Goal: Task Accomplishment & Management: Manage account settings

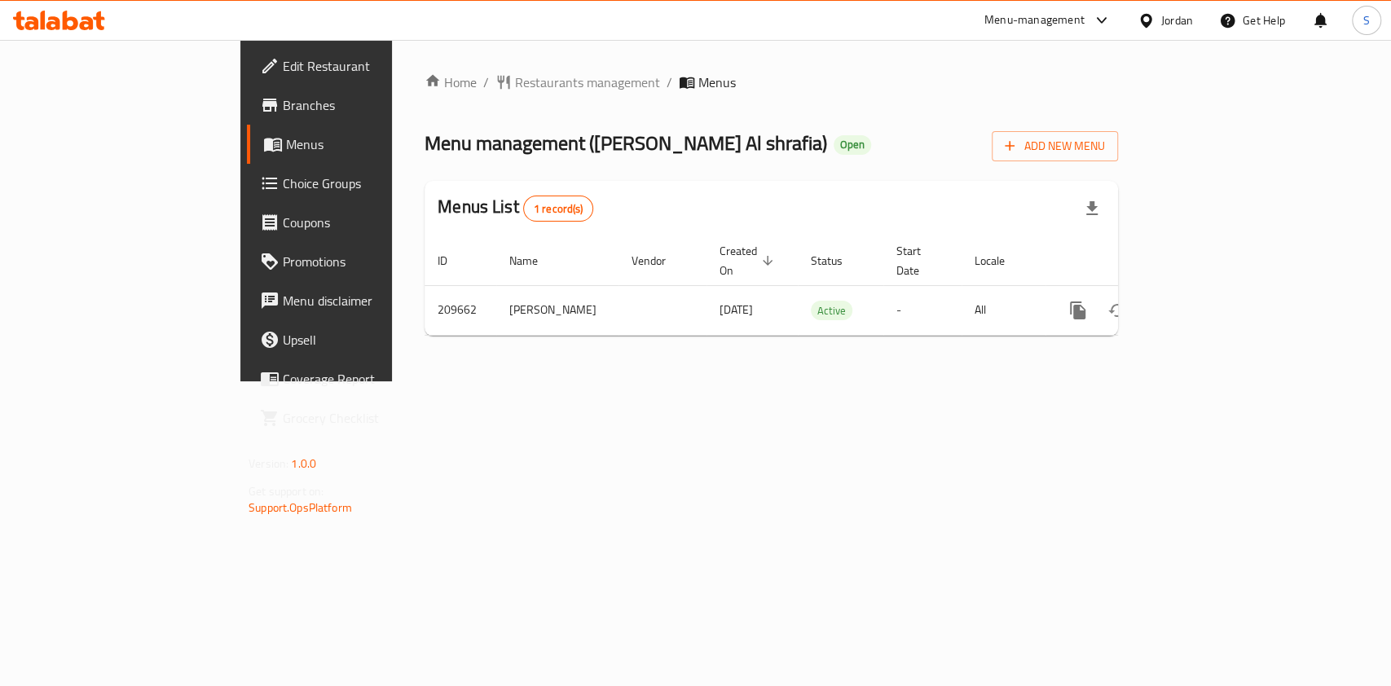
click at [515, 85] on span "Restaurants management" at bounding box center [587, 83] width 145 height 20
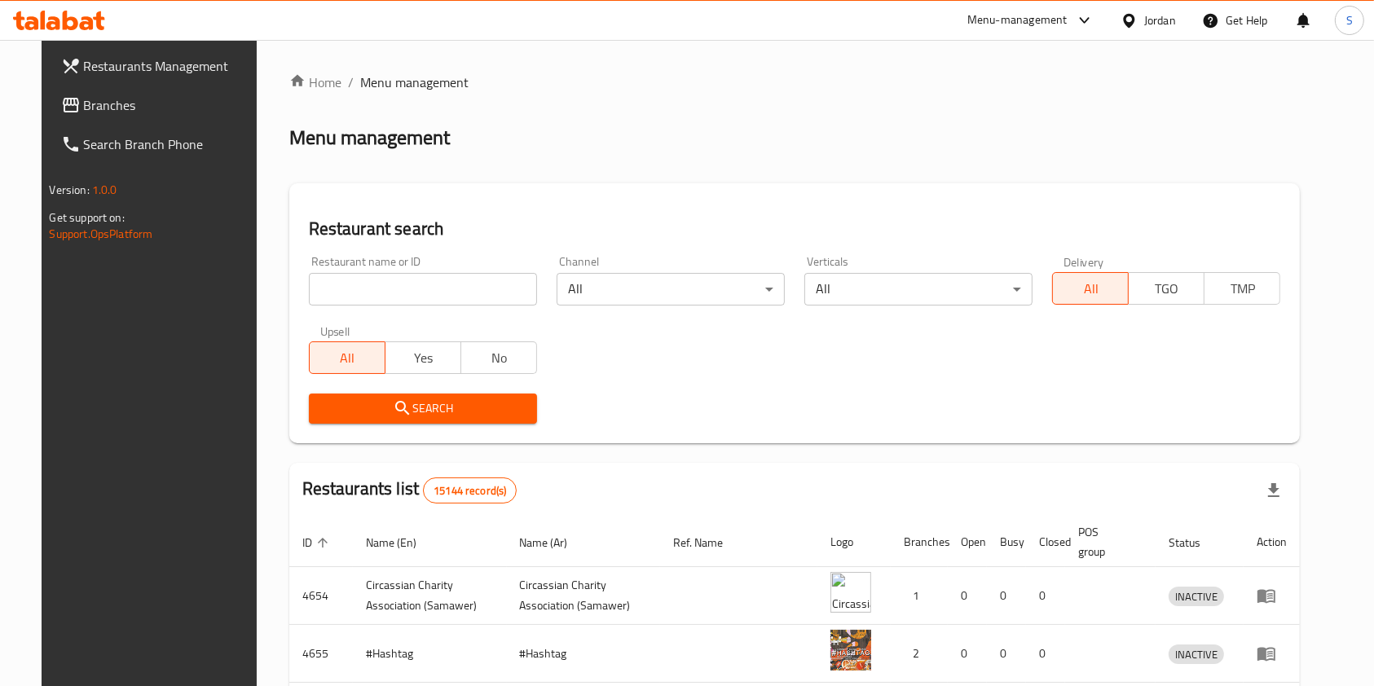
click at [91, 103] on span "Branches" at bounding box center [171, 105] width 174 height 20
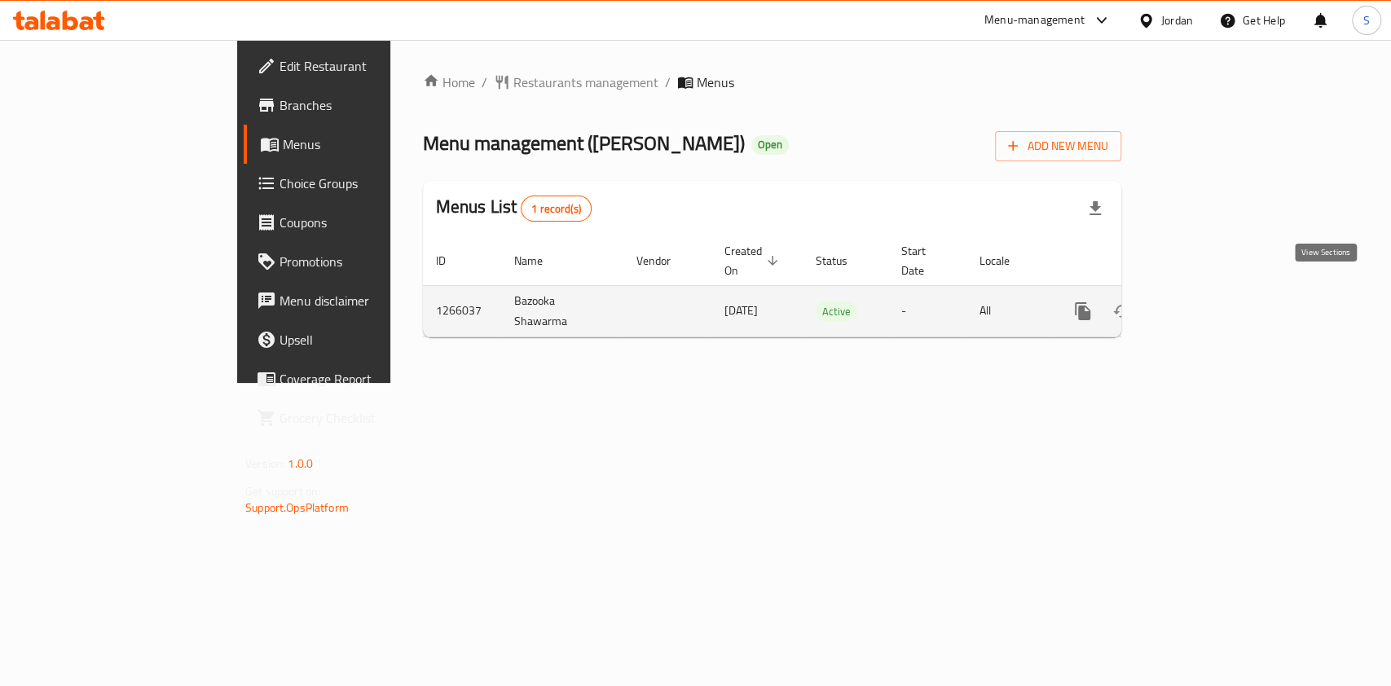
click at [1208, 304] on icon "enhanced table" at bounding box center [1200, 311] width 15 height 15
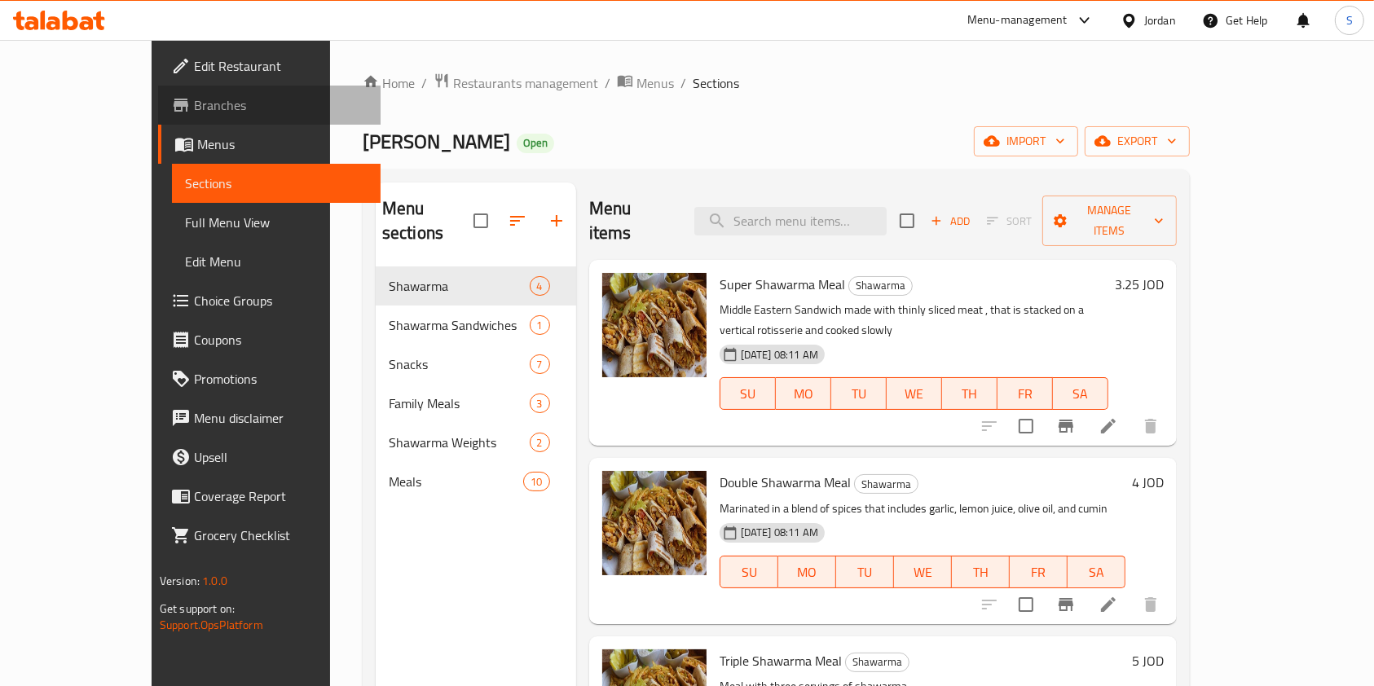
click at [194, 108] on span "Branches" at bounding box center [281, 105] width 174 height 20
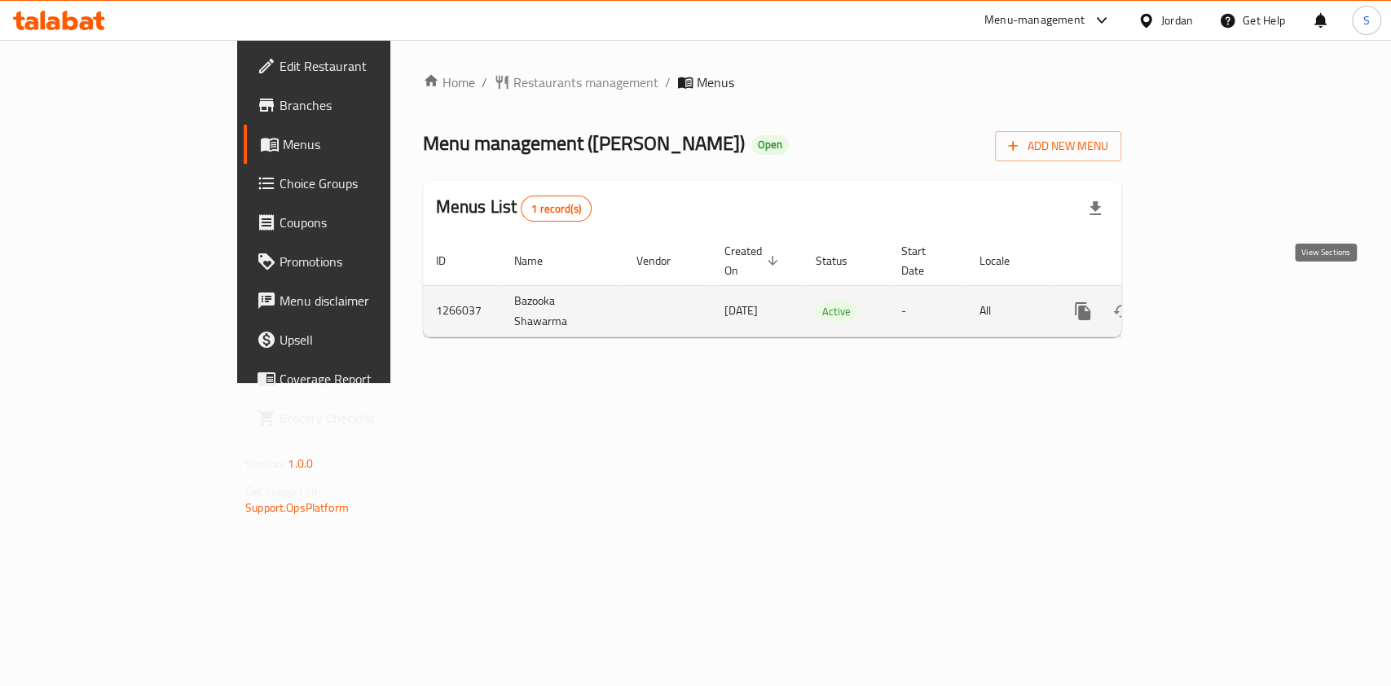
click at [1210, 302] on icon "enhanced table" at bounding box center [1201, 312] width 20 height 20
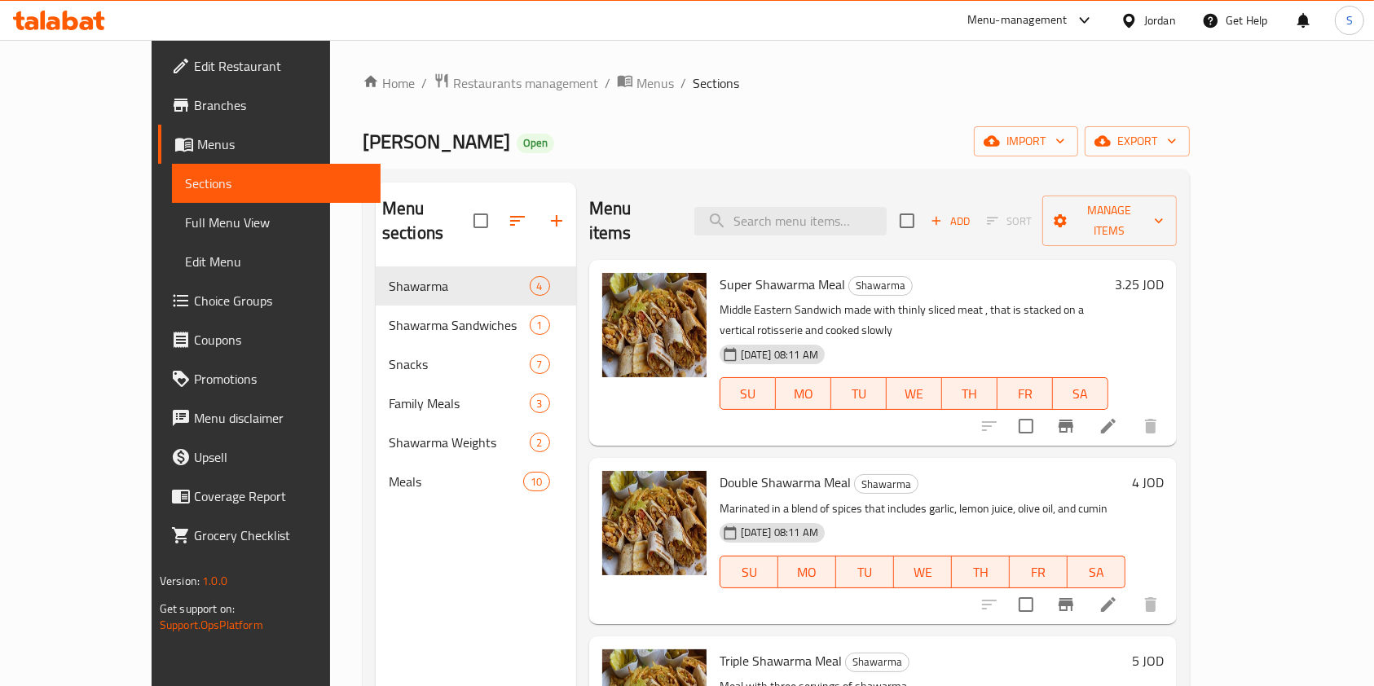
click at [197, 146] on span "Menus" at bounding box center [282, 144] width 171 height 20
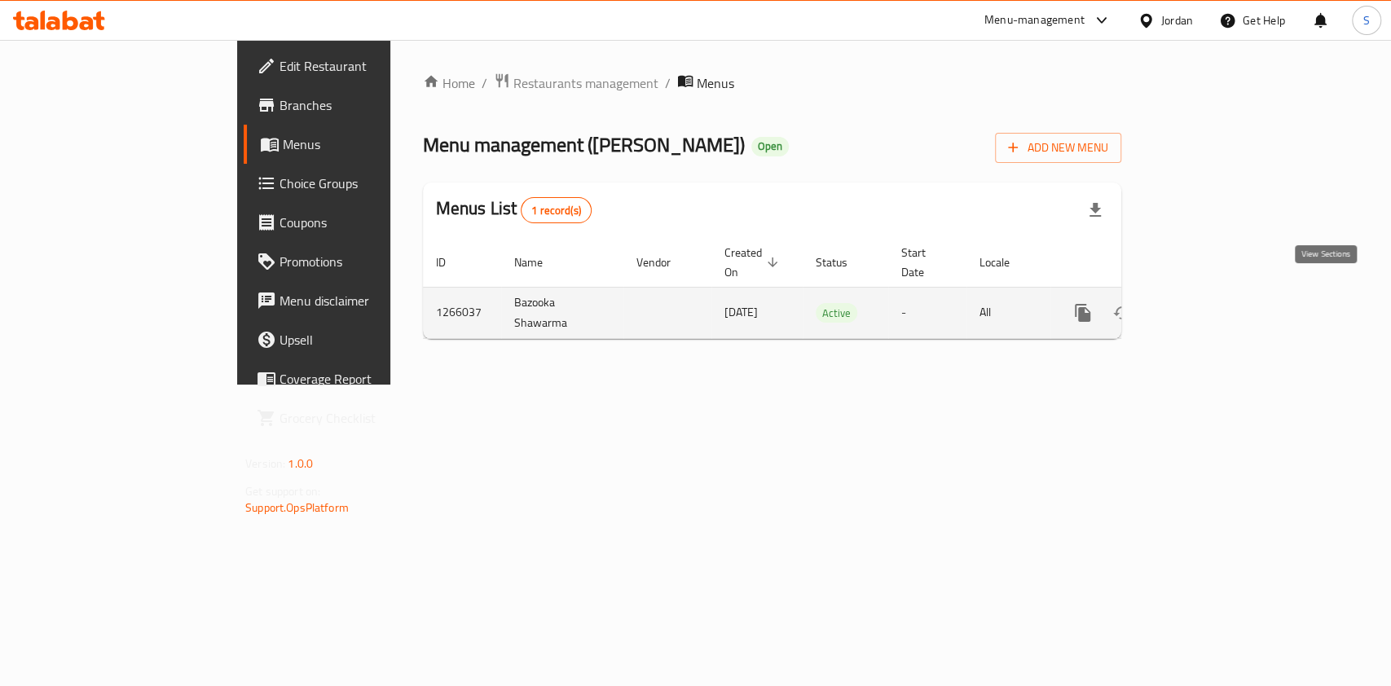
click at [1208, 306] on icon "enhanced table" at bounding box center [1200, 313] width 15 height 15
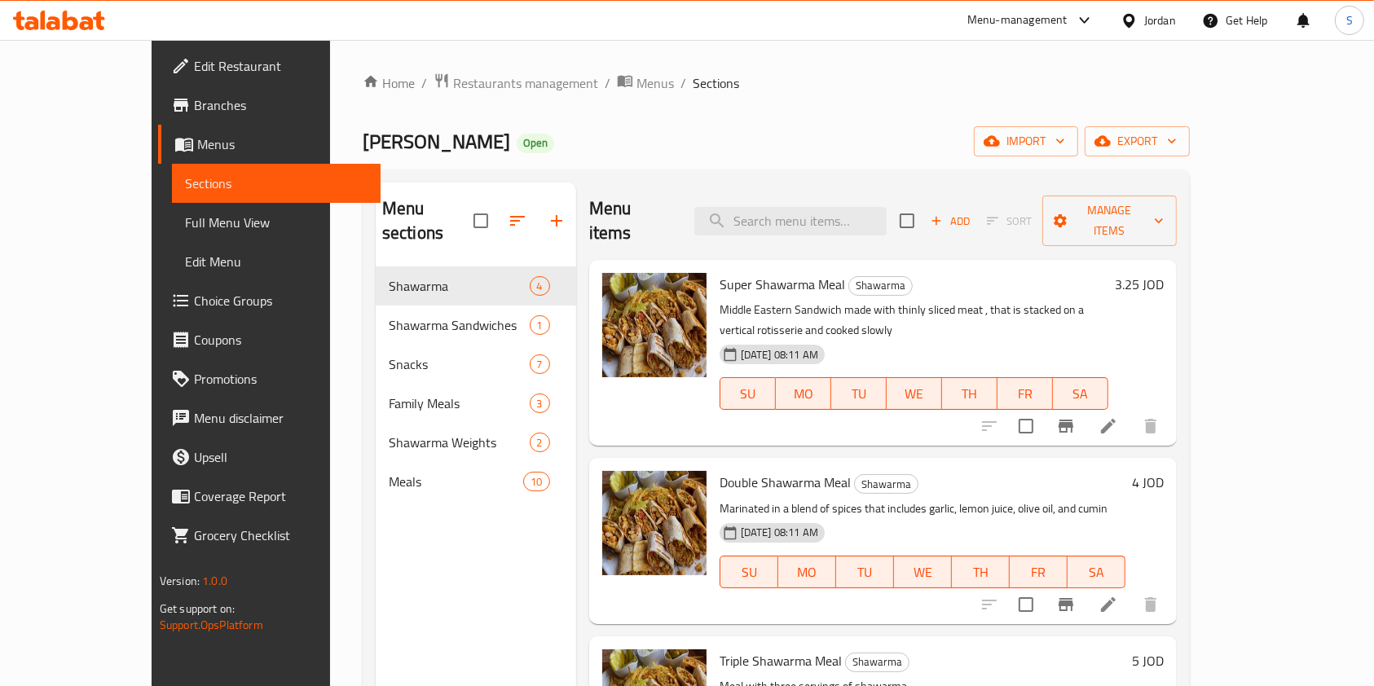
click at [197, 144] on span "Menus" at bounding box center [282, 144] width 171 height 20
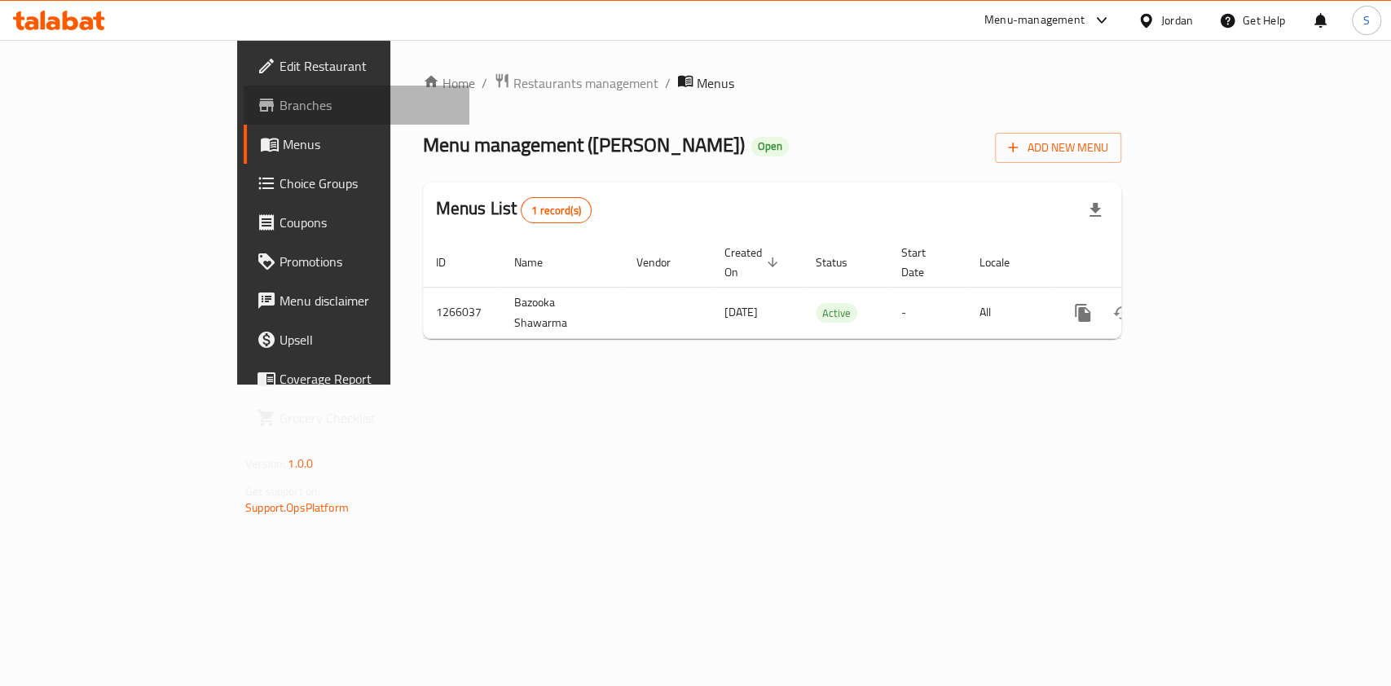
click at [280, 95] on span "Branches" at bounding box center [368, 105] width 177 height 20
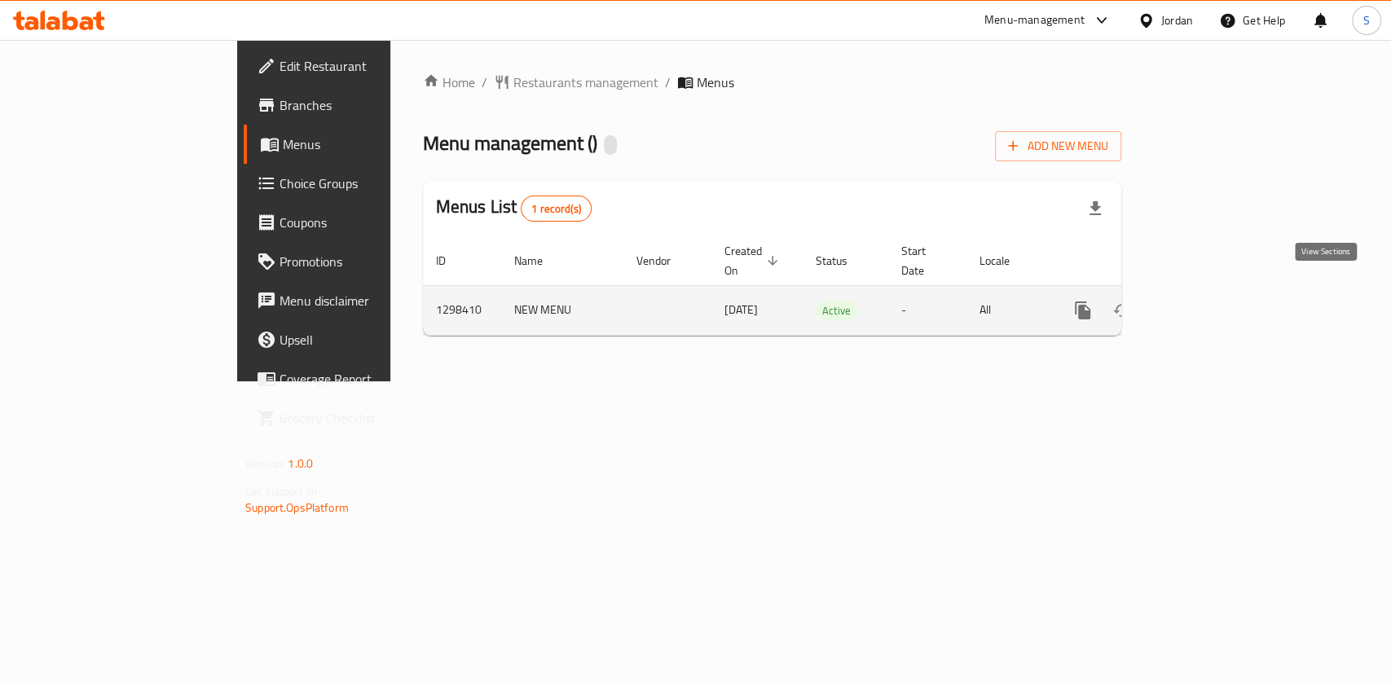
click at [1210, 301] on icon "enhanced table" at bounding box center [1201, 311] width 20 height 20
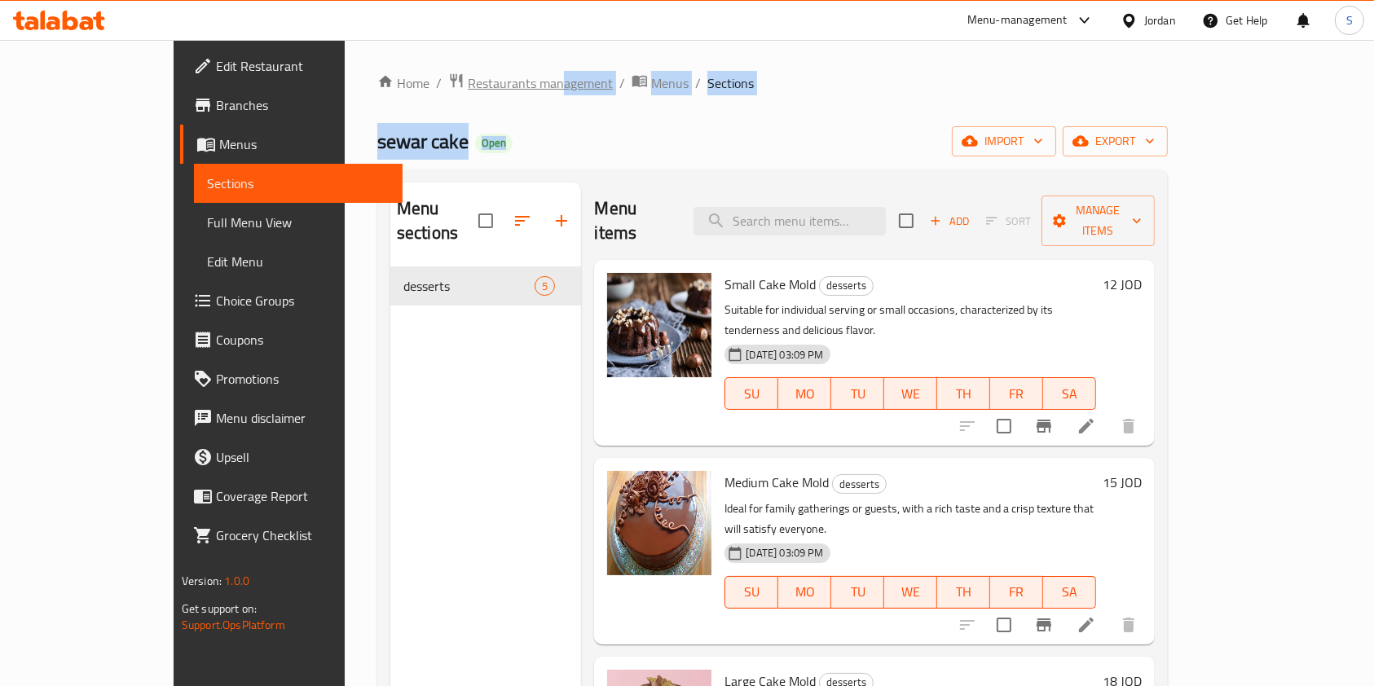
drag, startPoint x: 447, startPoint y: 96, endPoint x: 450, endPoint y: 88, distance: 8.8
click at [449, 95] on div "Home / Restaurants management / Menus / Sections sewar cake Open import export …" at bounding box center [772, 477] width 790 height 809
click at [468, 88] on span "Restaurants management" at bounding box center [540, 83] width 145 height 20
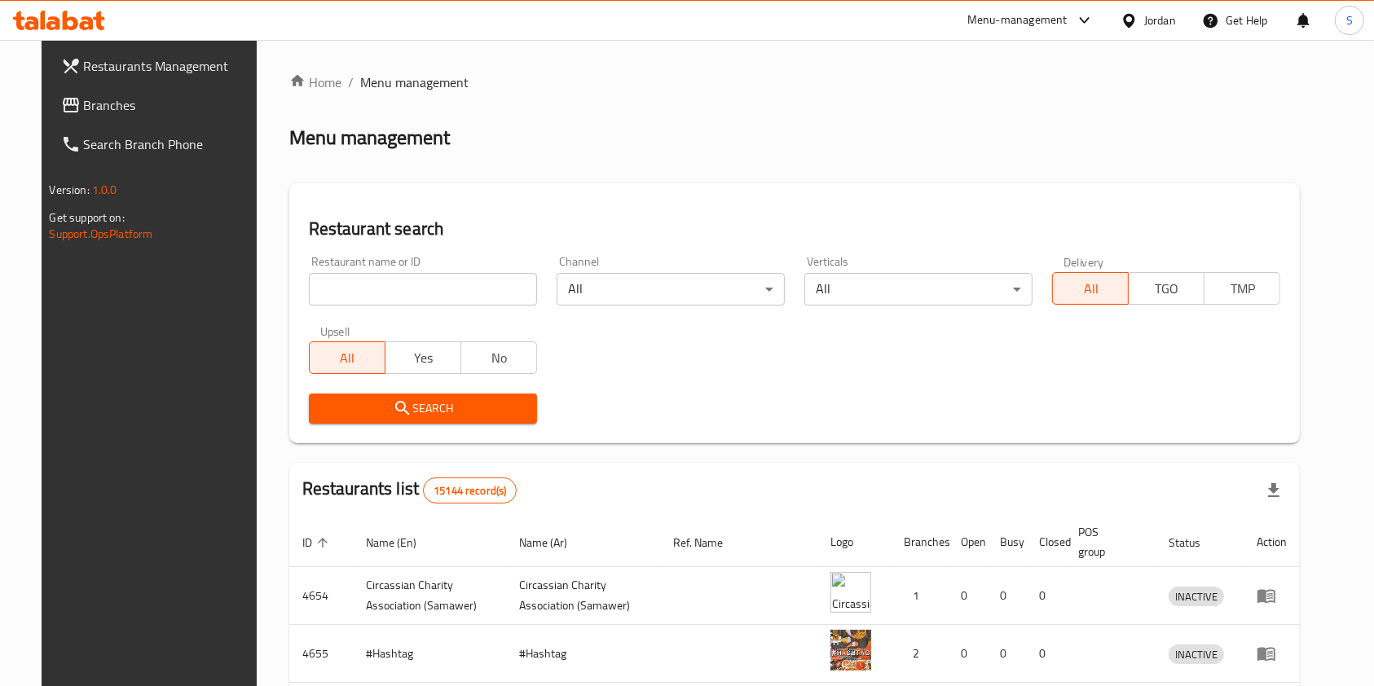
click at [389, 294] on input "search" at bounding box center [423, 289] width 228 height 33
type input "Centro Restaurant"
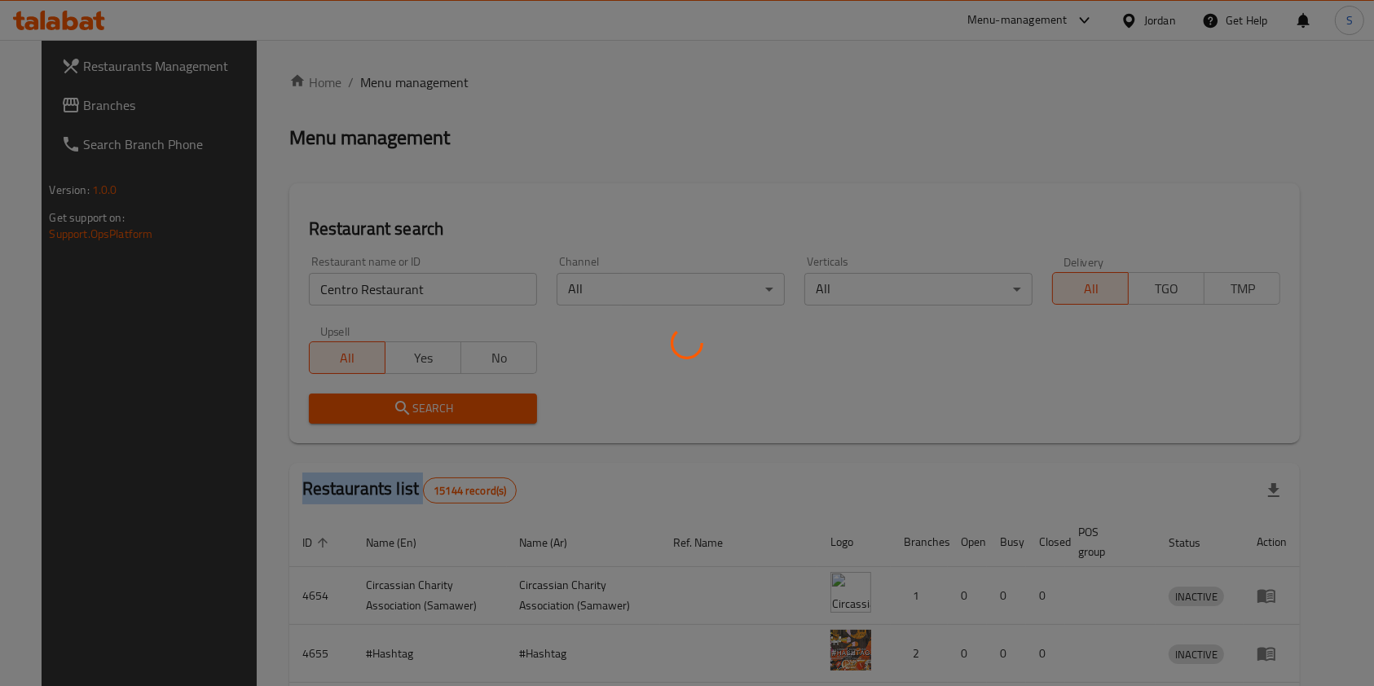
click at [391, 407] on div at bounding box center [687, 343] width 1374 height 686
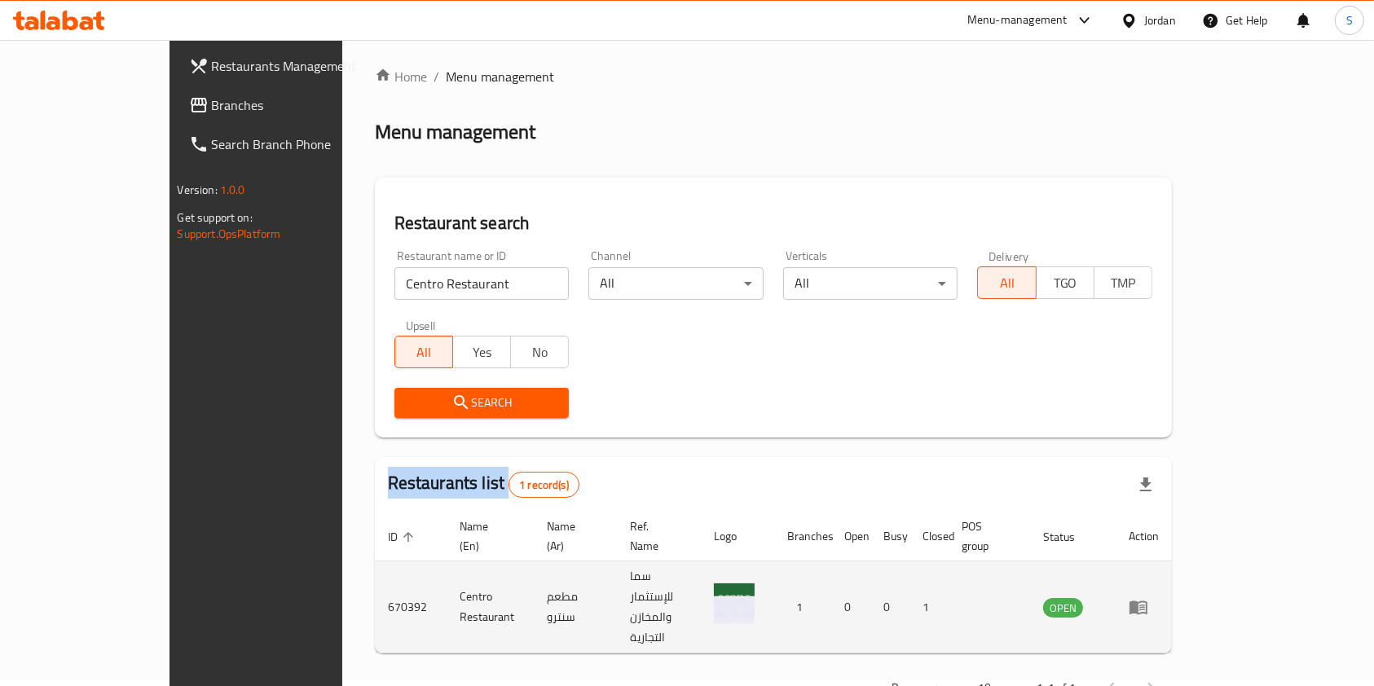
scroll to position [8, 0]
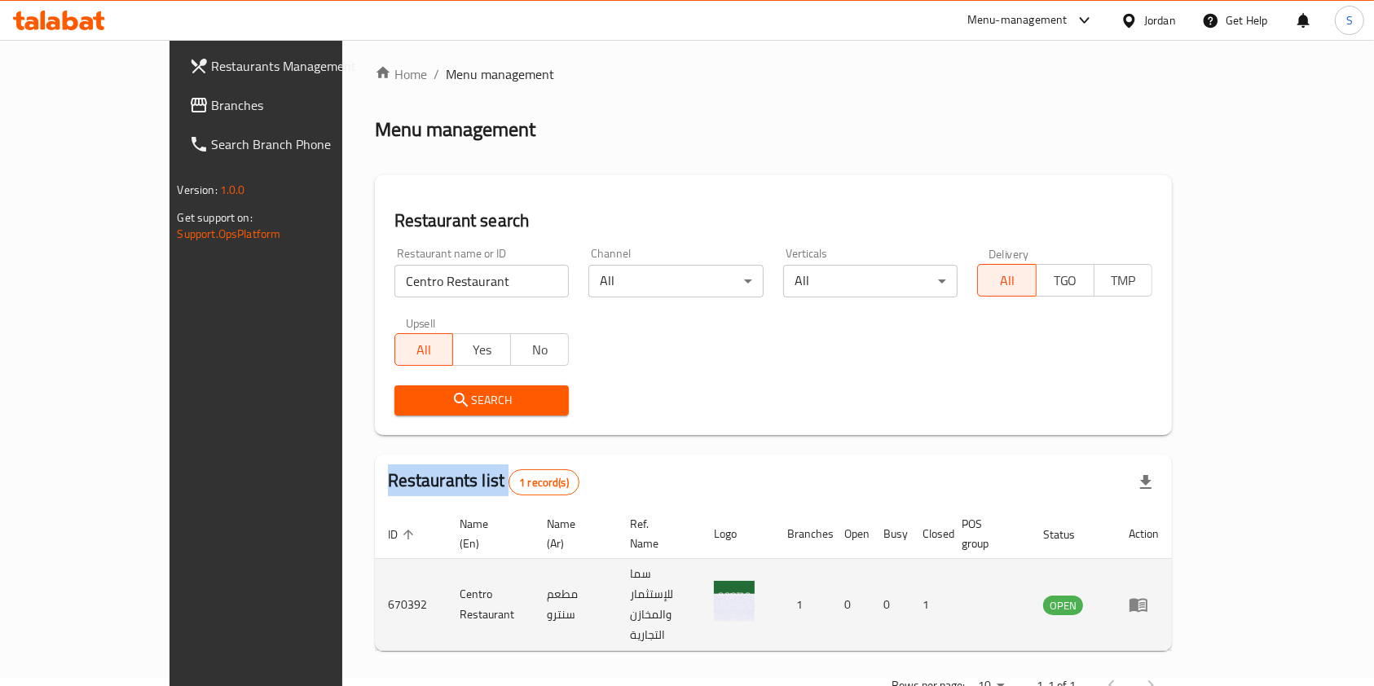
click at [1148, 595] on icon "enhanced table" at bounding box center [1139, 605] width 20 height 20
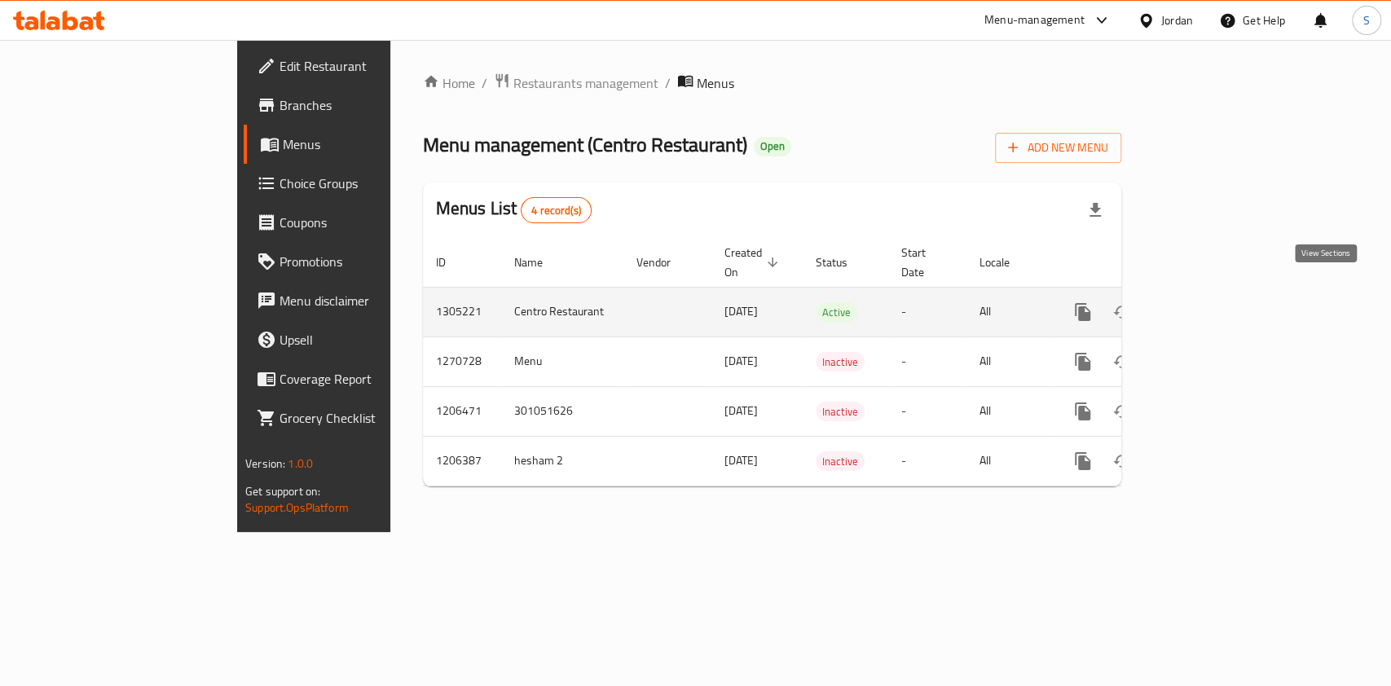
click at [1210, 302] on icon "enhanced table" at bounding box center [1201, 312] width 20 height 20
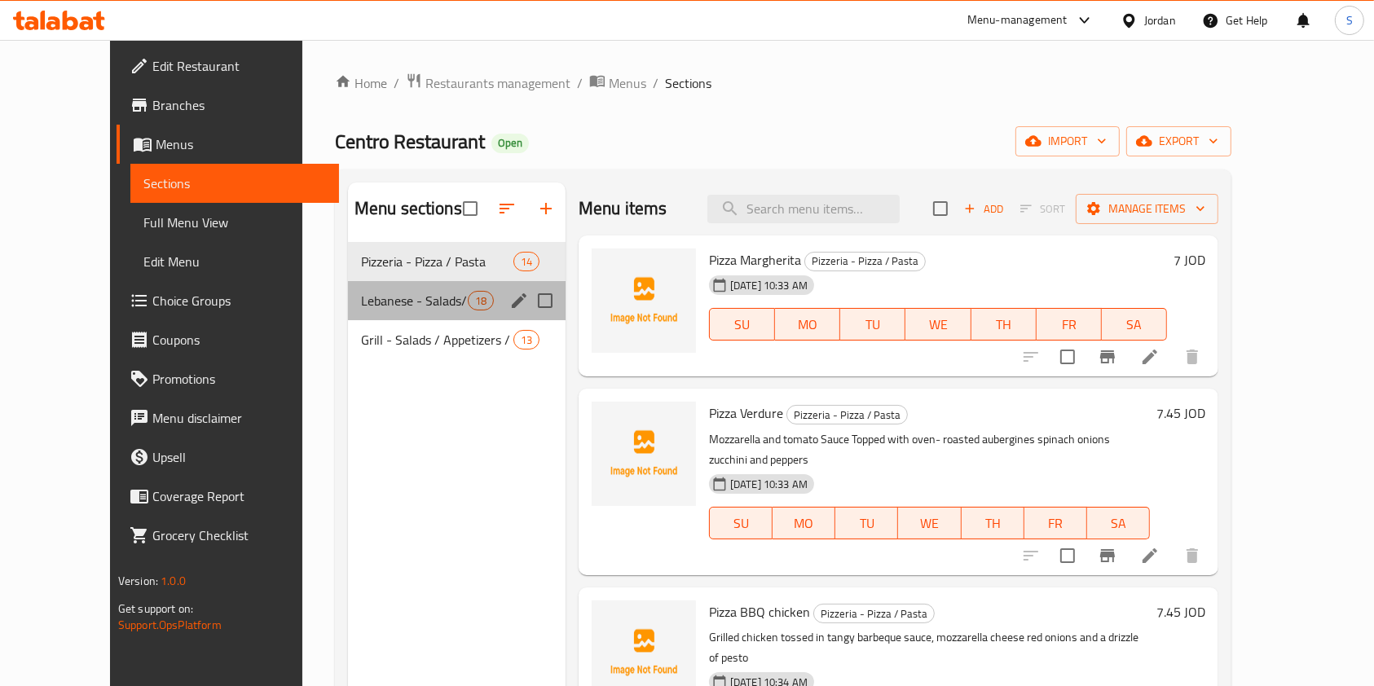
click at [372, 284] on div "Lebanese - Salads/ cold Appetizers / Hot Appetizers / Sandwiches / Meals 18" at bounding box center [457, 300] width 218 height 39
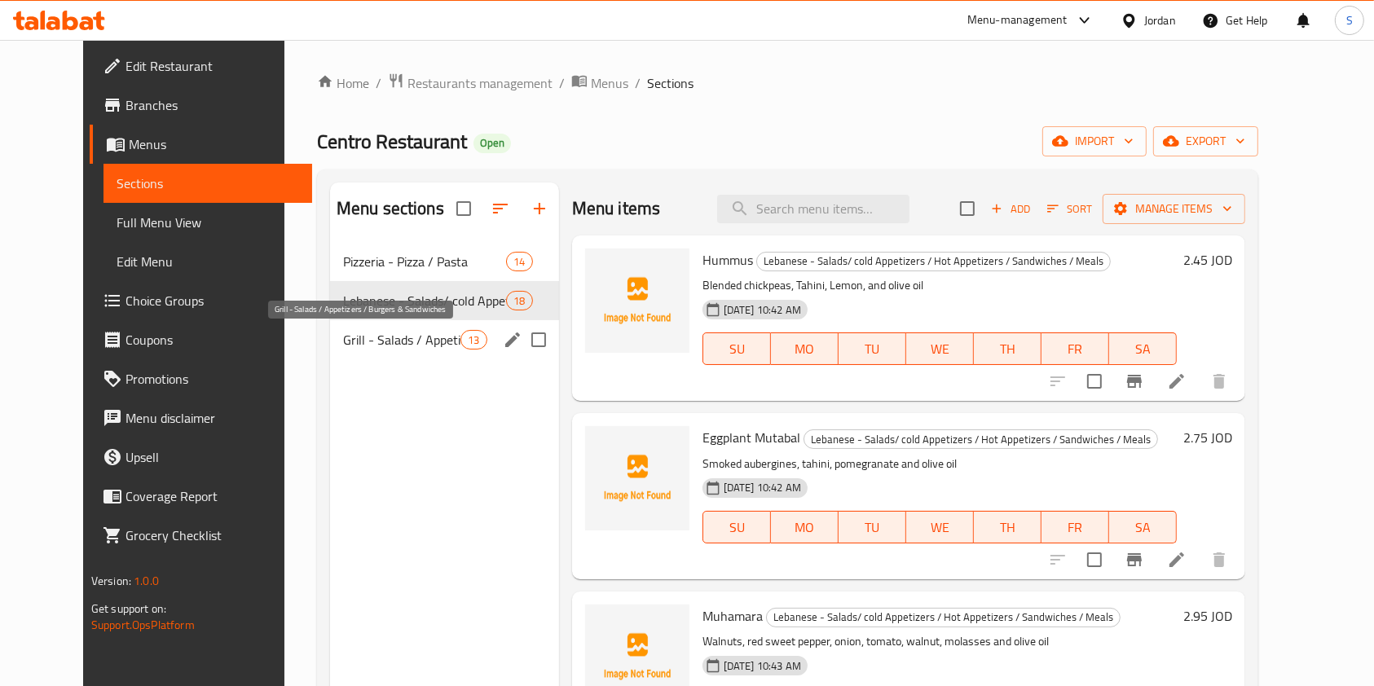
click at [371, 332] on span "Grill - Salads / Appetizers / Burgers & Sandwiches" at bounding box center [402, 340] width 118 height 20
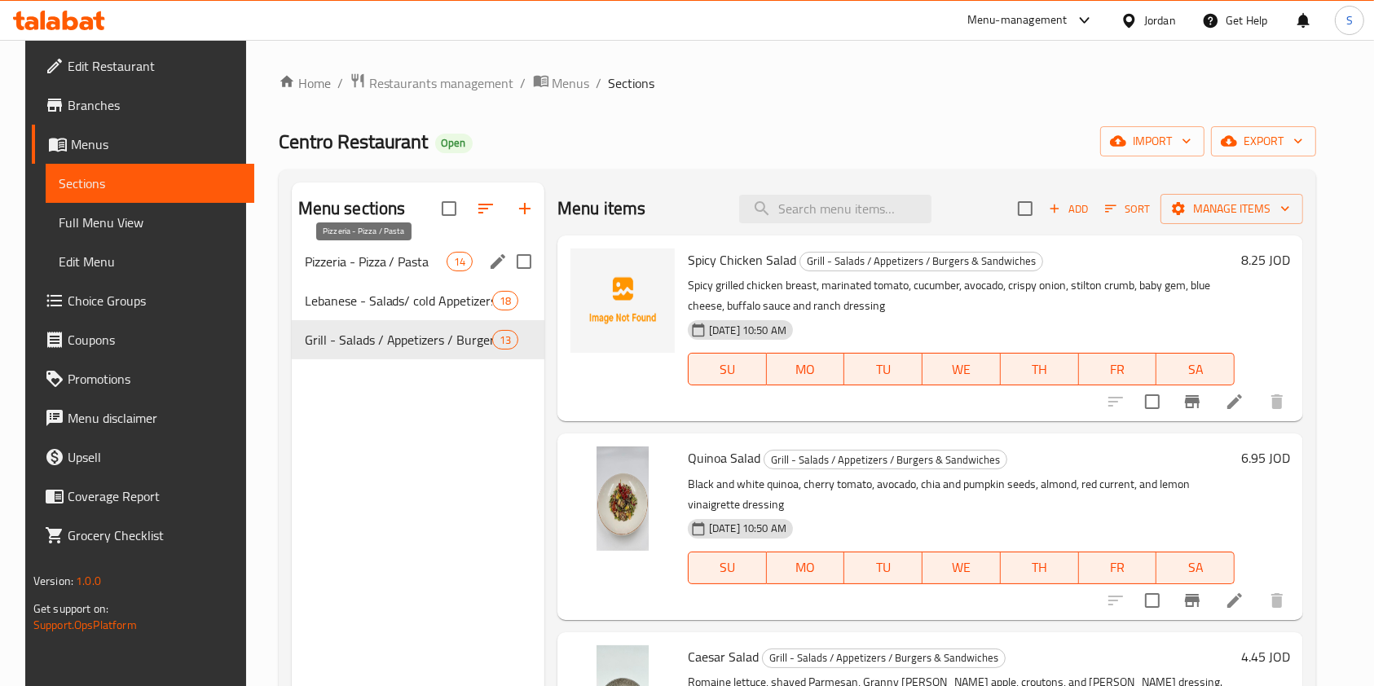
click at [378, 263] on span "Pizzeria - Pizza / Pasta" at bounding box center [376, 262] width 142 height 20
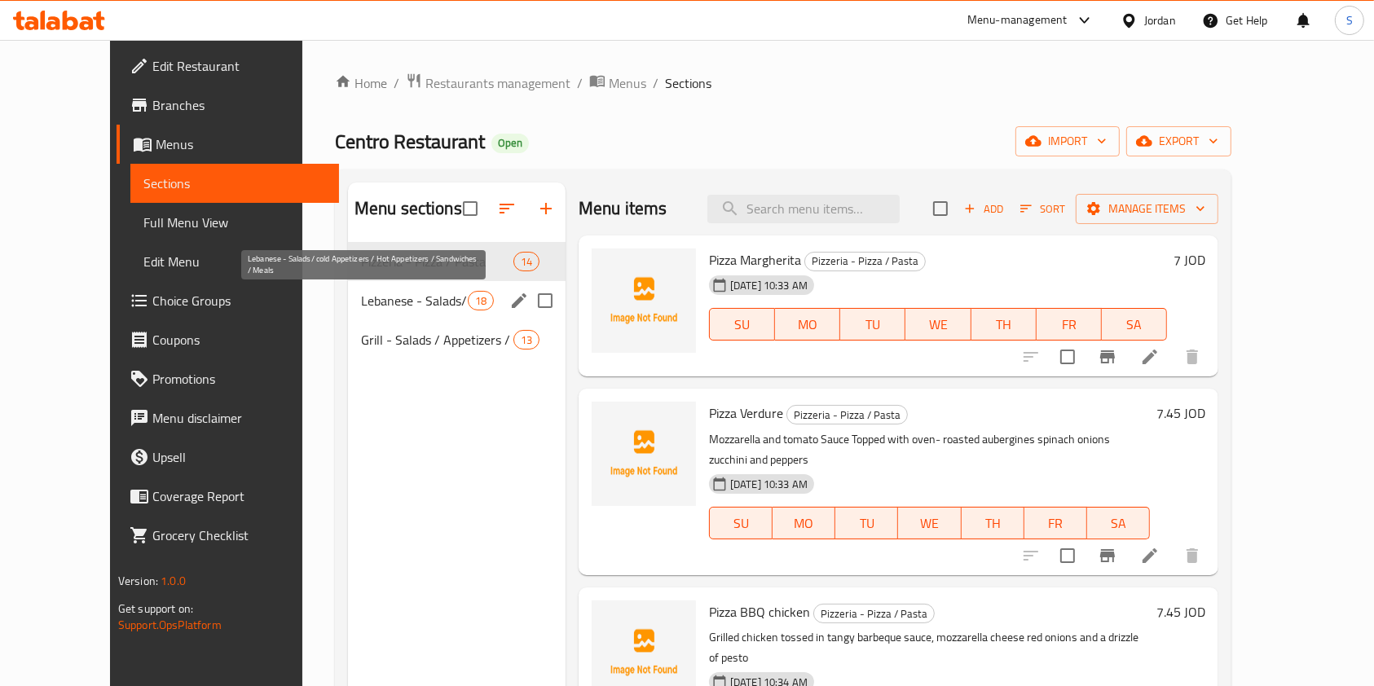
click at [382, 297] on span "Lebanese - Salads/ cold Appetizers / Hot Appetizers / Sandwiches / Meals" at bounding box center [414, 301] width 107 height 20
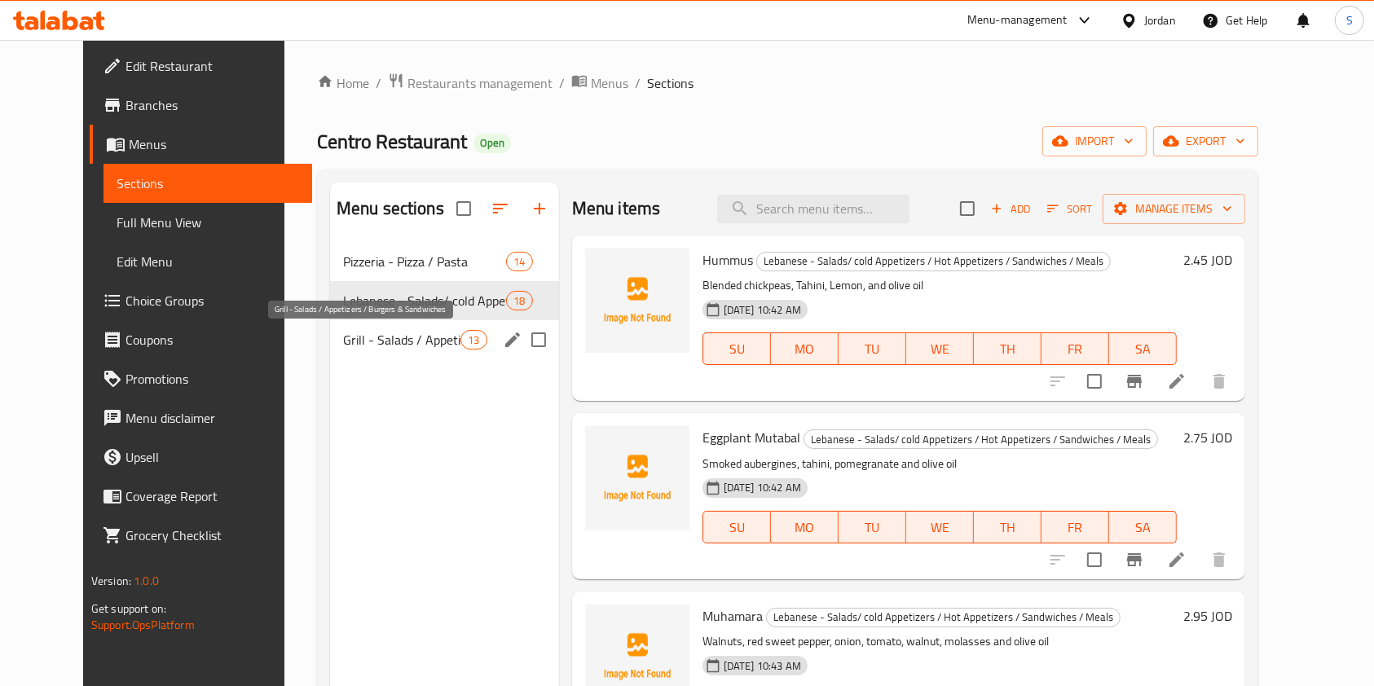
drag, startPoint x: 382, startPoint y: 331, endPoint x: 389, endPoint y: 321, distance: 11.8
click at [385, 327] on div "Grill - Salads / Appetizers / Burgers & Sandwiches 13" at bounding box center [444, 339] width 229 height 39
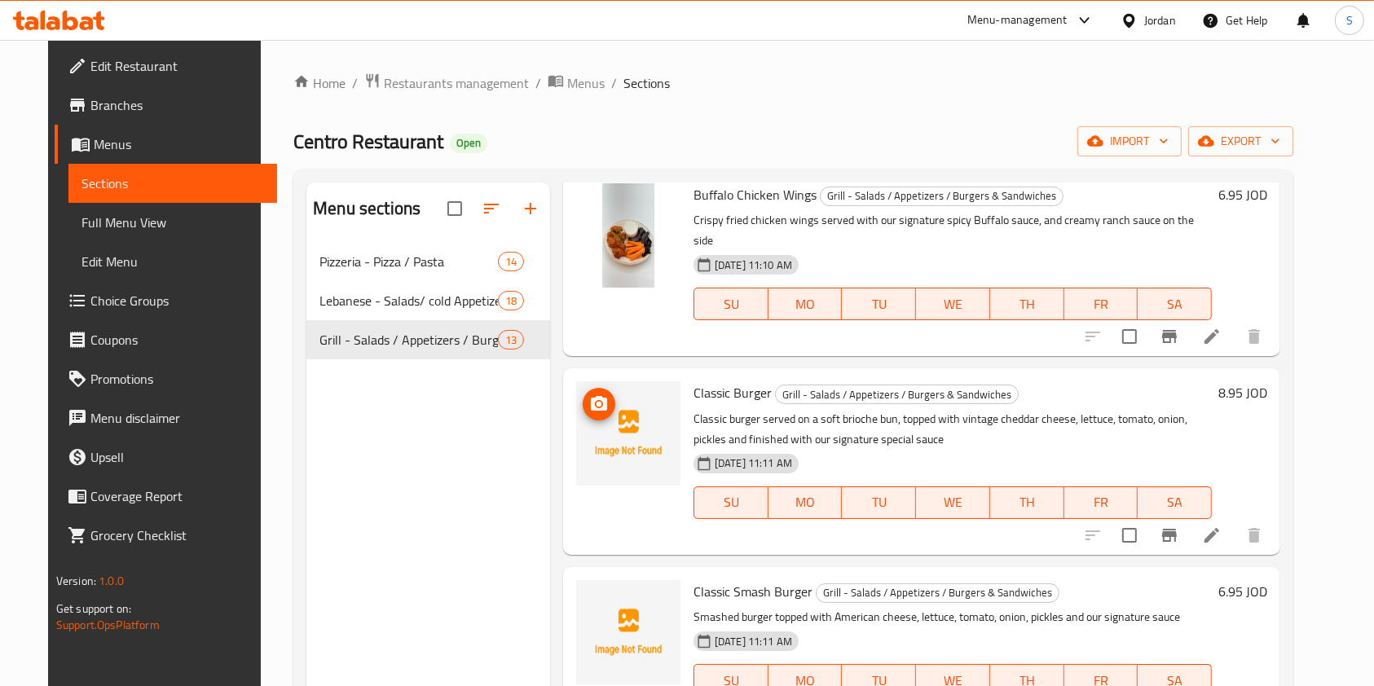
scroll to position [652, 0]
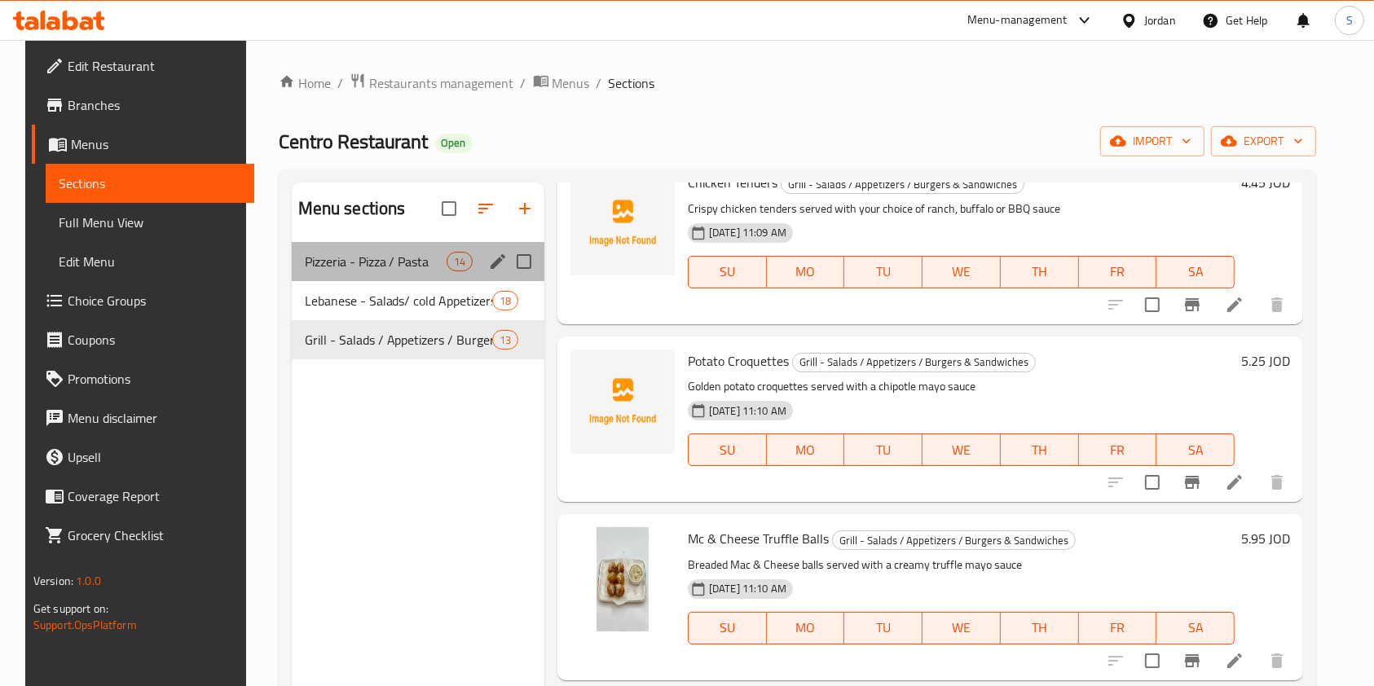
click at [391, 275] on div "Pizzeria - Pizza / Pasta 14" at bounding box center [418, 261] width 253 height 39
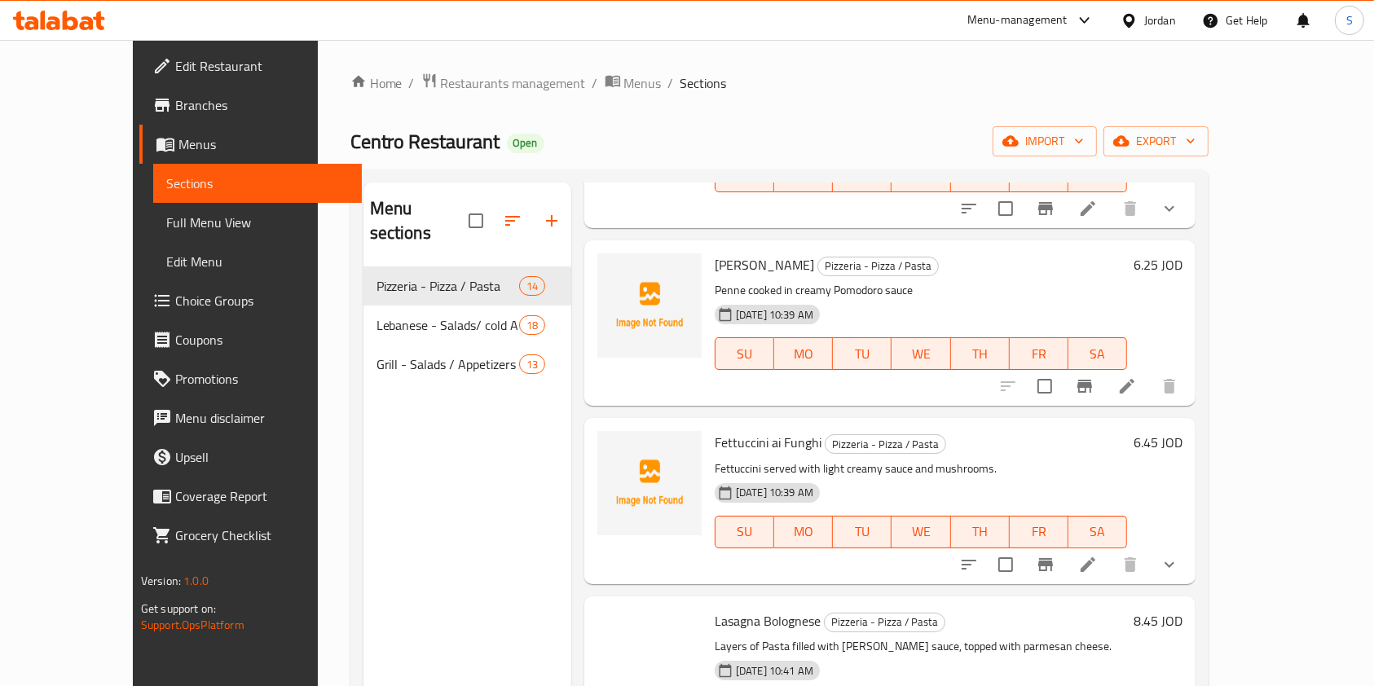
scroll to position [1843, 0]
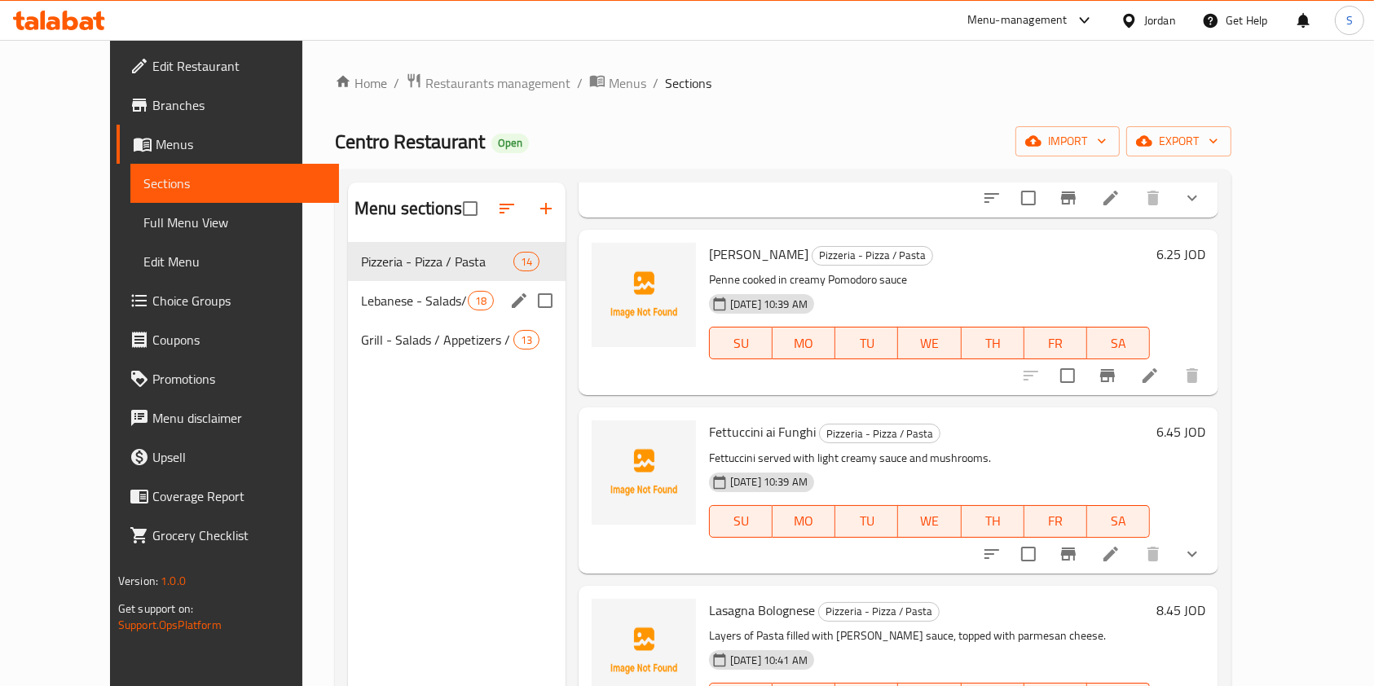
click at [469, 300] on span "18" at bounding box center [481, 300] width 24 height 15
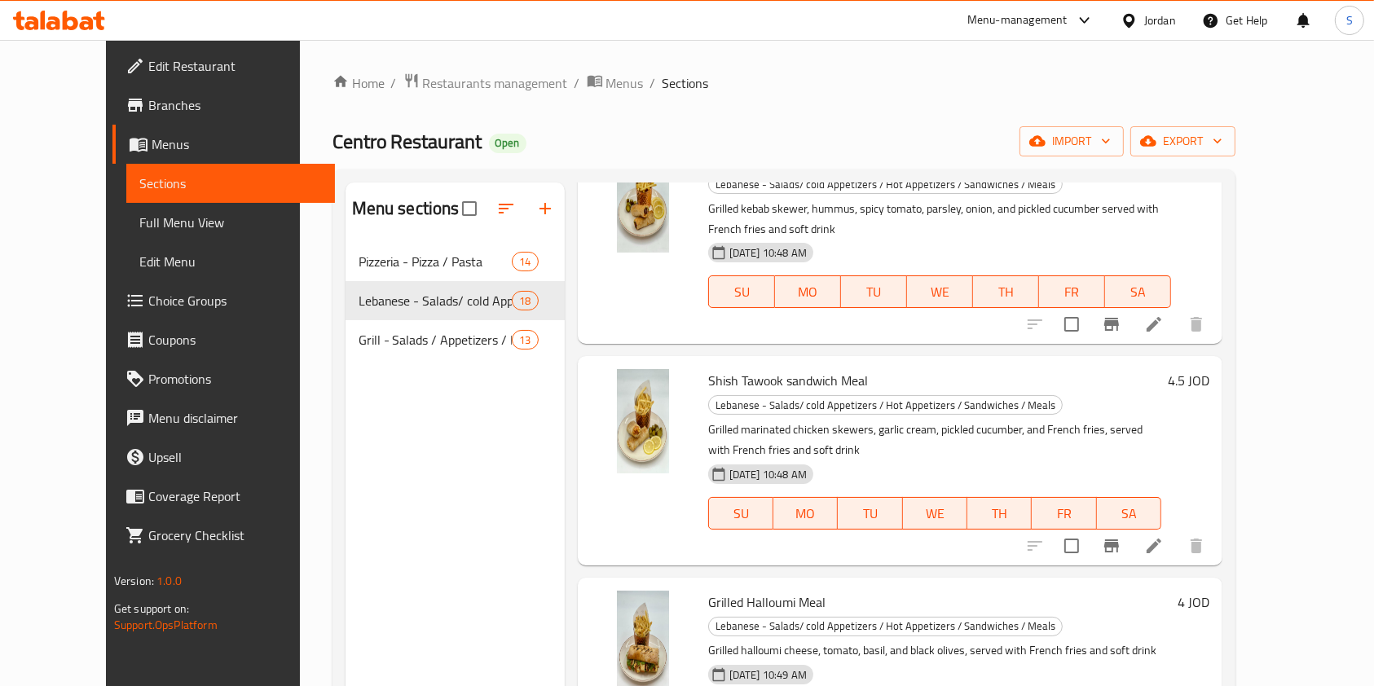
scroll to position [2620, 0]
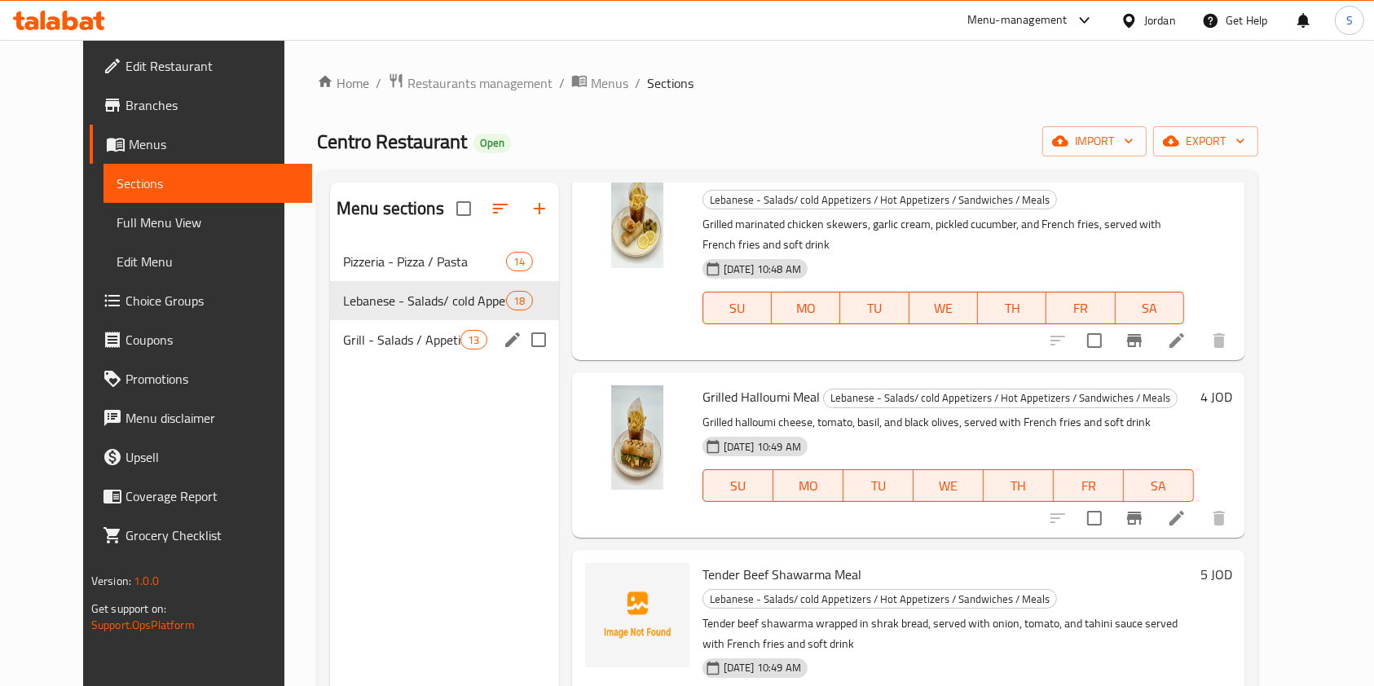
click at [385, 343] on span "Grill - Salads / Appetizers / Burgers & Sandwiches" at bounding box center [402, 340] width 118 height 20
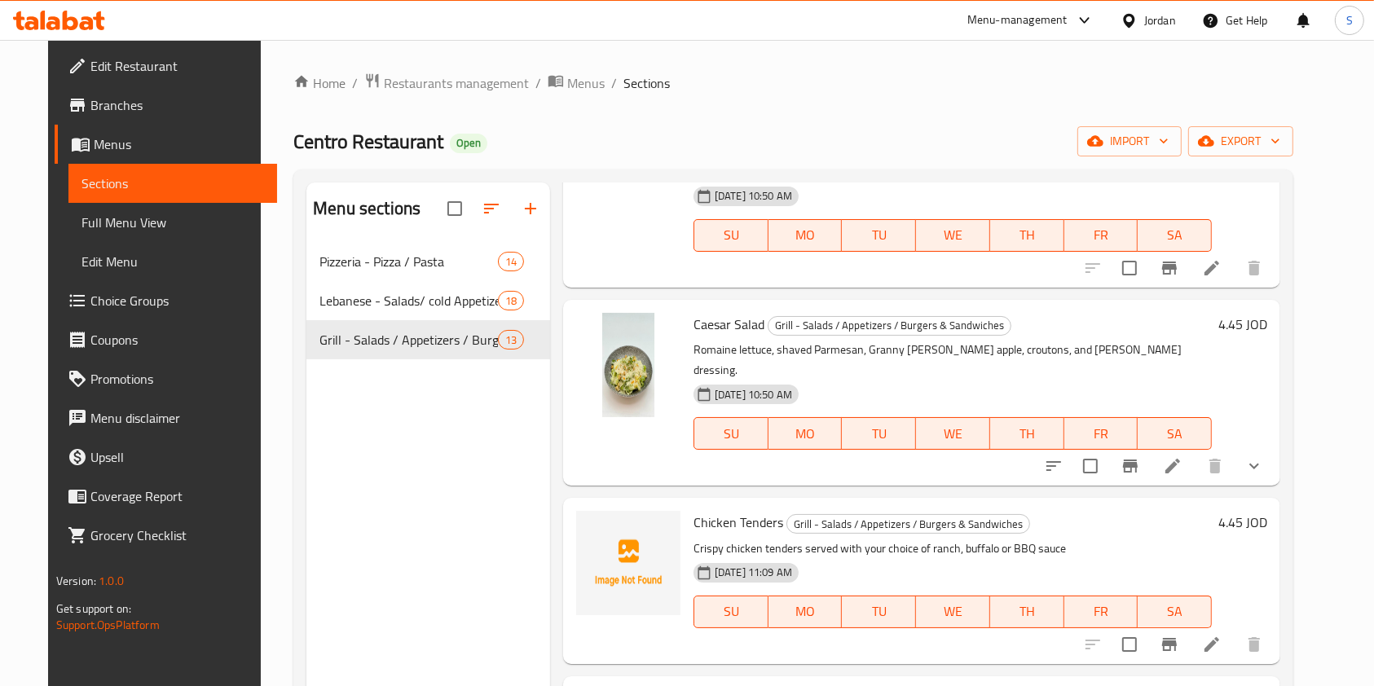
scroll to position [121, 0]
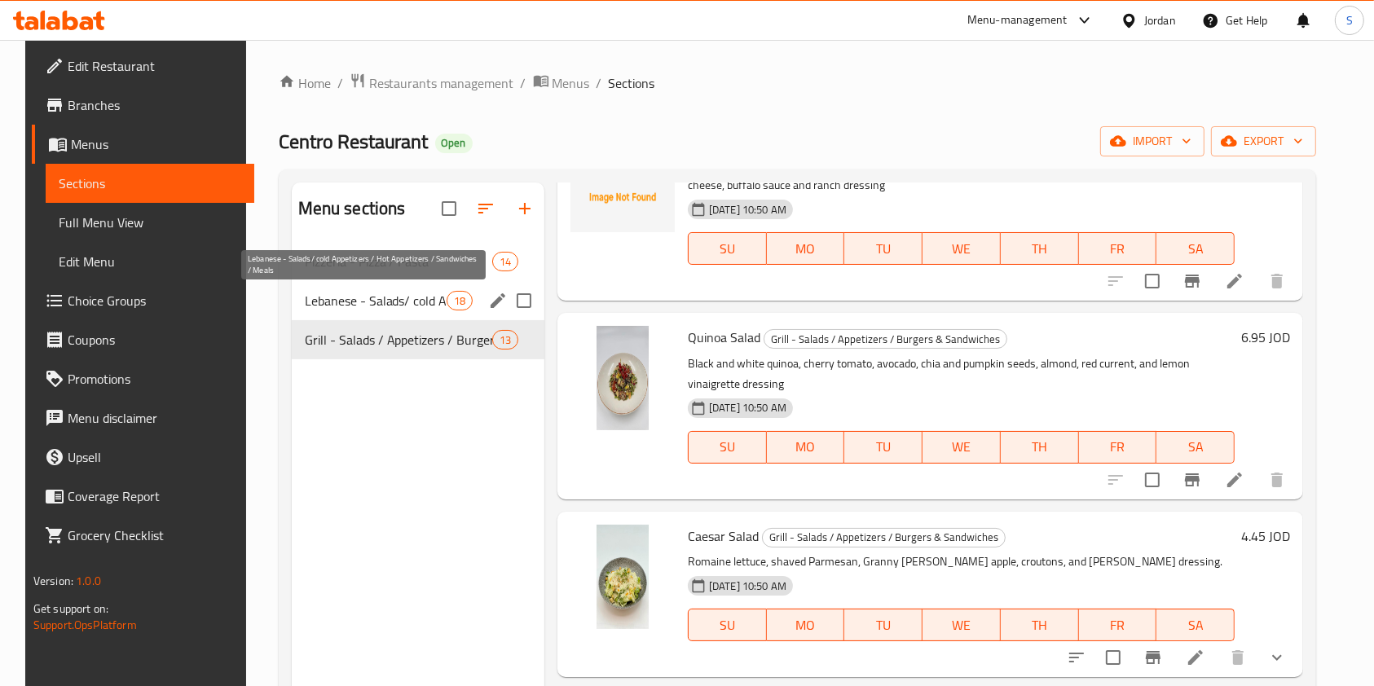
click at [323, 303] on span "Lebanese - Salads/ cold Appetizers / Hot Appetizers / Sandwiches / Meals" at bounding box center [376, 301] width 142 height 20
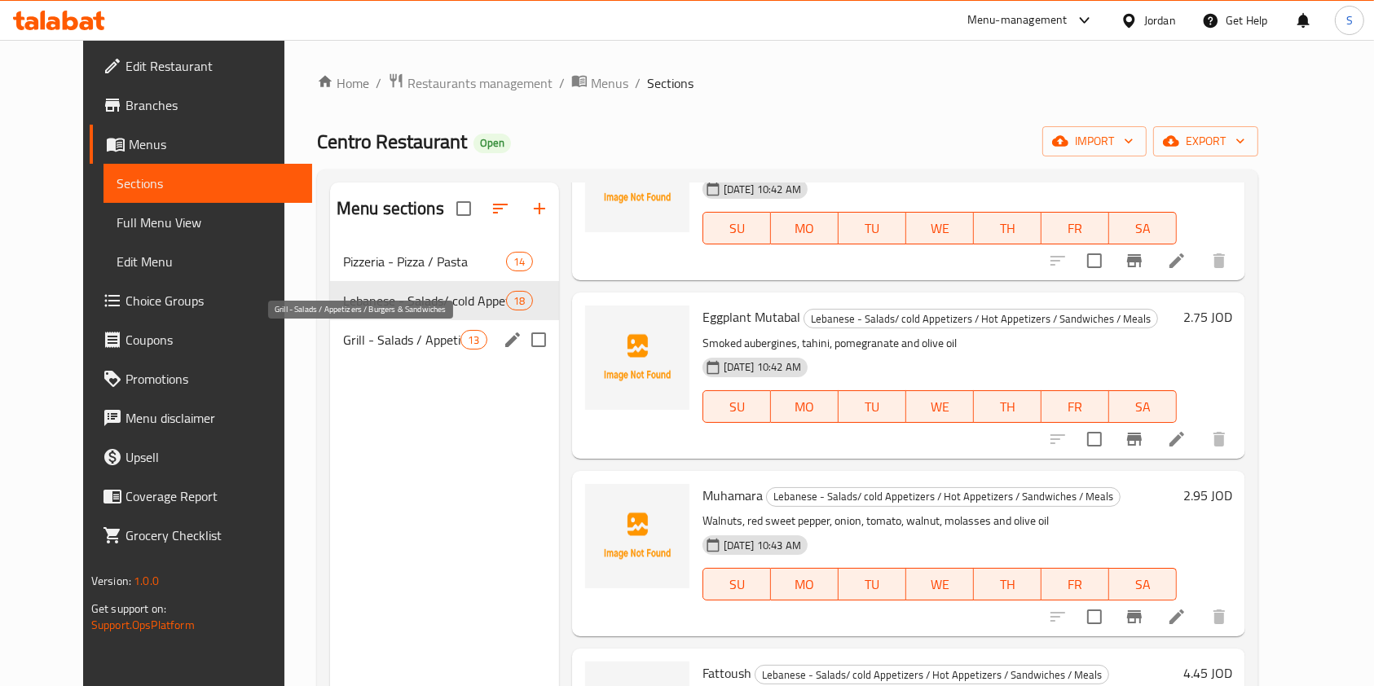
click at [358, 341] on span "Grill - Salads / Appetizers / Burgers & Sandwiches" at bounding box center [402, 340] width 118 height 20
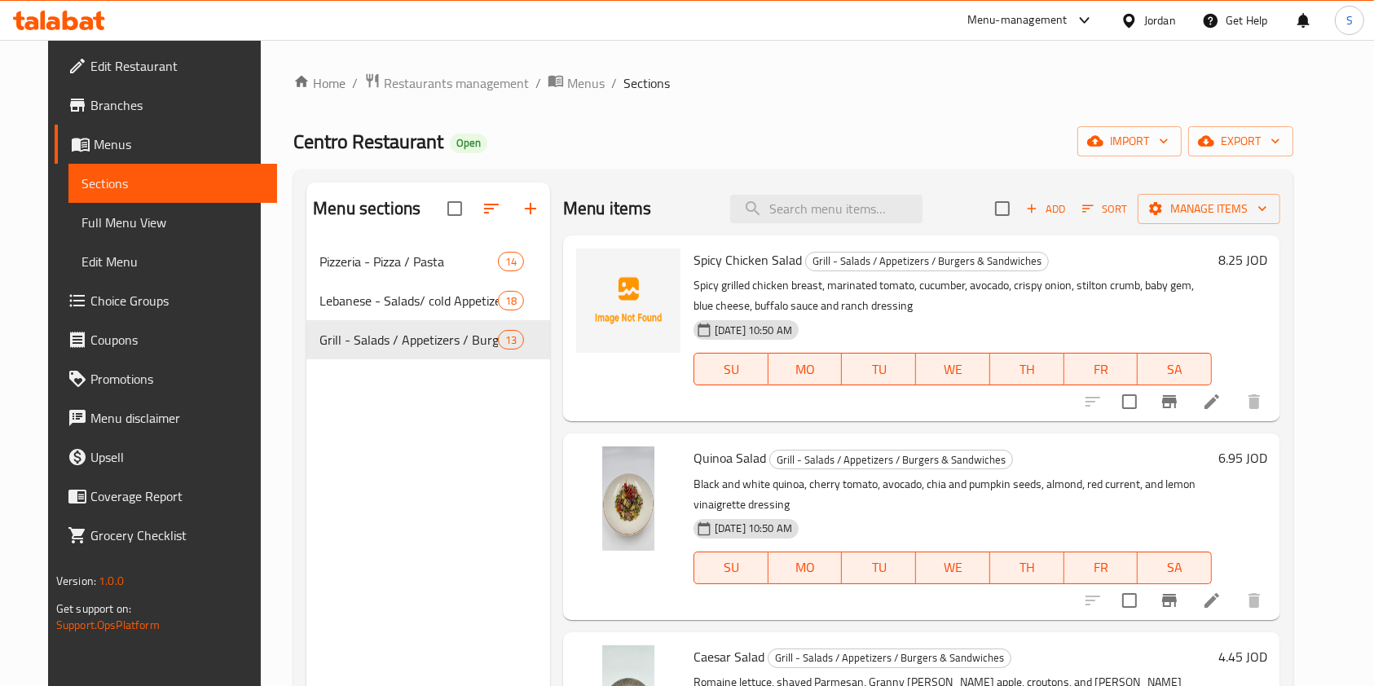
click at [90, 99] on span "Branches" at bounding box center [177, 105] width 174 height 20
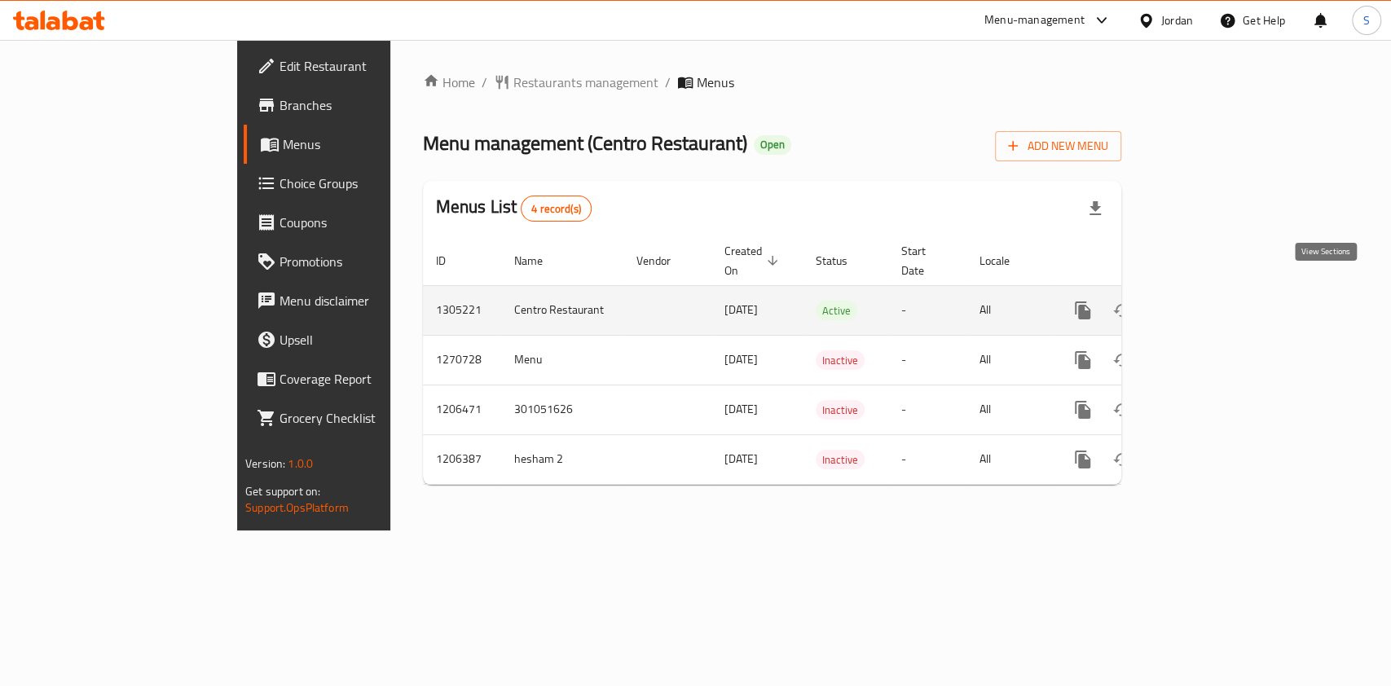
click at [1210, 301] on icon "enhanced table" at bounding box center [1201, 311] width 20 height 20
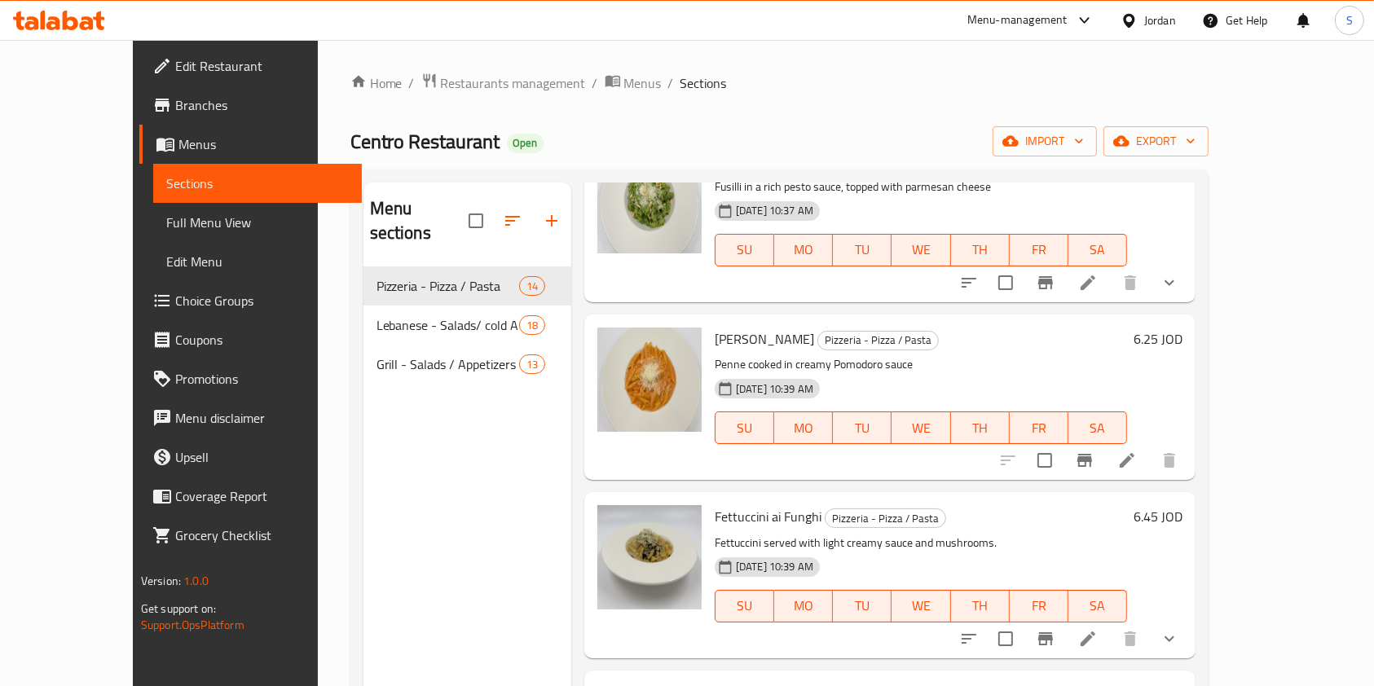
scroll to position [1843, 0]
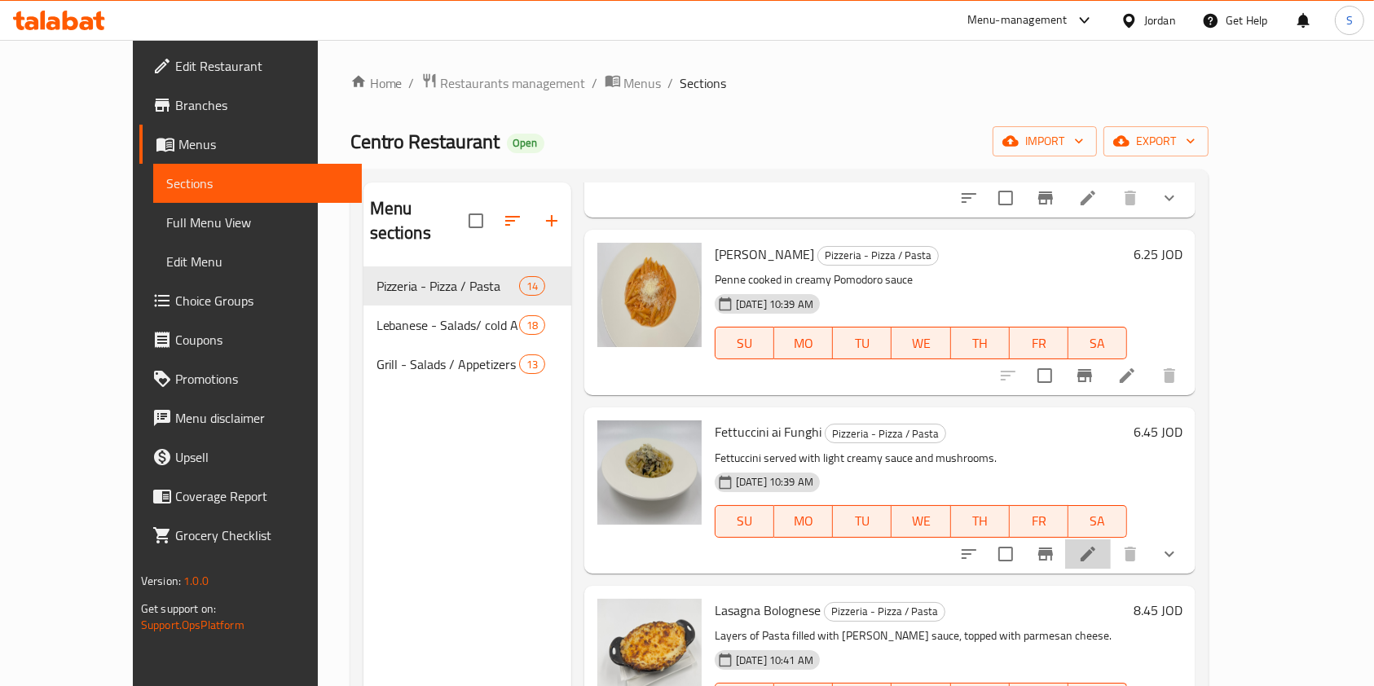
click at [1111, 539] on li at bounding box center [1088, 553] width 46 height 29
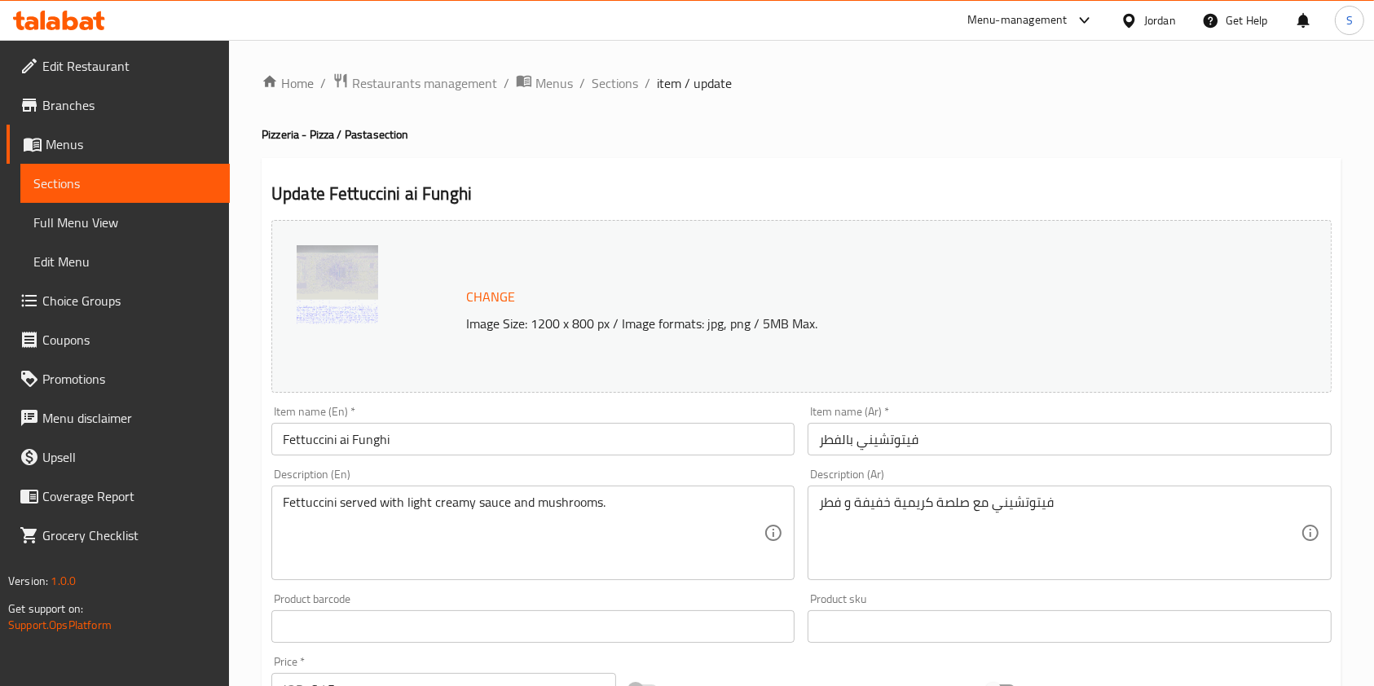
click at [624, 101] on div "Home / Restaurants management / Menus / Sections / item / update Pizzeria - Piz…" at bounding box center [802, 621] width 1080 height 1097
click at [621, 92] on span "Sections" at bounding box center [615, 83] width 46 height 20
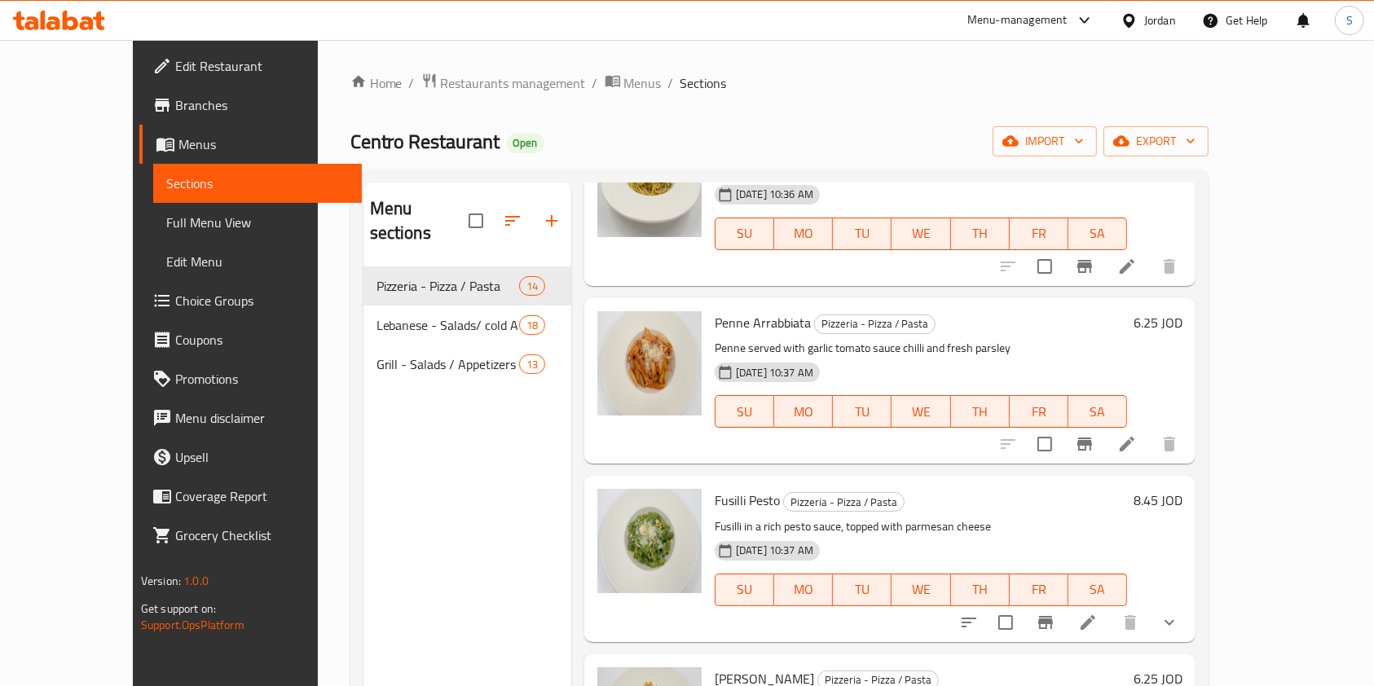
scroll to position [1630, 0]
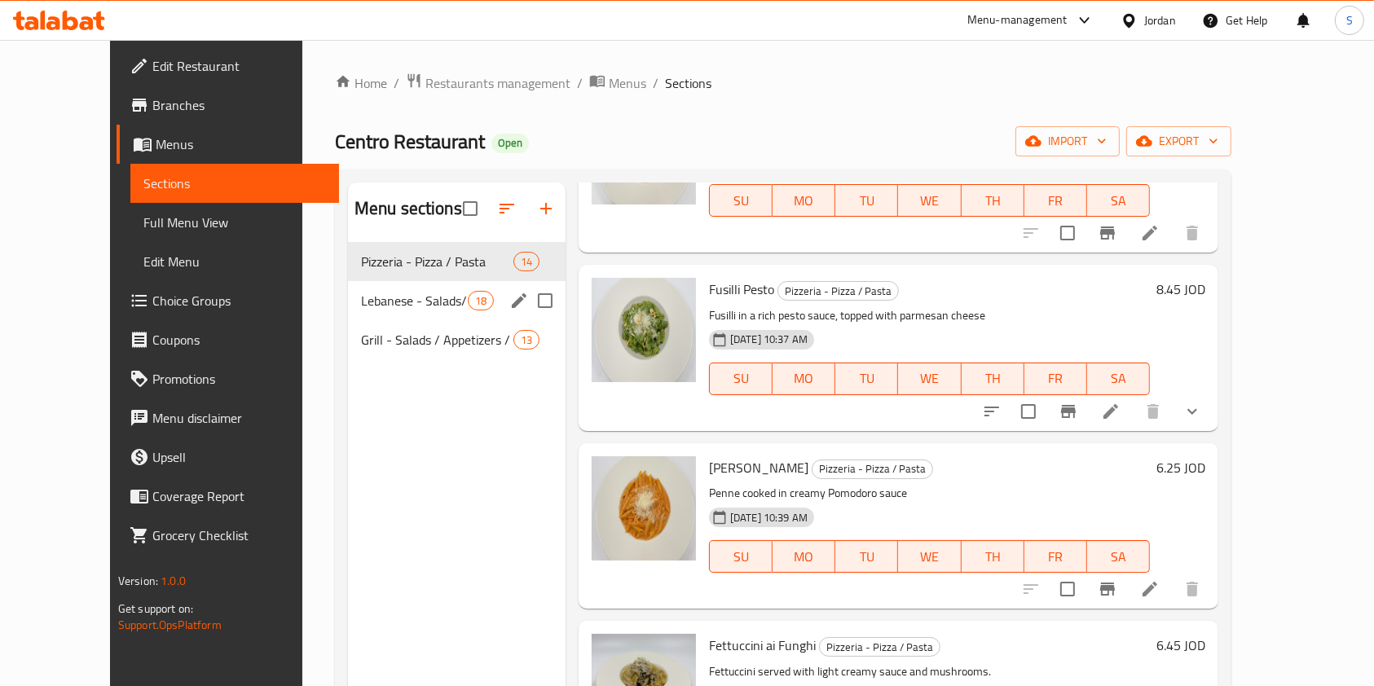
click at [392, 293] on span "Lebanese - Salads/ cold Appetizers / Hot Appetizers / Sandwiches / Meals" at bounding box center [414, 301] width 107 height 20
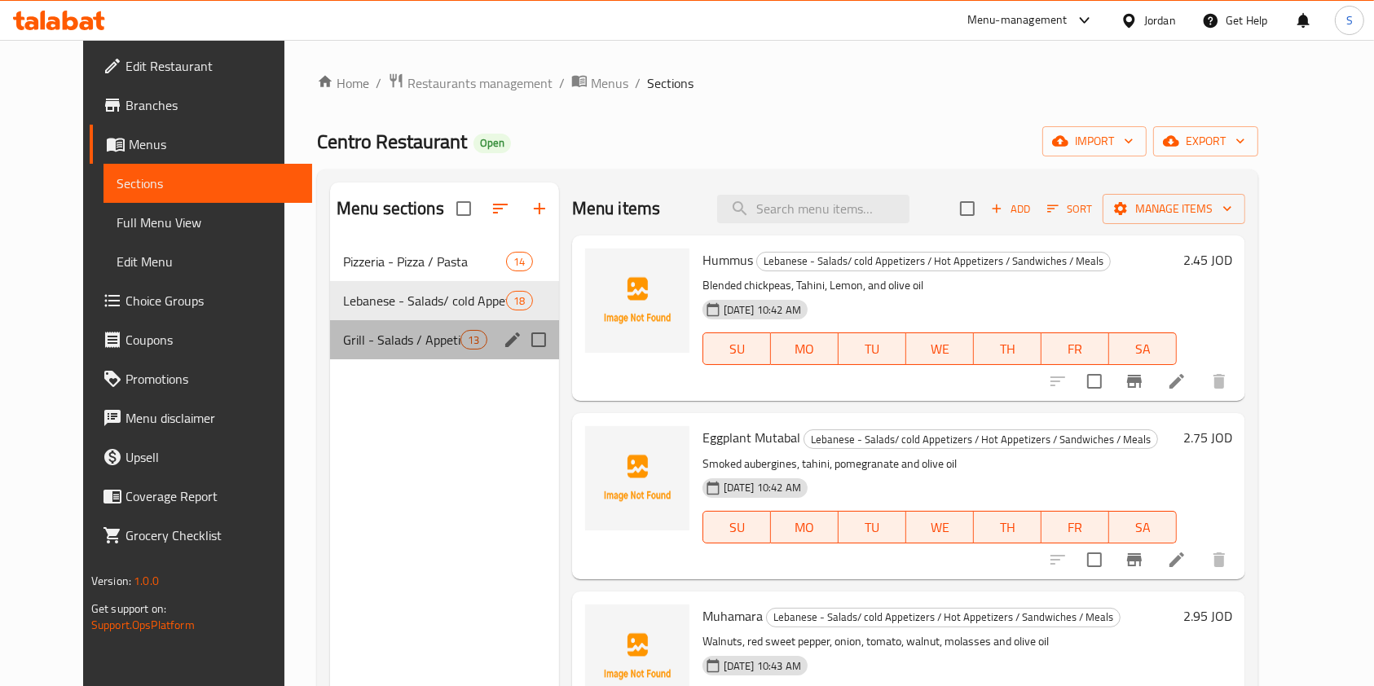
click at [393, 350] on div "Grill - Salads / Appetizers / Burgers & Sandwiches 13" at bounding box center [444, 339] width 229 height 39
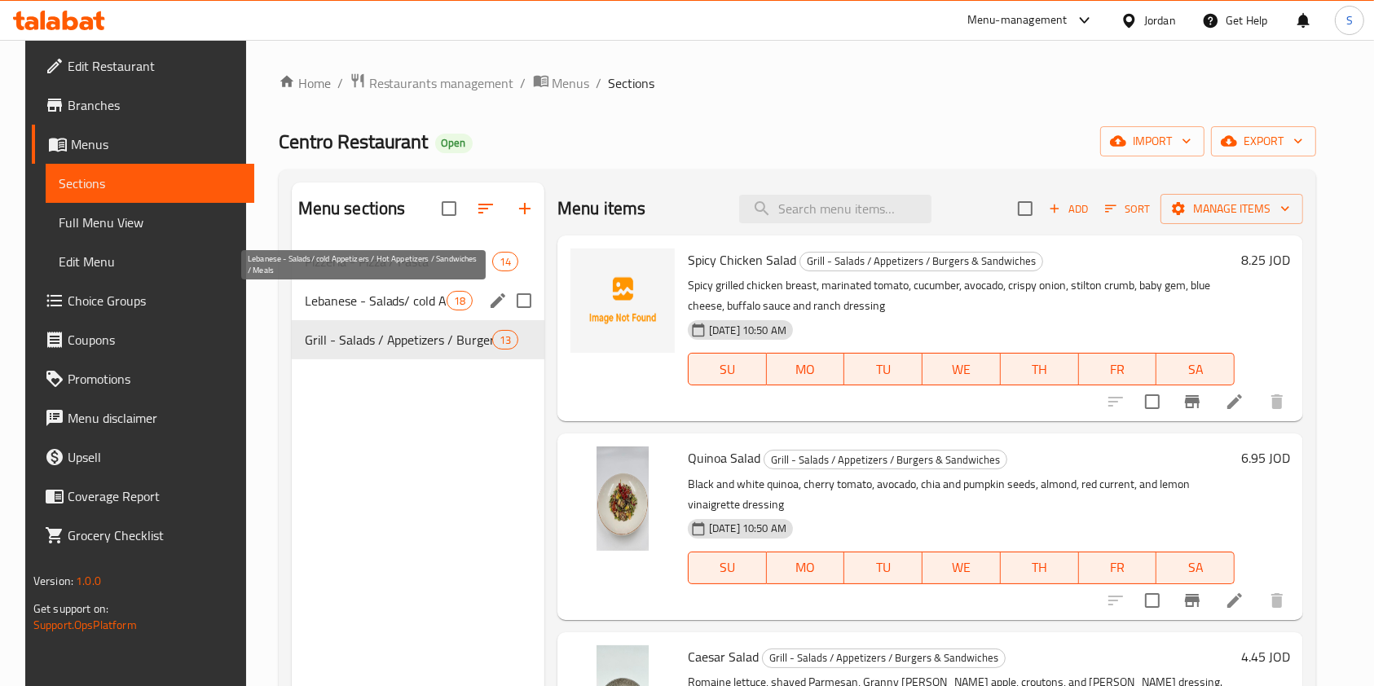
click at [401, 296] on span "Lebanese - Salads/ cold Appetizers / Hot Appetizers / Sandwiches / Meals" at bounding box center [376, 301] width 142 height 20
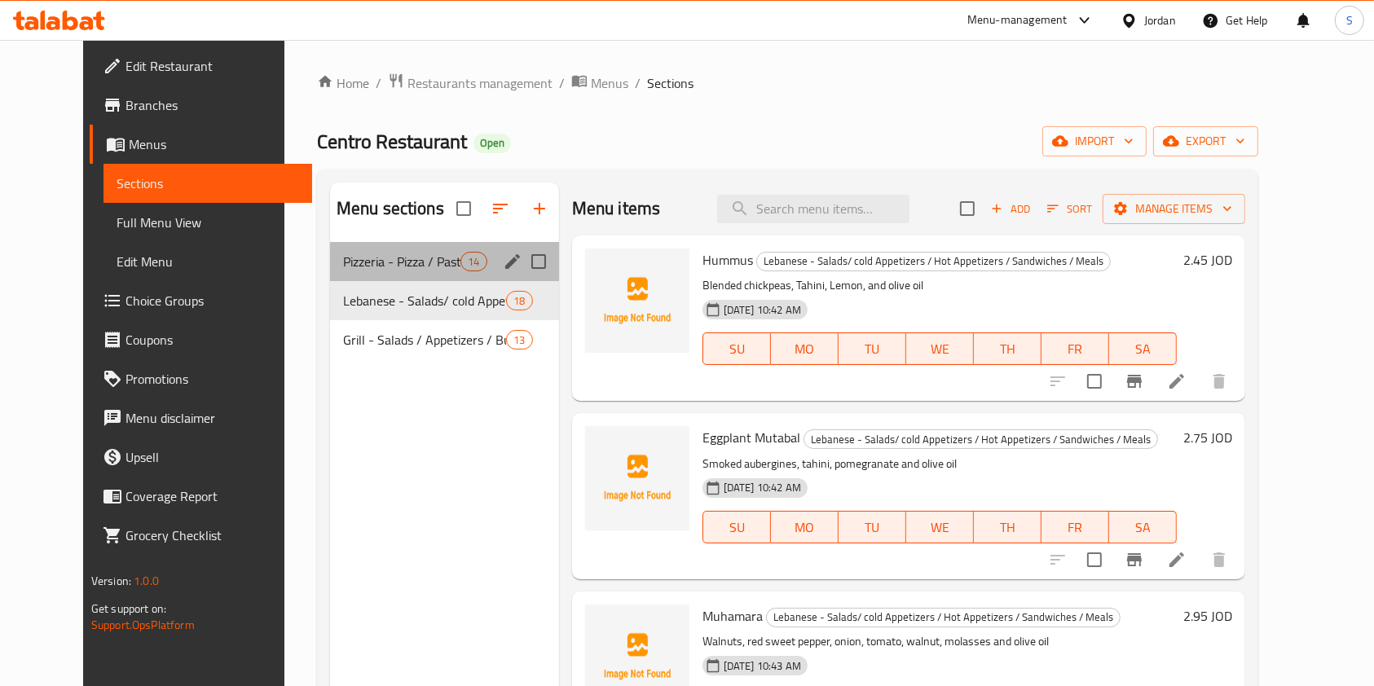
click at [414, 279] on div "Pizzeria - Pizza / Pasta 14" at bounding box center [444, 261] width 229 height 39
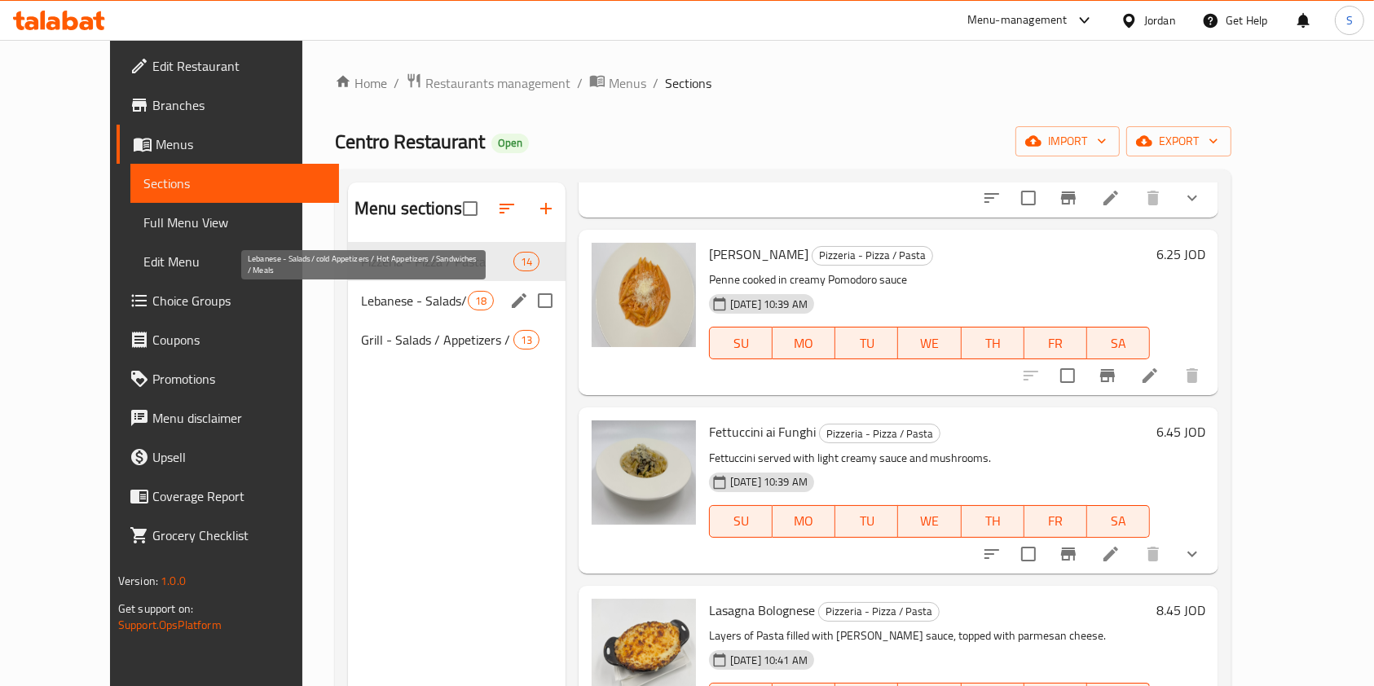
click at [387, 300] on span "Lebanese - Salads/ cold Appetizers / Hot Appetizers / Sandwiches / Meals" at bounding box center [414, 301] width 107 height 20
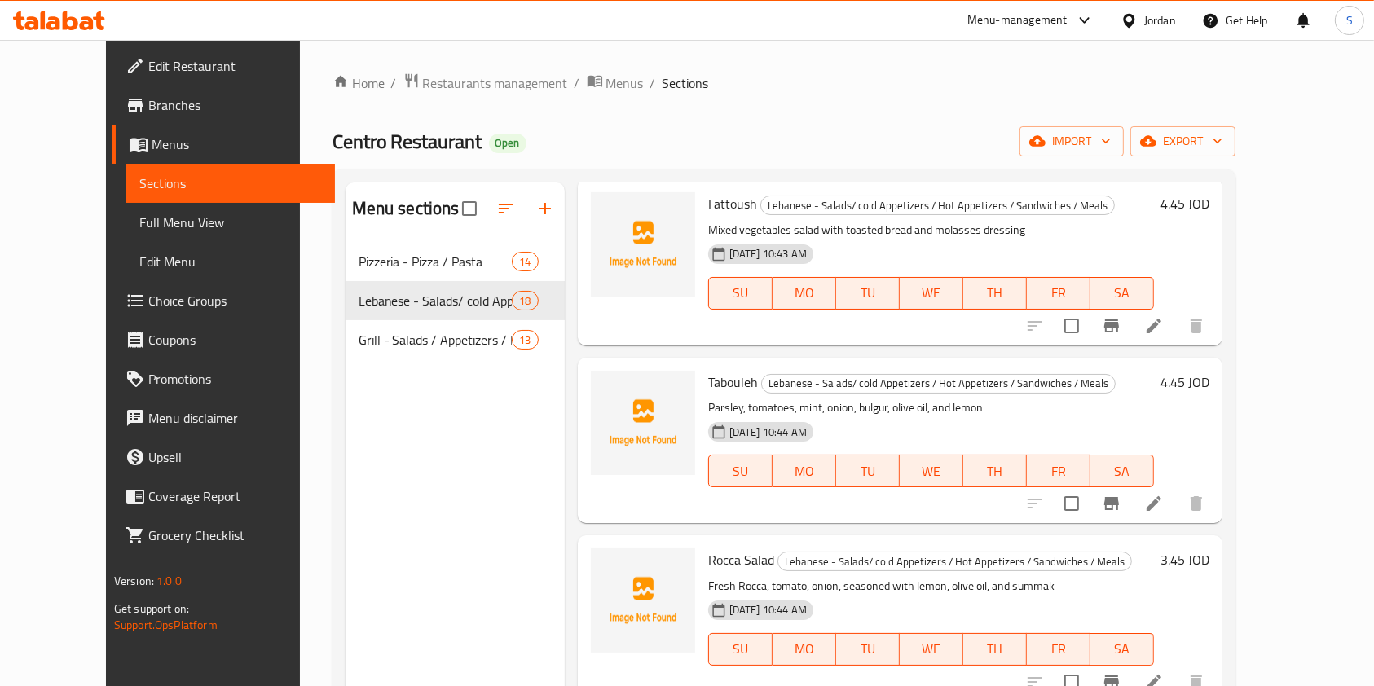
scroll to position [543, 0]
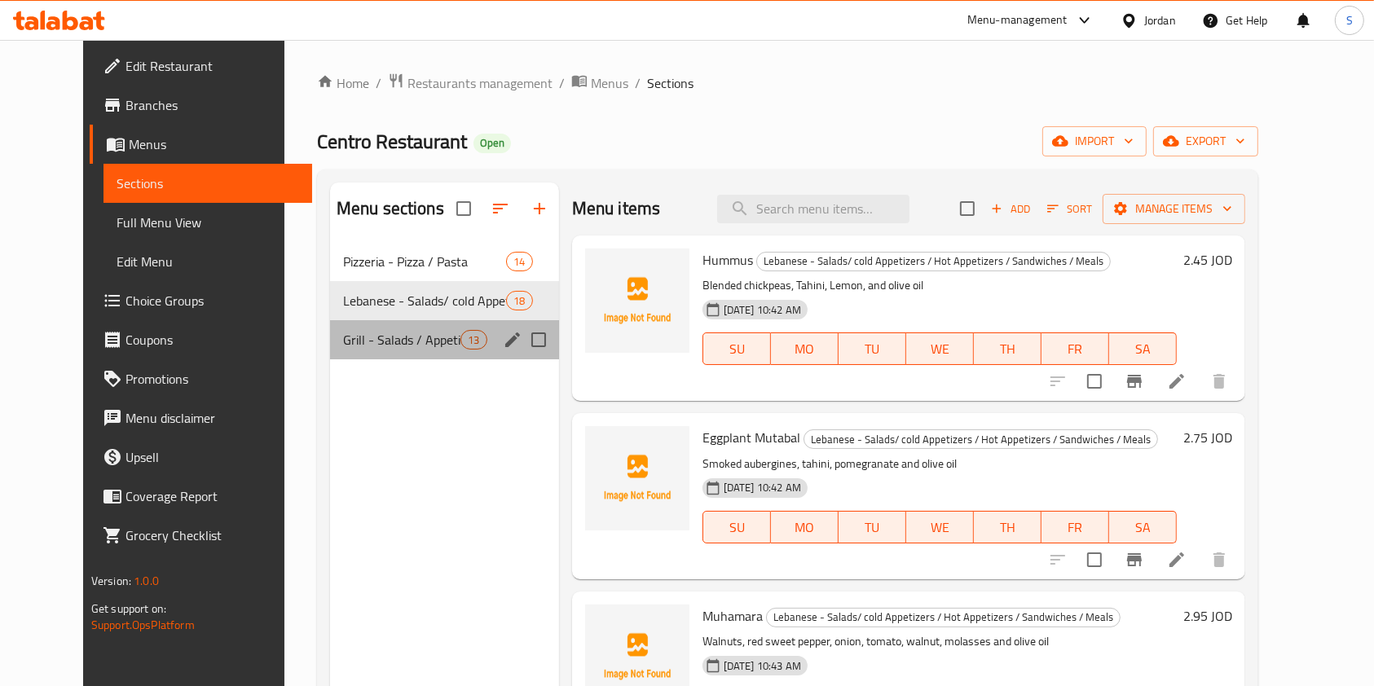
click at [363, 356] on div "Grill - Salads / Appetizers / Burgers & Sandwiches 13" at bounding box center [444, 339] width 229 height 39
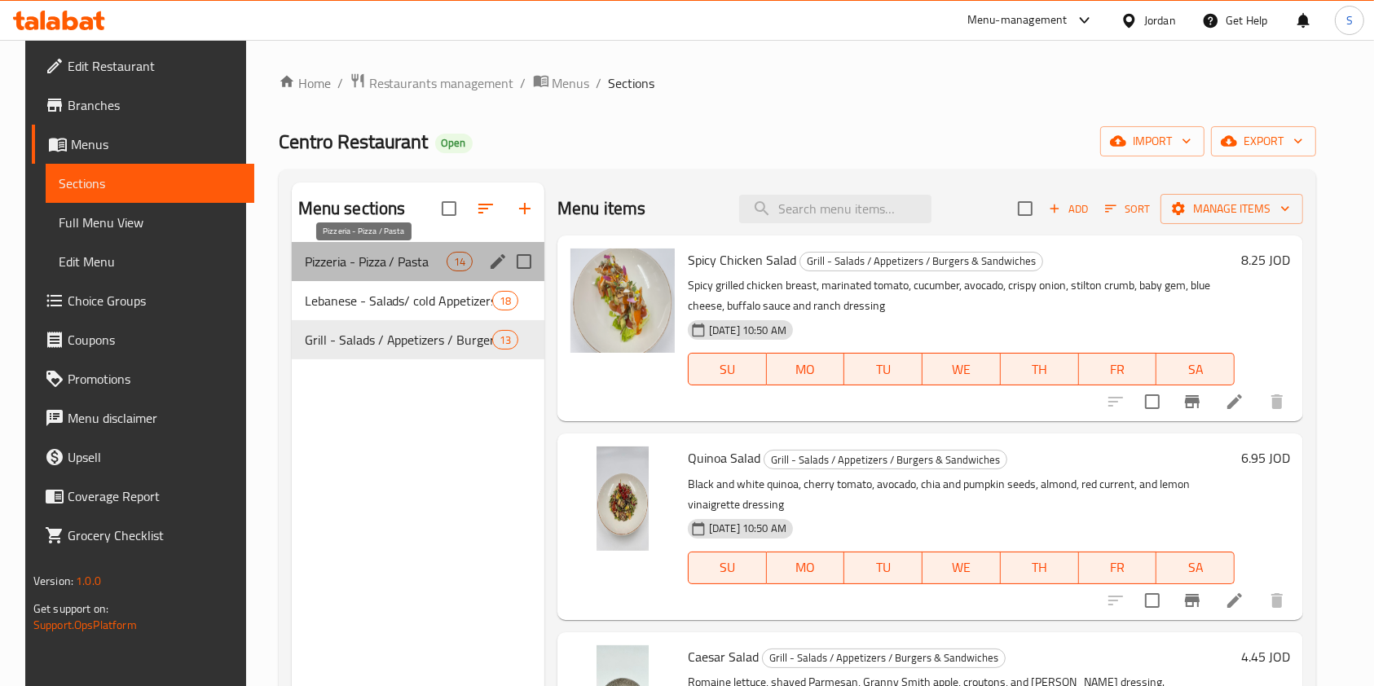
click at [374, 263] on span "Pizzeria - Pizza / Pasta" at bounding box center [376, 262] width 142 height 20
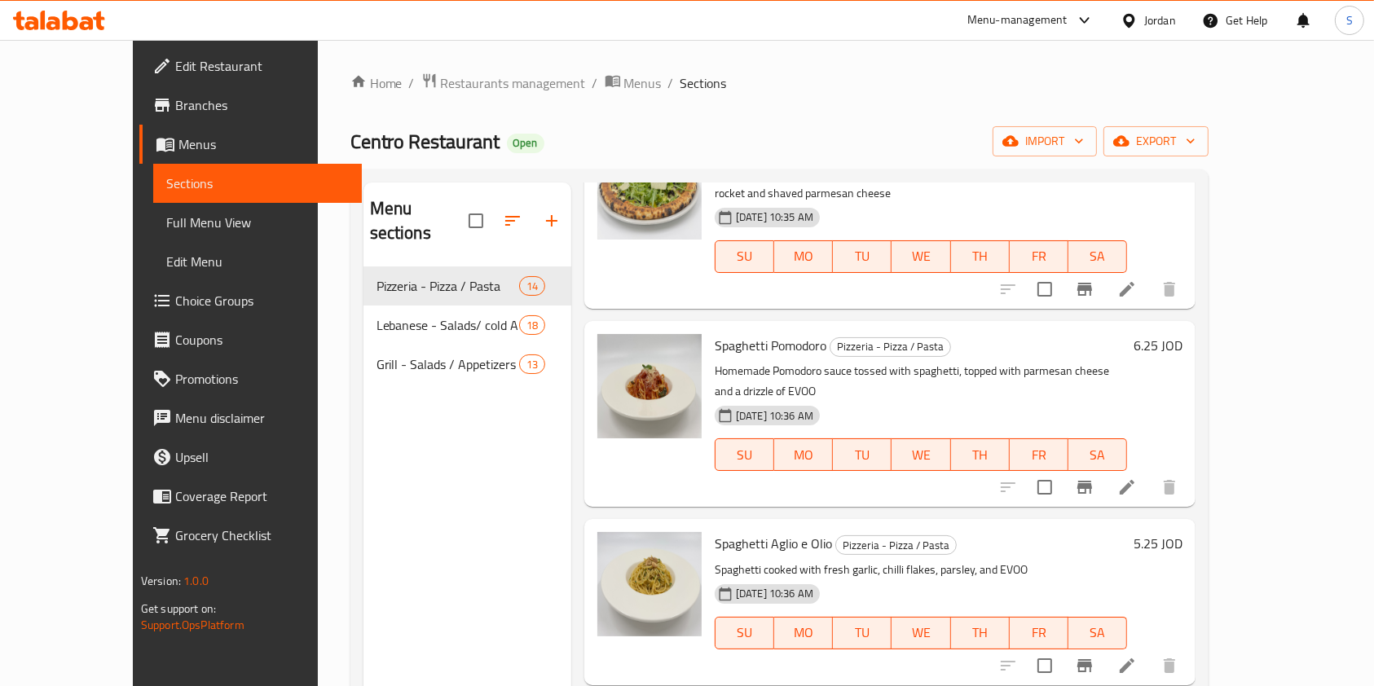
scroll to position [865, 0]
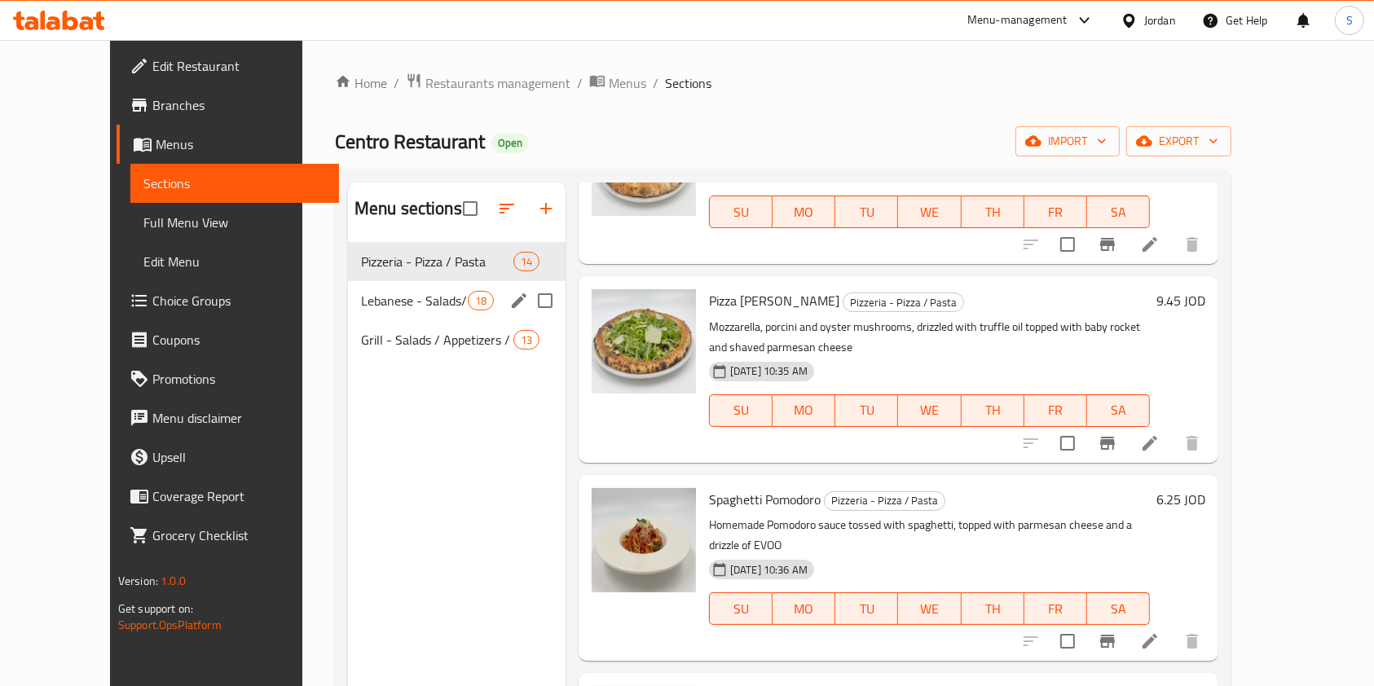
click at [370, 307] on span "Lebanese - Salads/ cold Appetizers / Hot Appetizers / Sandwiches / Meals" at bounding box center [414, 301] width 107 height 20
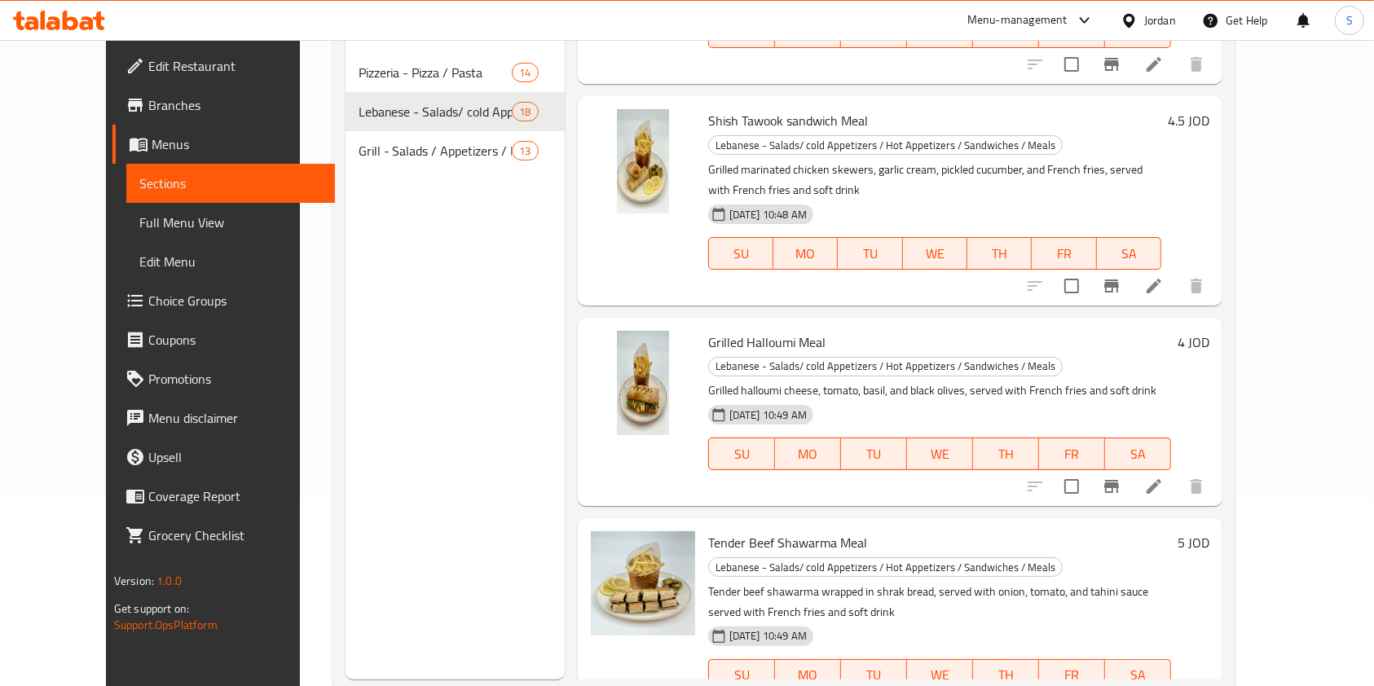
scroll to position [228, 0]
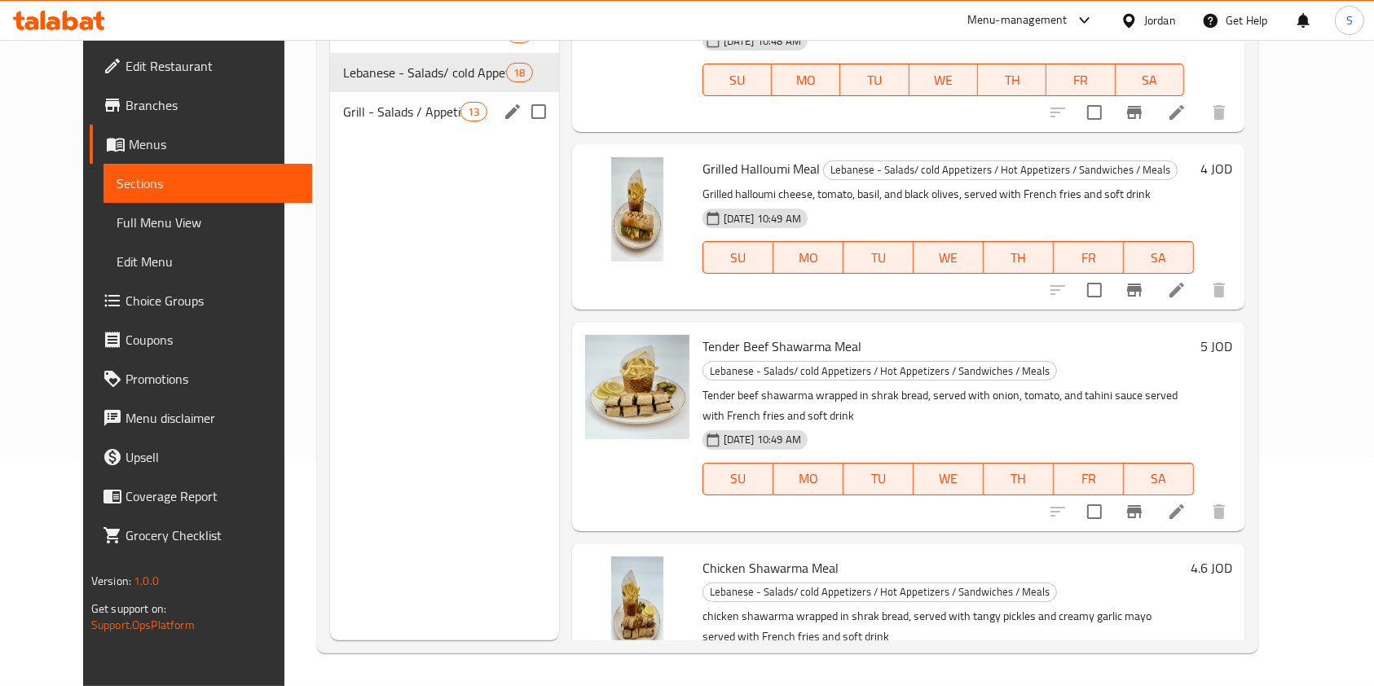
click at [399, 115] on span "Grill - Salads / Appetizers / Burgers & Sandwiches" at bounding box center [402, 112] width 118 height 20
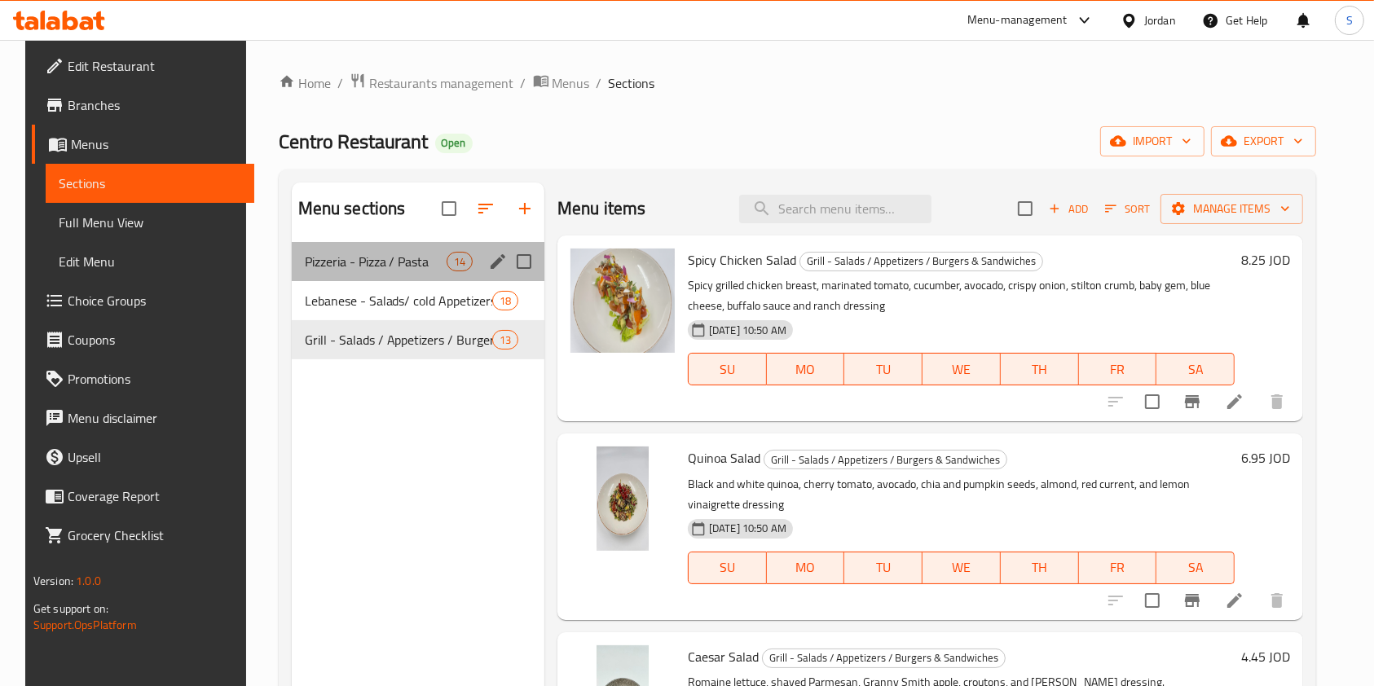
click at [292, 247] on div "Pizzeria - Pizza / Pasta 14" at bounding box center [418, 261] width 253 height 39
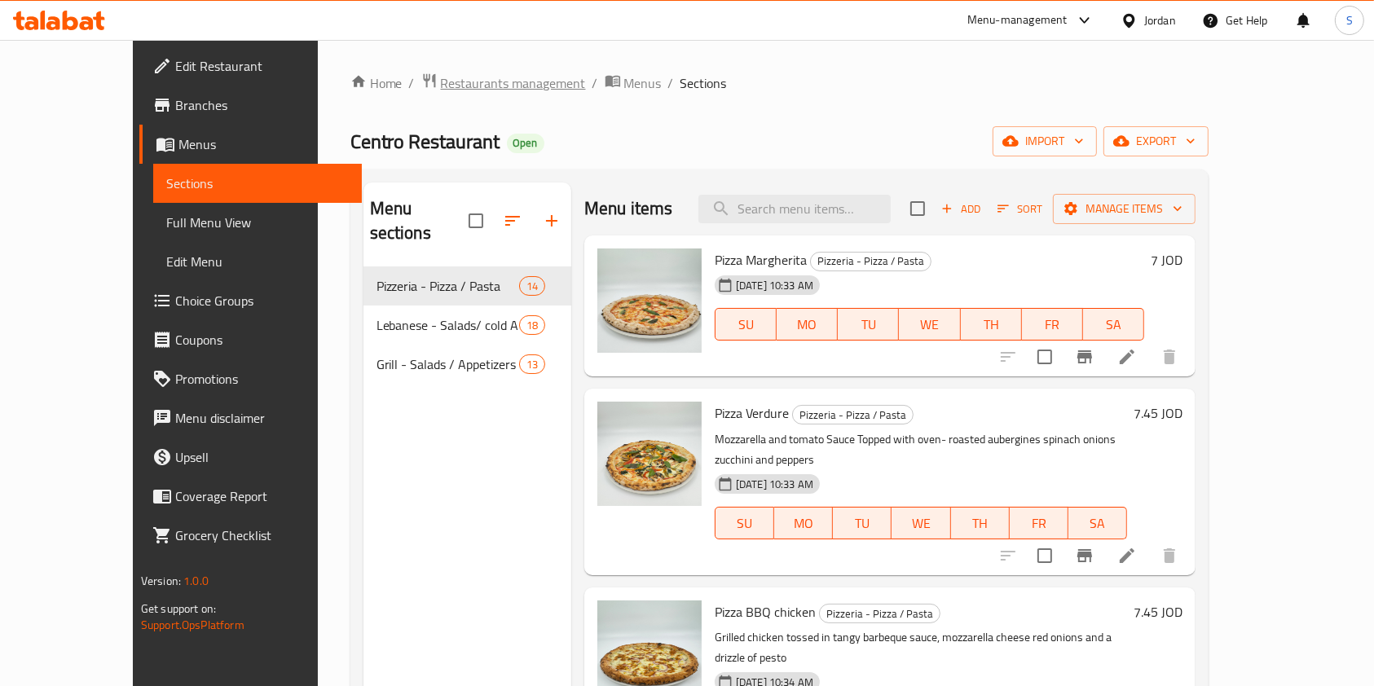
click at [441, 73] on span "Restaurants management" at bounding box center [513, 83] width 145 height 20
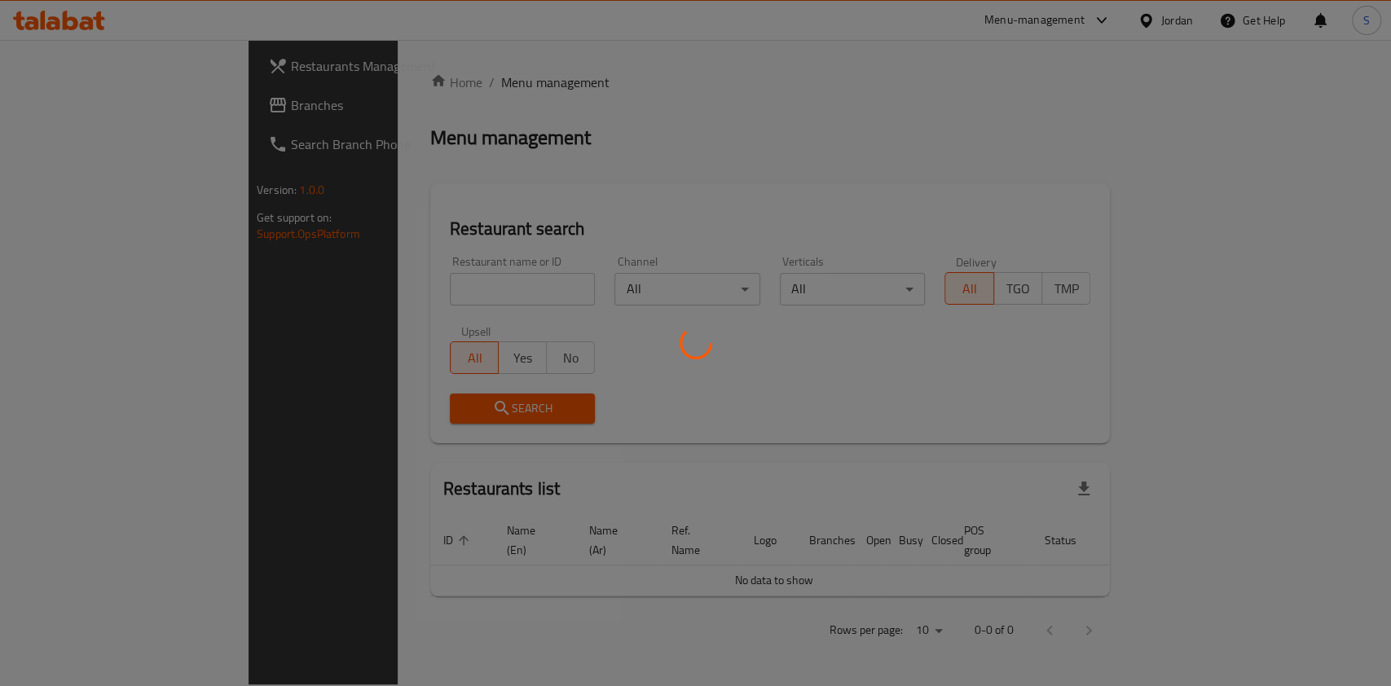
click at [412, 277] on div at bounding box center [695, 343] width 1391 height 686
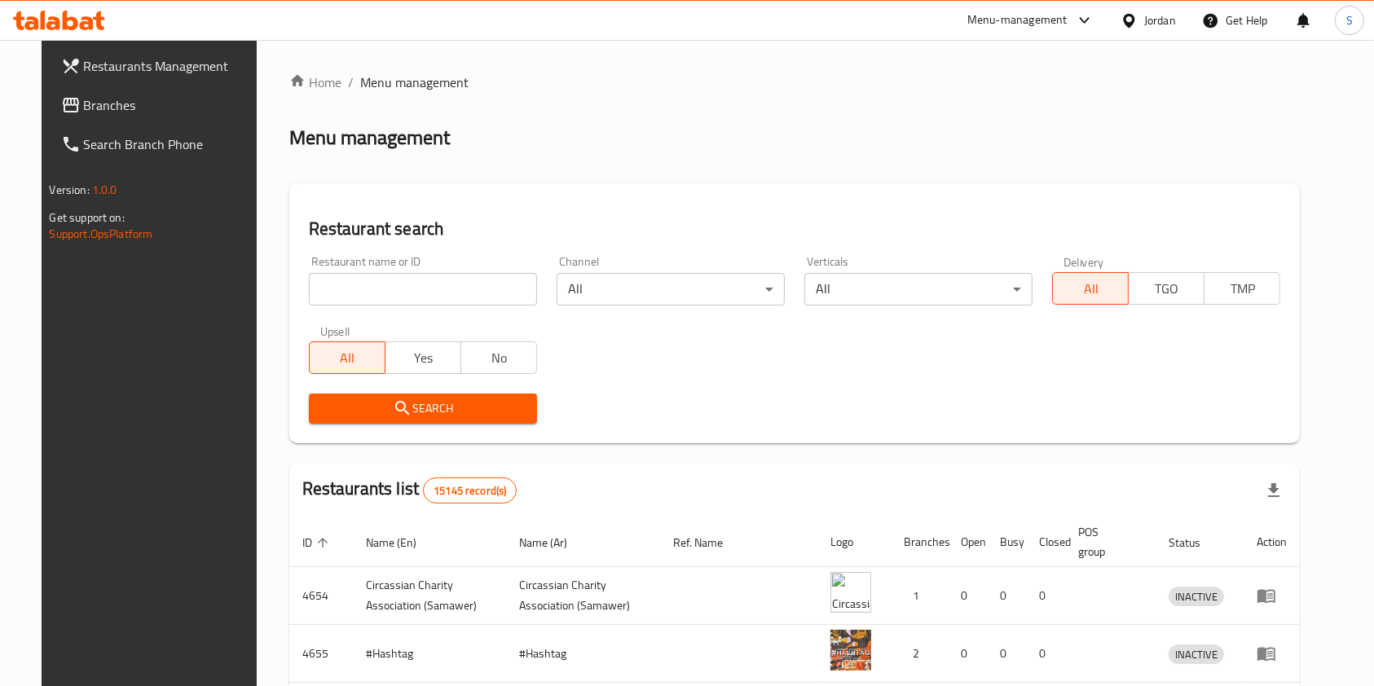
click at [373, 282] on input "search" at bounding box center [423, 289] width 228 height 33
type input "س"
type input "steak 501"
click at [447, 406] on span "Search" at bounding box center [423, 409] width 202 height 20
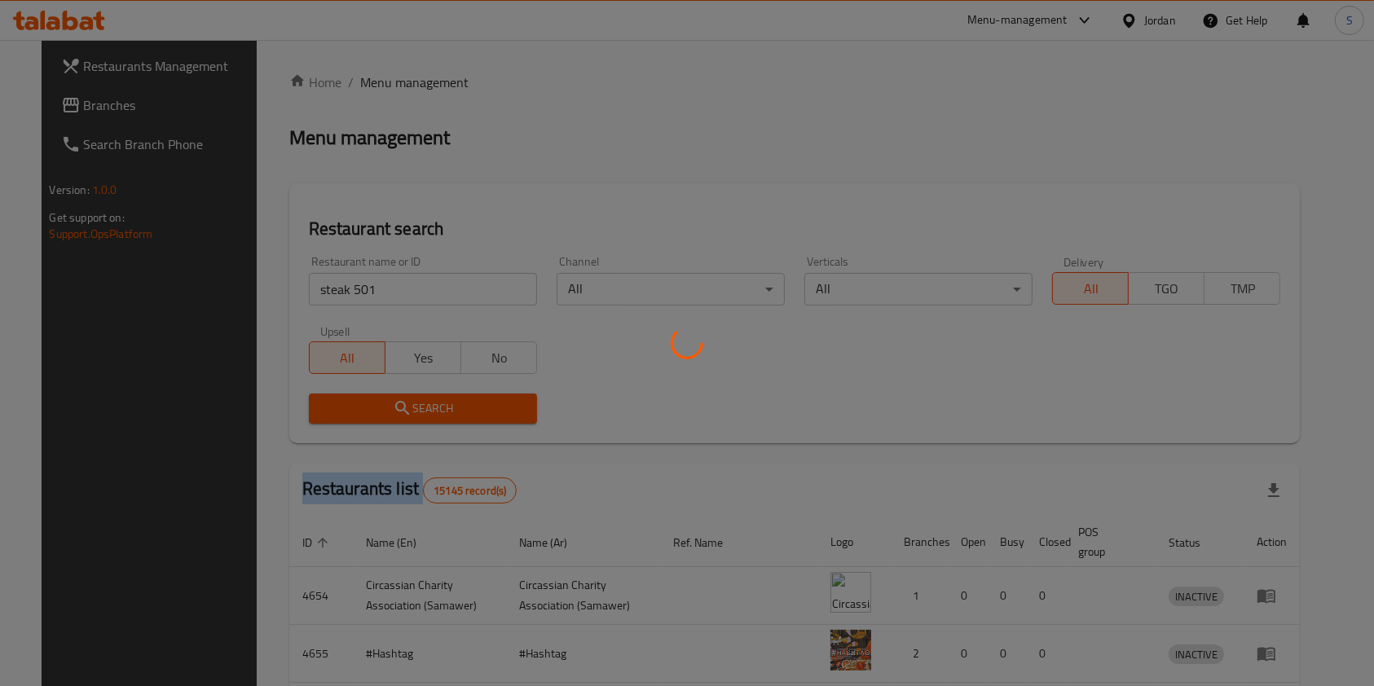
click at [447, 406] on div at bounding box center [687, 343] width 1374 height 686
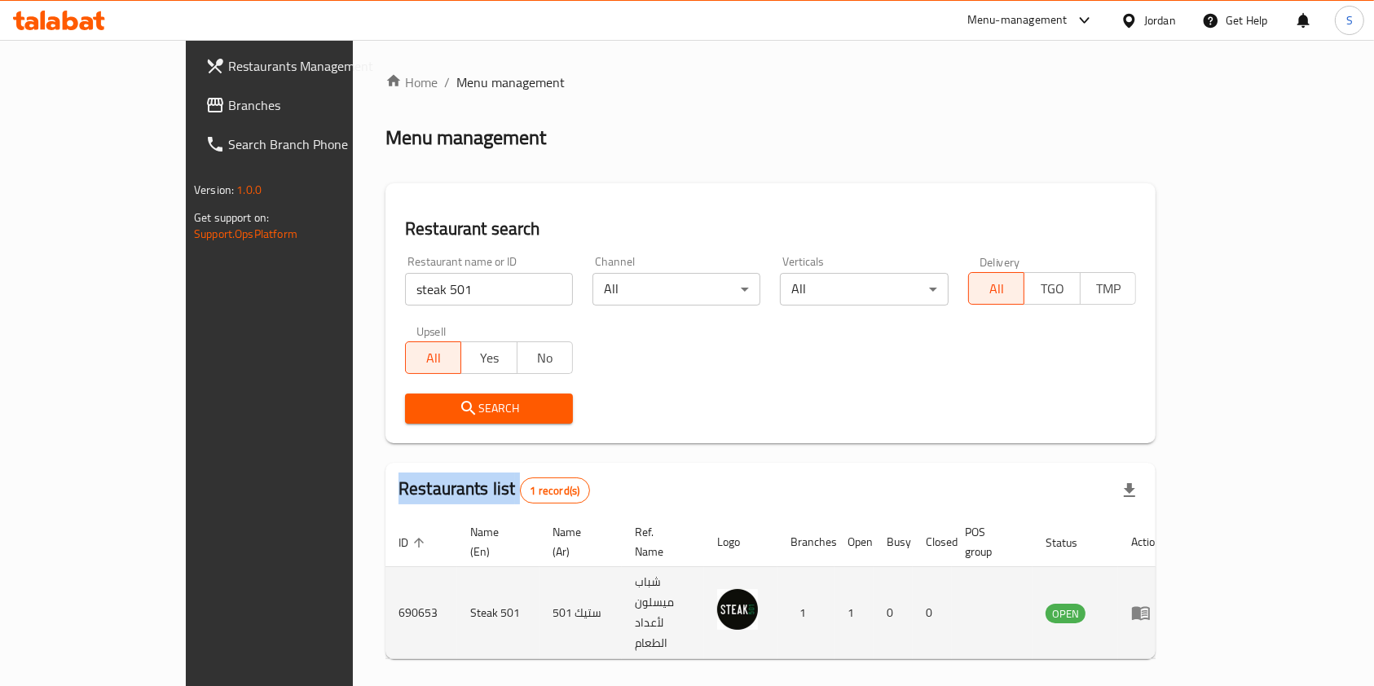
click at [1150, 607] on icon "enhanced table" at bounding box center [1141, 614] width 18 height 14
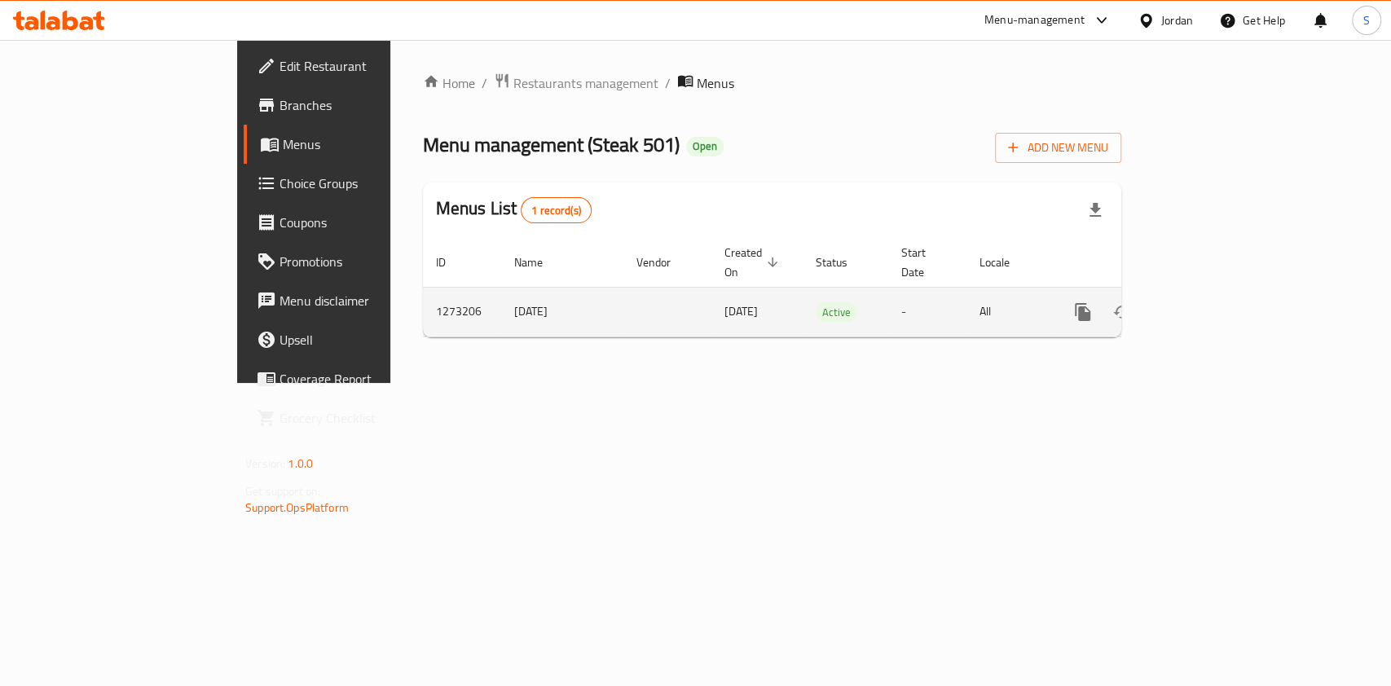
click at [1220, 293] on div "enhanced table" at bounding box center [1141, 312] width 156 height 39
click at [1210, 302] on icon "enhanced table" at bounding box center [1201, 312] width 20 height 20
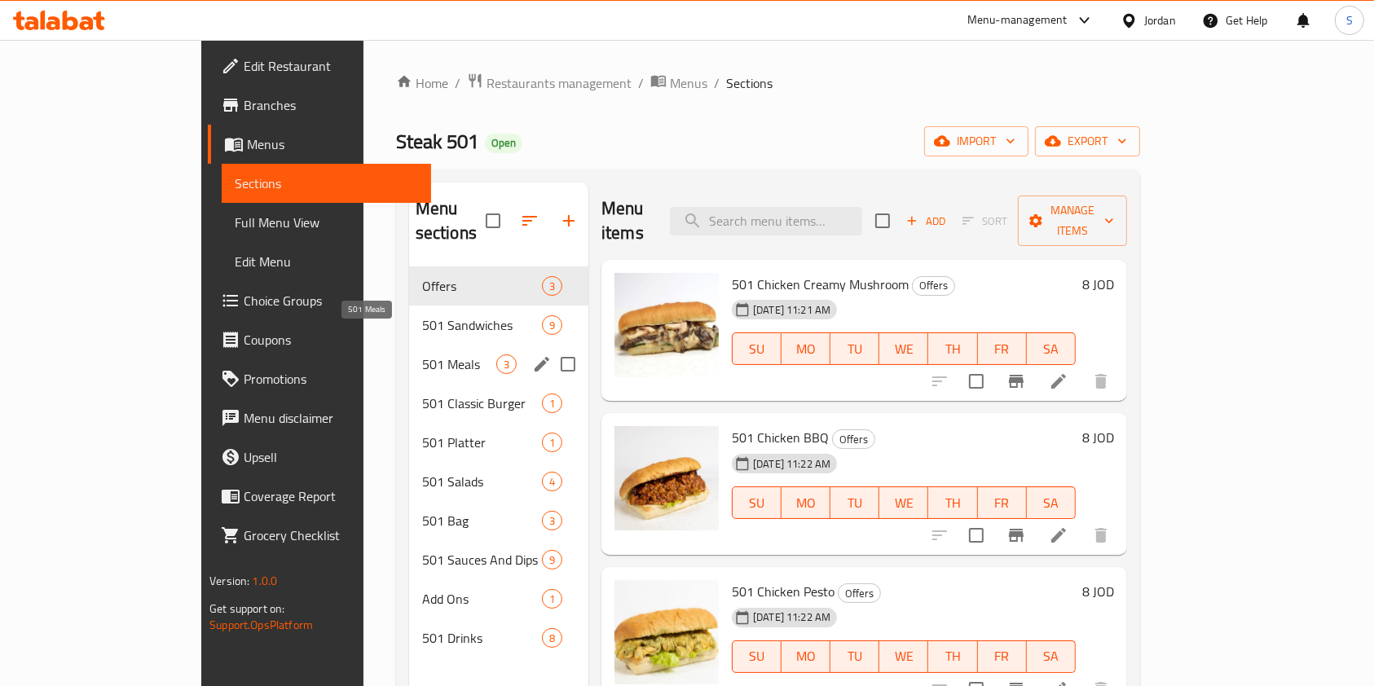
click at [422, 354] on span "501 Meals" at bounding box center [459, 364] width 74 height 20
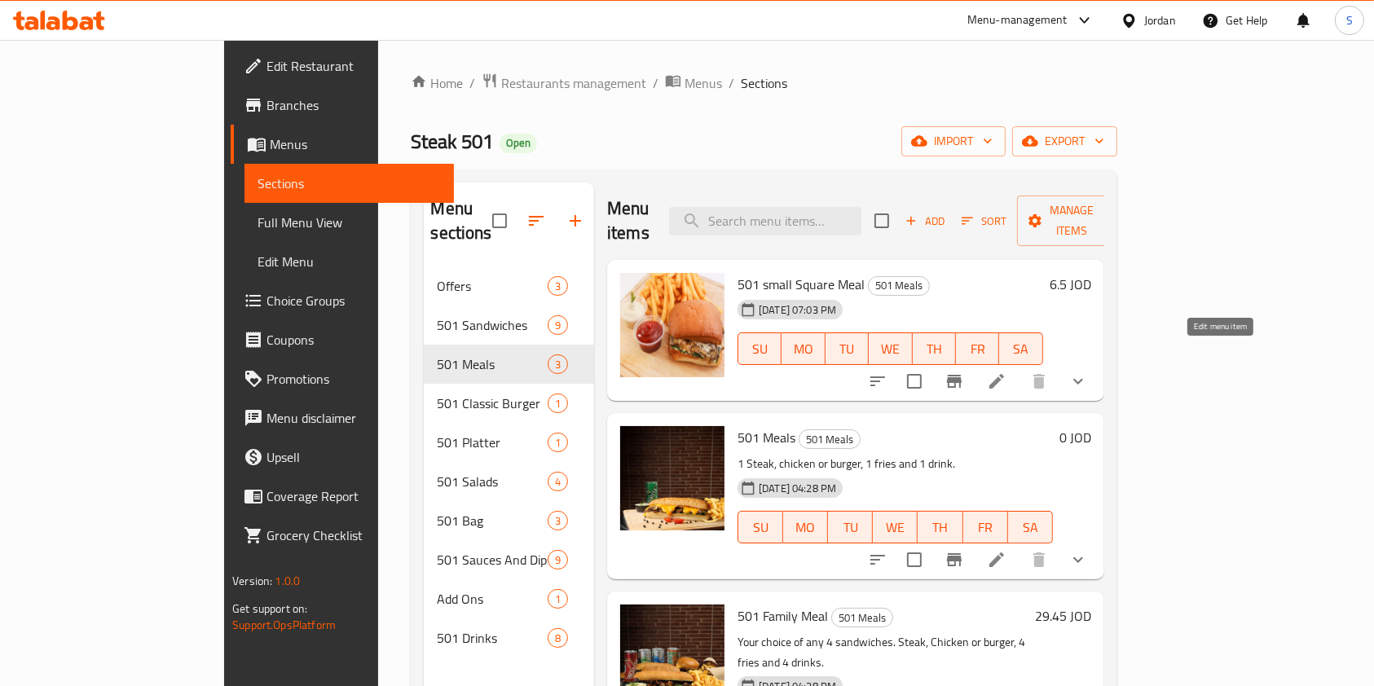
click at [1004, 374] on icon at bounding box center [996, 381] width 15 height 15
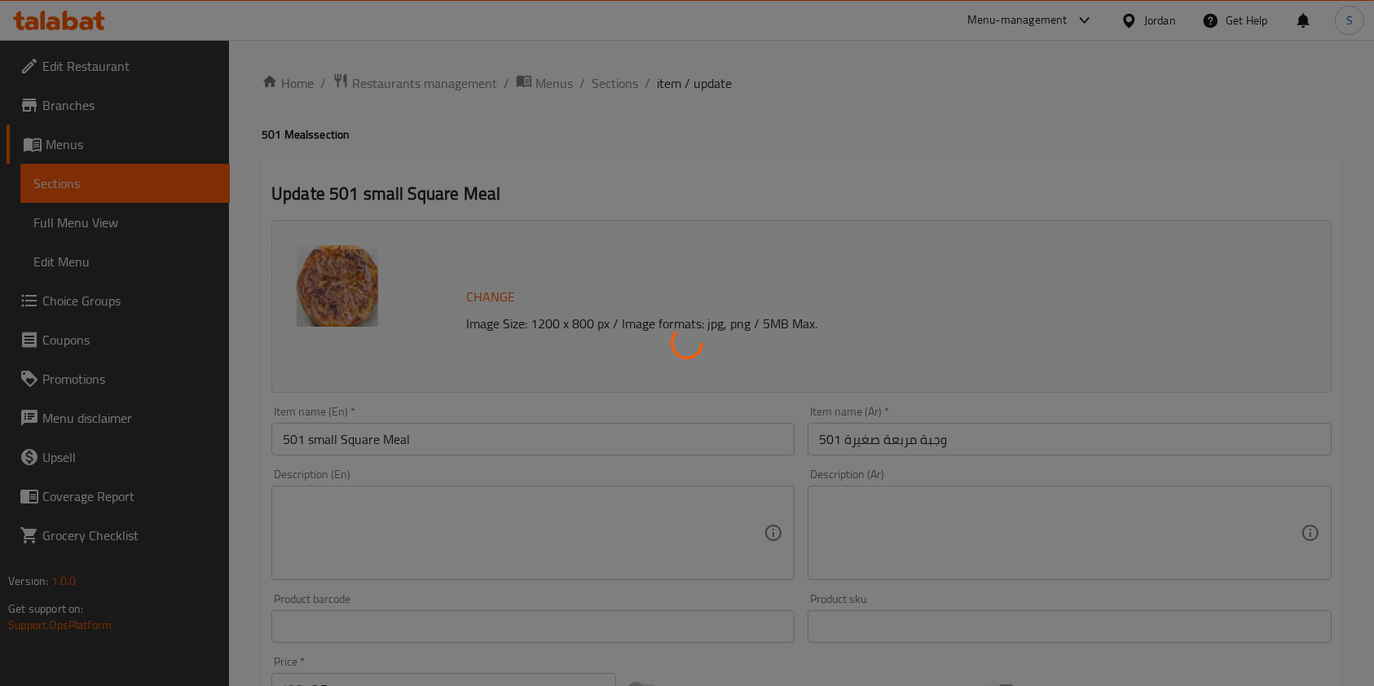
type input "إختيارك من:"
type input "1"
type input "اختيارك من شريحة لحم أو دجاج أو برجر:"
type input "1"
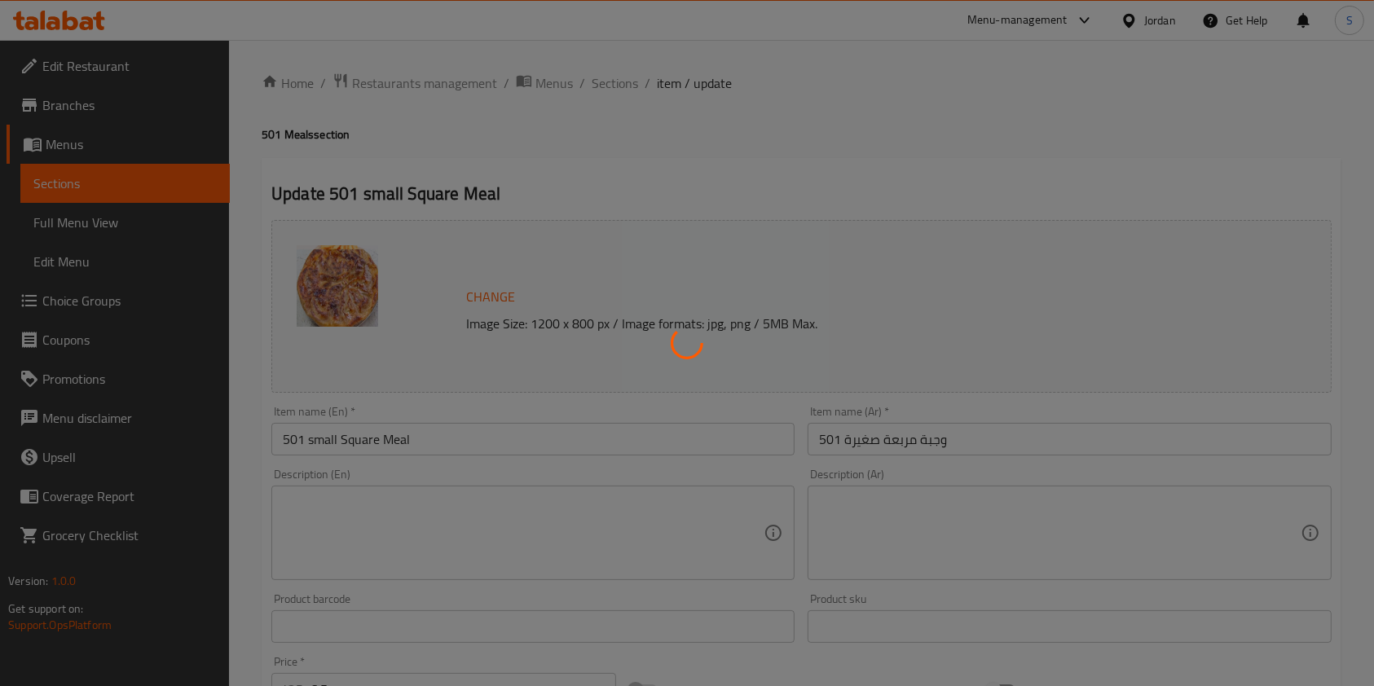
type input "1"
type input "إختيارك من المشروب الأول:"
type input "1"
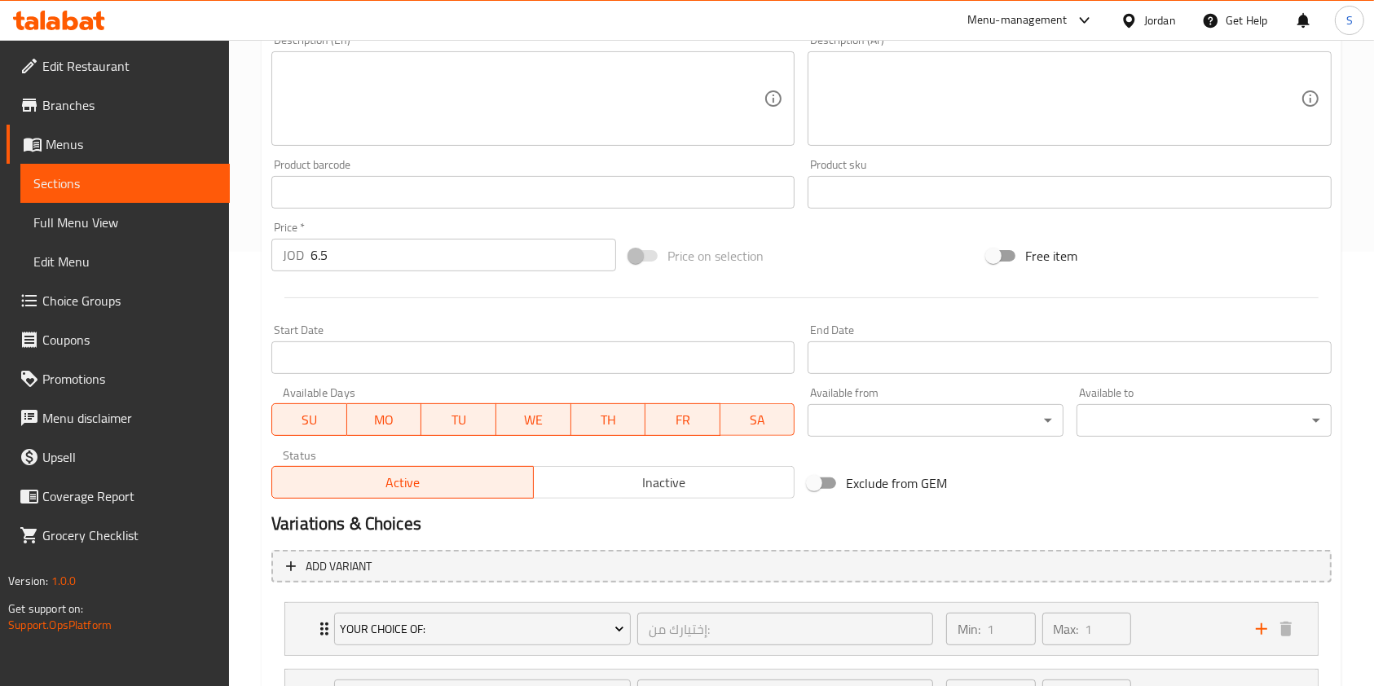
scroll to position [649, 0]
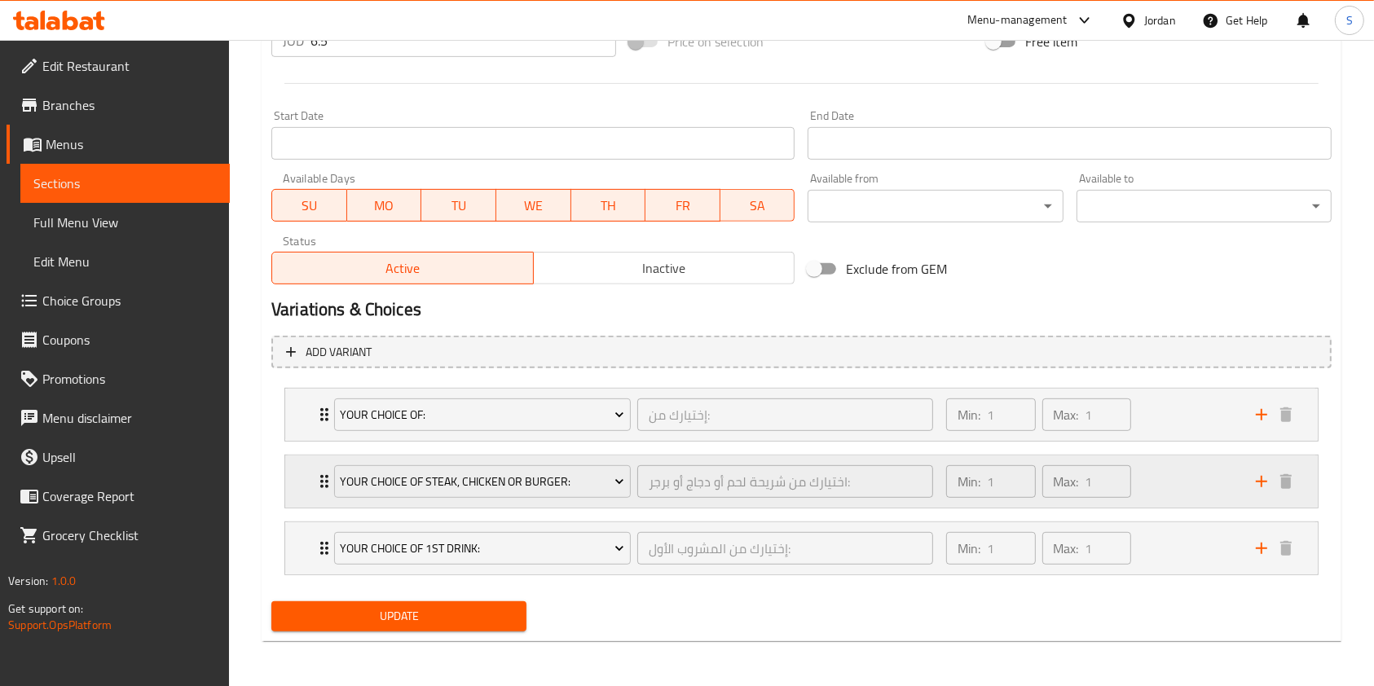
click at [323, 472] on icon "Expand" at bounding box center [325, 482] width 20 height 20
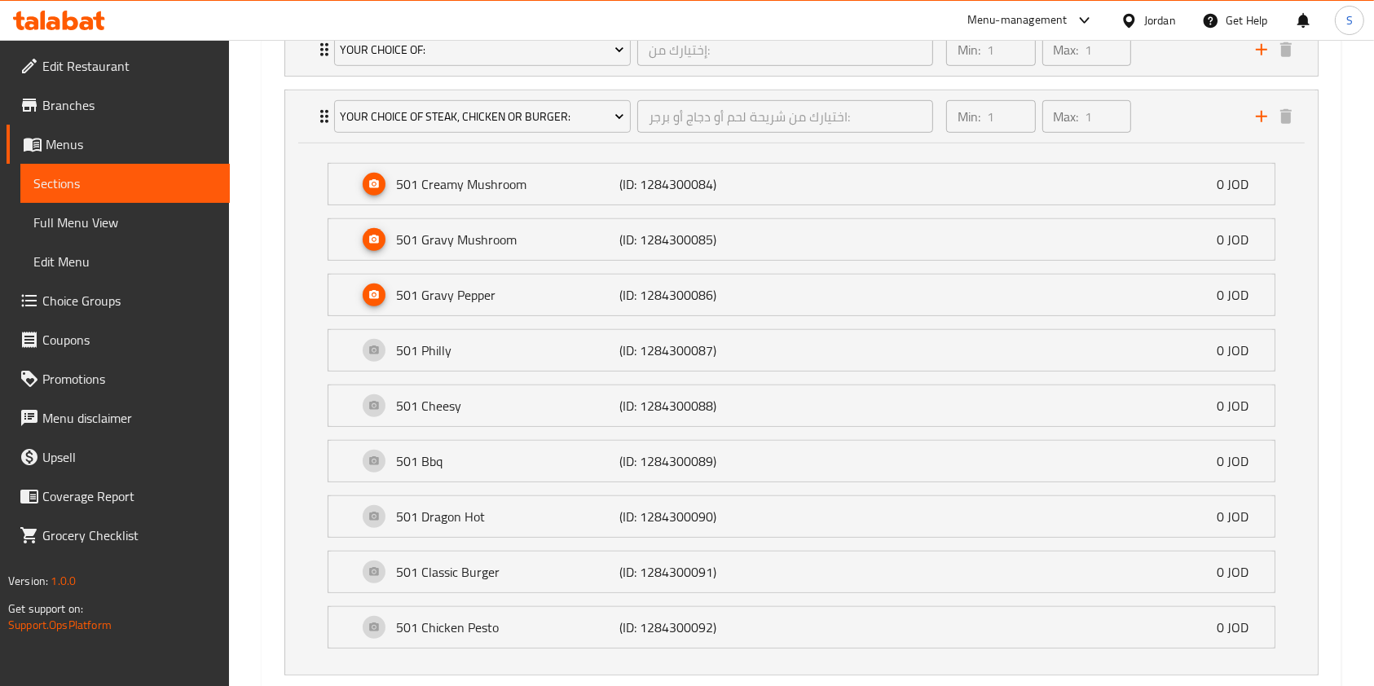
scroll to position [854, 0]
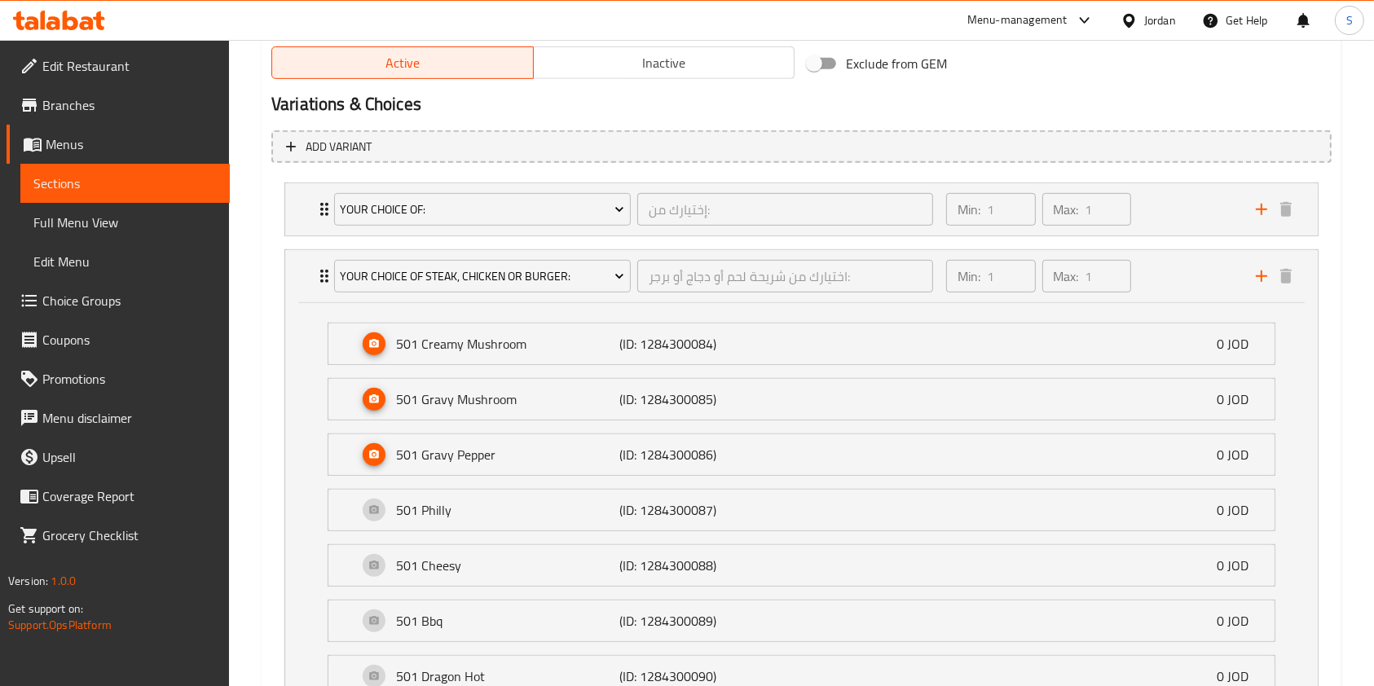
click at [1079, 531] on li "501 Philly (ID: 1284300087) 0 JOD Name (En) 501 Philly Name (En) Name (Ar) فيلي…" at bounding box center [802, 509] width 974 height 55
click at [967, 522] on div "501 Philly (ID: 1284300087) 0 JOD" at bounding box center [806, 510] width 897 height 41
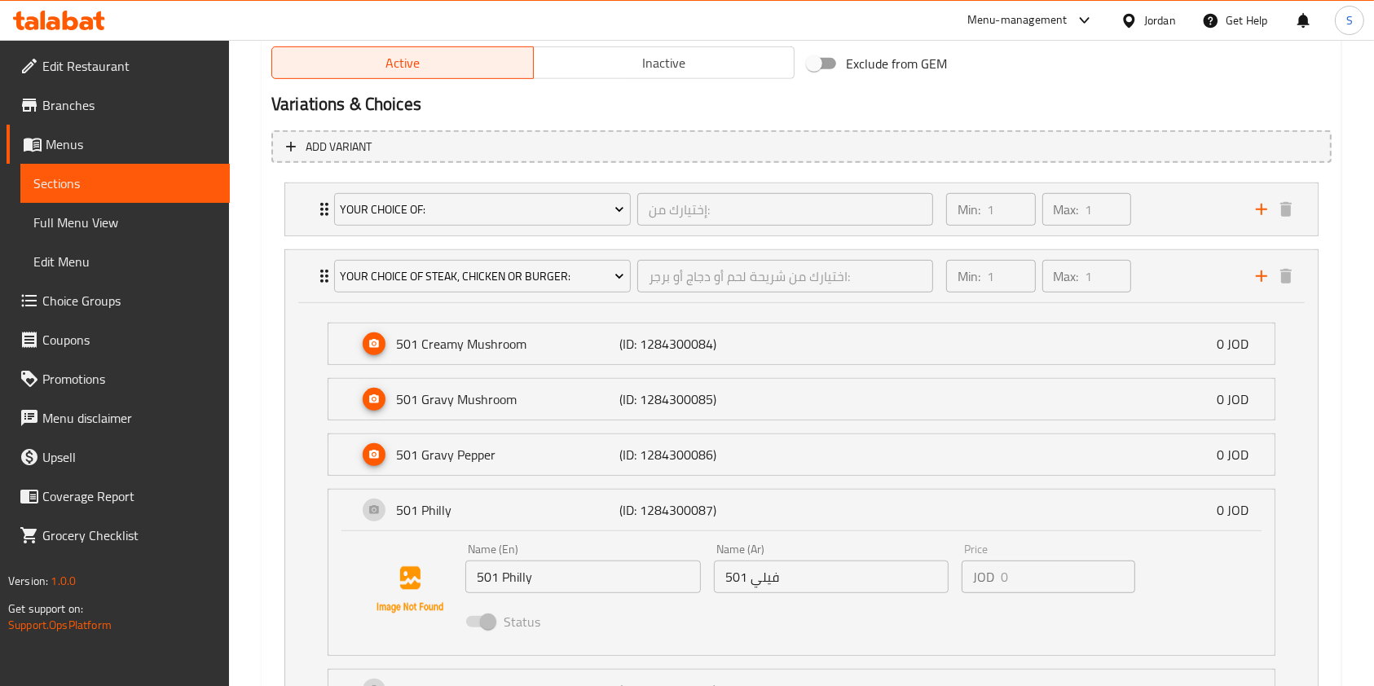
drag, startPoint x: 502, startPoint y: 628, endPoint x: 495, endPoint y: 623, distance: 8.7
click at [499, 625] on div "Your Choice Of: إختيارك من: ​ Min: 1 ​ Max: 1 ​ Chicken (ID: 1071122678) 0 JOD …" at bounding box center [801, 604] width 1060 height 857
click at [492, 620] on div "Your Choice Of: إختيارك من: ​ Min: 1 ​ Max: 1 ​ Chicken (ID: 1071122678) 0 JOD …" at bounding box center [801, 604] width 1060 height 856
click at [350, 601] on div "Name (En) 501 Philly Name (En) Name (Ar) فيلي 501 Name (Ar) Price JOD 0 Price S…" at bounding box center [801, 593] width 946 height 124
click at [296, 271] on div "Your Choice Of Steak, Chicken Or Burger: اختيارك من شريحة لحم أو دجاج أو برجر: …" at bounding box center [801, 276] width 1033 height 52
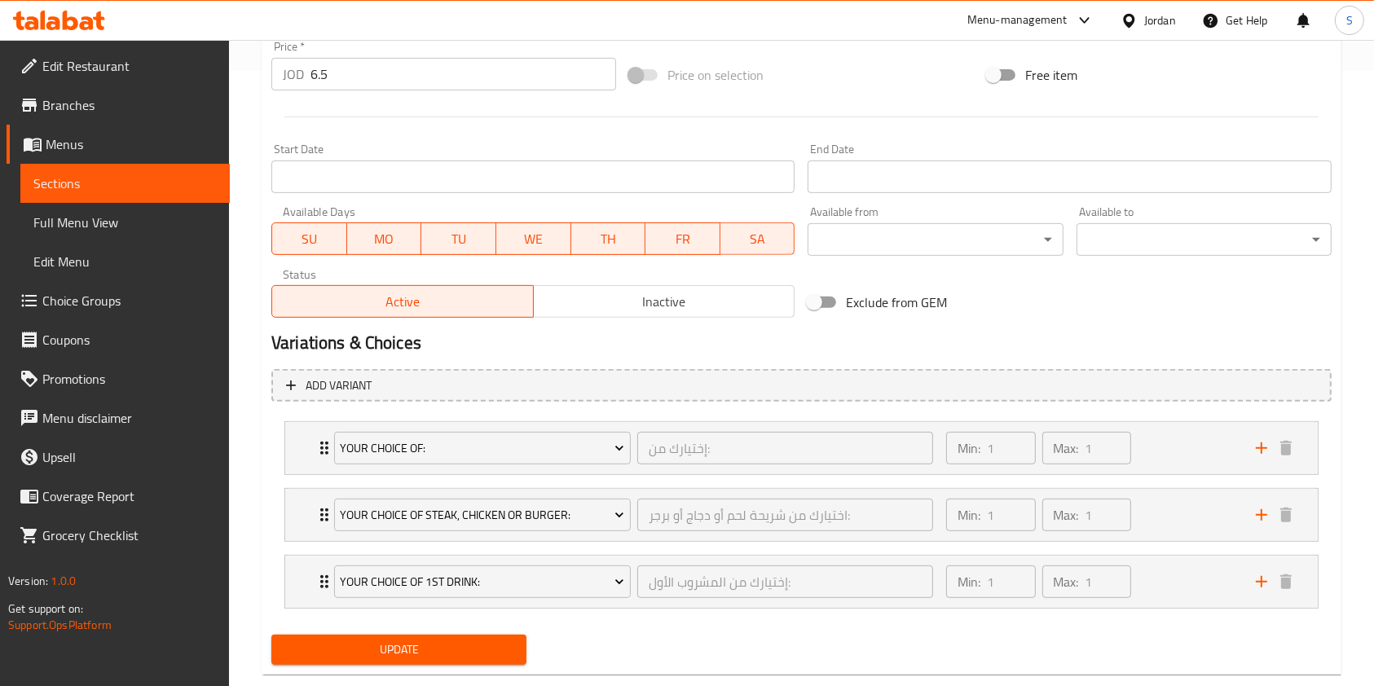
scroll to position [649, 0]
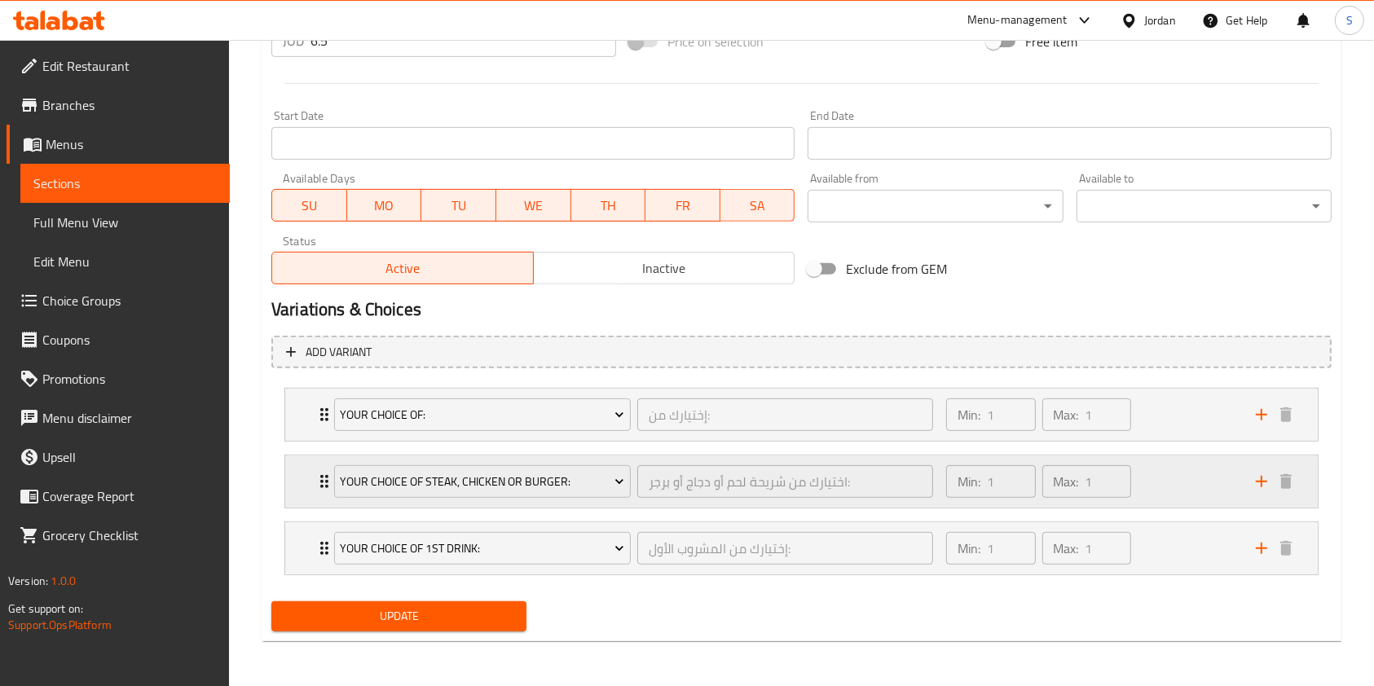
click at [293, 441] on div "Your Choice Of Steak, Chicken Or Burger: اختيارك من شريحة لحم أو دجاج أو برجر: …" at bounding box center [801, 415] width 1033 height 52
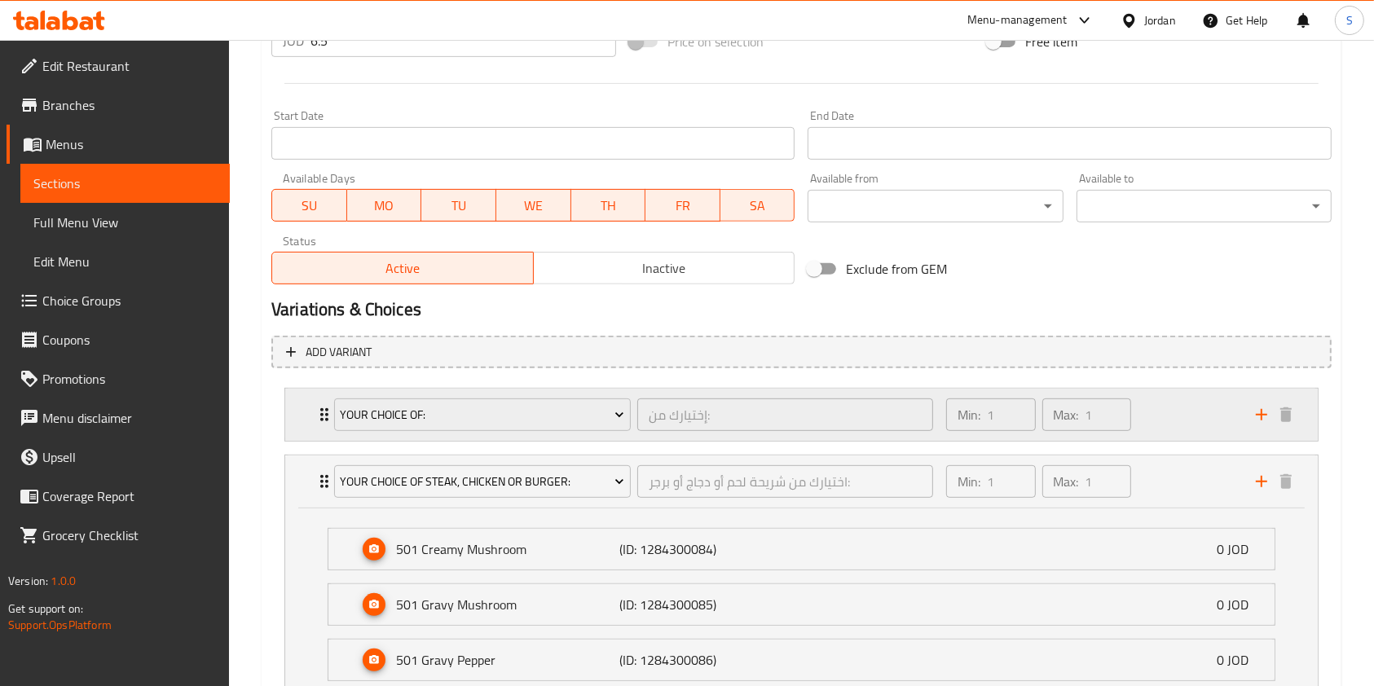
click at [315, 407] on icon "Expand" at bounding box center [325, 415] width 20 height 20
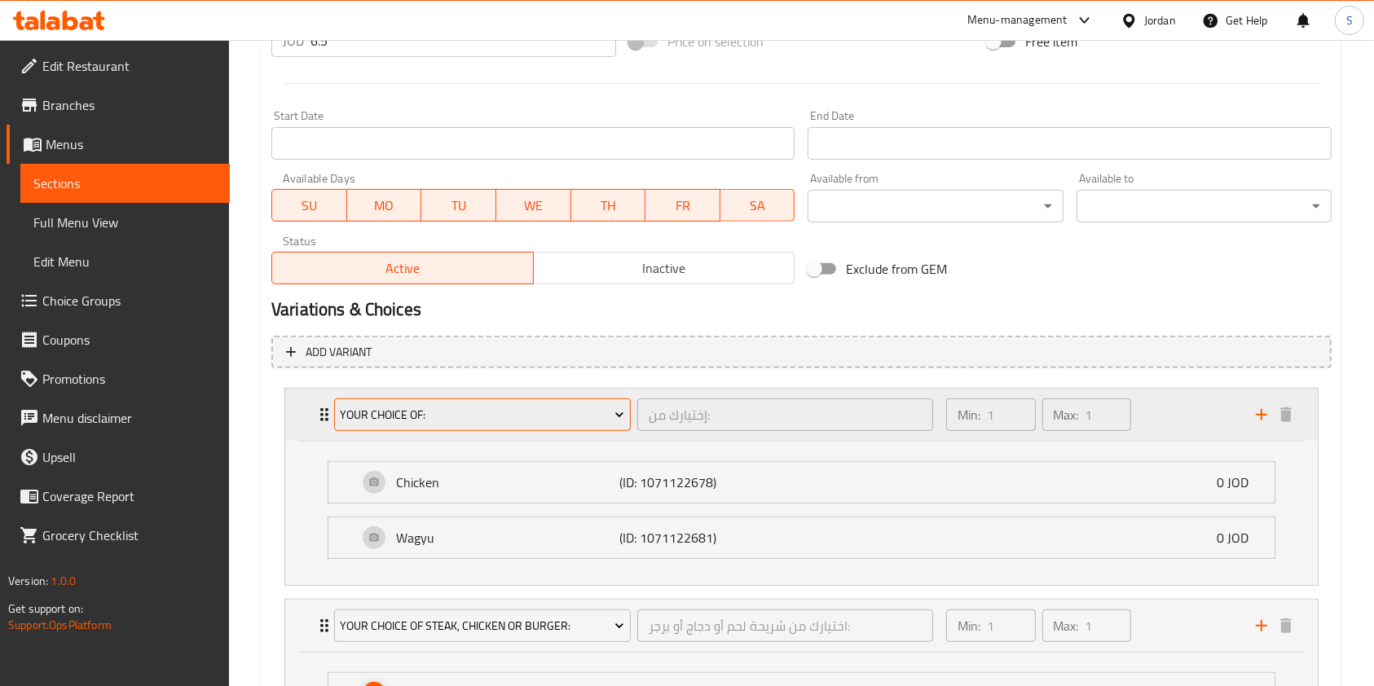
scroll to position [866, 0]
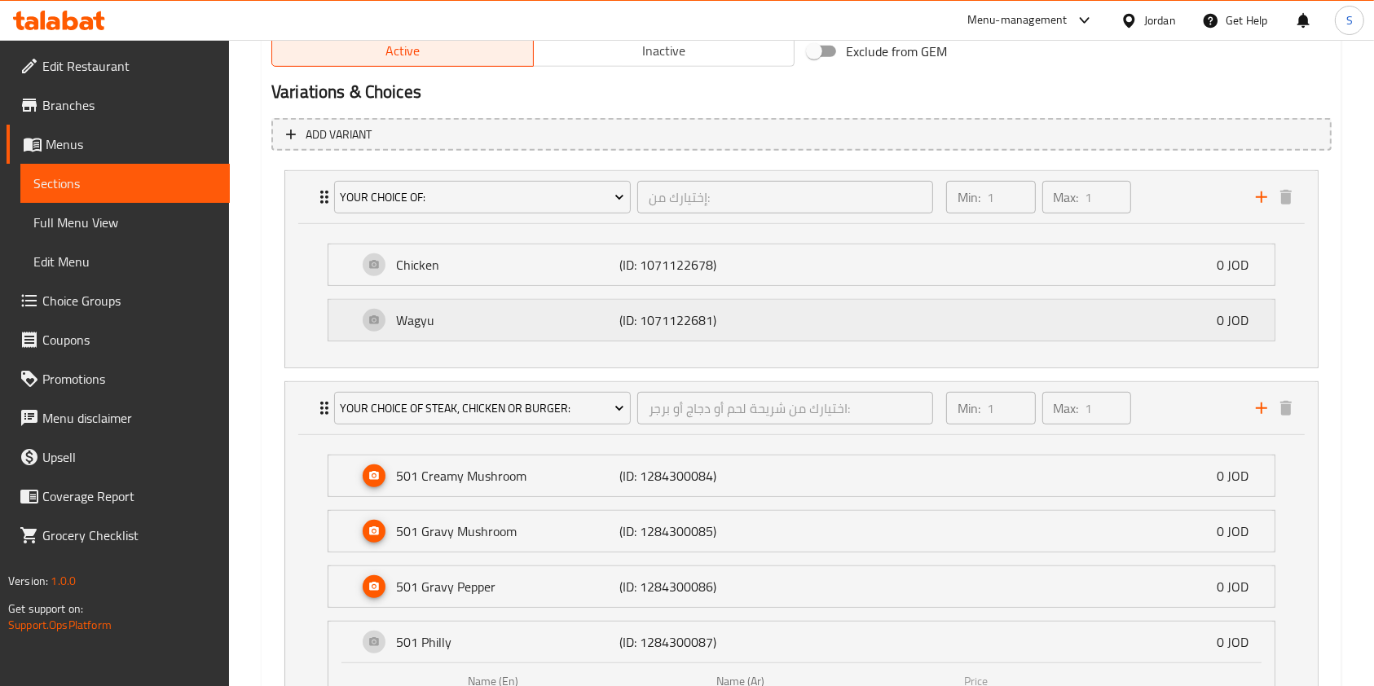
click at [542, 318] on p "Wagyu" at bounding box center [507, 320] width 223 height 20
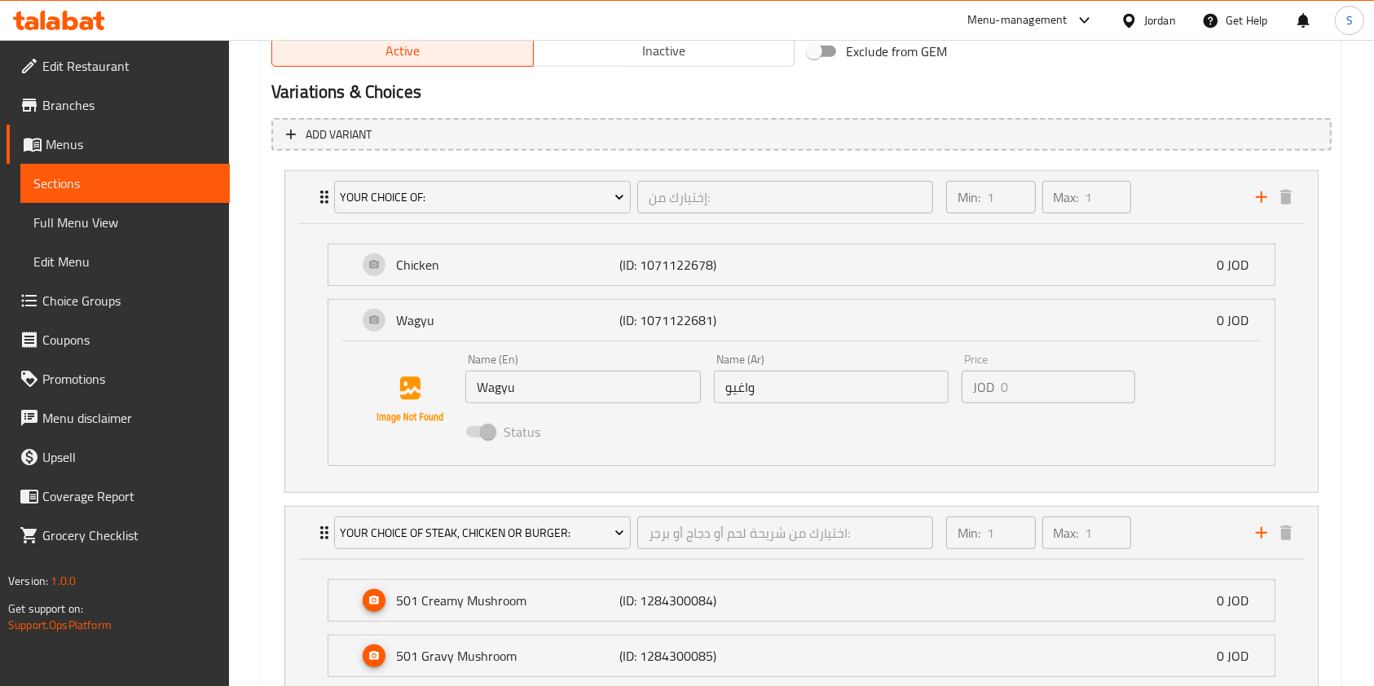
click at [491, 431] on span at bounding box center [480, 431] width 28 height 11
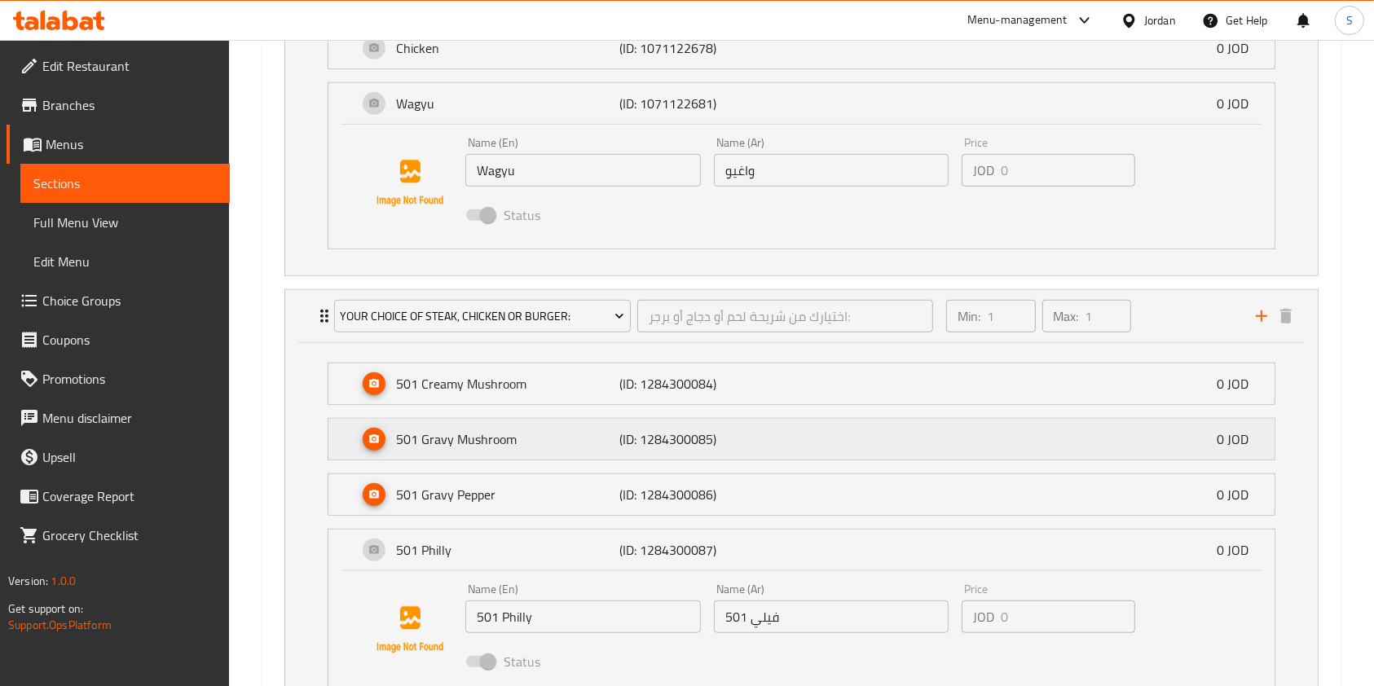
click at [463, 442] on p "501 Gravy Mushroom" at bounding box center [507, 439] width 223 height 20
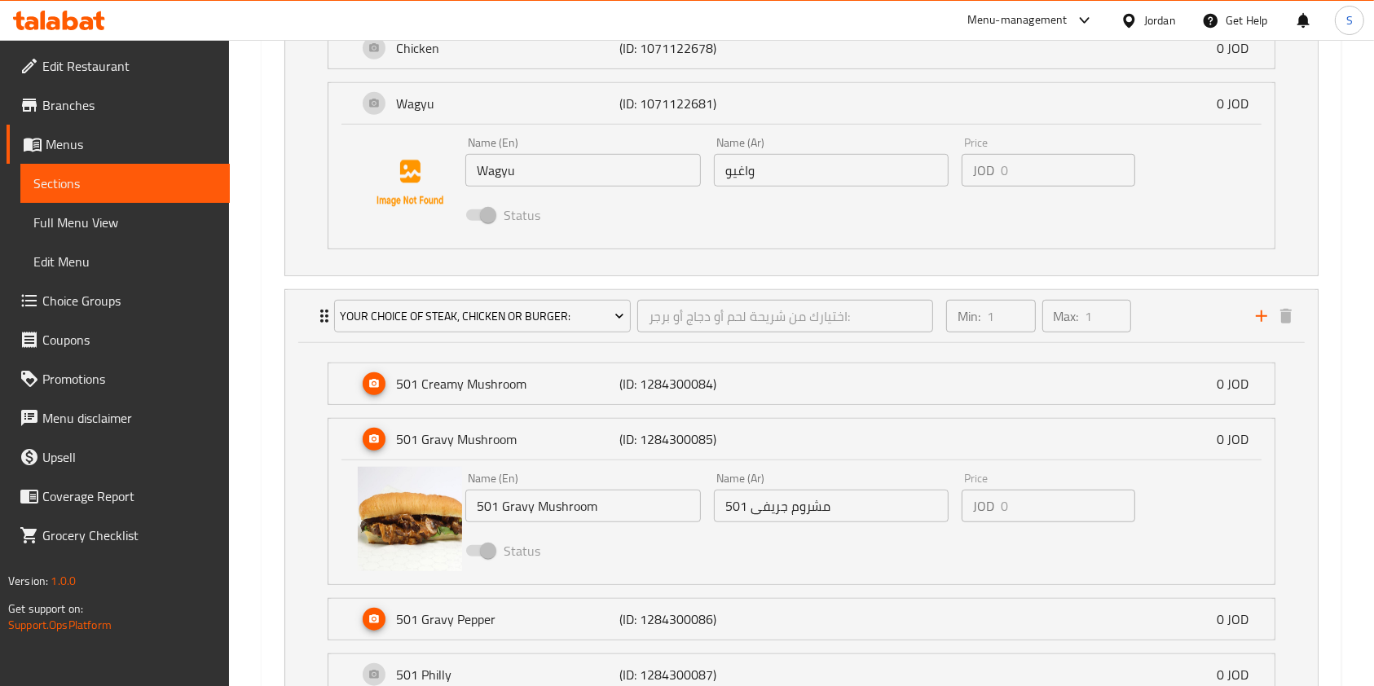
click at [518, 209] on span "Status" at bounding box center [522, 215] width 37 height 20
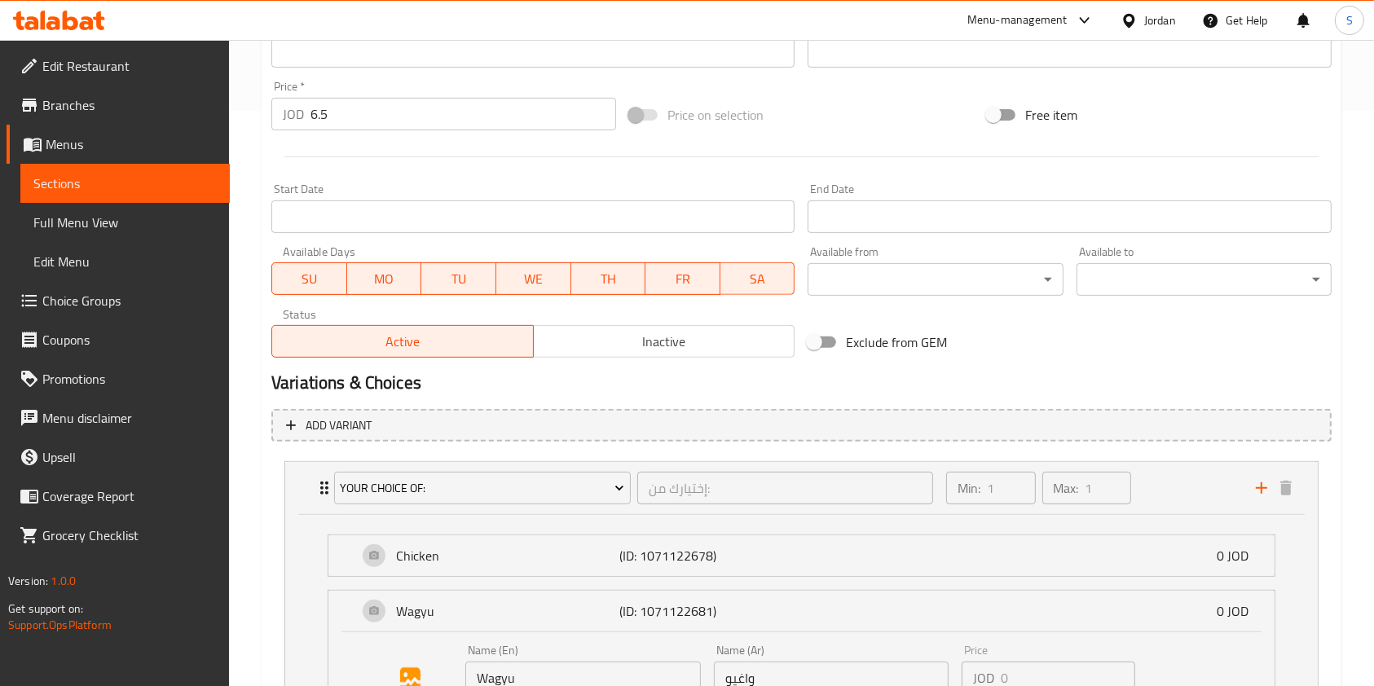
scroll to position [652, 0]
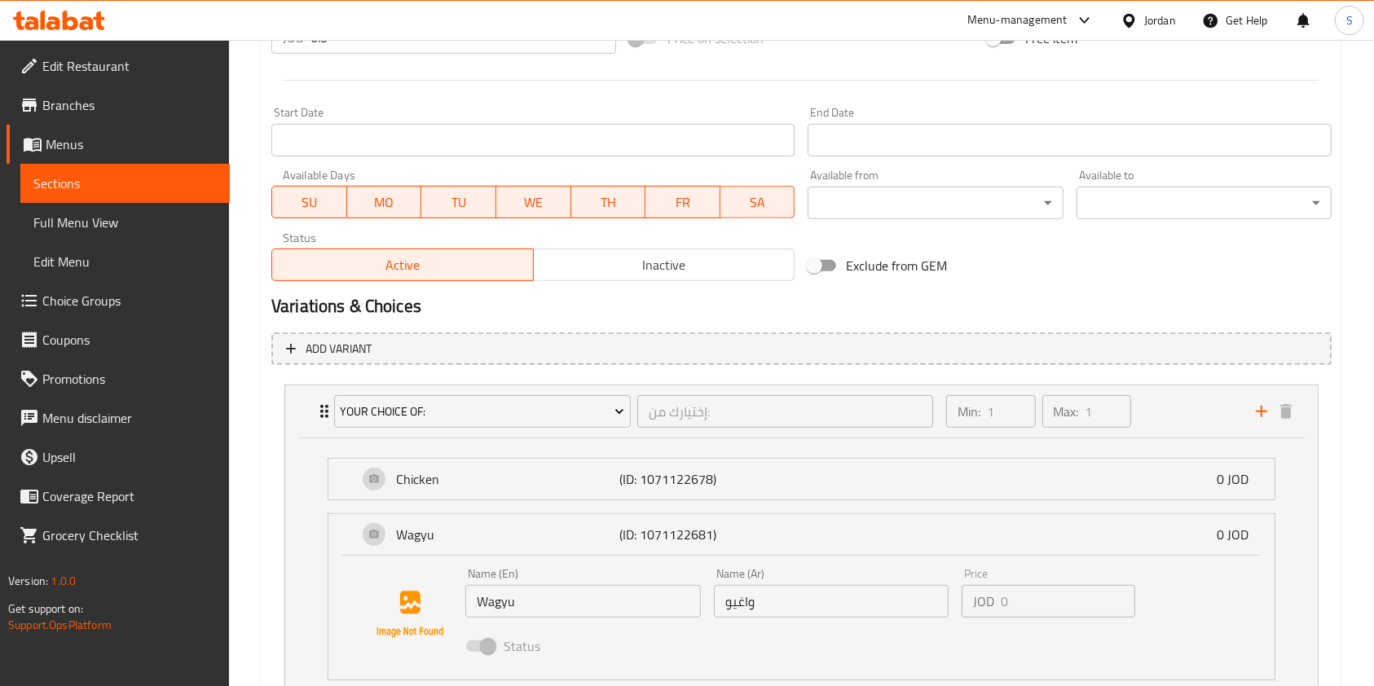
click at [65, 297] on span "Choice Groups" at bounding box center [129, 301] width 174 height 20
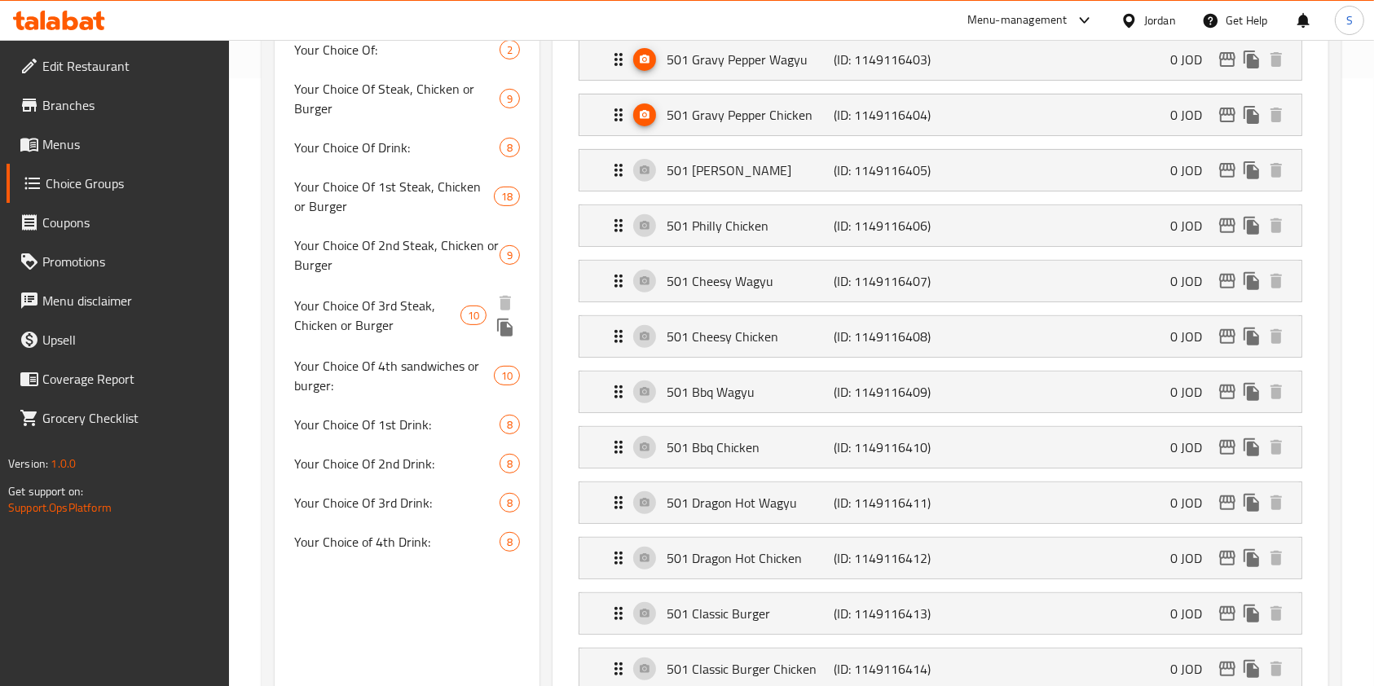
scroll to position [543, 0]
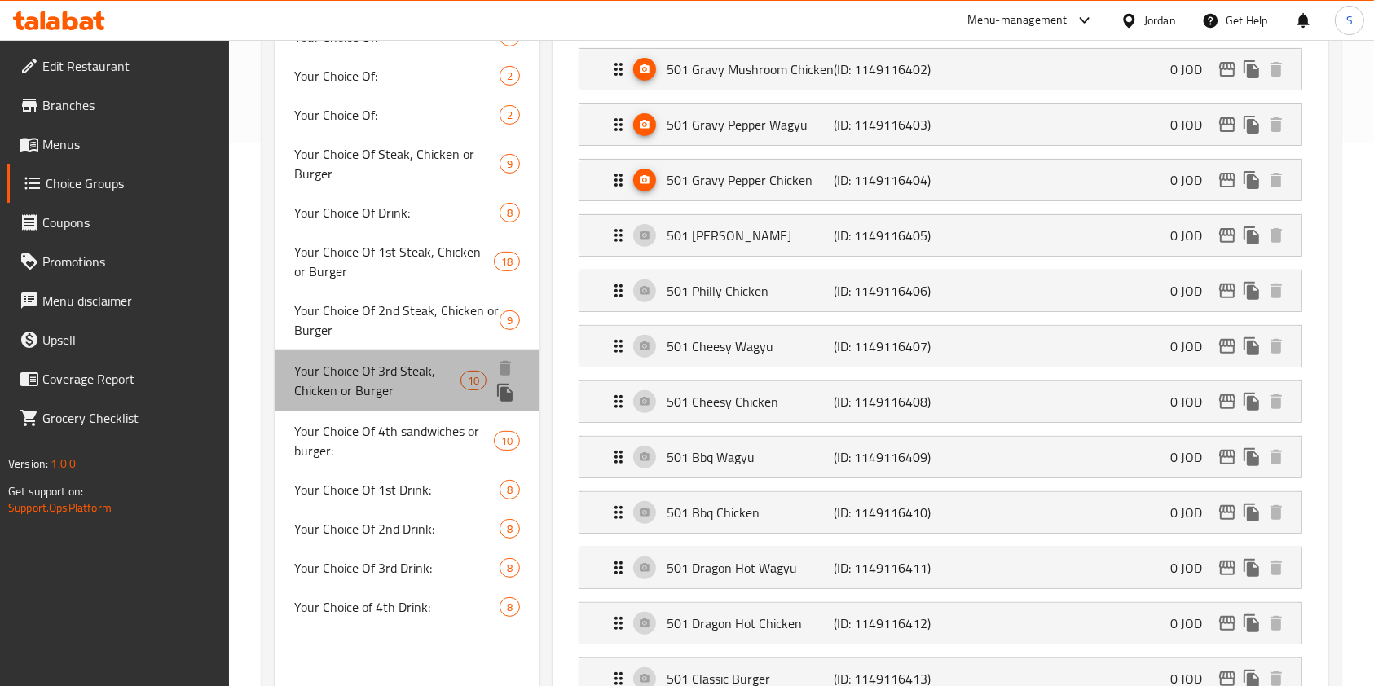
click at [310, 393] on span "Your Choice Of 3rd Steak, Chicken or Burger" at bounding box center [377, 380] width 166 height 39
type input "Your Choice Of 3rd Steak, Chicken or Burger"
type input "اختيارك من شريحة لحم ثالثة، دجاج أو برجر"
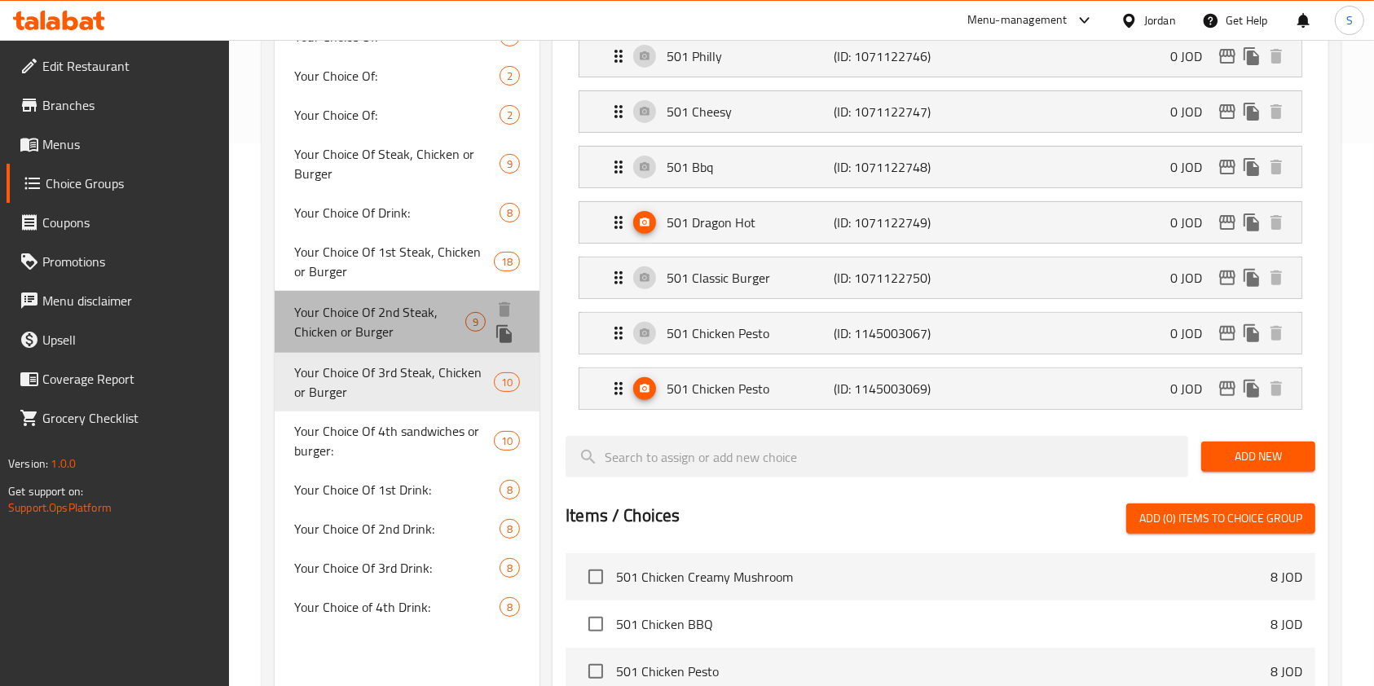
click at [326, 319] on span "Your Choice Of 2nd Steak, Chicken or Burger" at bounding box center [379, 321] width 171 height 39
type input "Your Choice Of 2nd Steak, Chicken or Burger"
type input "اختيارك من شريحة لحم ثانية، دجاج أو برجر"
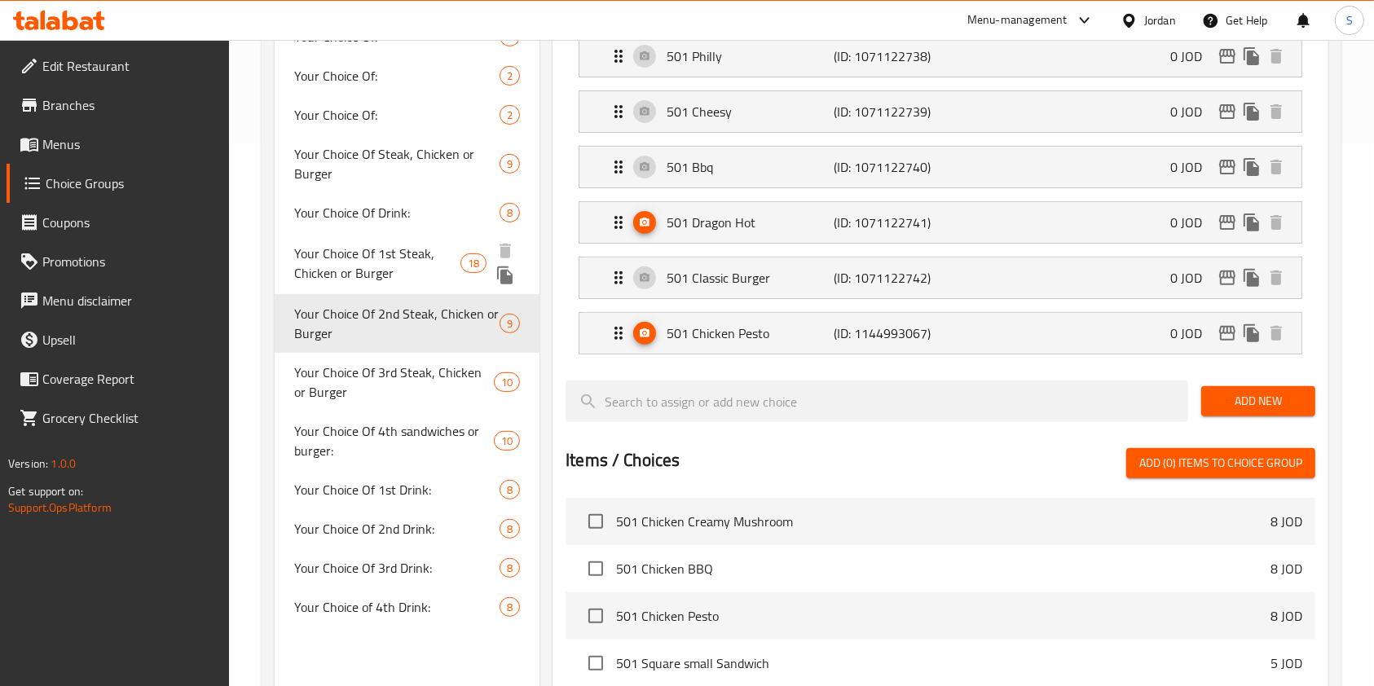
click at [337, 251] on span "Your Choice Of 1st Steak, Chicken or Burger" at bounding box center [377, 263] width 166 height 39
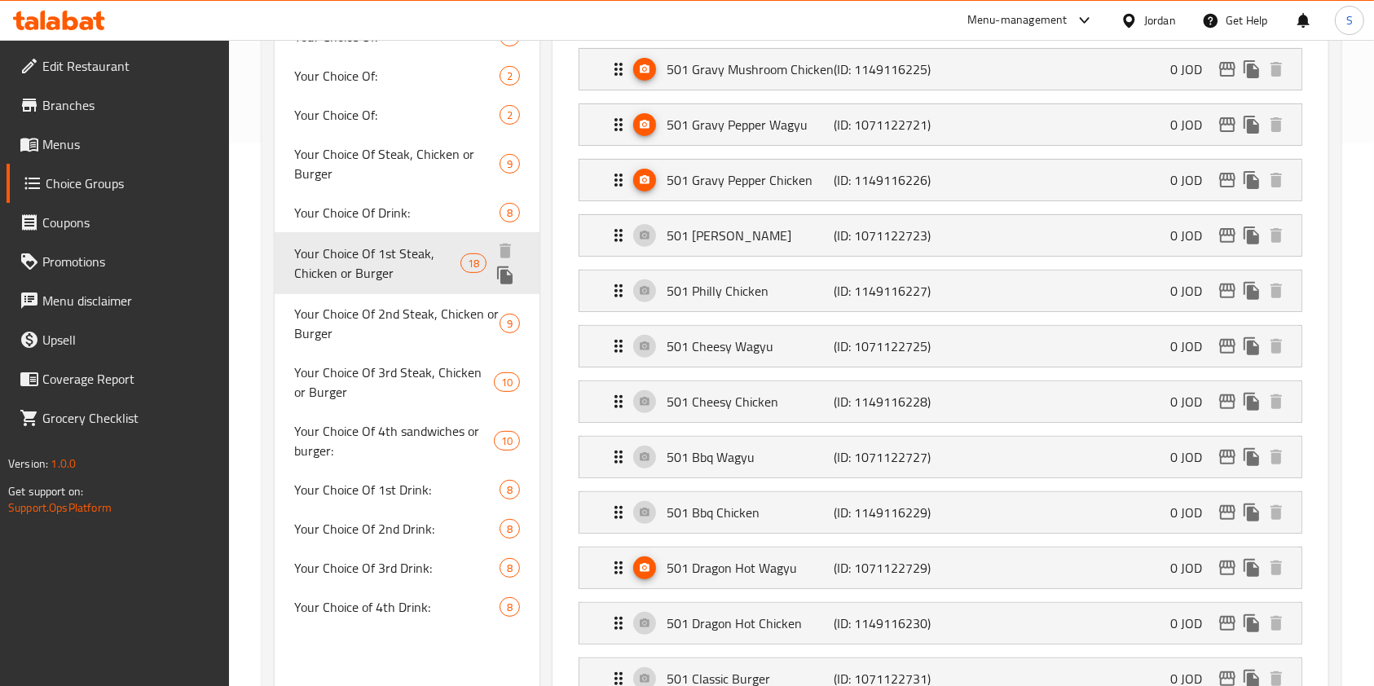
type input "Your Choice Of 1st Steak, Chicken or Burger"
type input "اختيارك من شريحة لحم أو دجاج أو برجر"
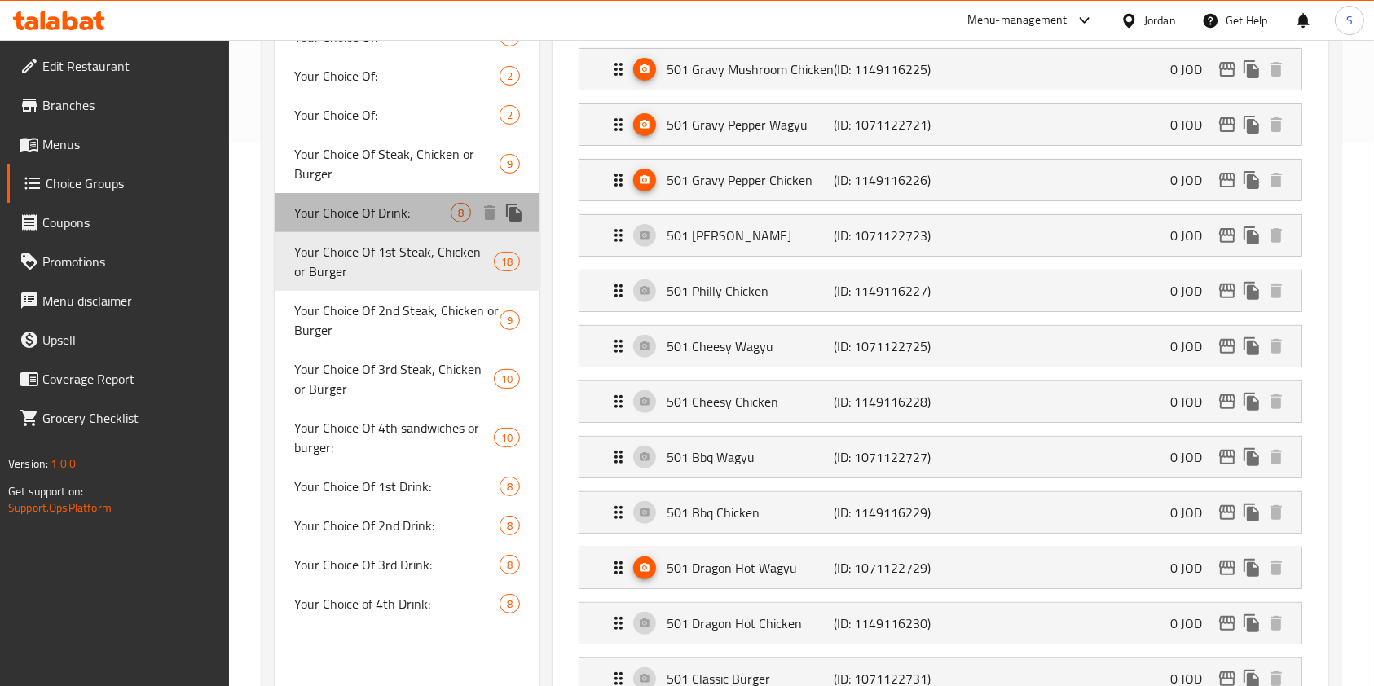
click at [359, 209] on span "Your Choice Of Drink:" at bounding box center [372, 213] width 156 height 20
type input "Your Choice Of Drink:"
type input "إختيارك من المشروب:"
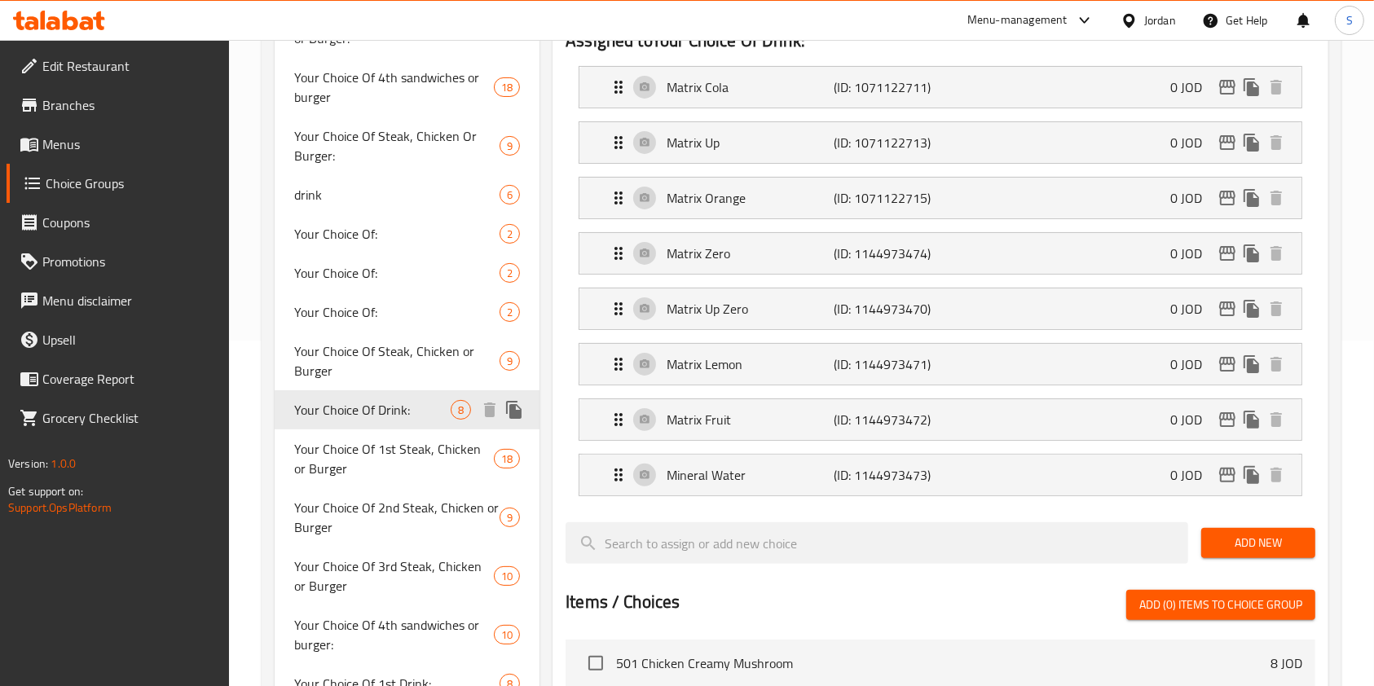
scroll to position [326, 0]
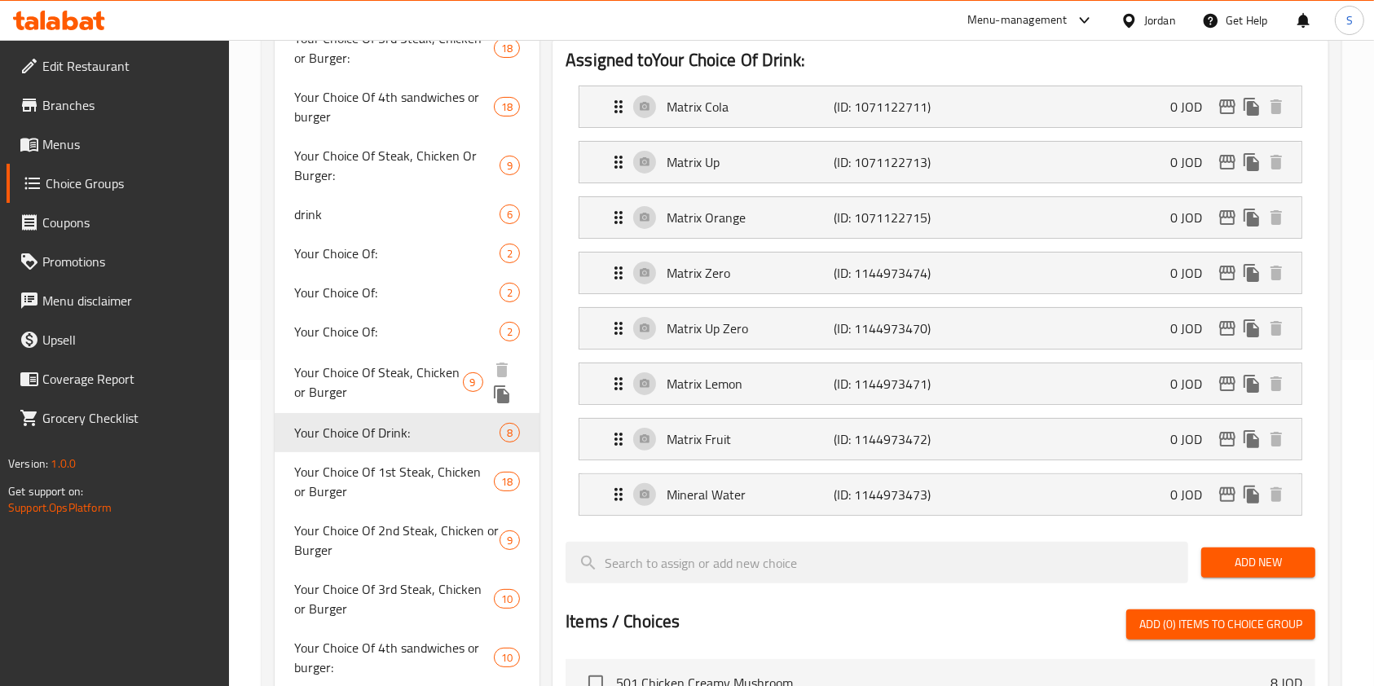
click at [317, 364] on span "Your Choice Of Steak, Chicken or Burger" at bounding box center [378, 382] width 169 height 39
type input "Your Choice Of Steak, Chicken or Burger"
type input "اختيارك من شريحة لحم، دجاج أو برجر"
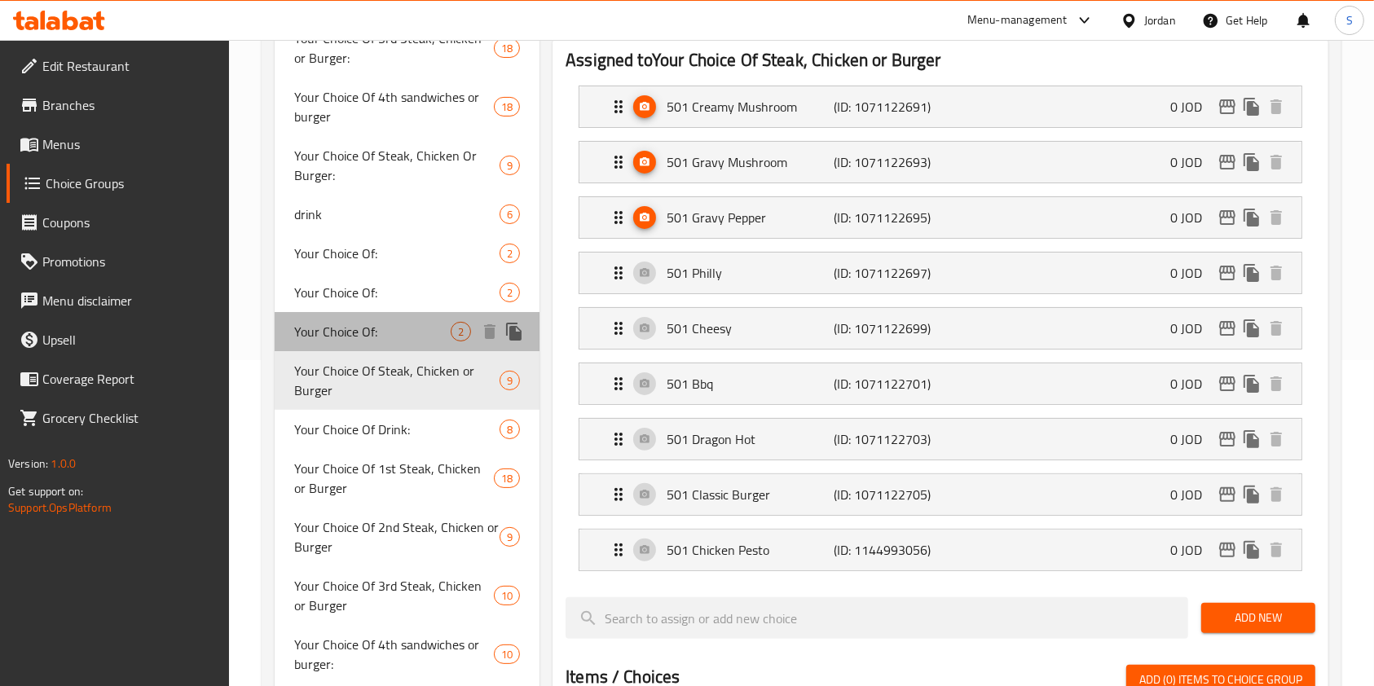
click at [320, 325] on span "Your Choice Of:" at bounding box center [372, 332] width 156 height 20
type input "Your Choice Of:"
type input "إختيارك من:"
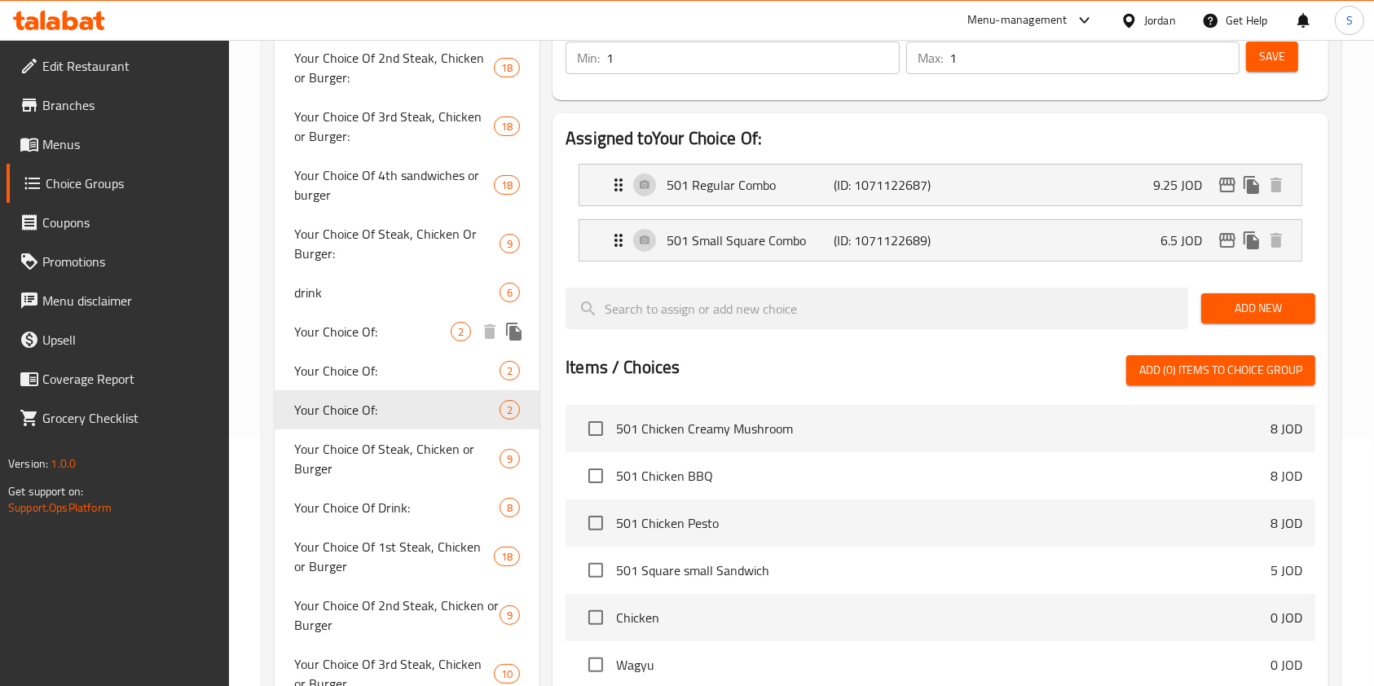
scroll to position [217, 0]
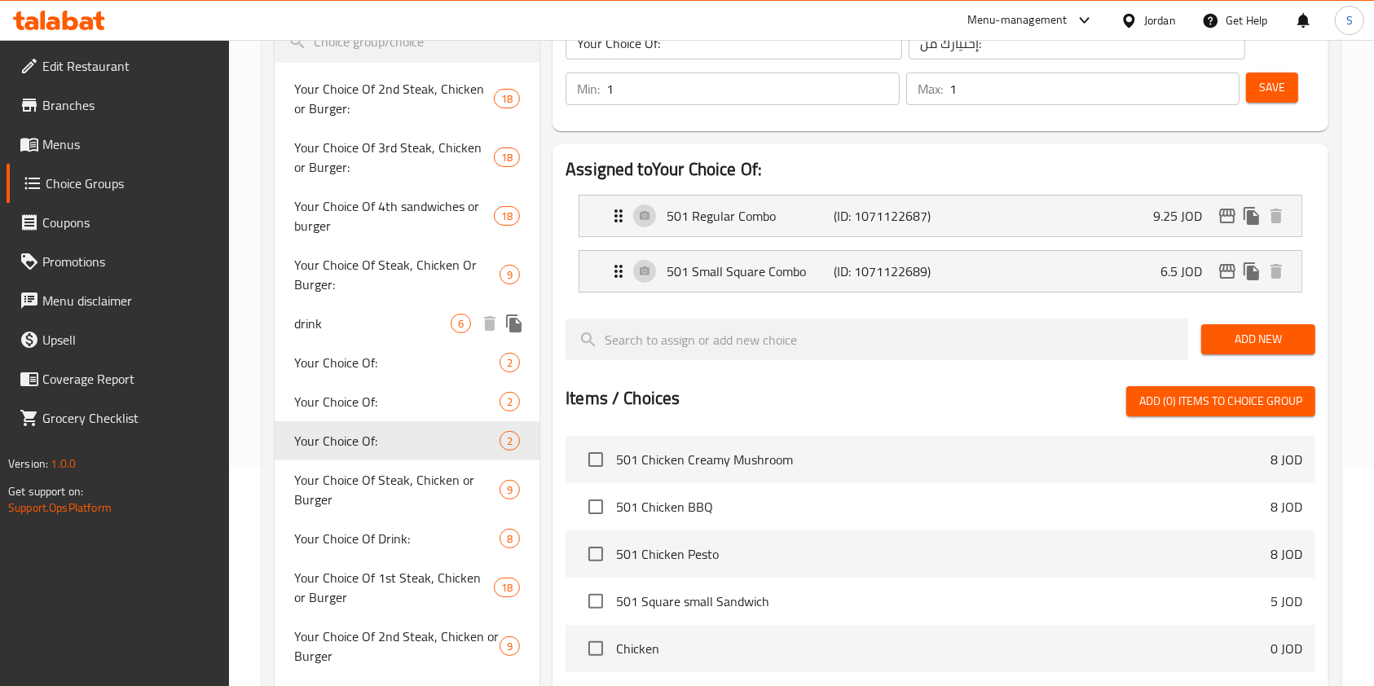
click at [319, 325] on span "drink" at bounding box center [372, 324] width 156 height 20
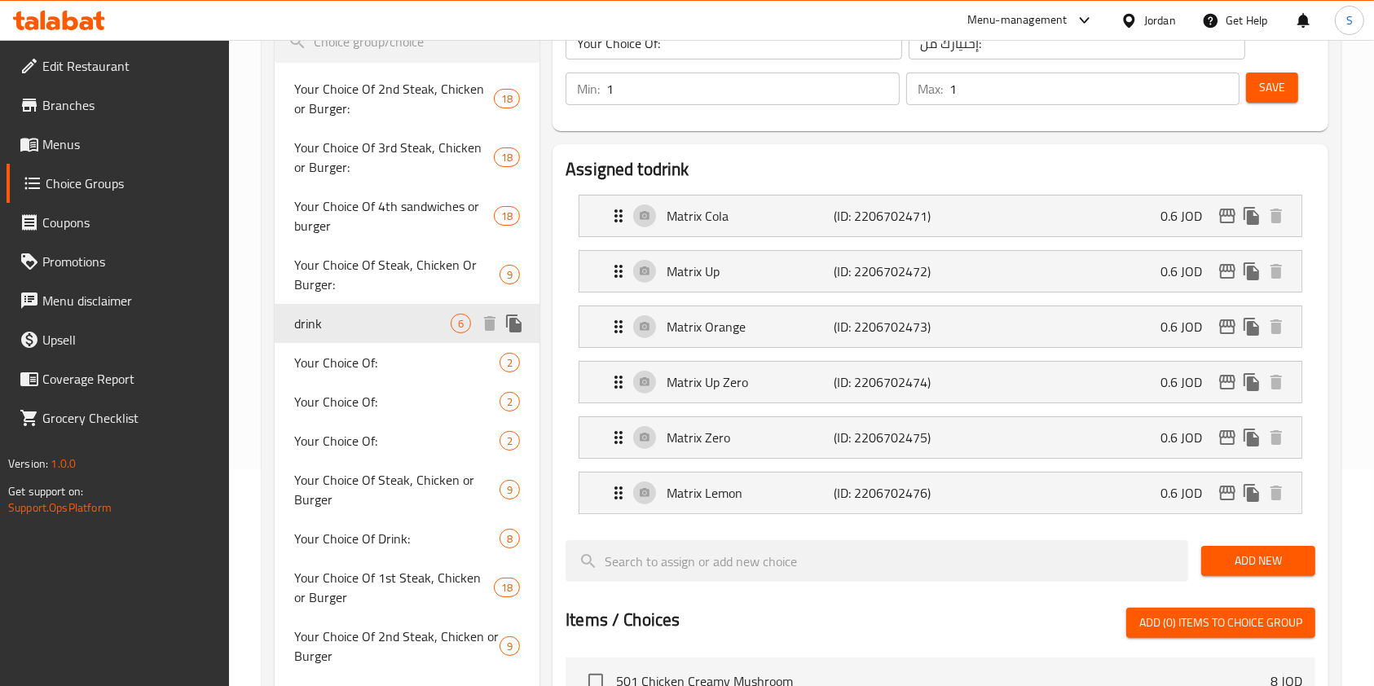
type input "drink"
type input "المشروبات"
click at [319, 275] on span "Your Choice Of Steak, Chicken Or Burger:" at bounding box center [378, 276] width 169 height 39
type input "Your Choice Of Steak, Chicken Or Burger:"
type input "اختيارك من شريحة لحم أو دجاج أو برجر:"
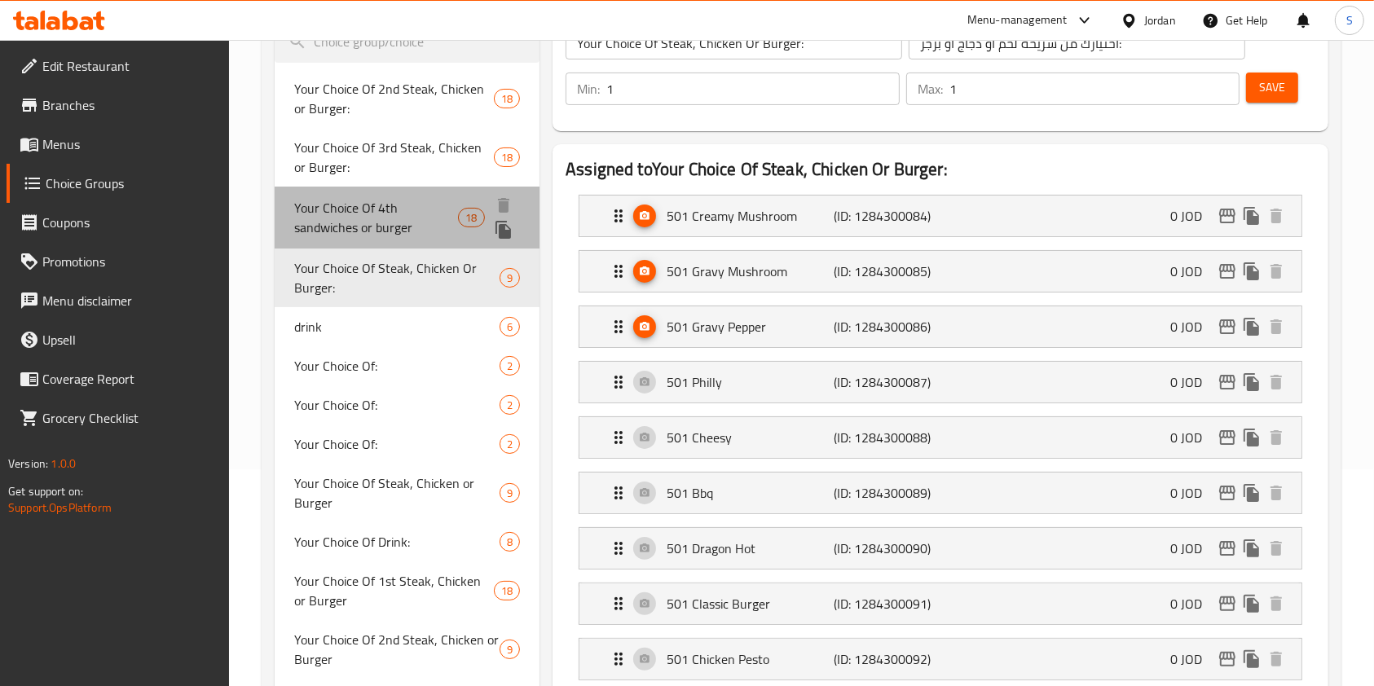
click at [327, 211] on span "Your Choice Of 4th sandwiches or burger" at bounding box center [376, 217] width 164 height 39
type input "Your Choice Of 4th sandwiches or burger"
type input "اختيارك من السندويشات أو البرجر الرابع:"
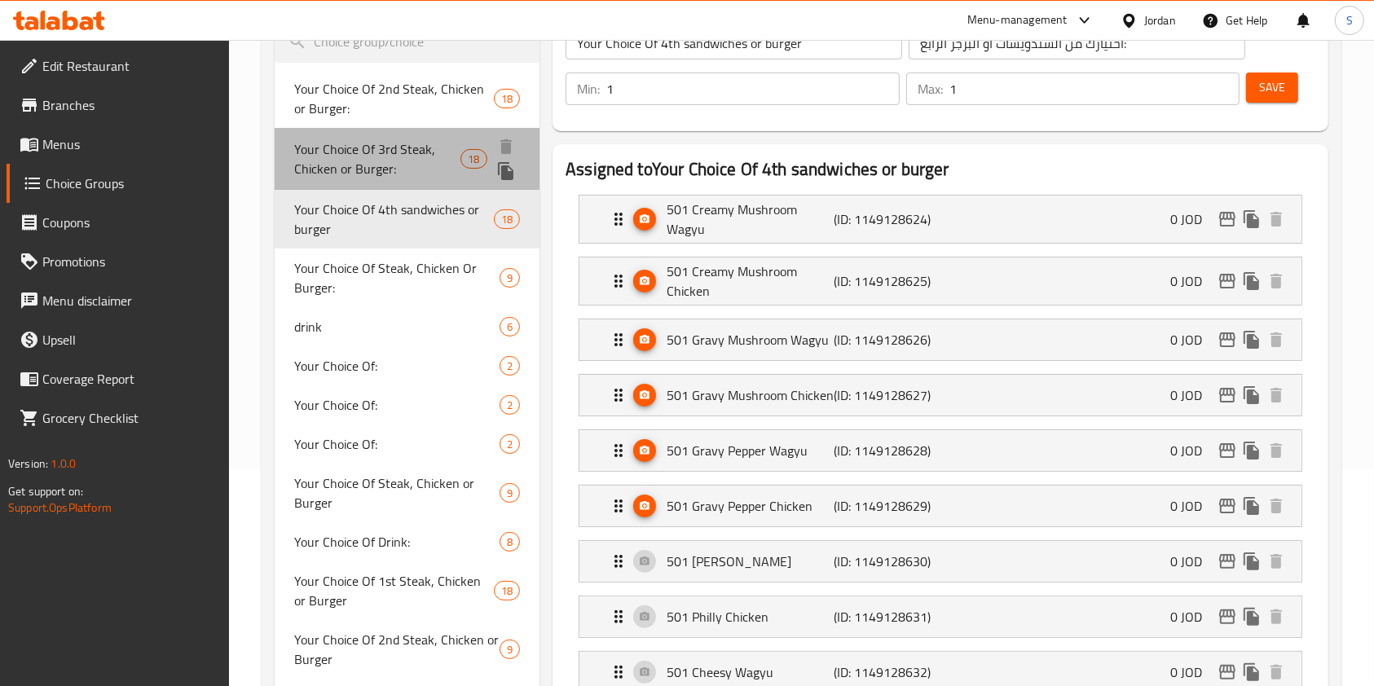
click at [332, 155] on span "Your Choice Of 3rd Steak, Chicken or Burger:" at bounding box center [377, 158] width 166 height 39
type input "Your Choice Of 3rd Steak, Chicken or Burger:"
type input "اختيارك من شريحة لحم ثالثة، دجاج أو برجر"
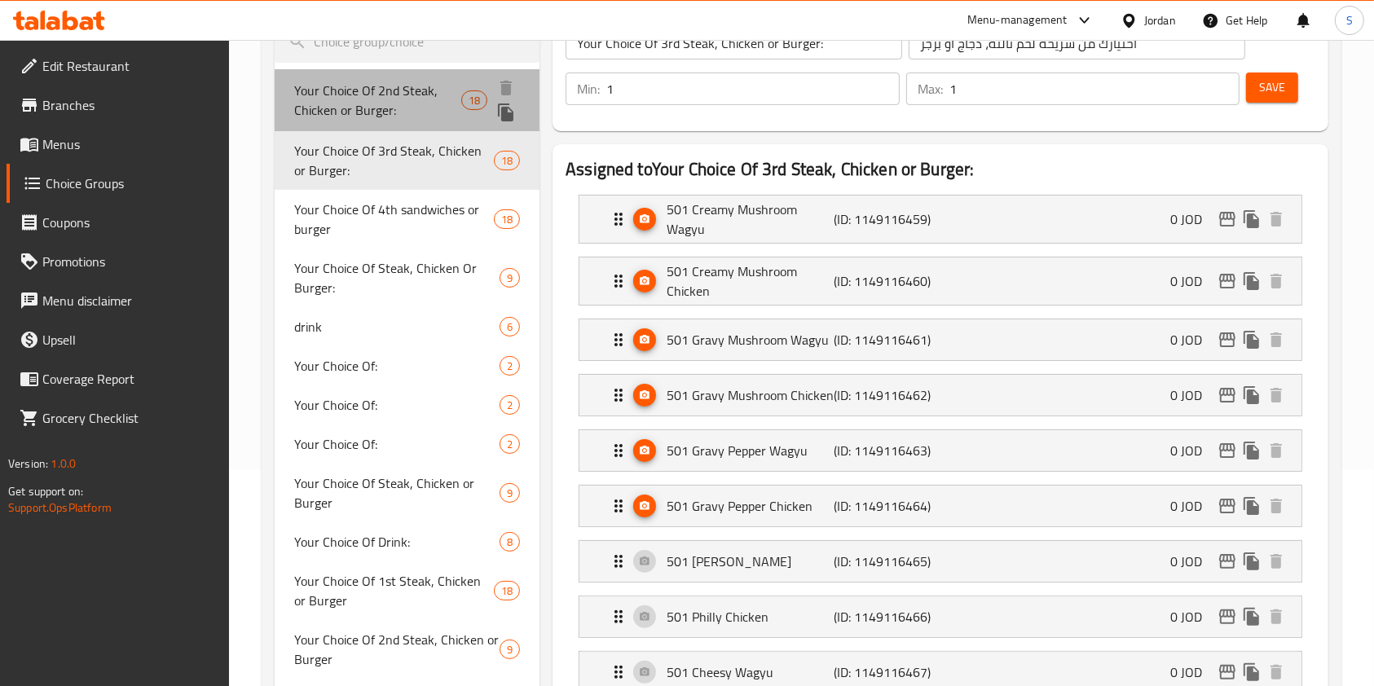
click at [334, 82] on span "Your Choice Of 2nd Steak, Chicken or Burger:" at bounding box center [377, 100] width 167 height 39
type input "Your Choice Of 2nd Steak, Chicken or Burger:"
type input "اختيارك من شريحة لحم ثانية، دجاج أو برجر"
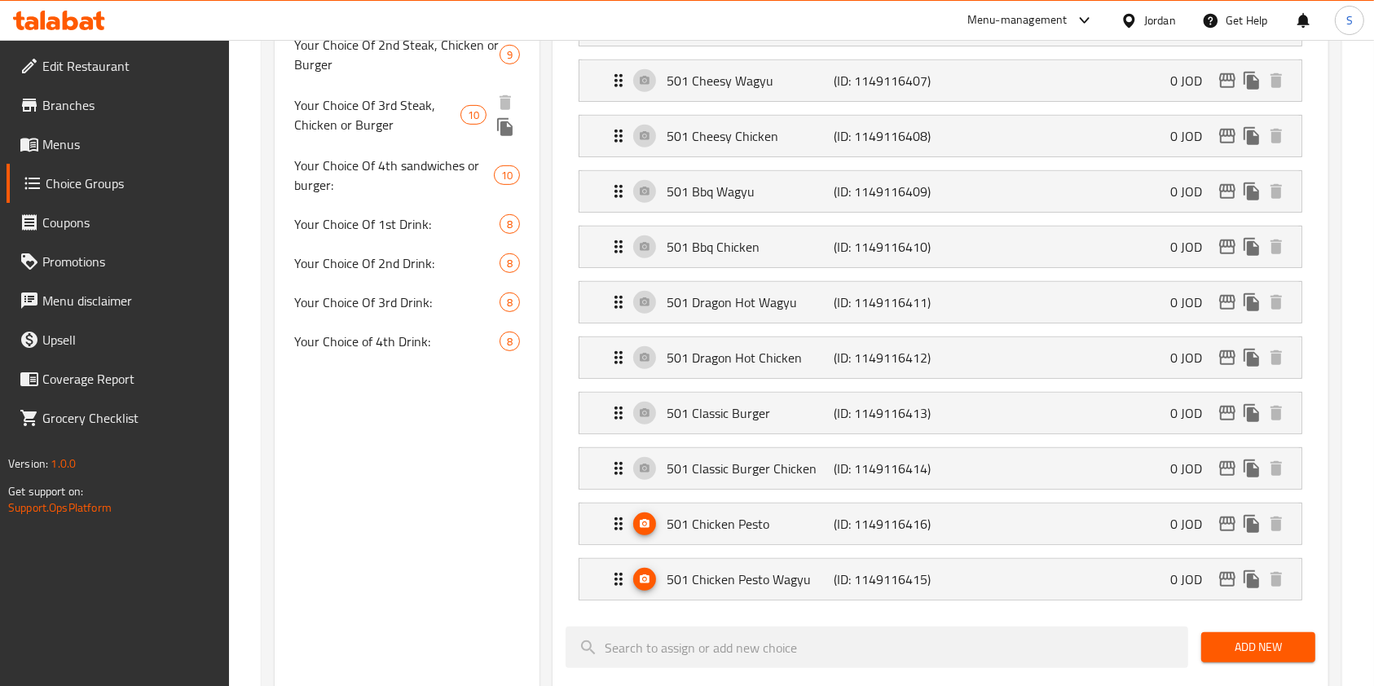
scroll to position [869, 0]
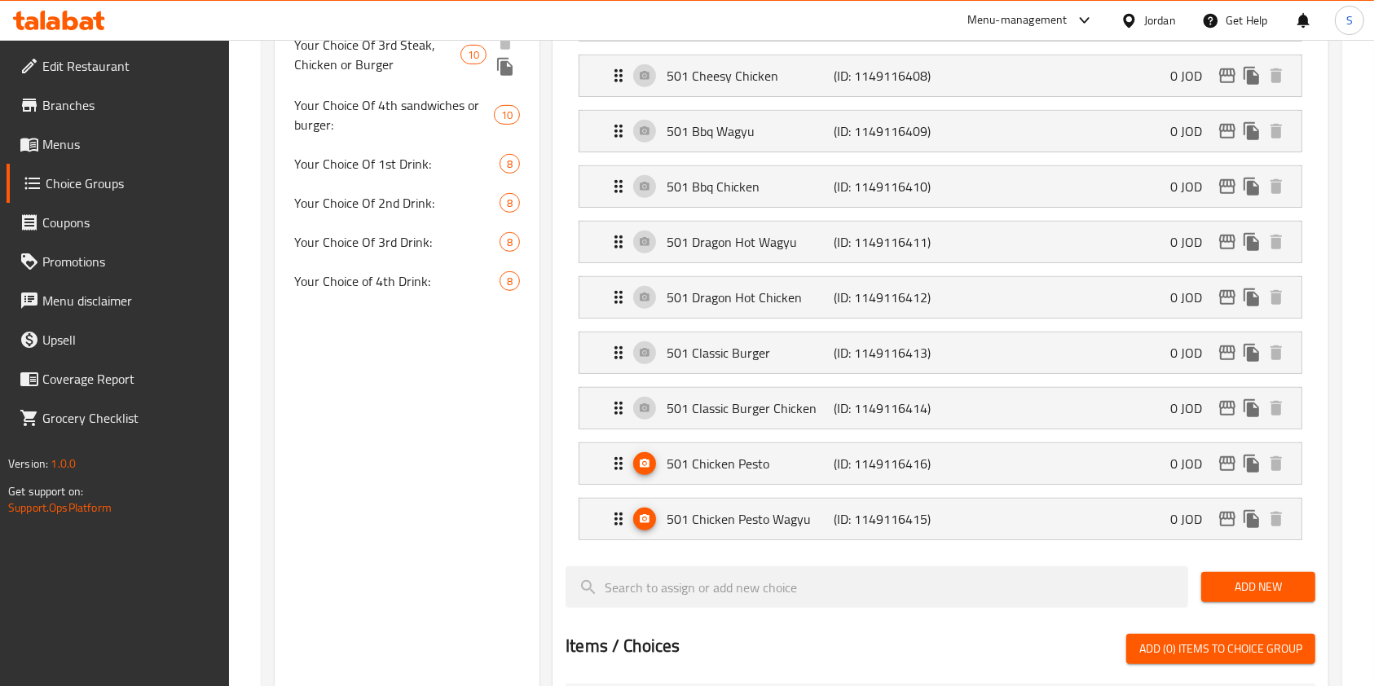
click at [372, 274] on span "Your Choice of 4th Drink:" at bounding box center [396, 281] width 205 height 20
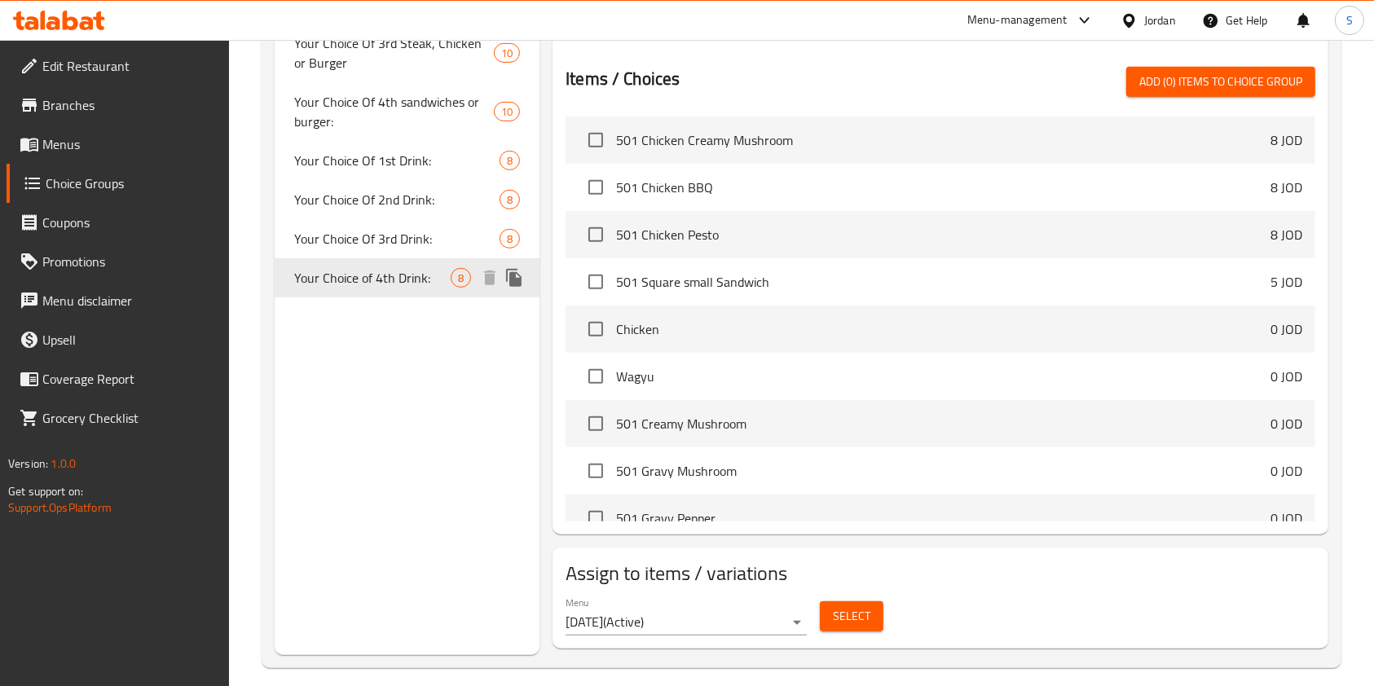
type input "Your Choice of 4th Drink:"
type input "اختيارك للمشروب الرابع:"
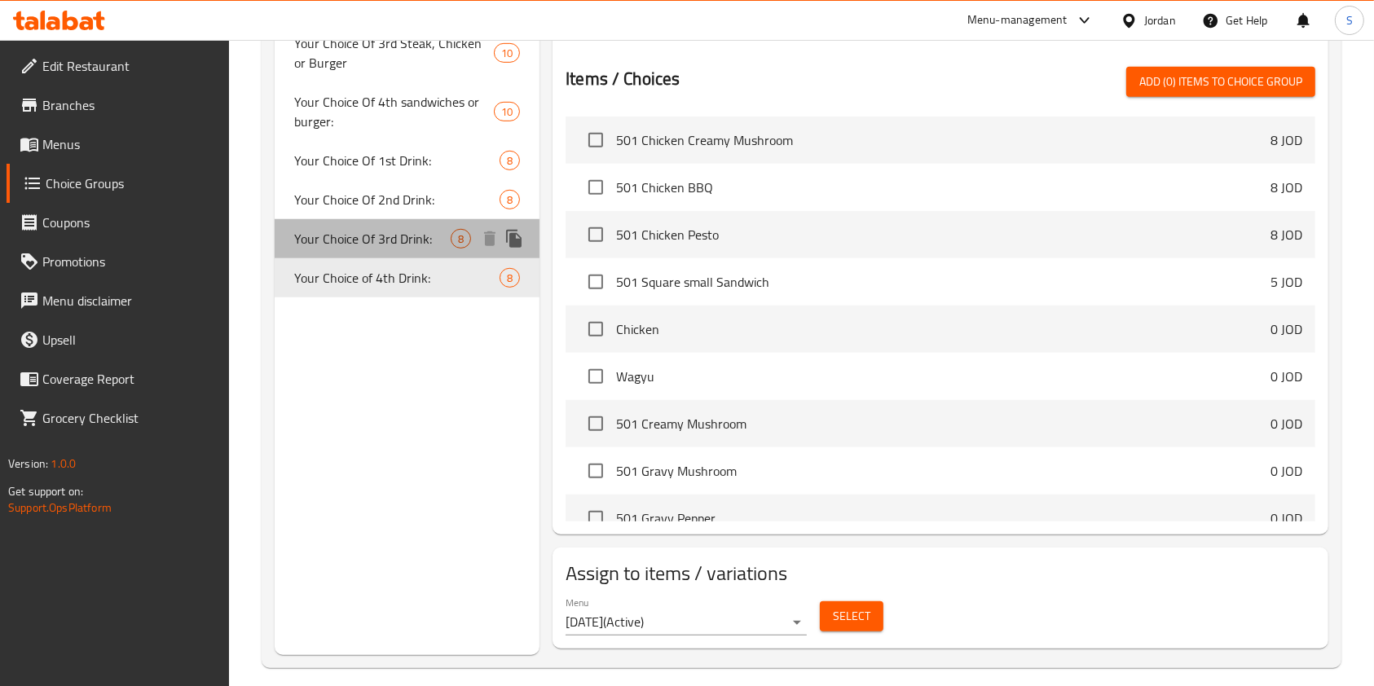
click at [369, 239] on span "Your Choice Of 3rd Drink:" at bounding box center [372, 239] width 156 height 20
type input "Your Choice Of 3rd Drink:"
type input "إختيارك من المشروب الثالث:"
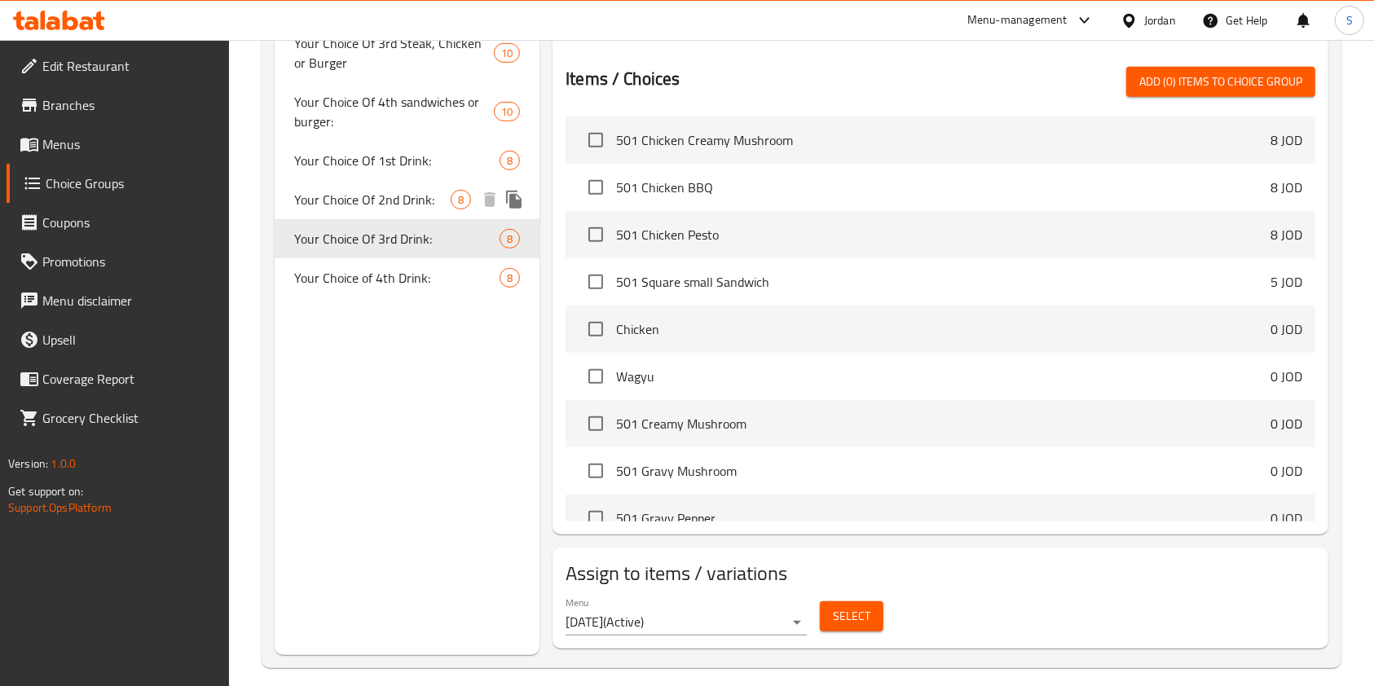
click at [365, 182] on div "Your Choice Of 2nd Drink: 8" at bounding box center [407, 199] width 265 height 39
type input "Your Choice Of 2nd Drink:"
type input "إختيارك من المشروب الثاني:"
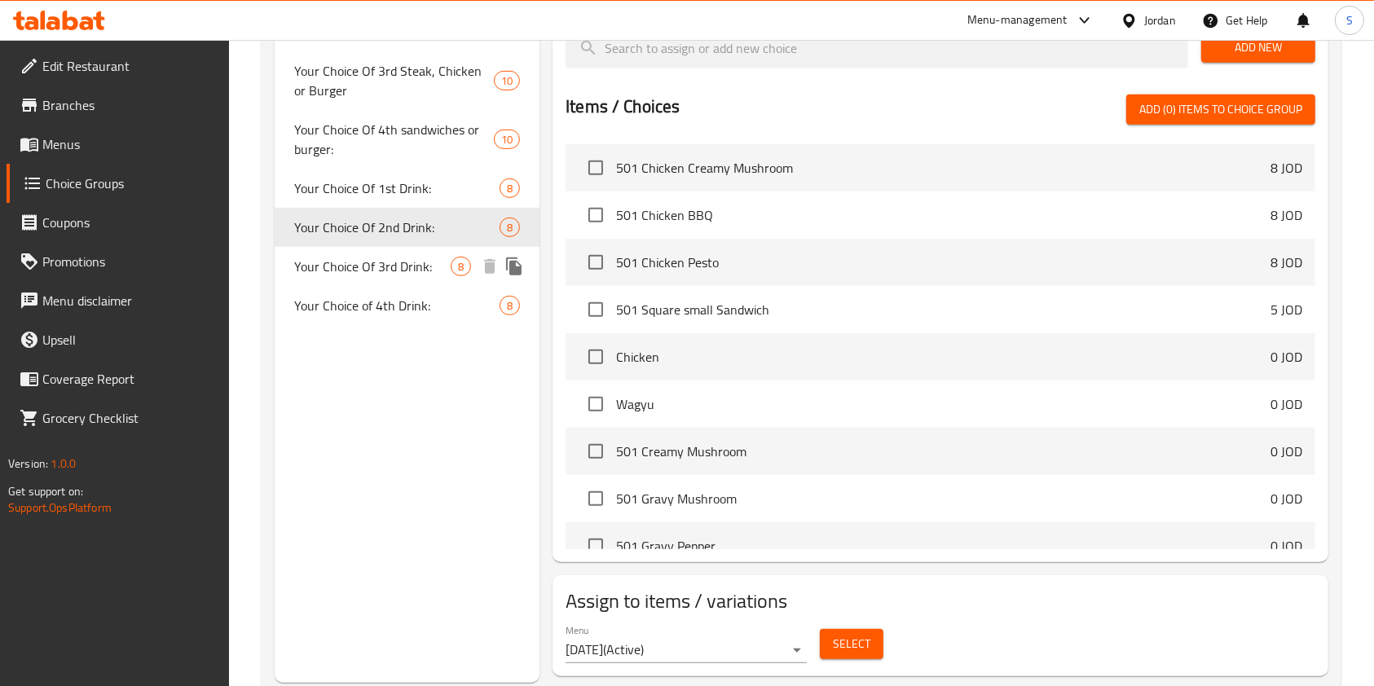
scroll to position [760, 0]
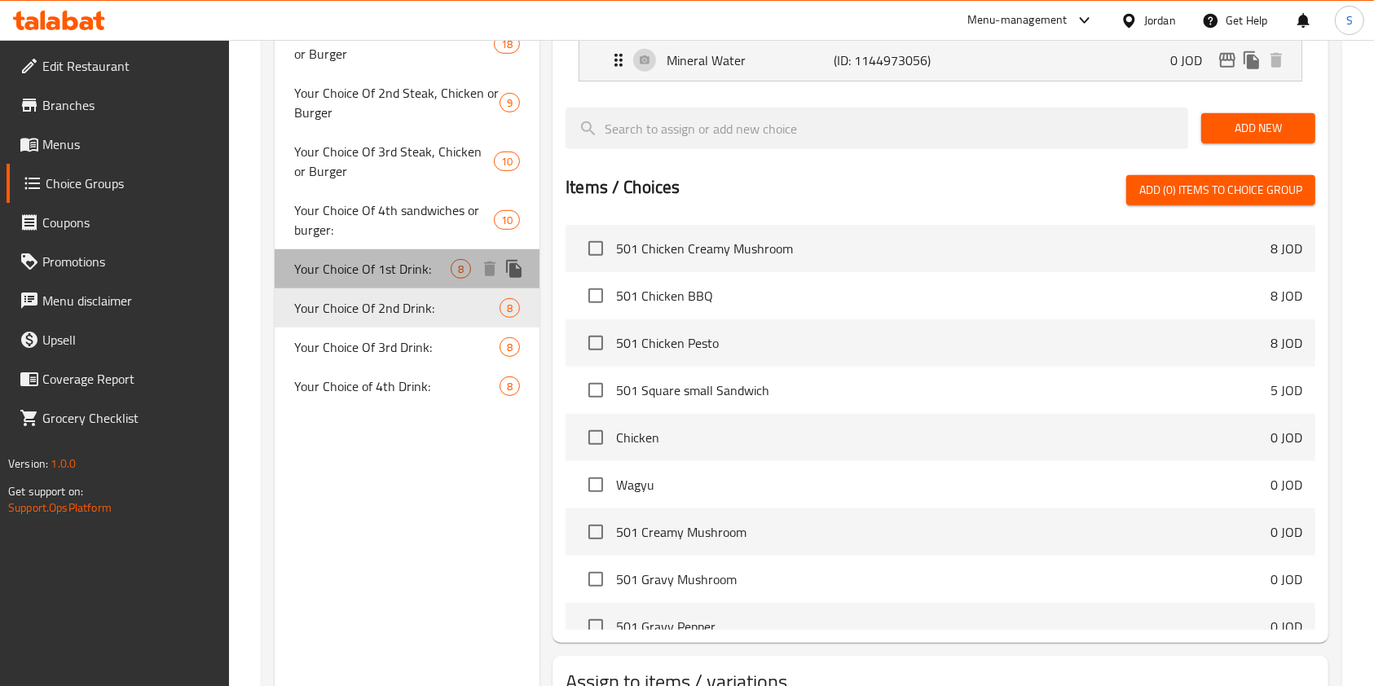
click at [326, 259] on span "Your Choice Of 1st Drink:" at bounding box center [372, 269] width 156 height 20
type input "Your Choice Of 1st Drink:"
type input "إختيارك من المشروب الأول:"
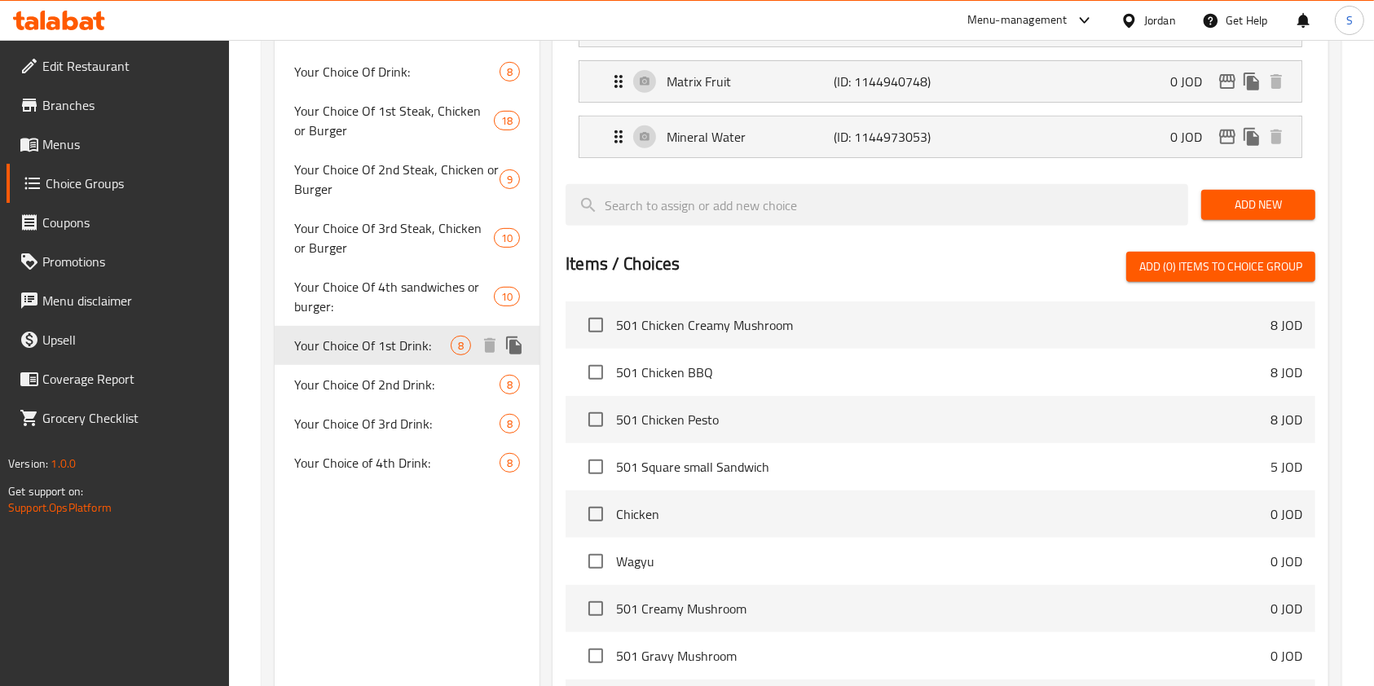
scroll to position [652, 0]
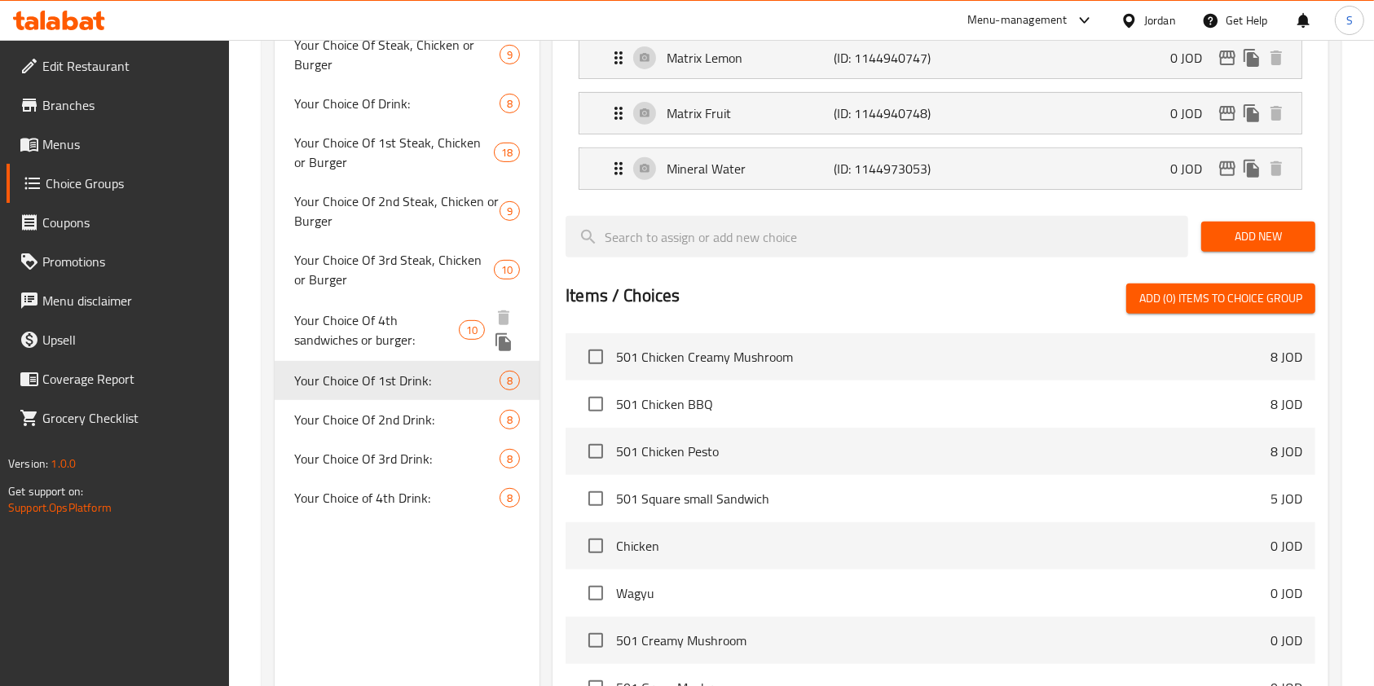
click at [338, 332] on span "Your Choice Of 4th sandwiches or burger:" at bounding box center [376, 329] width 165 height 39
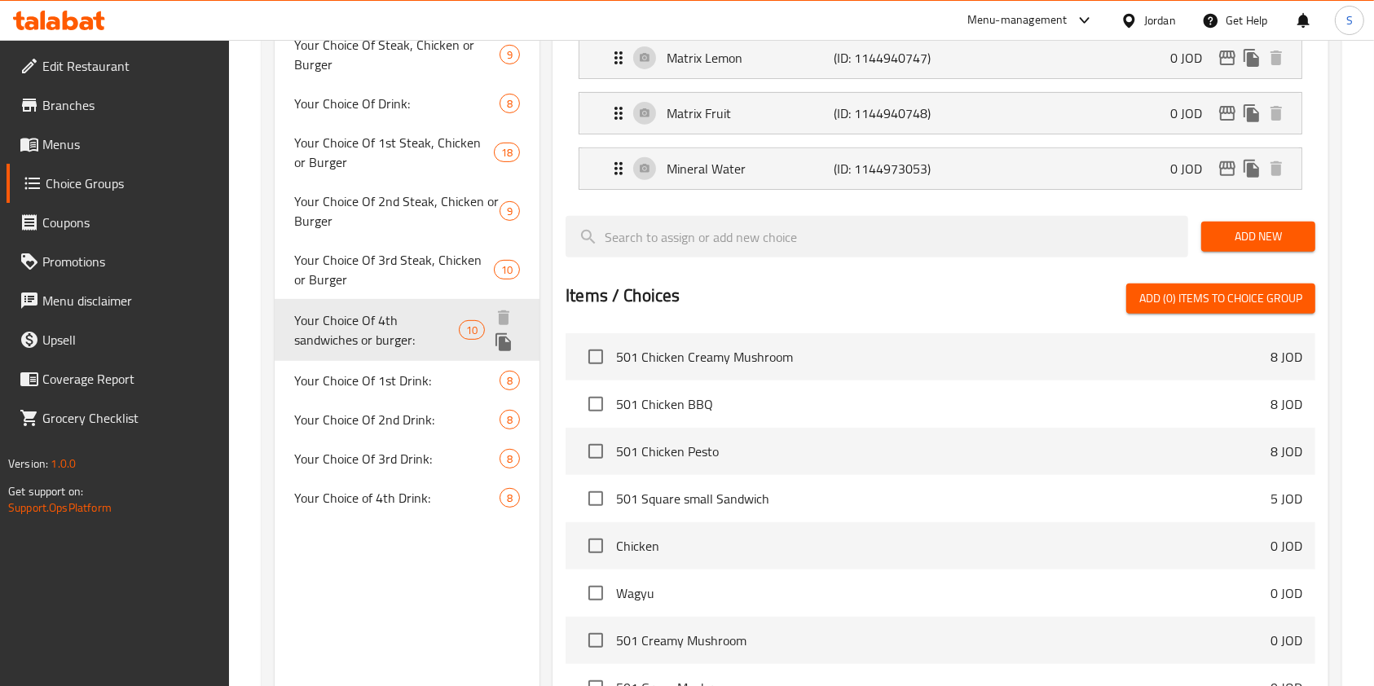
type input "Your Choice Of 4th sandwiches or burger:"
type input "اختيارك من السندويشات أو البرجر الرابع:"
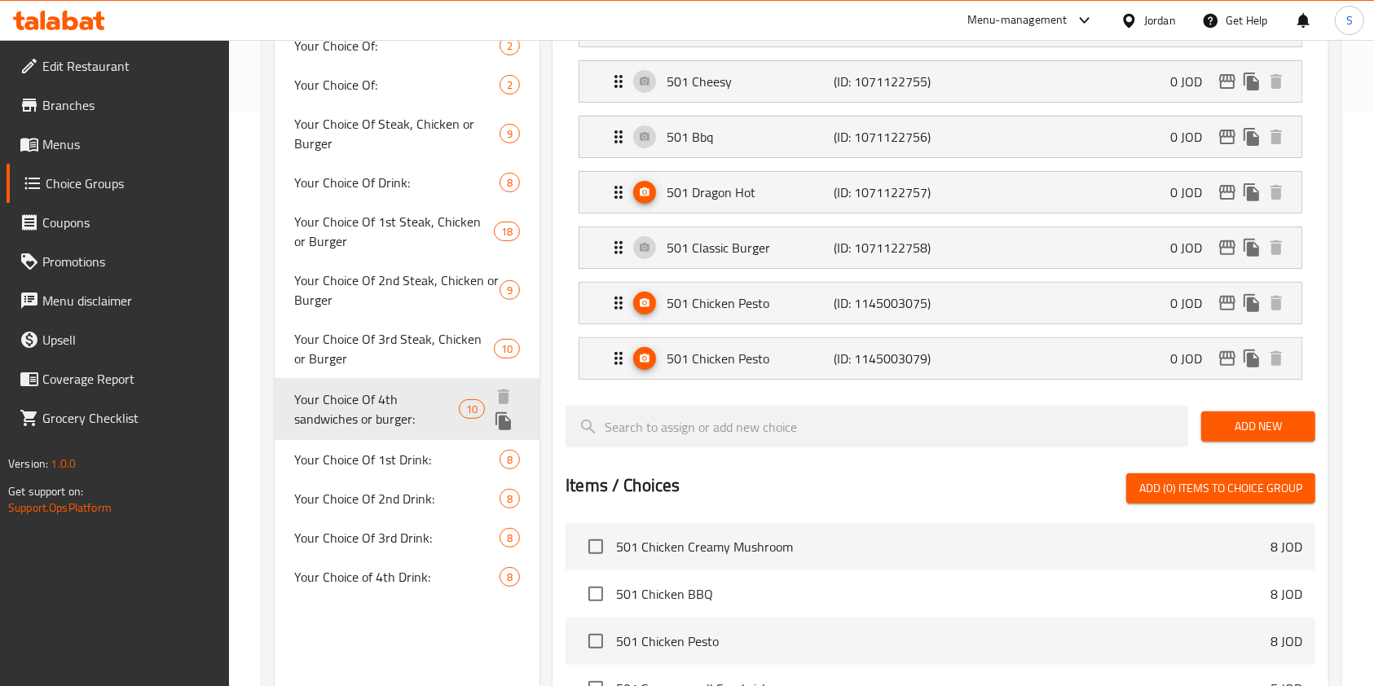
scroll to position [543, 0]
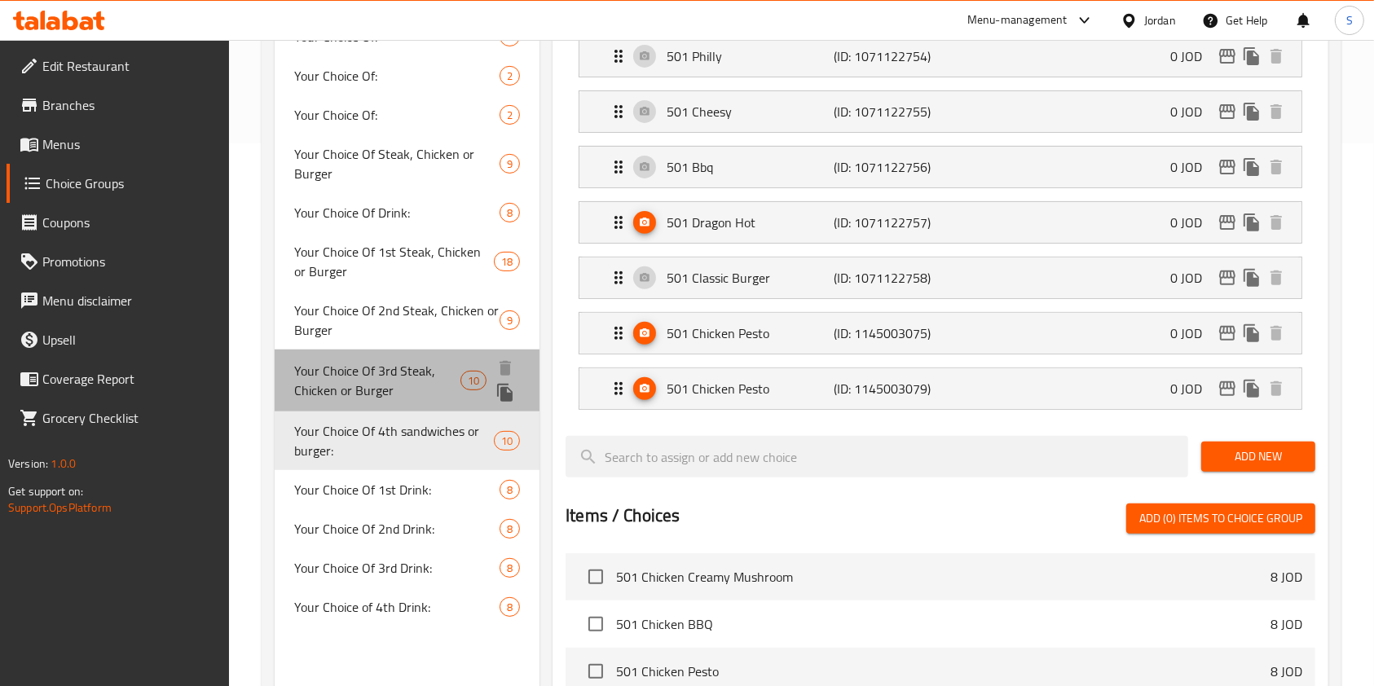
click at [320, 371] on span "Your Choice Of 3rd Steak, Chicken or Burger" at bounding box center [377, 380] width 166 height 39
type input "Your Choice Of 3rd Steak, Chicken or Burger"
type input "اختيارك من شريحة لحم ثالثة، دجاج أو برجر"
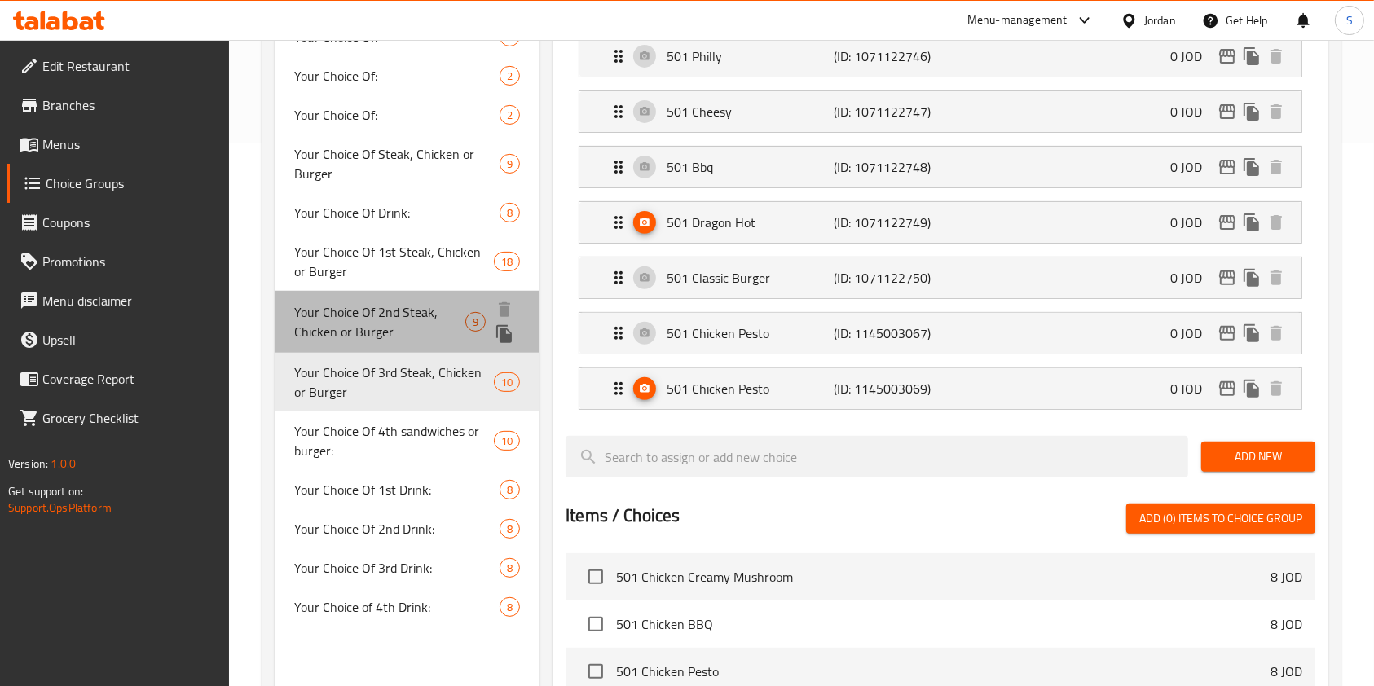
click at [358, 298] on div "Your Choice Of 2nd Steak, Chicken or Burger 9" at bounding box center [407, 322] width 265 height 62
type input "Your Choice Of 2nd Steak, Chicken or Burger"
type input "اختيارك من شريحة لحم ثانية، دجاج أو برجر"
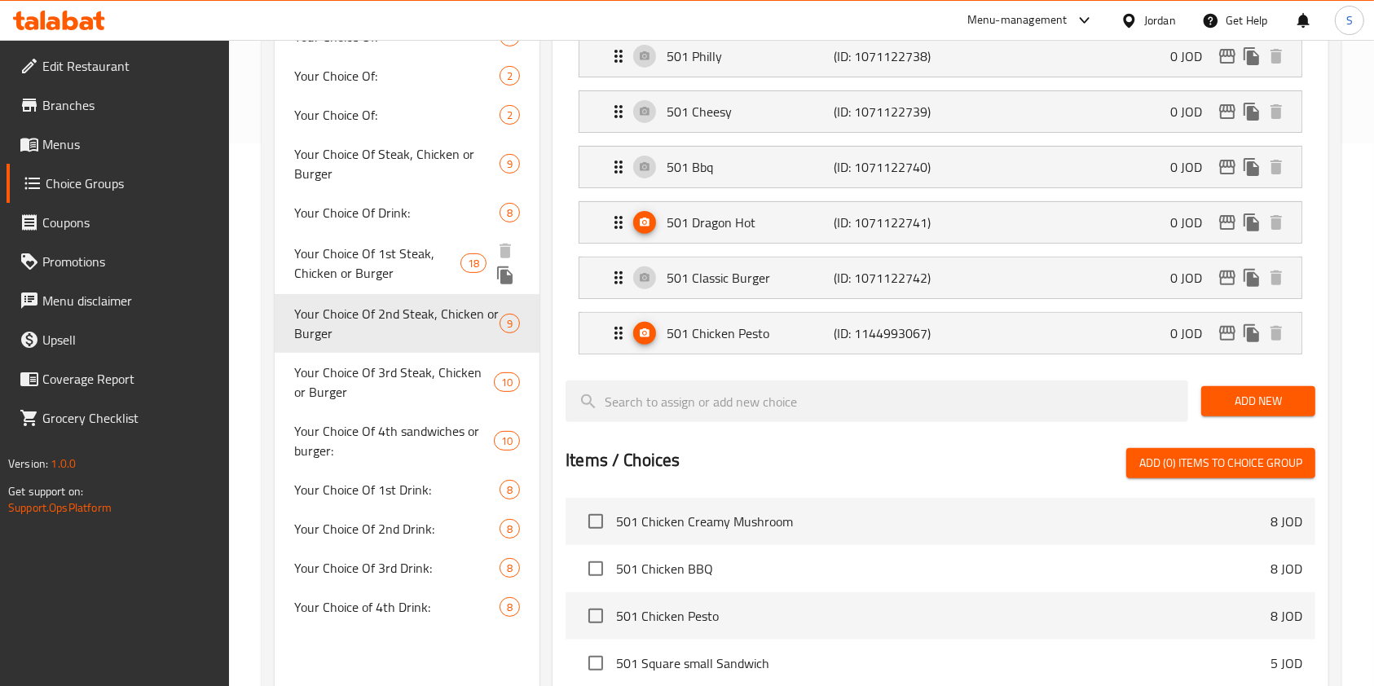
click at [341, 260] on span "Your Choice Of 1st Steak, Chicken or Burger" at bounding box center [377, 263] width 166 height 39
type input "Your Choice Of 1st Steak, Chicken or Burger"
type input "اختيارك من شريحة لحم أو دجاج أو برجر"
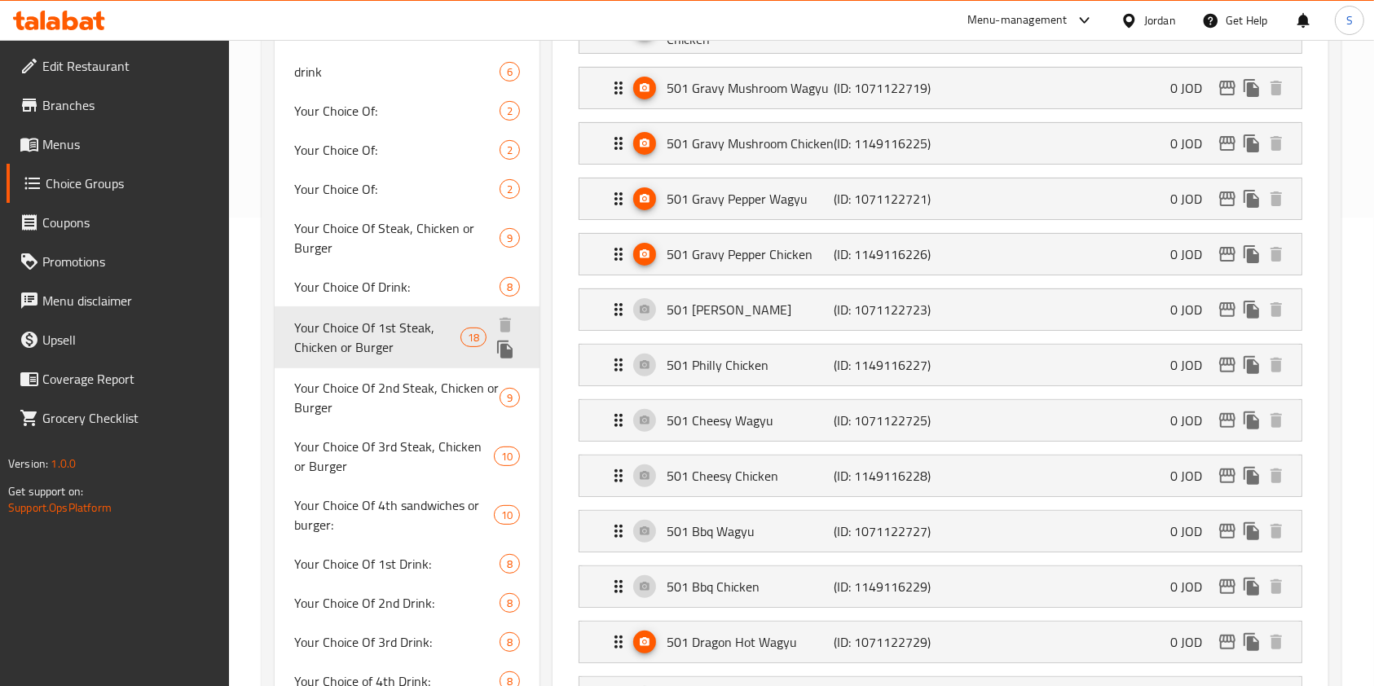
scroll to position [434, 0]
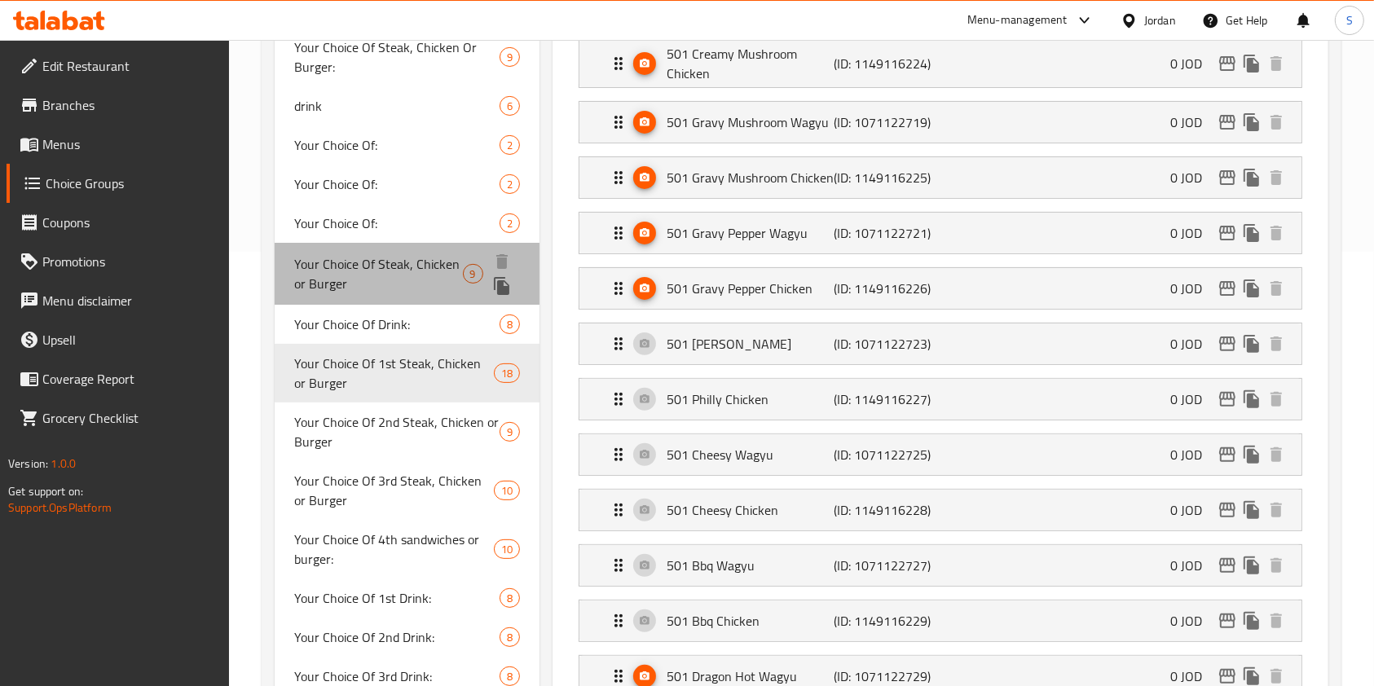
click at [341, 280] on span "Your Choice Of Steak, Chicken or Burger" at bounding box center [378, 273] width 169 height 39
type input "Your Choice Of Steak, Chicken or Burger"
type input "اختيارك من شريحة لحم، دجاج أو برجر"
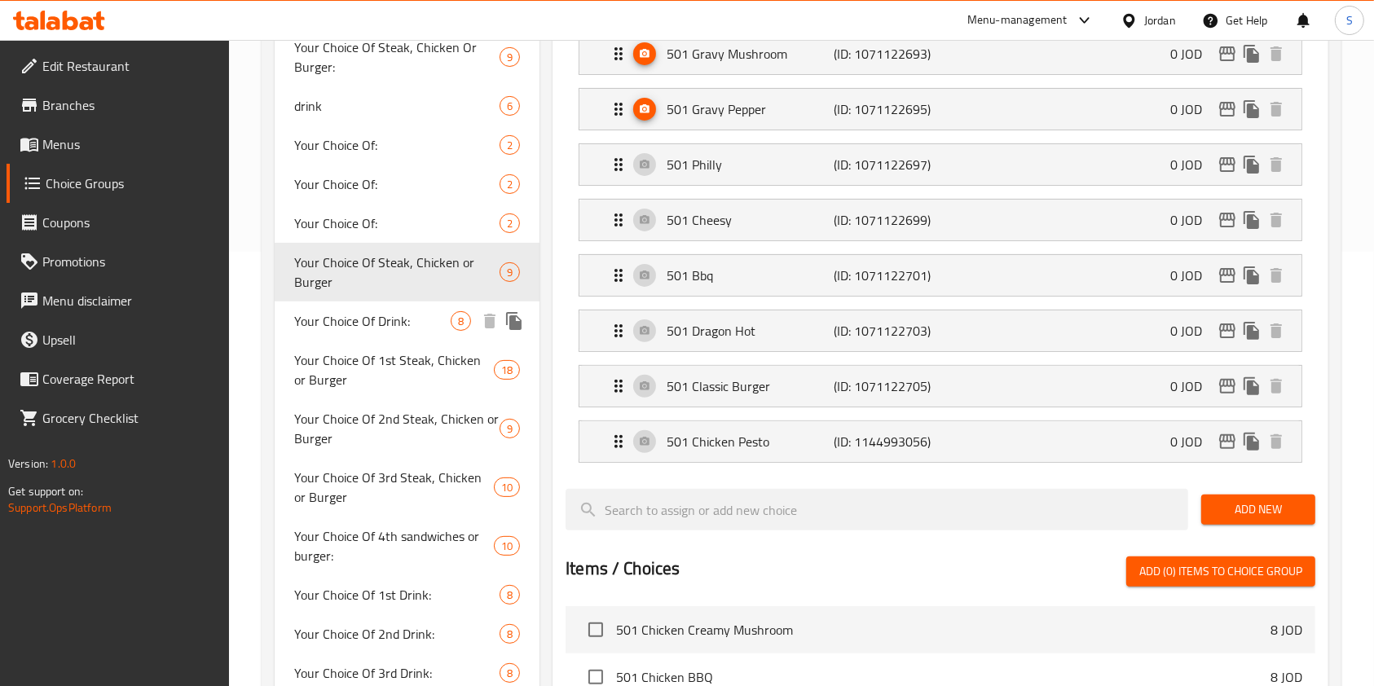
scroll to position [217, 0]
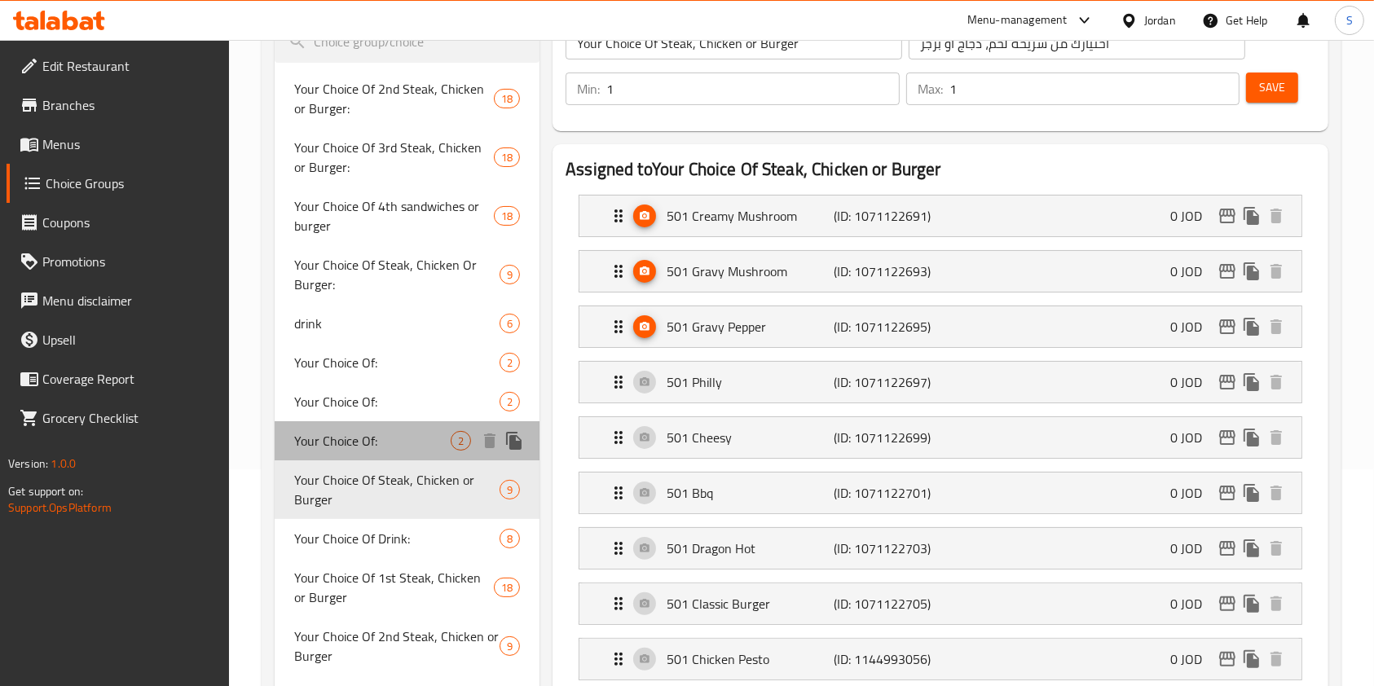
click at [340, 424] on div "Your Choice Of: 2" at bounding box center [407, 440] width 265 height 39
type input "Your Choice Of:"
type input "إختيارك من:"
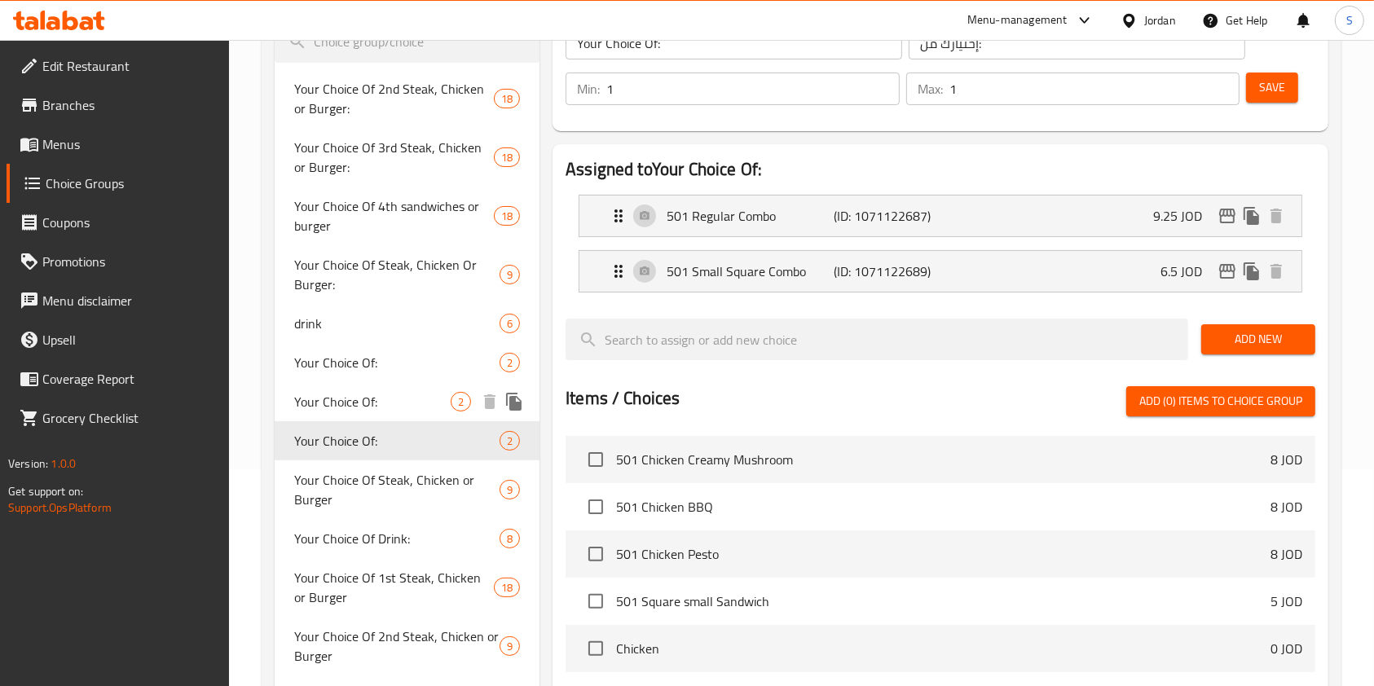
click at [335, 392] on span "Your Choice Of:" at bounding box center [372, 402] width 156 height 20
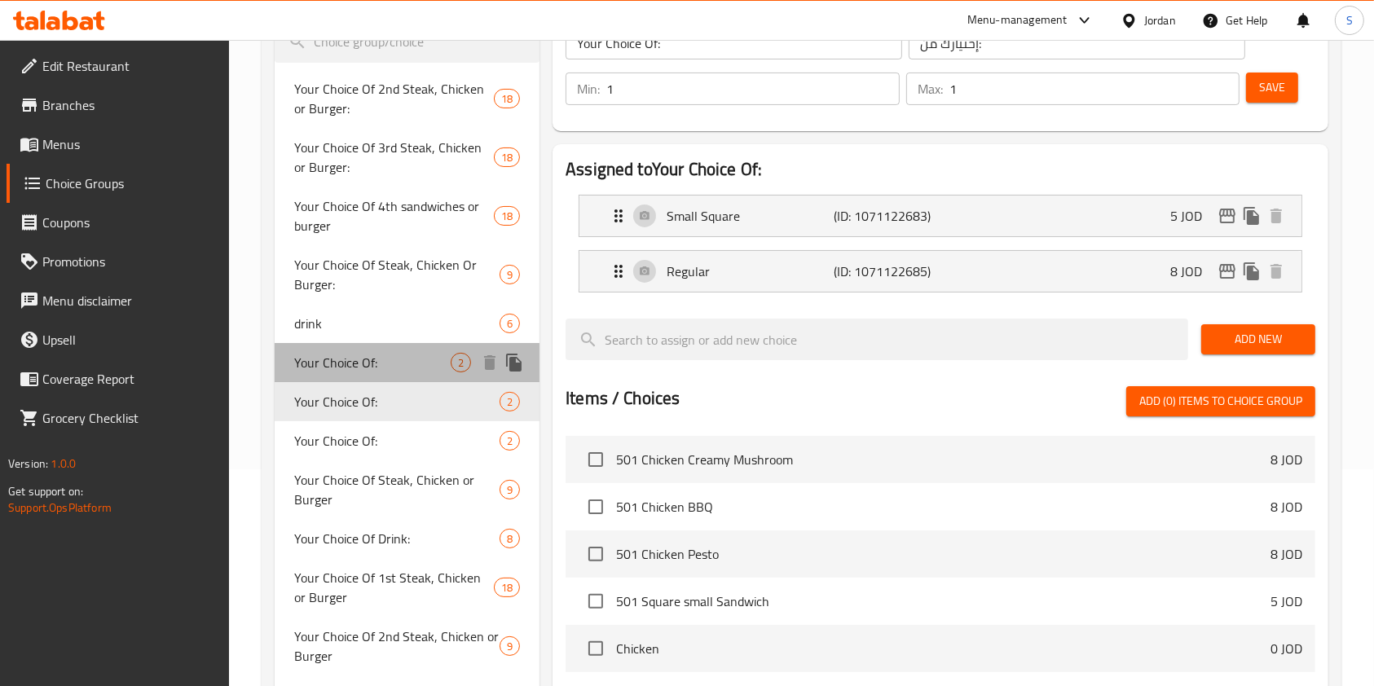
click at [342, 349] on div "Your Choice Of: 2" at bounding box center [407, 362] width 265 height 39
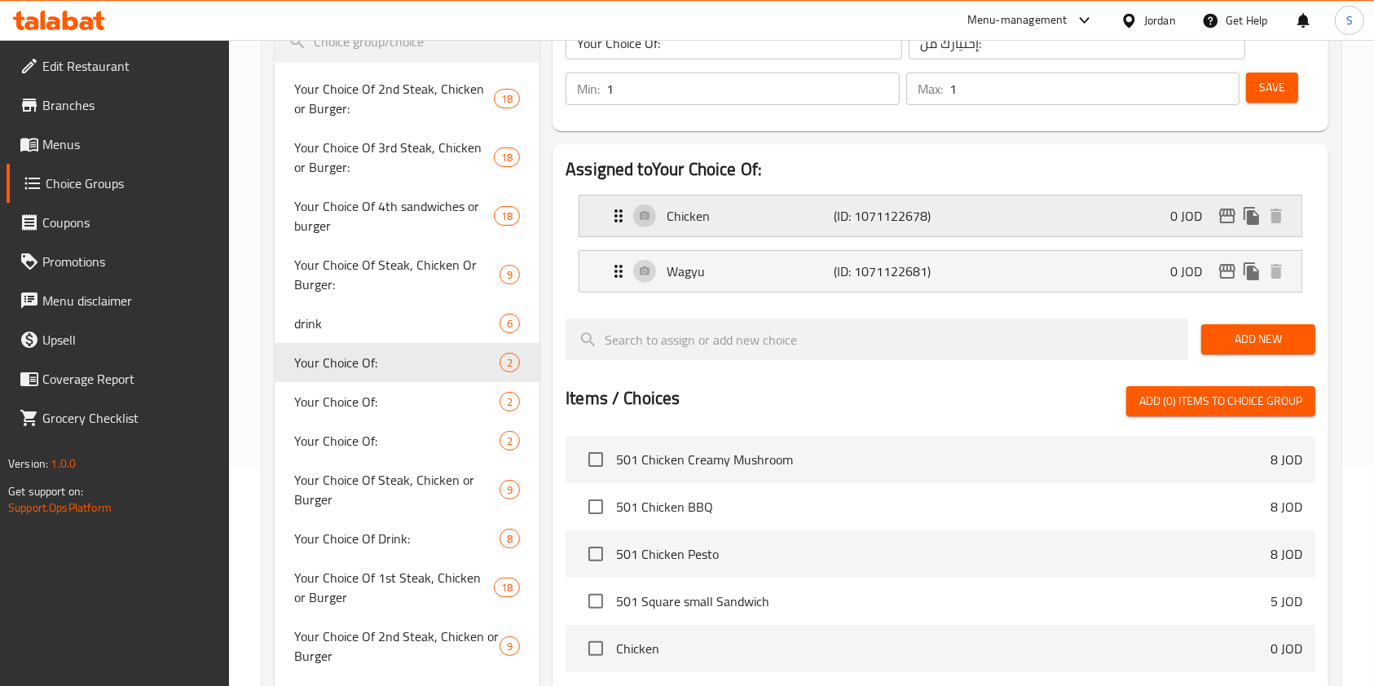
click at [960, 222] on div "Chicken (ID: 1071122678) 0 JOD" at bounding box center [945, 216] width 673 height 41
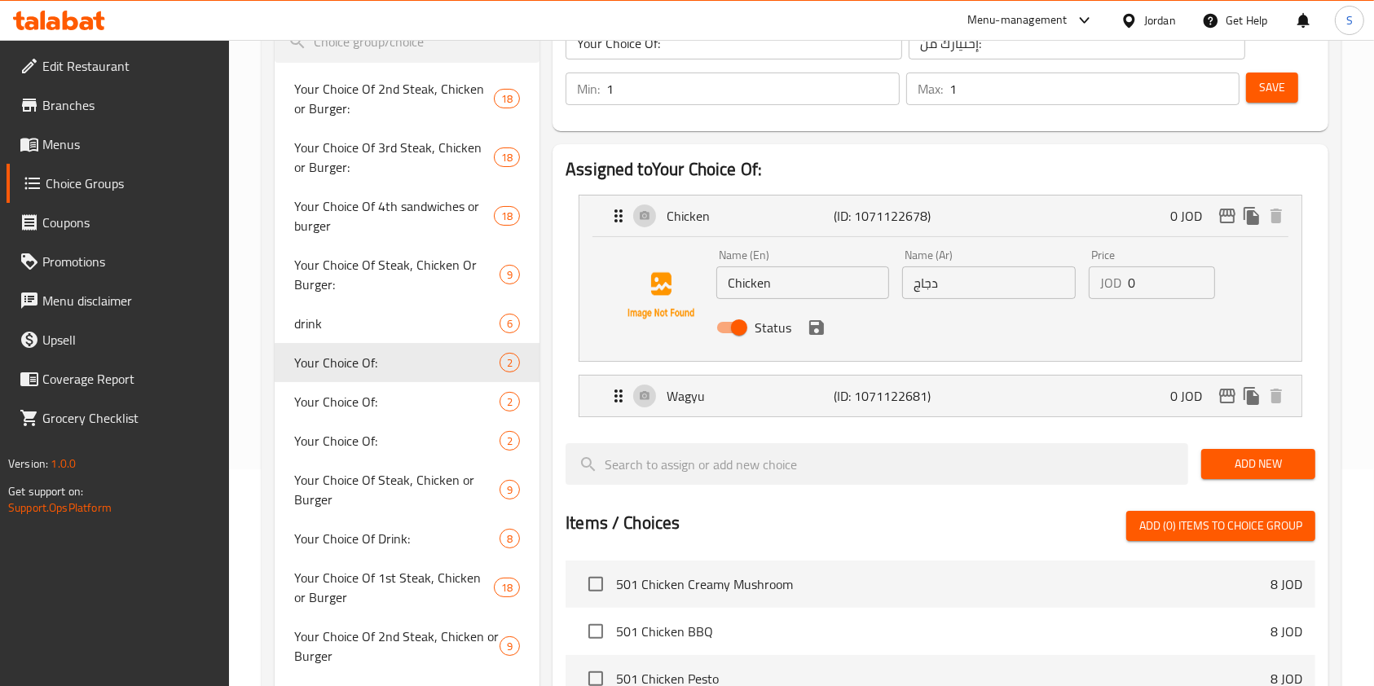
click at [739, 325] on input "Status" at bounding box center [739, 327] width 93 height 31
click at [722, 325] on input "Status" at bounding box center [722, 327] width 93 height 31
checkbox input "true"
click at [756, 403] on p "Wagyu" at bounding box center [750, 396] width 167 height 20
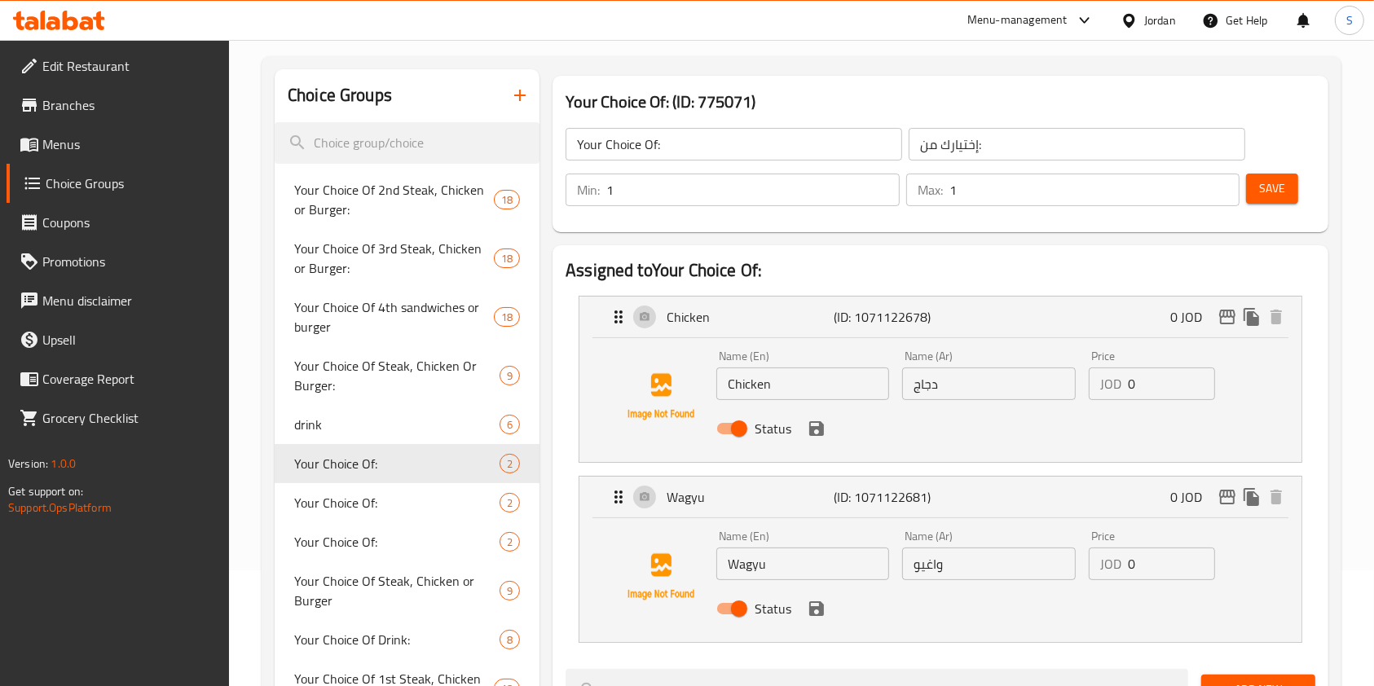
scroll to position [108, 0]
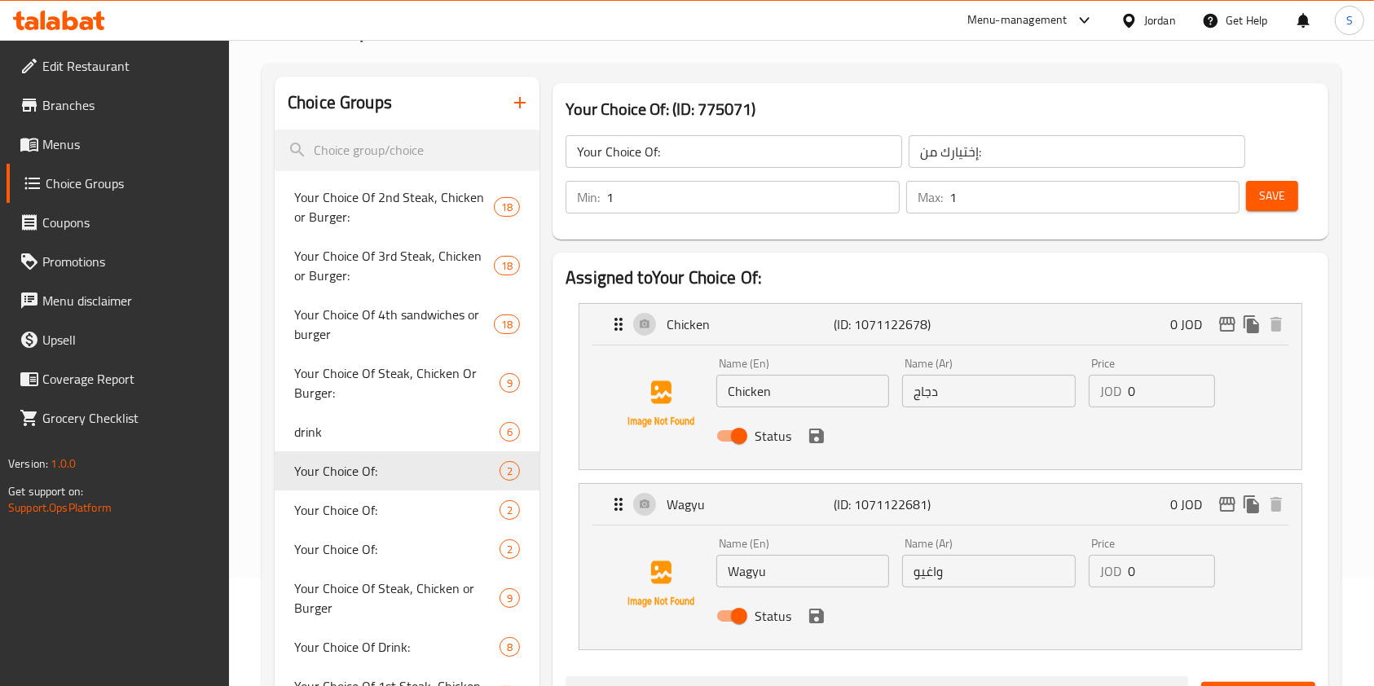
click at [679, 100] on h3 "Your Choice Of: (ID: 775071)" at bounding box center [941, 109] width 750 height 26
drag, startPoint x: 751, startPoint y: 109, endPoint x: 515, endPoint y: 115, distance: 235.6
click at [585, 115] on h3 "Your Choice Of: (ID: 775071)" at bounding box center [941, 109] width 750 height 26
drag, startPoint x: 567, startPoint y: 108, endPoint x: 826, endPoint y: 99, distance: 258.5
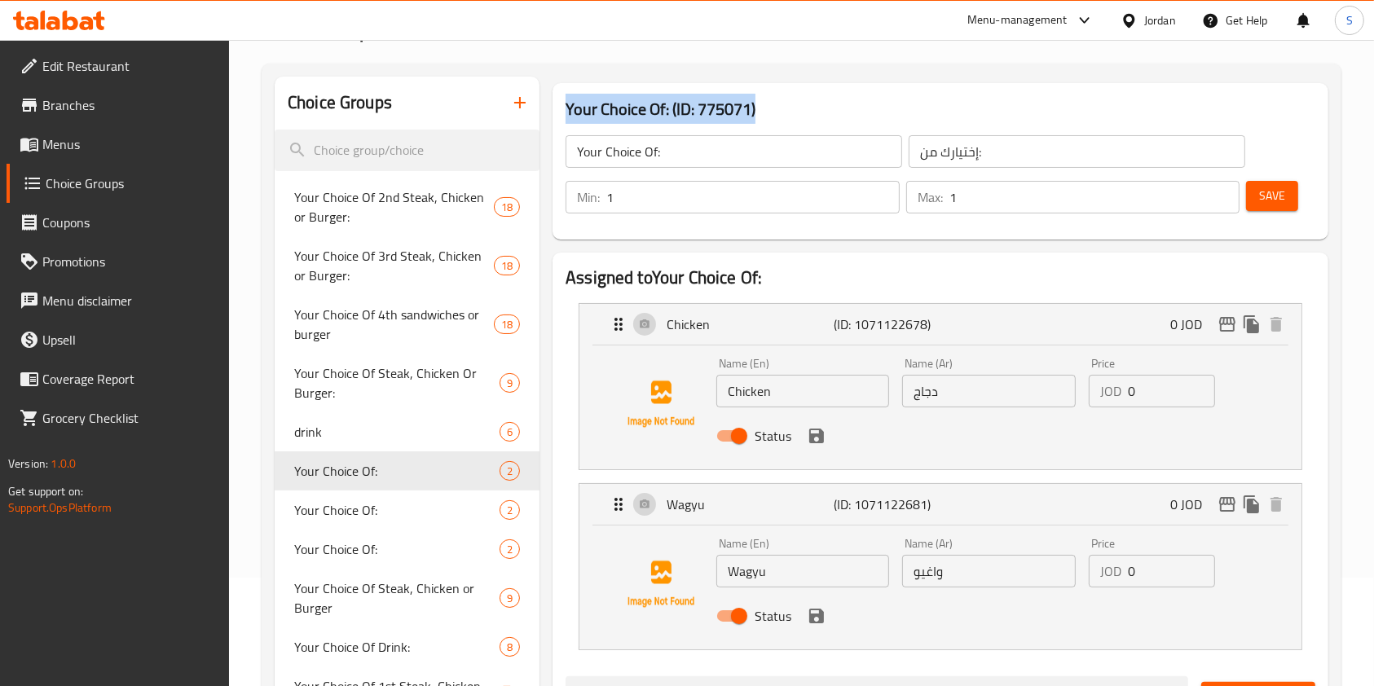
click at [826, 99] on h3 "Your Choice Of: (ID: 775071)" at bounding box center [941, 109] width 750 height 26
copy h3 "Your Choice Of: (ID: 775071)"
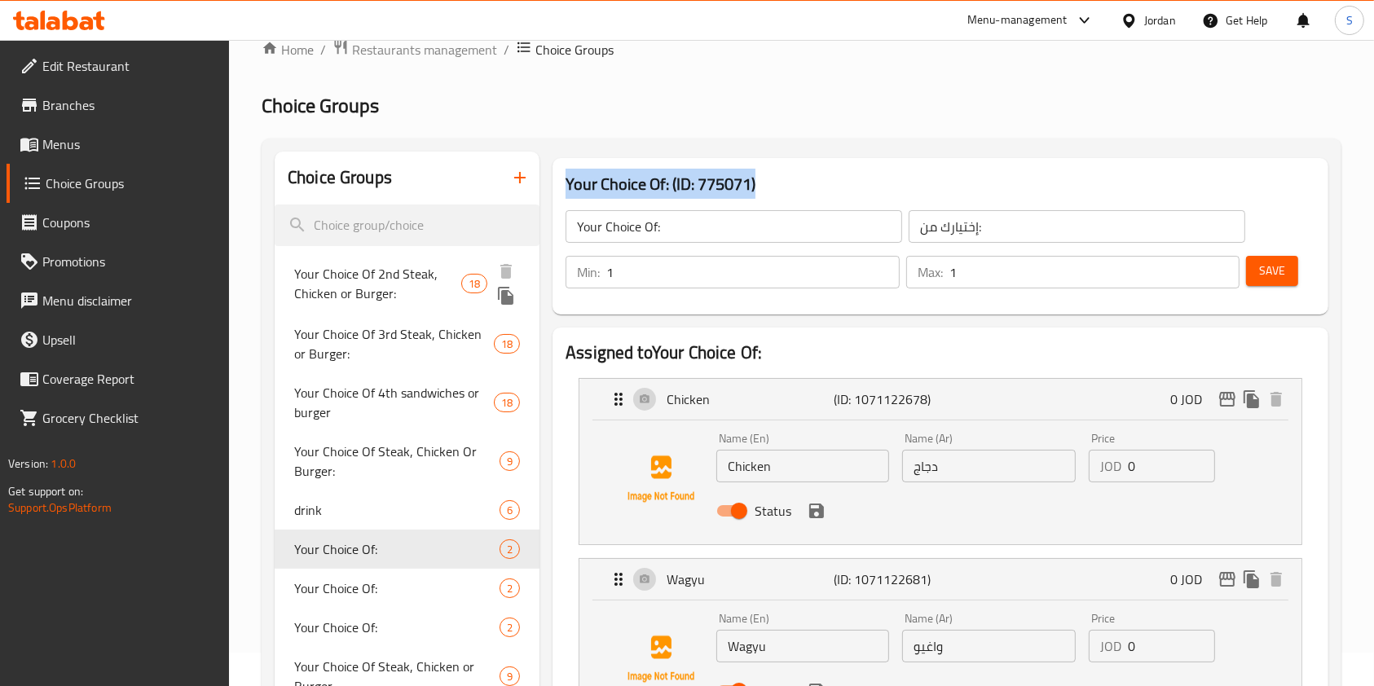
scroll to position [0, 0]
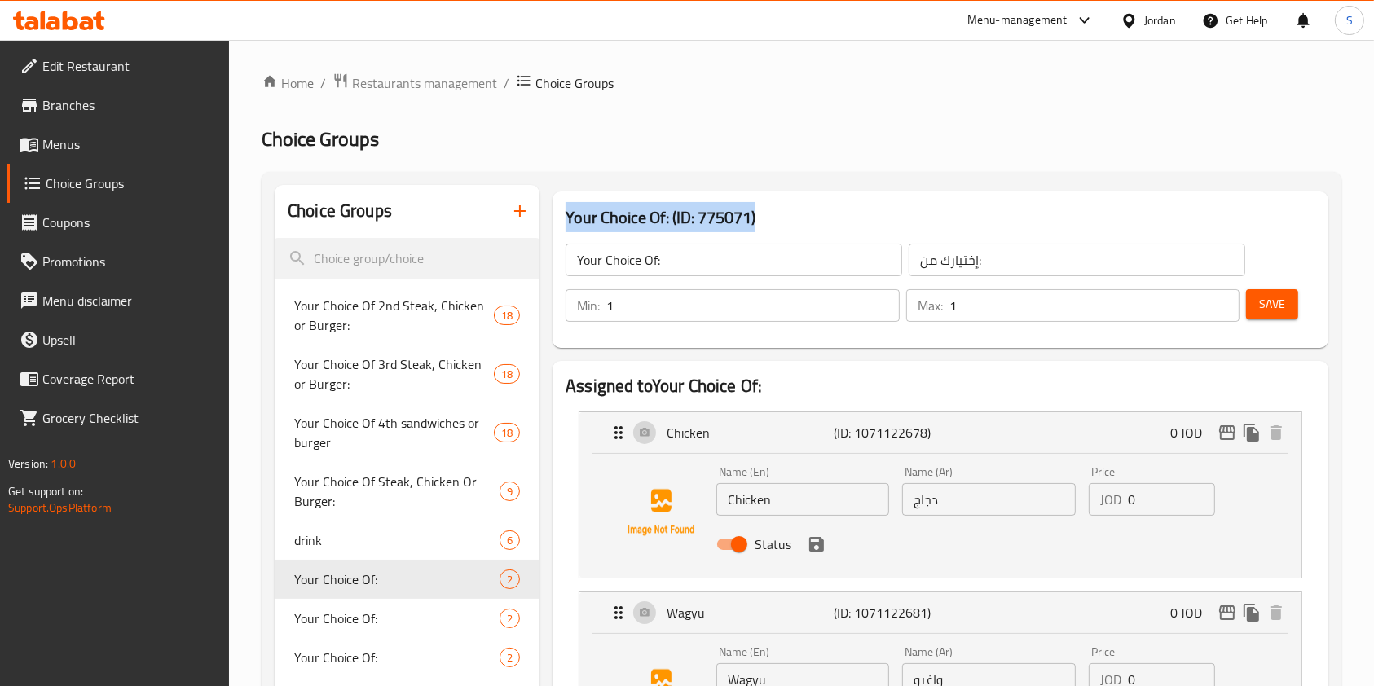
click at [47, 146] on span "Menus" at bounding box center [129, 144] width 174 height 20
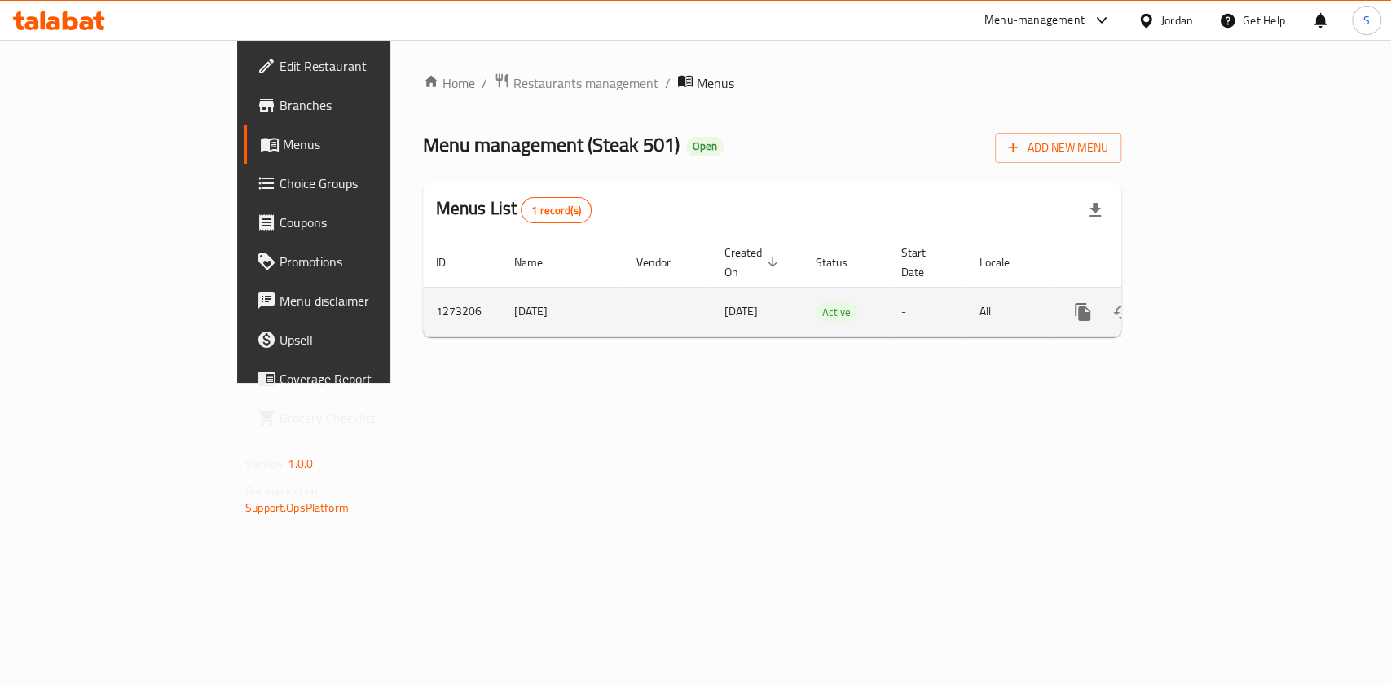
click at [1220, 293] on link "enhanced table" at bounding box center [1200, 312] width 39 height 39
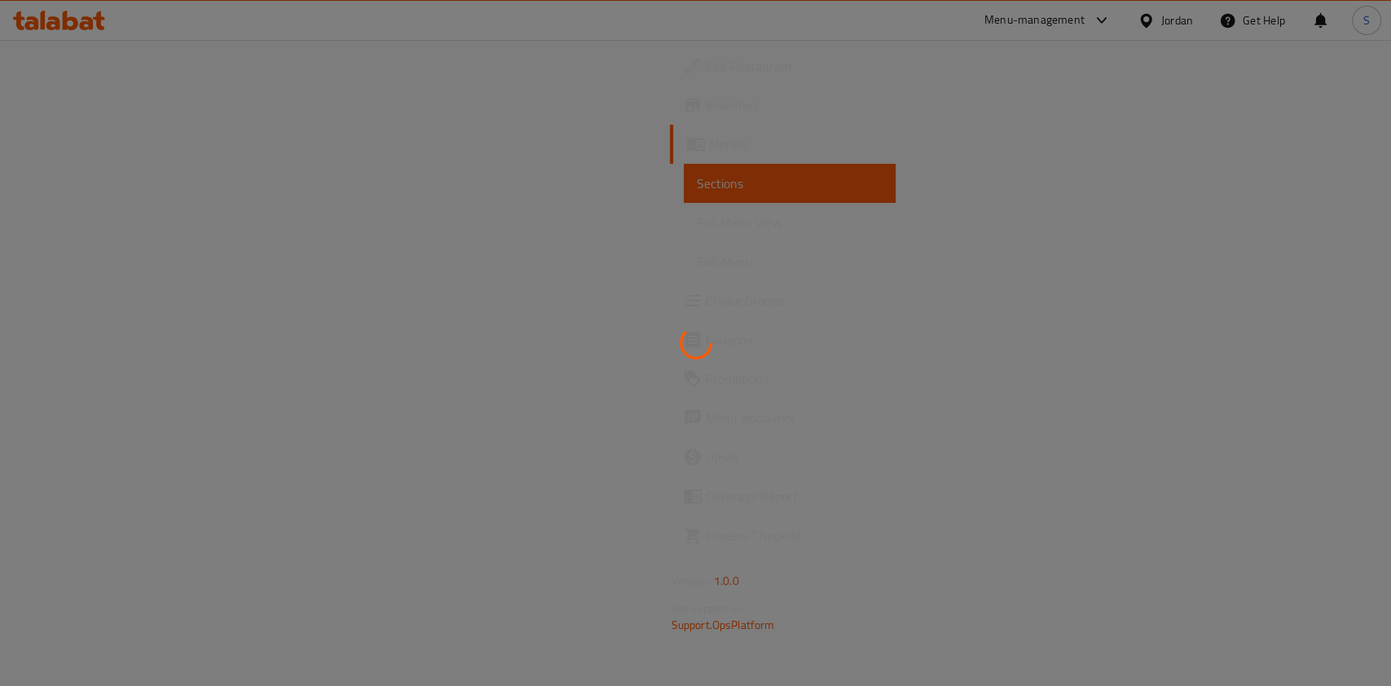
drag, startPoint x: 1310, startPoint y: 286, endPoint x: 1318, endPoint y: 290, distance: 8.4
click at [1318, 290] on div at bounding box center [695, 343] width 1391 height 686
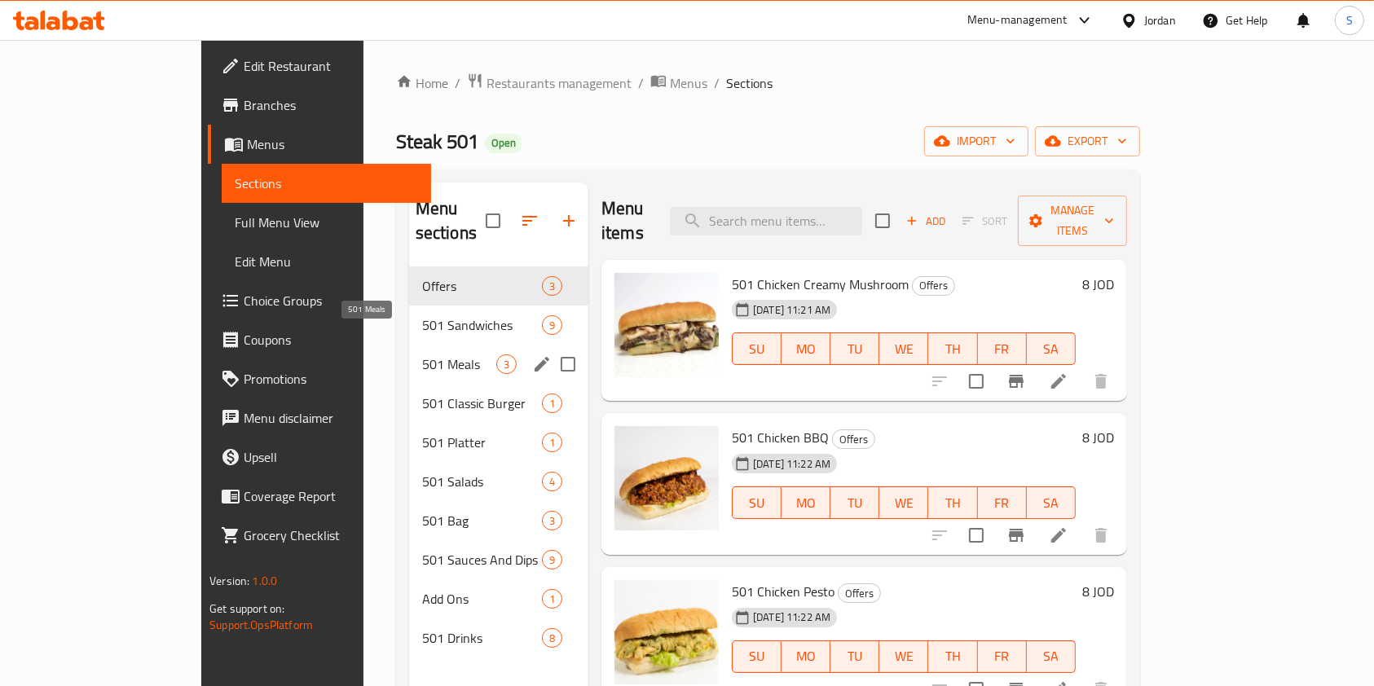
click at [422, 354] on span "501 Meals" at bounding box center [459, 364] width 74 height 20
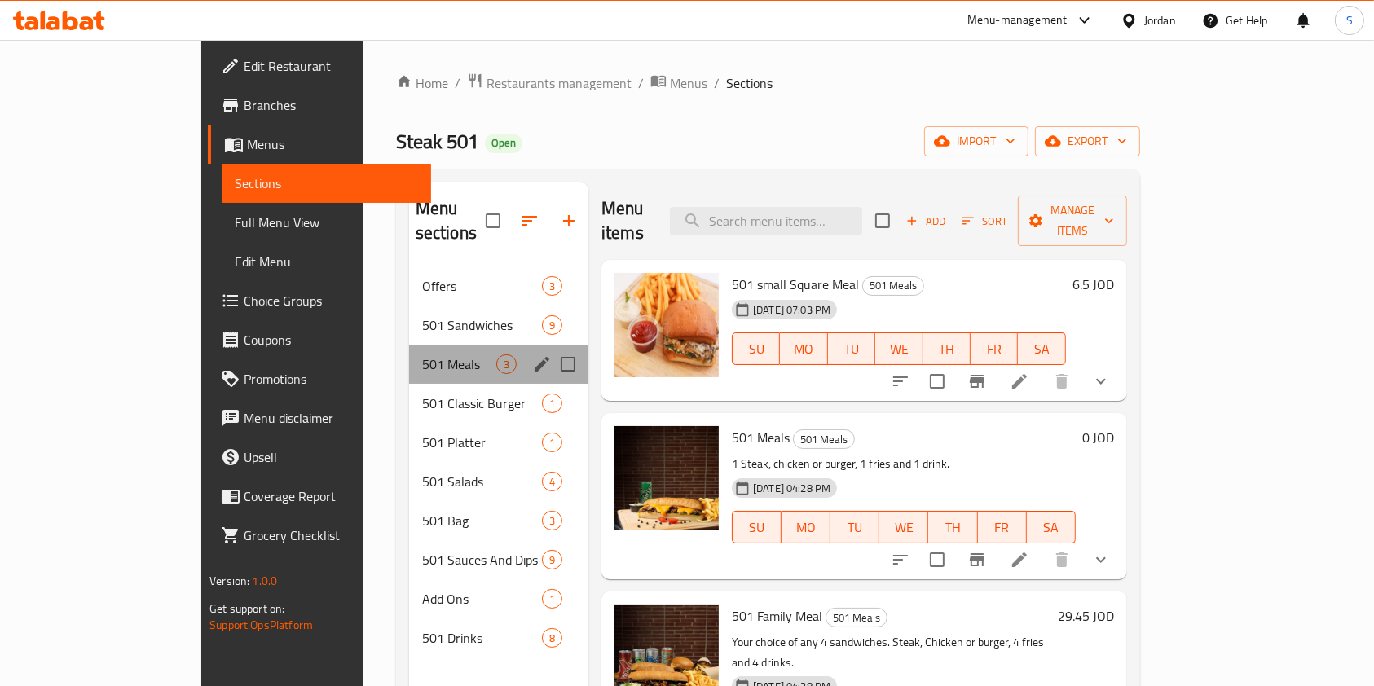
click at [409, 345] on div "501 Meals 3" at bounding box center [498, 364] width 179 height 39
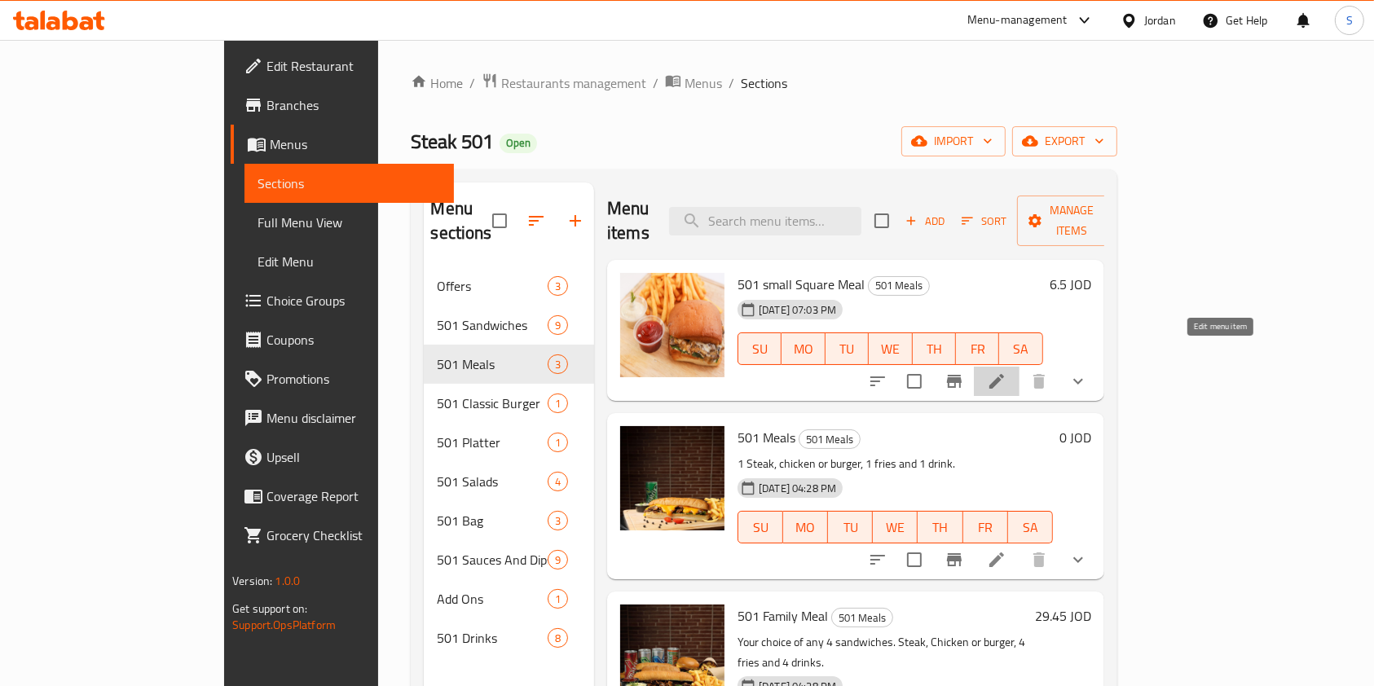
click at [1006, 372] on icon at bounding box center [997, 382] width 20 height 20
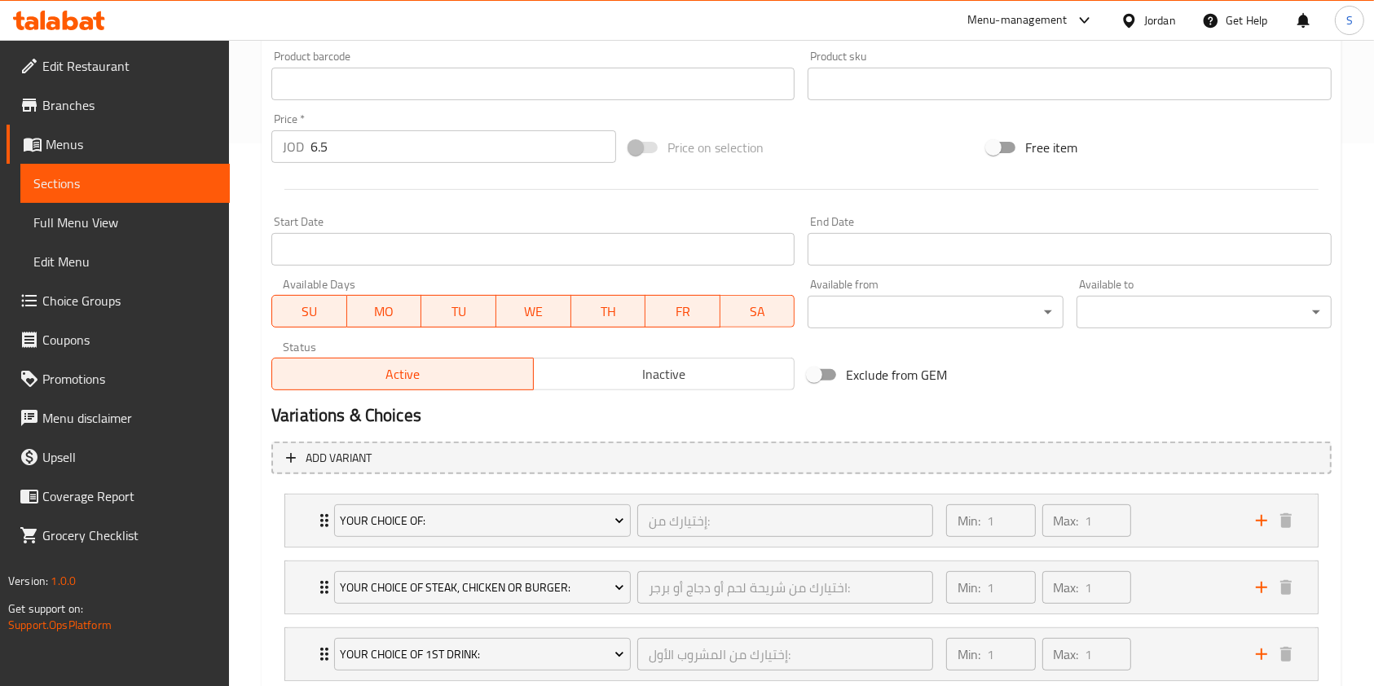
scroll to position [649, 0]
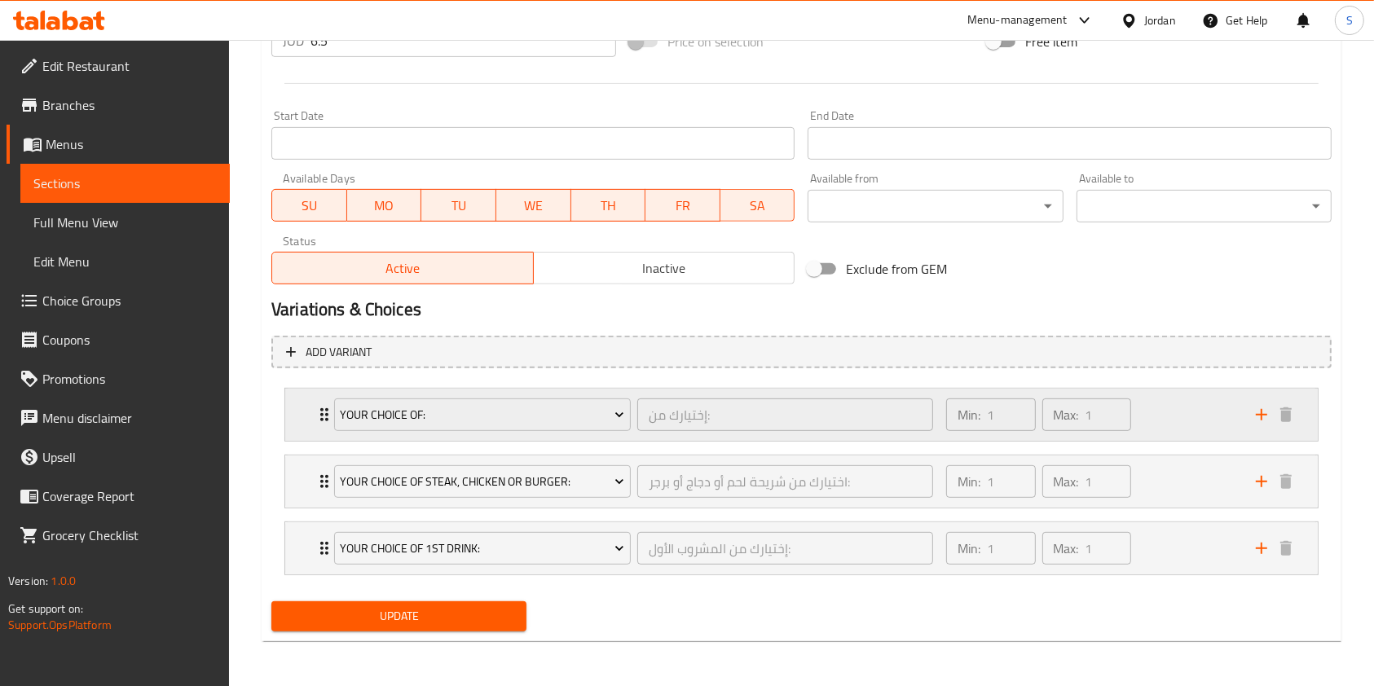
click at [310, 433] on div "Your Choice Of: إختيارك من: ​ Min: 1 ​ Max: 1 ​" at bounding box center [801, 415] width 1033 height 52
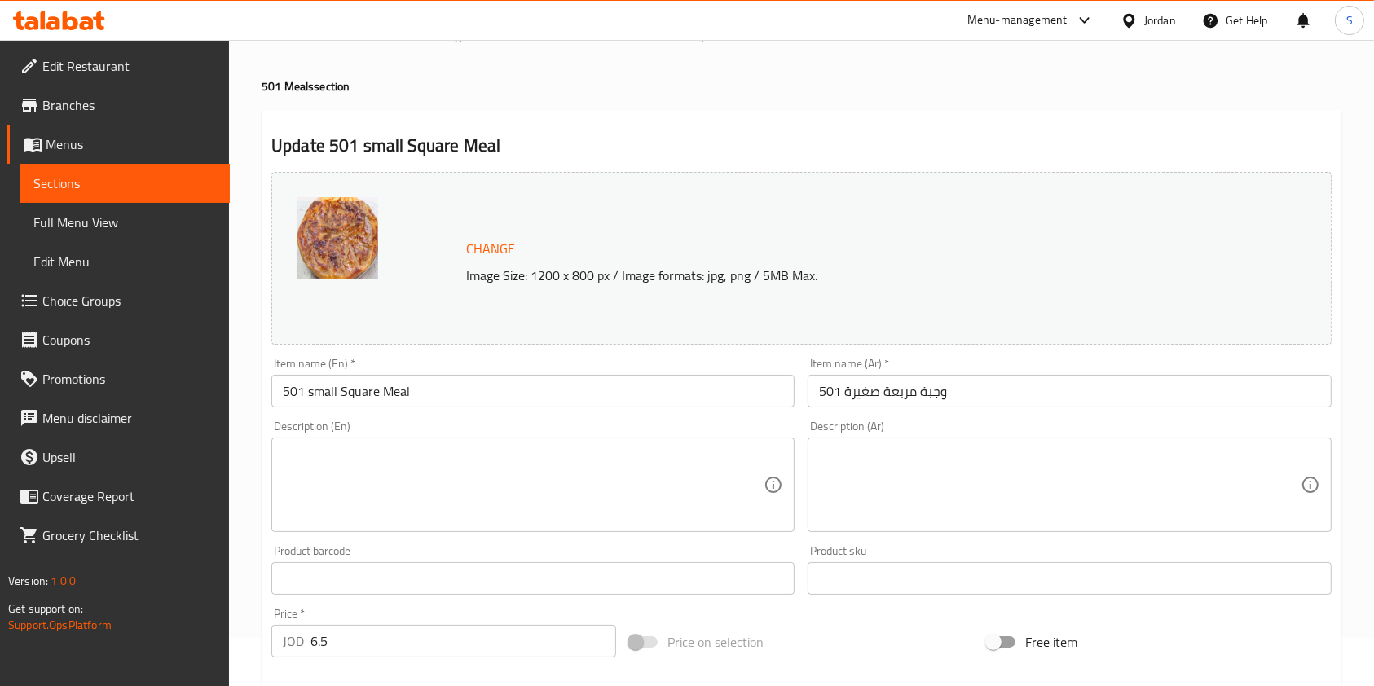
scroll to position [0, 0]
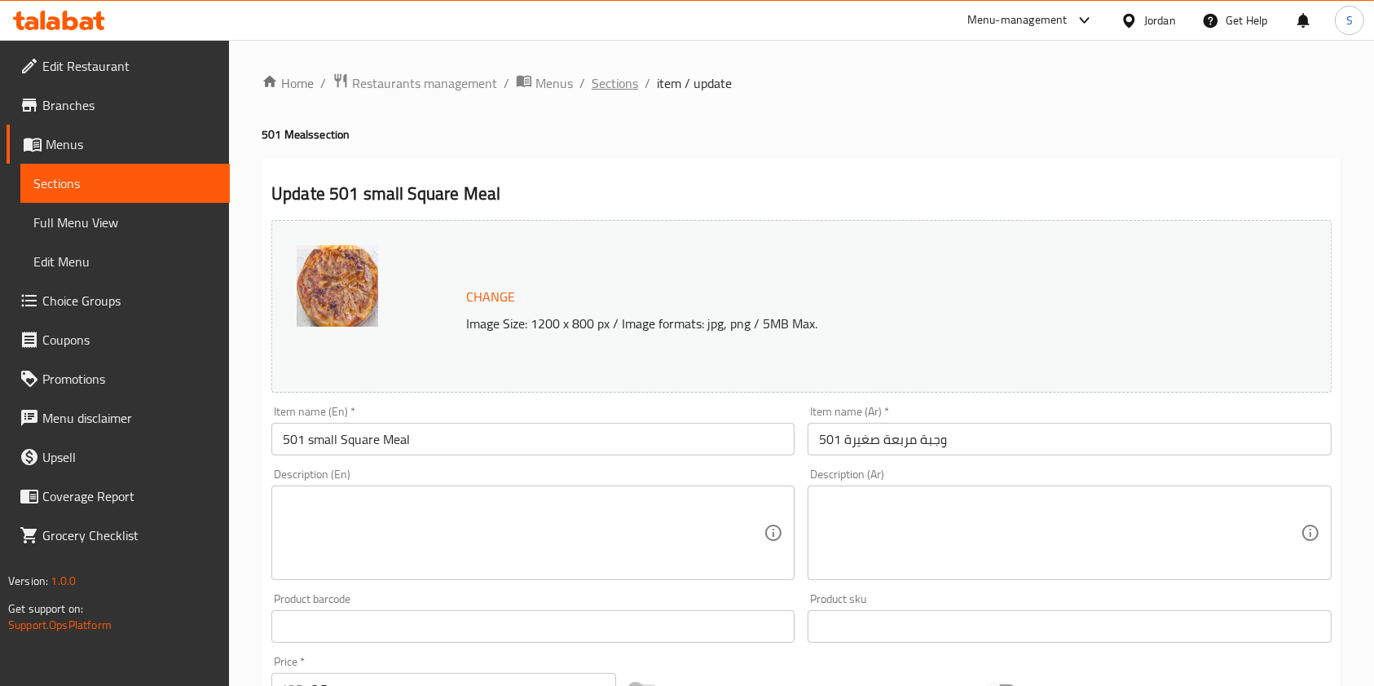
click at [632, 91] on span "Sections" at bounding box center [615, 83] width 46 height 20
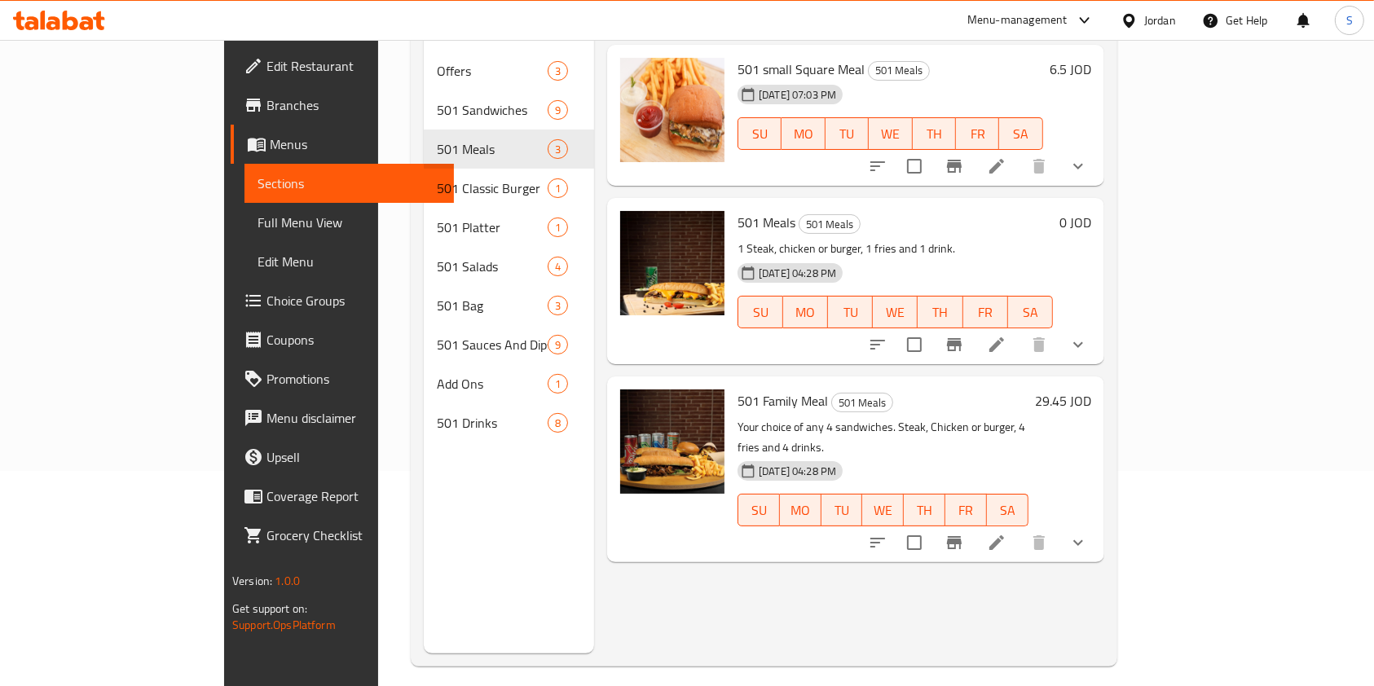
scroll to position [217, 0]
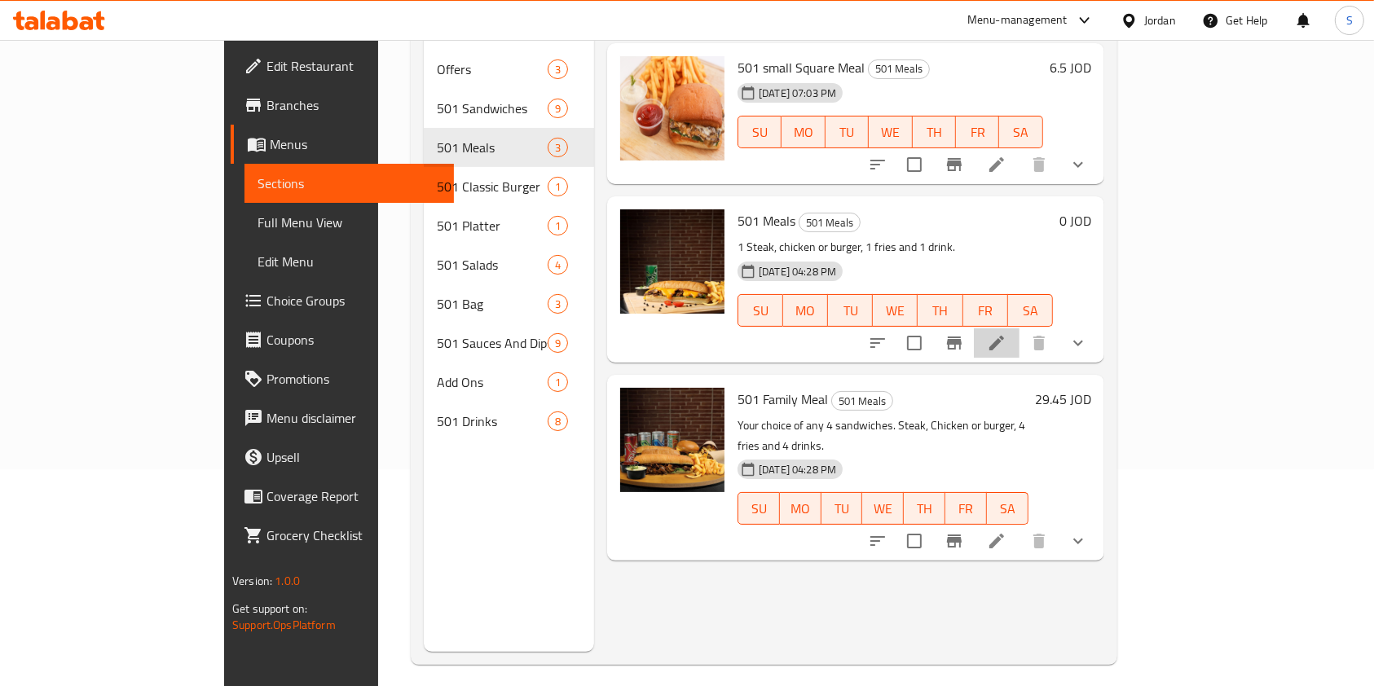
click at [1019, 328] on li at bounding box center [997, 342] width 46 height 29
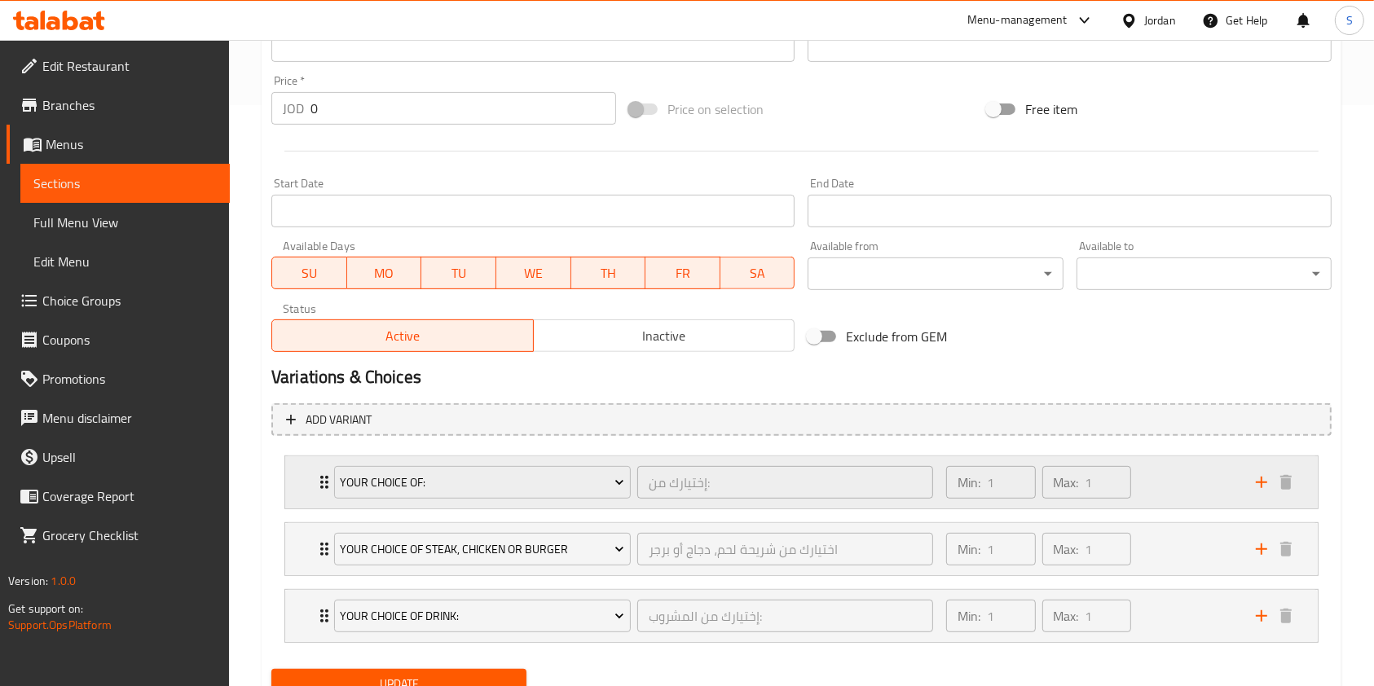
scroll to position [649, 0]
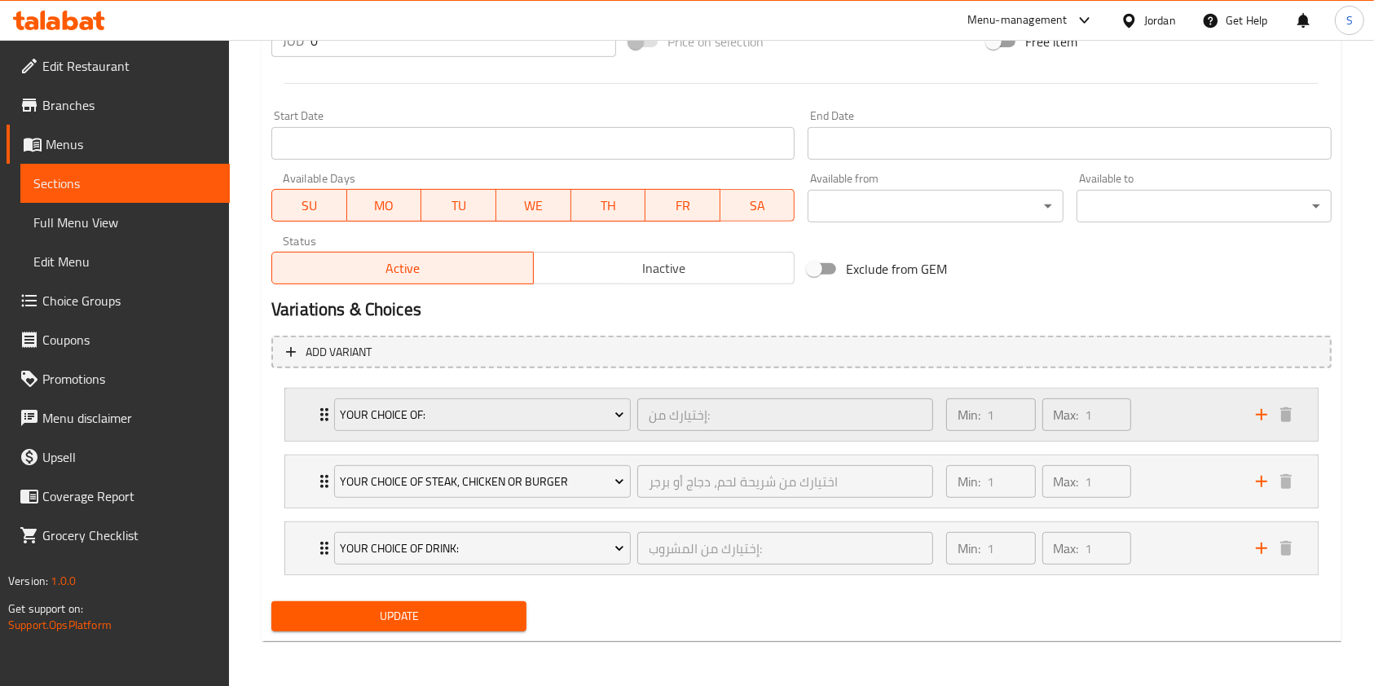
click at [303, 407] on div "Your Choice Of: إختيارك من: ​ Min: 1 ​ Max: 1 ​" at bounding box center [801, 415] width 1033 height 52
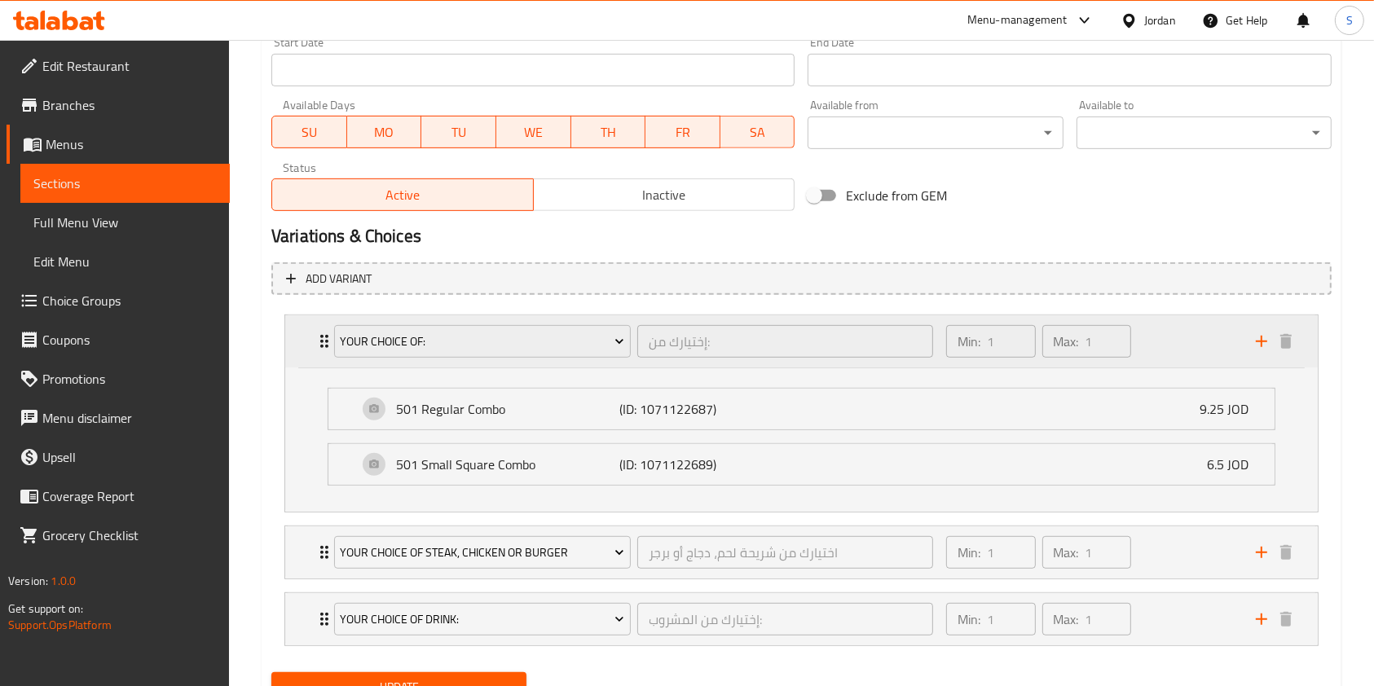
scroll to position [793, 0]
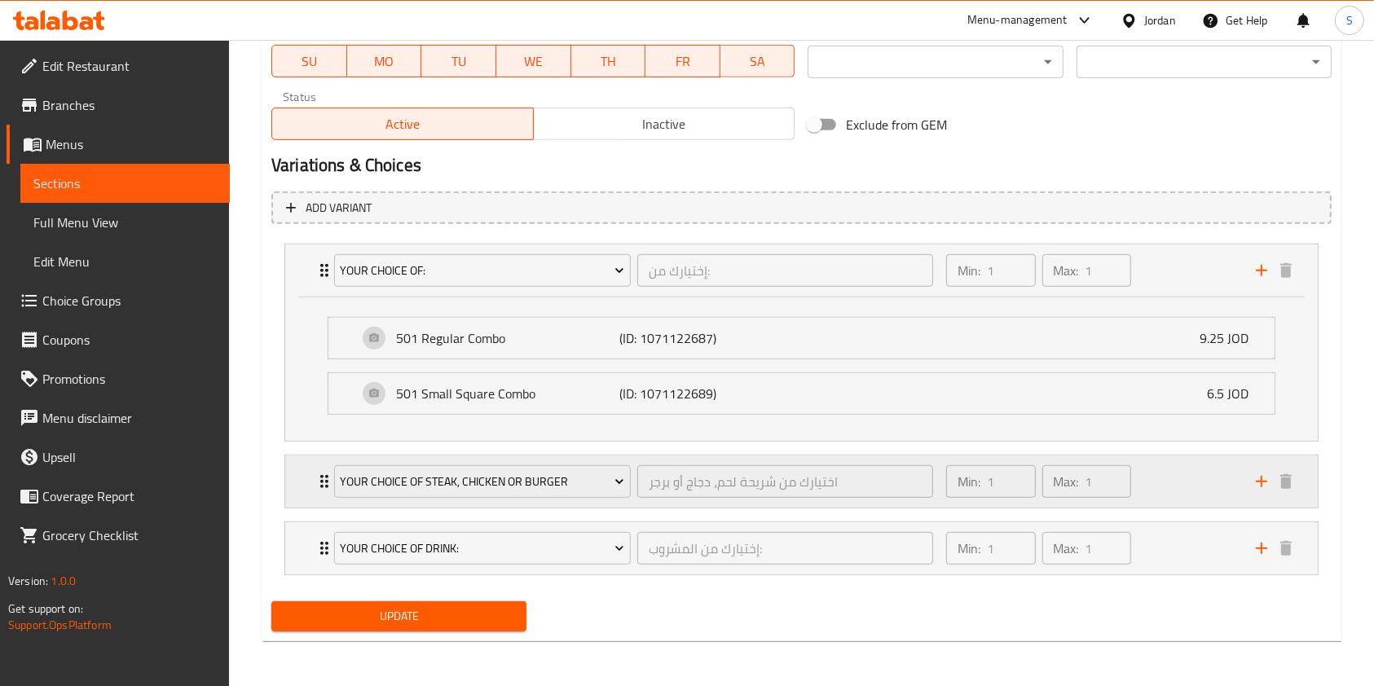
click at [313, 297] on div "Your Choice Of Steak, Chicken or Burger اختيارك من شريحة لحم، دجاج أو برجر ​ Mi…" at bounding box center [801, 270] width 1033 height 52
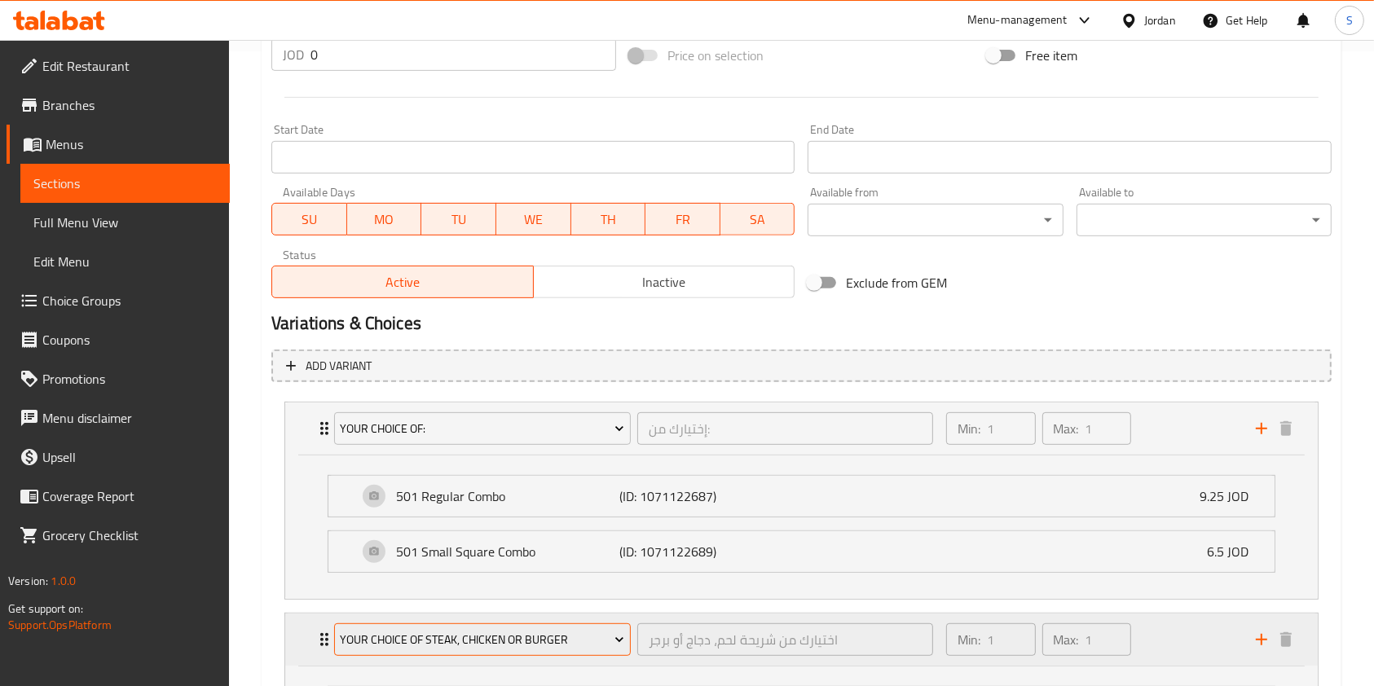
scroll to position [780, 0]
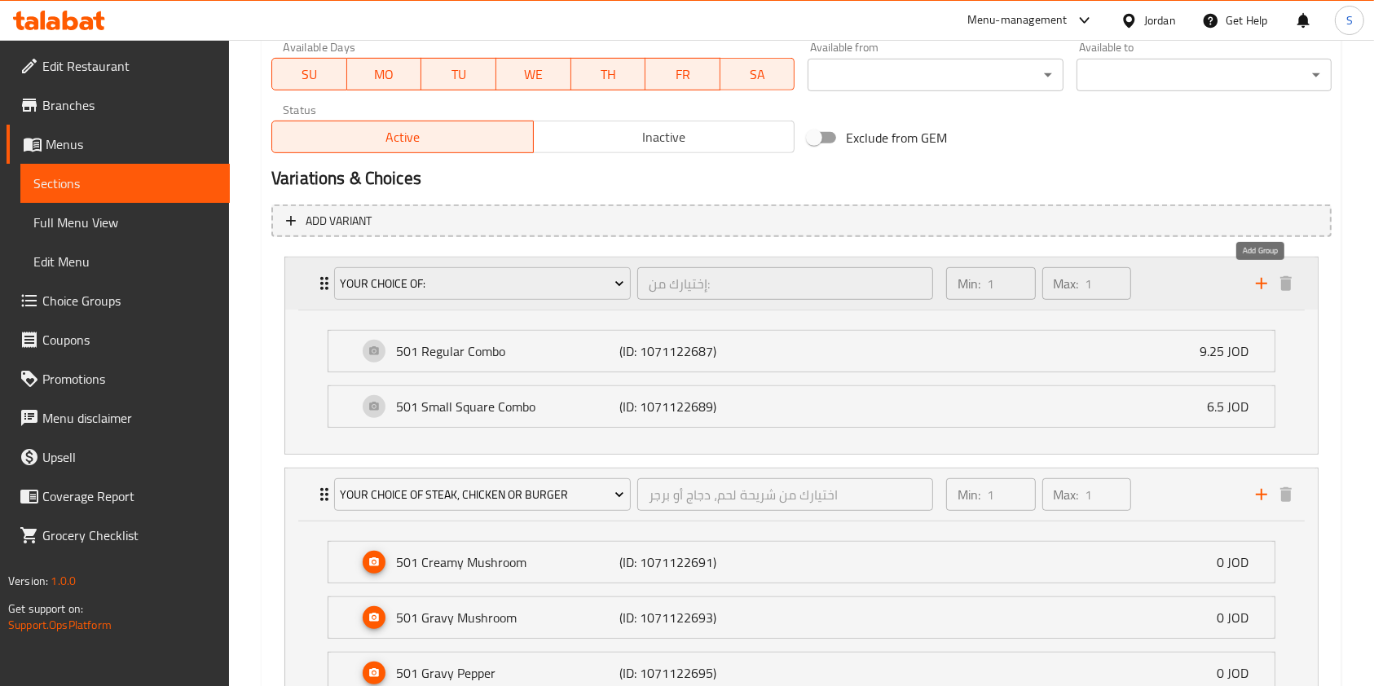
click at [1256, 287] on icon "add" at bounding box center [1262, 284] width 20 height 20
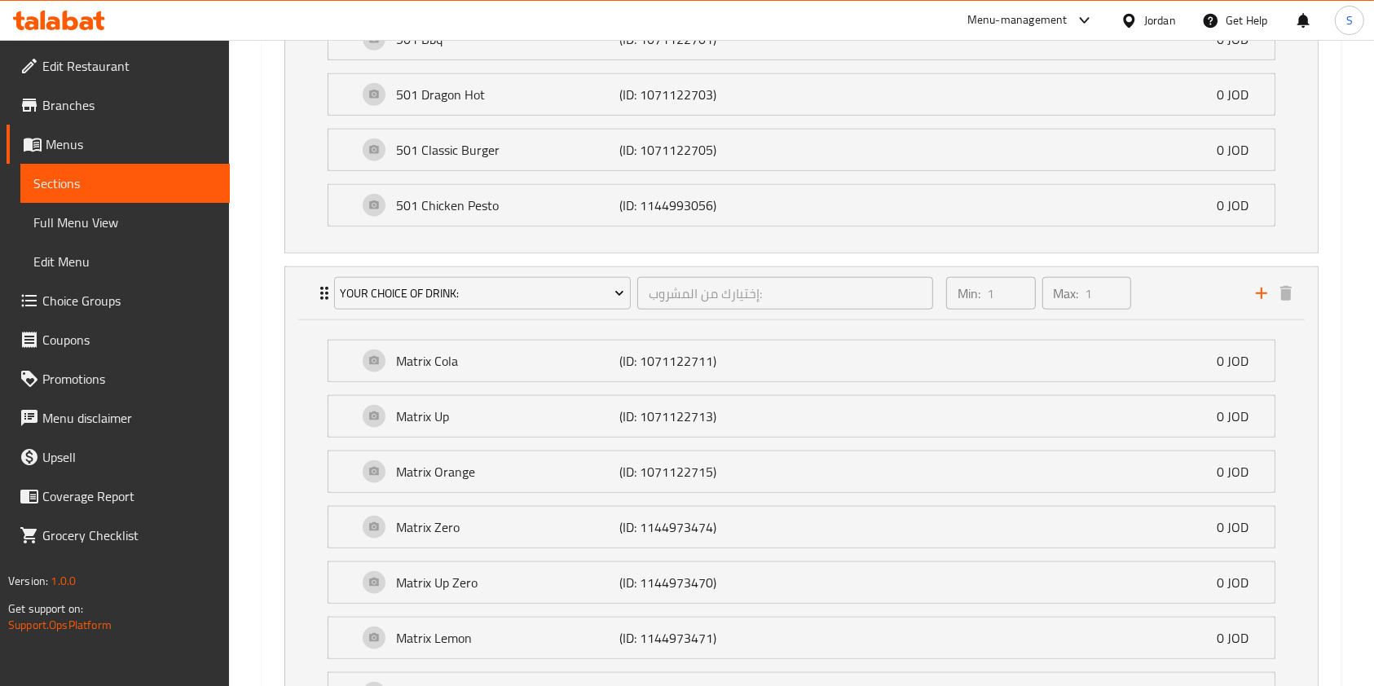
scroll to position [1865, 0]
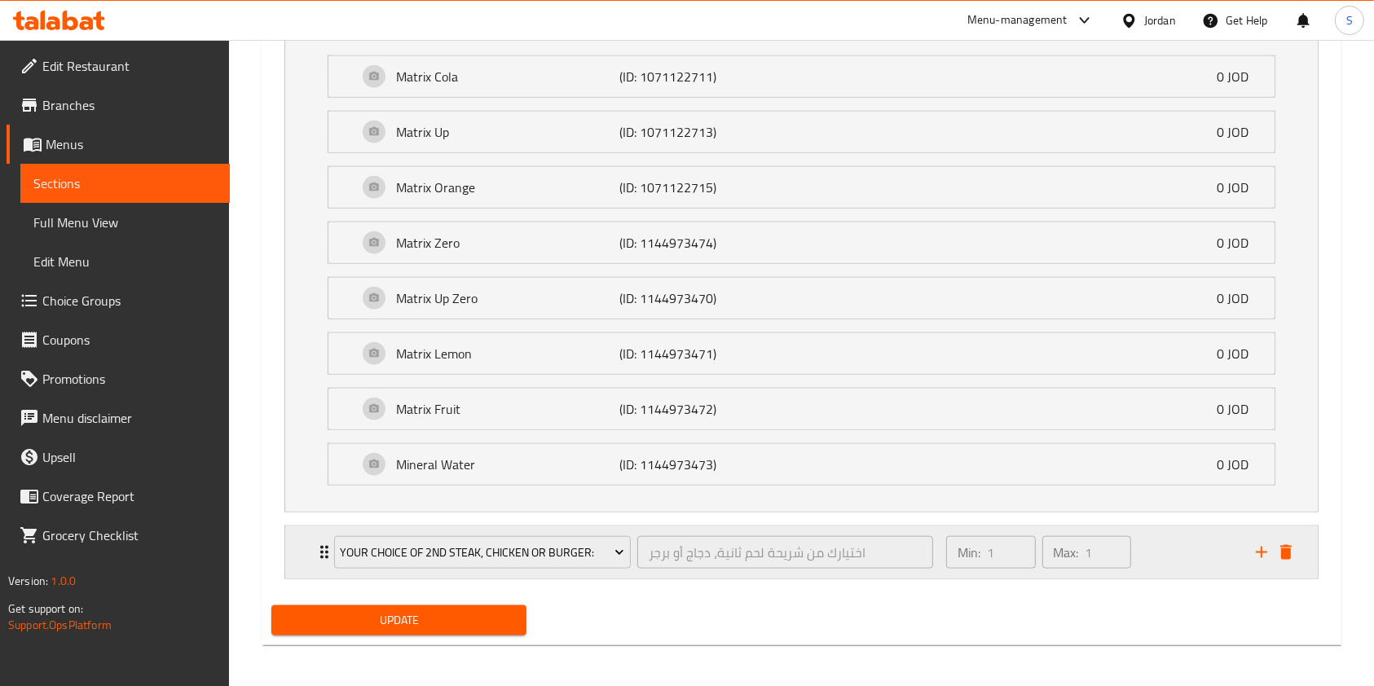
drag, startPoint x: 1308, startPoint y: 543, endPoint x: 1297, endPoint y: 540, distance: 10.9
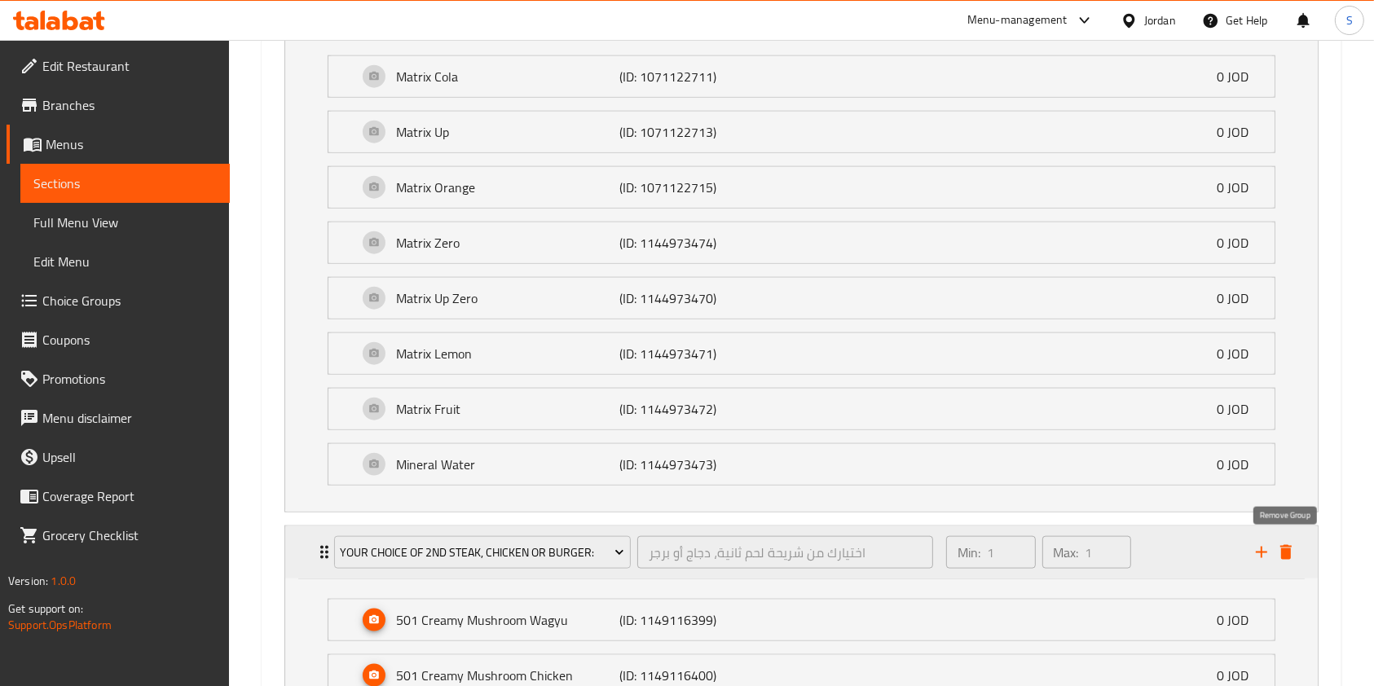
click at [1292, 543] on icon "delete" at bounding box center [1286, 553] width 20 height 20
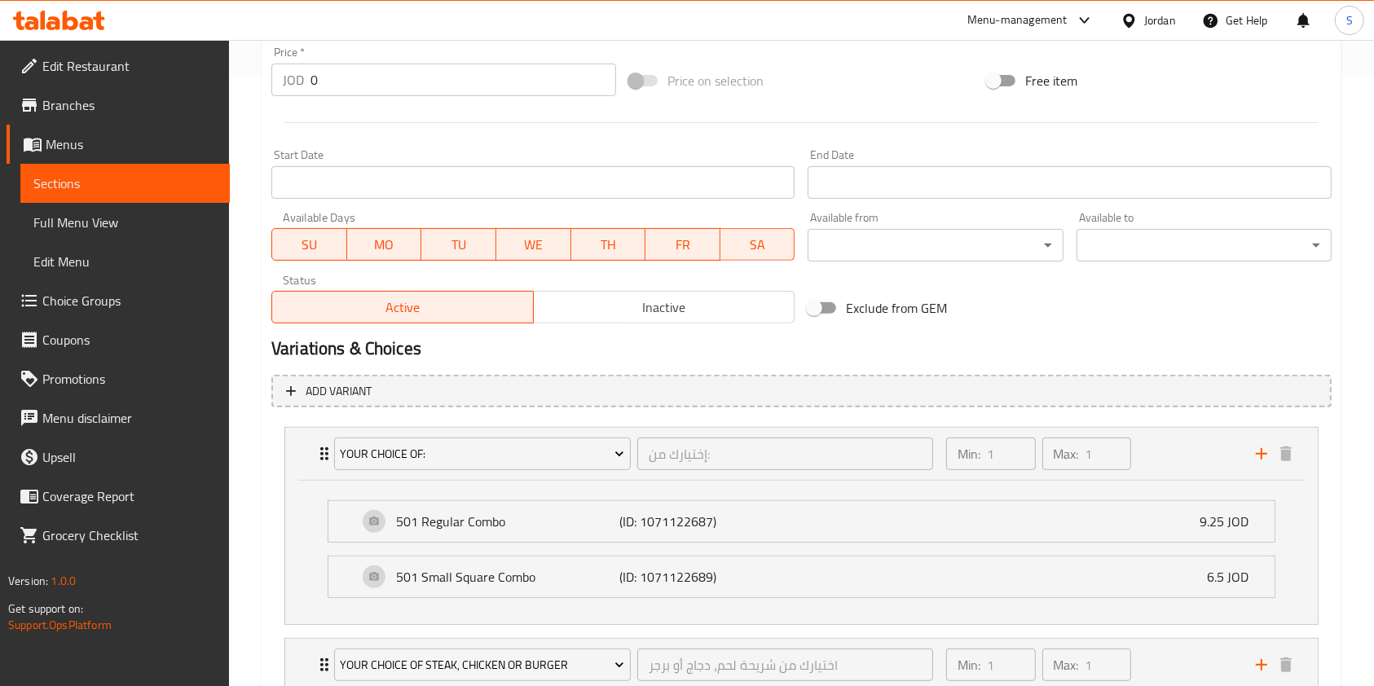
scroll to position [711, 0]
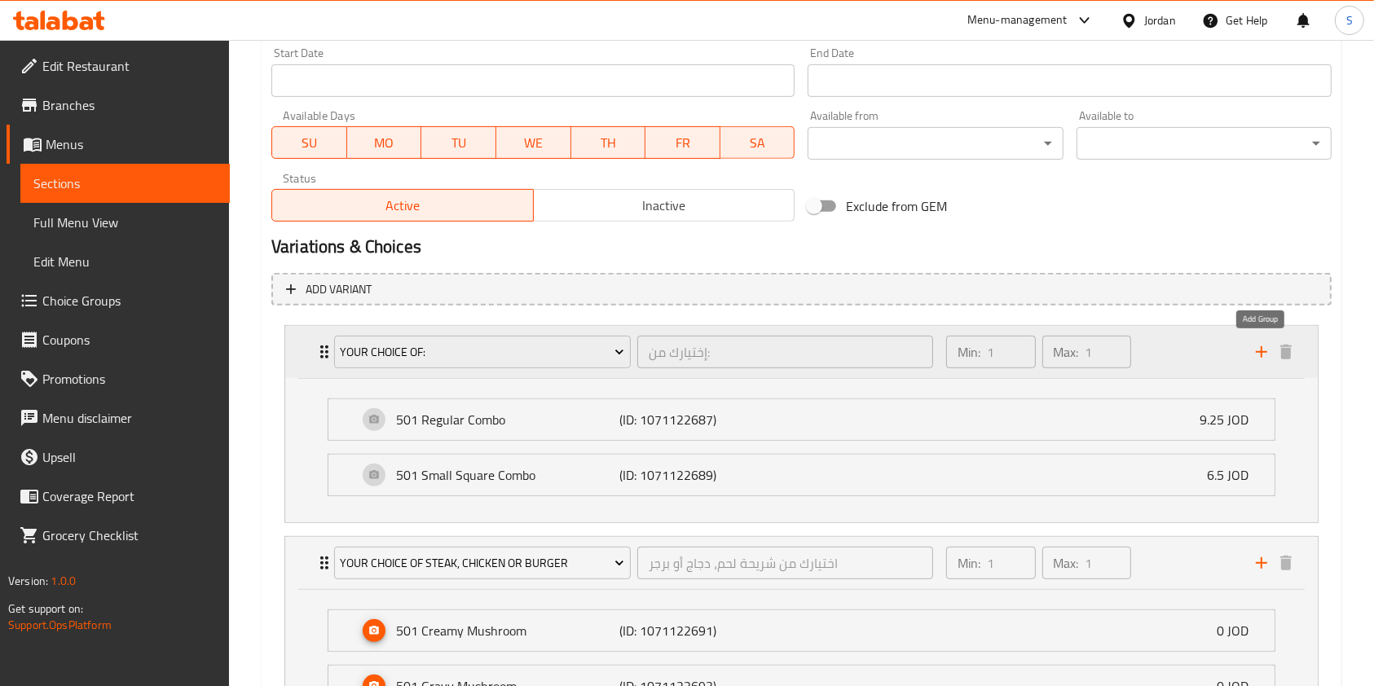
click at [1258, 340] on button "add" at bounding box center [1261, 352] width 24 height 24
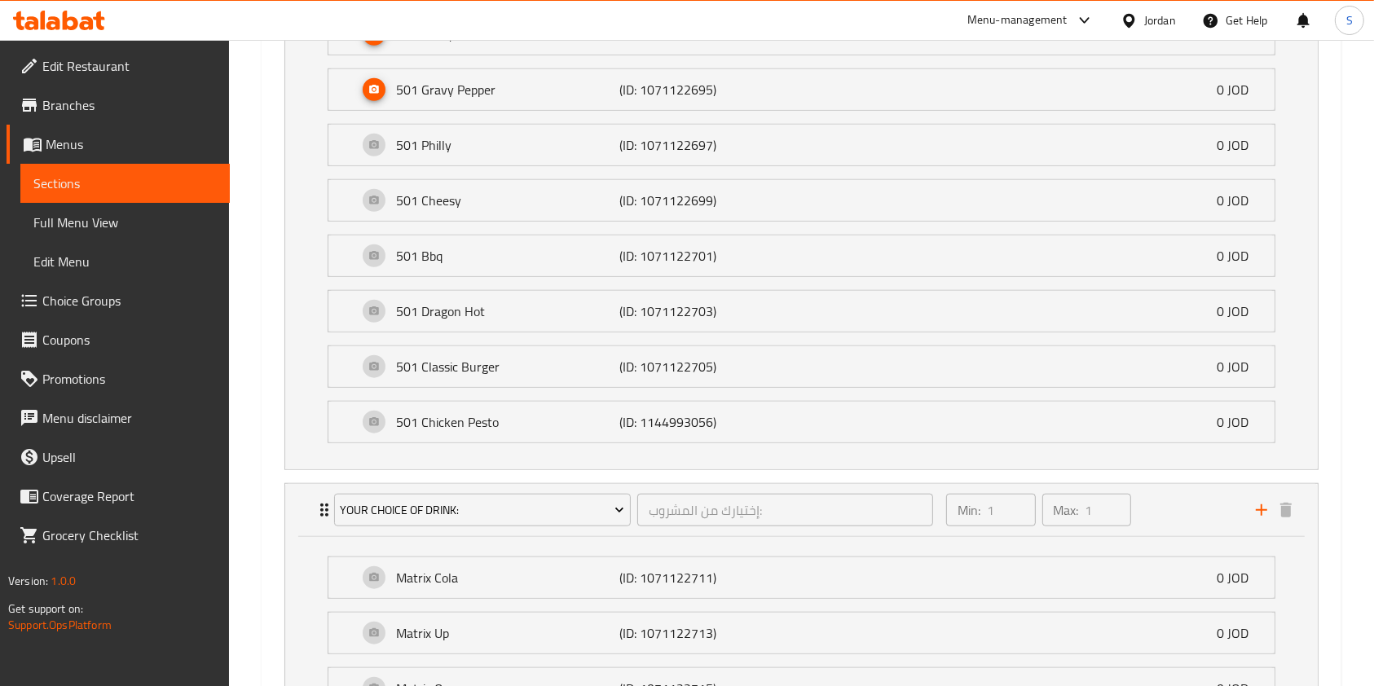
scroll to position [1865, 0]
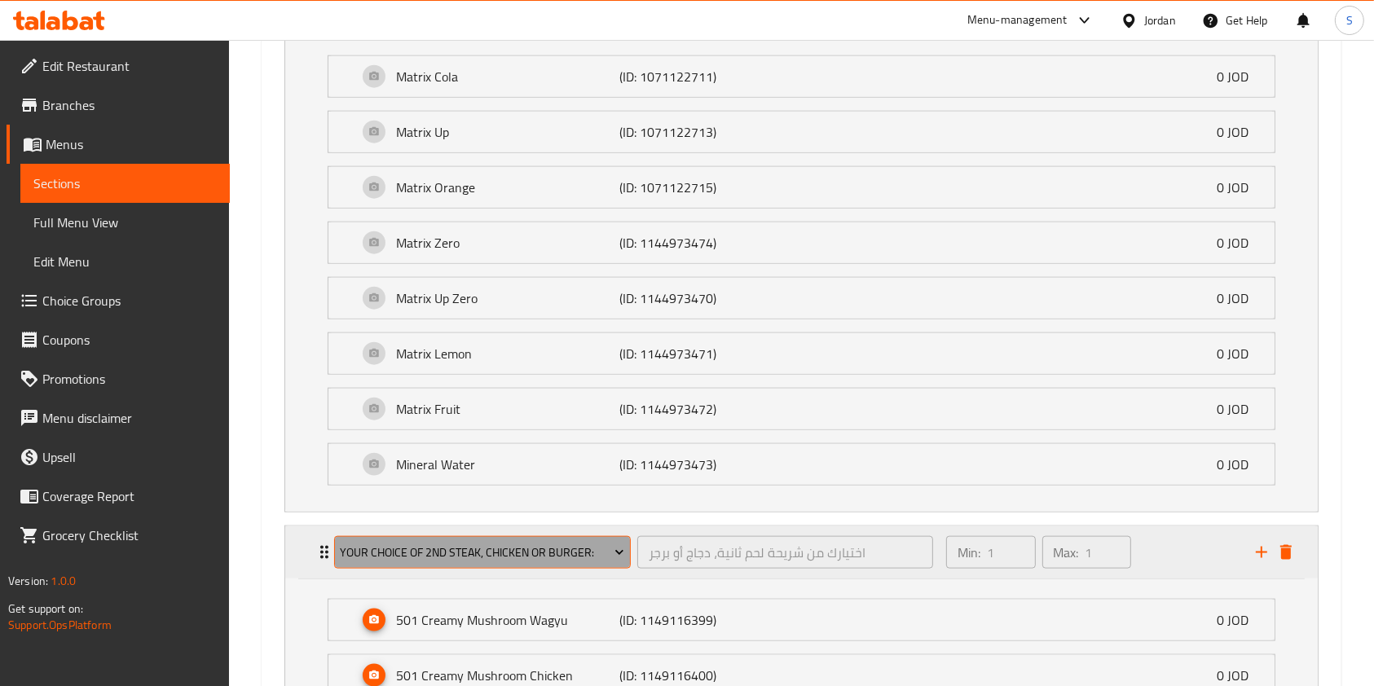
click at [485, 547] on span "Your Choice Of 2nd Steak, Chicken or Burger:" at bounding box center [482, 553] width 284 height 20
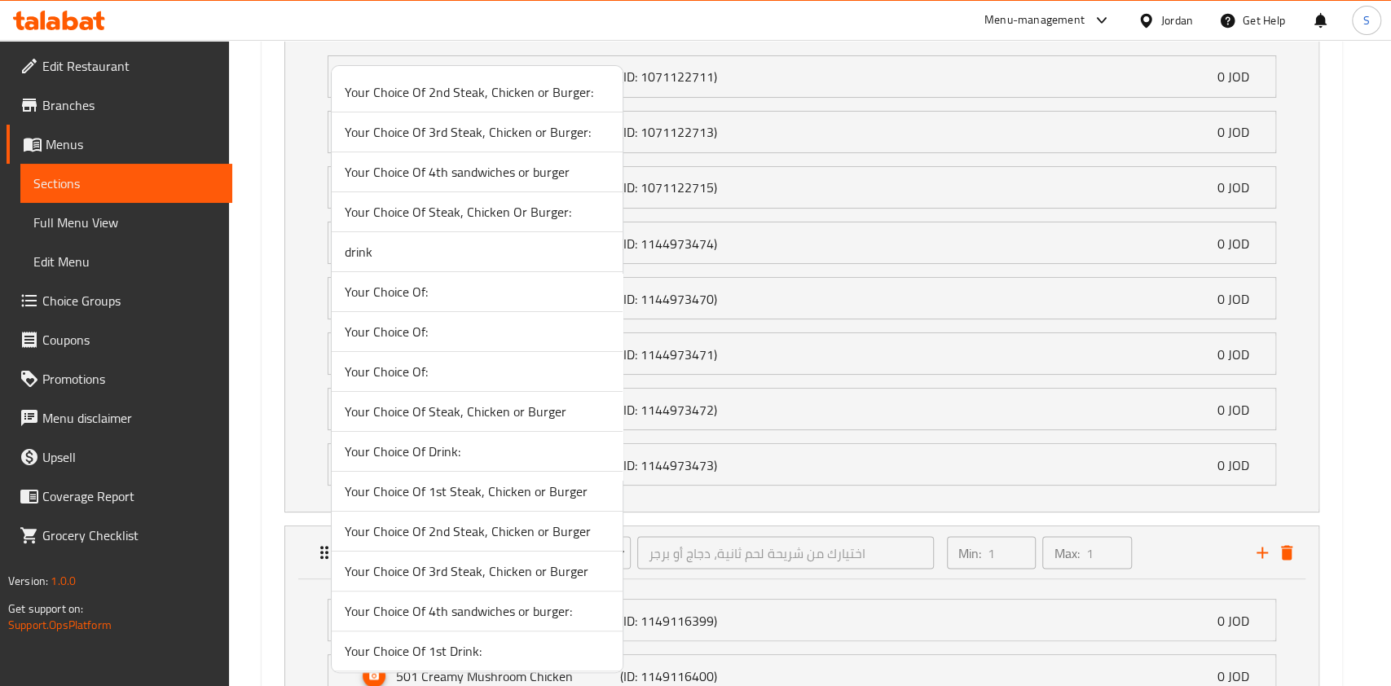
click at [432, 217] on span "Your Choice Of Steak, Chicken Or Burger:" at bounding box center [477, 212] width 265 height 20
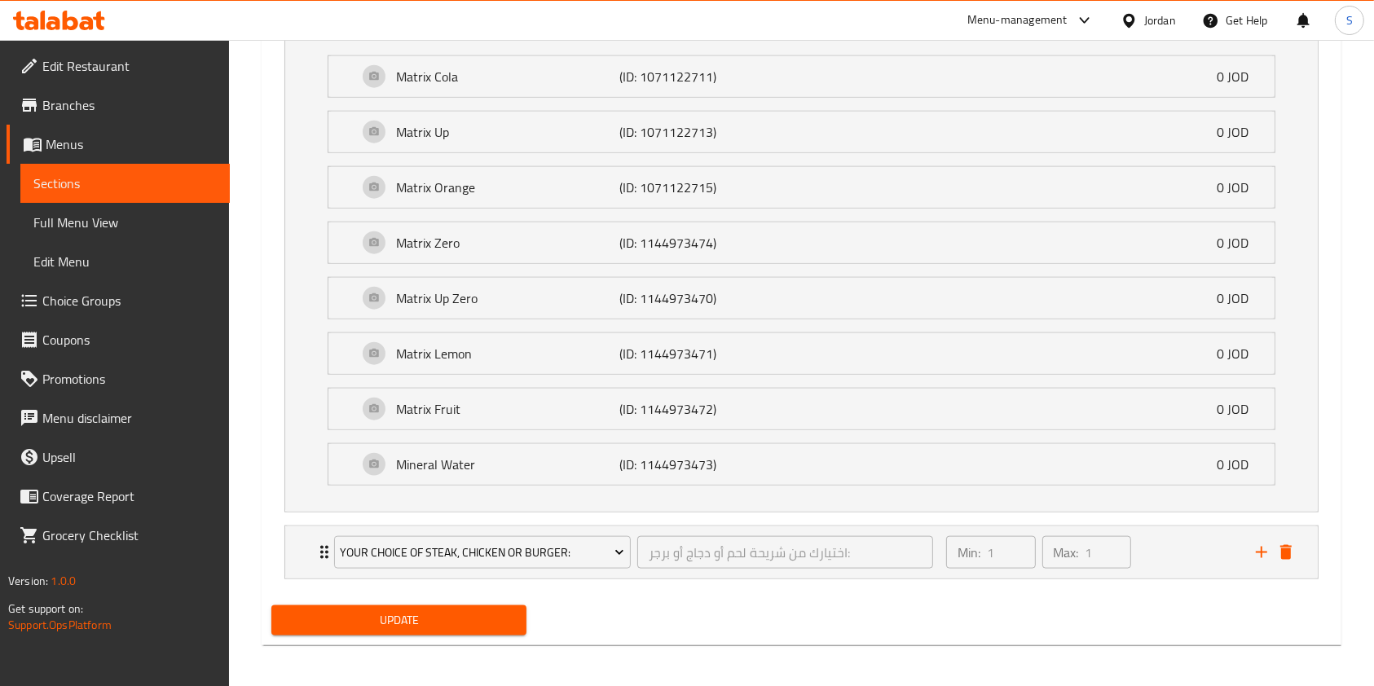
click at [275, 543] on li "Your Choice Of Steak, Chicken Or Burger: اختيارك من شريحة لحم أو دجاج أو برجر: …" at bounding box center [801, 552] width 1060 height 67
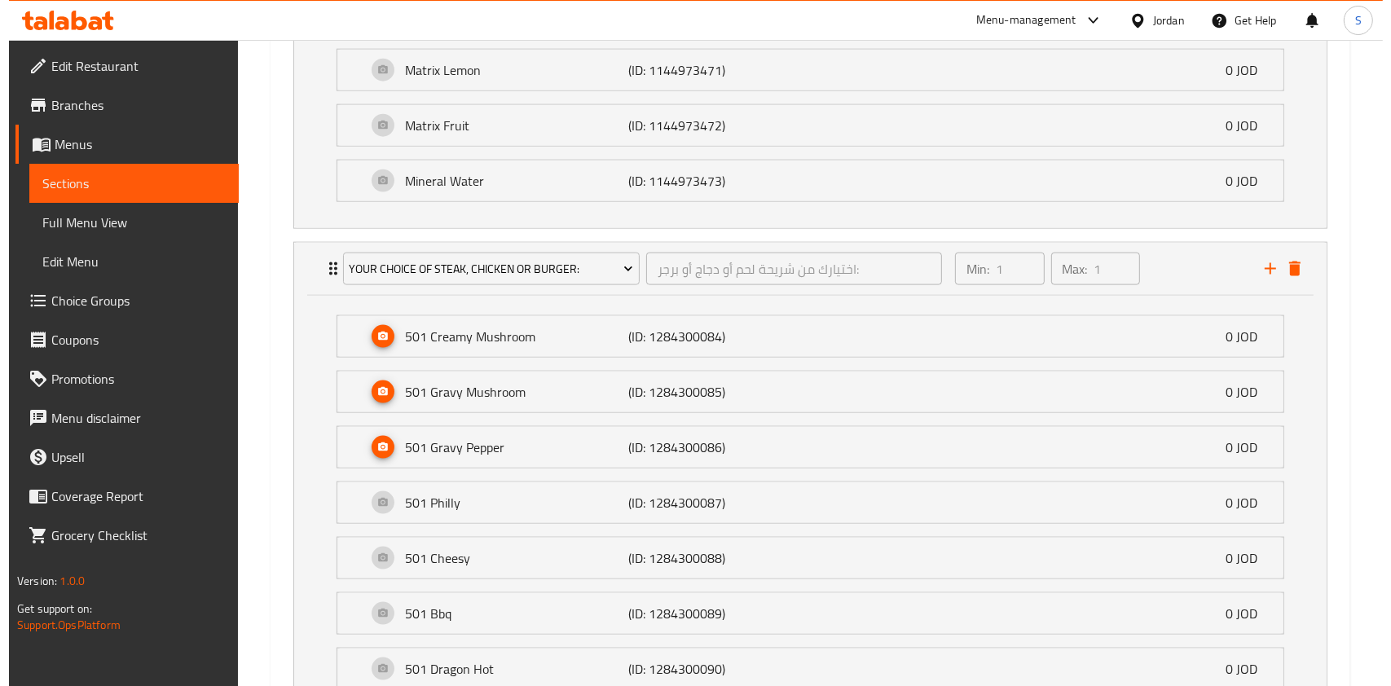
scroll to position [2082, 0]
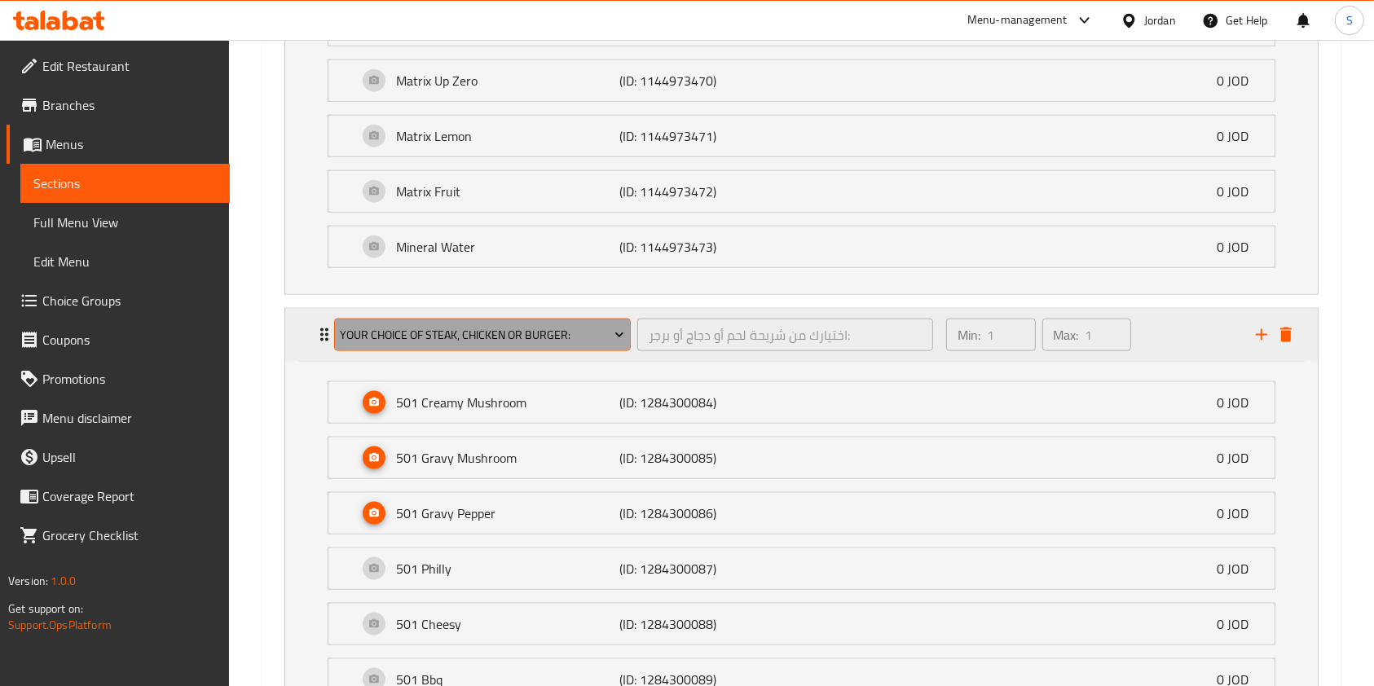
click at [606, 325] on span "Your Choice Of Steak, Chicken Or Burger:" at bounding box center [482, 335] width 284 height 20
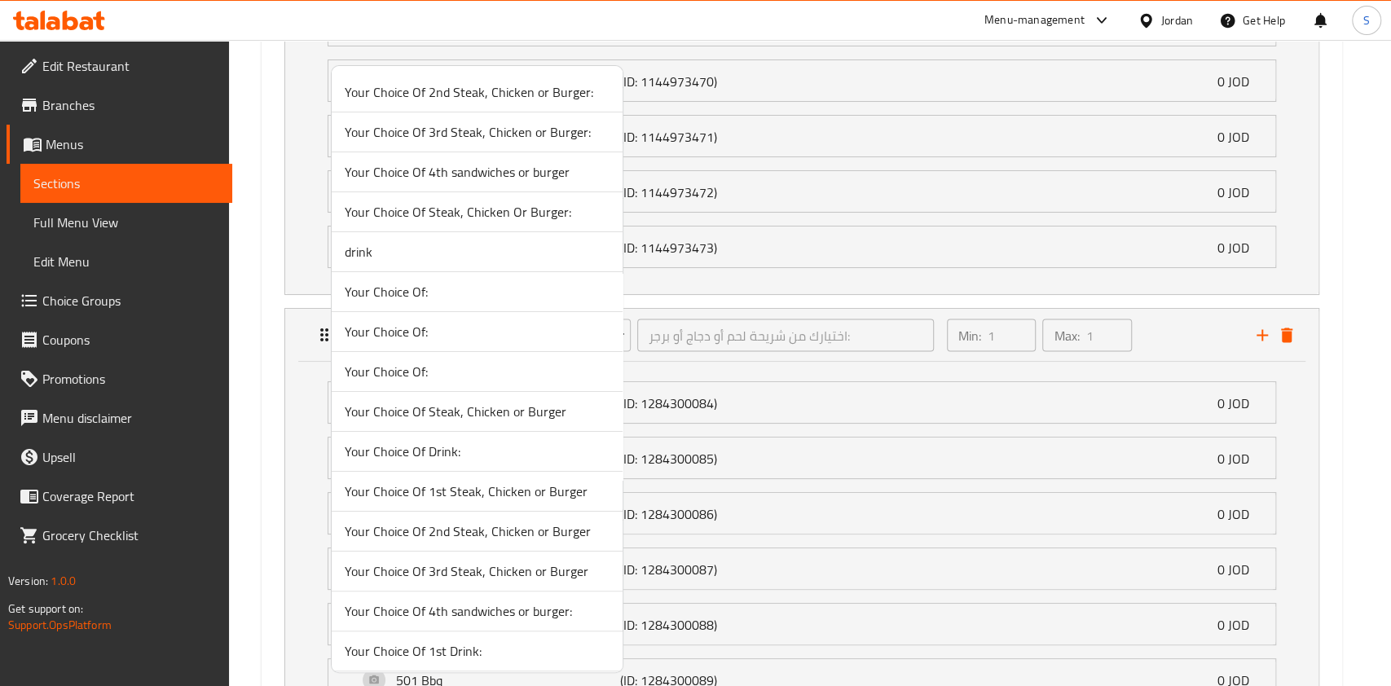
click at [478, 292] on span "Your Choice Of:" at bounding box center [477, 292] width 265 height 20
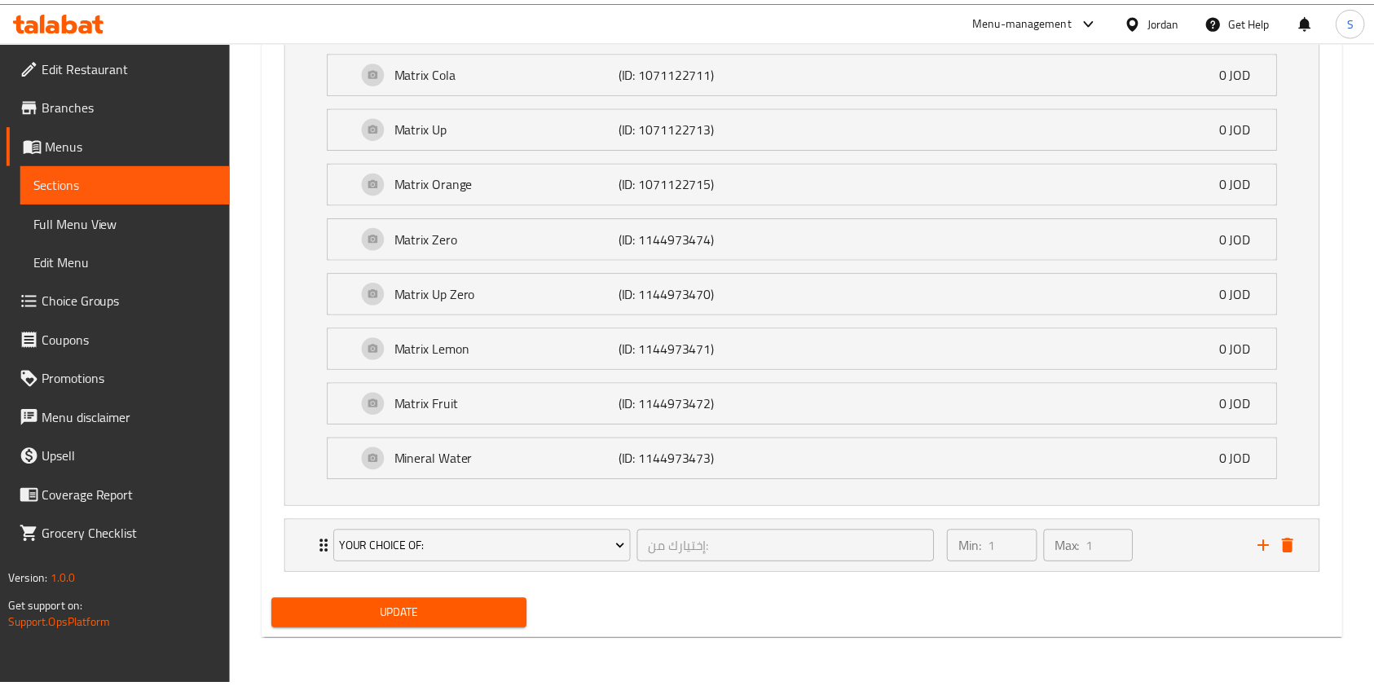
scroll to position [1865, 0]
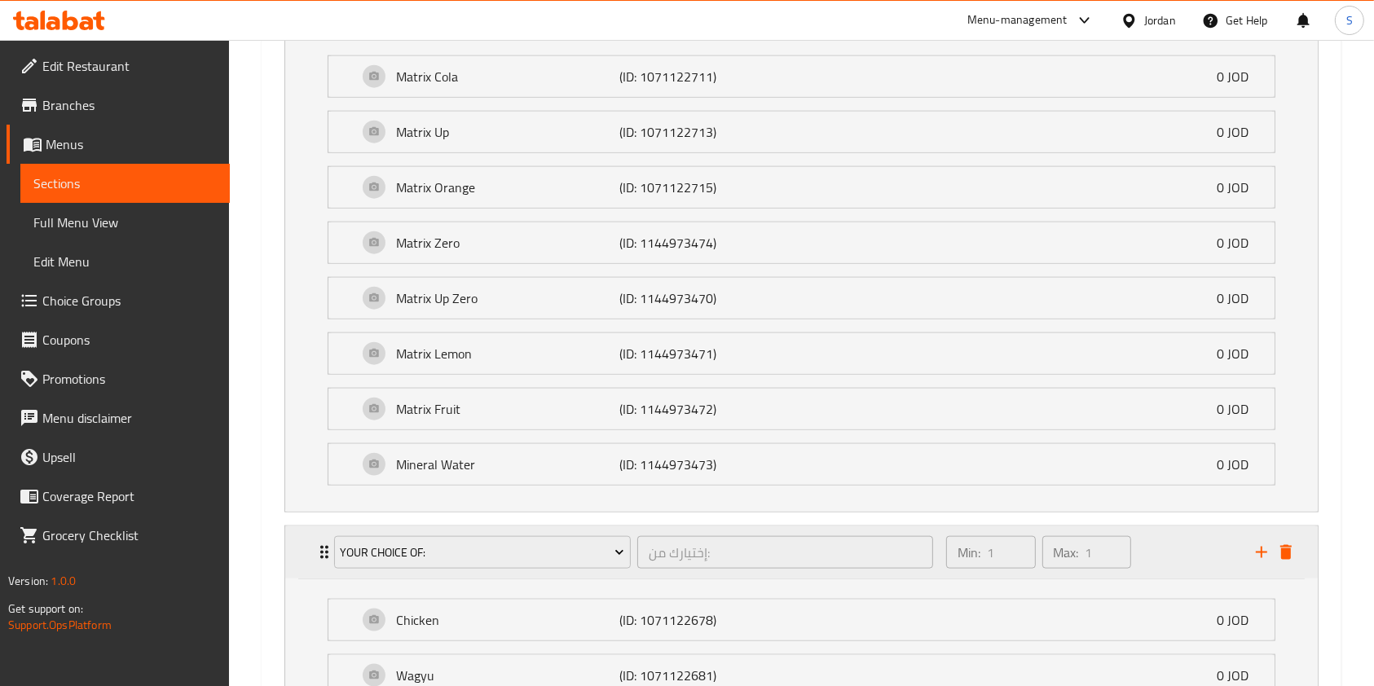
scroll to position [2009, 0]
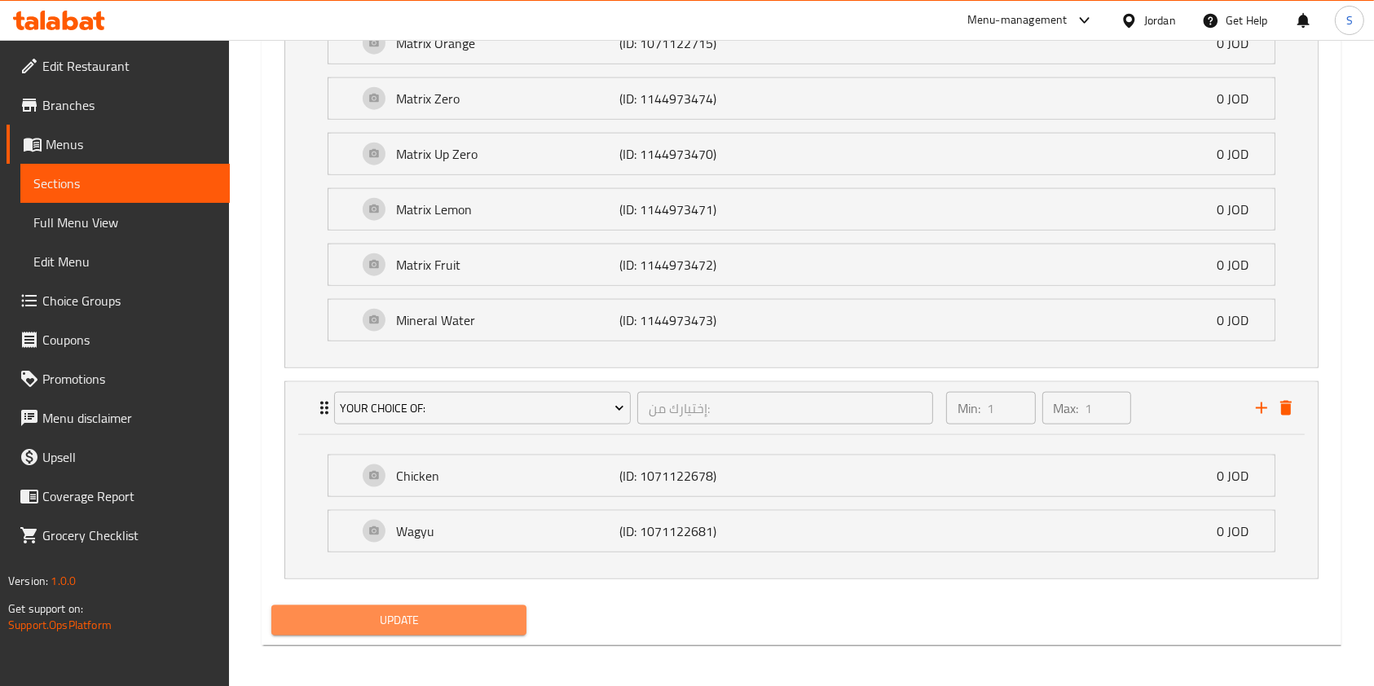
click at [456, 610] on span "Update" at bounding box center [398, 620] width 229 height 20
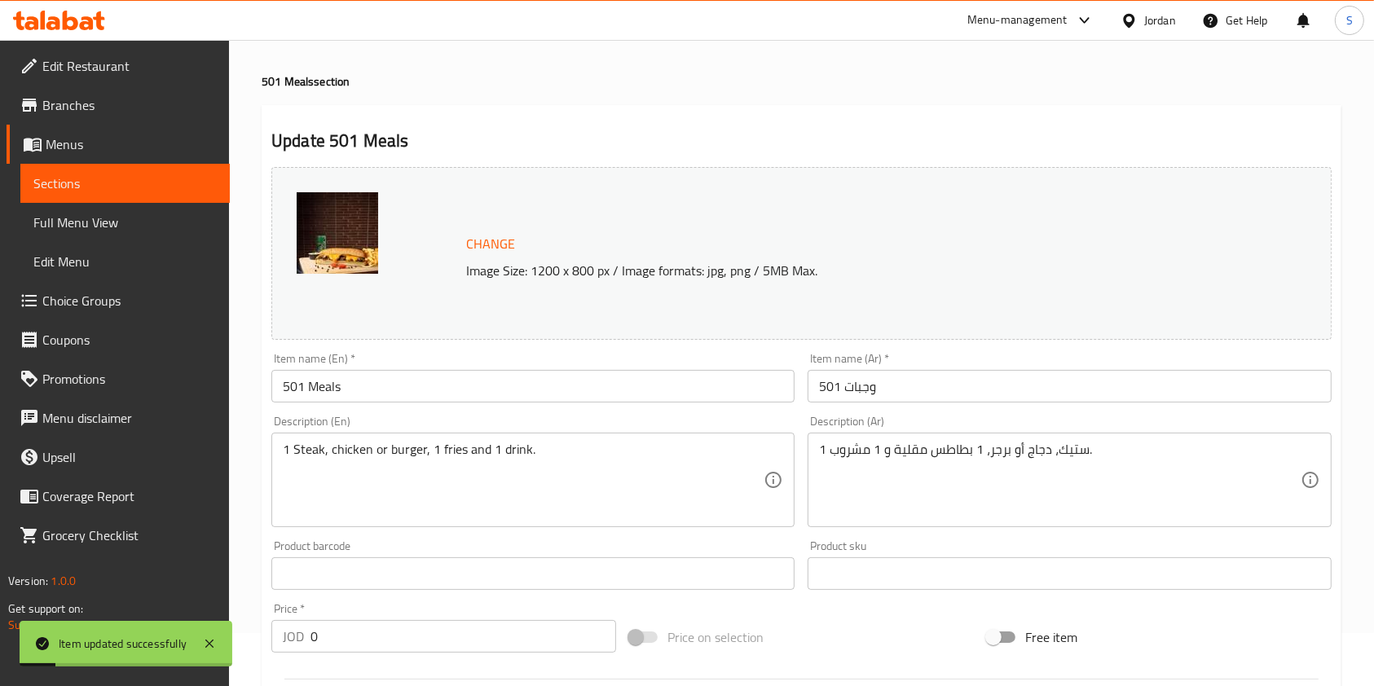
scroll to position [0, 0]
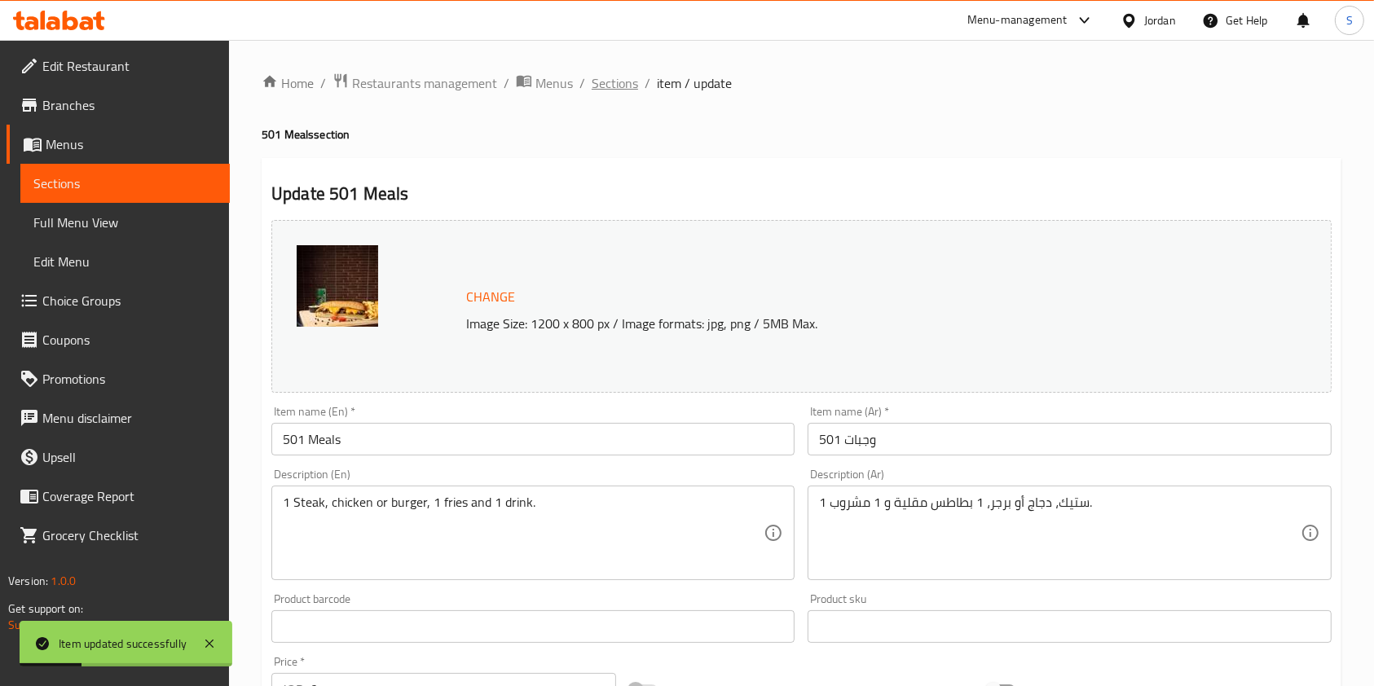
click at [601, 81] on span "Sections" at bounding box center [615, 83] width 46 height 20
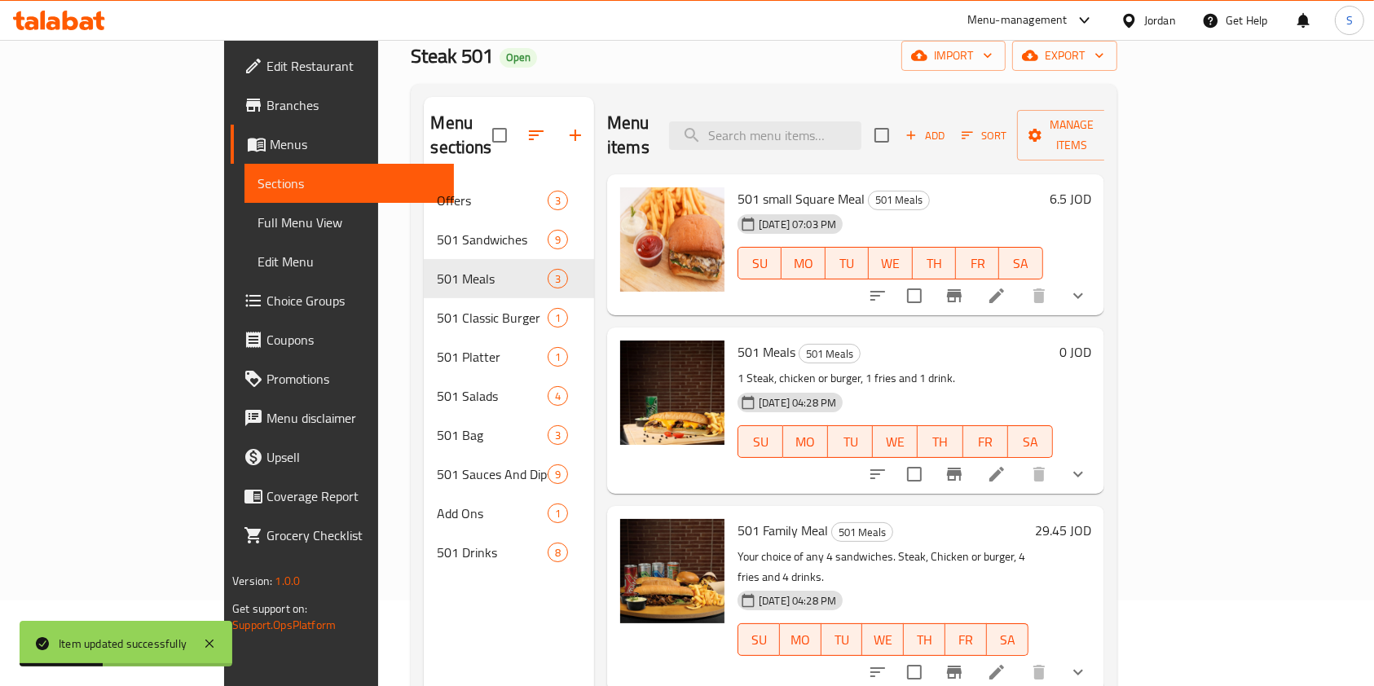
scroll to position [228, 0]
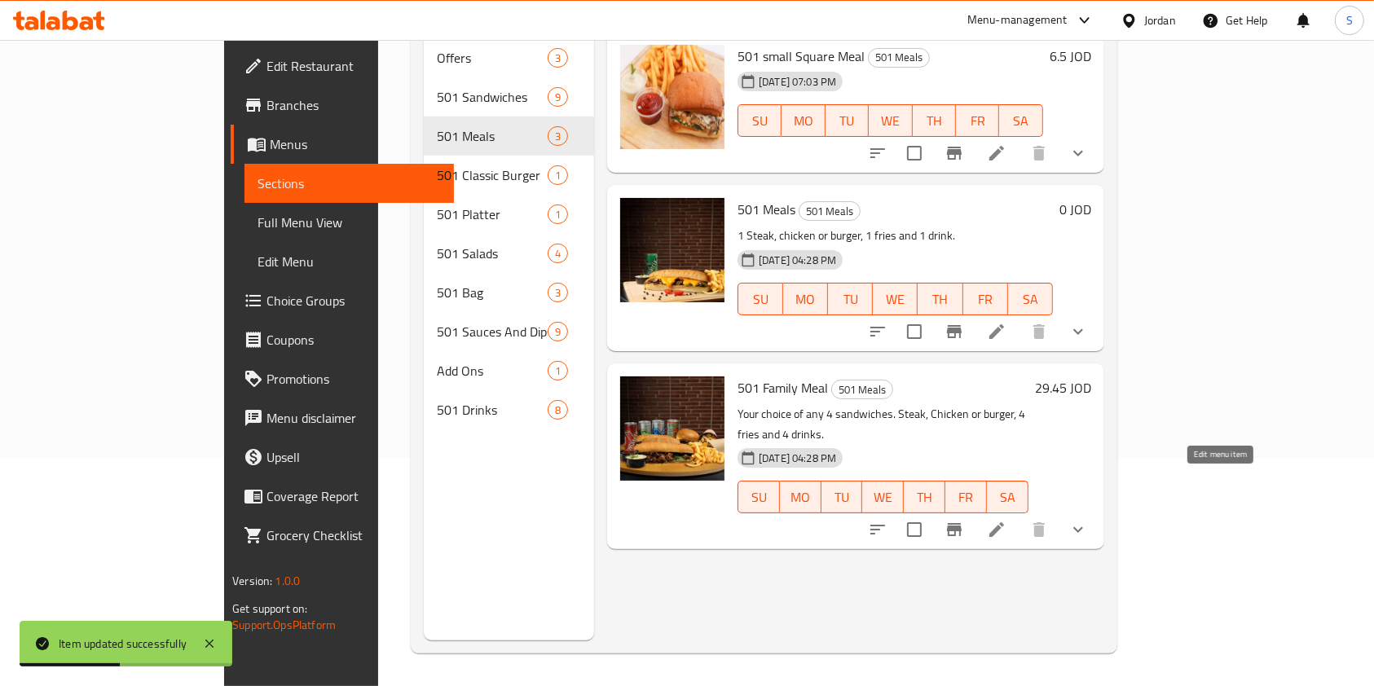
click at [1006, 520] on icon at bounding box center [997, 530] width 20 height 20
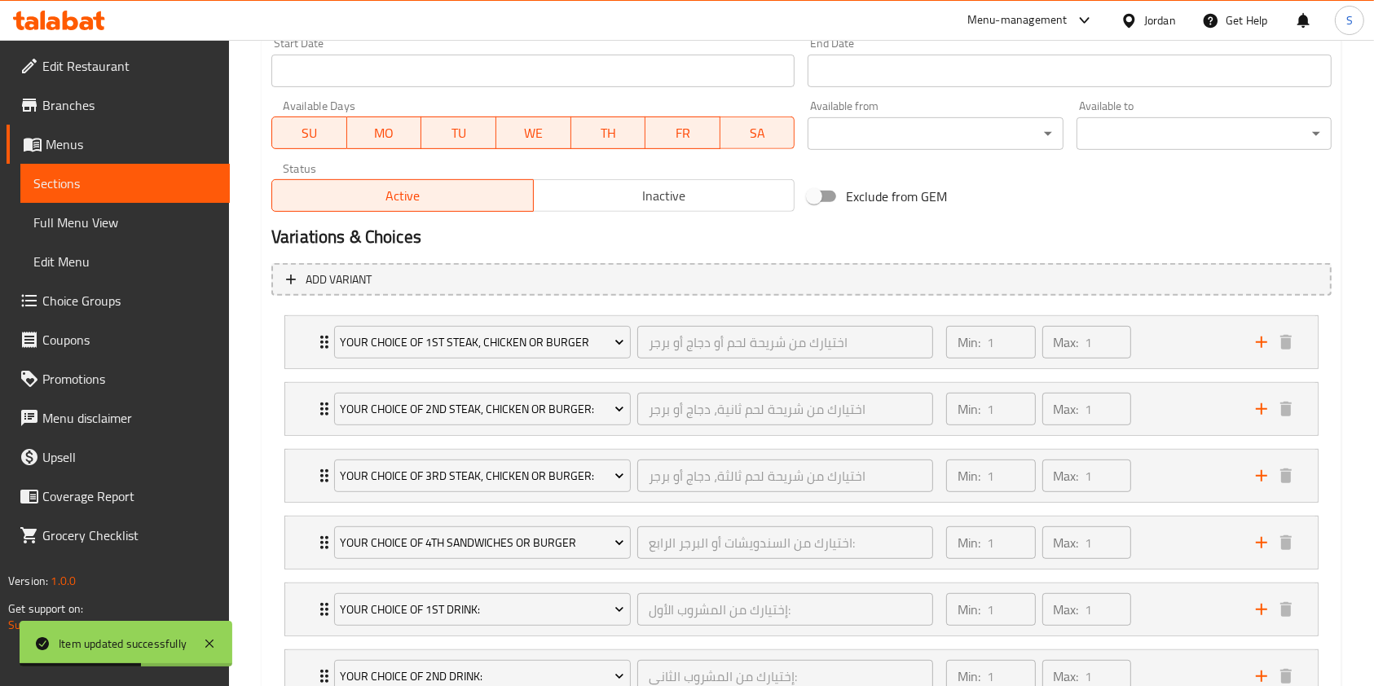
scroll to position [869, 0]
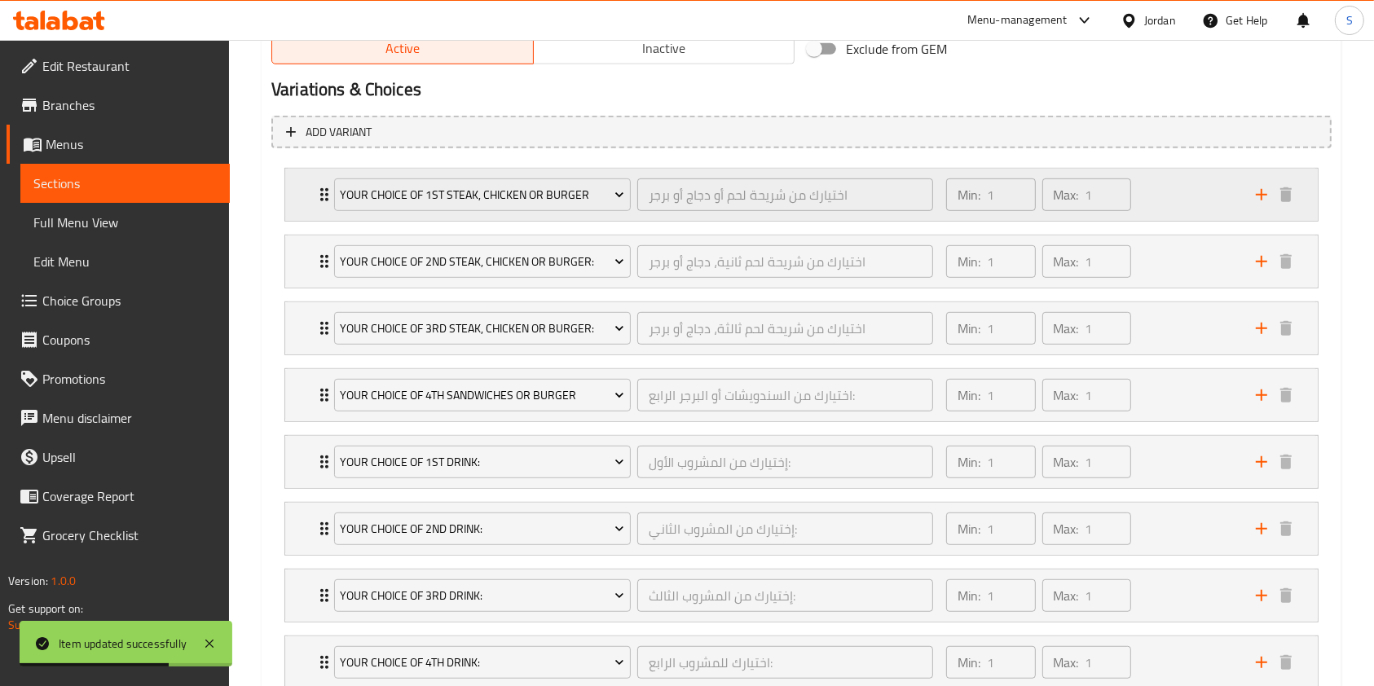
click at [289, 184] on div "Your Choice Of 1st Steak, Chicken or Burger اختيارك من شريحة لحم أو دجاج أو برج…" at bounding box center [801, 195] width 1033 height 52
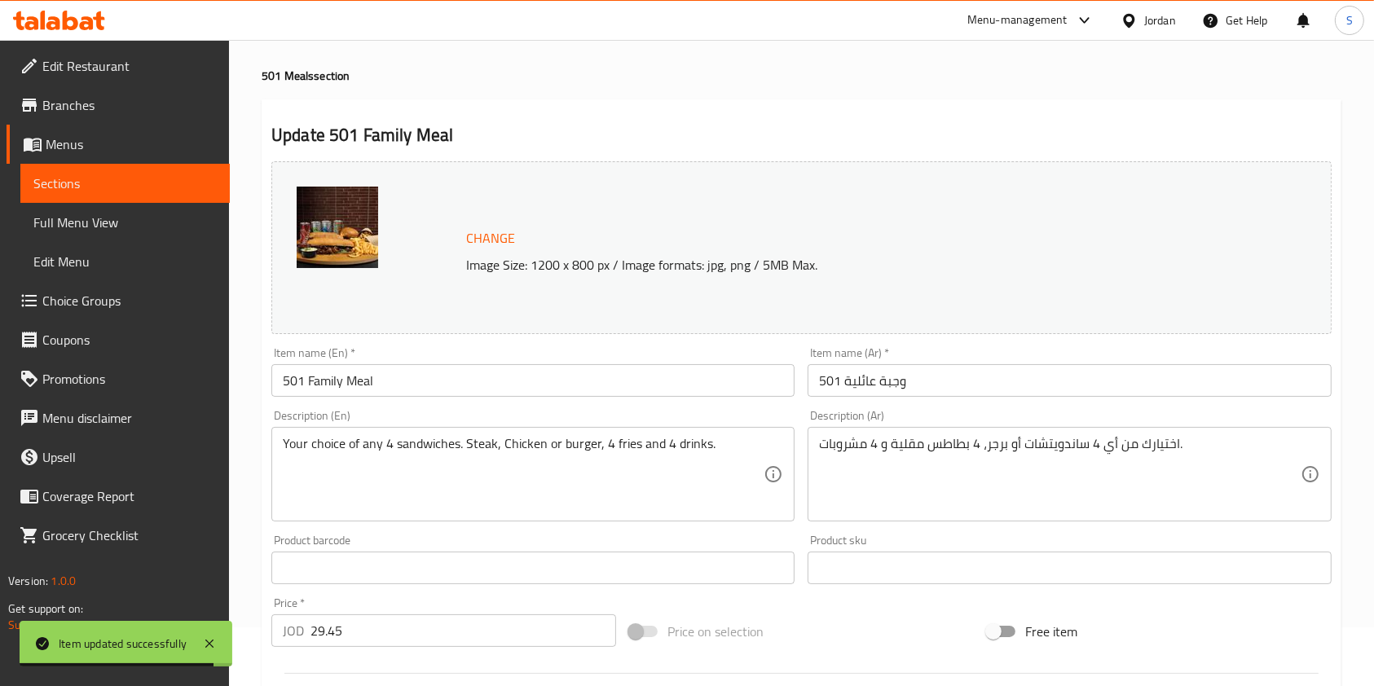
scroll to position [0, 0]
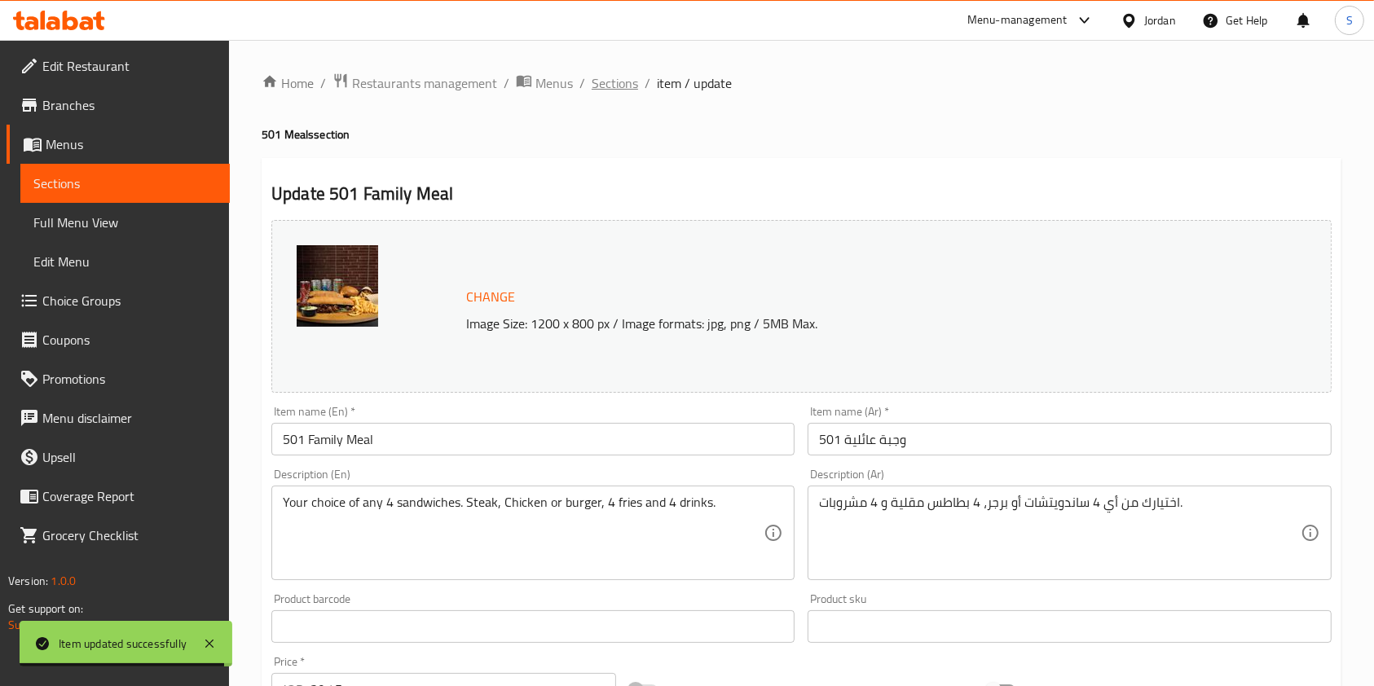
click at [610, 86] on span "Sections" at bounding box center [615, 83] width 46 height 20
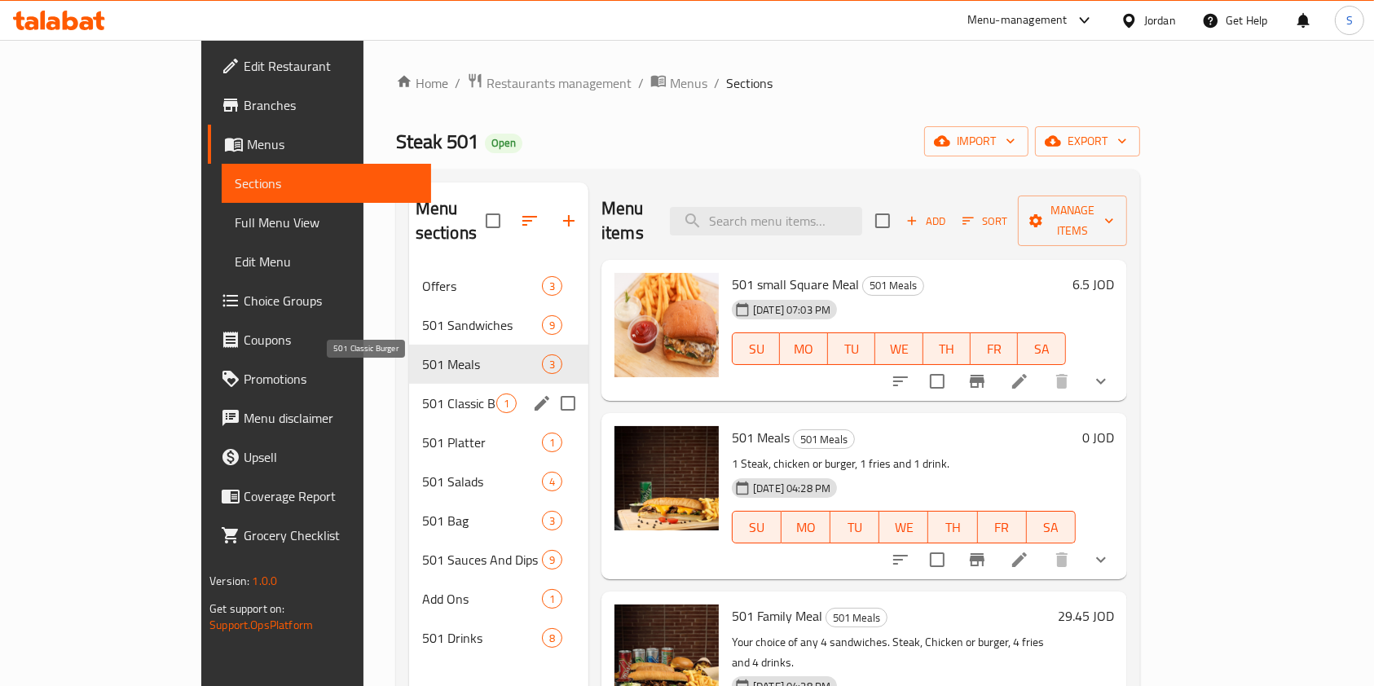
click at [422, 394] on span "501 Classic Burger" at bounding box center [459, 404] width 74 height 20
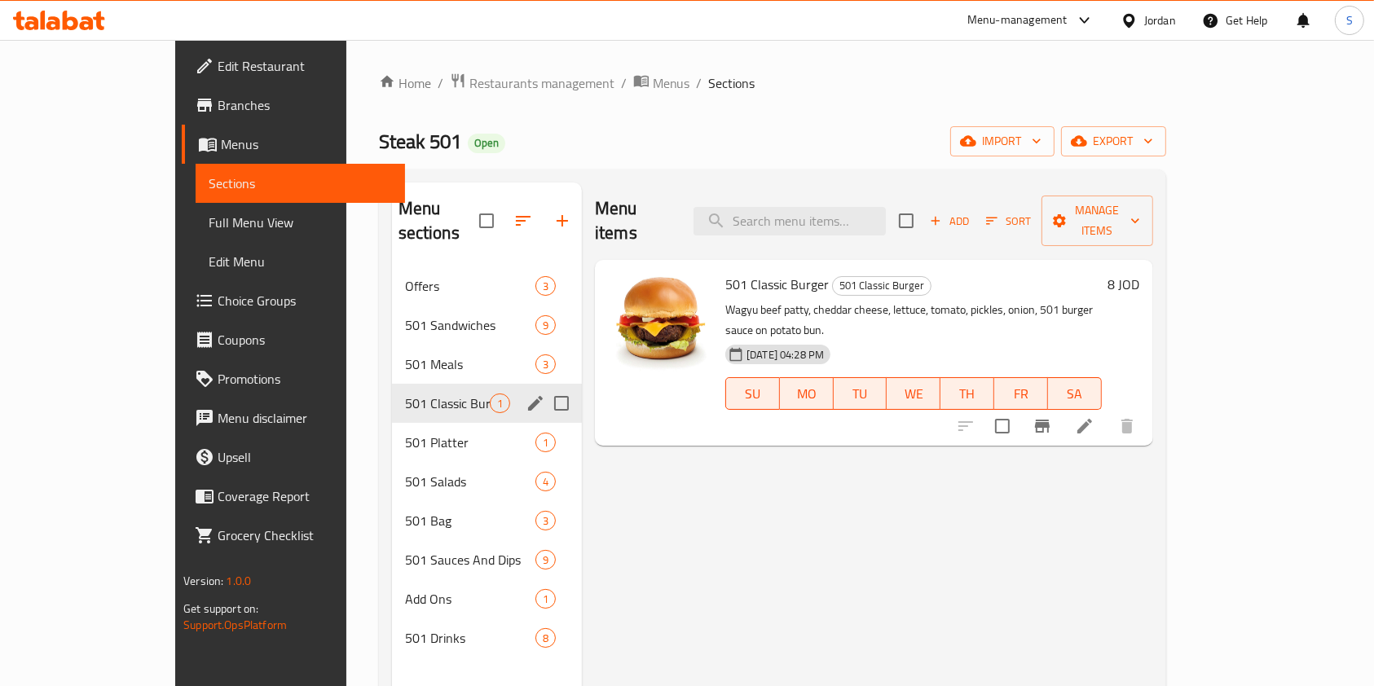
click at [405, 354] on span "501 Meals" at bounding box center [470, 364] width 130 height 20
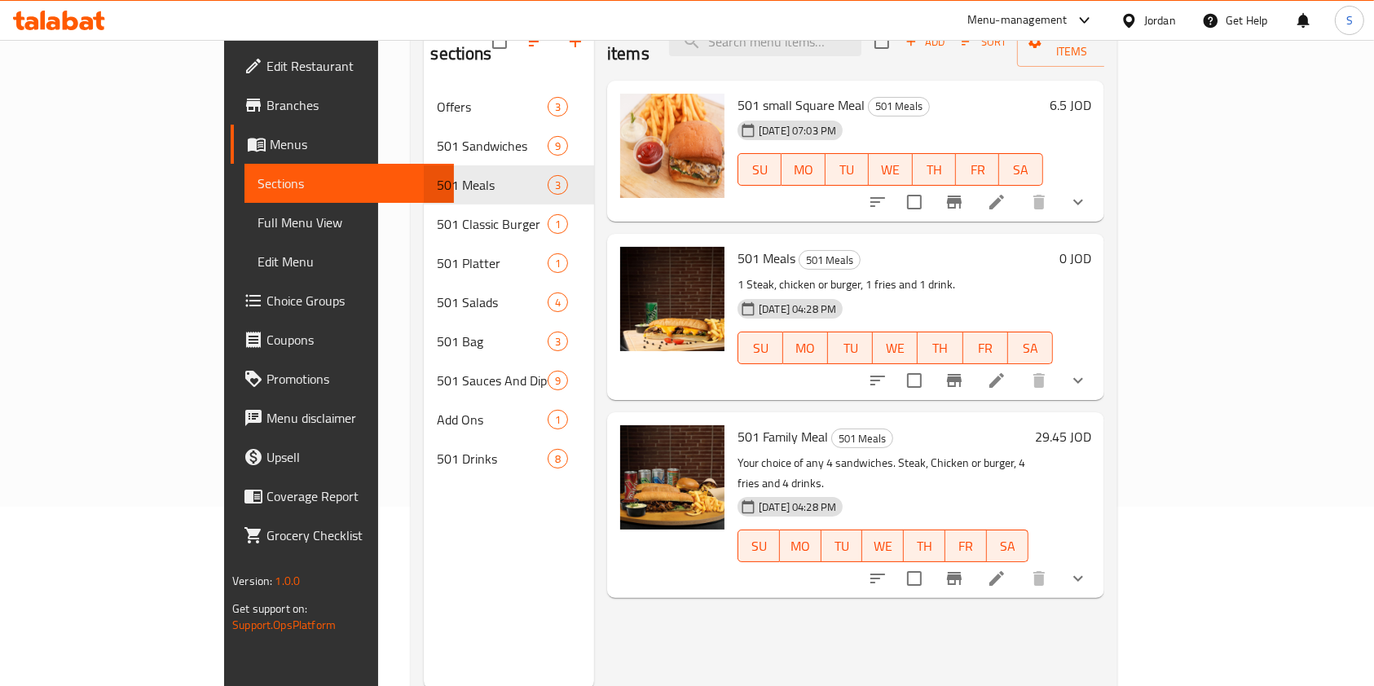
scroll to position [217, 0]
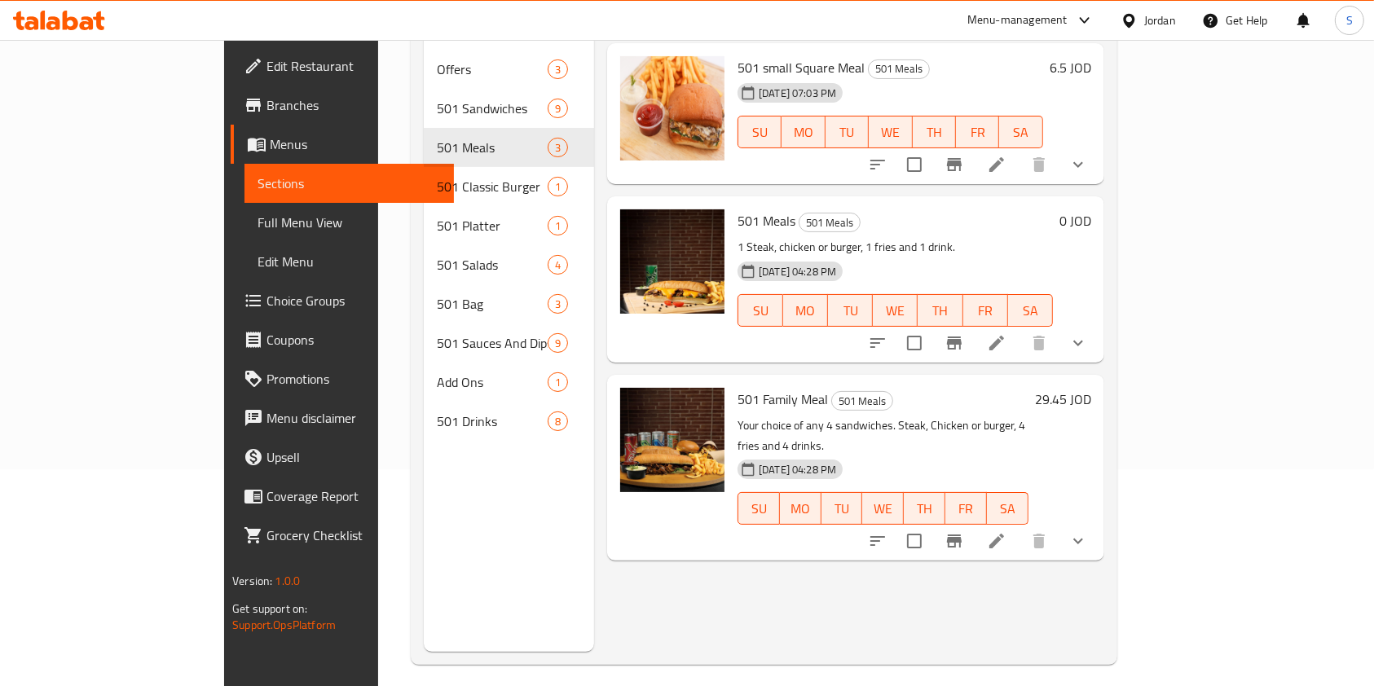
click at [1006, 333] on icon at bounding box center [997, 343] width 20 height 20
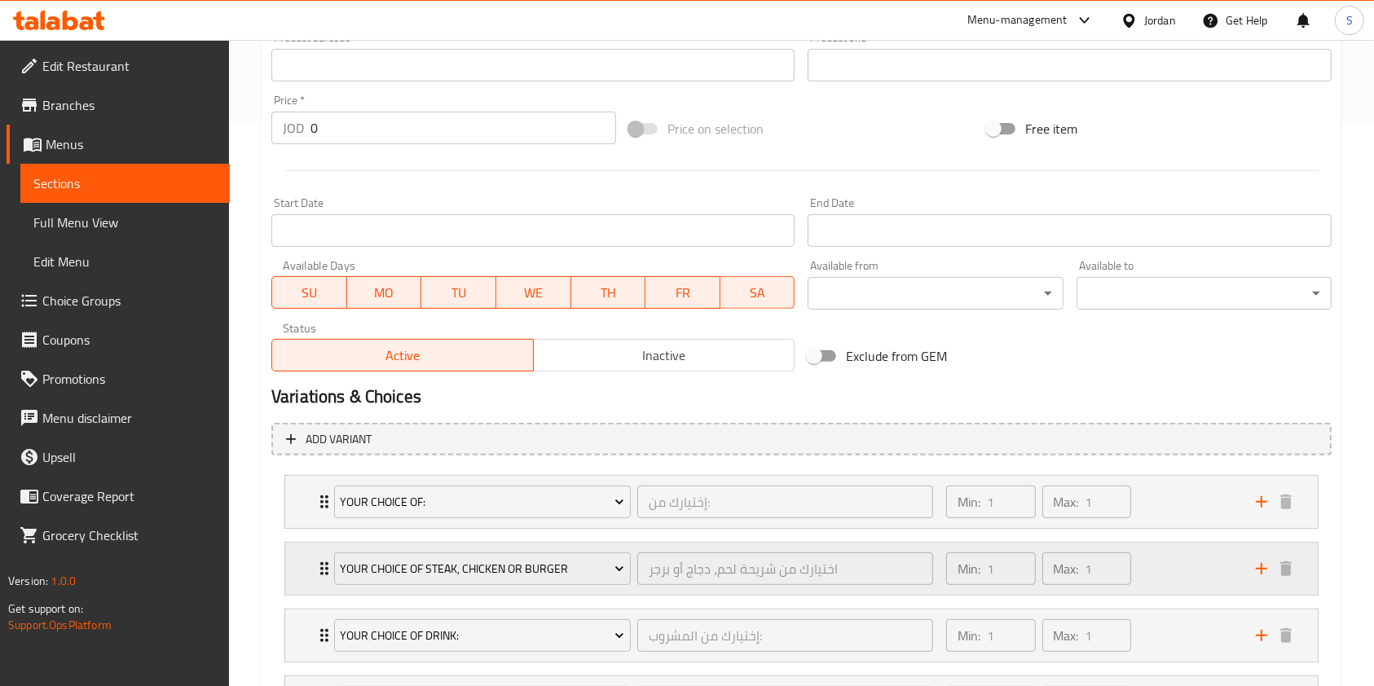
scroll to position [716, 0]
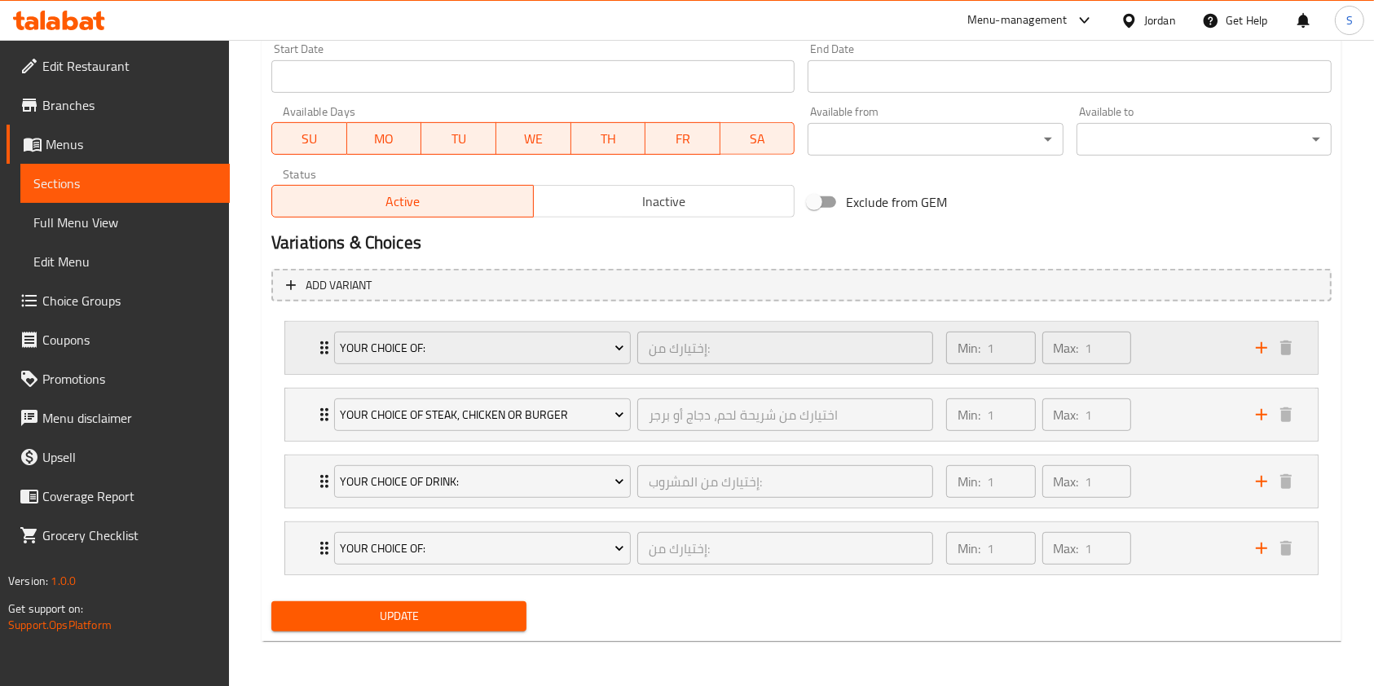
click at [322, 348] on icon "Expand" at bounding box center [324, 347] width 8 height 13
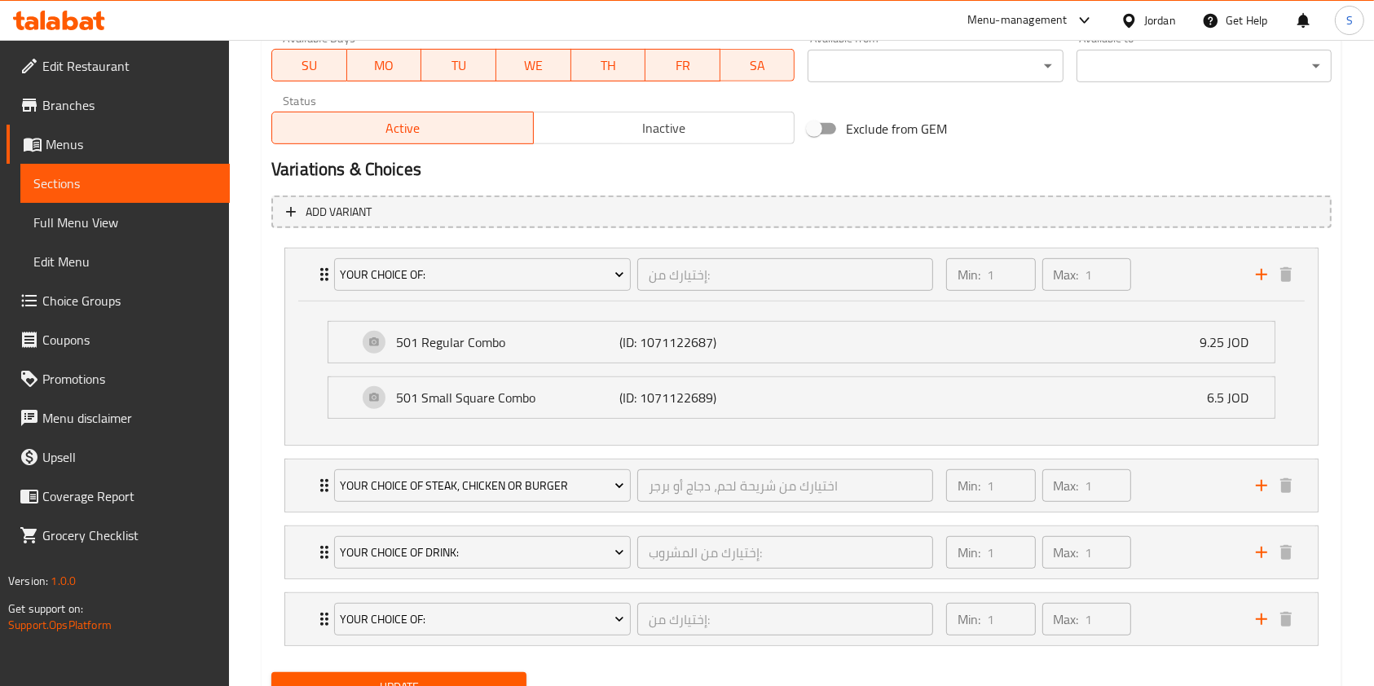
scroll to position [824, 0]
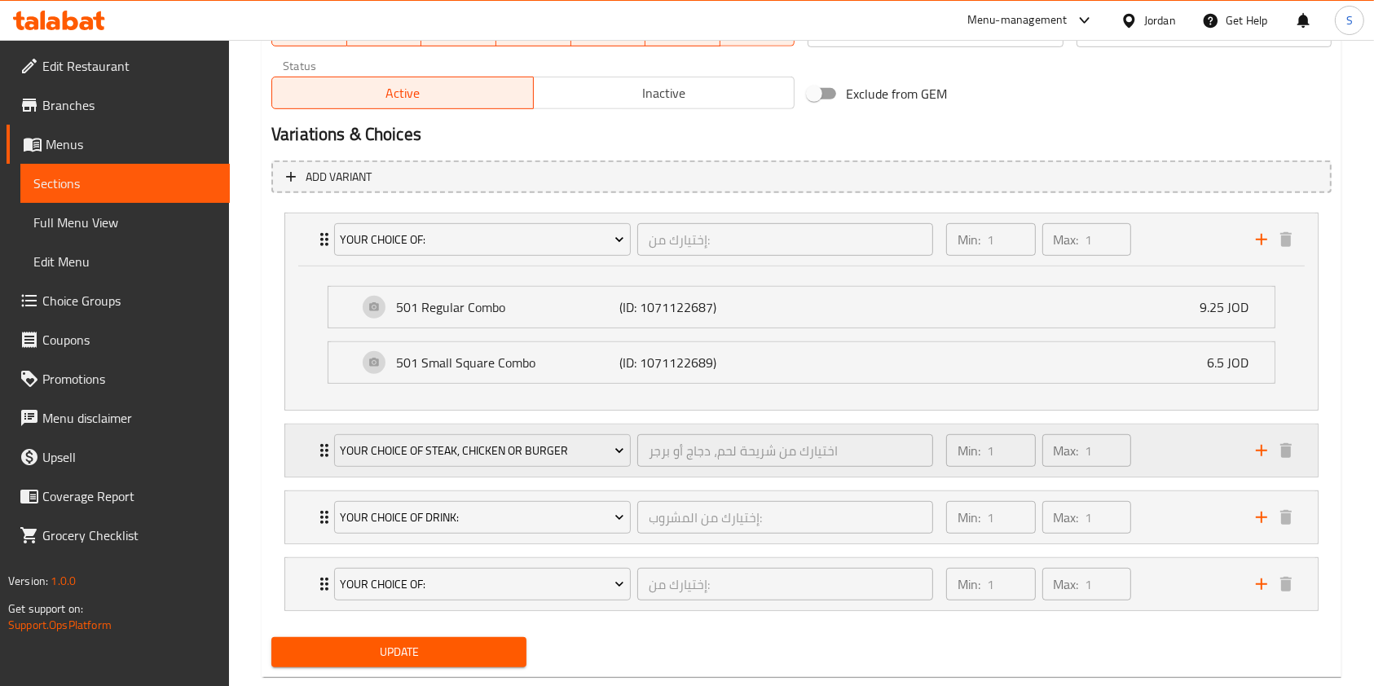
click at [295, 266] on div "Your Choice Of Steak, Chicken or Burger اختيارك من شريحة لحم، دجاج أو برجر ​ Mi…" at bounding box center [801, 240] width 1033 height 52
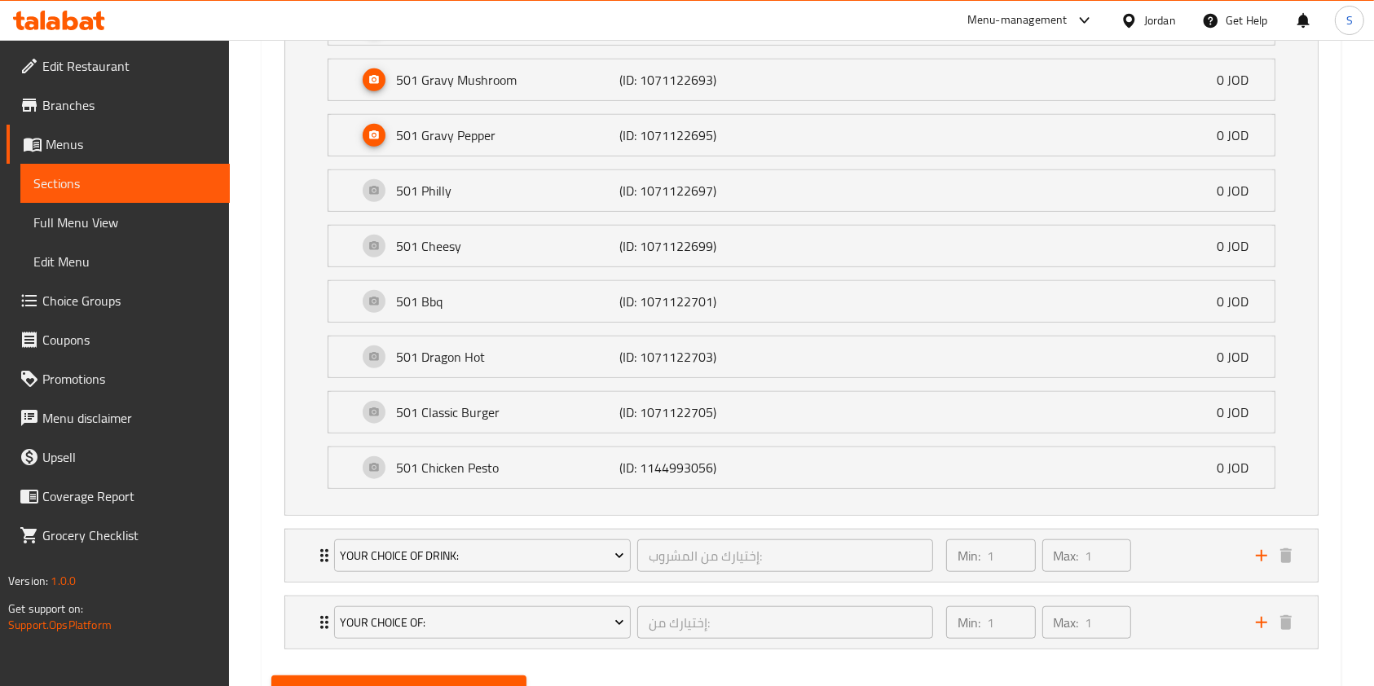
scroll to position [1389, 0]
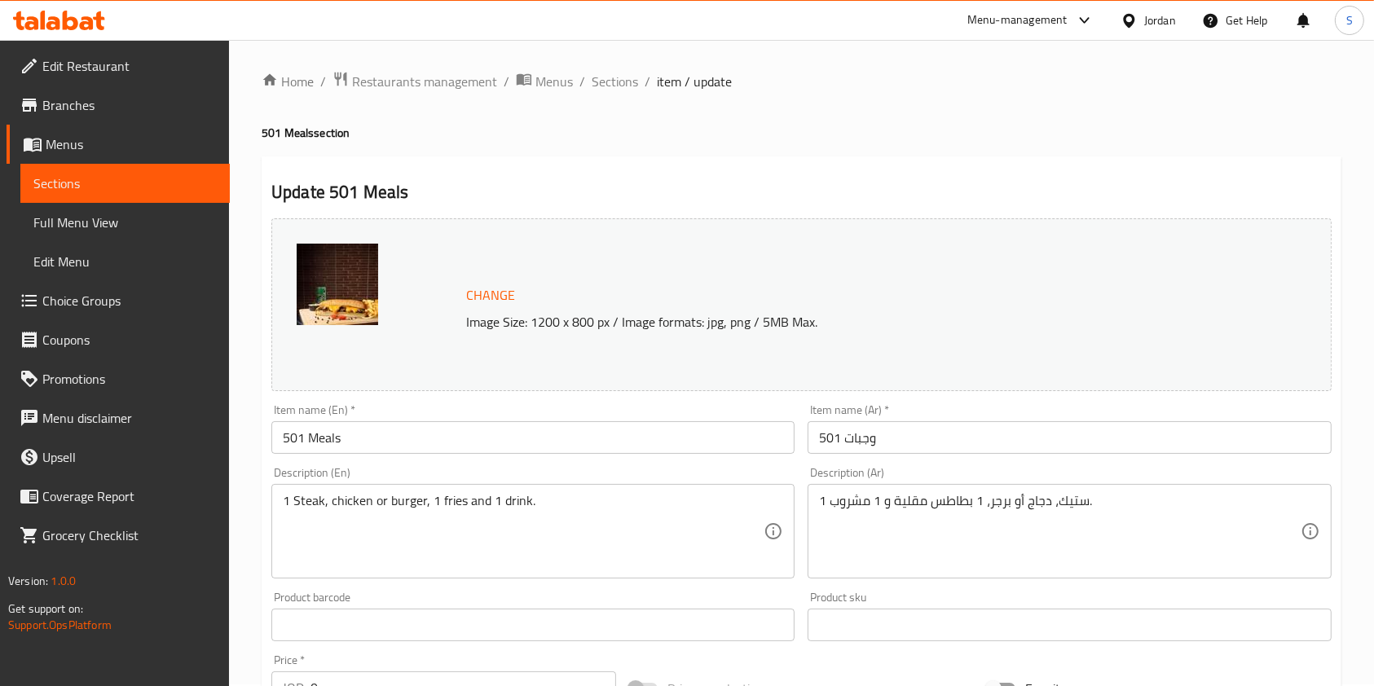
scroll to position [0, 0]
click at [610, 78] on span "Sections" at bounding box center [615, 83] width 46 height 20
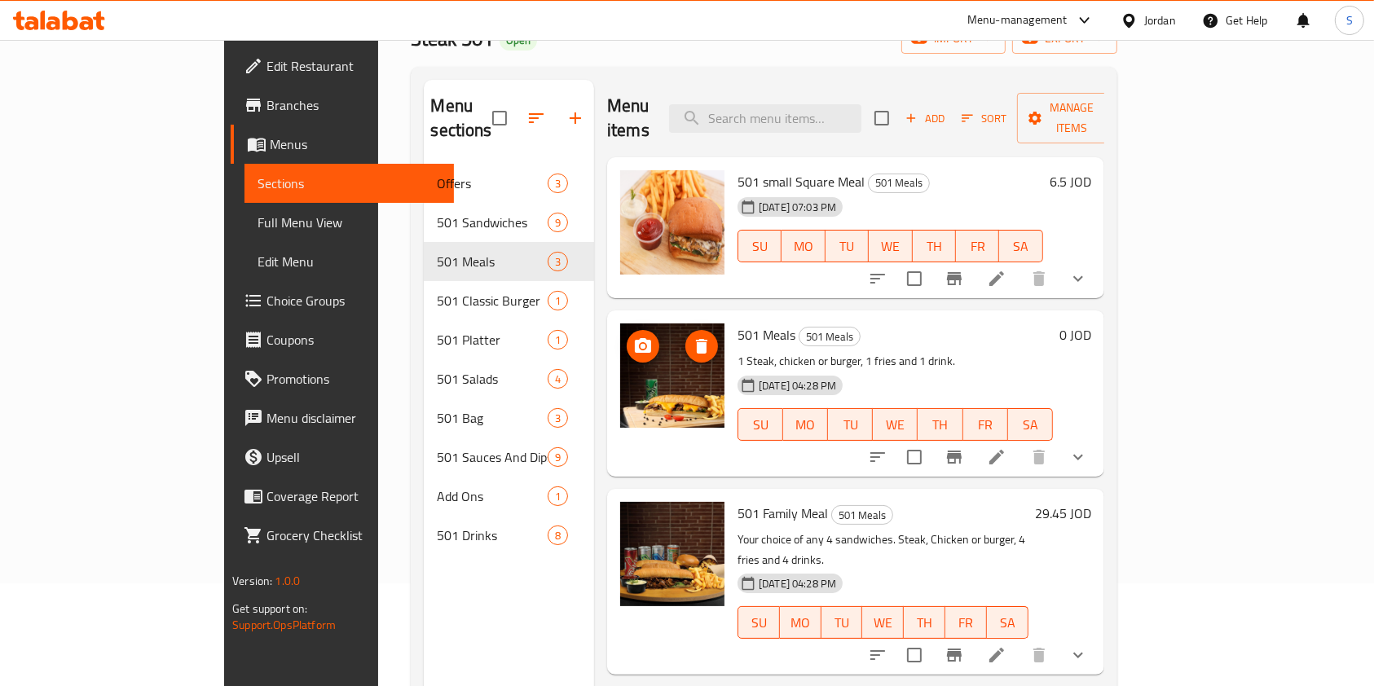
scroll to position [217, 0]
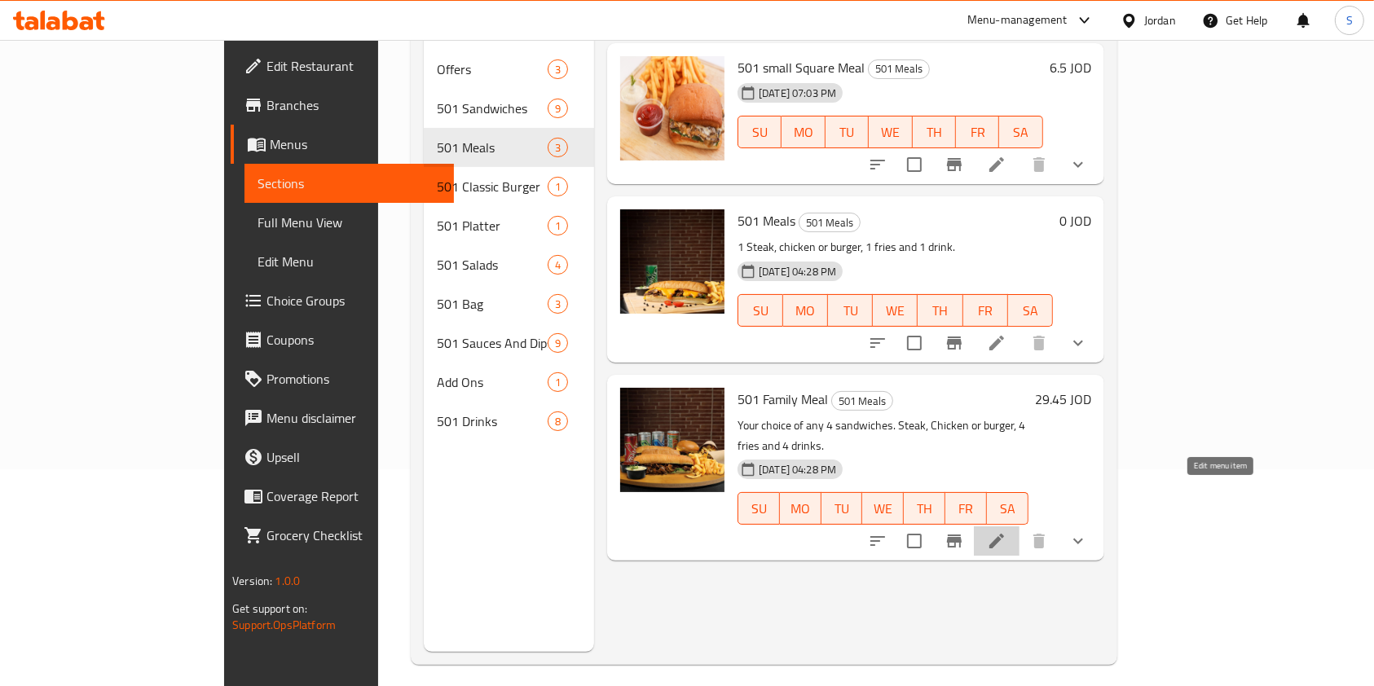
click at [1006, 531] on icon at bounding box center [997, 541] width 20 height 20
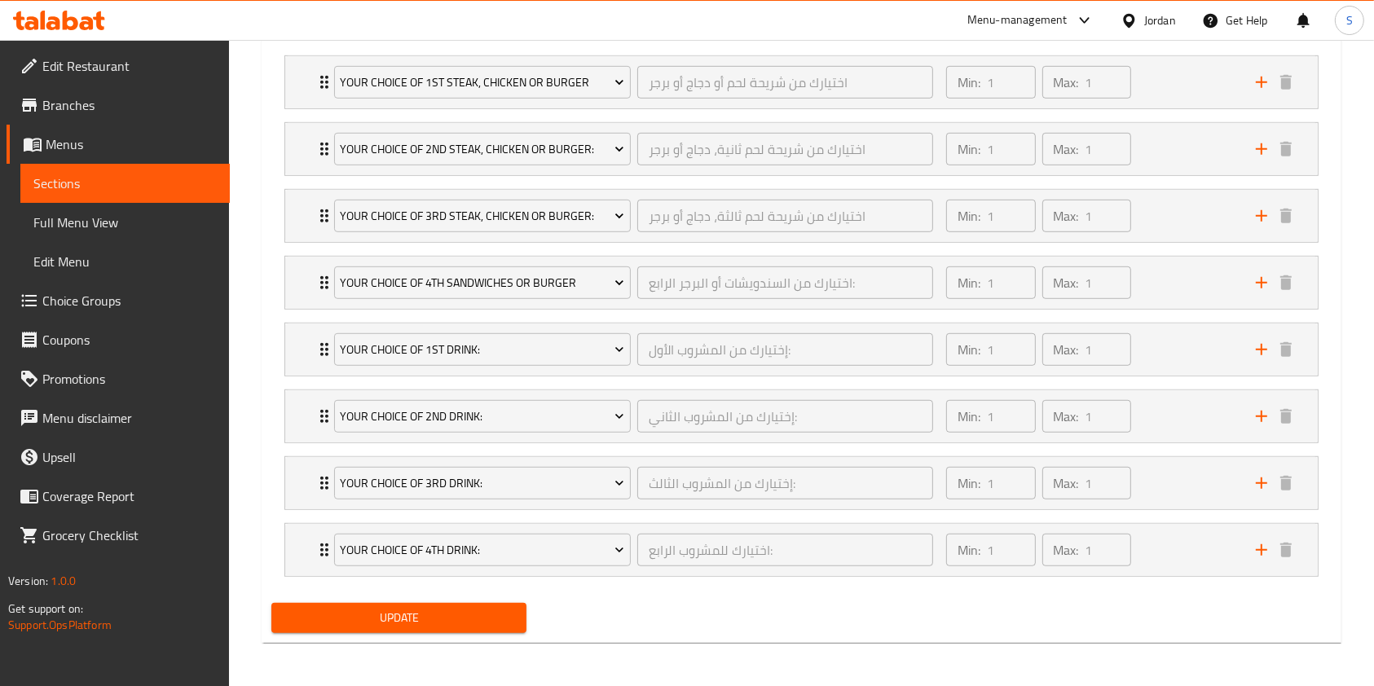
scroll to position [982, 0]
click at [288, 108] on div "Your Choice Of 3rd Steak, Chicken or Burger: اختيارك من شريحة لحم ثالثة، دجاج أ…" at bounding box center [801, 81] width 1033 height 52
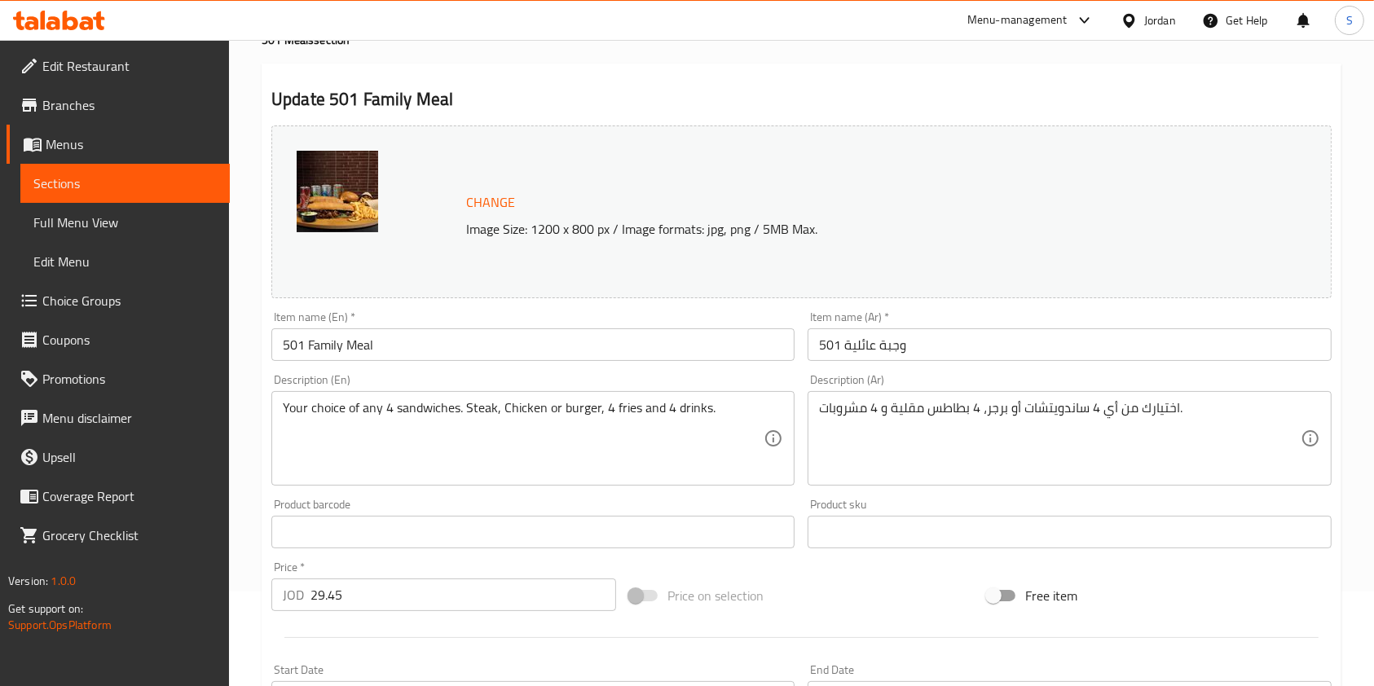
scroll to position [0, 0]
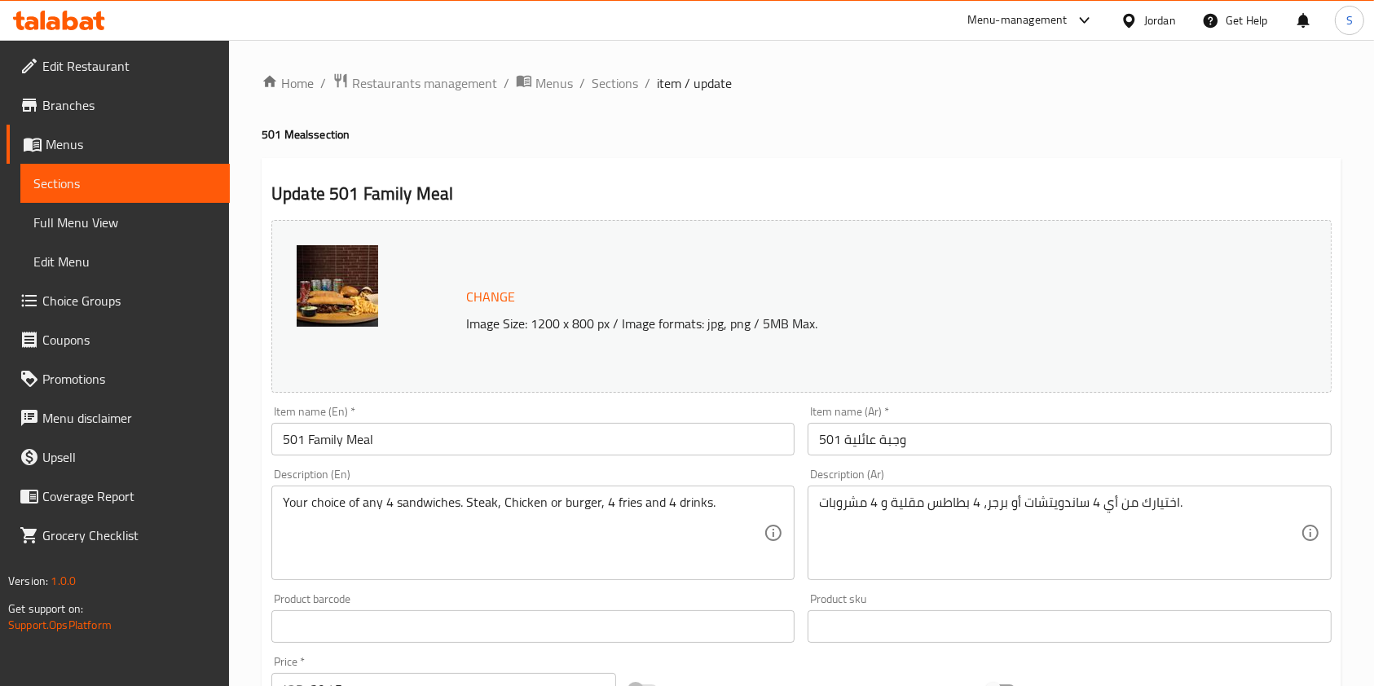
click at [618, 73] on span "Sections" at bounding box center [615, 83] width 46 height 20
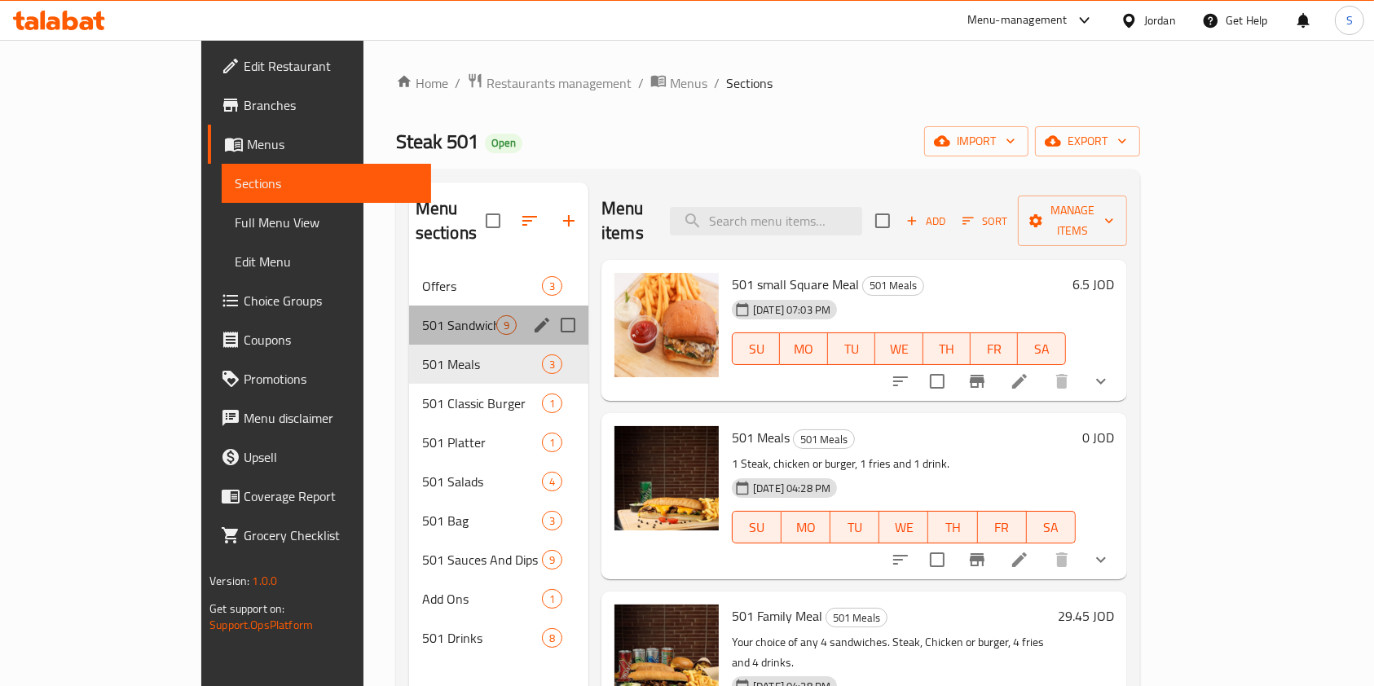
click at [409, 306] on div "501 Sandwiches 9" at bounding box center [498, 325] width 179 height 39
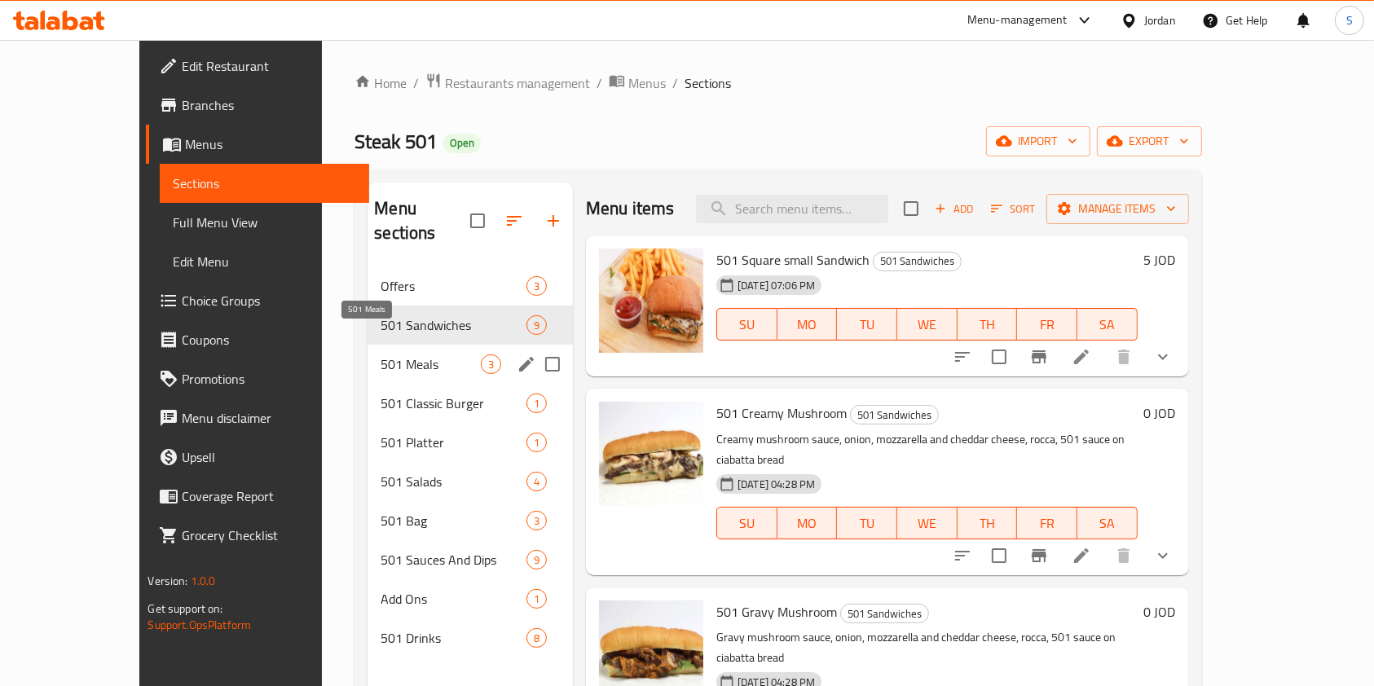
click at [381, 354] on span "501 Meals" at bounding box center [431, 364] width 100 height 20
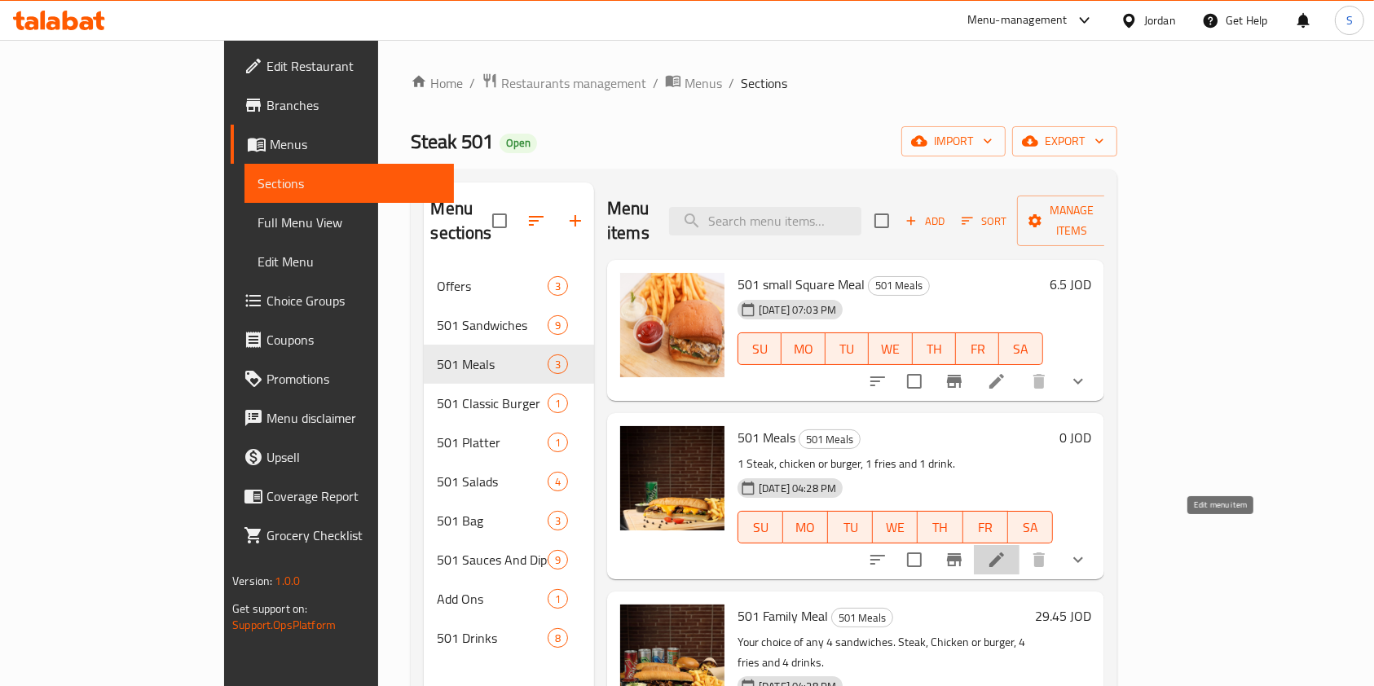
click at [1006, 550] on icon at bounding box center [997, 560] width 20 height 20
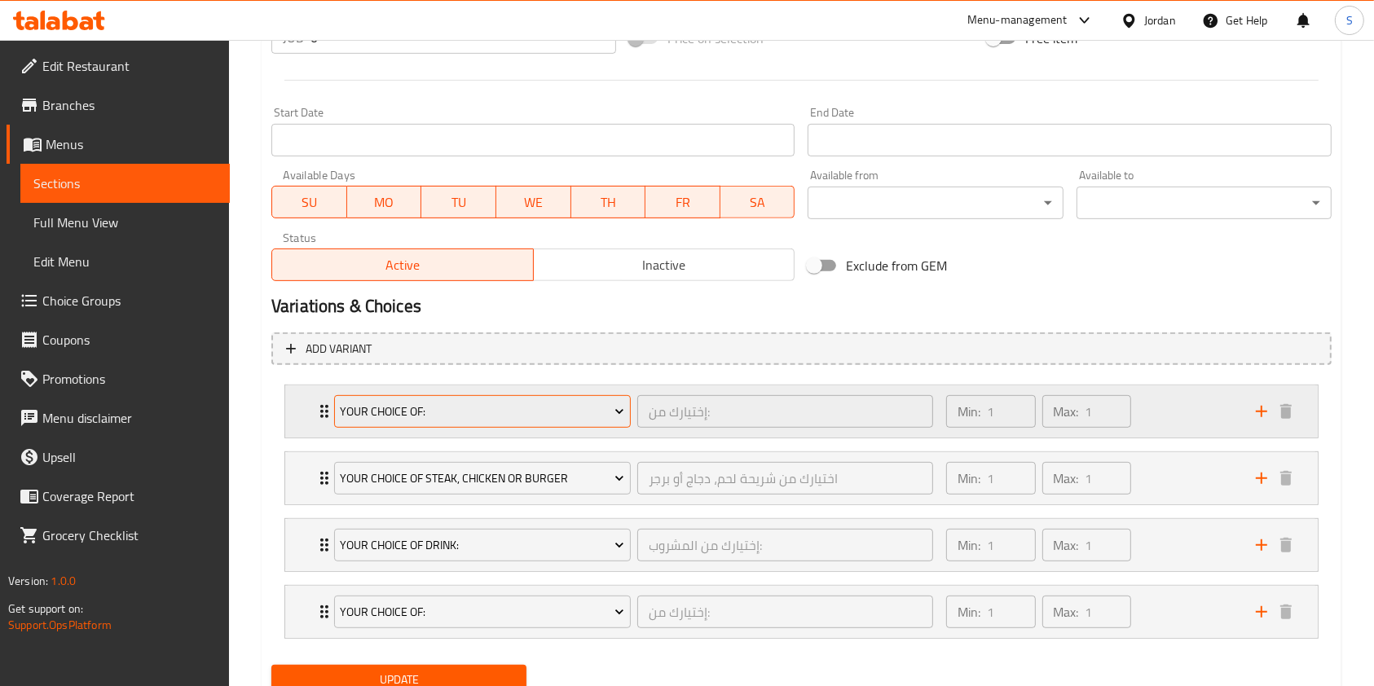
scroll to position [716, 0]
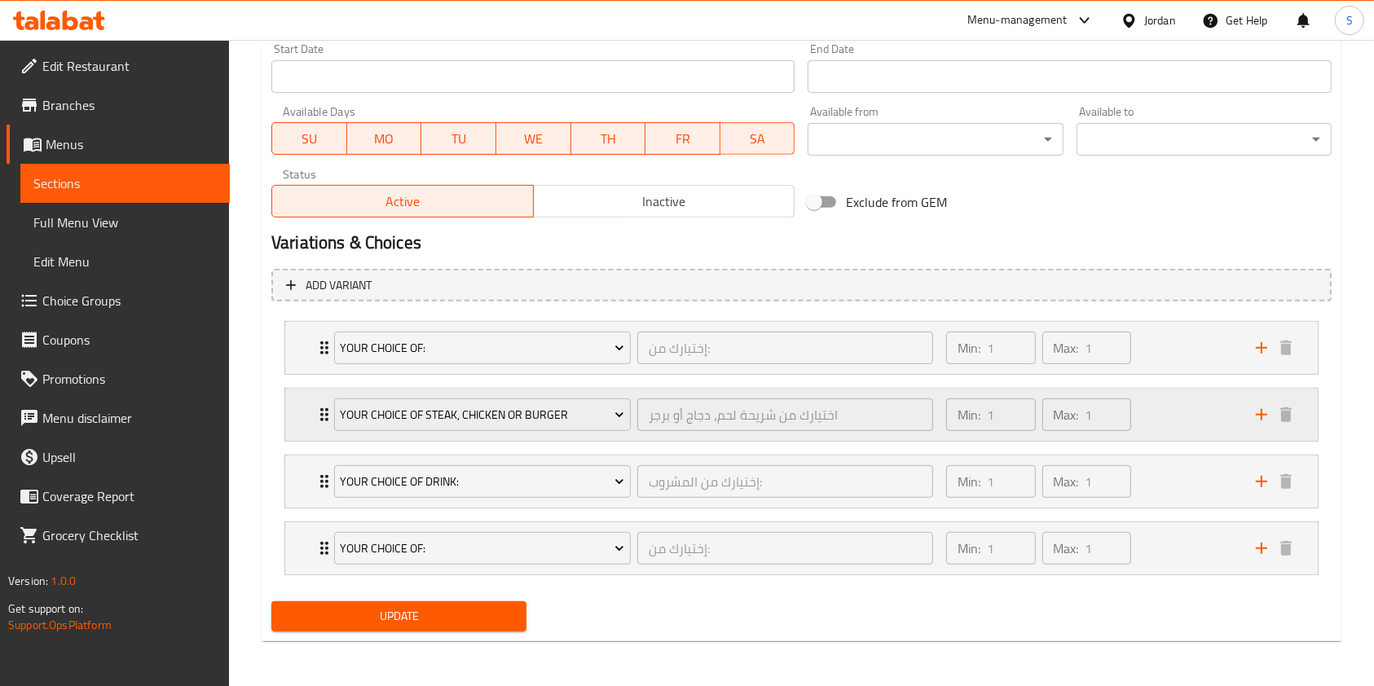
click at [297, 374] on div "Your Choice Of Steak, Chicken or Burger اختيارك من شريحة لحم، دجاج أو برجر ​ Mi…" at bounding box center [801, 348] width 1033 height 52
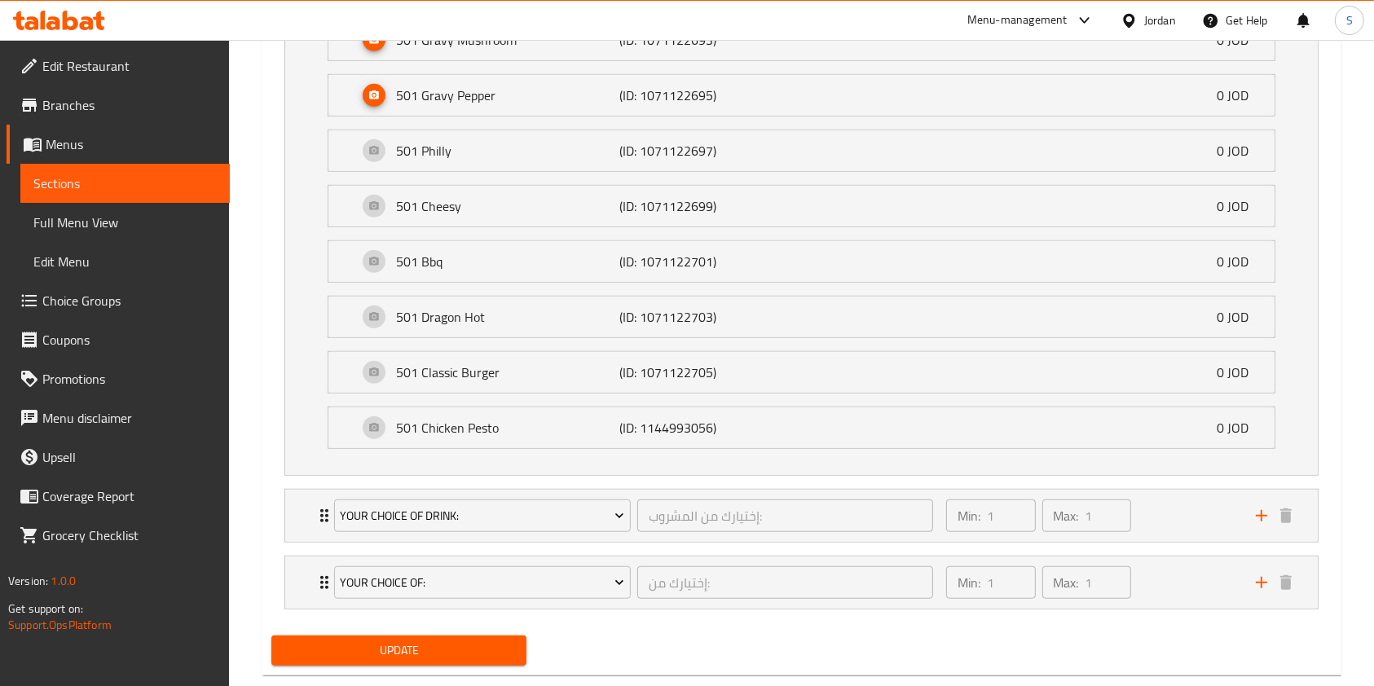
scroll to position [1246, 0]
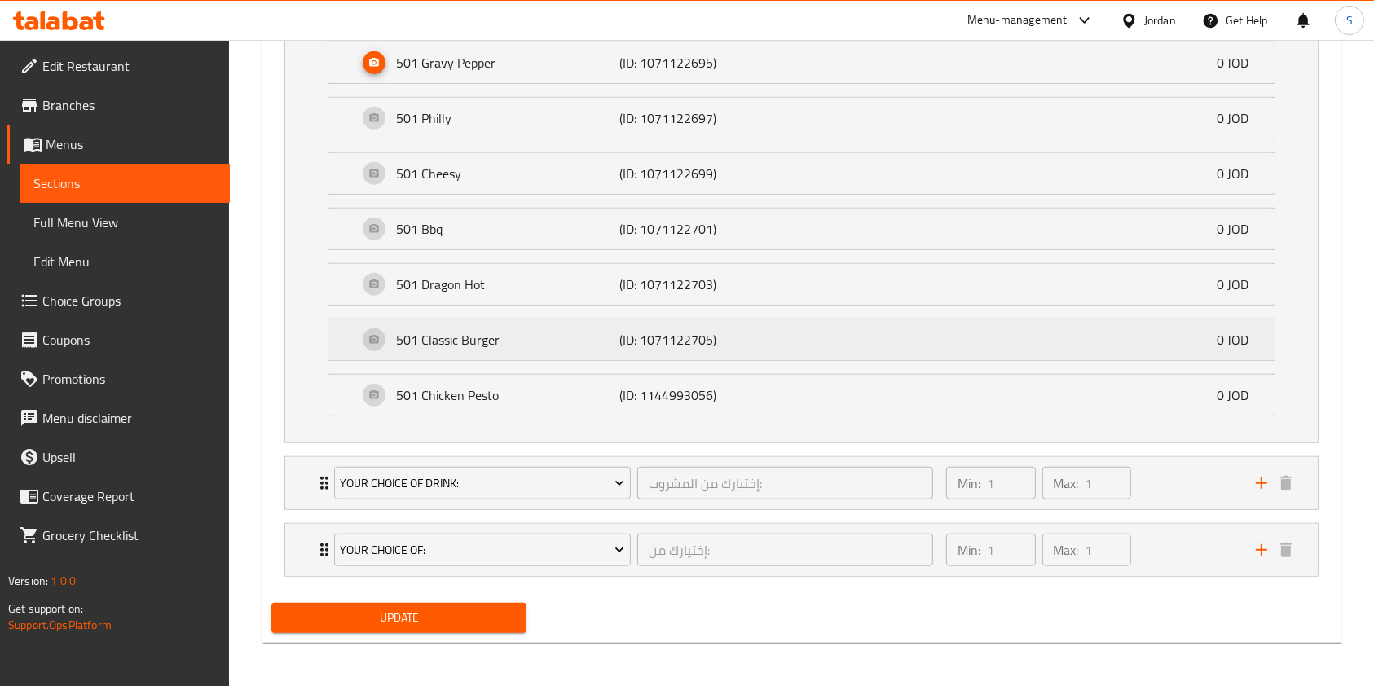
click at [893, 349] on div "501 Classic Burger (ID: 1071122705) 0 JOD" at bounding box center [806, 339] width 897 height 41
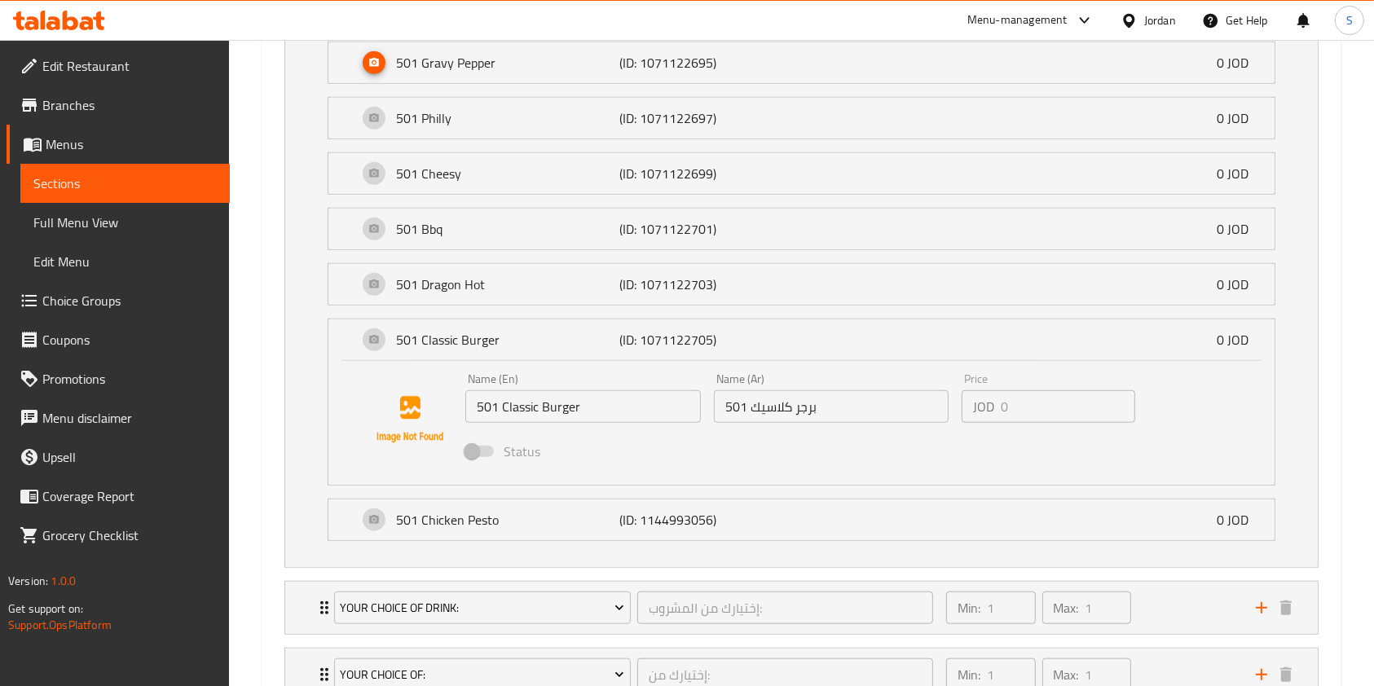
click at [473, 453] on span at bounding box center [480, 451] width 28 height 11
click at [62, 139] on span "Menus" at bounding box center [131, 144] width 171 height 20
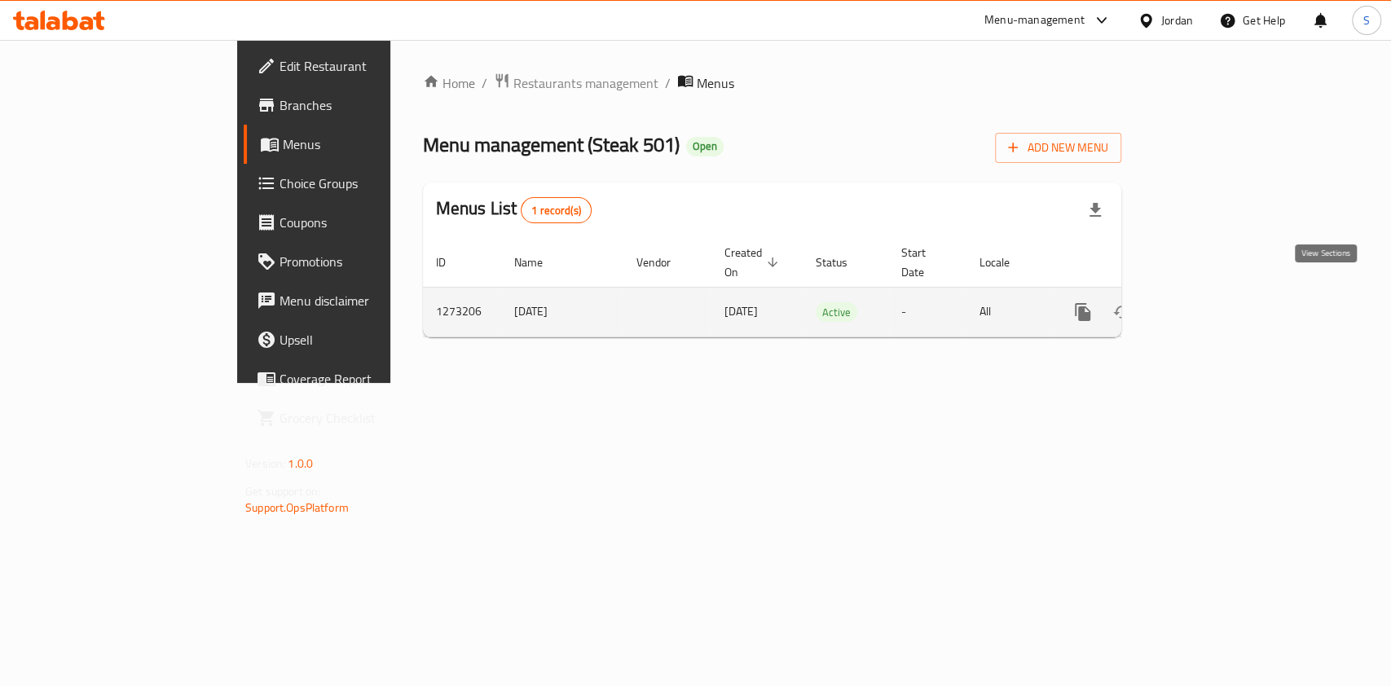
click at [1210, 302] on icon "enhanced table" at bounding box center [1201, 312] width 20 height 20
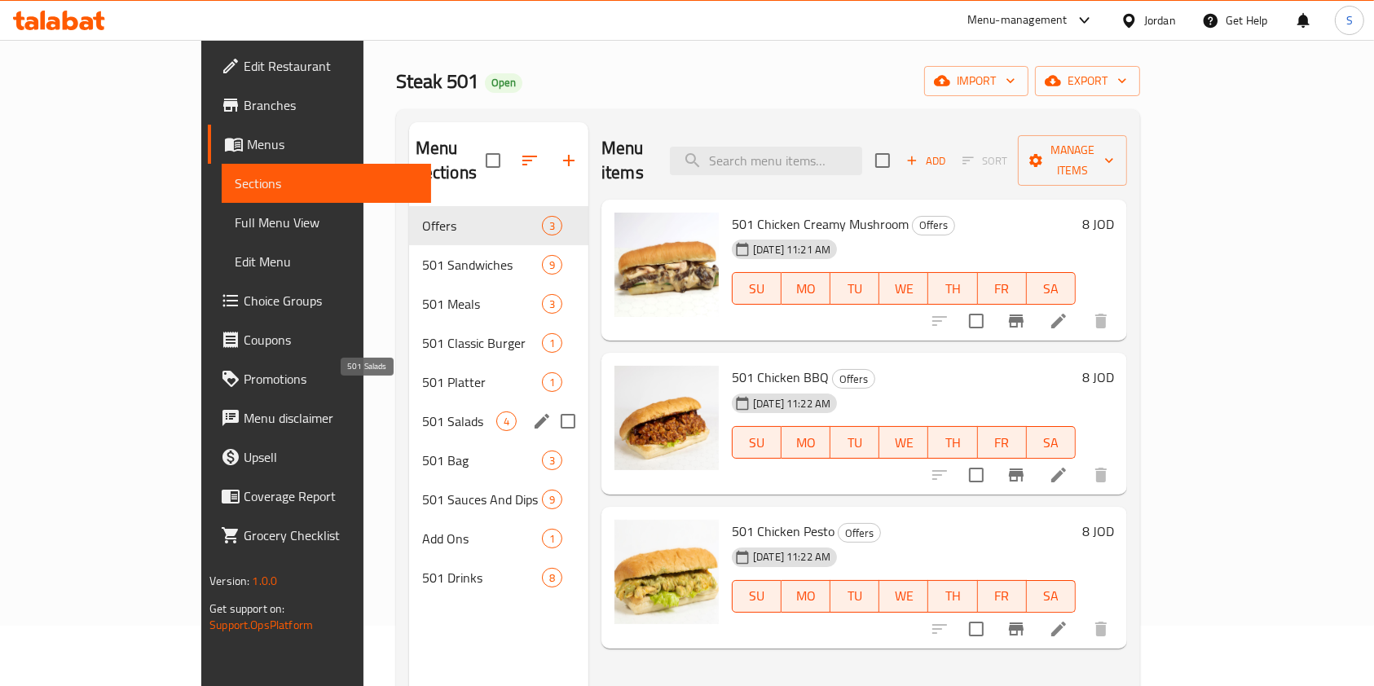
scroll to position [108, 0]
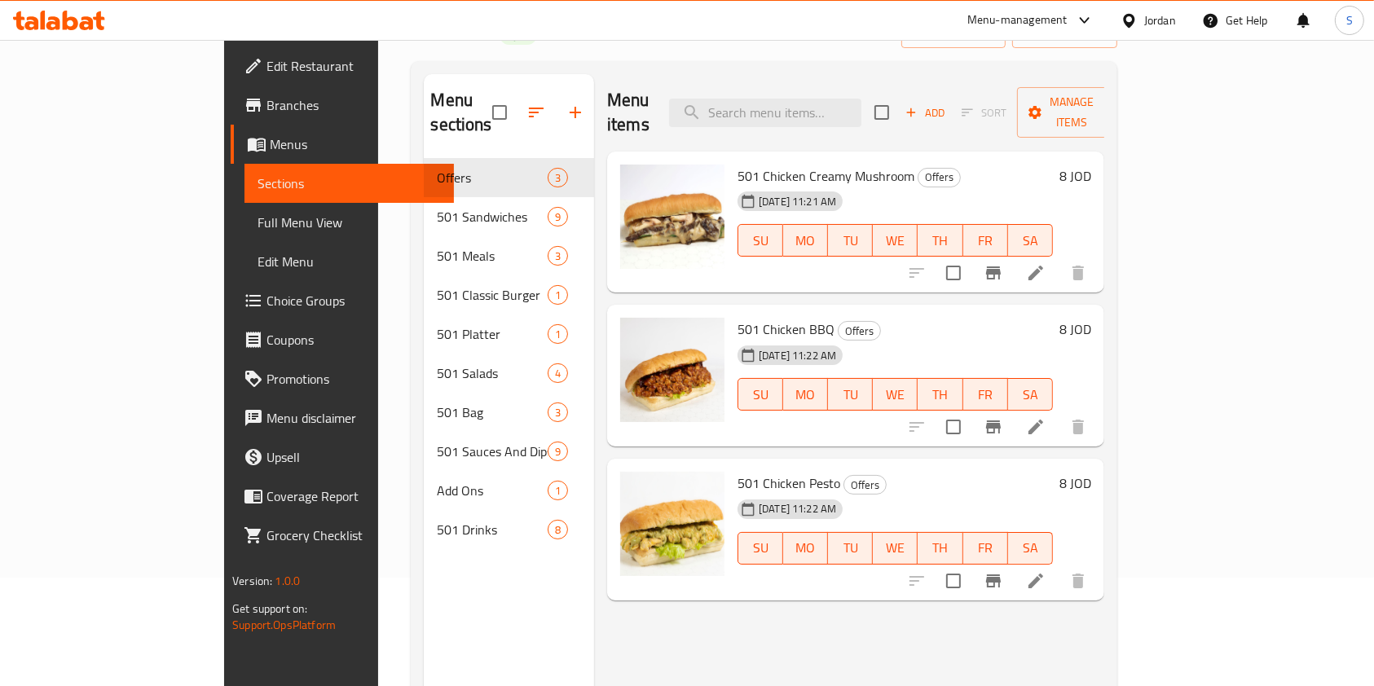
click at [266, 297] on span "Choice Groups" at bounding box center [353, 301] width 174 height 20
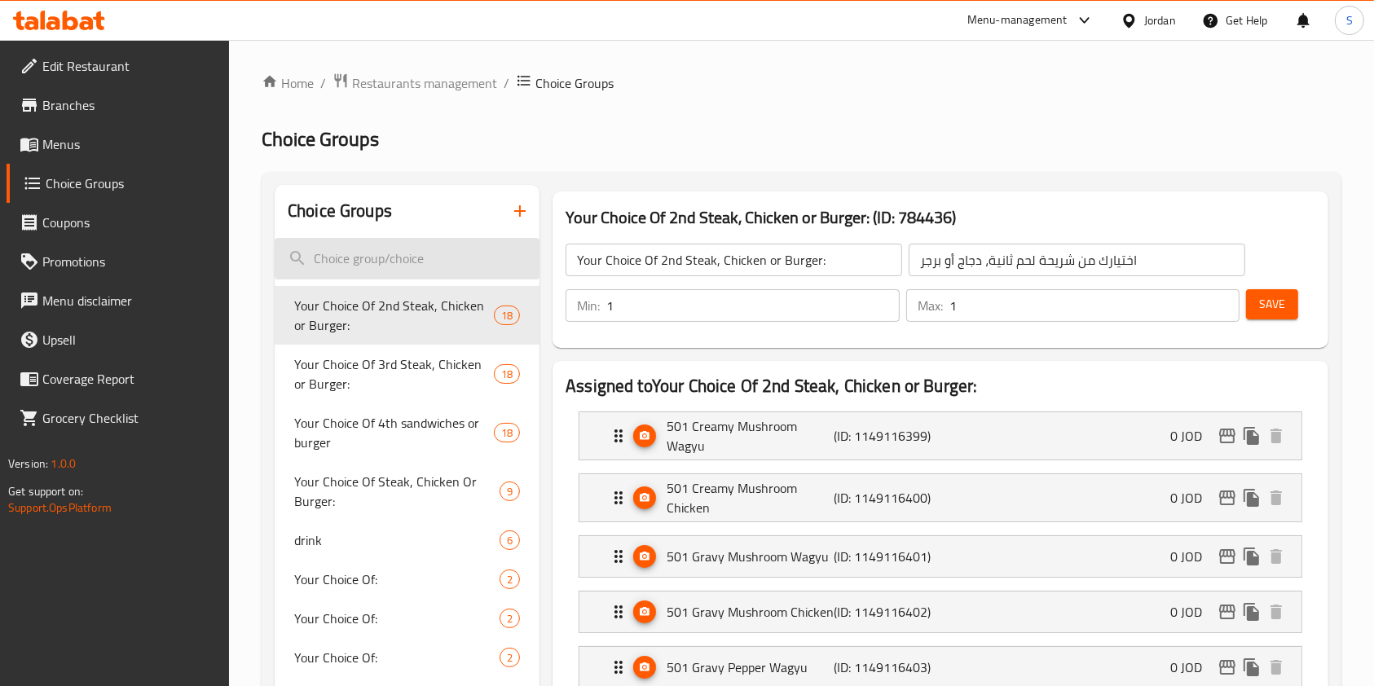
click at [415, 238] on input "search" at bounding box center [407, 259] width 265 height 42
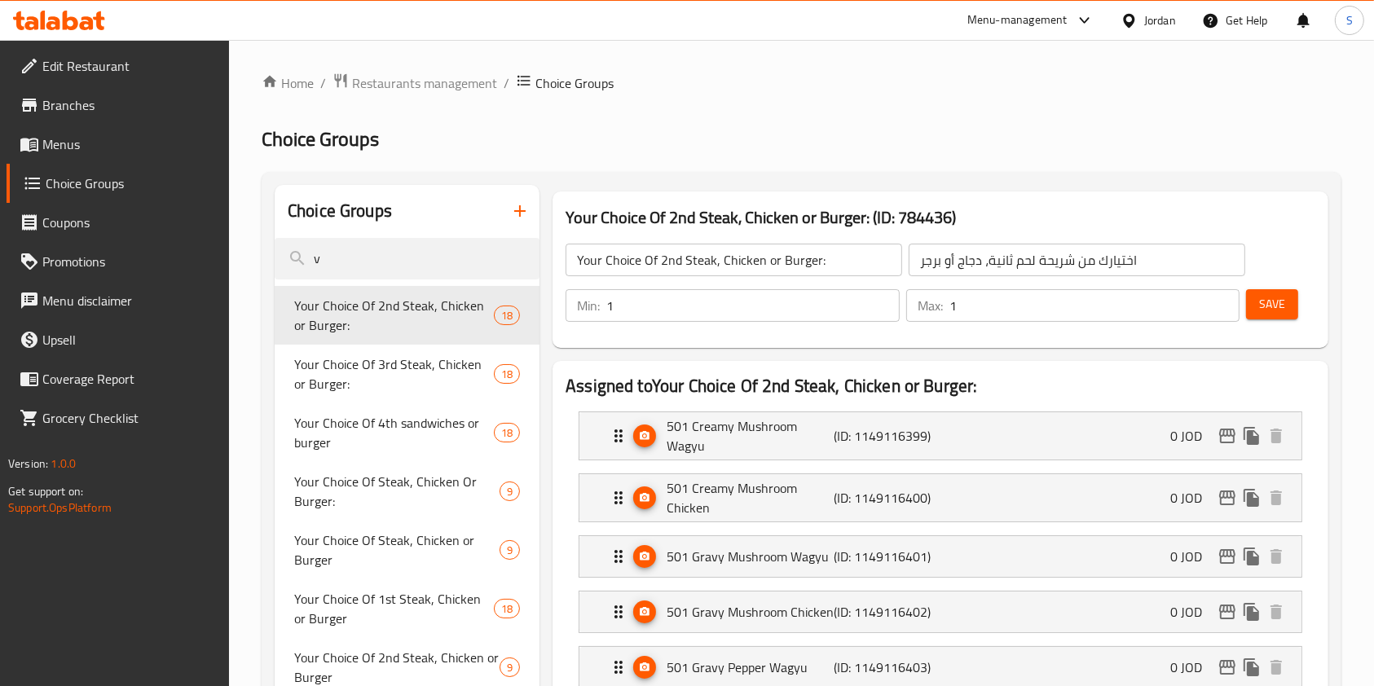
click at [413, 237] on div "Choice Groups" at bounding box center [407, 211] width 265 height 53
click at [384, 266] on input "v" at bounding box center [407, 259] width 265 height 42
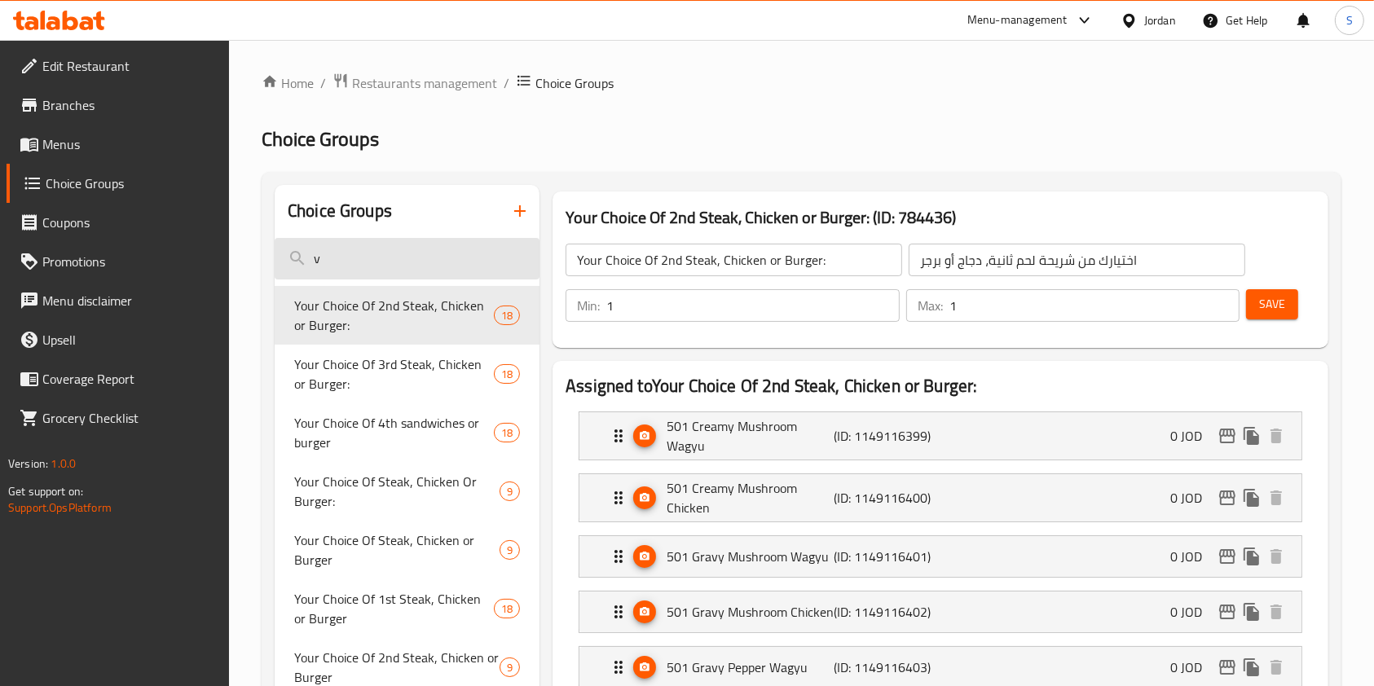
click at [384, 266] on input "v" at bounding box center [407, 259] width 265 height 42
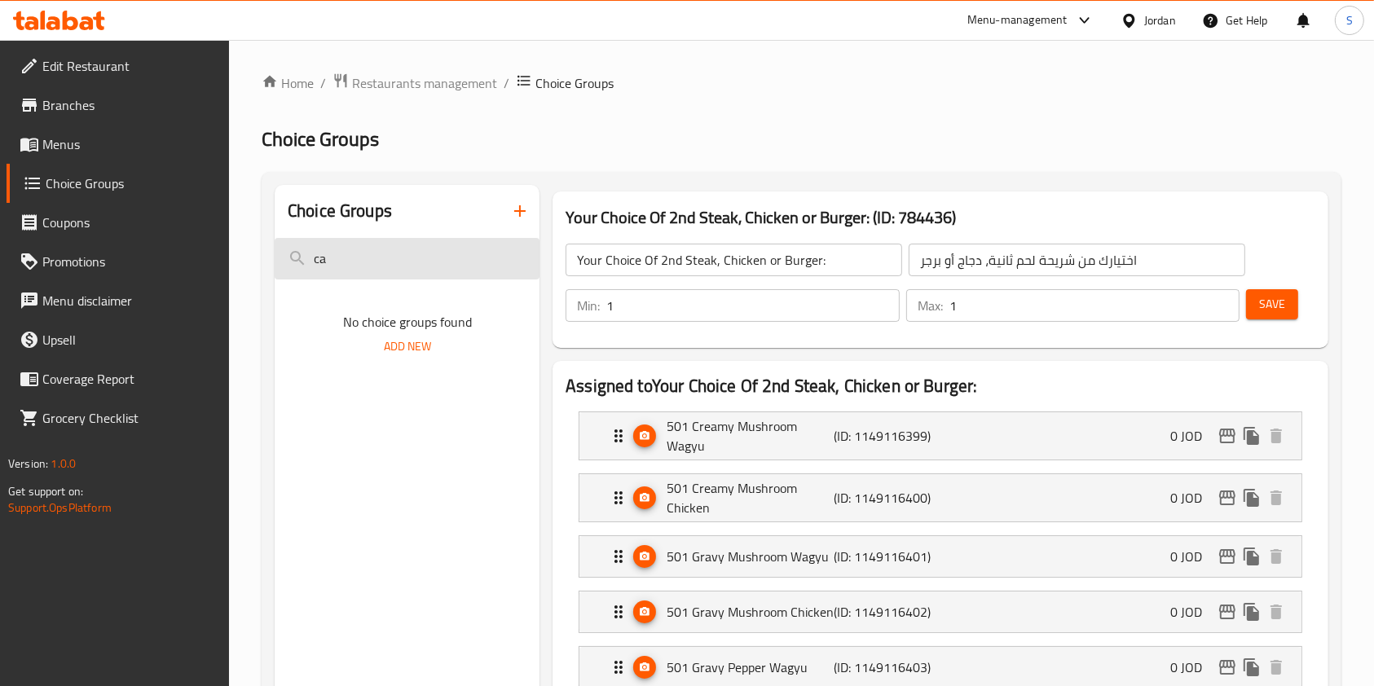
click at [384, 266] on input "ca" at bounding box center [407, 259] width 265 height 42
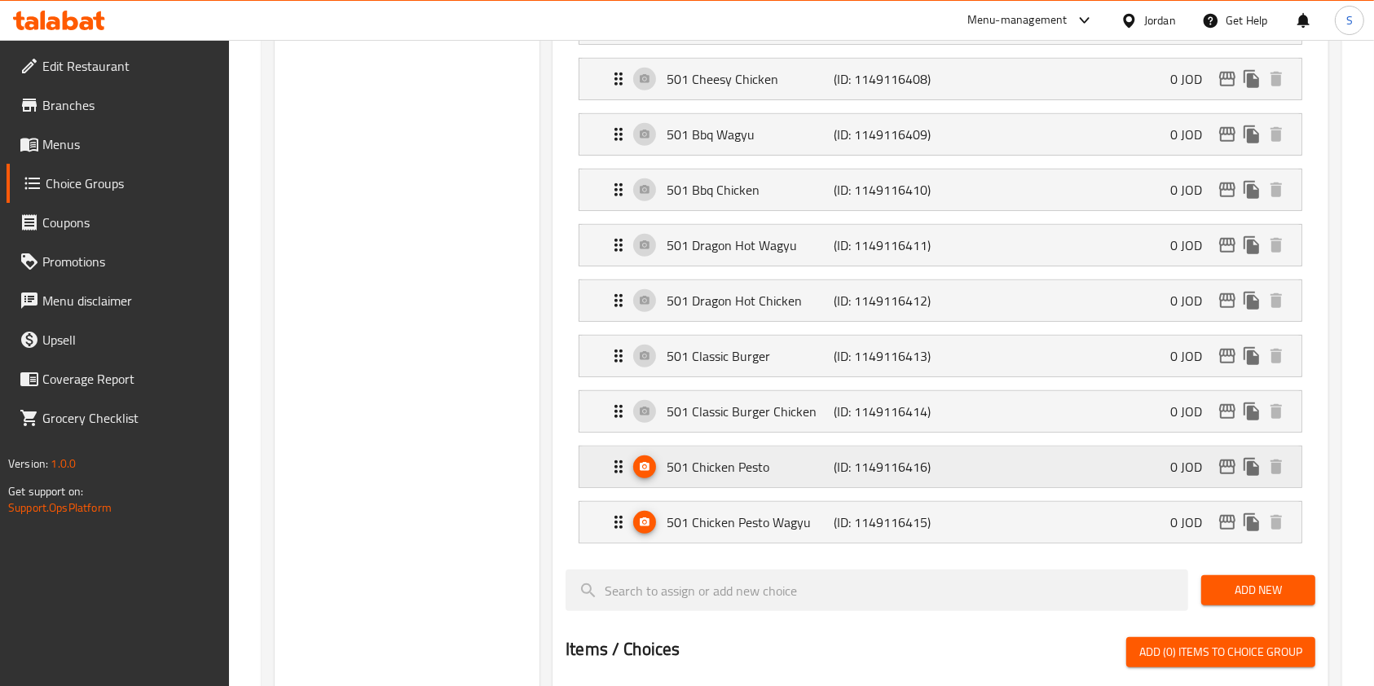
scroll to position [869, 0]
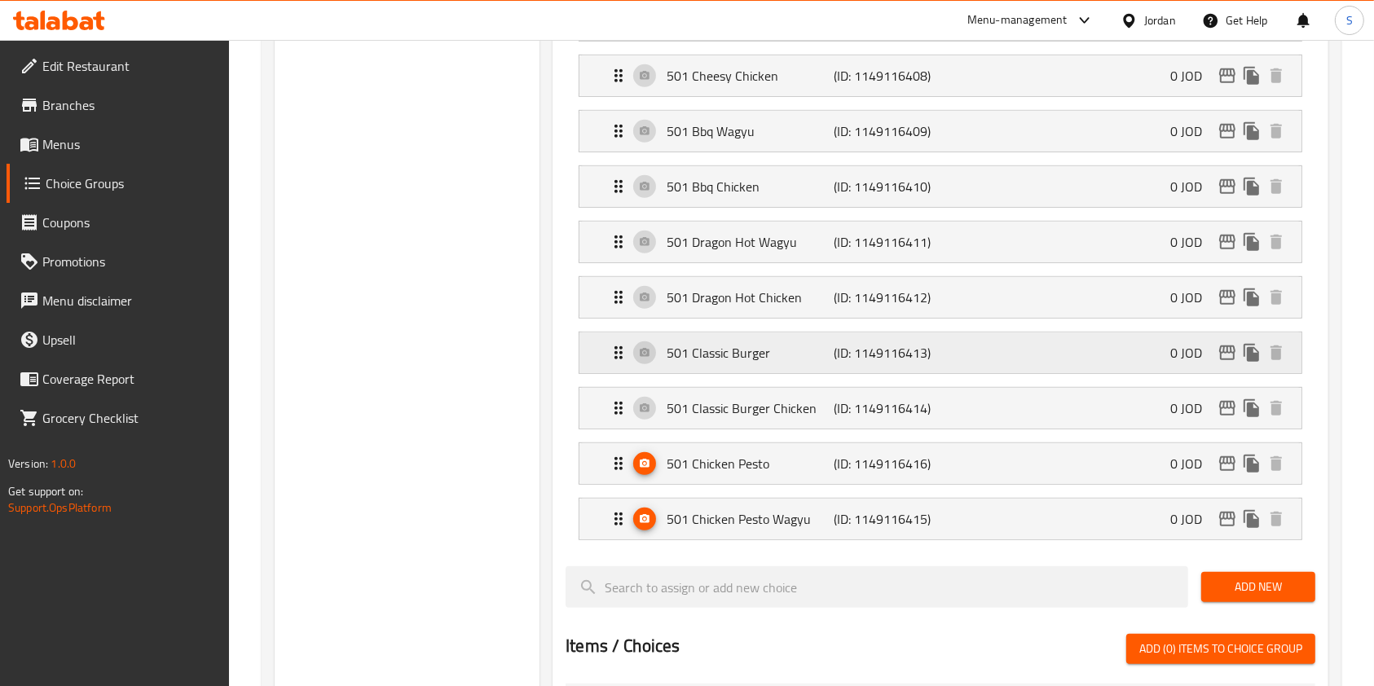
click at [785, 350] on p "501 Classic Burger" at bounding box center [750, 353] width 167 height 20
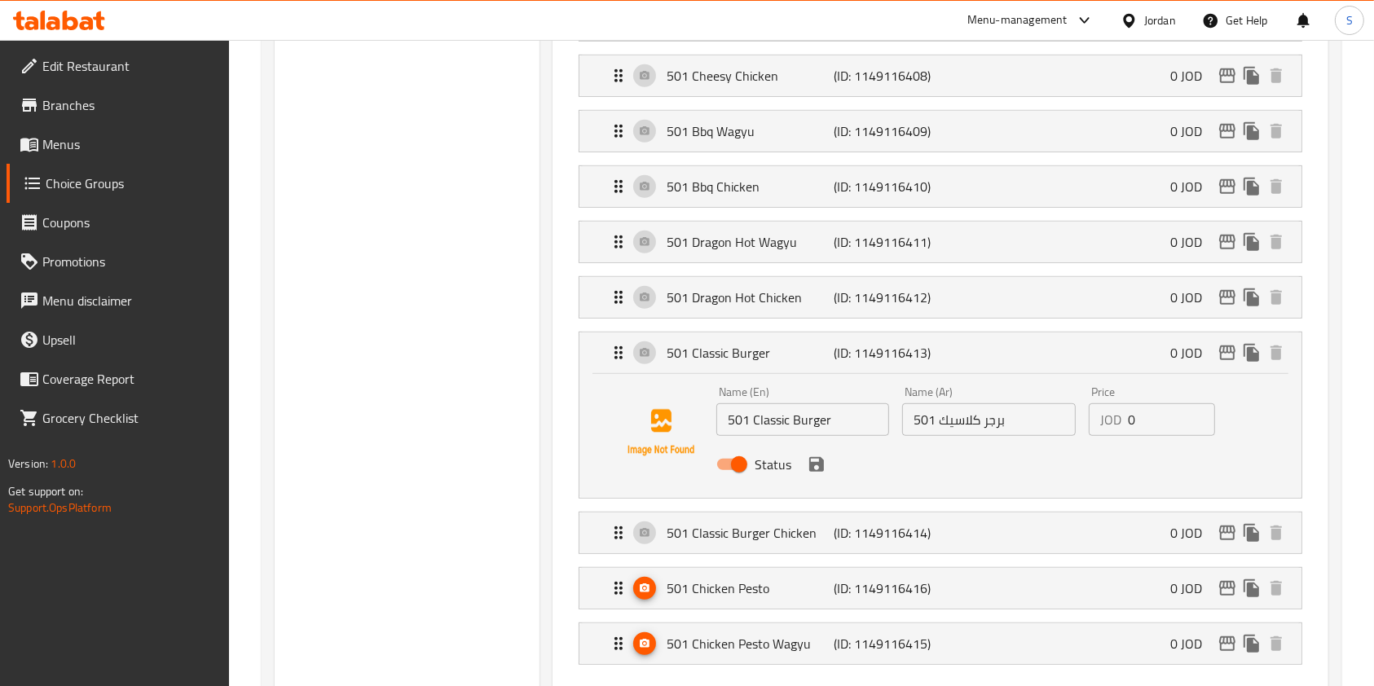
type input "classic"
click at [743, 456] on input "Status" at bounding box center [739, 464] width 93 height 31
click at [734, 456] on input "Status" at bounding box center [722, 464] width 93 height 31
click at [808, 467] on icon "save" at bounding box center [817, 465] width 20 height 20
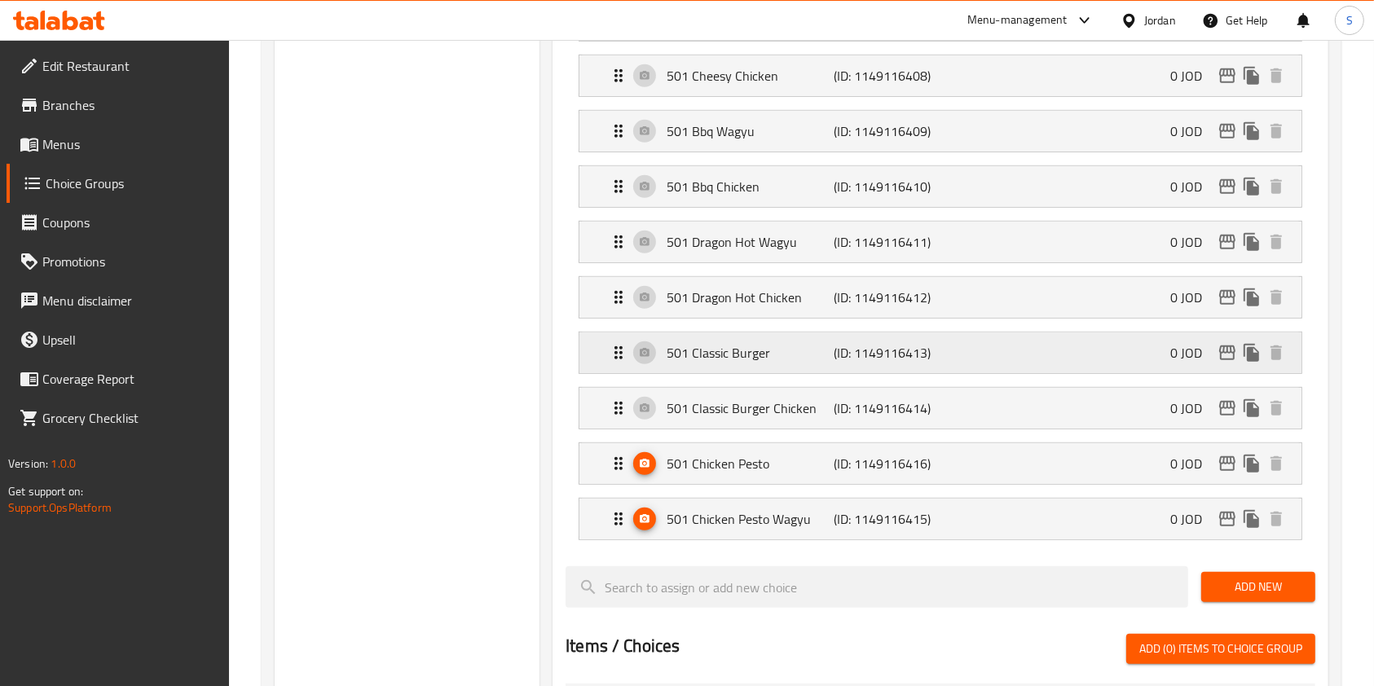
click at [790, 355] on p "501 Classic Burger" at bounding box center [750, 353] width 167 height 20
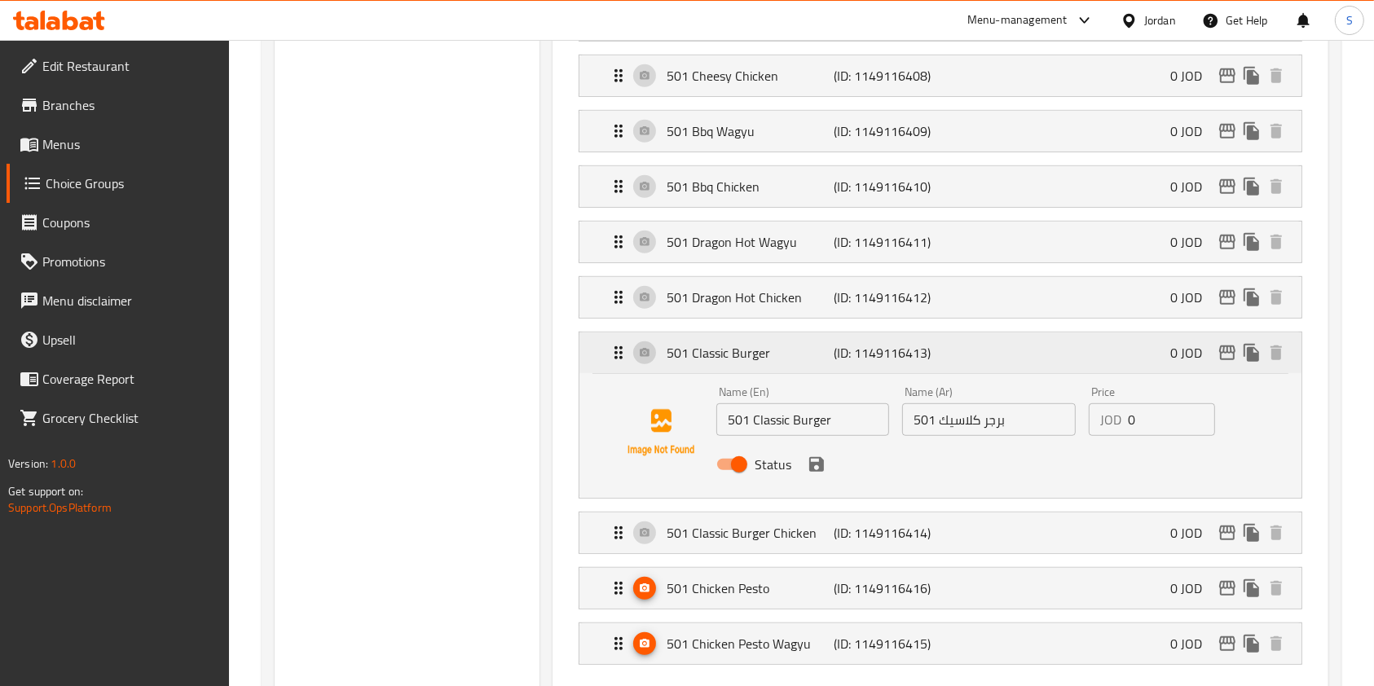
click at [616, 346] on icon "Expand" at bounding box center [618, 352] width 8 height 13
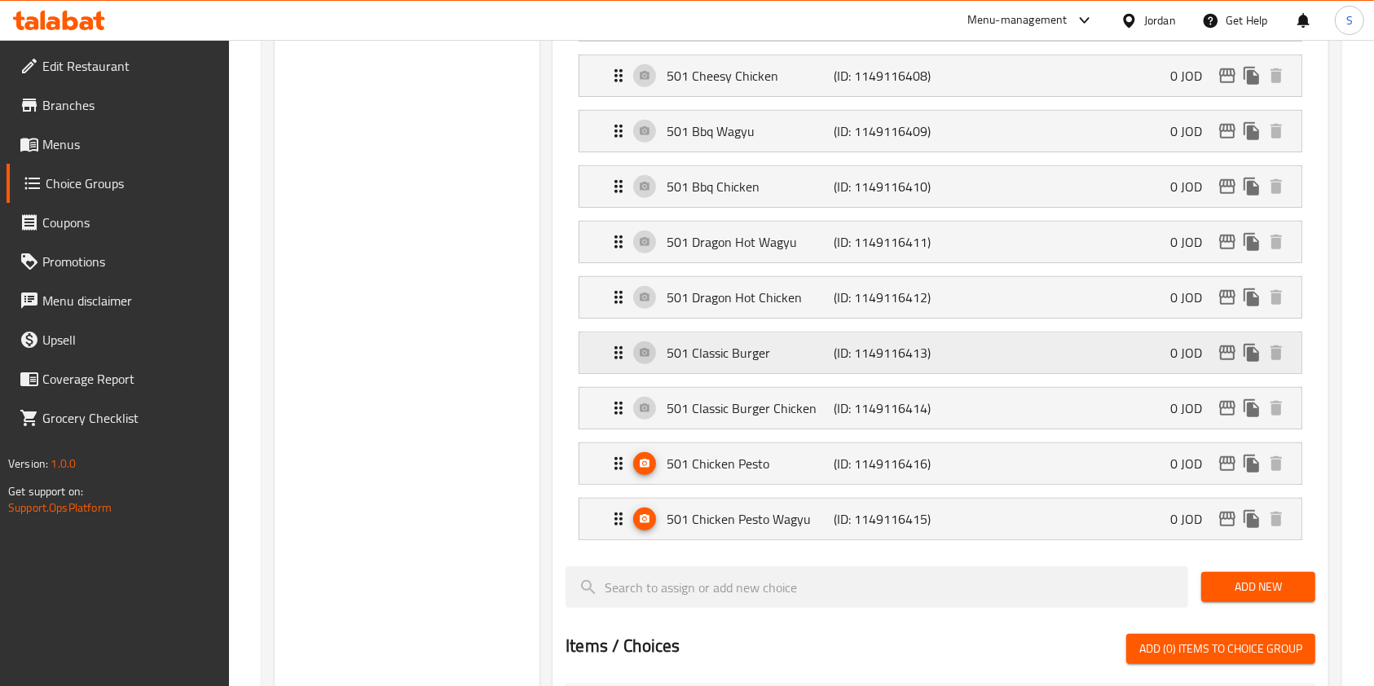
click at [760, 343] on p "501 Classic Burger" at bounding box center [750, 353] width 167 height 20
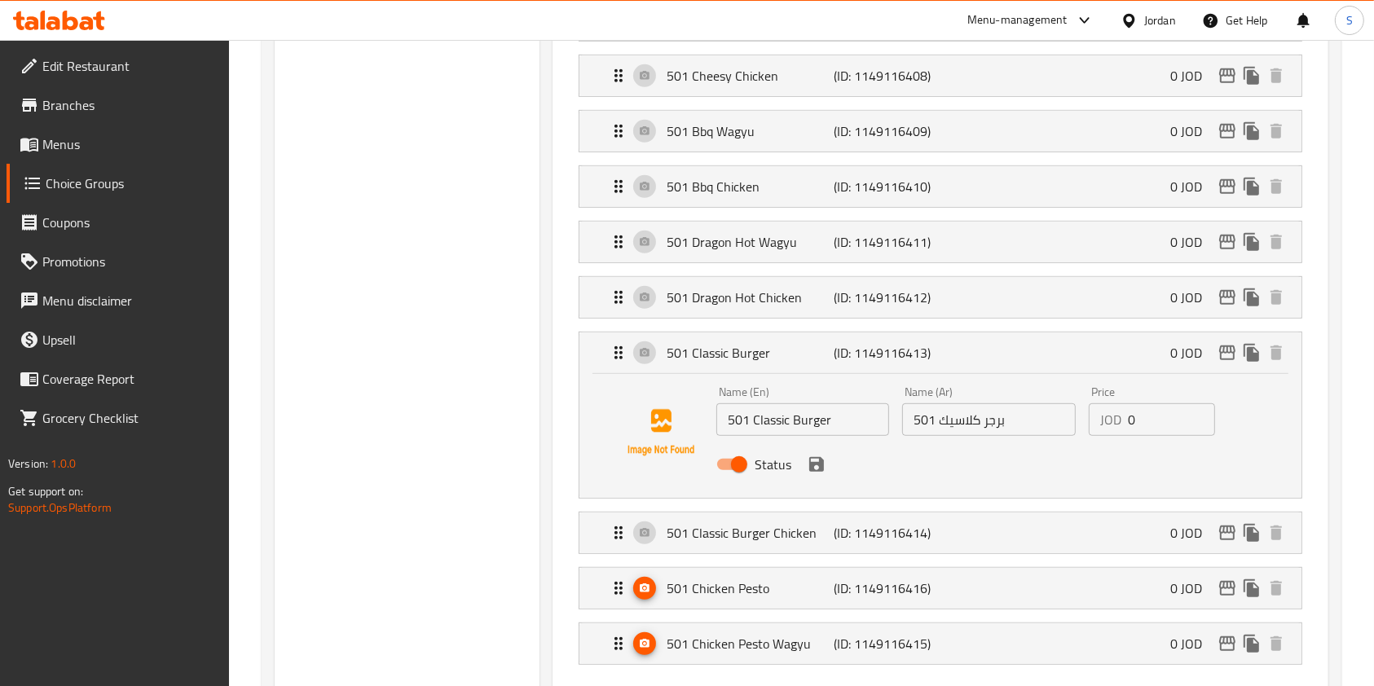
click at [746, 475] on input "Status" at bounding box center [739, 464] width 93 height 31
click at [728, 463] on input "Status" at bounding box center [722, 464] width 93 height 31
checkbox input "true"
click at [691, 539] on p "501 Classic Burger Chicken" at bounding box center [750, 533] width 167 height 20
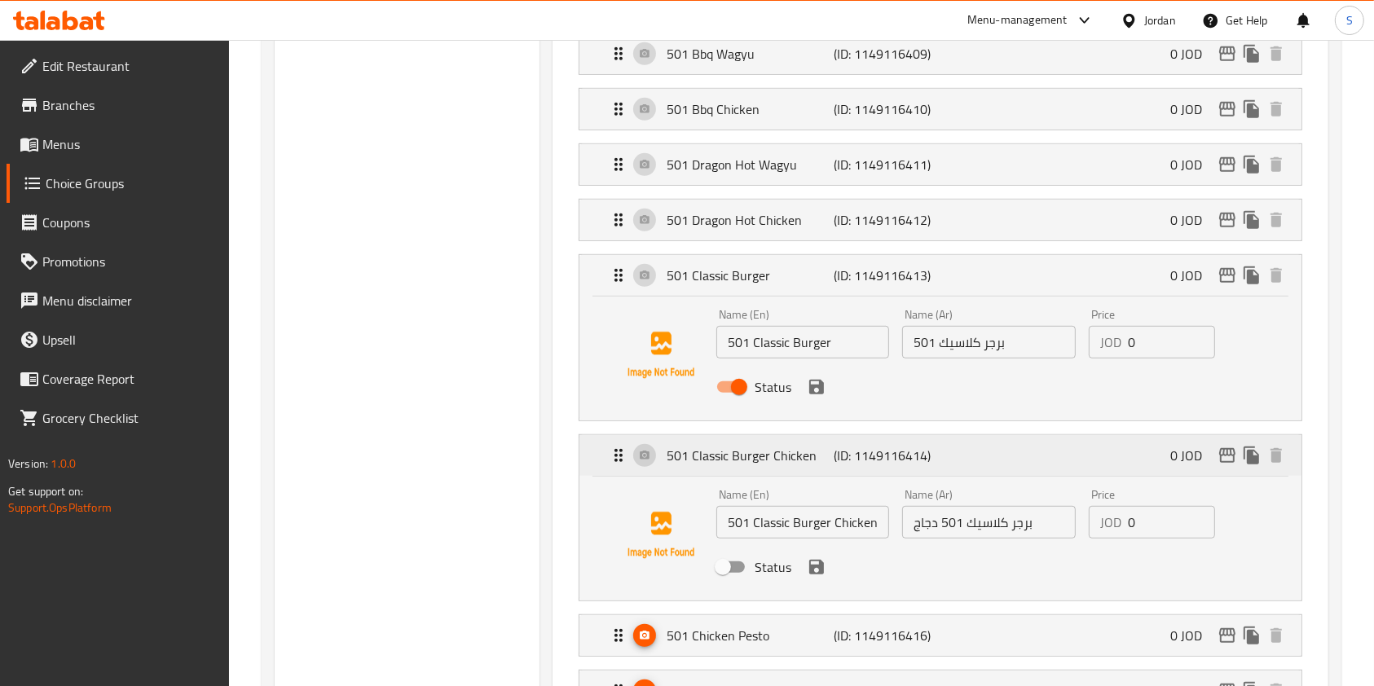
scroll to position [978, 0]
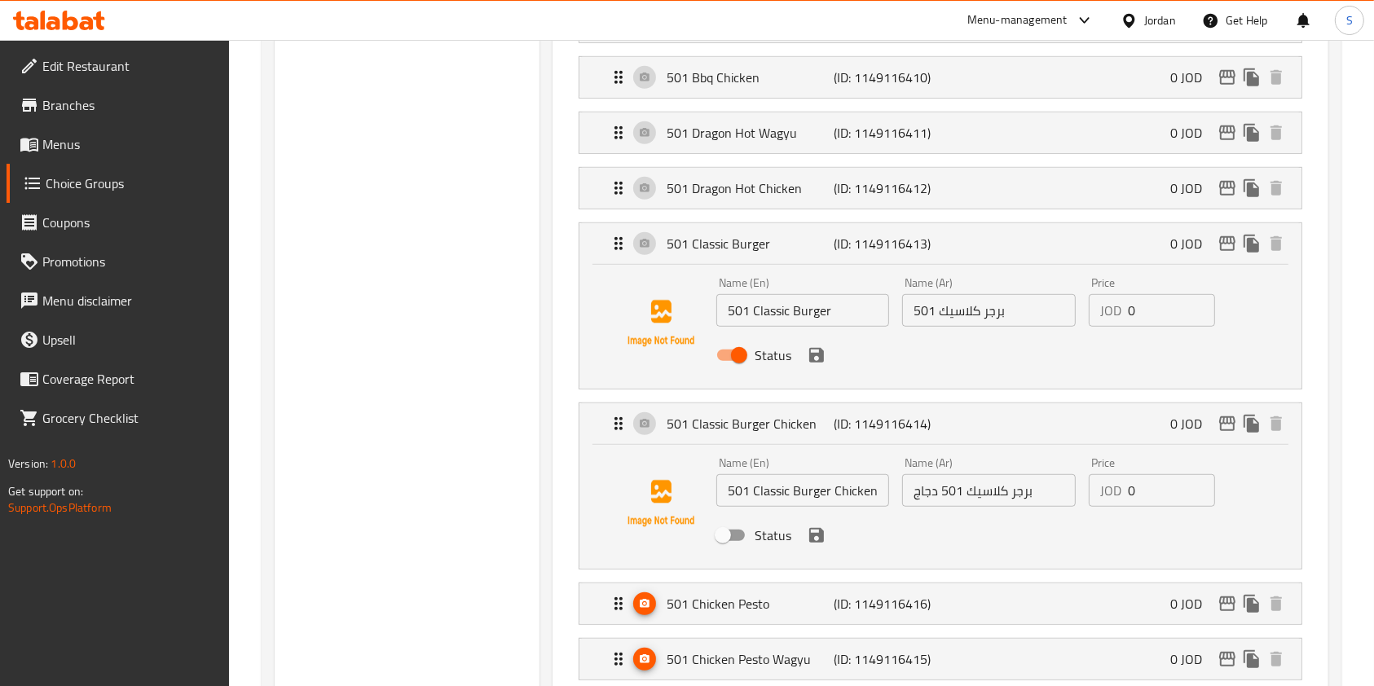
click at [735, 216] on li "501 Classic Burger (ID: 1149116413) 0 JOD Name (En) 501 Classic Burger Name (En…" at bounding box center [941, 306] width 750 height 180
click at [734, 186] on p "501 Dragon Hot Chicken" at bounding box center [750, 188] width 167 height 20
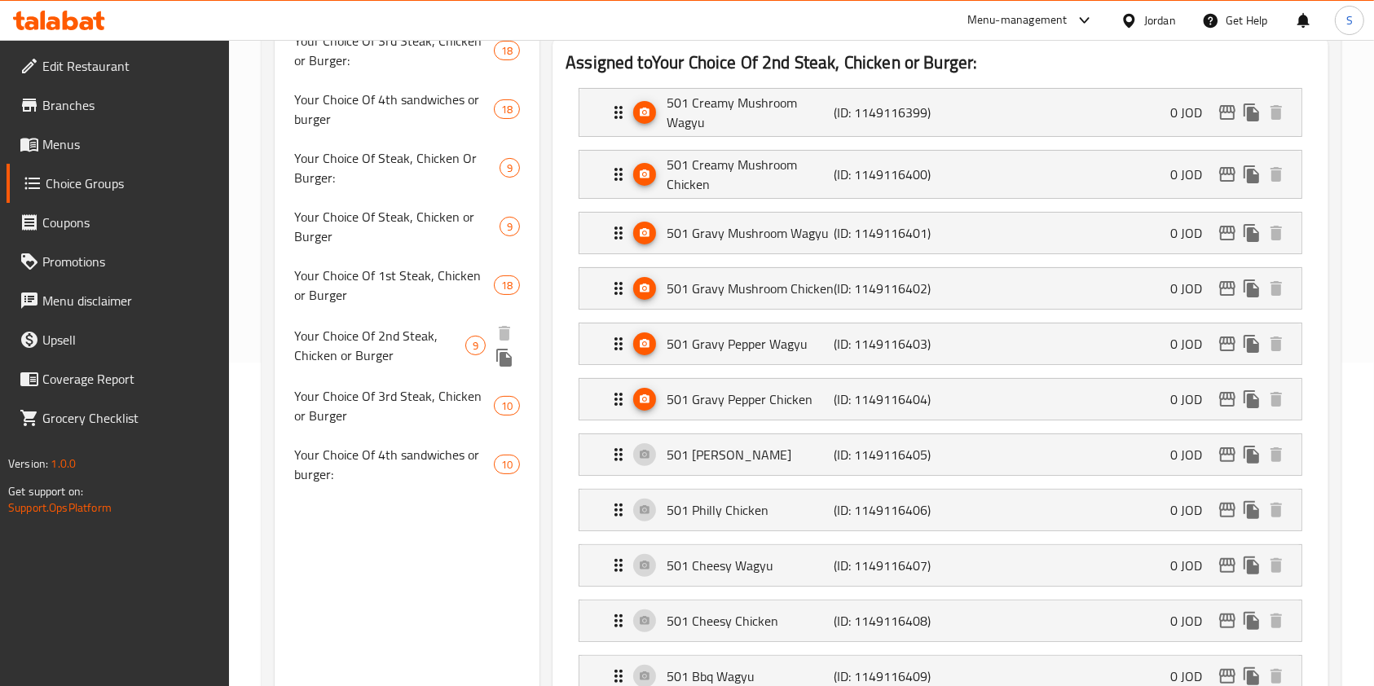
scroll to position [326, 0]
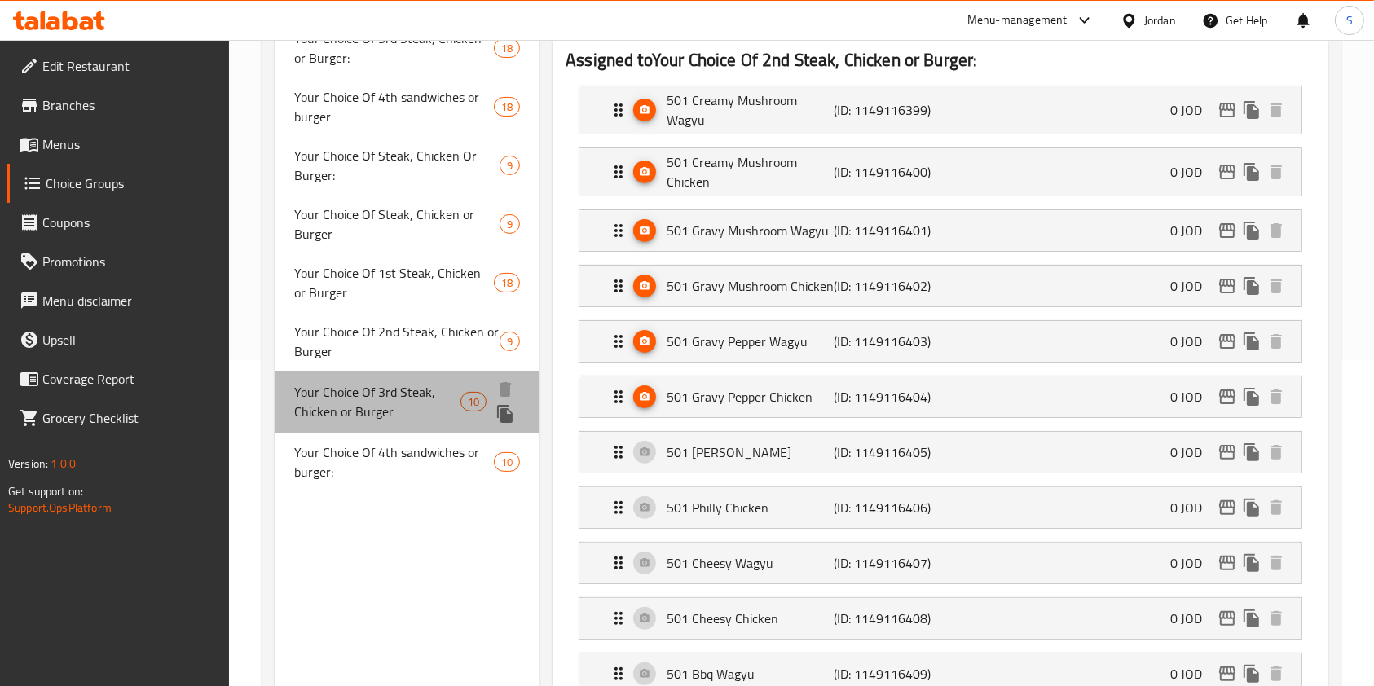
click at [401, 406] on span "Your Choice Of 3rd Steak, Chicken or Burger" at bounding box center [377, 401] width 166 height 39
type input "Your Choice Of 3rd Steak, Chicken or Burger"
type input "اختيارك من شريحة لحم ثالثة، دجاج أو برجر"
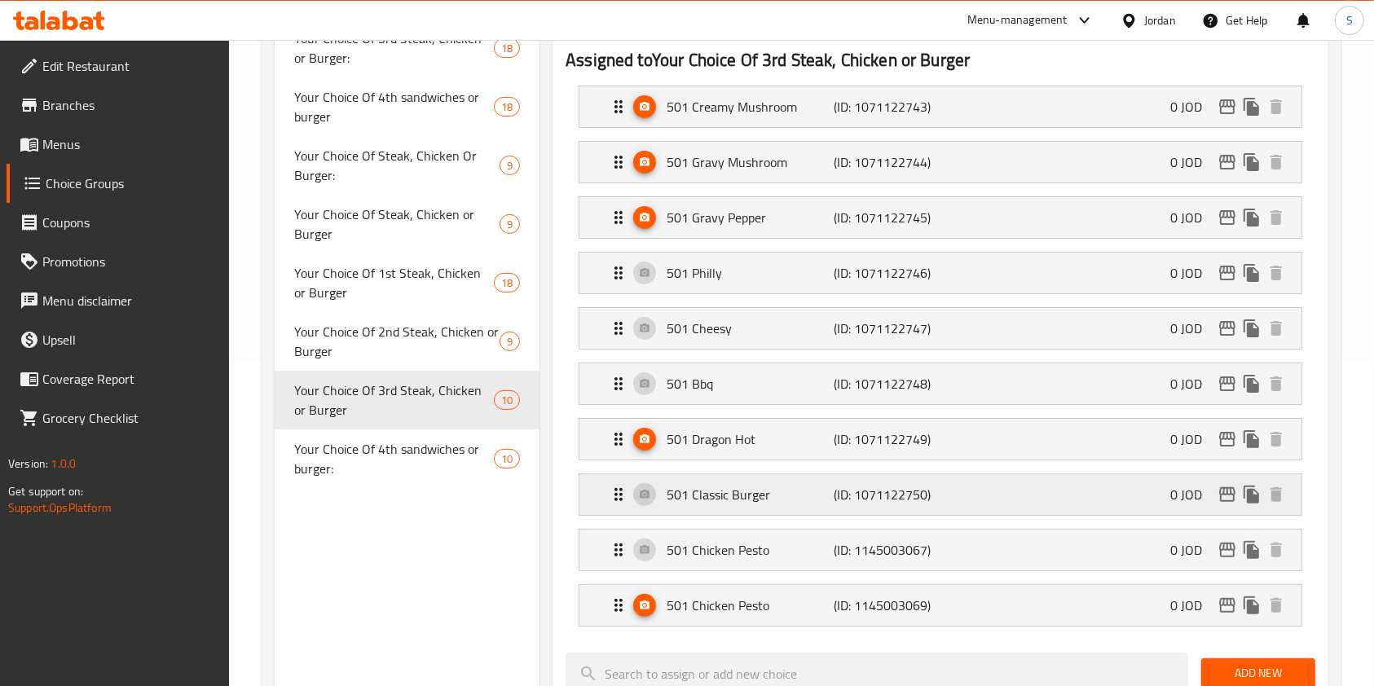
click at [601, 127] on div "501 Classic Burger (ID: 1071122750) 0 JOD" at bounding box center [940, 106] width 722 height 41
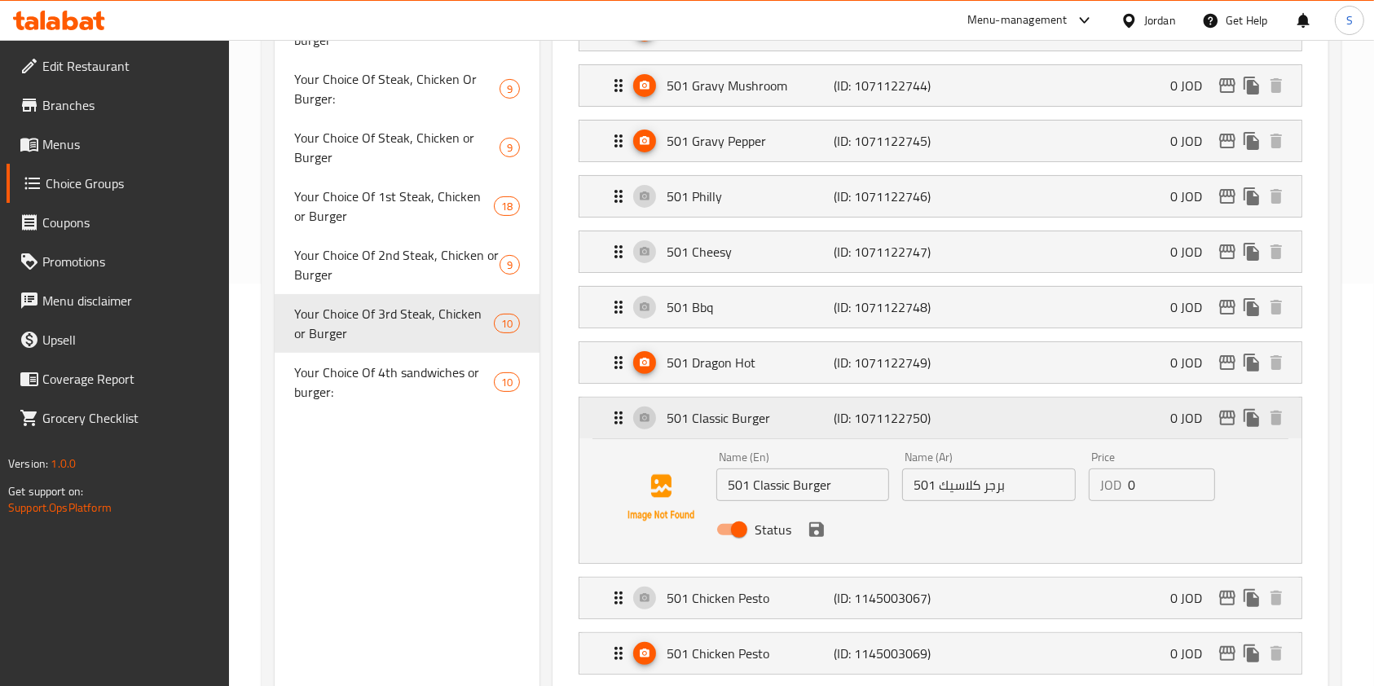
scroll to position [434, 0]
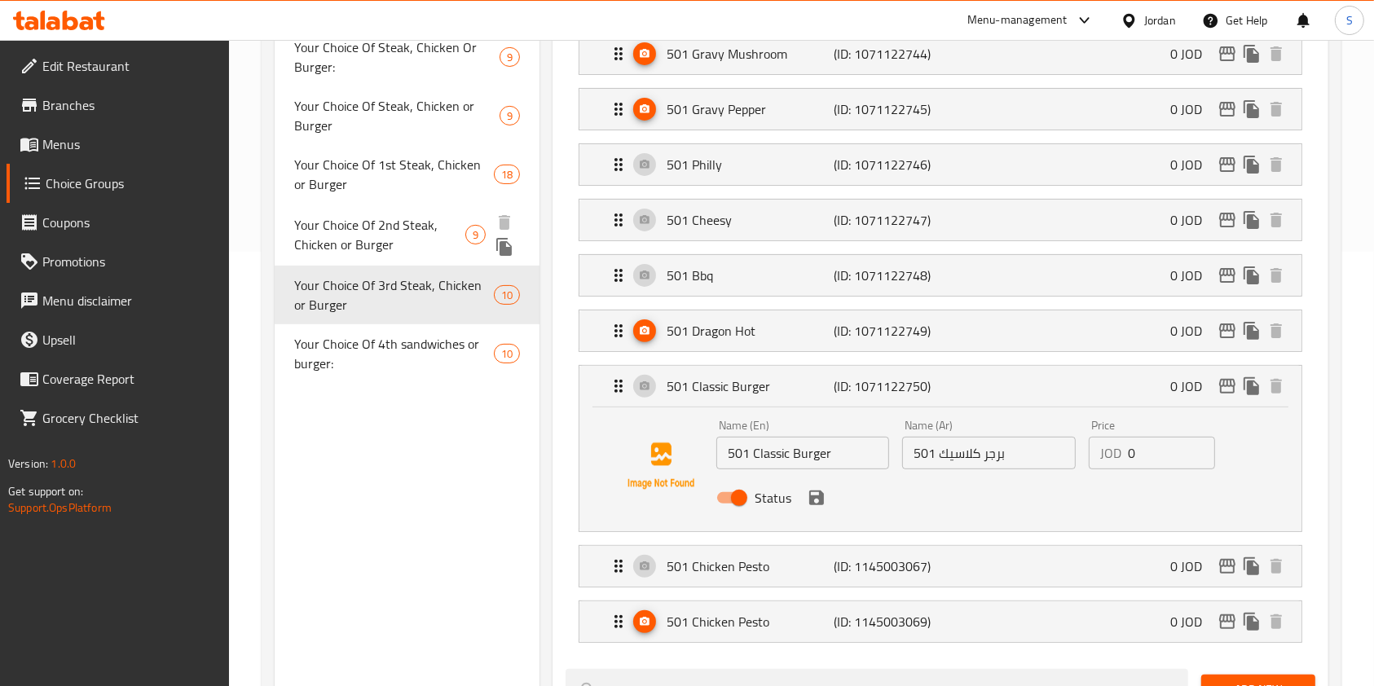
click at [377, 236] on span "Your Choice Of 2nd Steak, Chicken or Burger" at bounding box center [379, 234] width 171 height 39
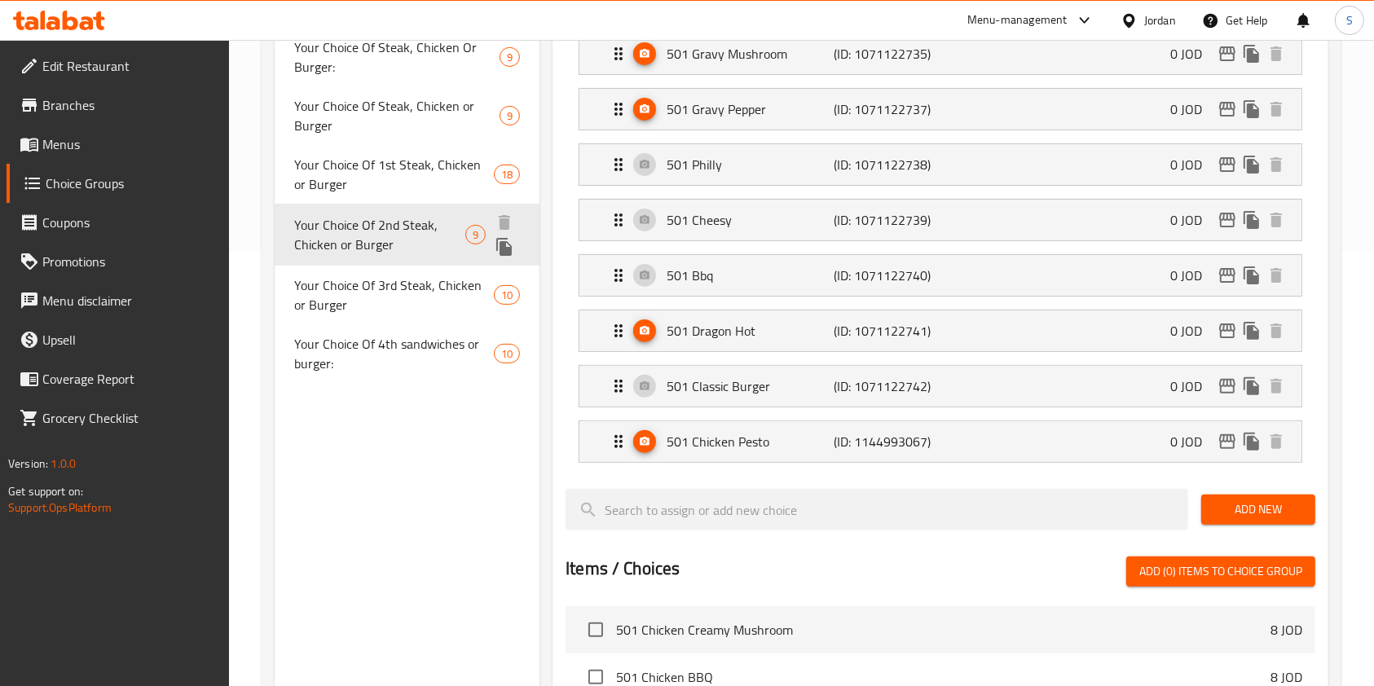
type input "Your Choice Of 2nd Steak, Chicken or Burger"
type input "اختيارك من شريحة لحم ثانية، دجاج أو برجر"
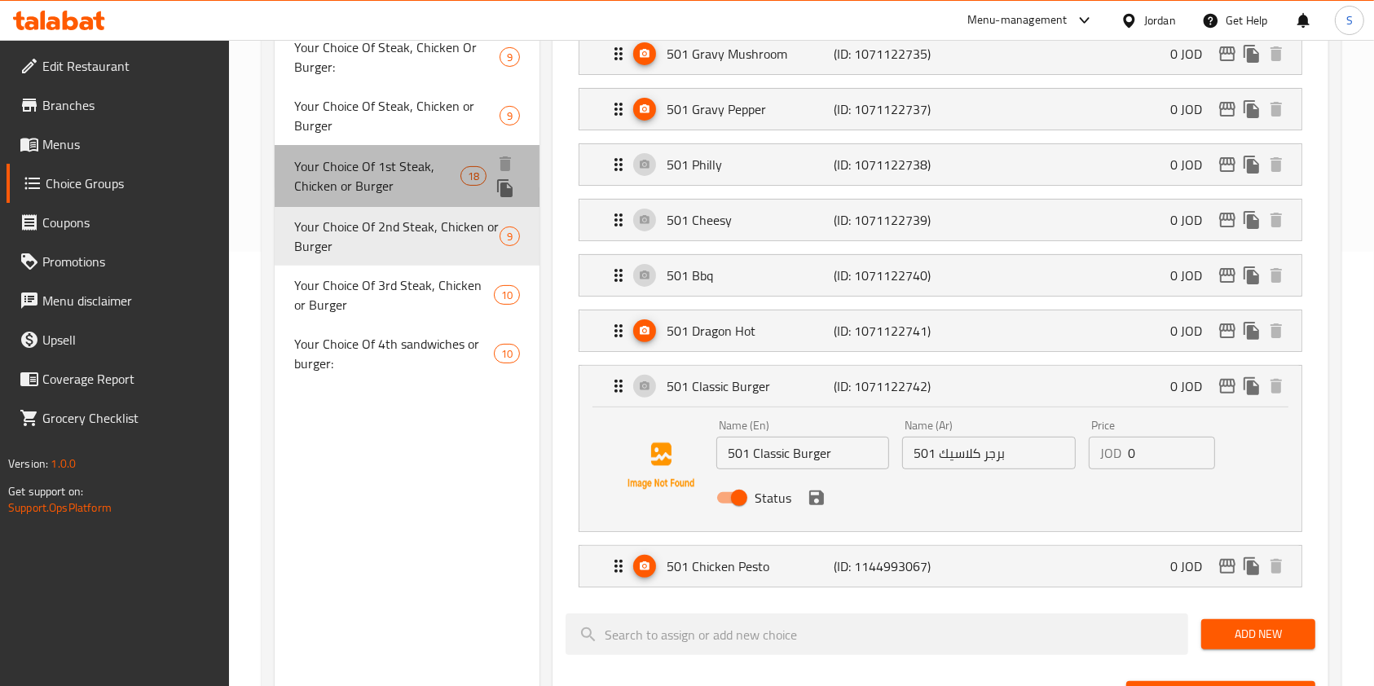
click at [429, 170] on span "Your Choice Of 1st Steak, Chicken or Burger" at bounding box center [377, 175] width 166 height 39
type input "Your Choice Of 1st Steak, Chicken or Burger"
type input "اختيارك من شريحة لحم أو دجاج أو برجر"
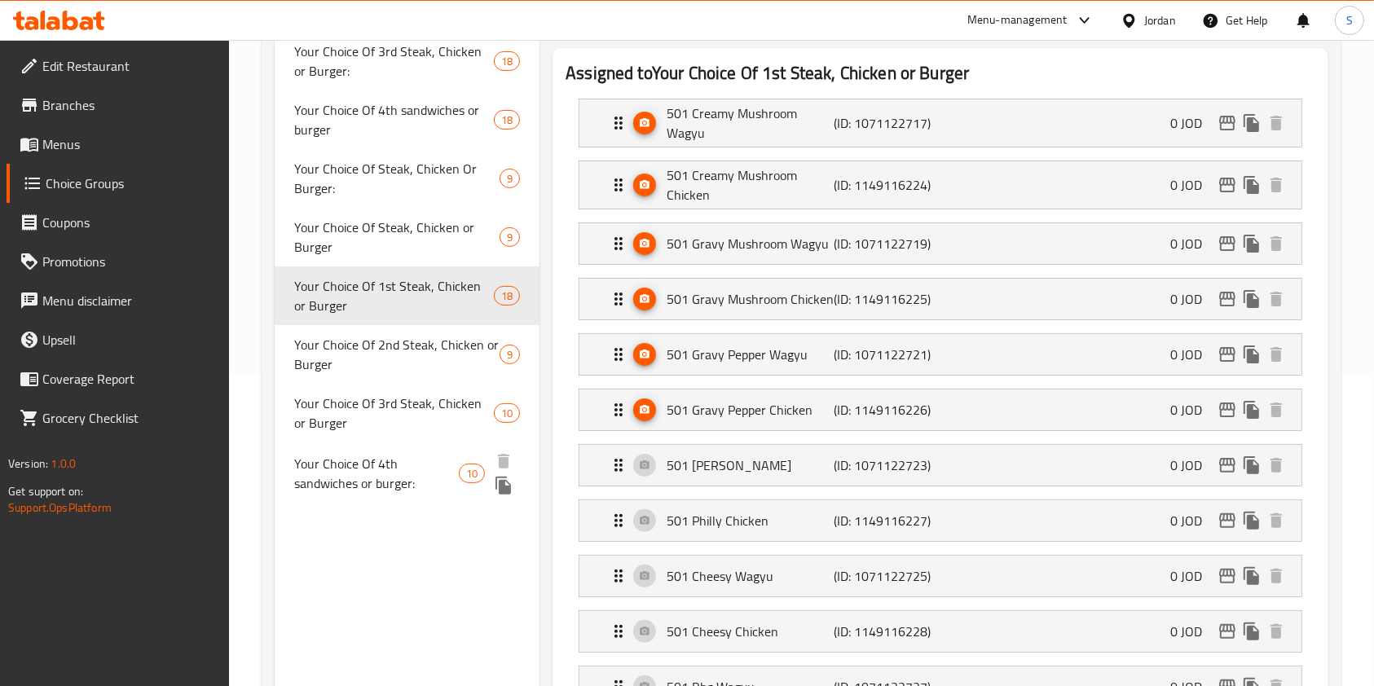
scroll to position [217, 0]
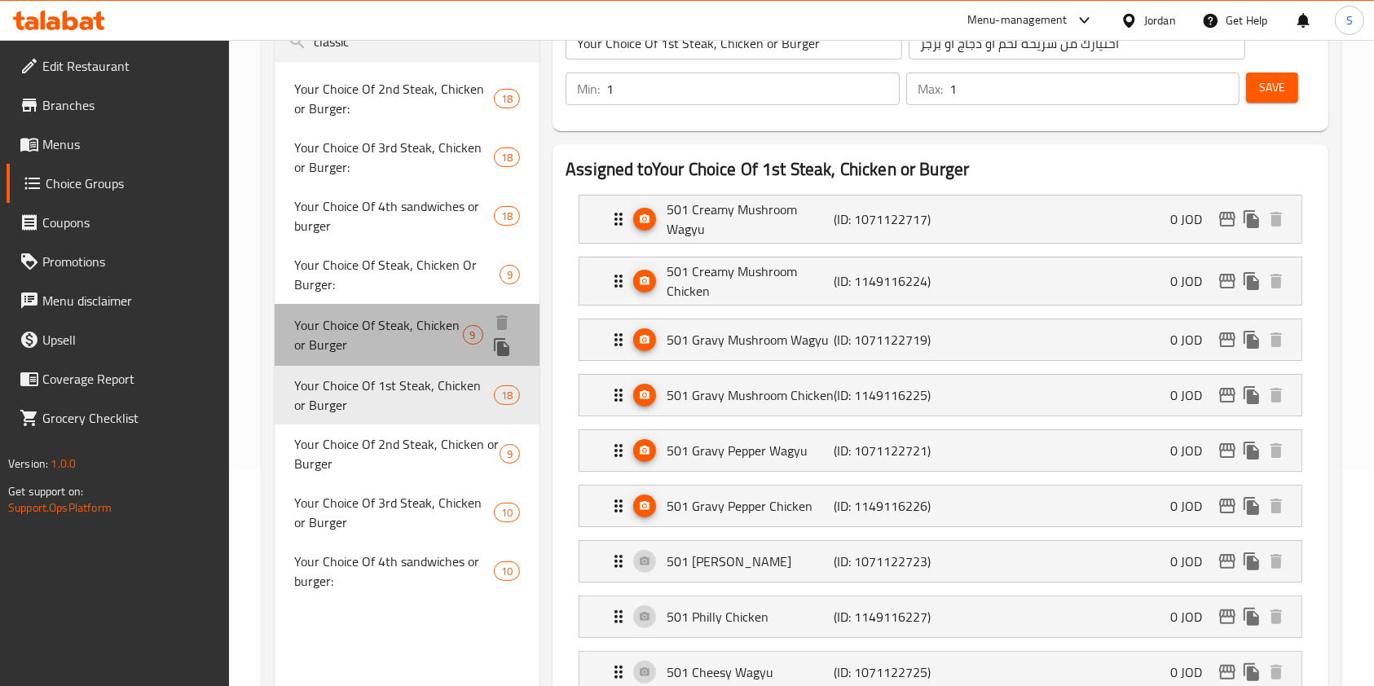
click at [380, 329] on span "Your Choice Of Steak, Chicken or Burger" at bounding box center [378, 334] width 169 height 39
type input "Your Choice Of Steak, Chicken or Burger"
type input "اختيارك من شريحة لحم، دجاج أو برجر"
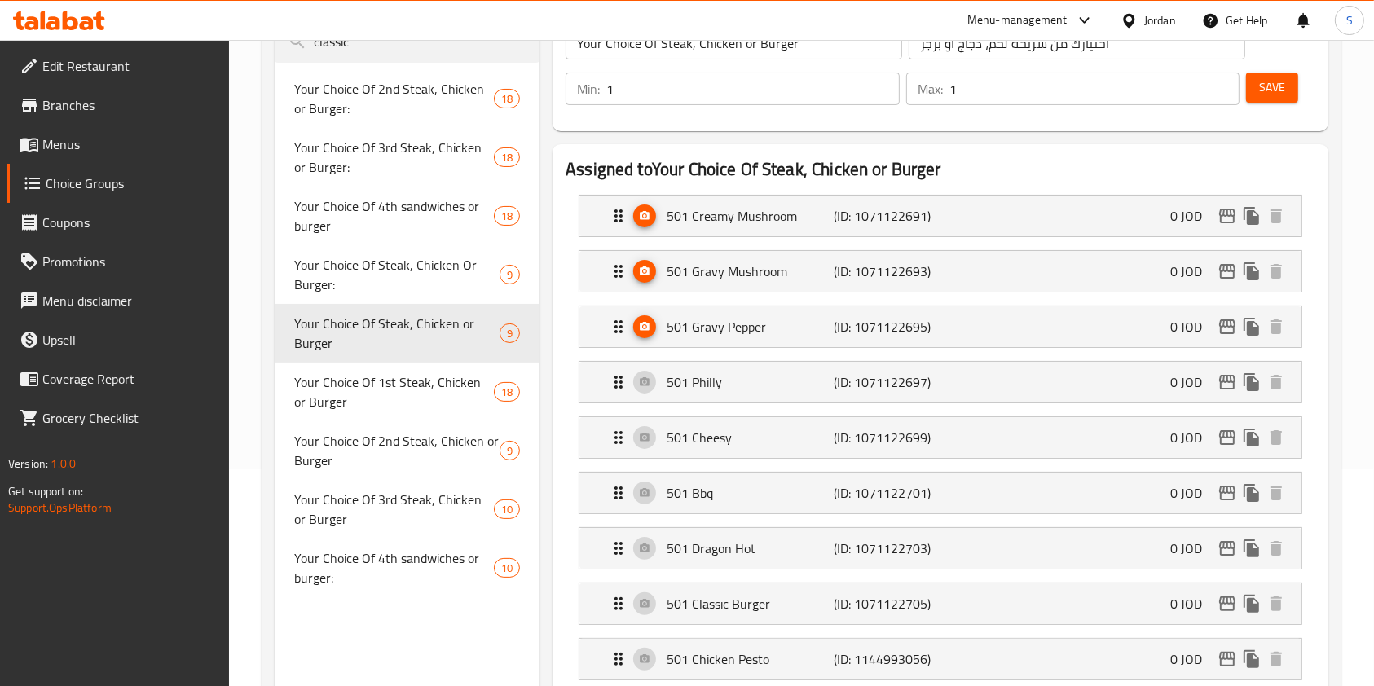
scroll to position [543, 0]
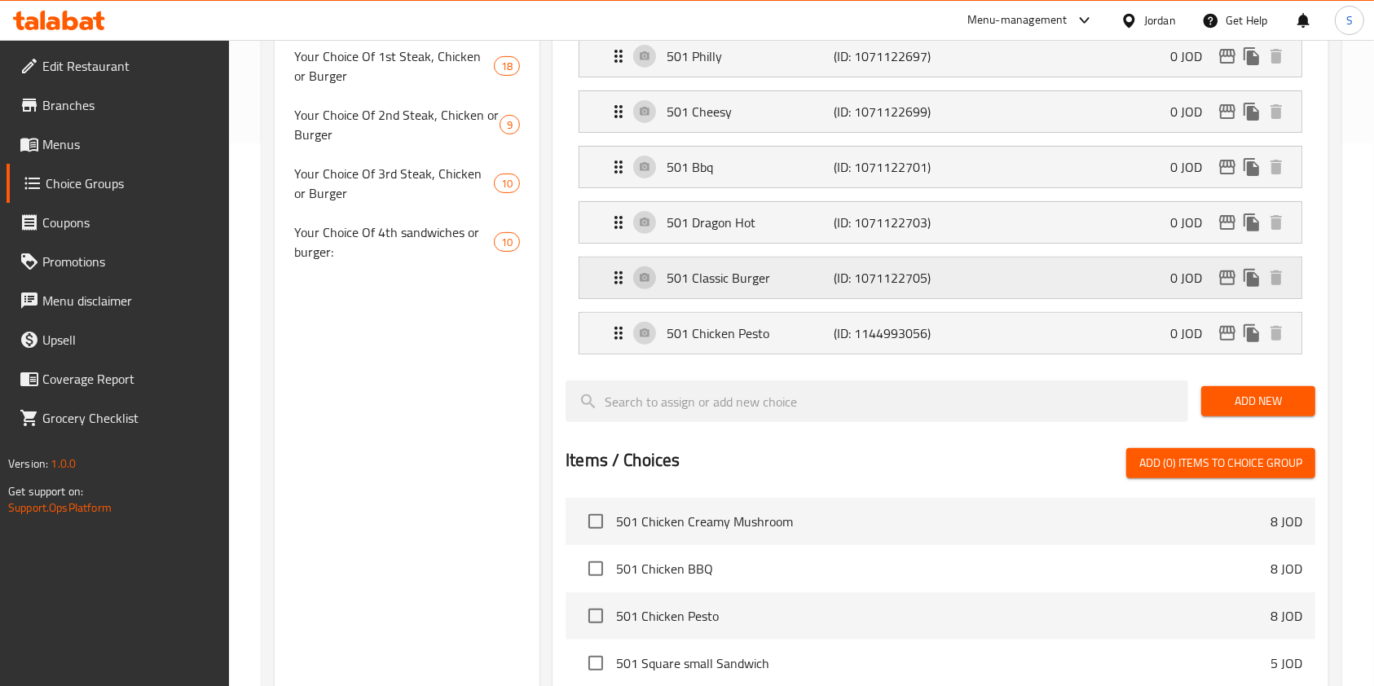
click at [611, 274] on icon "Expand" at bounding box center [619, 278] width 20 height 20
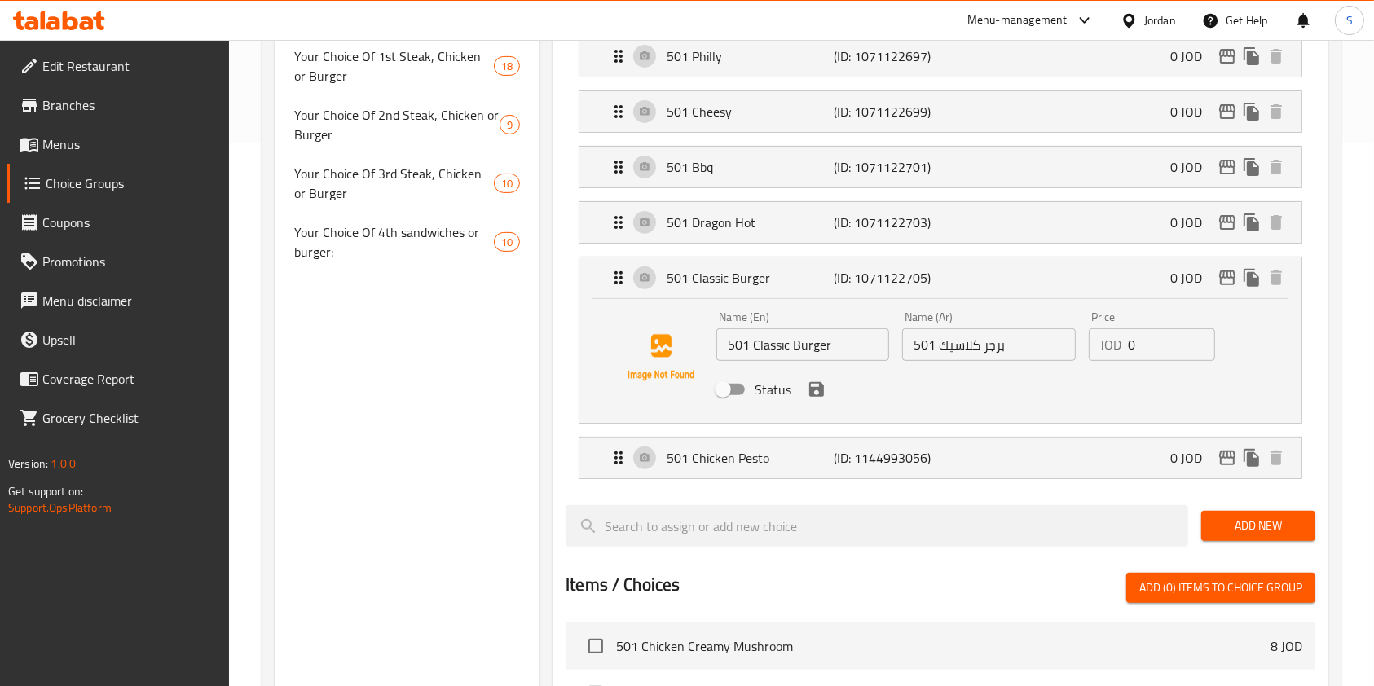
click at [711, 411] on div at bounding box center [661, 357] width 111 height 111
click at [718, 403] on div "Status" at bounding box center [989, 390] width 558 height 44
click at [723, 388] on input "Status" at bounding box center [722, 389] width 93 height 31
checkbox input "true"
click at [821, 388] on icon "save" at bounding box center [816, 389] width 15 height 15
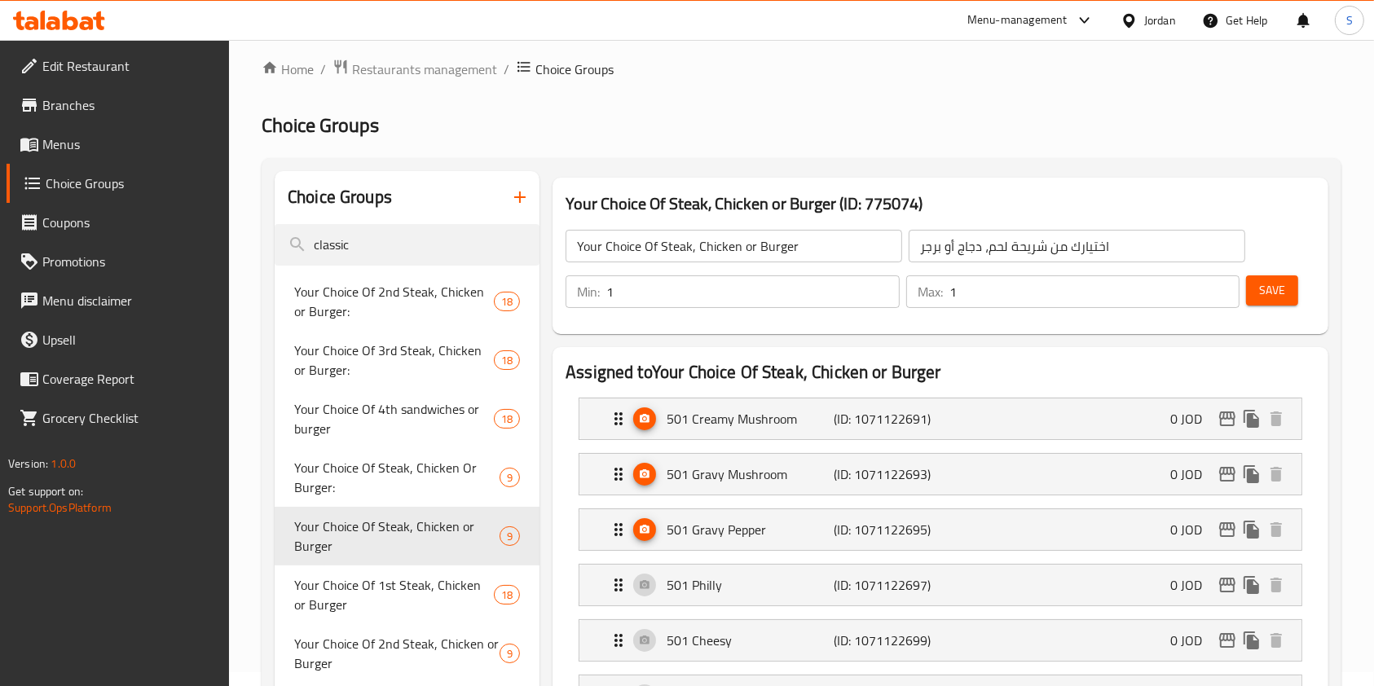
scroll to position [0, 0]
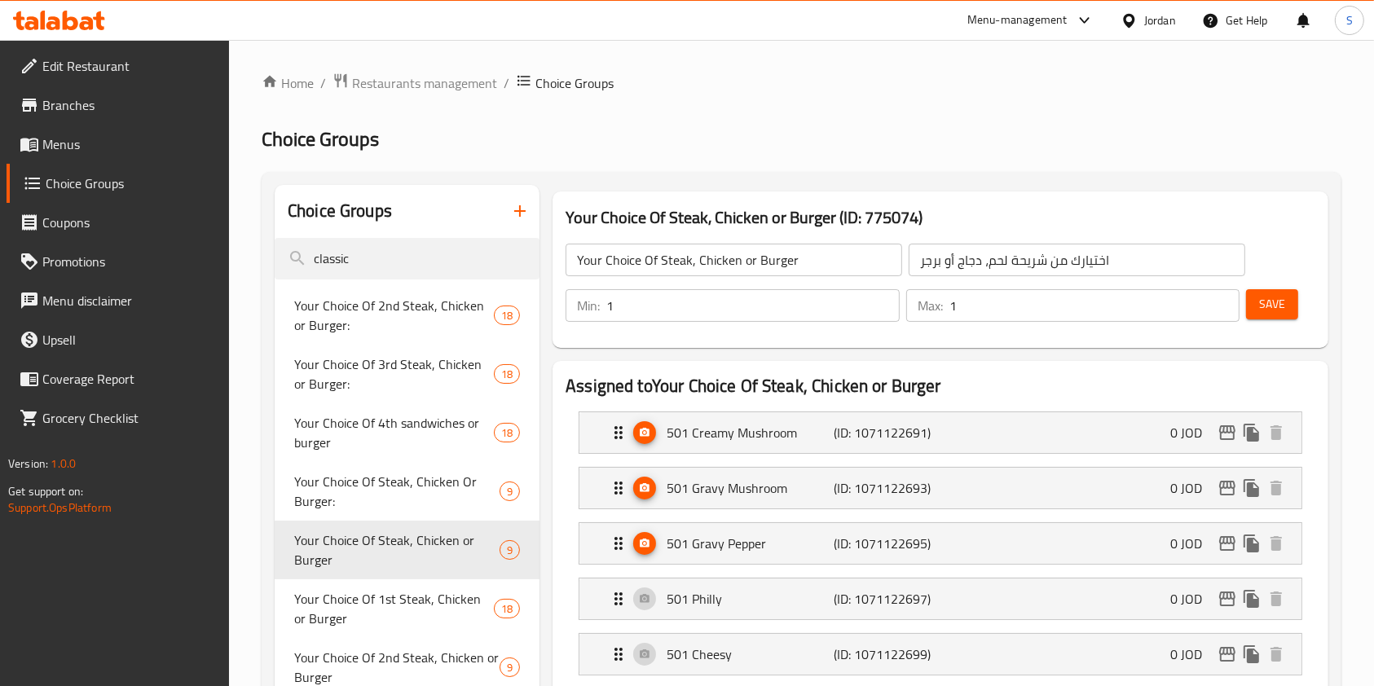
click at [1269, 321] on div "Save" at bounding box center [1274, 305] width 63 height 39
click at [1269, 306] on span "Save" at bounding box center [1272, 304] width 26 height 20
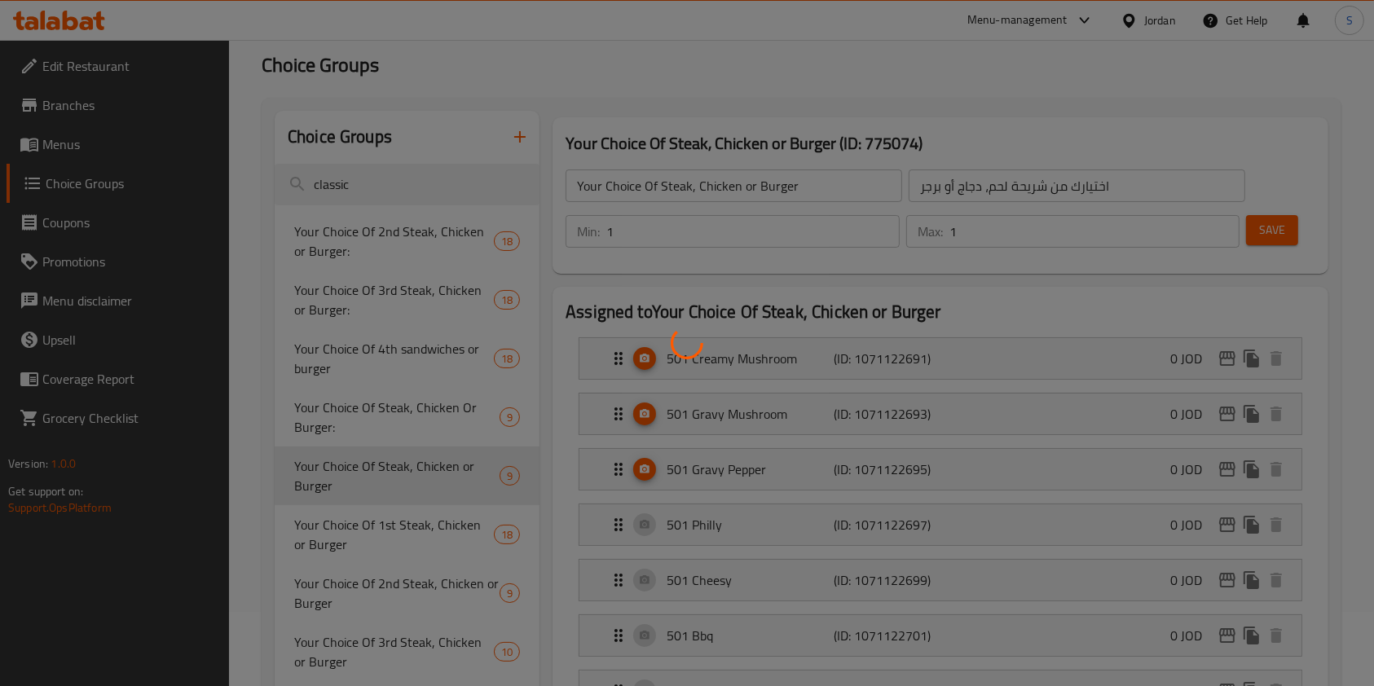
scroll to position [108, 0]
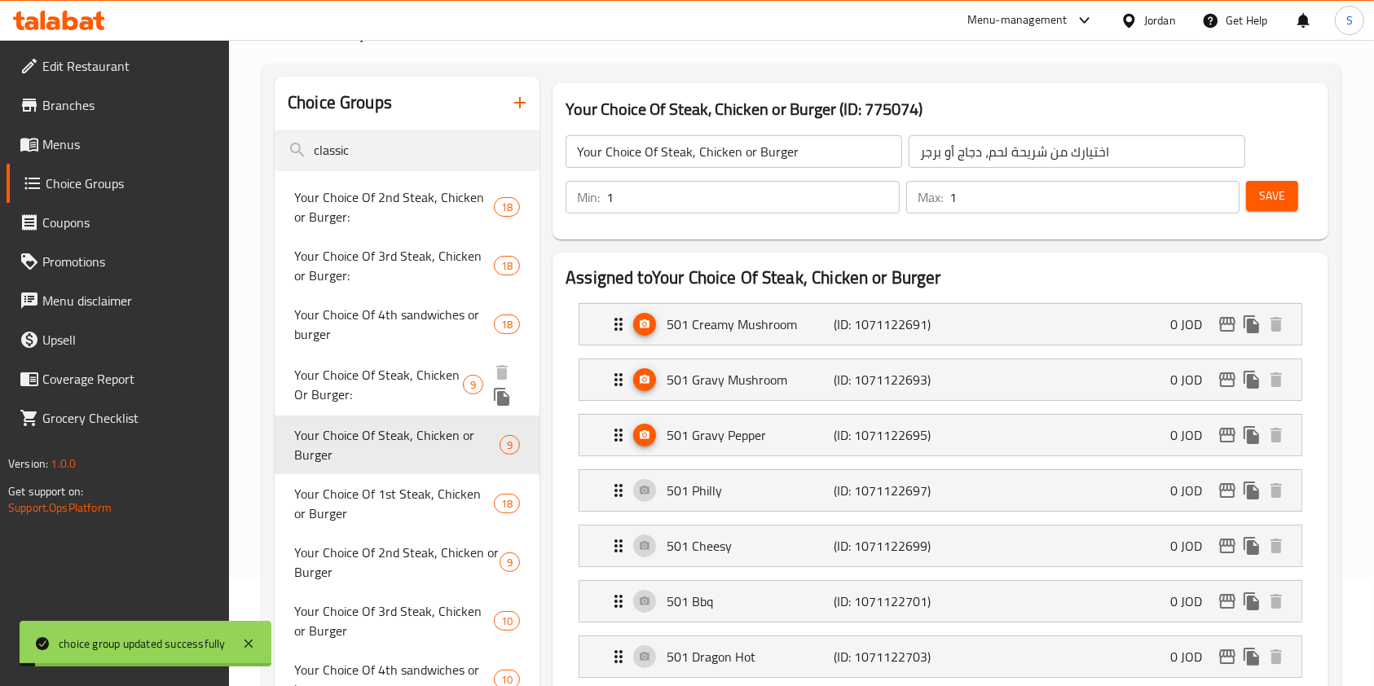
click at [381, 372] on span "Your Choice Of Steak, Chicken Or Burger:" at bounding box center [378, 384] width 169 height 39
type input "Your Choice Of Steak, Chicken Or Burger:"
type input "اختيارك من شريحة لحم أو دجاج أو برجر:"
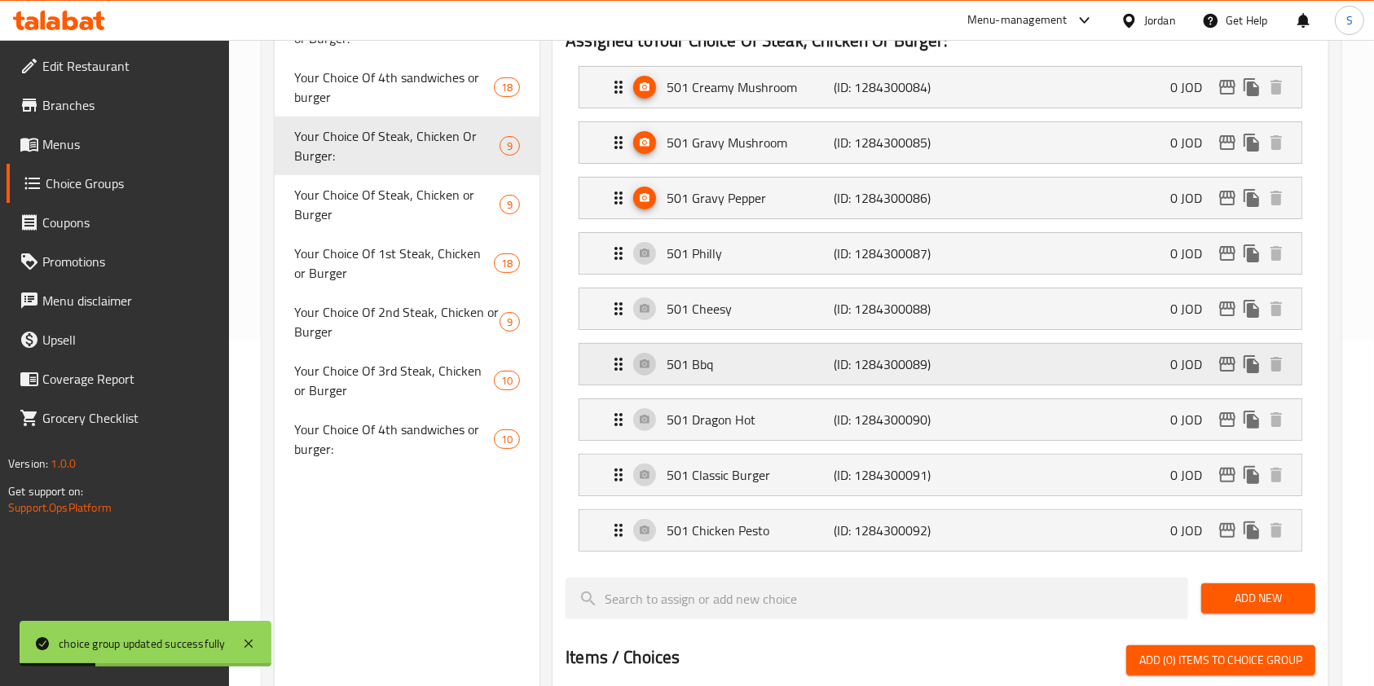
scroll to position [326, 0]
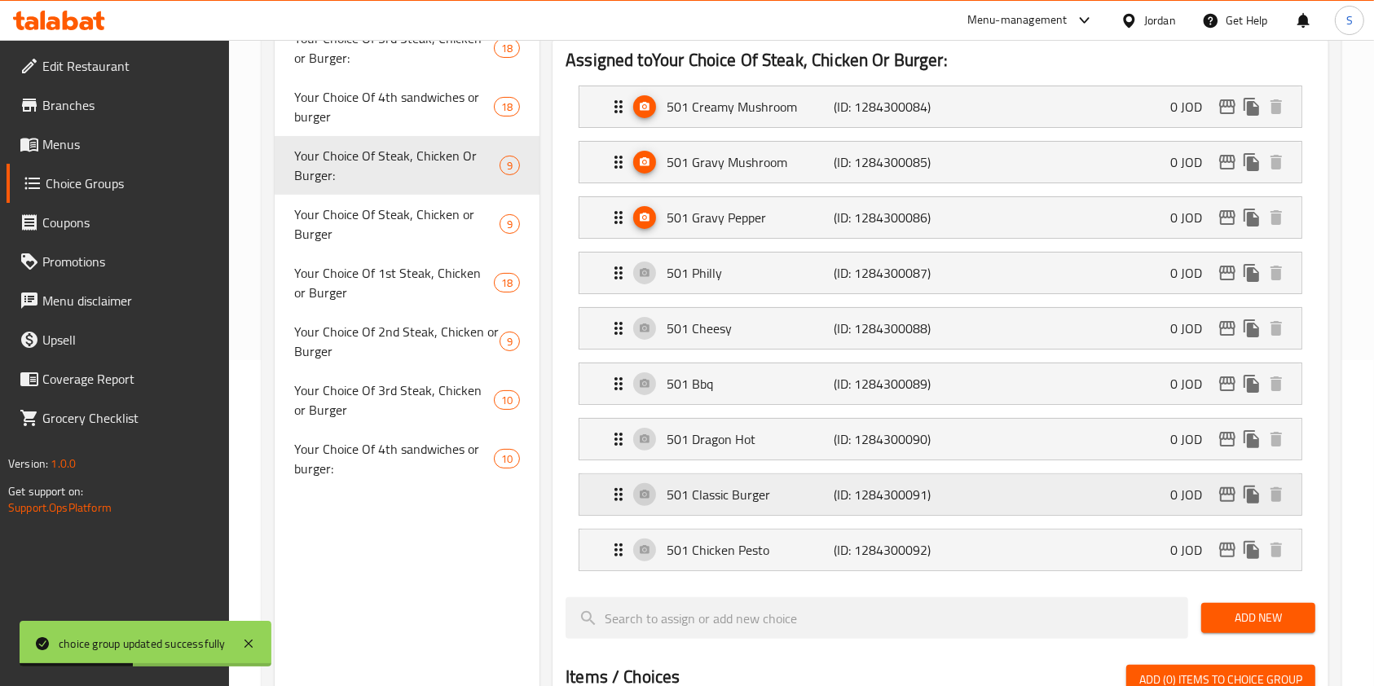
click at [634, 499] on div "501 Classic Burger (ID: 1284300091) 0 JOD" at bounding box center [945, 494] width 673 height 41
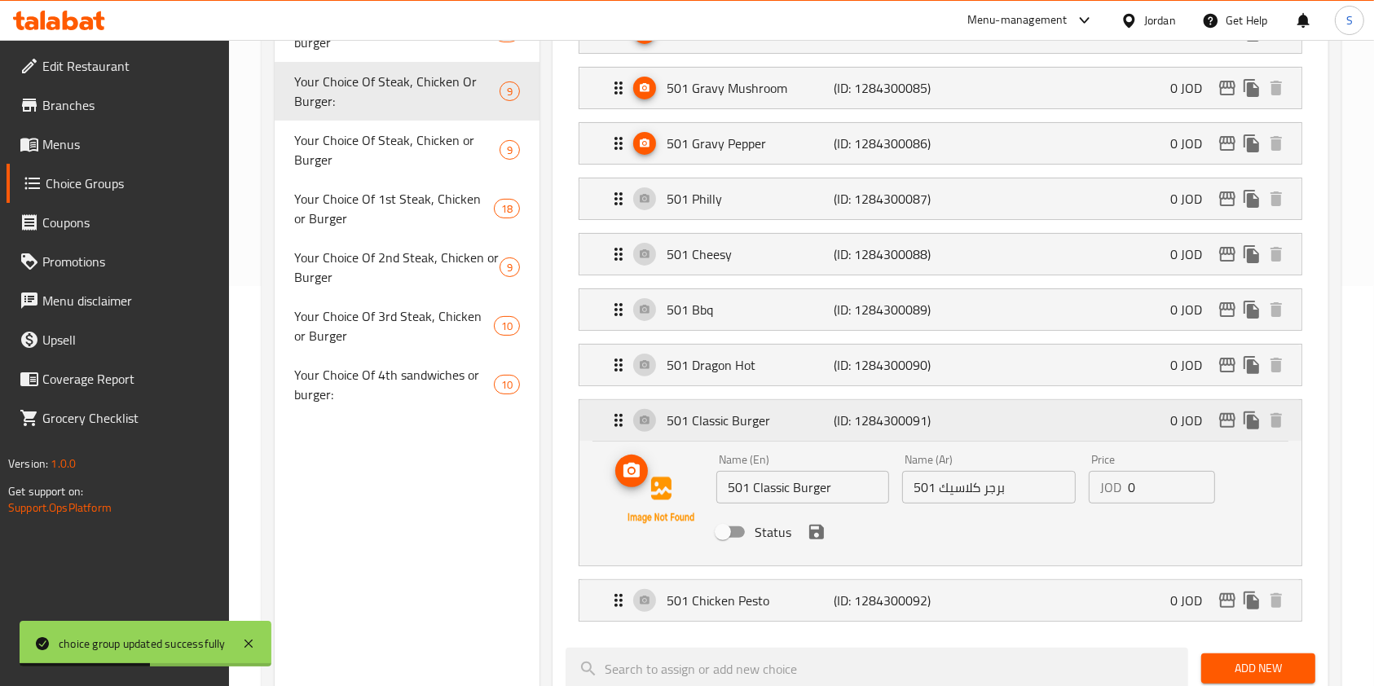
scroll to position [434, 0]
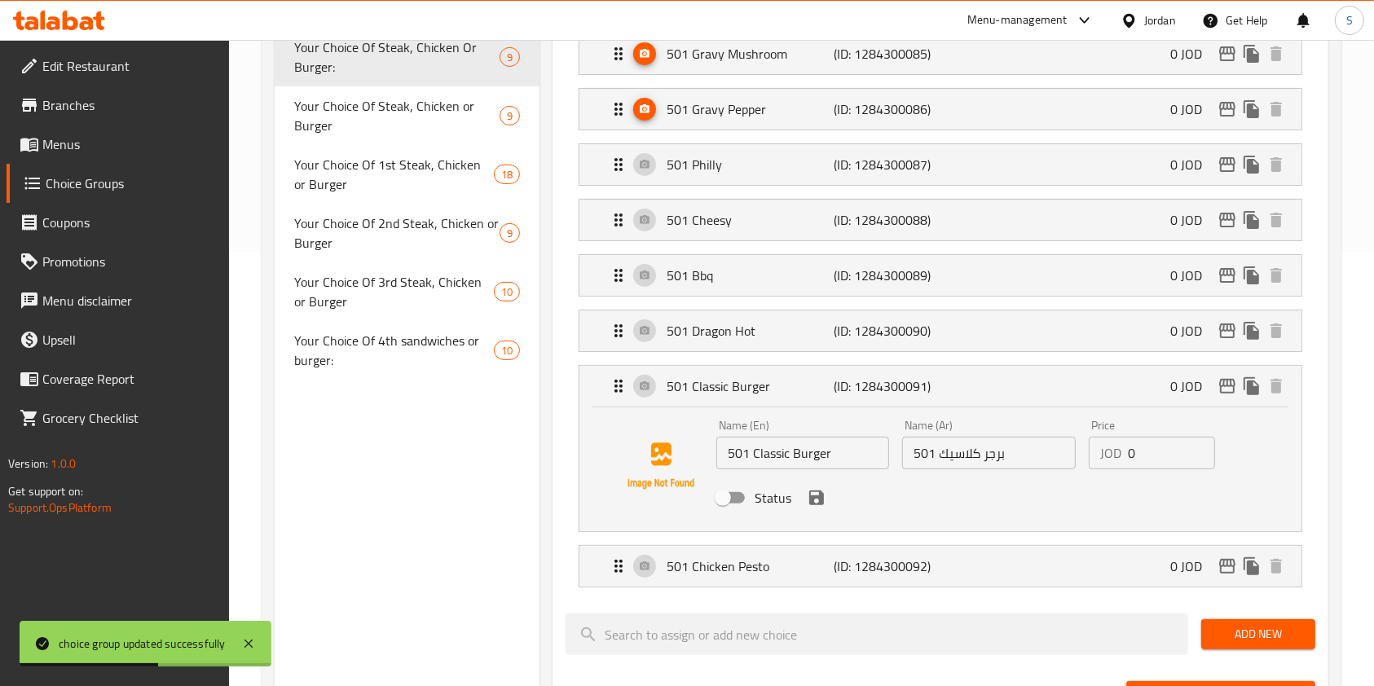
click at [734, 506] on input "Status" at bounding box center [722, 497] width 93 height 31
checkbox input "true"
click at [825, 505] on icon "save" at bounding box center [817, 498] width 20 height 20
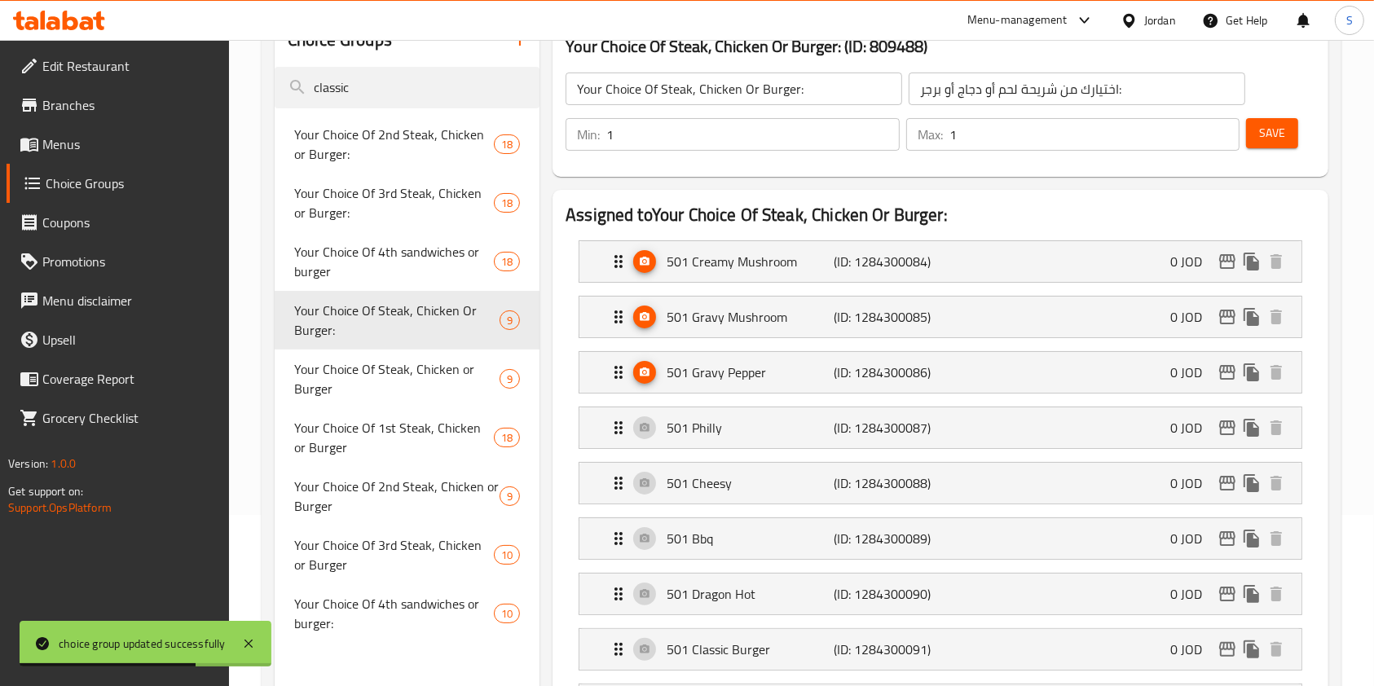
scroll to position [0, 0]
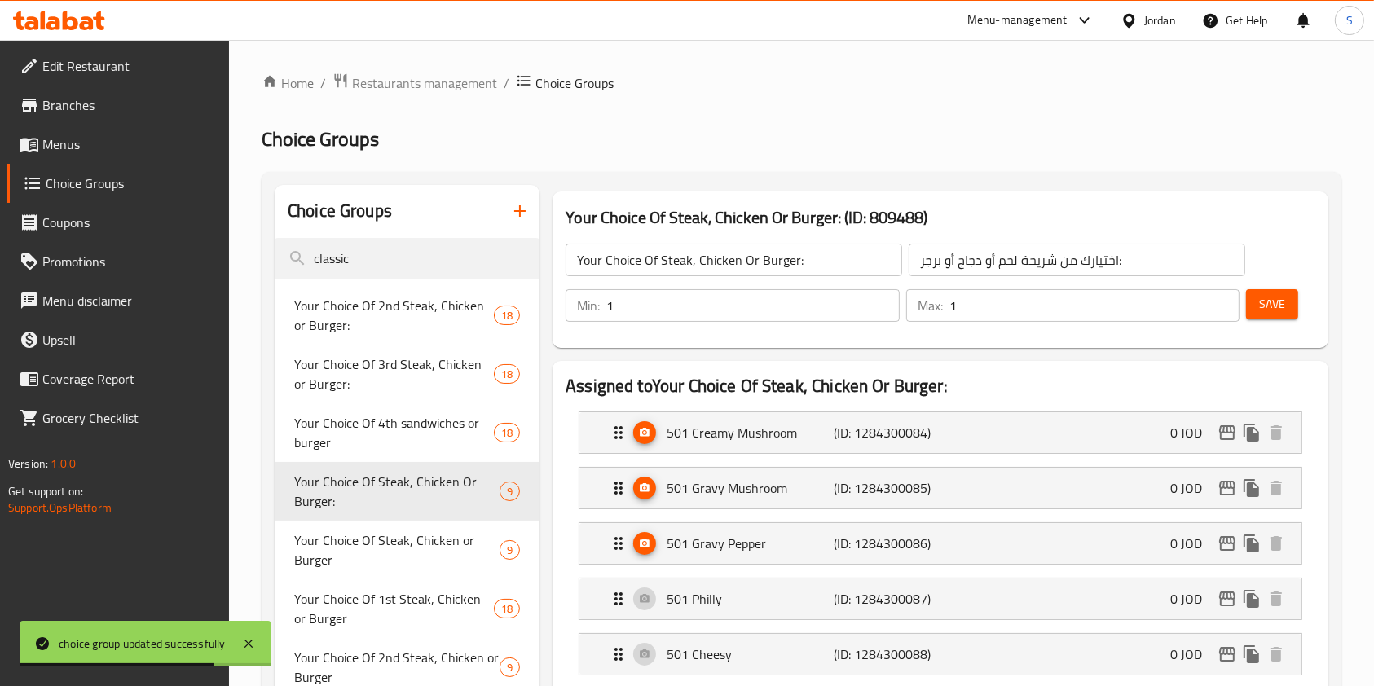
click at [1265, 303] on span "Save" at bounding box center [1272, 304] width 26 height 20
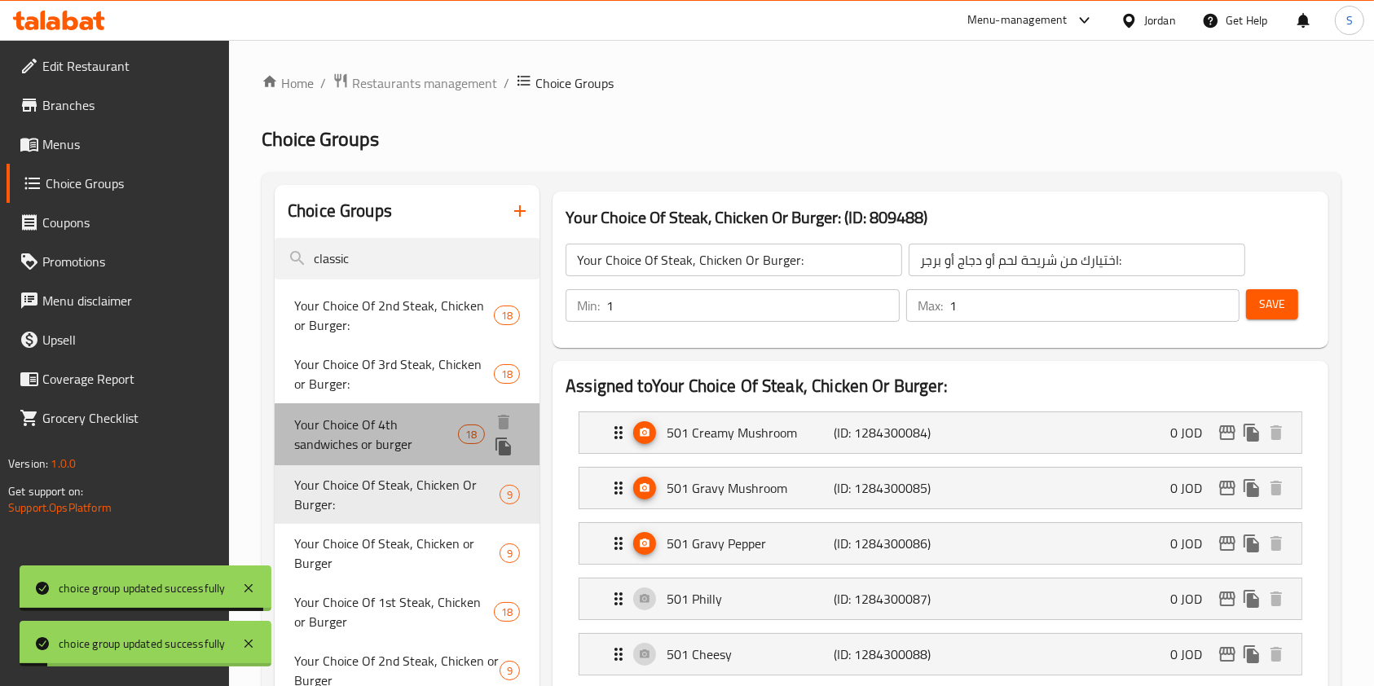
click at [369, 428] on span "Your Choice Of 4th sandwiches or burger" at bounding box center [376, 434] width 164 height 39
type input "Your Choice Of 4th sandwiches or burger"
type input "اختيارك من السندويشات أو البرجر الرابع:"
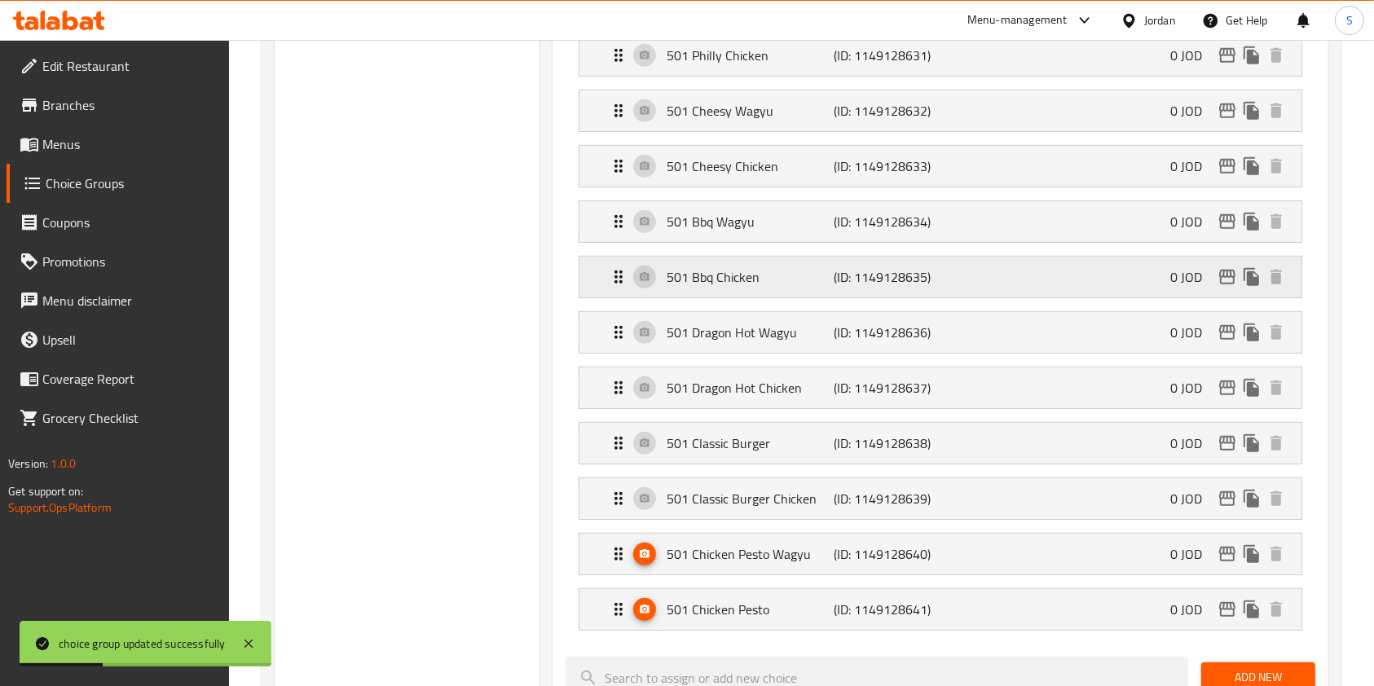
scroll to position [869, 0]
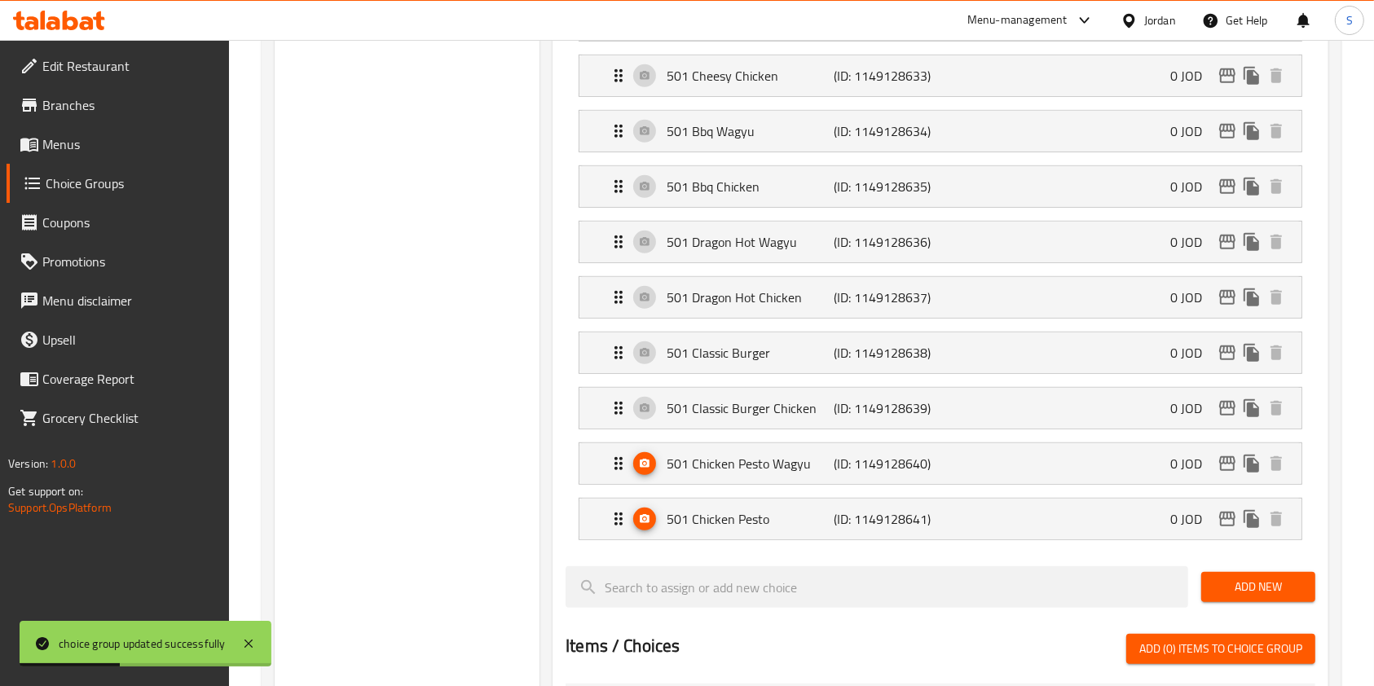
click at [707, 371] on li "501 Classic Burger (ID: 1149128638) 0 JOD Name (En) 501 Classic Burger Name (En…" at bounding box center [941, 352] width 750 height 55
click at [707, 350] on p "501 Classic Burger" at bounding box center [750, 353] width 167 height 20
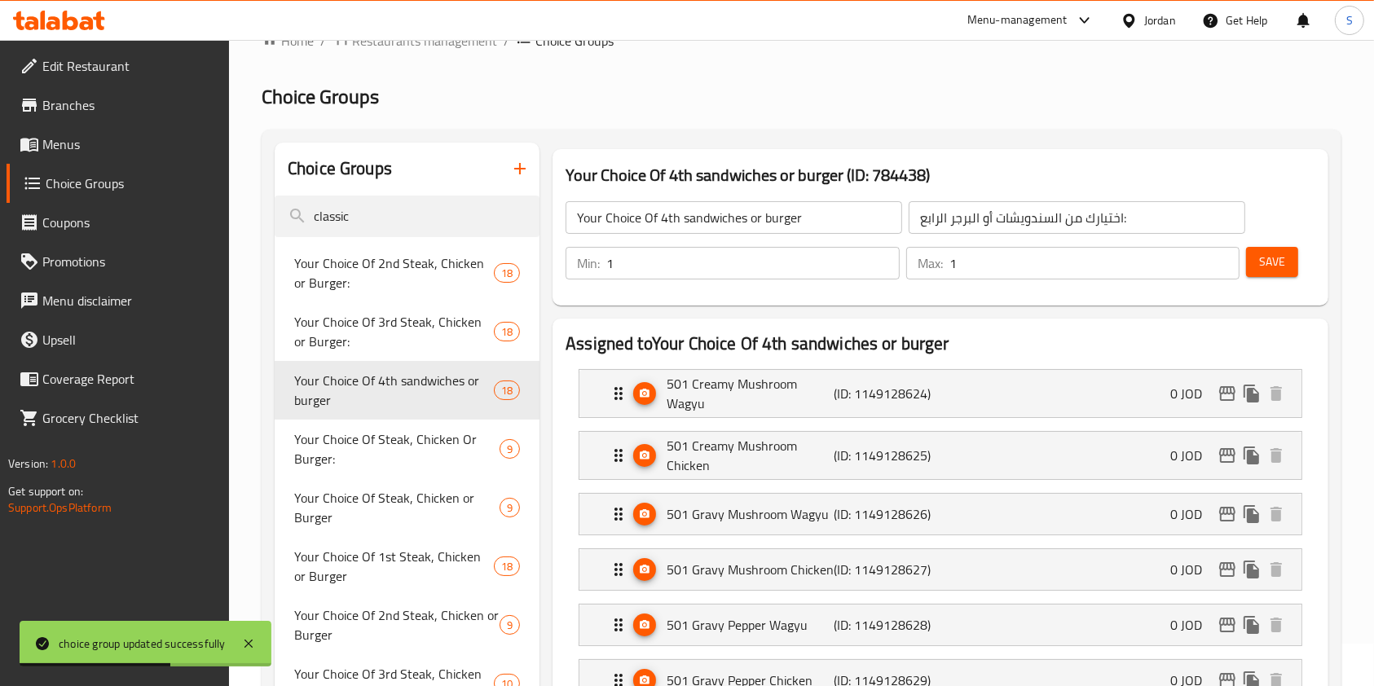
scroll to position [0, 0]
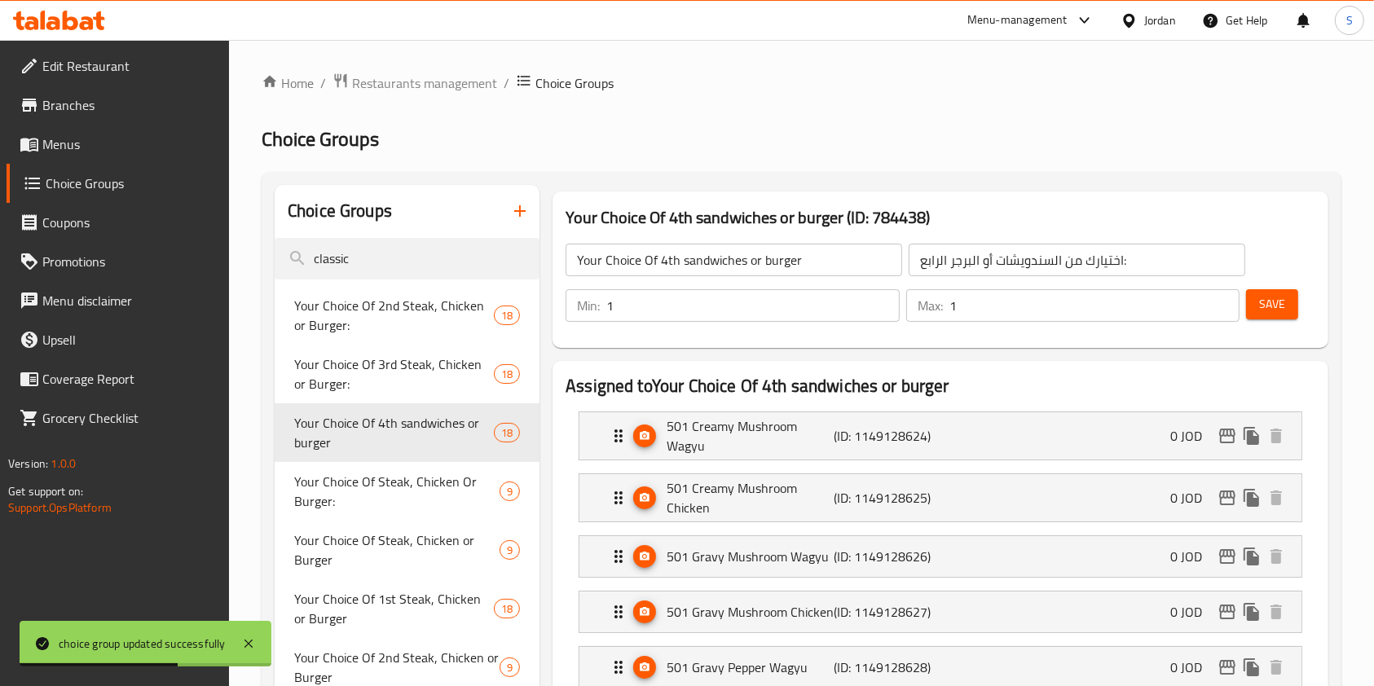
click at [1288, 302] on button "Save" at bounding box center [1272, 304] width 52 height 30
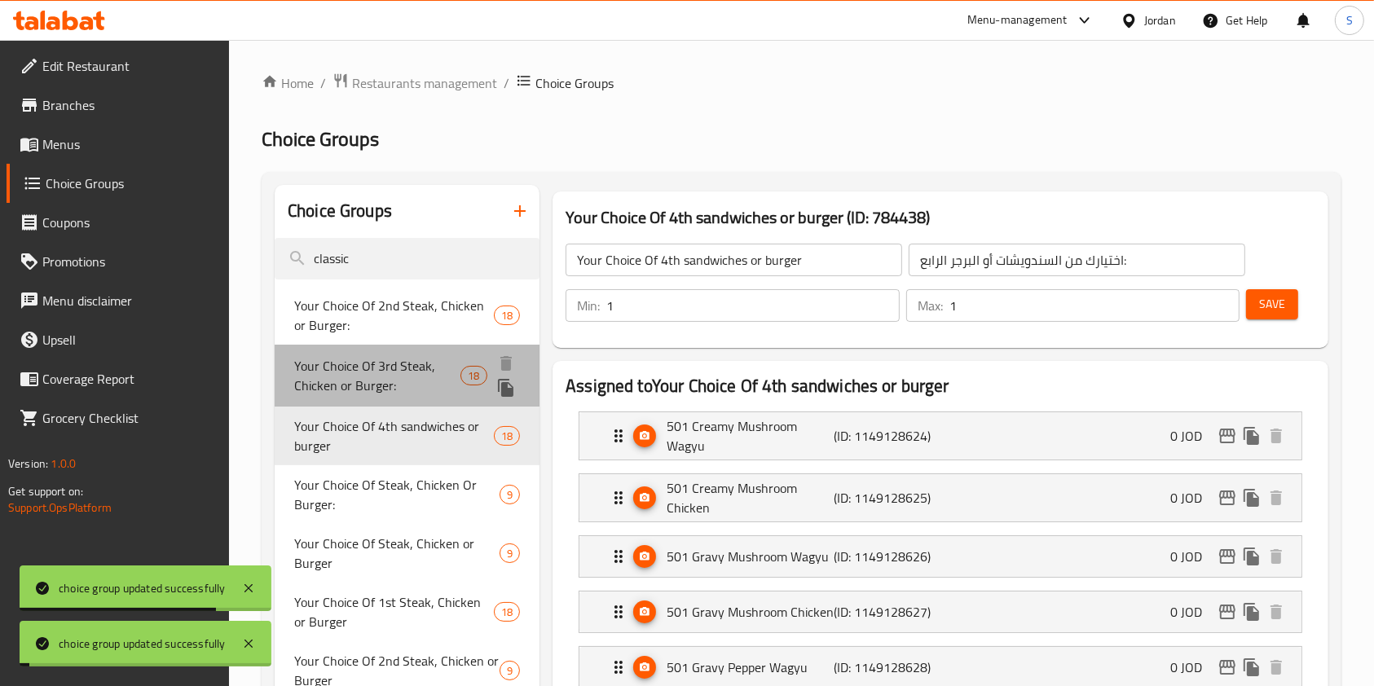
click at [407, 371] on span "Your Choice Of 3rd Steak, Chicken or Burger:" at bounding box center [377, 375] width 166 height 39
type input "Your Choice Of 3rd Steak, Chicken or Burger:"
type input "اختيارك من شريحة لحم ثالثة، دجاج أو برجر"
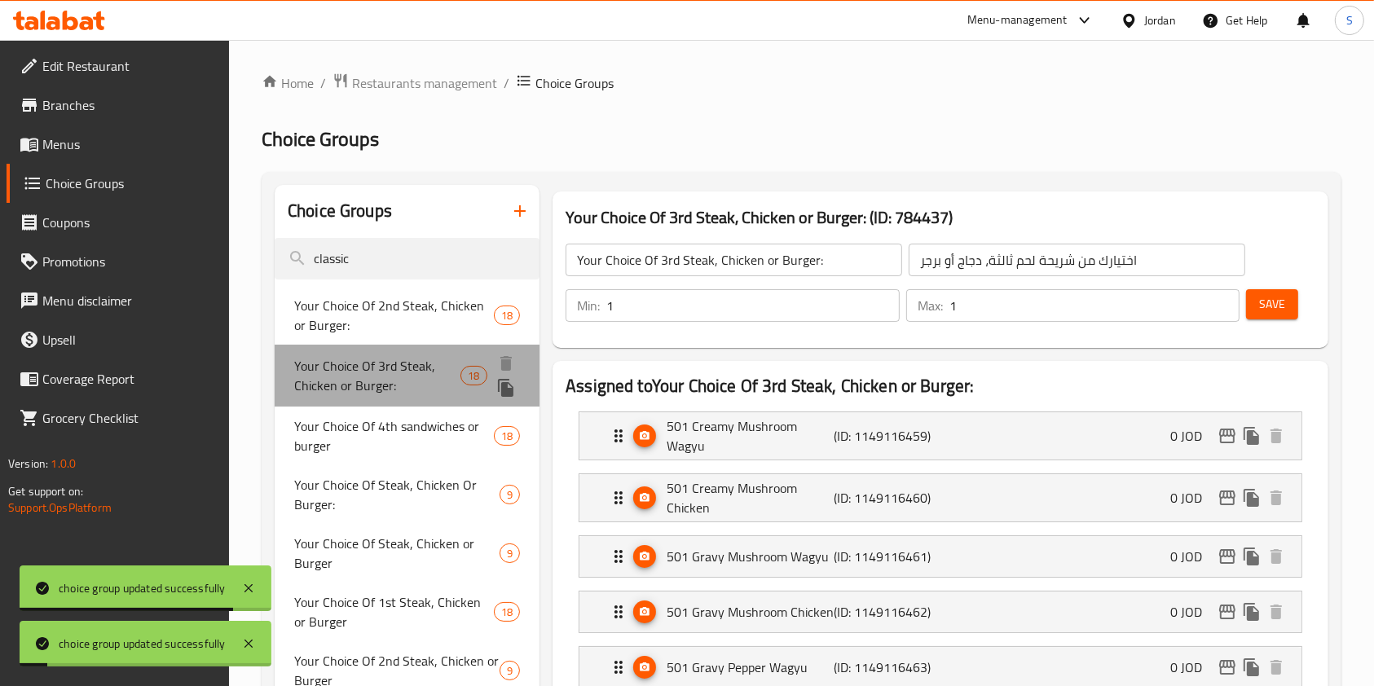
click at [391, 372] on span "Your Choice Of 3rd Steak, Chicken or Burger:" at bounding box center [377, 375] width 166 height 39
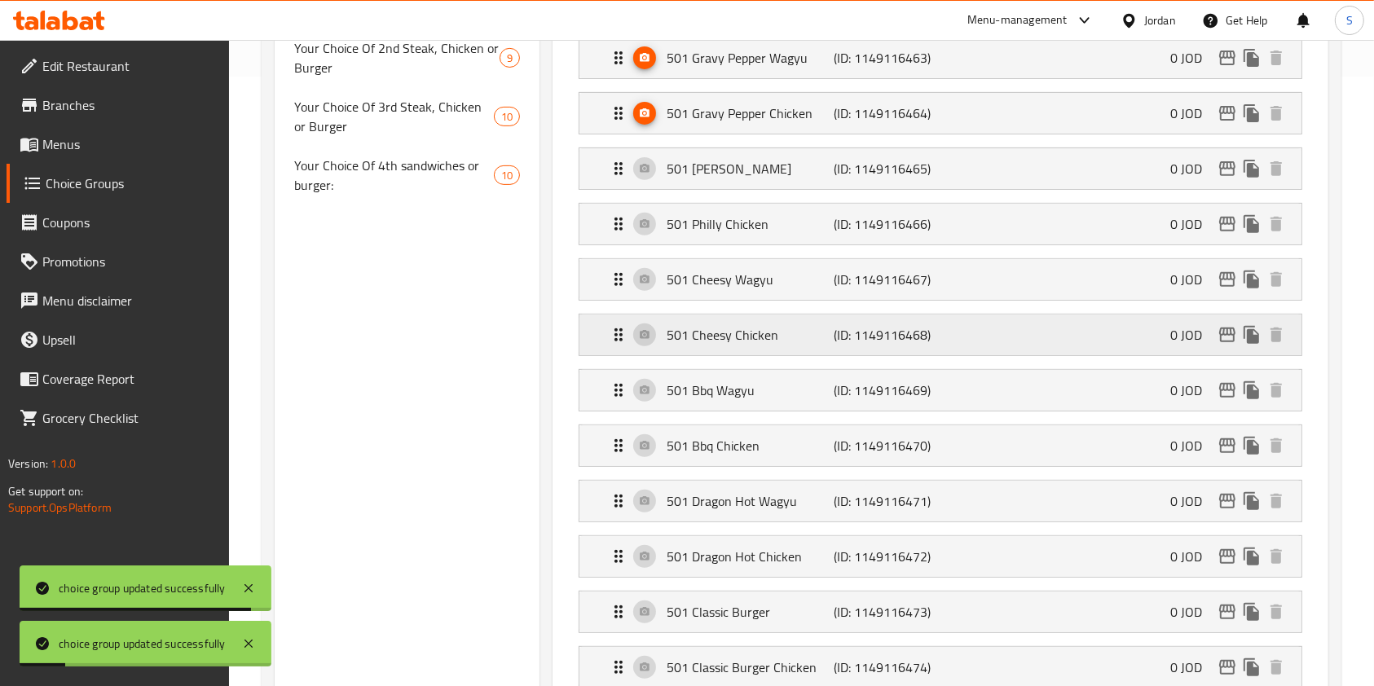
scroll to position [760, 0]
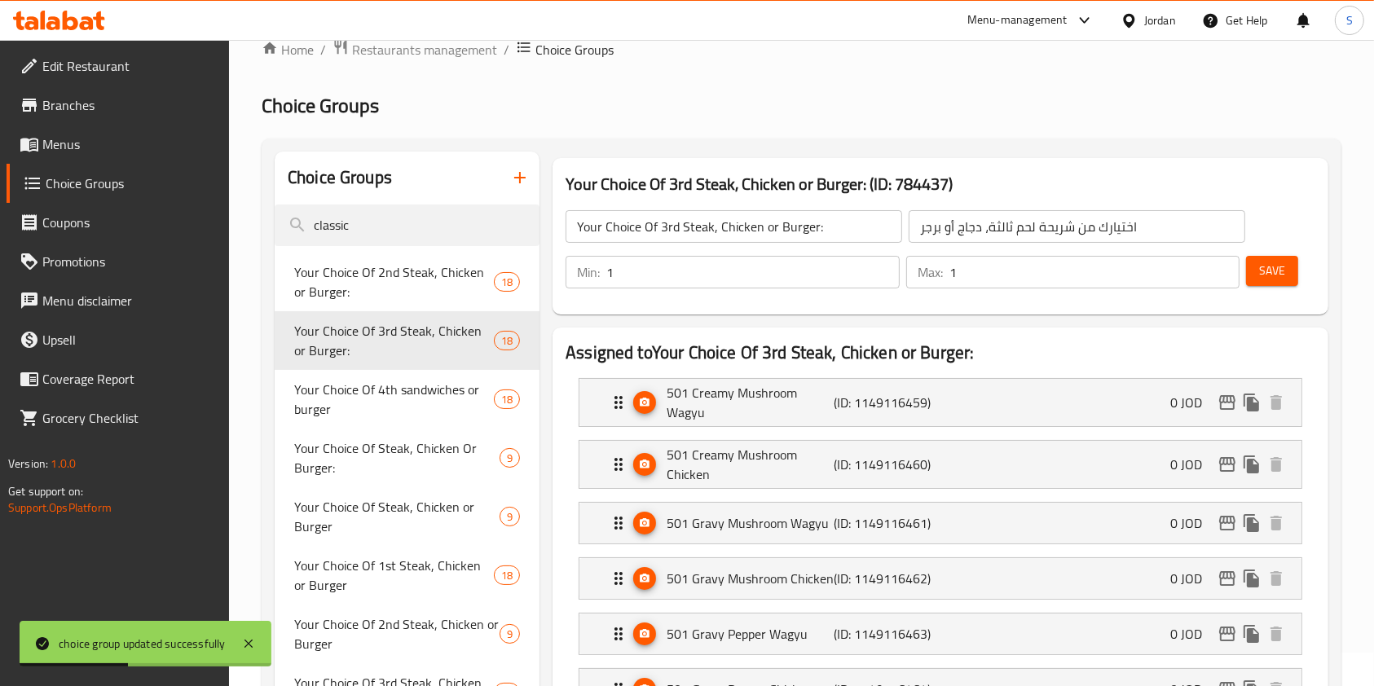
scroll to position [0, 0]
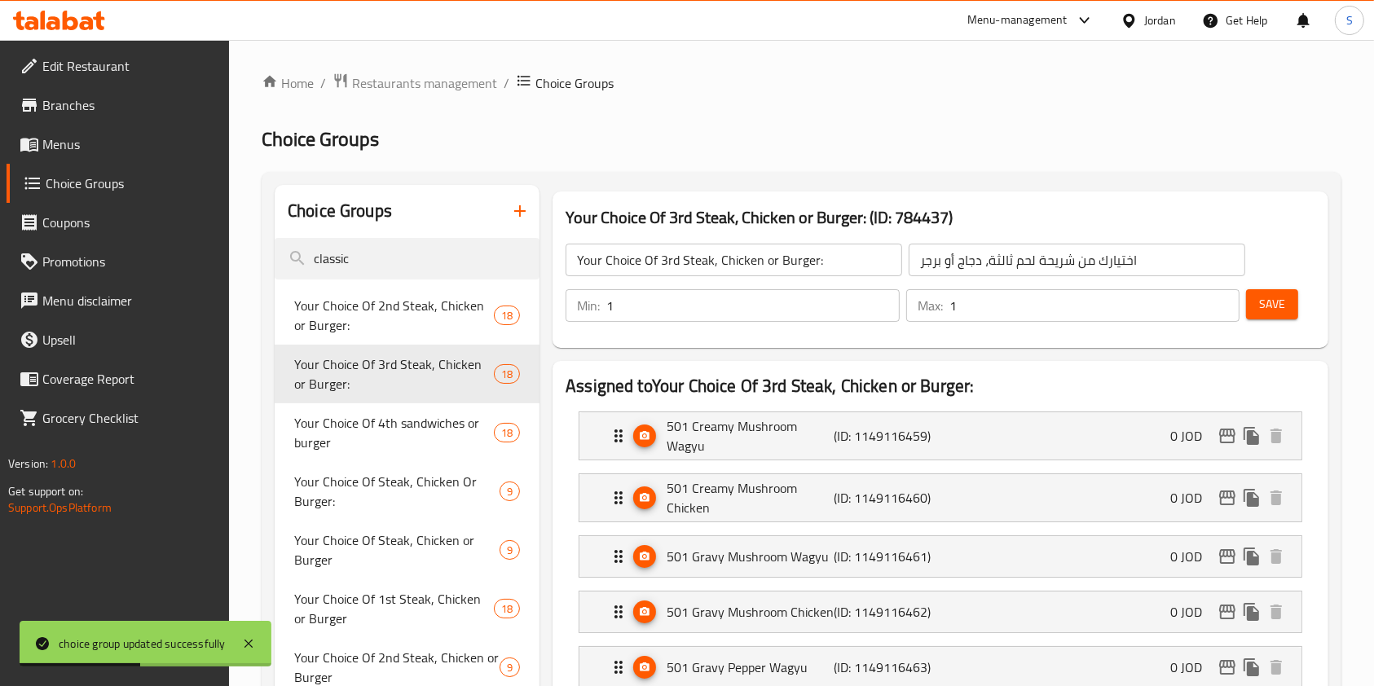
click at [1257, 301] on button "Save" at bounding box center [1272, 304] width 52 height 30
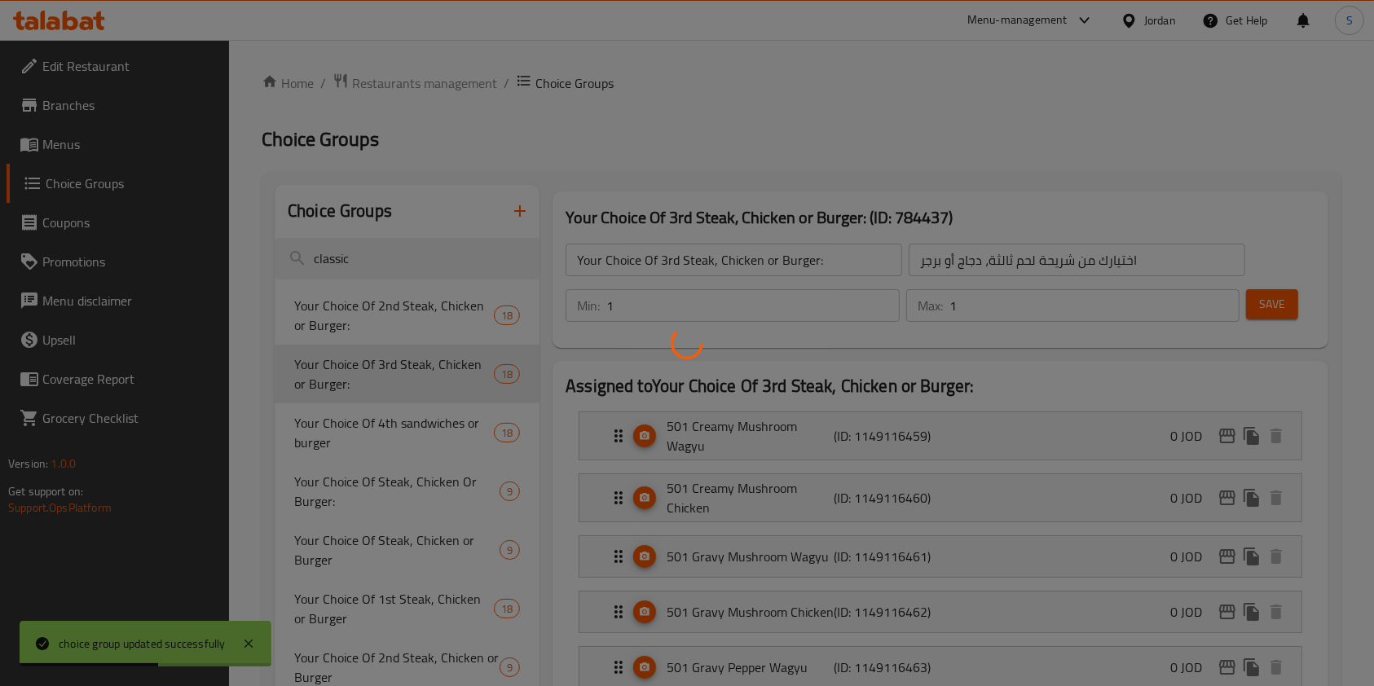
click at [377, 316] on div at bounding box center [687, 343] width 1374 height 686
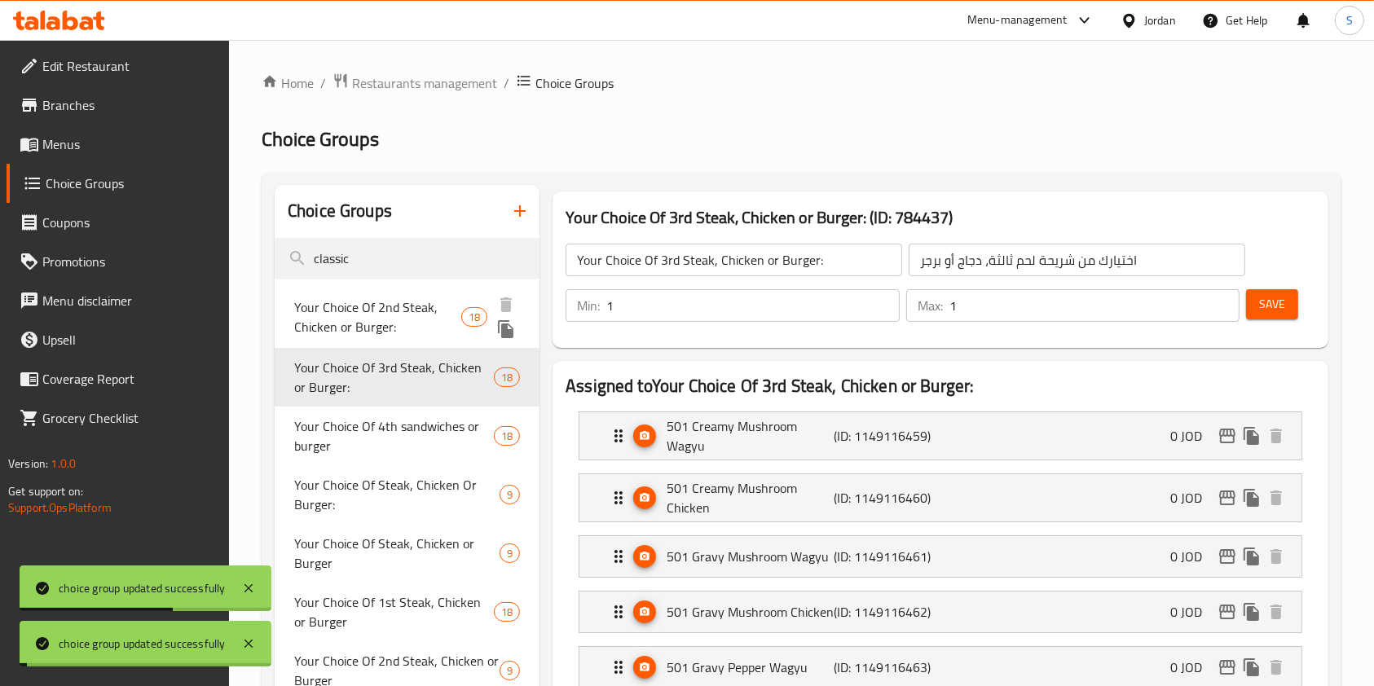
click at [372, 316] on span "Your Choice Of 2nd Steak, Chicken or Burger:" at bounding box center [377, 316] width 167 height 39
type input "Your Choice Of 2nd Steak, Chicken or Burger:"
type input "اختيارك من شريحة لحم ثانية، دجاج أو برجر"
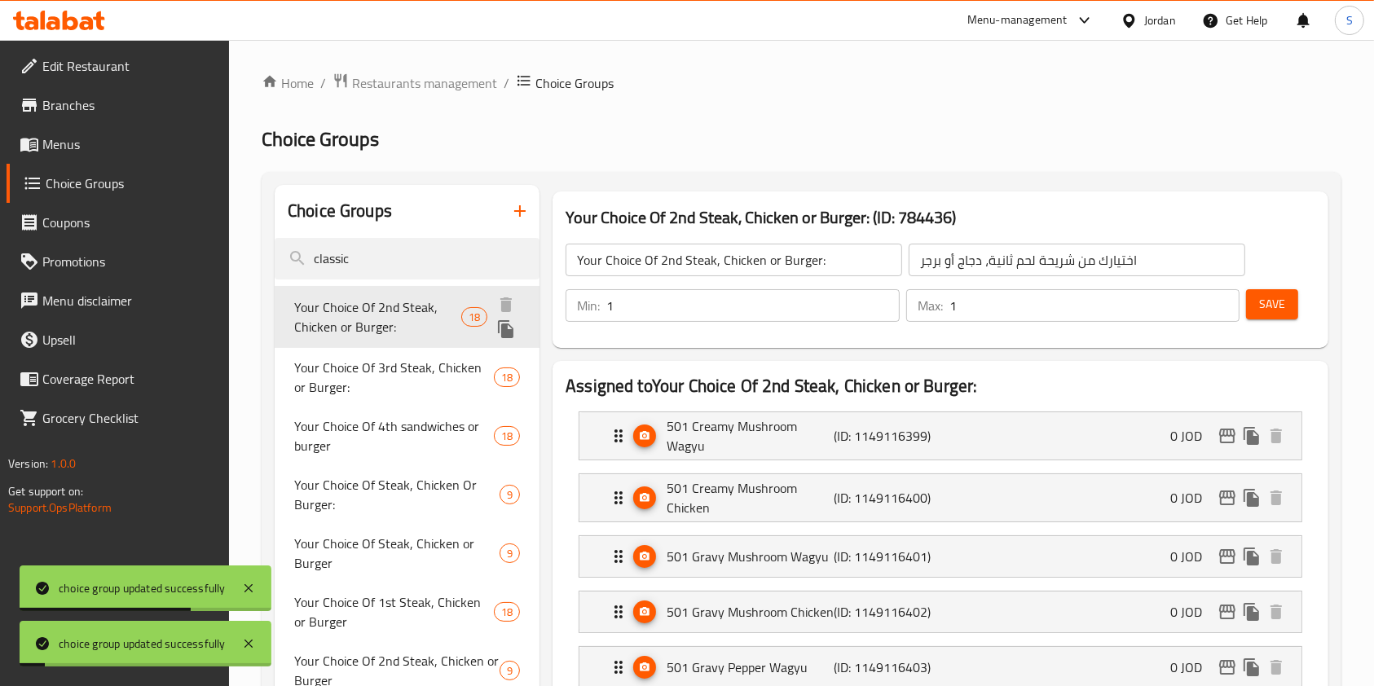
click at [386, 328] on span "Your Choice Of 2nd Steak, Chicken or Burger:" at bounding box center [377, 316] width 167 height 39
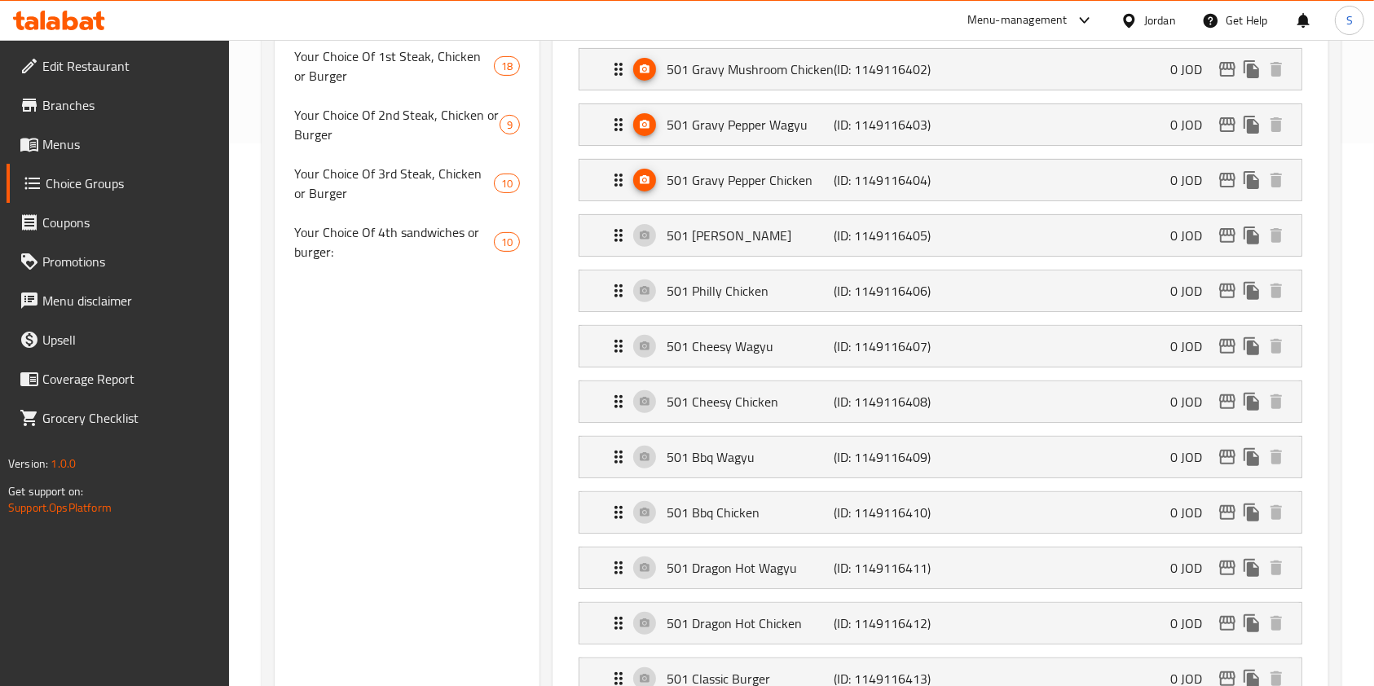
scroll to position [760, 0]
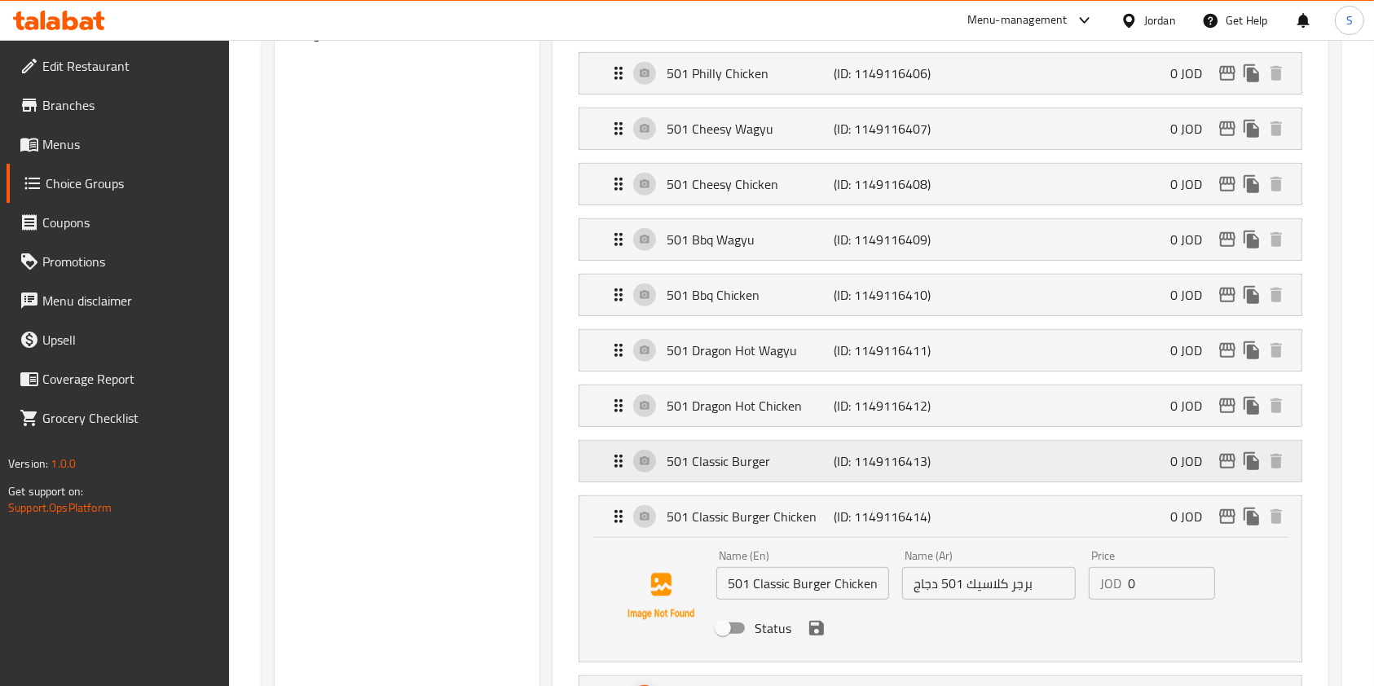
click at [611, 470] on div "501 Classic Burger (ID: 1149116413) 0 JOD" at bounding box center [945, 461] width 673 height 41
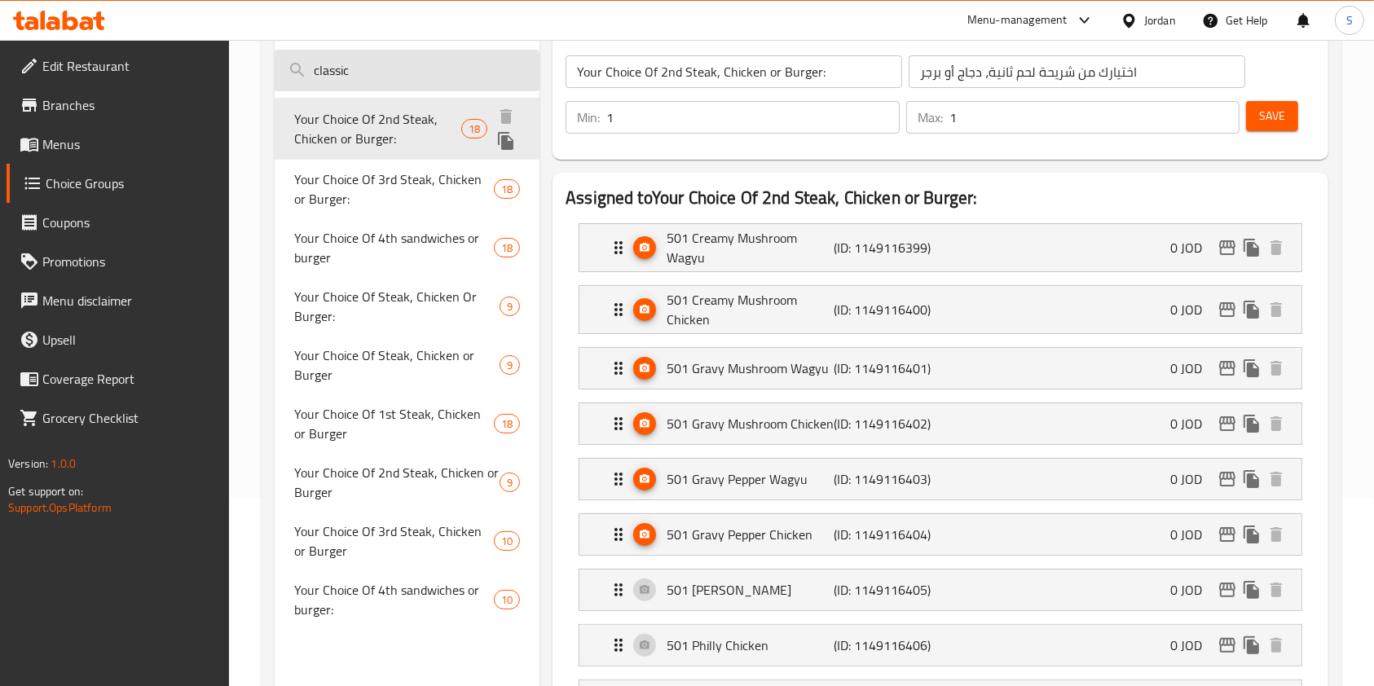
scroll to position [108, 0]
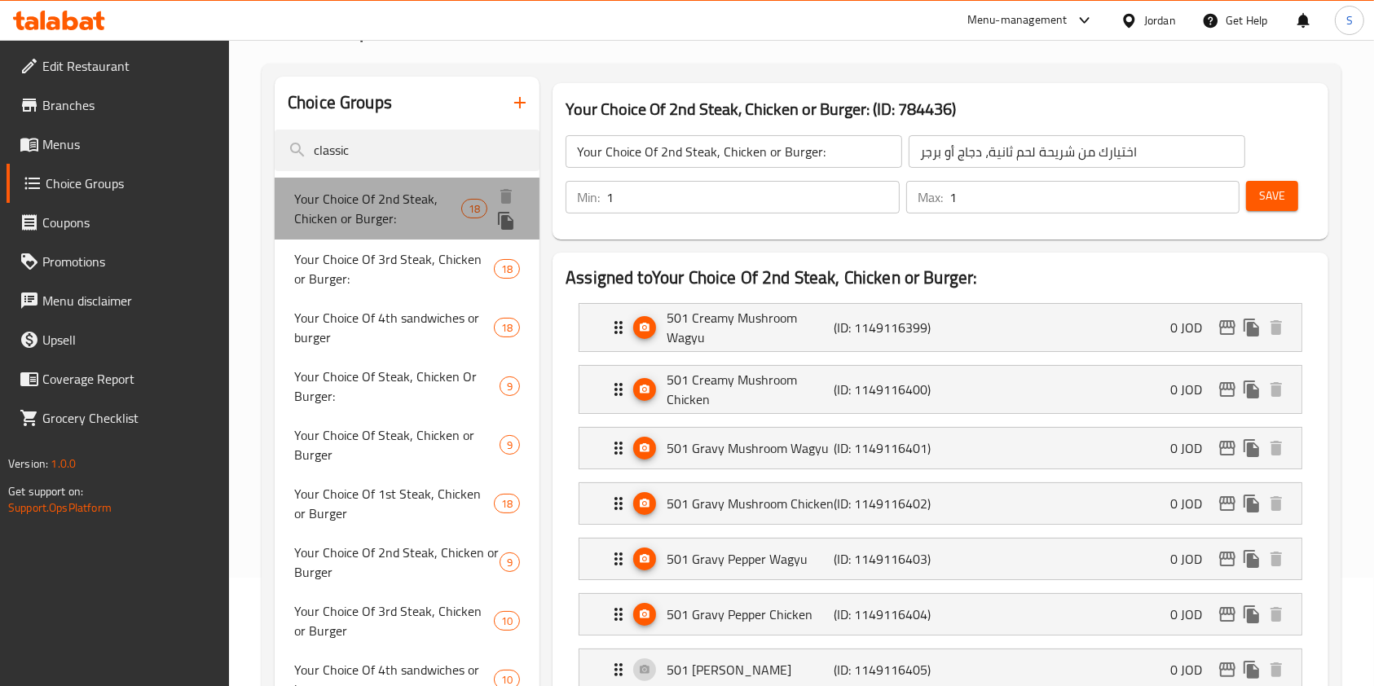
click at [393, 211] on span "Your Choice Of 2nd Steak, Chicken or Burger:" at bounding box center [377, 208] width 167 height 39
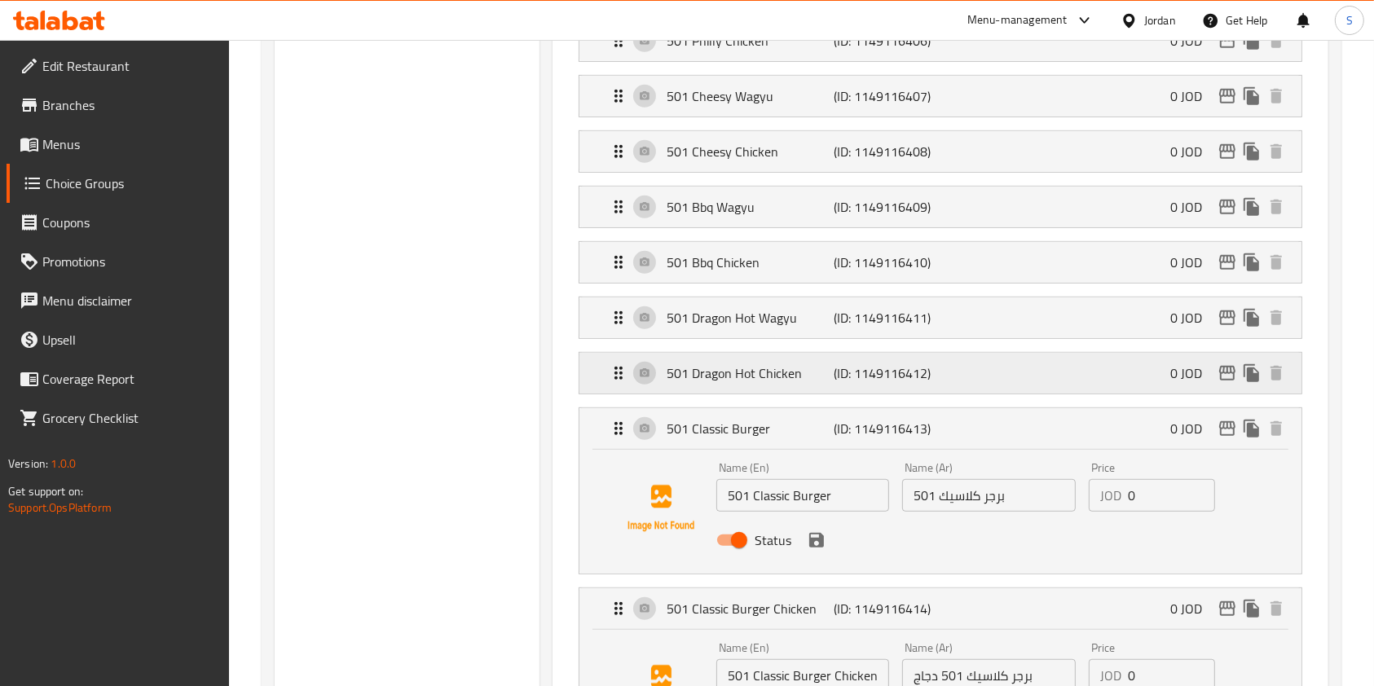
scroll to position [869, 0]
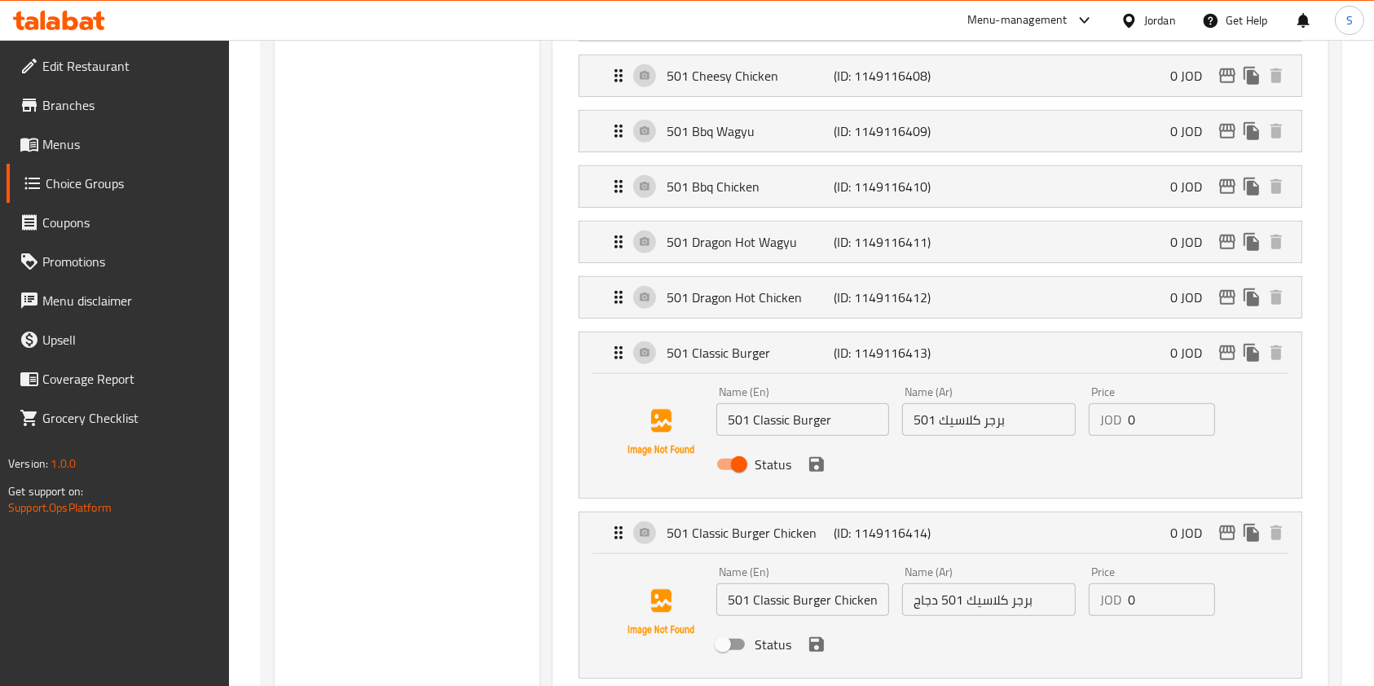
click at [805, 460] on button "save" at bounding box center [816, 464] width 24 height 24
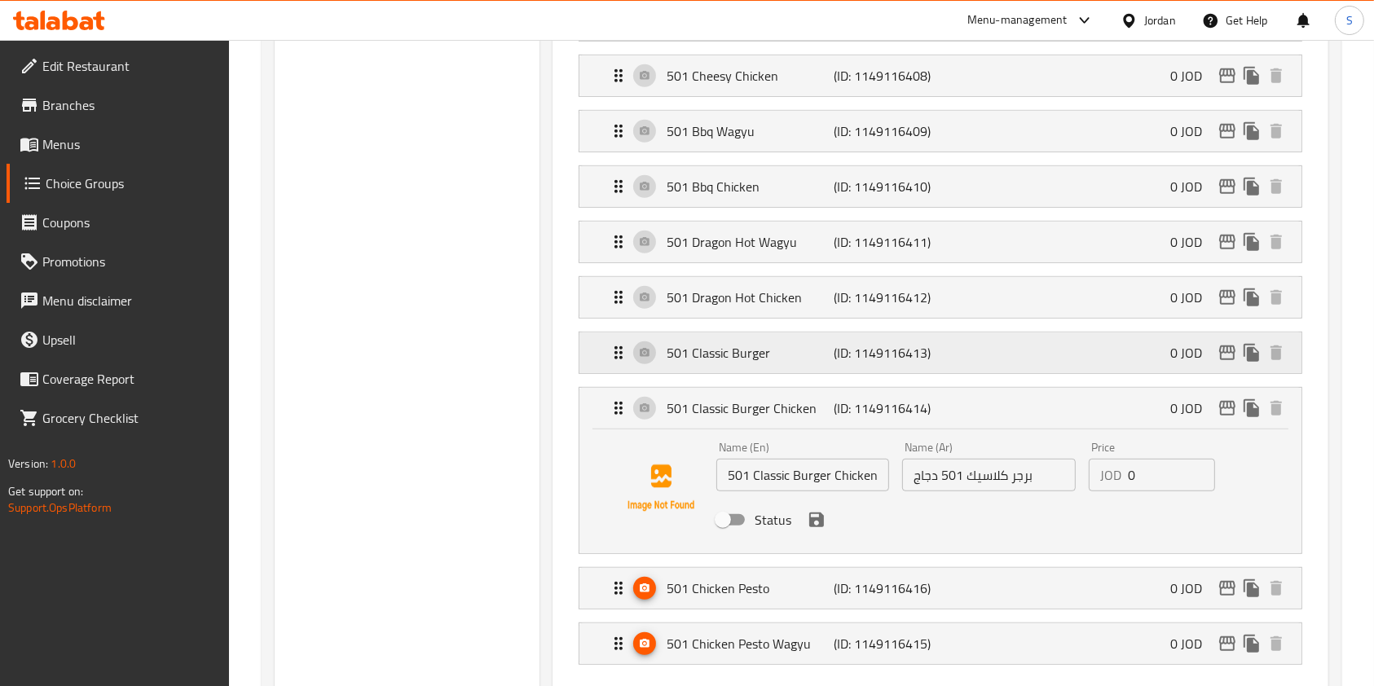
click at [757, 344] on p "501 Classic Burger" at bounding box center [750, 353] width 167 height 20
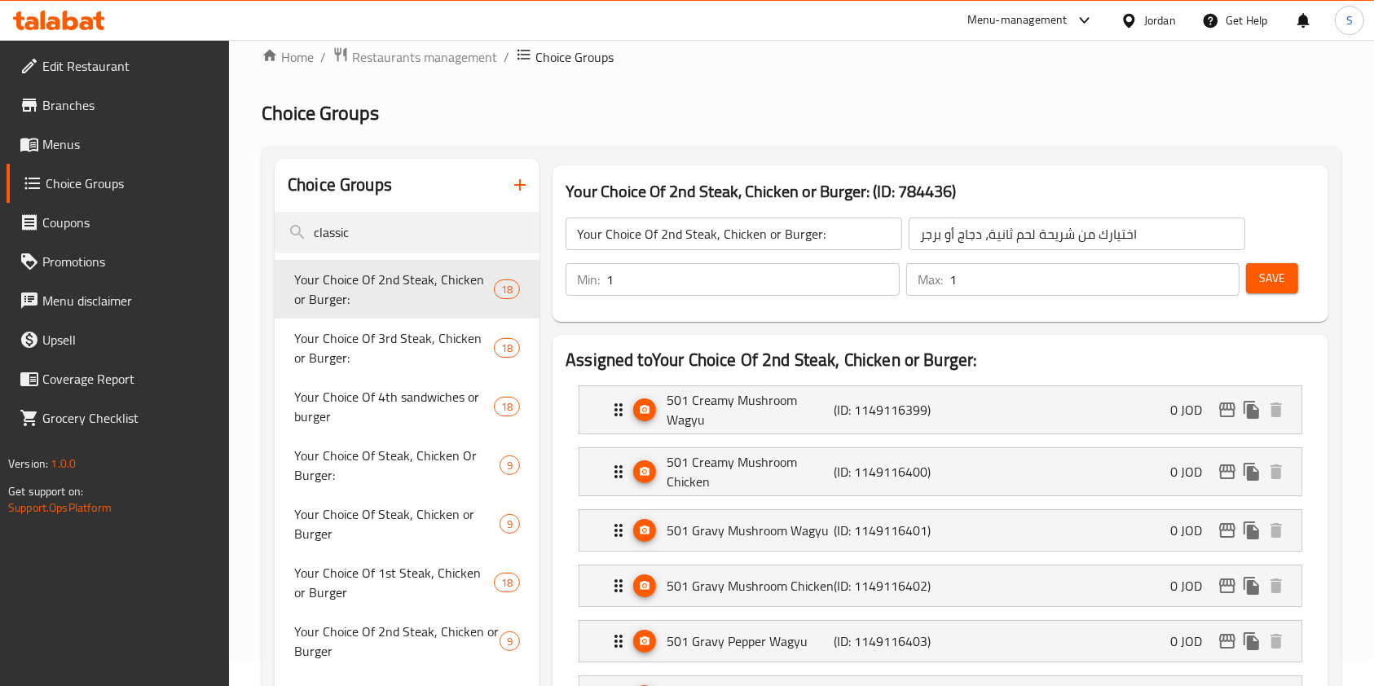
scroll to position [0, 0]
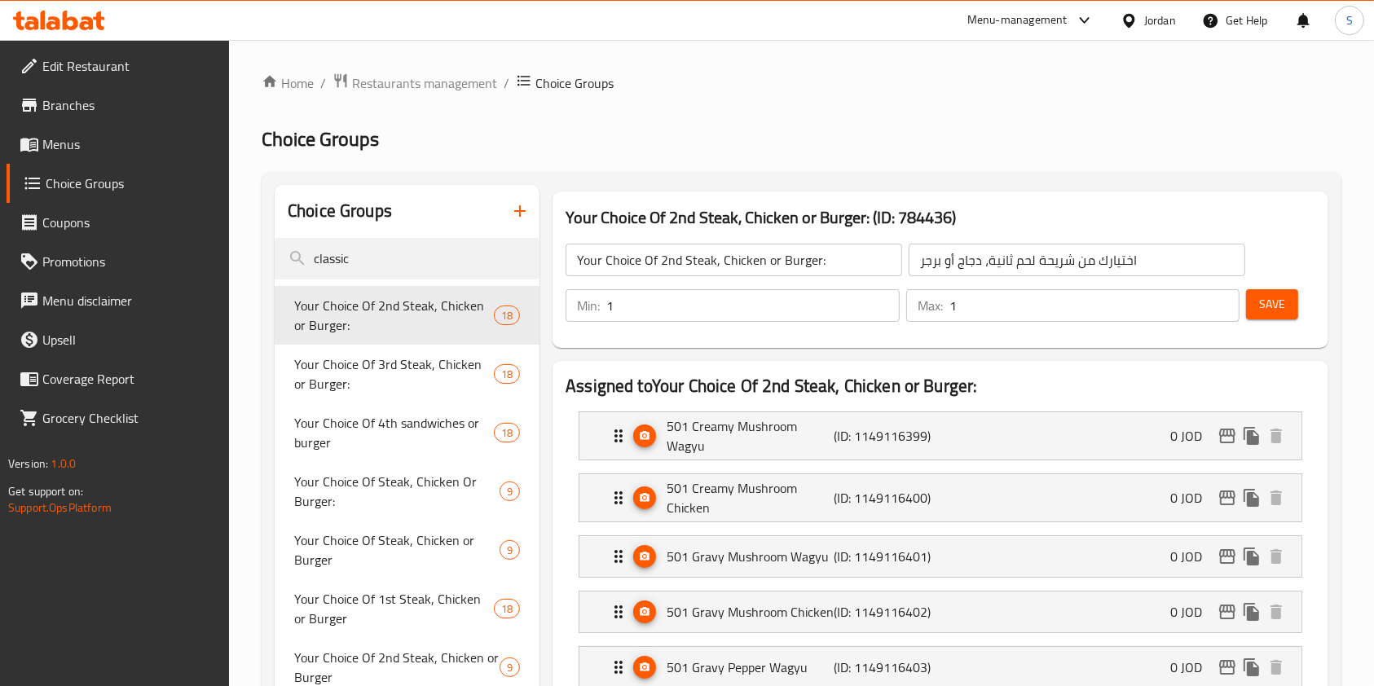
click at [1275, 306] on span "Save" at bounding box center [1272, 304] width 26 height 20
click at [80, 131] on link "Menus" at bounding box center [118, 144] width 223 height 39
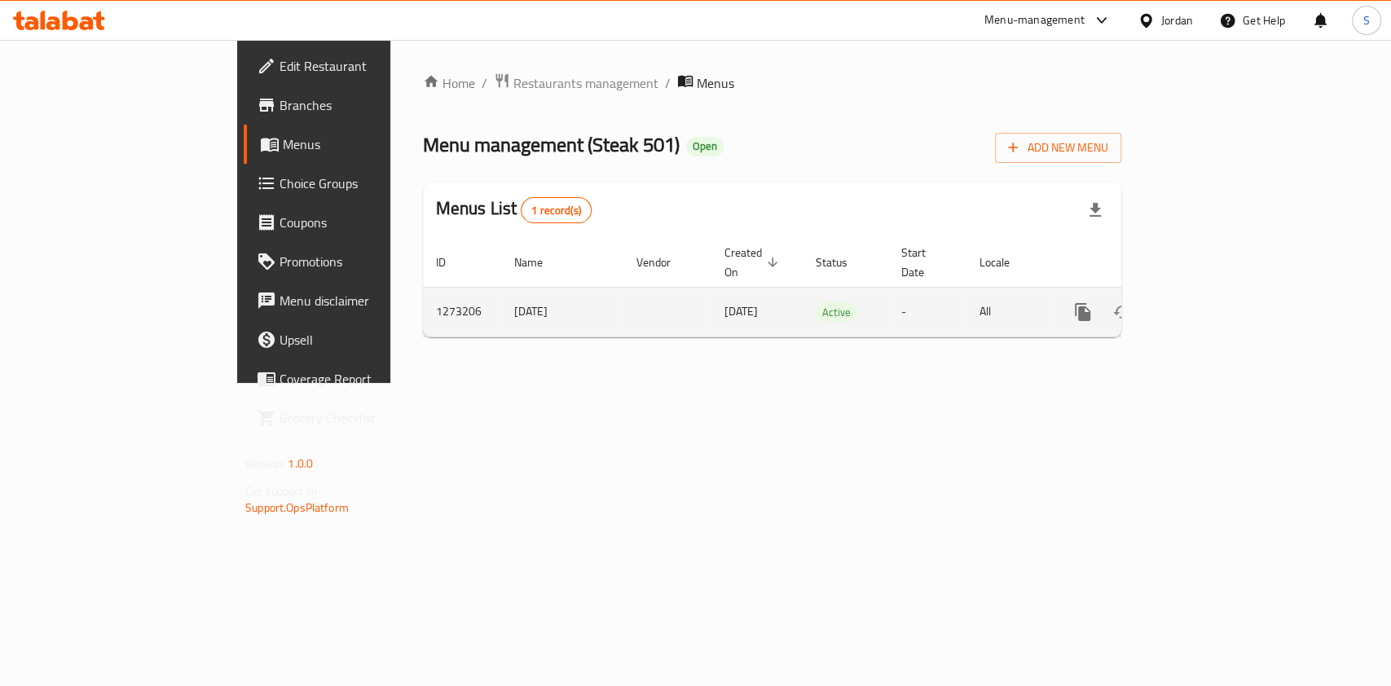
click at [1208, 305] on icon "enhanced table" at bounding box center [1200, 312] width 15 height 15
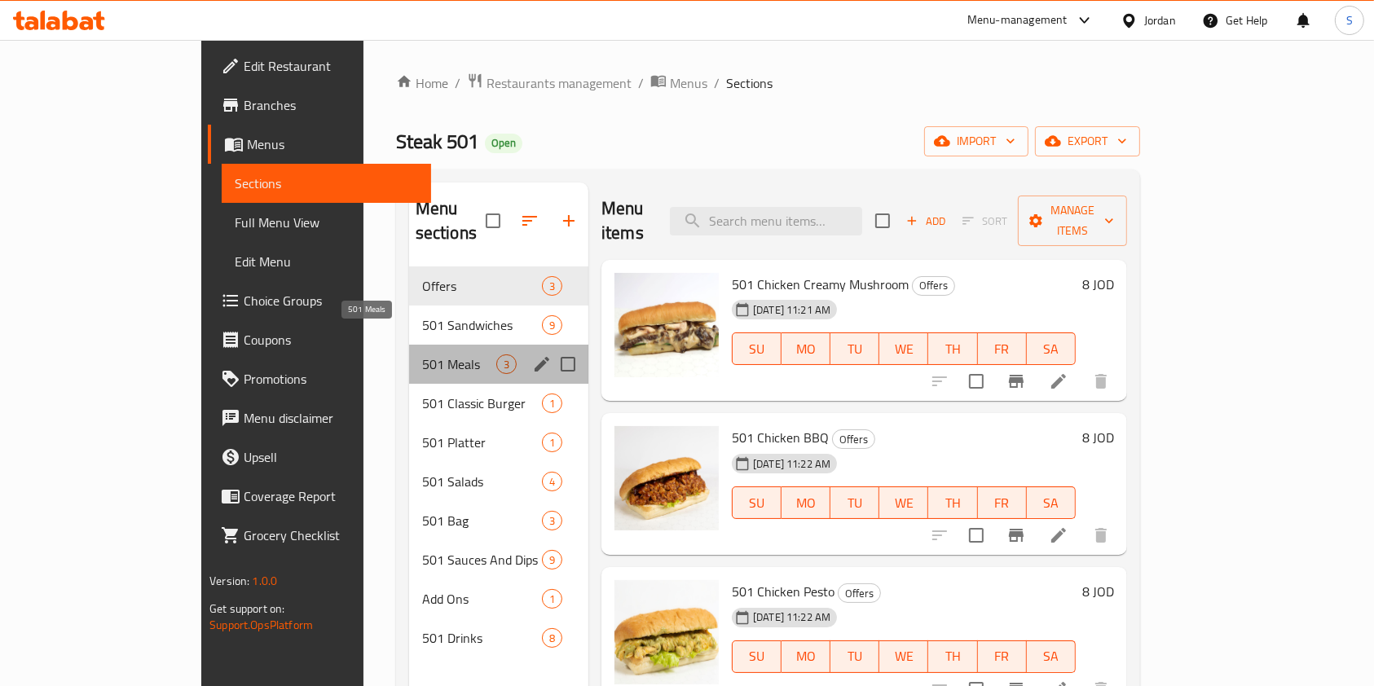
click at [422, 354] on span "501 Meals" at bounding box center [459, 364] width 74 height 20
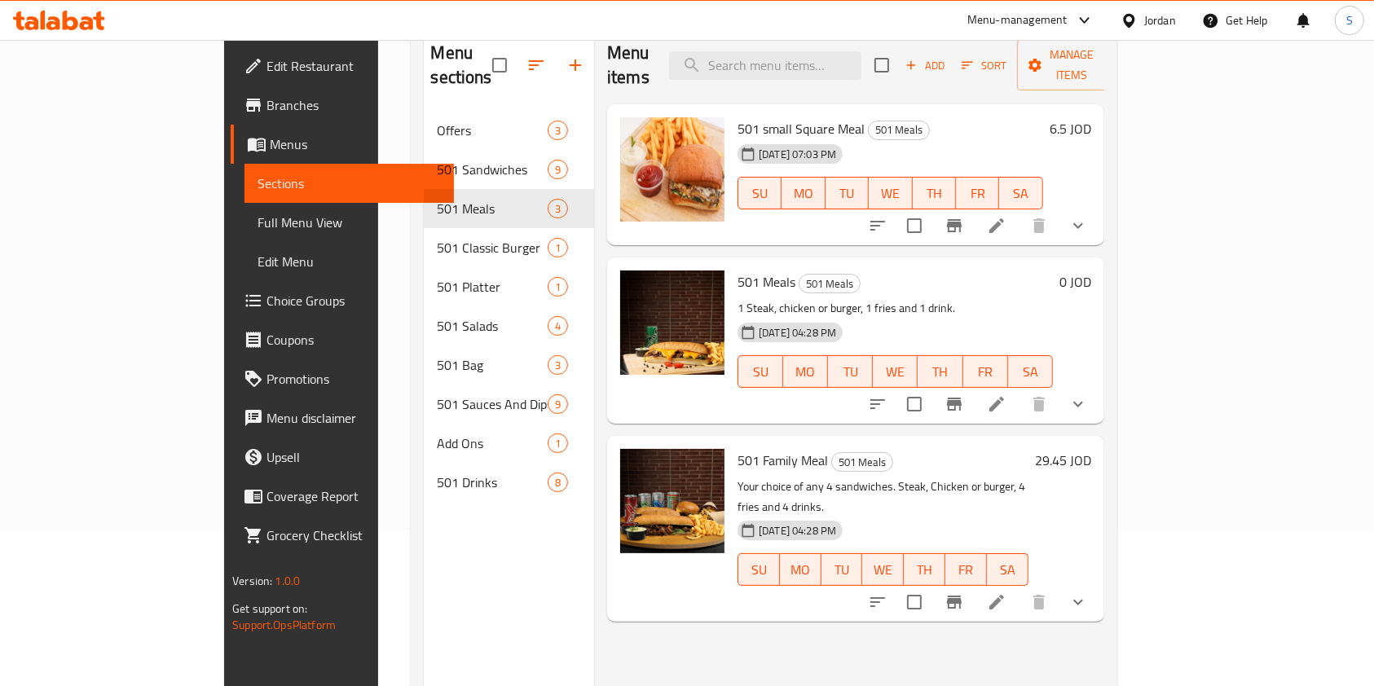
scroll to position [217, 0]
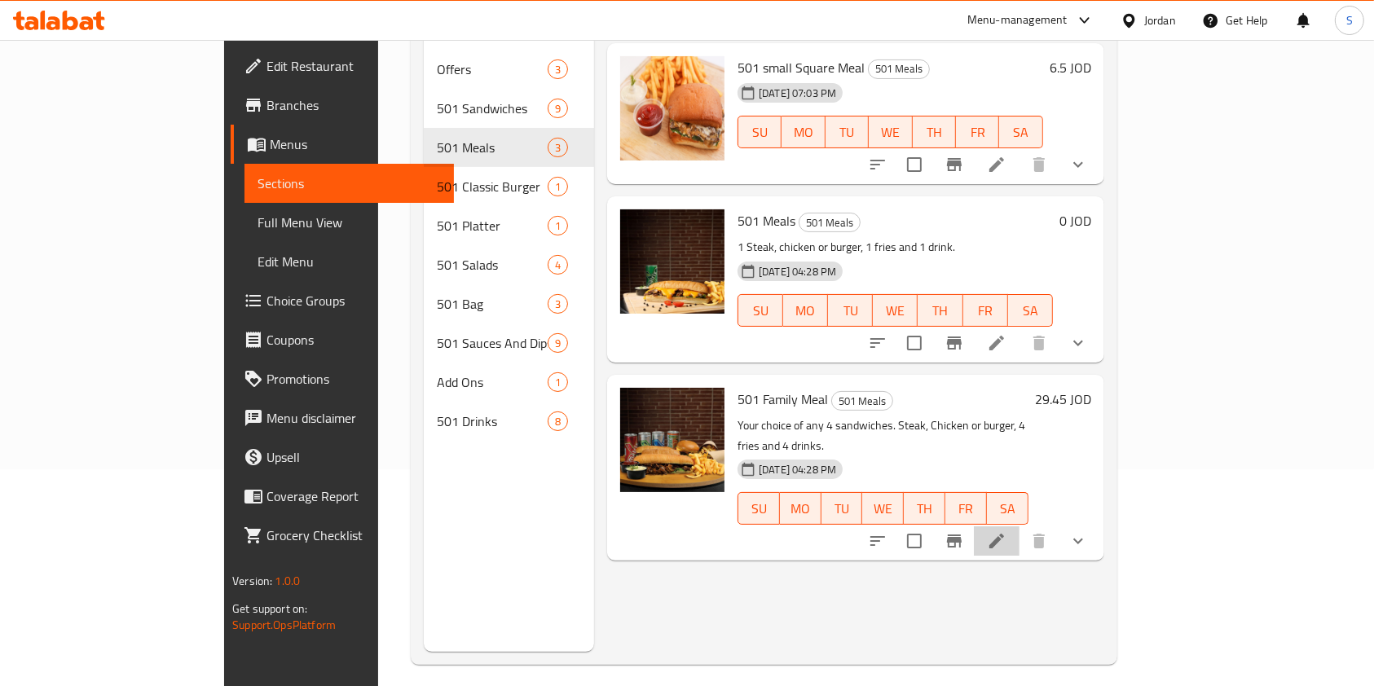
click at [1019, 526] on li at bounding box center [997, 540] width 46 height 29
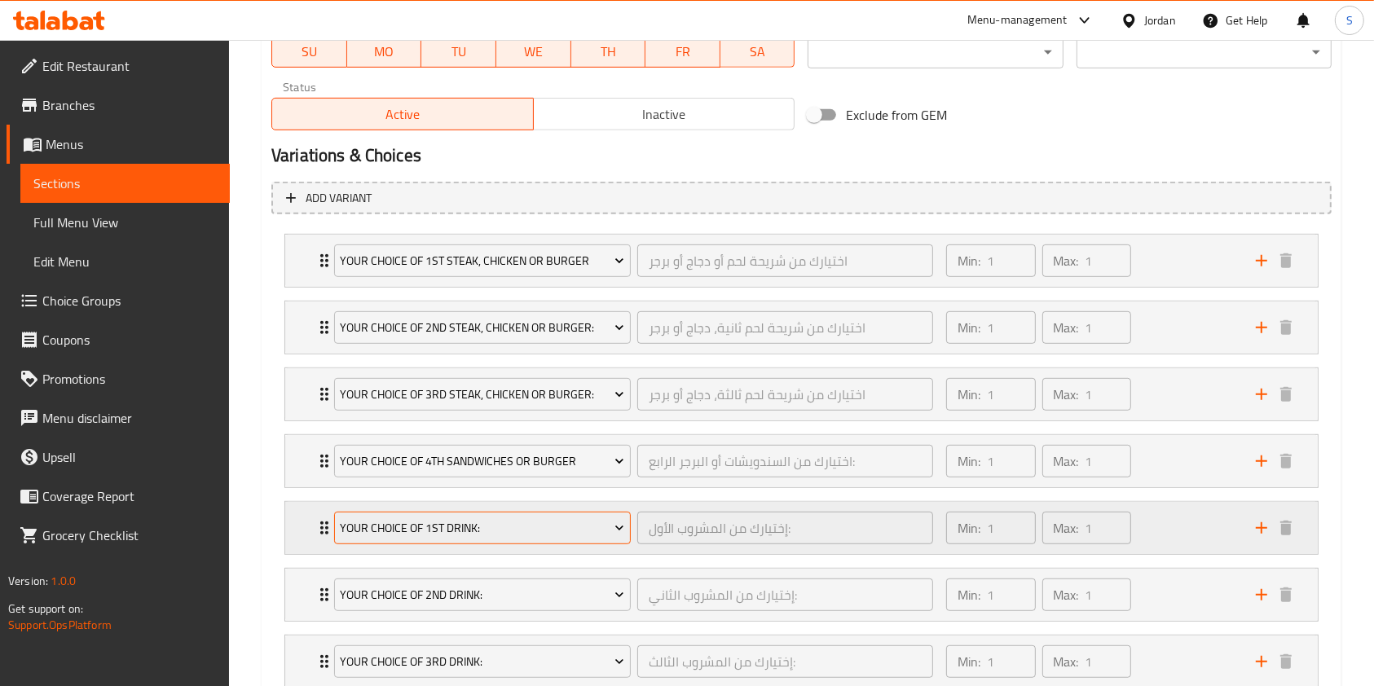
scroll to position [869, 0]
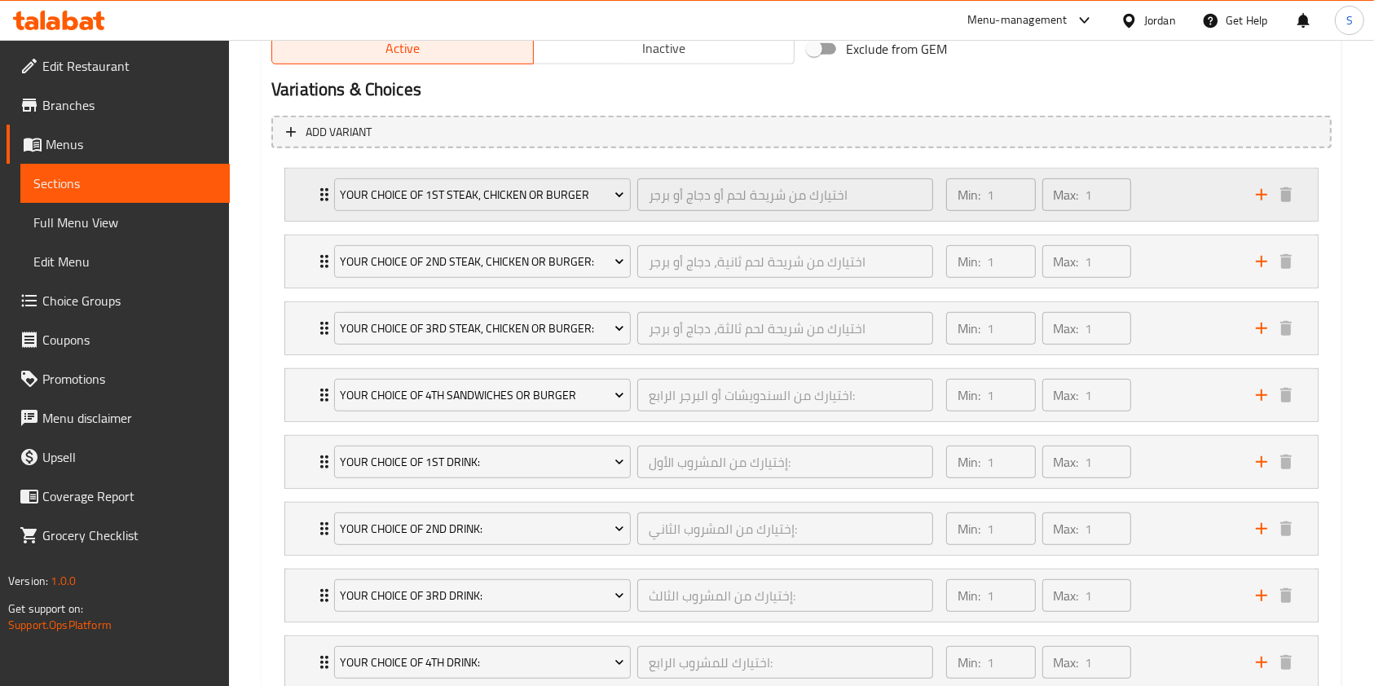
click at [293, 186] on div "Your Choice Of 1st Steak, Chicken or Burger اختيارك من شريحة لحم أو دجاج أو برج…" at bounding box center [801, 195] width 1033 height 52
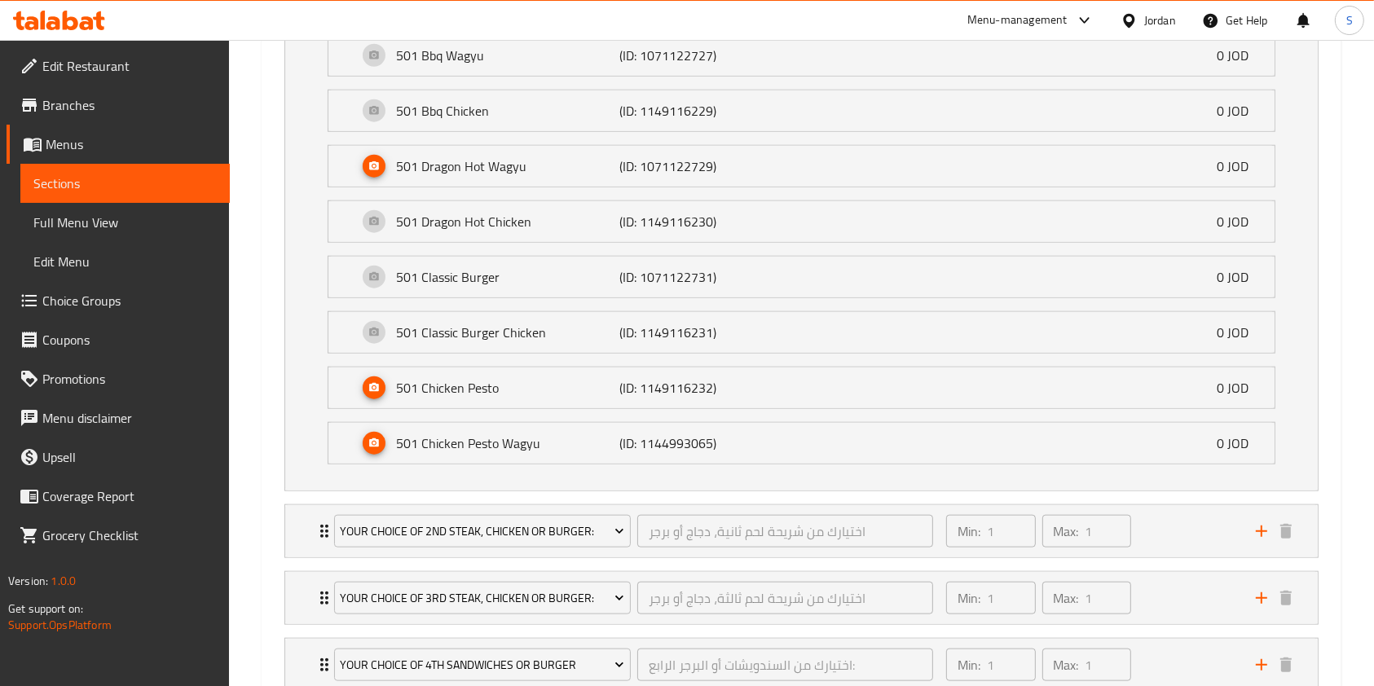
scroll to position [1847, 0]
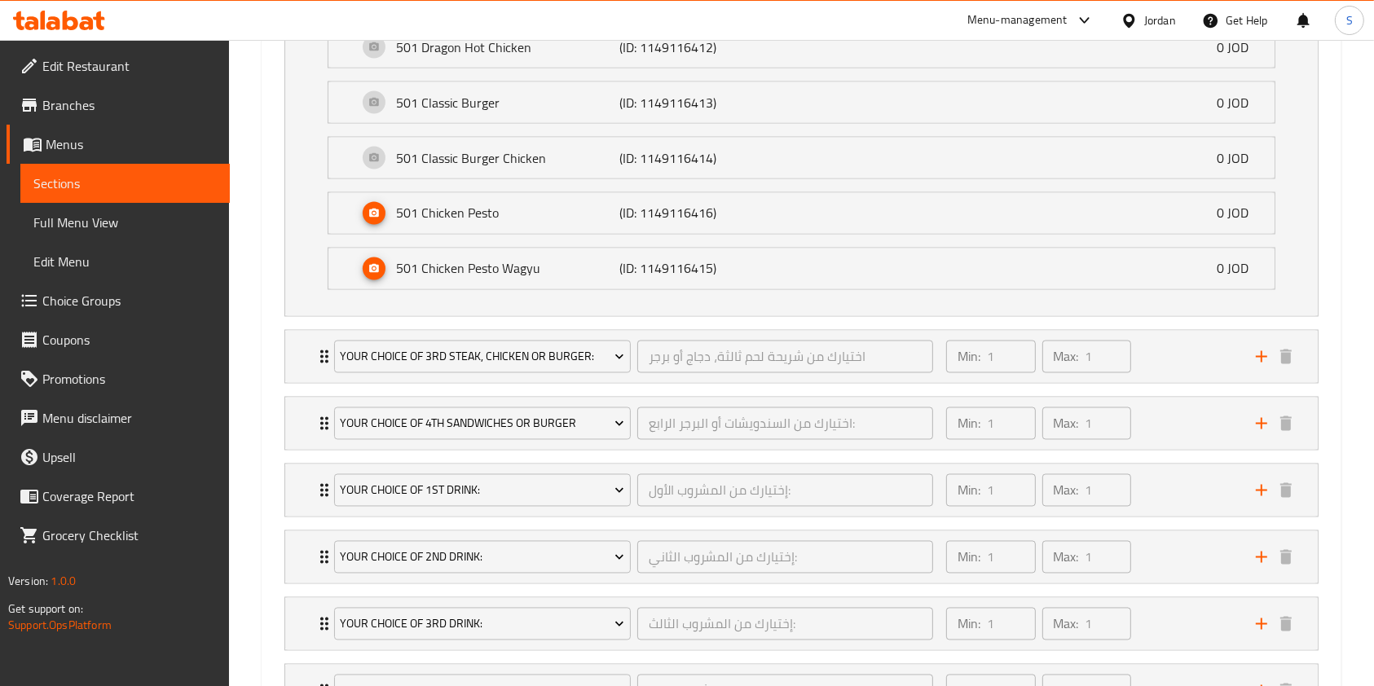
scroll to position [3037, 0]
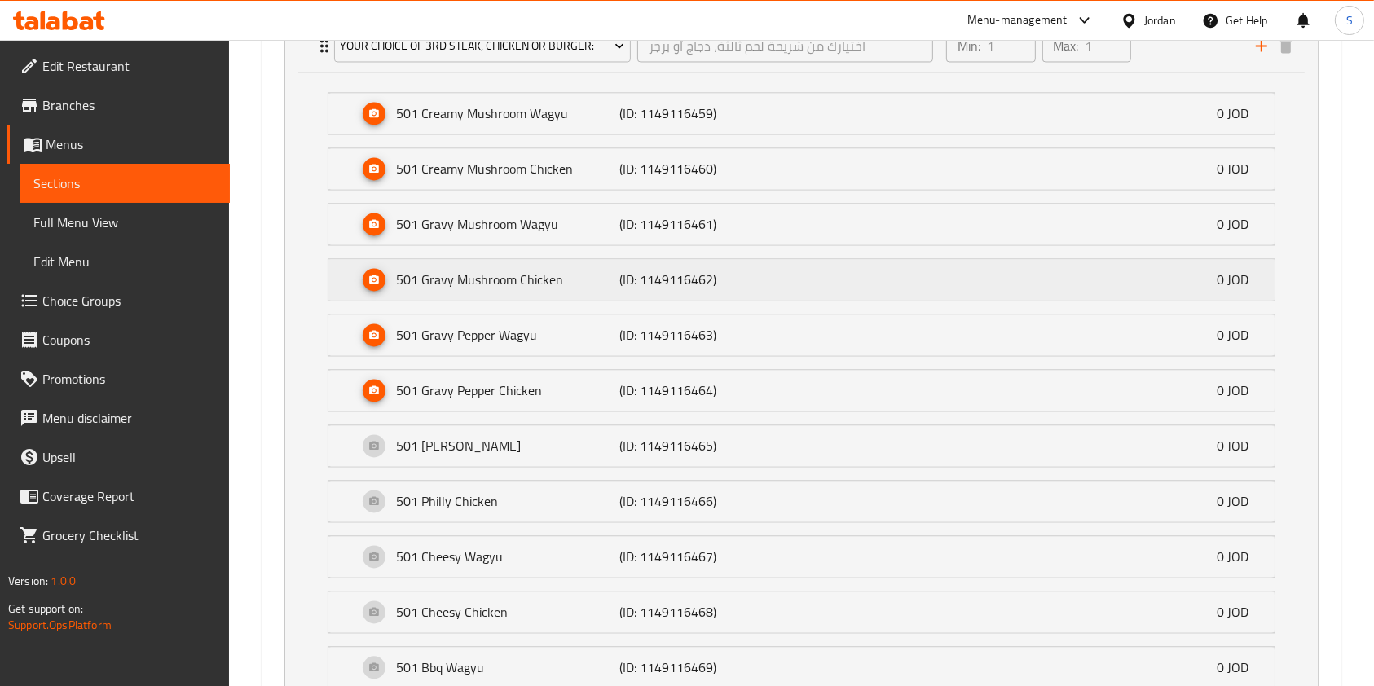
scroll to position [3363, 0]
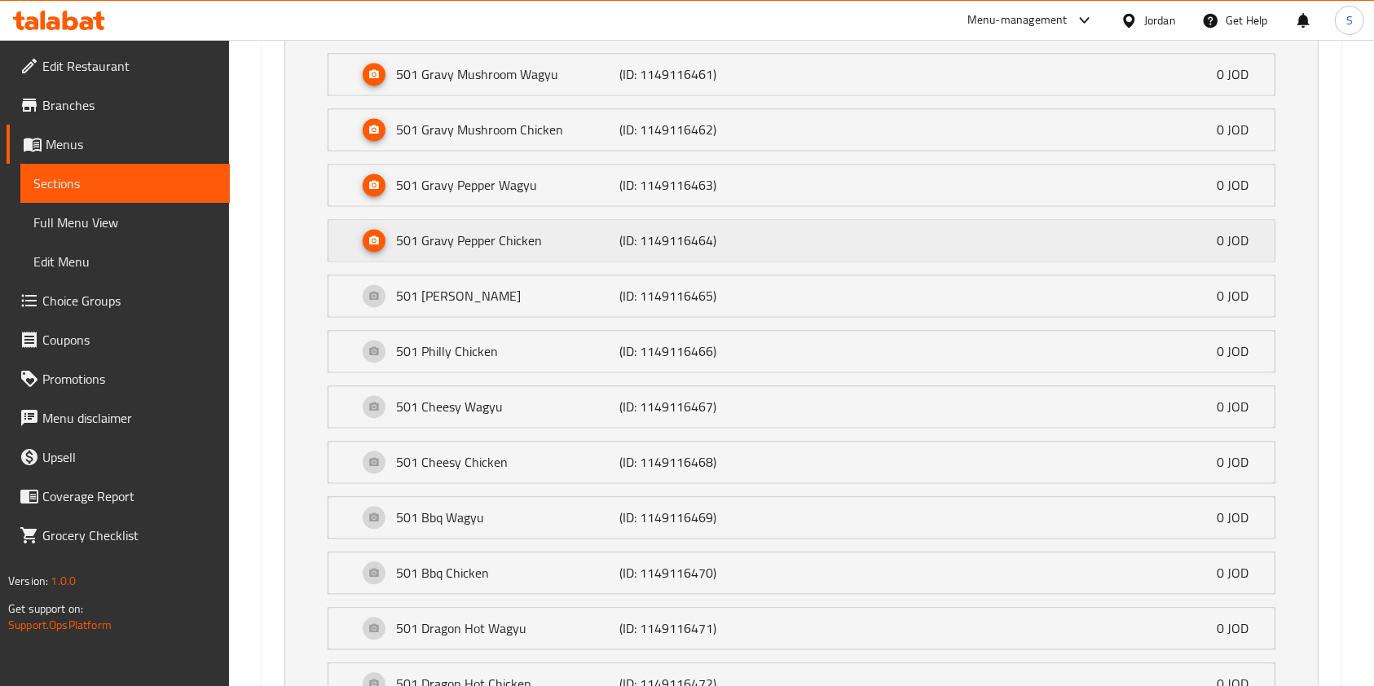
click at [680, 231] on p "(ID: 1149116464)" at bounding box center [693, 241] width 149 height 20
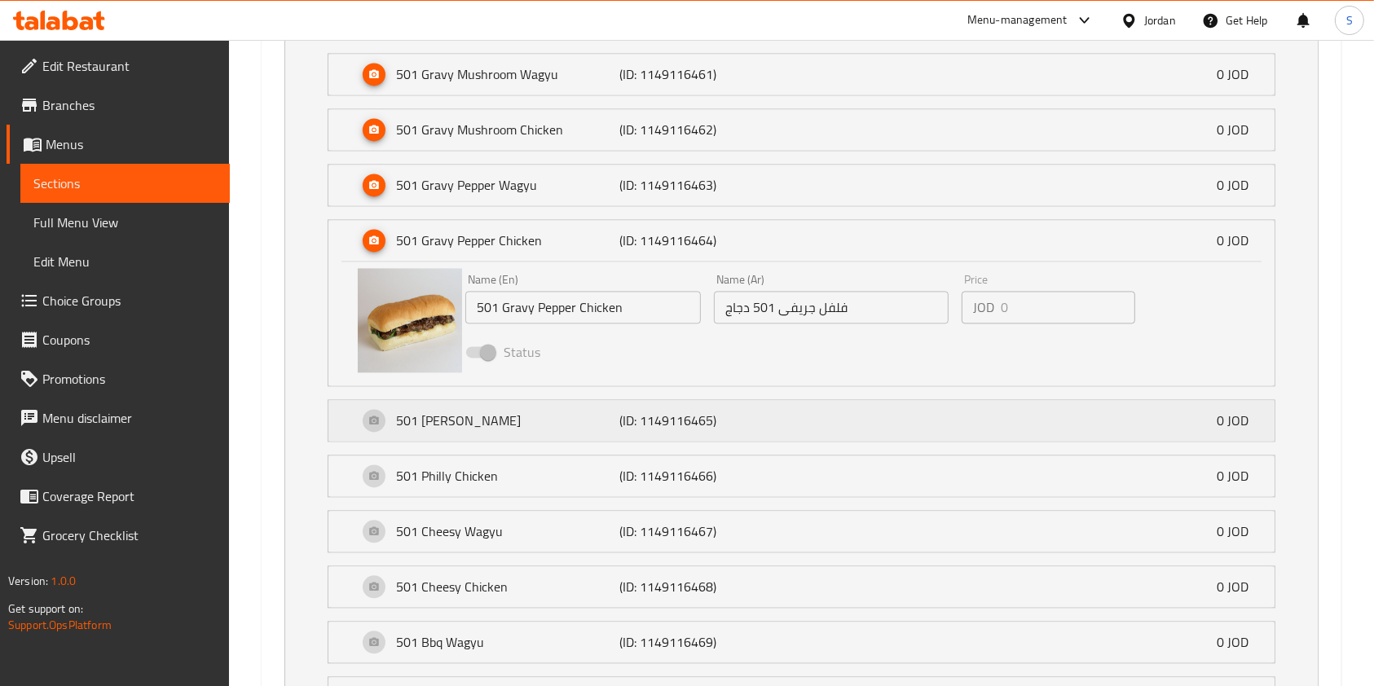
click at [561, 421] on p "501 [PERSON_NAME]" at bounding box center [507, 421] width 223 height 20
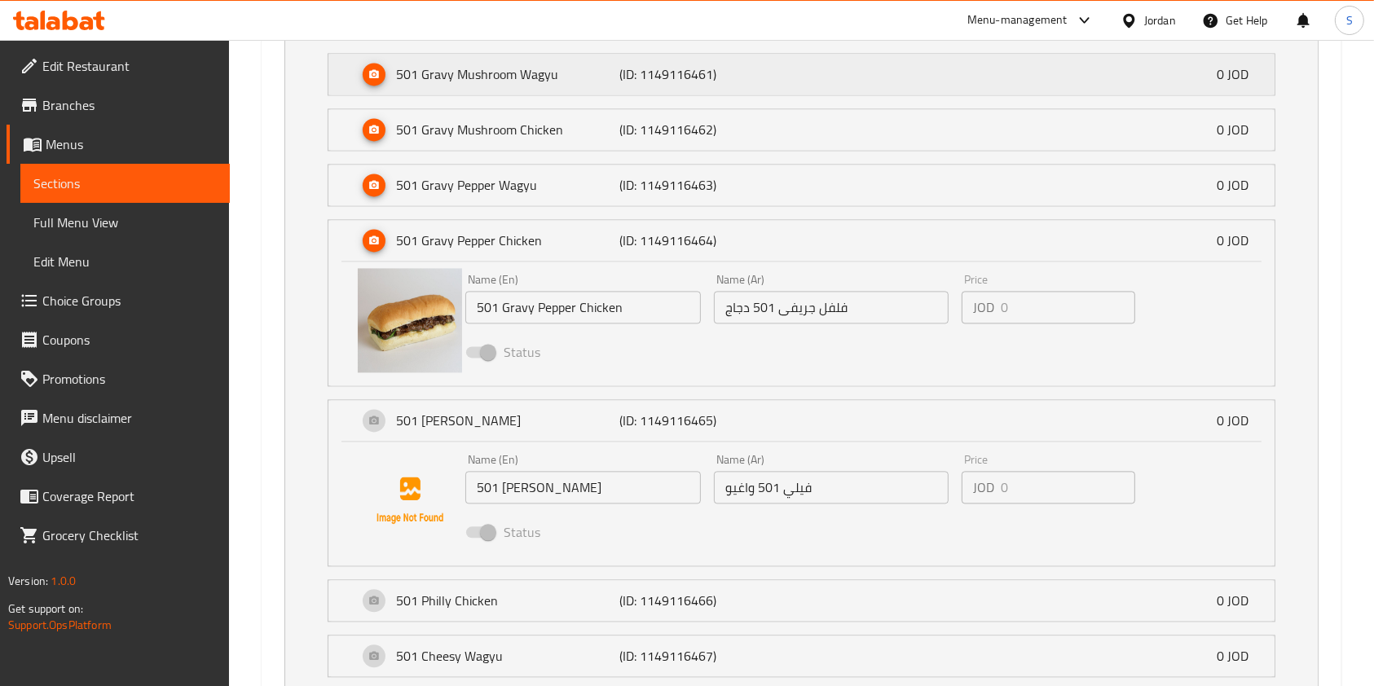
click at [561, 66] on p "501 Gravy Mushroom Wagyu" at bounding box center [507, 74] width 223 height 20
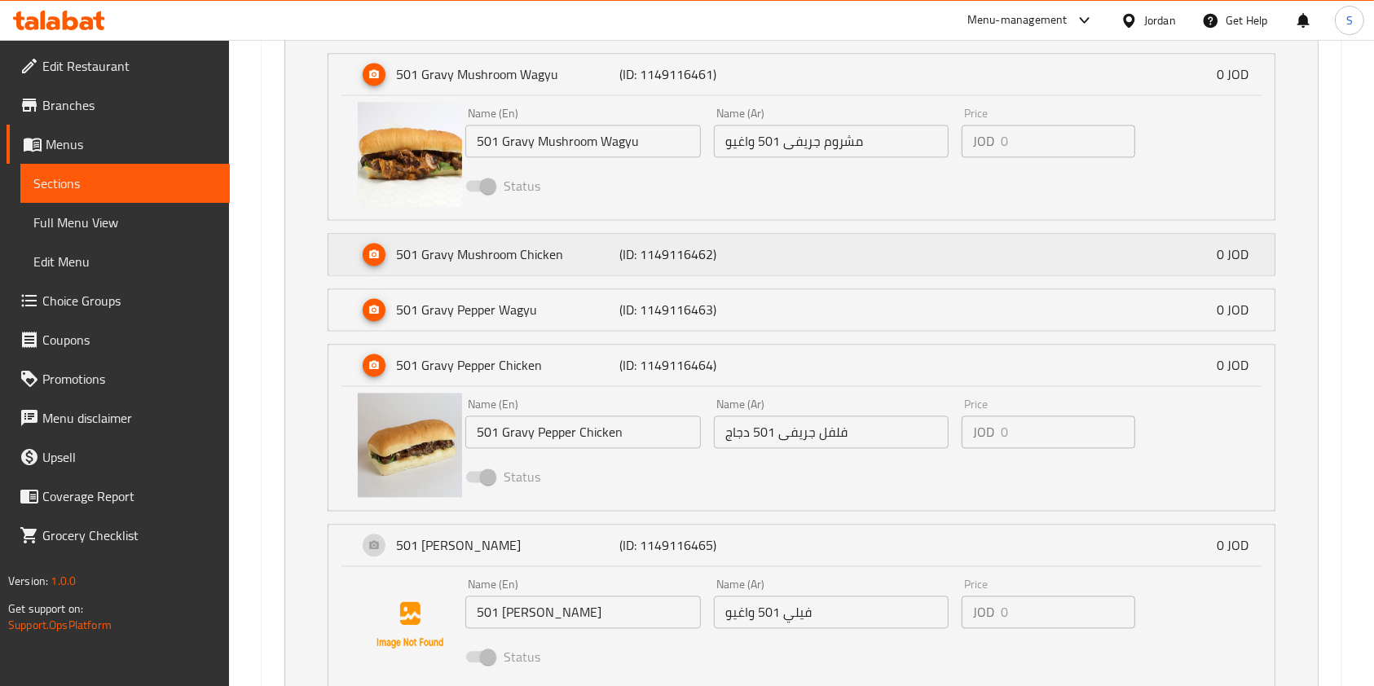
scroll to position [3037, 0]
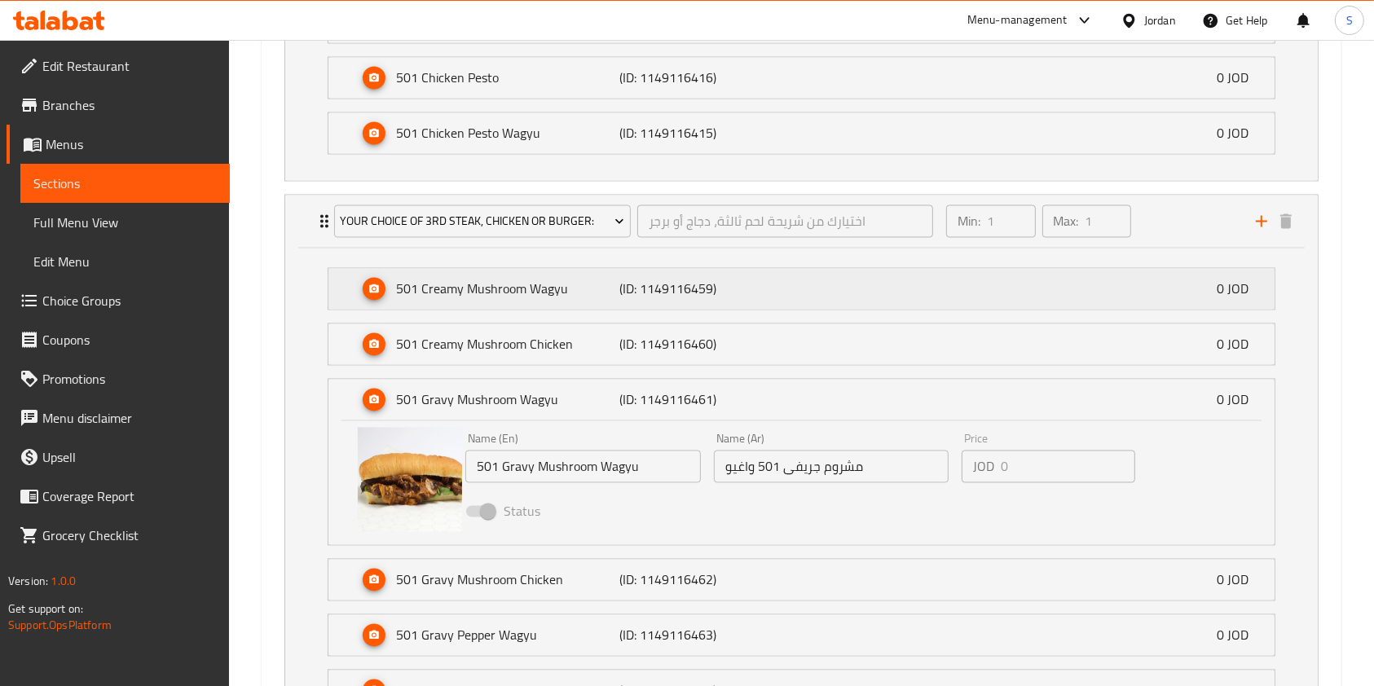
click at [553, 269] on div "501 Creamy Mushroom Wagyu (ID: 1149116459) 0 JOD" at bounding box center [806, 289] width 897 height 41
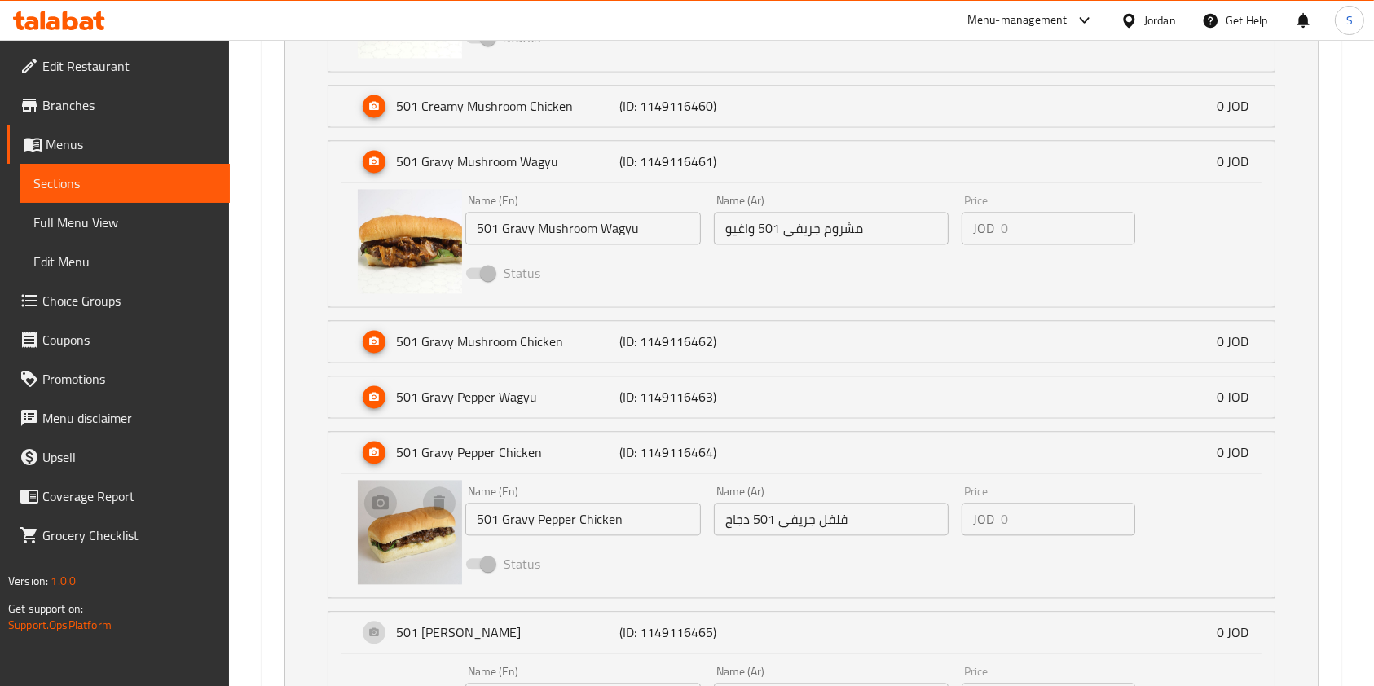
scroll to position [3580, 0]
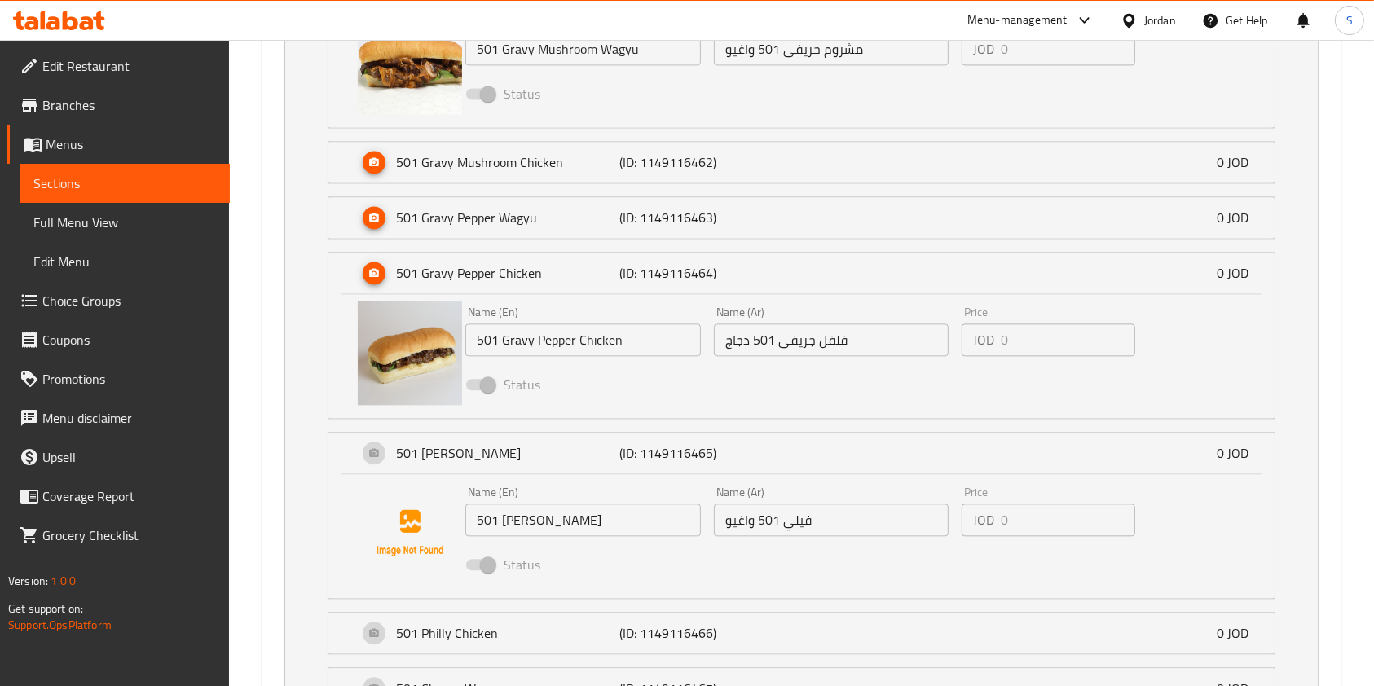
click at [56, 302] on span "Choice Groups" at bounding box center [129, 301] width 174 height 20
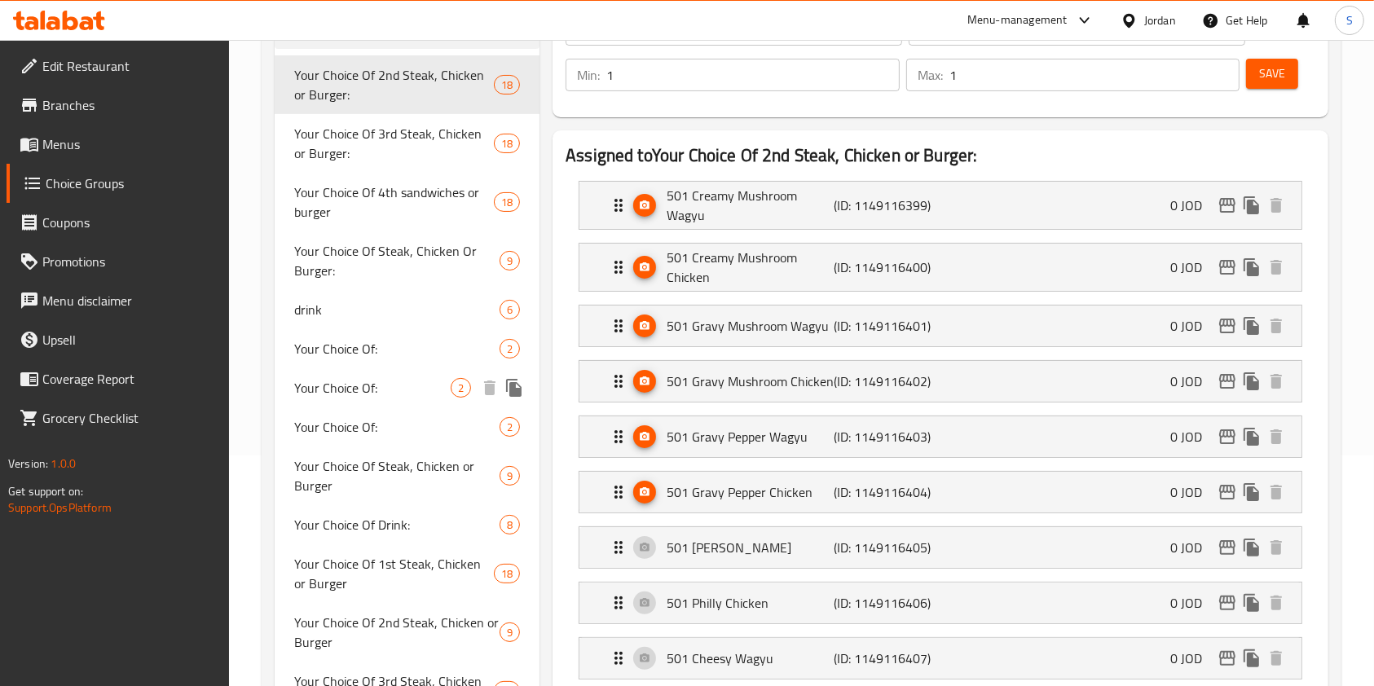
scroll to position [448, 0]
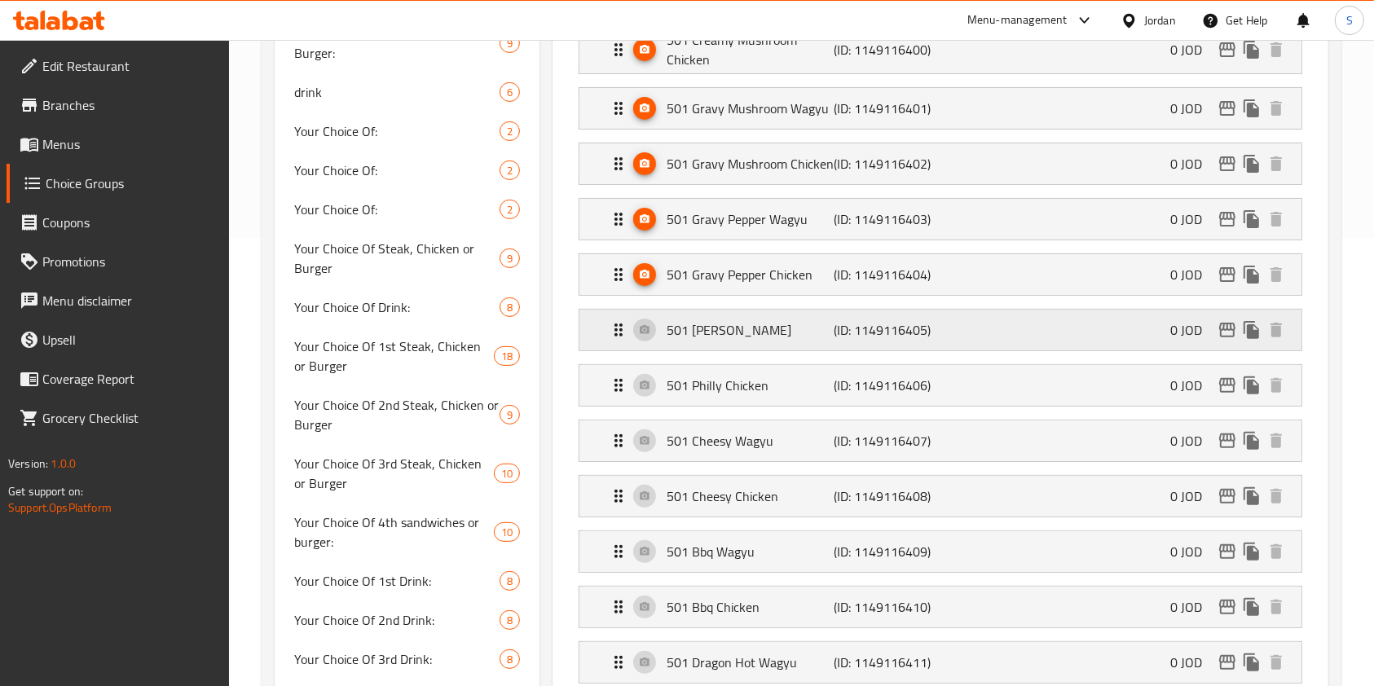
click at [743, 328] on p "501 [PERSON_NAME]" at bounding box center [750, 330] width 167 height 20
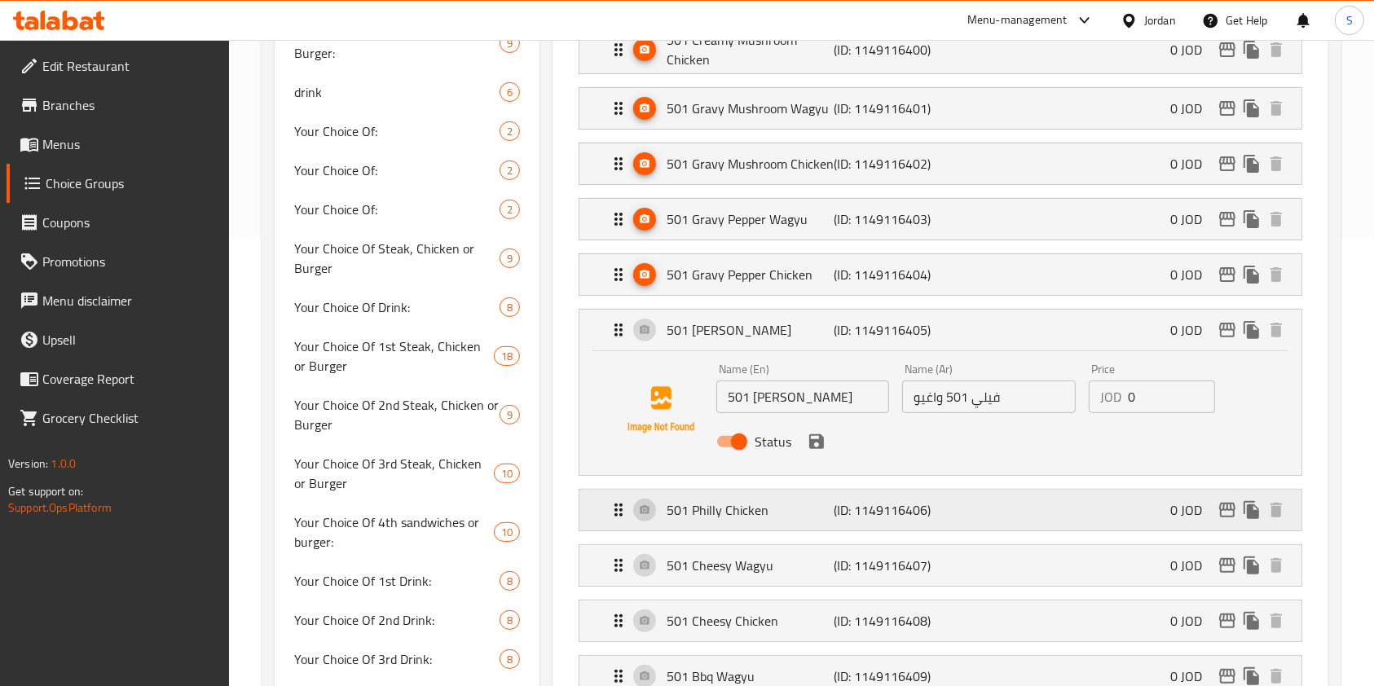
click at [729, 522] on div "501 Philly Chicken (ID: 1149116406) 0 JOD" at bounding box center [945, 510] width 673 height 41
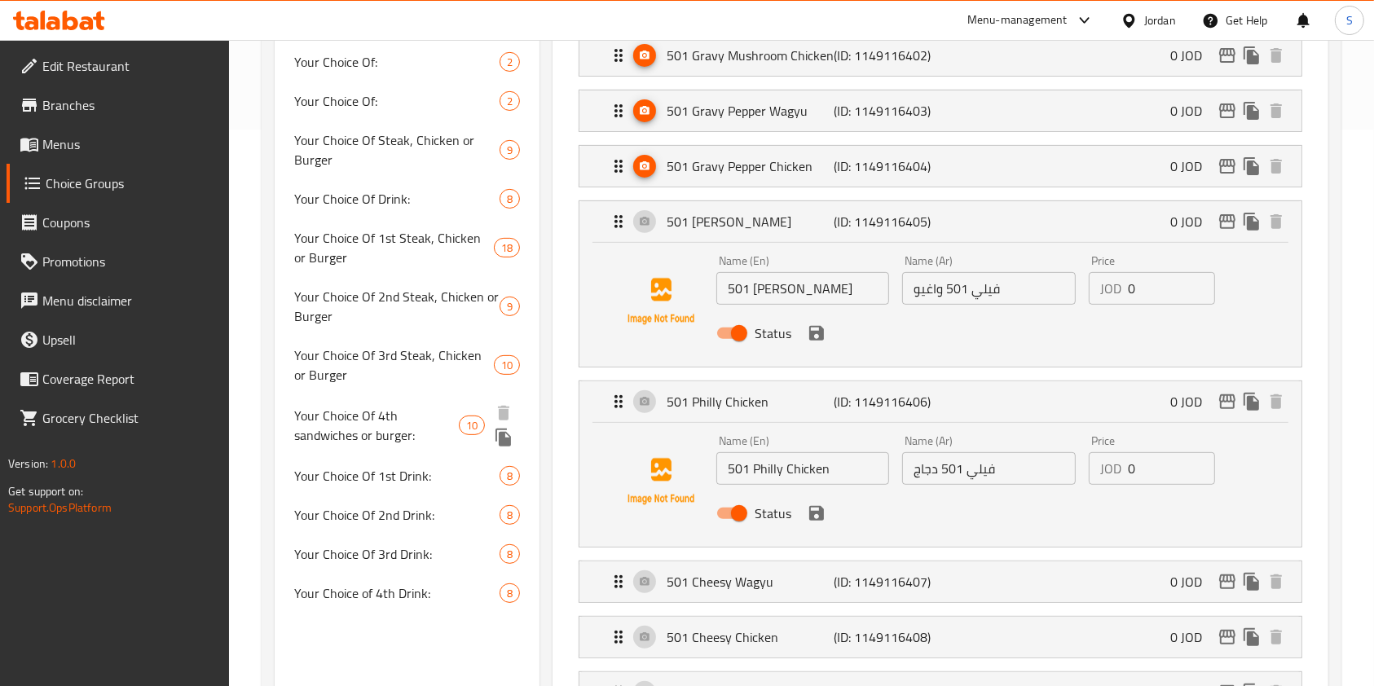
click at [380, 414] on span "Your Choice Of 4th sandwiches or burger:" at bounding box center [376, 425] width 165 height 39
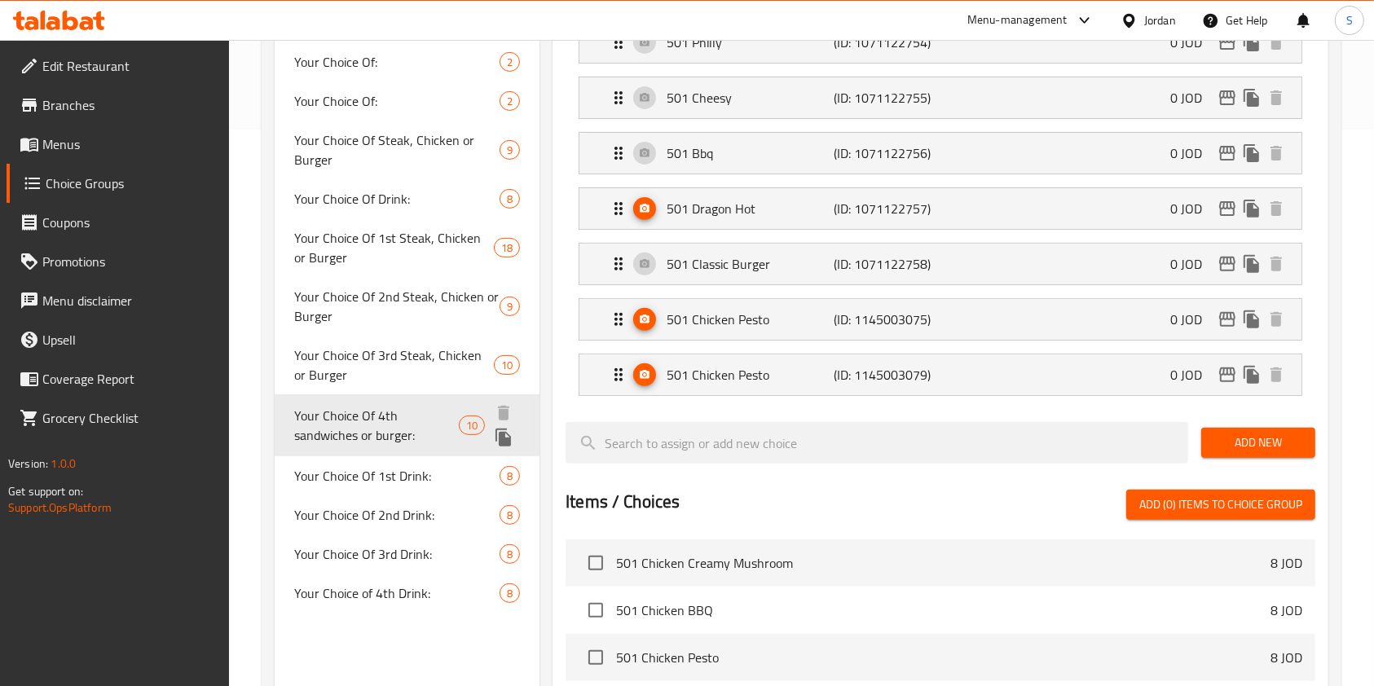
type input "Your Choice Of 4th sandwiches or burger:"
type input "اختيارك من السندويشات أو البرجر الرابع:"
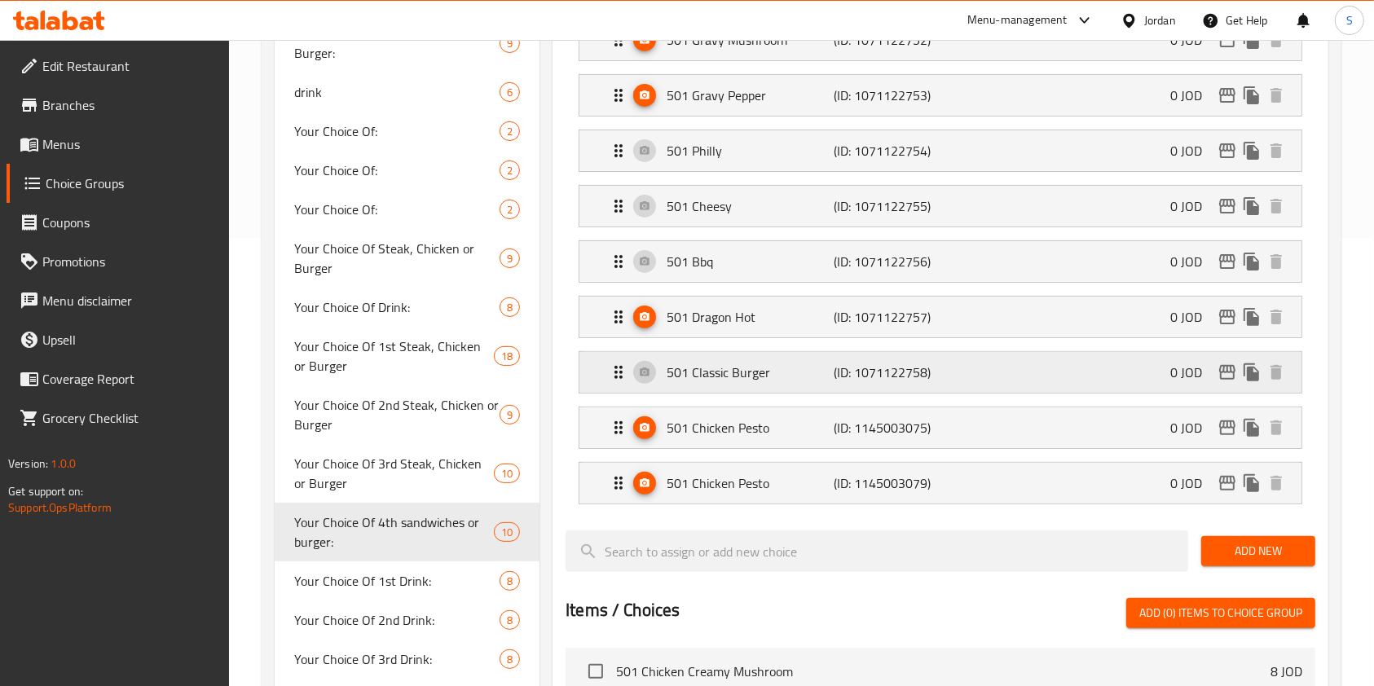
click at [804, 374] on p "501 Classic Burger" at bounding box center [750, 373] width 167 height 20
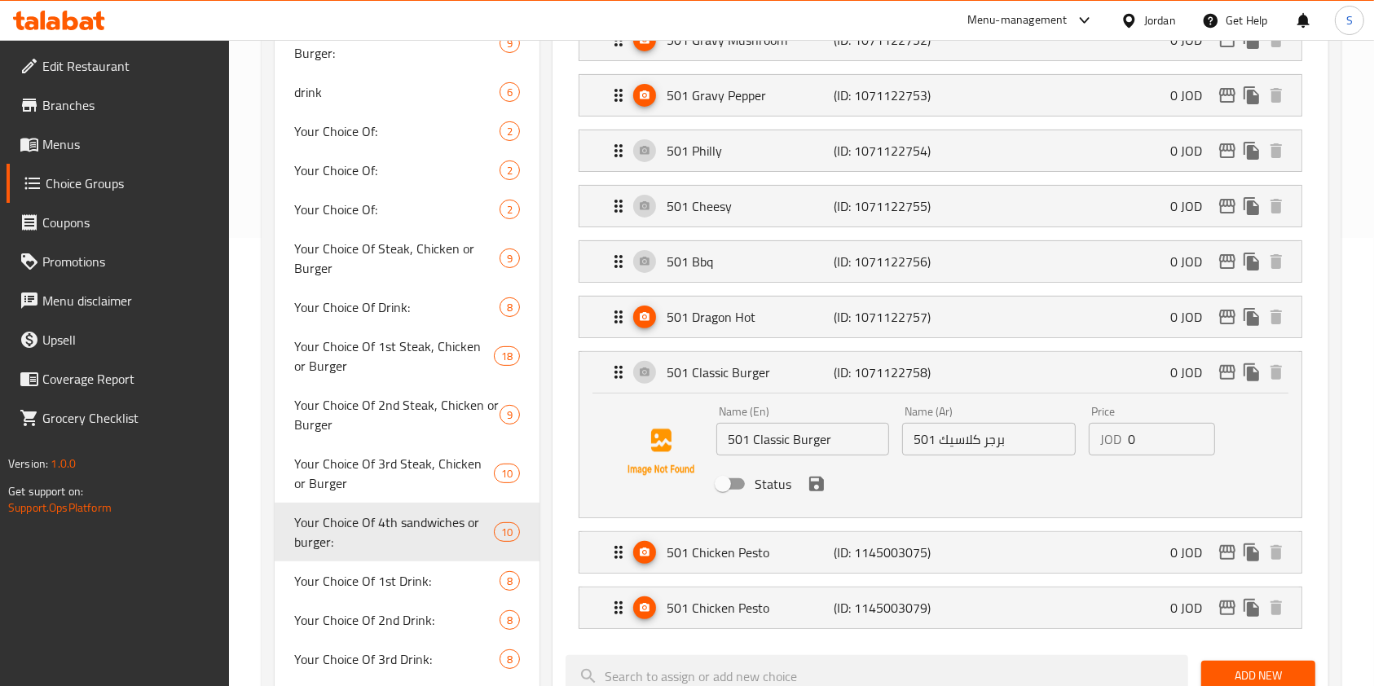
click at [720, 473] on input "Status" at bounding box center [722, 484] width 93 height 31
checkbox input "true"
click at [821, 488] on icon "save" at bounding box center [816, 484] width 15 height 15
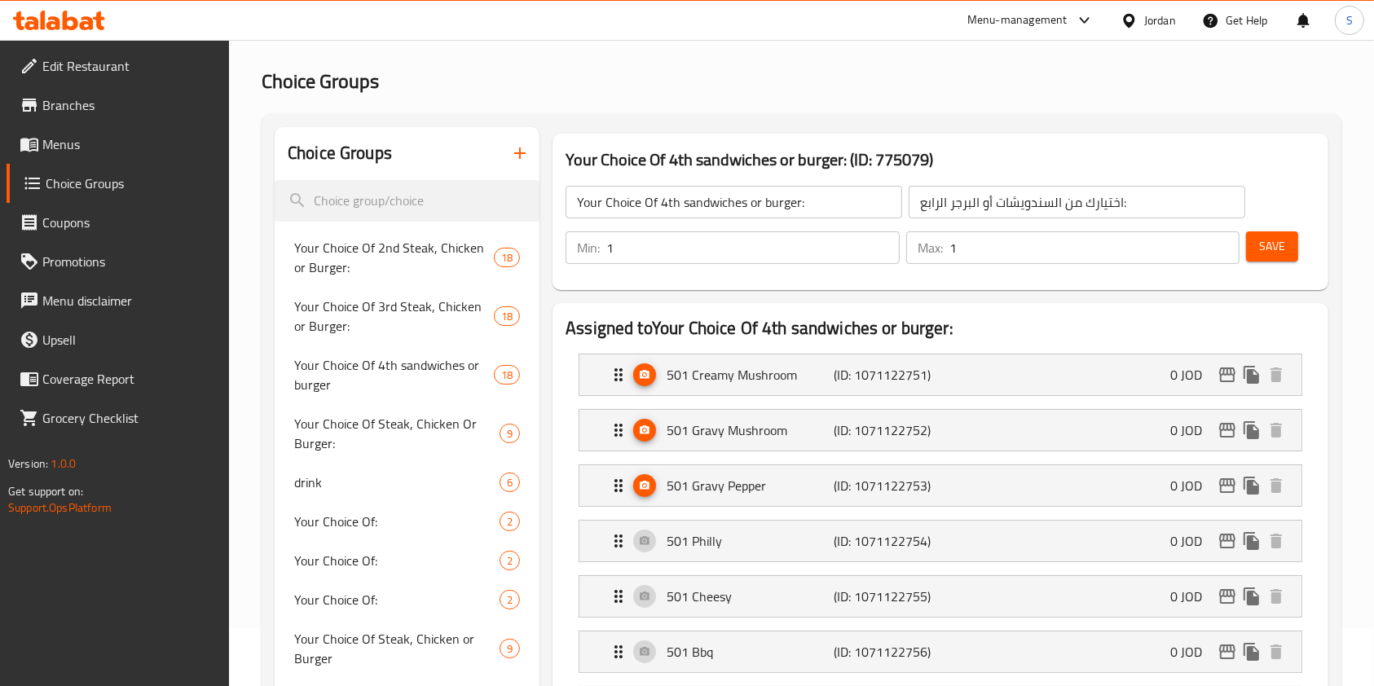
scroll to position [0, 0]
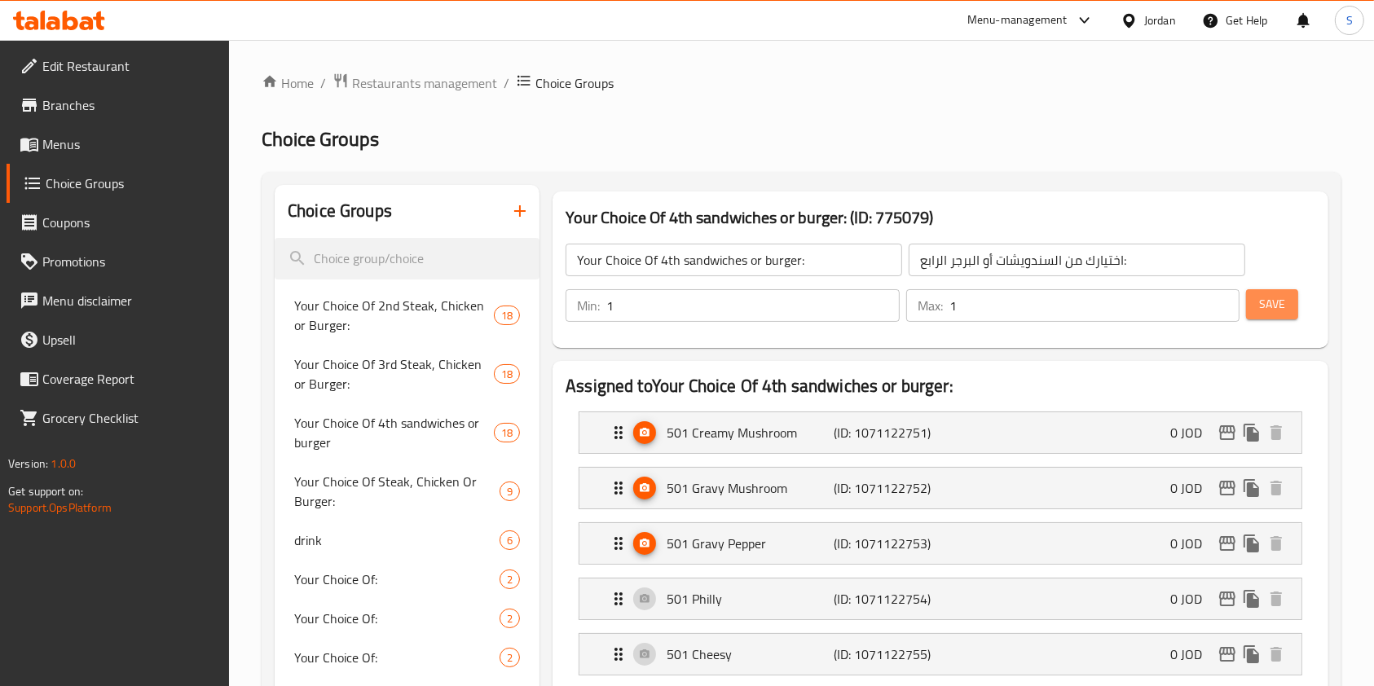
click at [1282, 310] on span "Save" at bounding box center [1272, 304] width 26 height 20
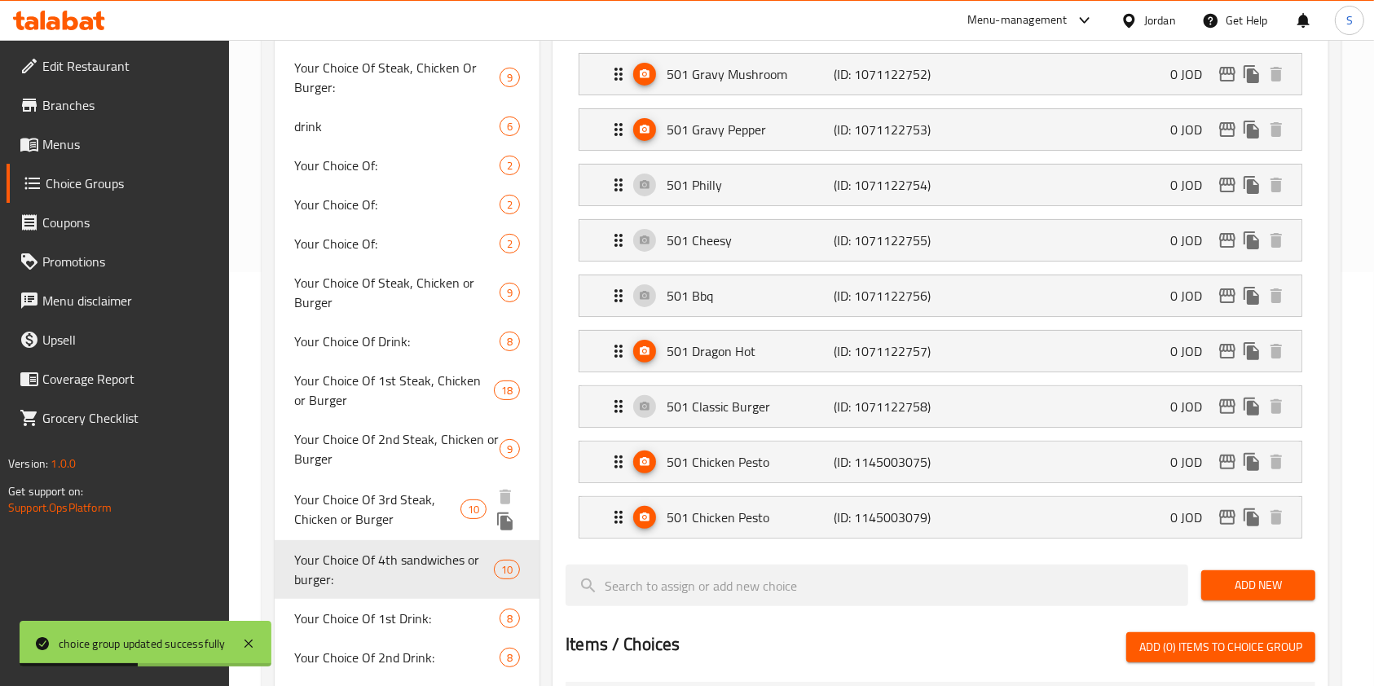
scroll to position [434, 0]
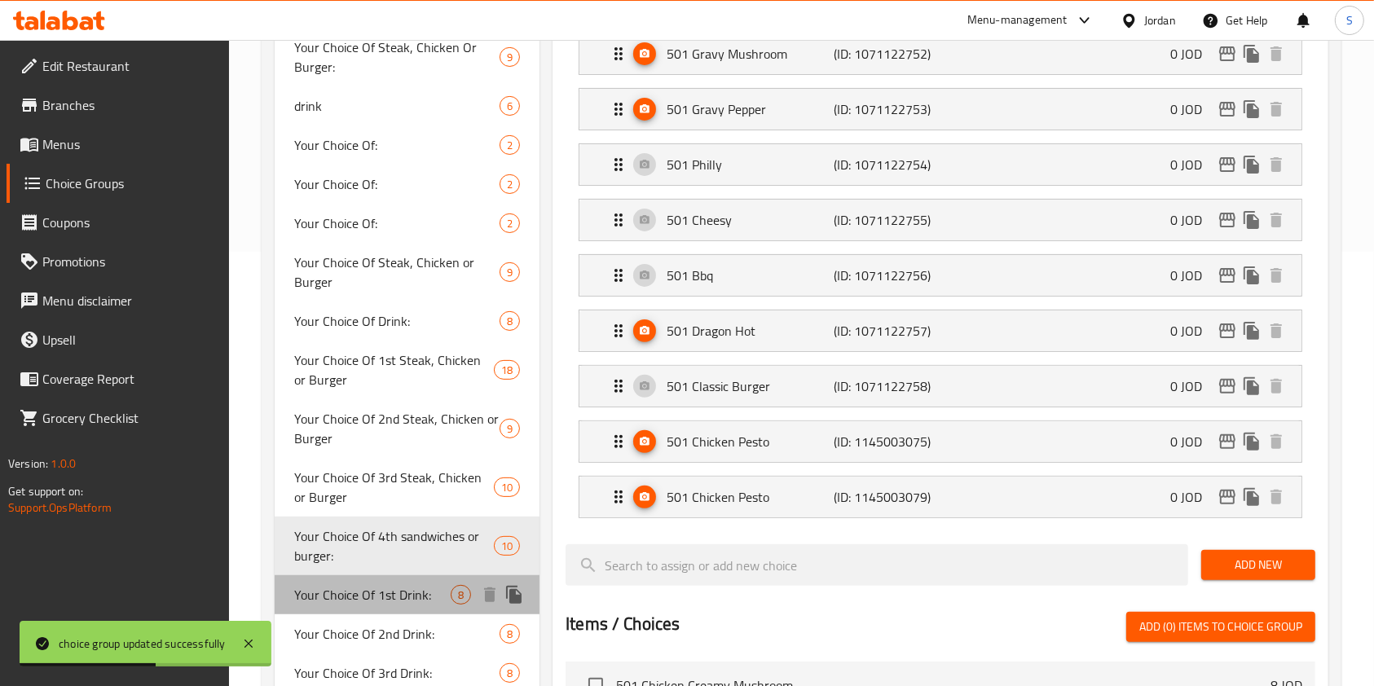
click at [393, 588] on span "Your Choice Of 1st Drink:" at bounding box center [372, 595] width 156 height 20
type input "Your Choice Of 1st Drink:"
type input "إختيارك من المشروب الأول:"
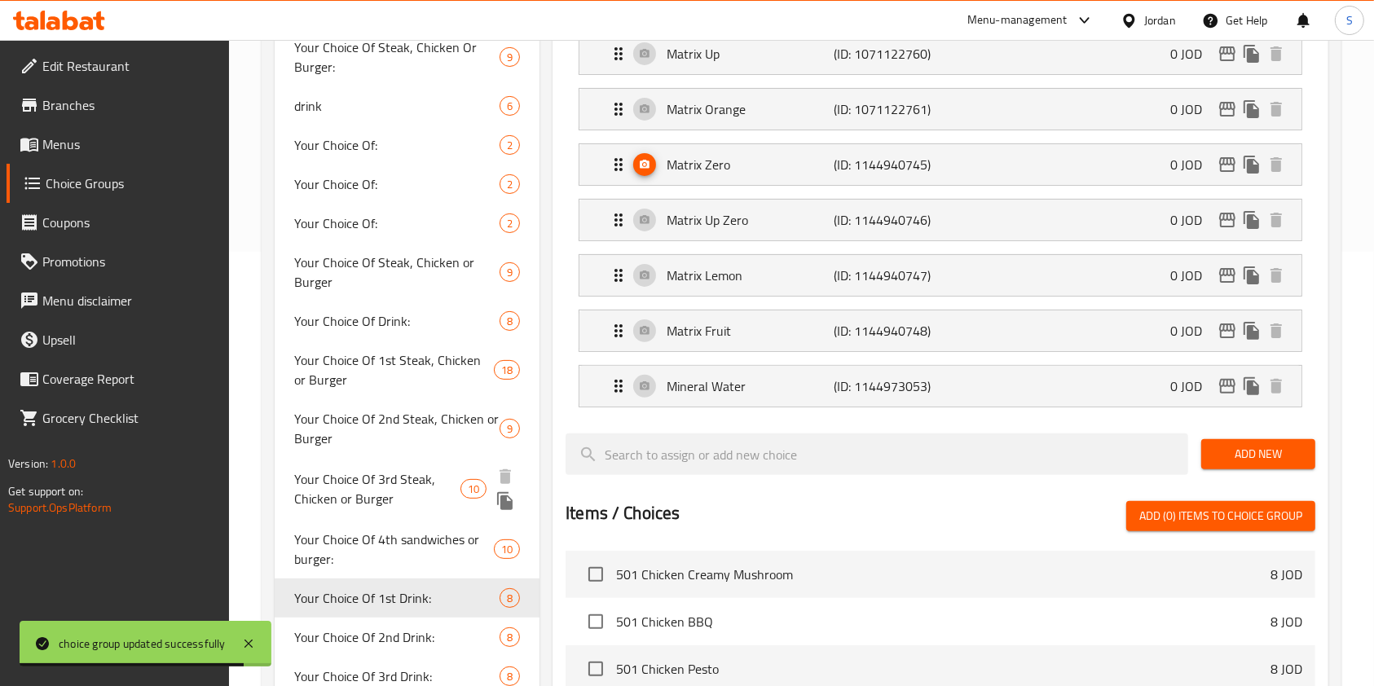
click at [350, 492] on span "Your Choice Of 3rd Steak, Chicken or Burger" at bounding box center [377, 488] width 166 height 39
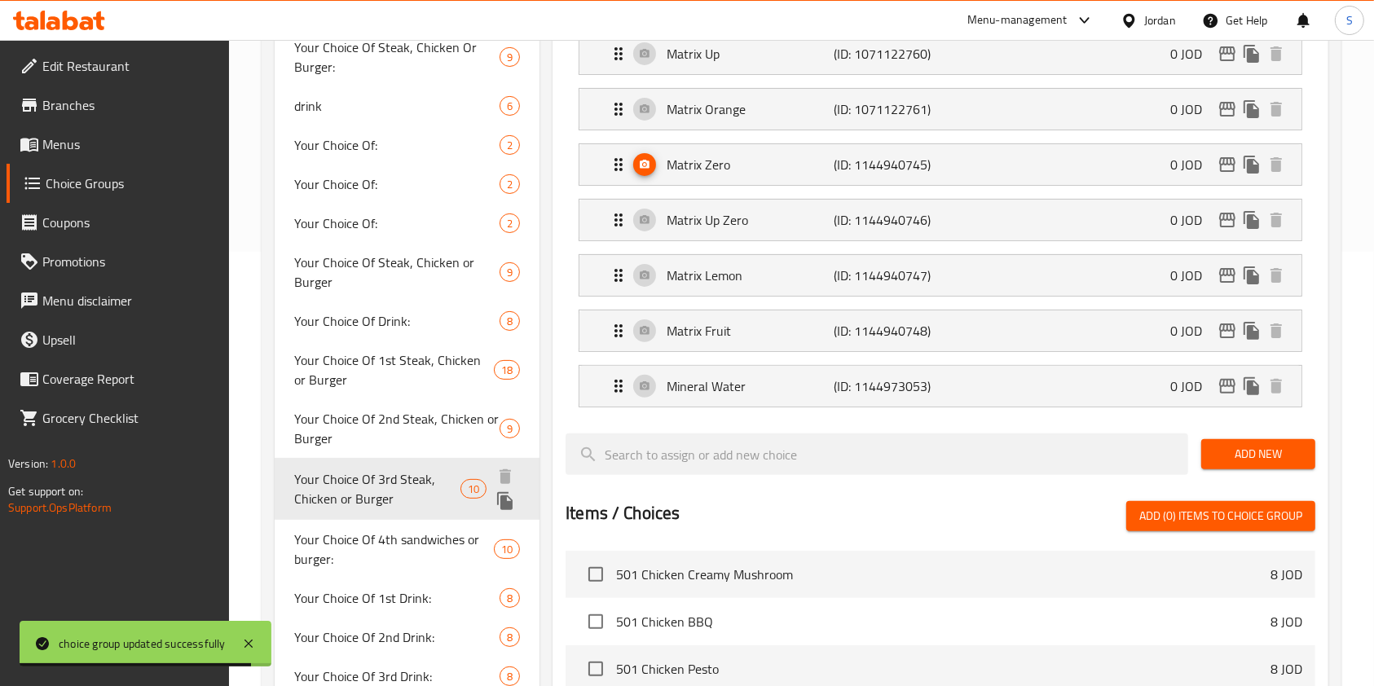
type input "Your Choice Of 3rd Steak, Chicken or Burger"
type input "اختيارك من شريحة لحم ثالثة، دجاج أو برجر"
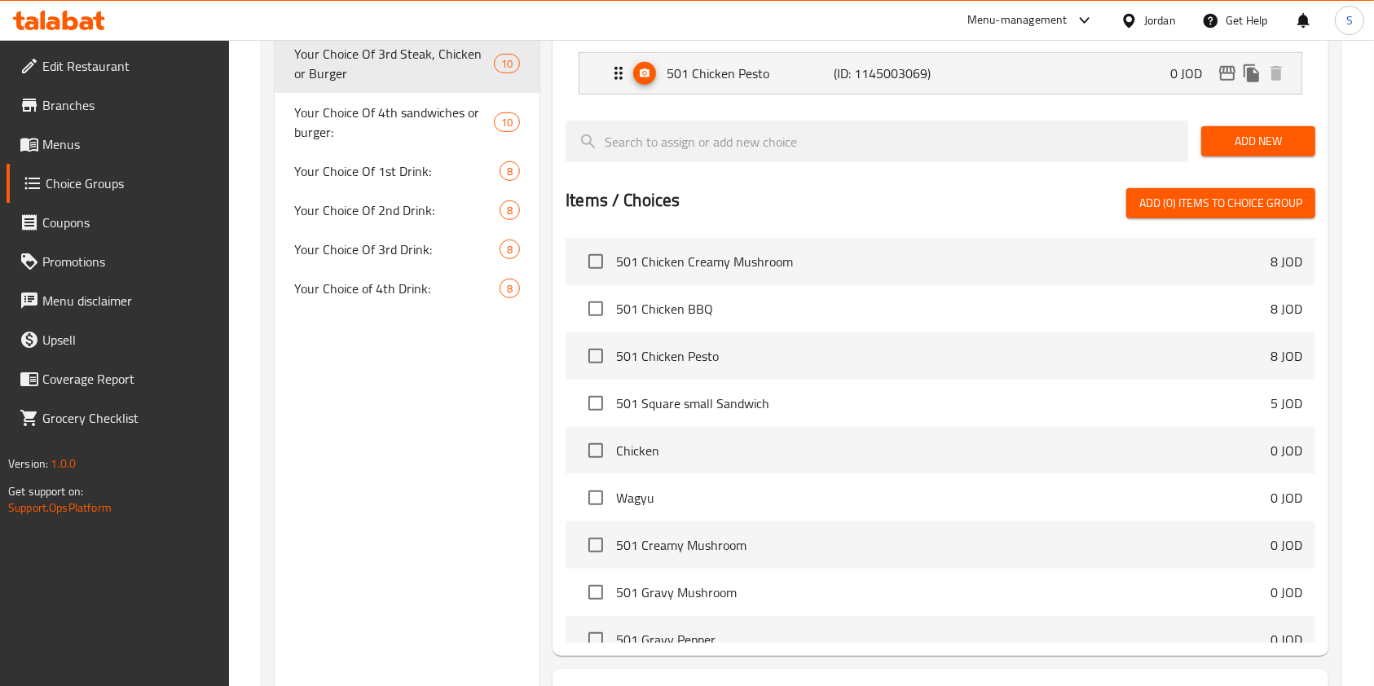
scroll to position [760, 0]
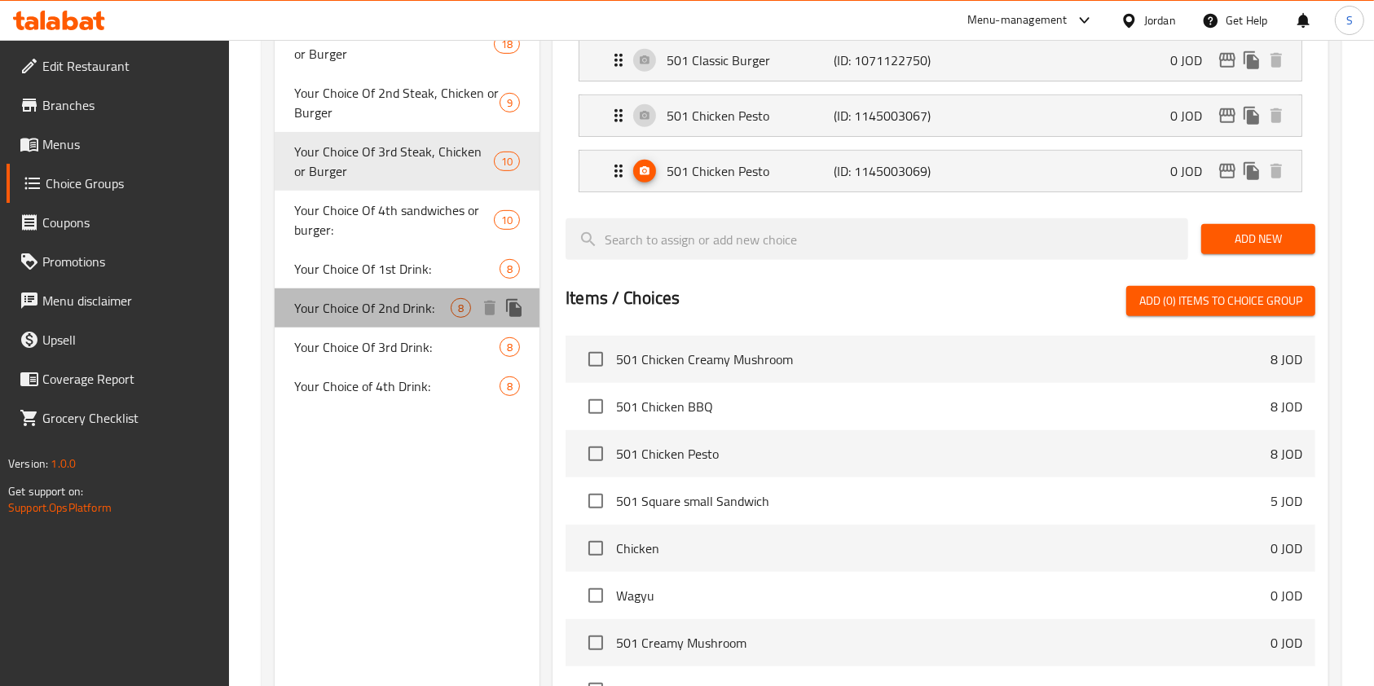
click at [408, 303] on span "Your Choice Of 2nd Drink:" at bounding box center [372, 308] width 156 height 20
type input "Your Choice Of 2nd Drink:"
type input "إختيارك من المشروب الثاني:"
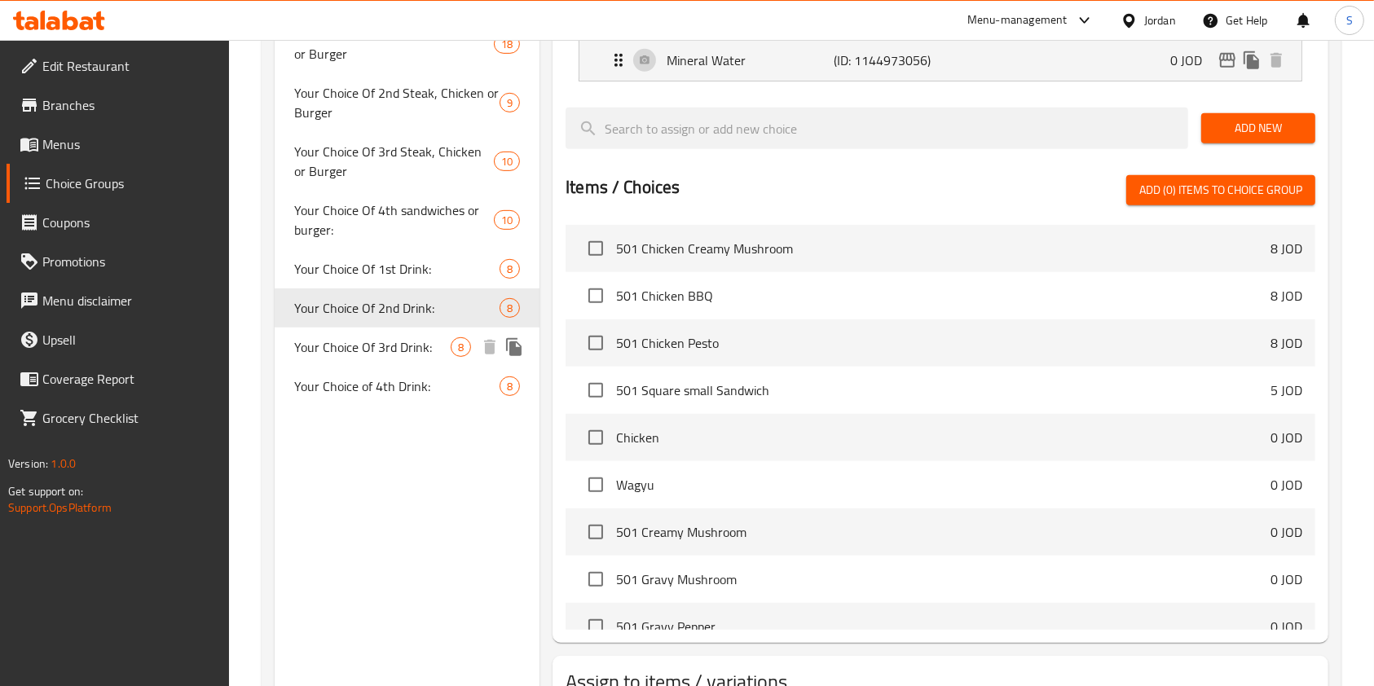
click at [390, 337] on span "Your Choice Of 3rd Drink:" at bounding box center [372, 347] width 156 height 20
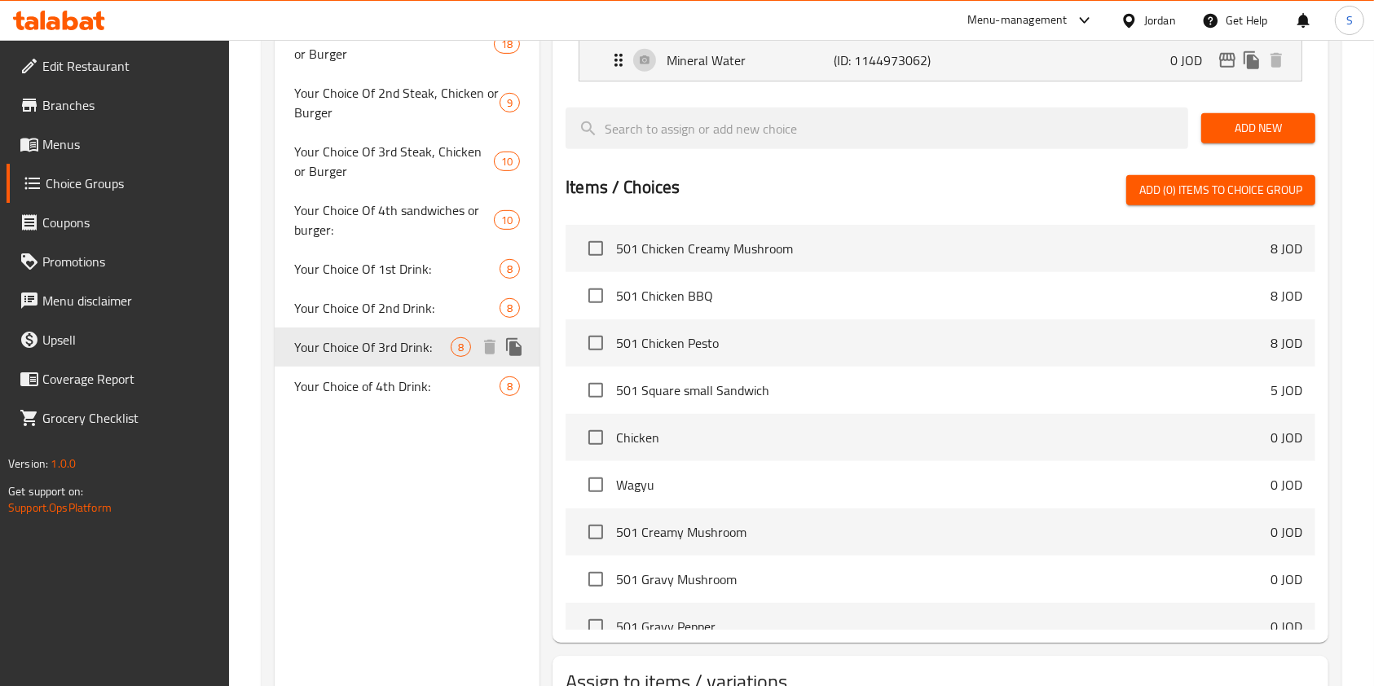
type input "Your Choice Of 3rd Drink:"
type input "إختيارك من المشروب الثالث:"
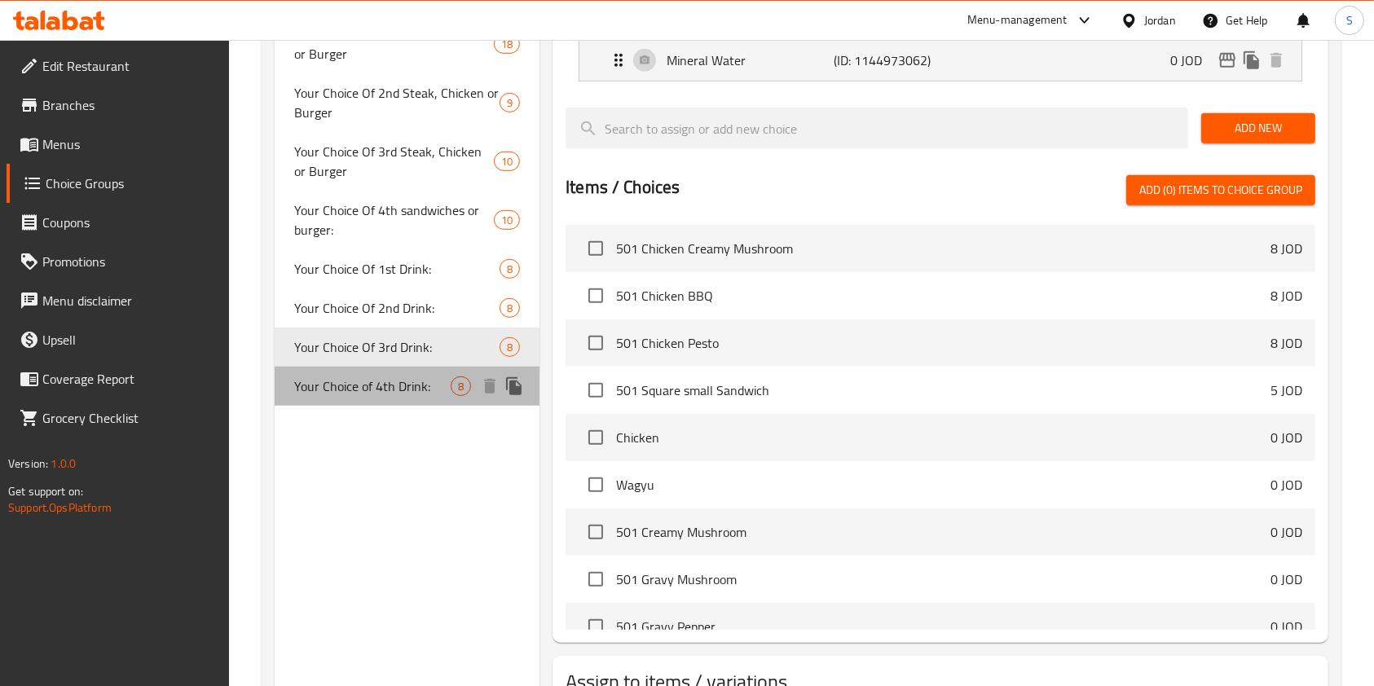
click at [381, 367] on div "Your Choice of 4th Drink: 8" at bounding box center [407, 386] width 265 height 39
type input "Your Choice of 4th Drink:"
type input "اختيارك للمشروب الرابع:"
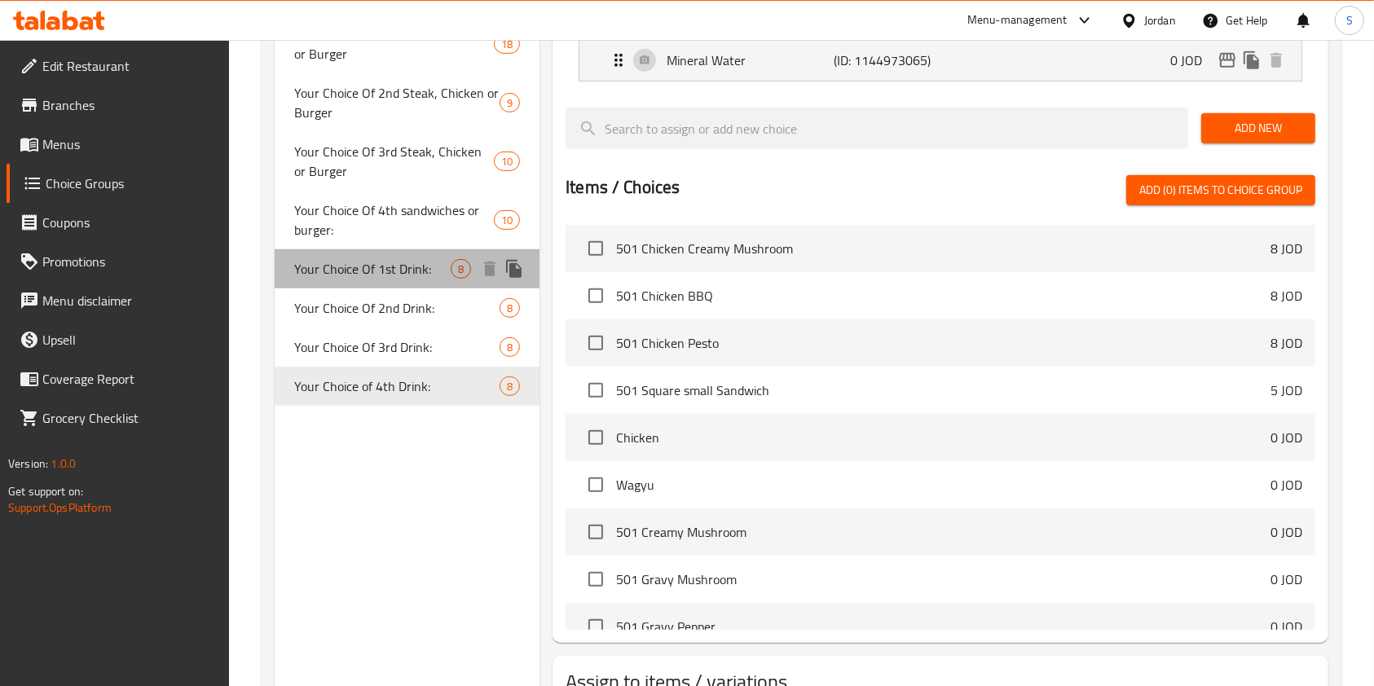
click at [376, 284] on div "Your Choice Of 1st Drink: 8" at bounding box center [407, 268] width 265 height 39
type input "Your Choice Of 1st Drink:"
type input "إختيارك من المشروب الأول:"
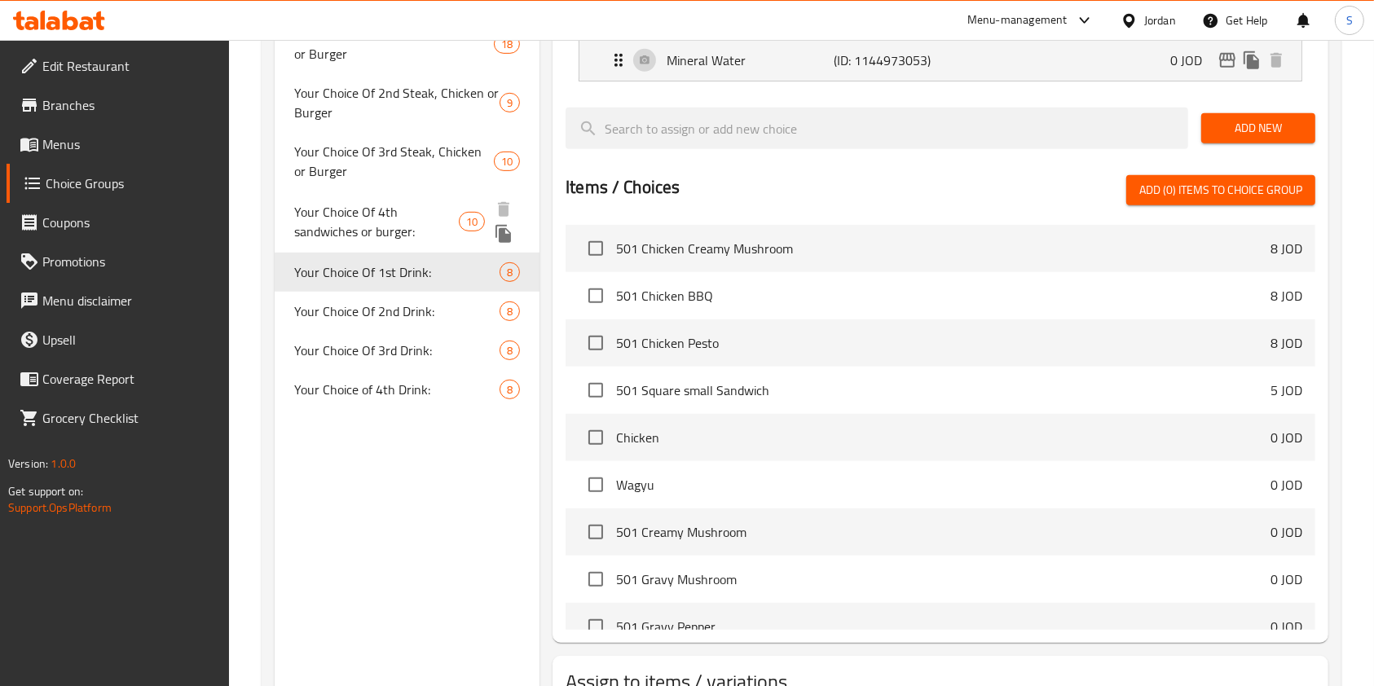
scroll to position [434, 0]
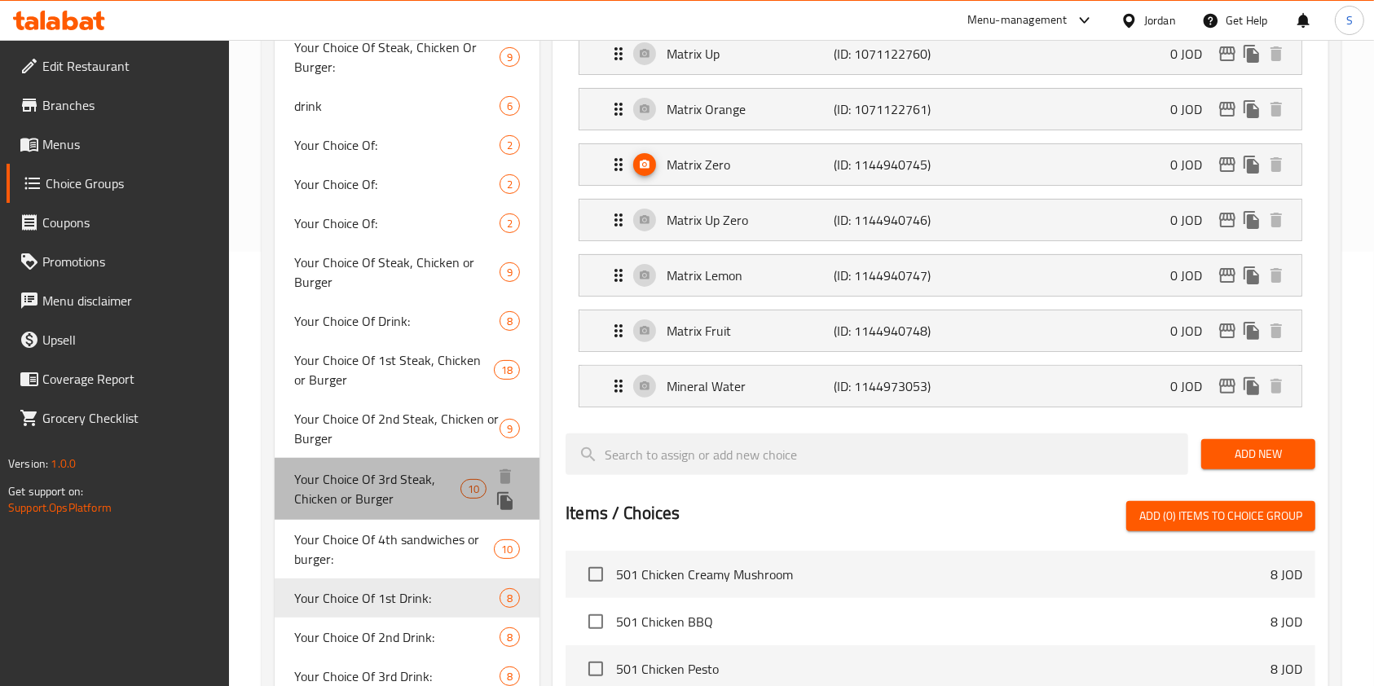
click at [337, 474] on span "Your Choice Of 3rd Steak, Chicken or Burger" at bounding box center [377, 488] width 166 height 39
type input "Your Choice Of 3rd Steak, Chicken or Burger"
type input "اختيارك من شريحة لحم ثالثة، دجاج أو برجر"
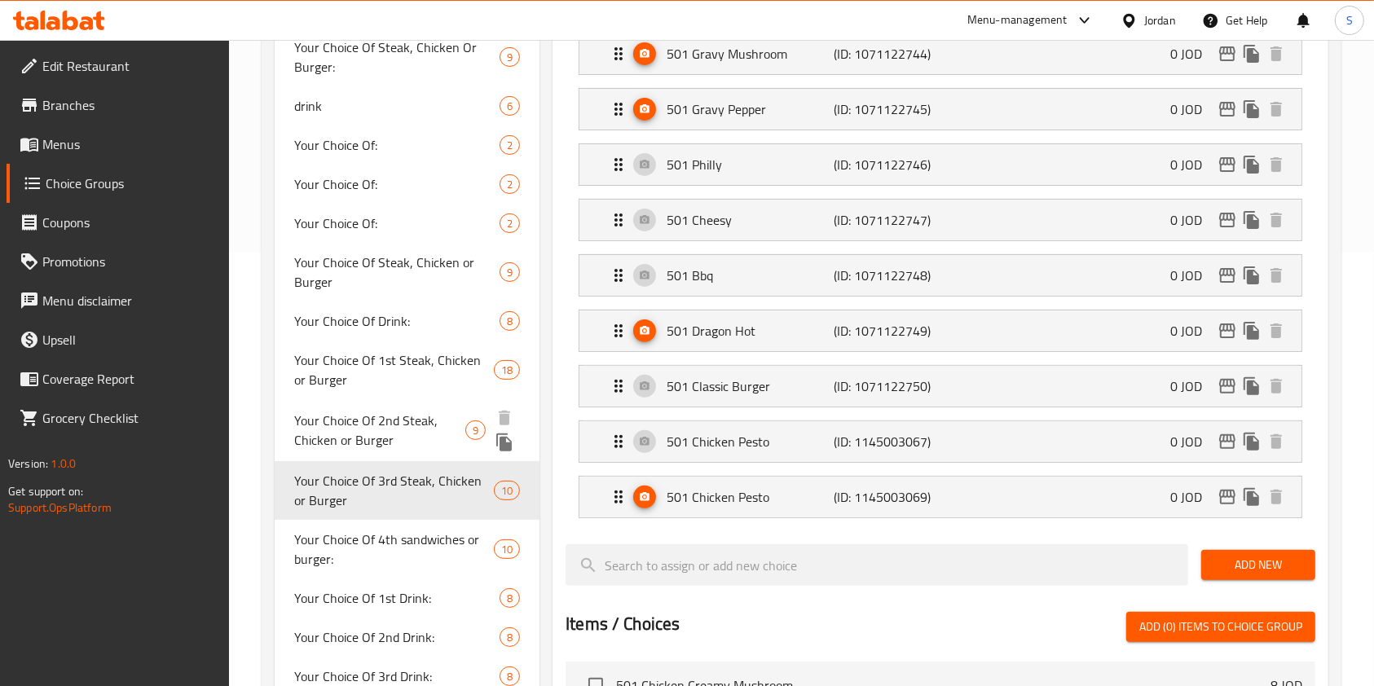
click at [346, 411] on span "Your Choice Of 2nd Steak, Chicken or Burger" at bounding box center [379, 430] width 171 height 39
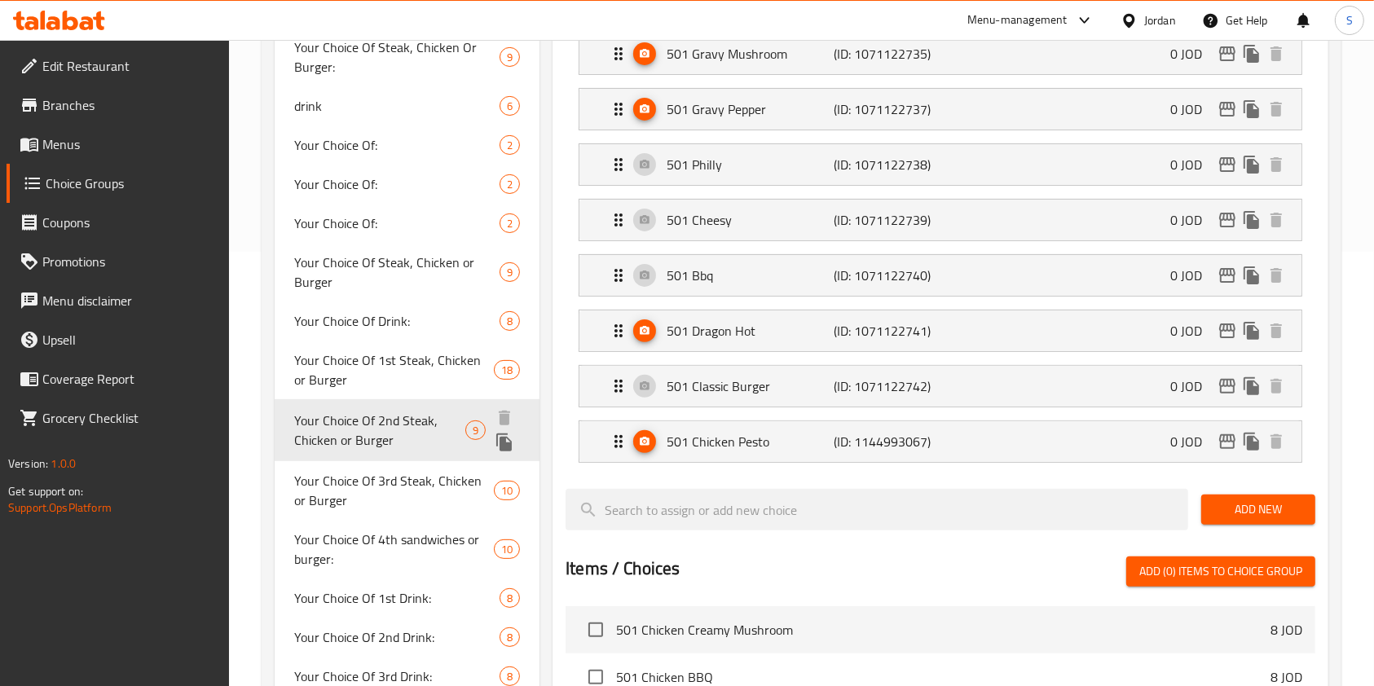
type input "Your Choice Of 2nd Steak, Chicken or Burger"
type input "اختيارك من شريحة لحم ثانية، دجاج أو برجر"
click at [707, 372] on div "501 Classic Burger (ID: 1071122742) 0 JOD" at bounding box center [945, 386] width 673 height 41
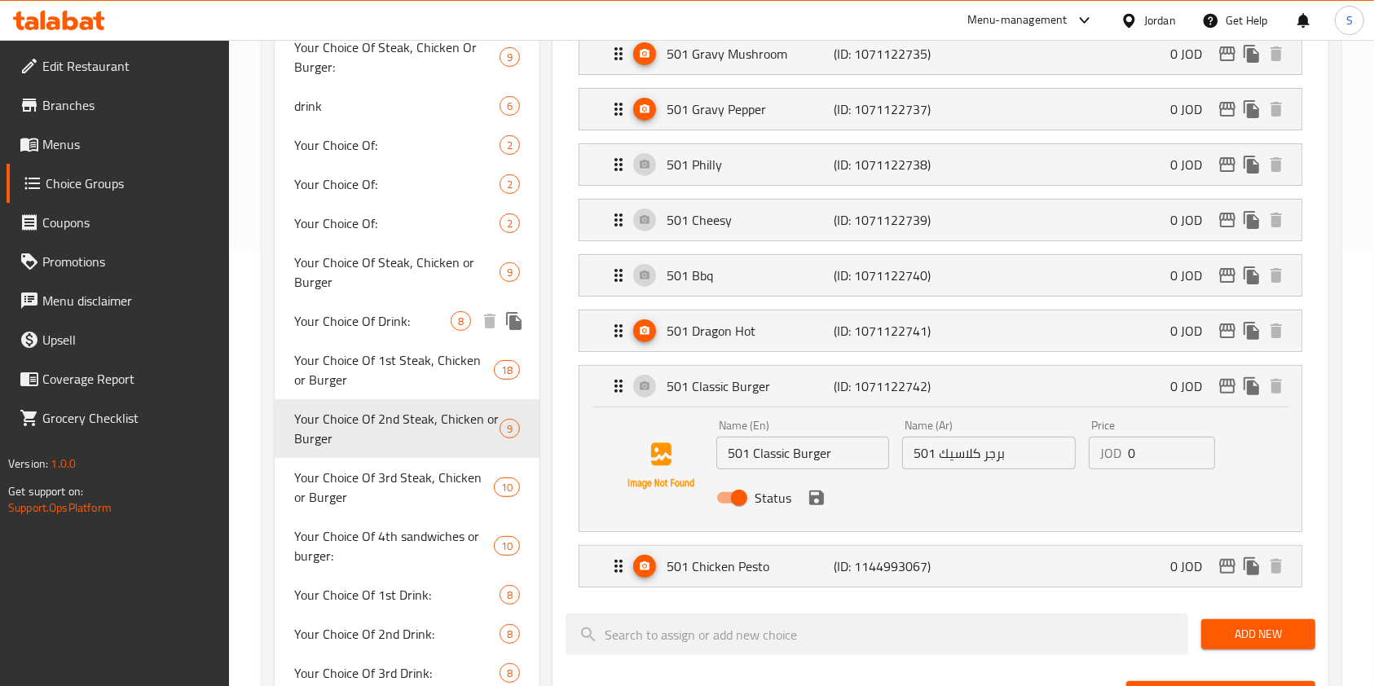
click at [399, 326] on span "Your Choice Of Drink:" at bounding box center [372, 321] width 156 height 20
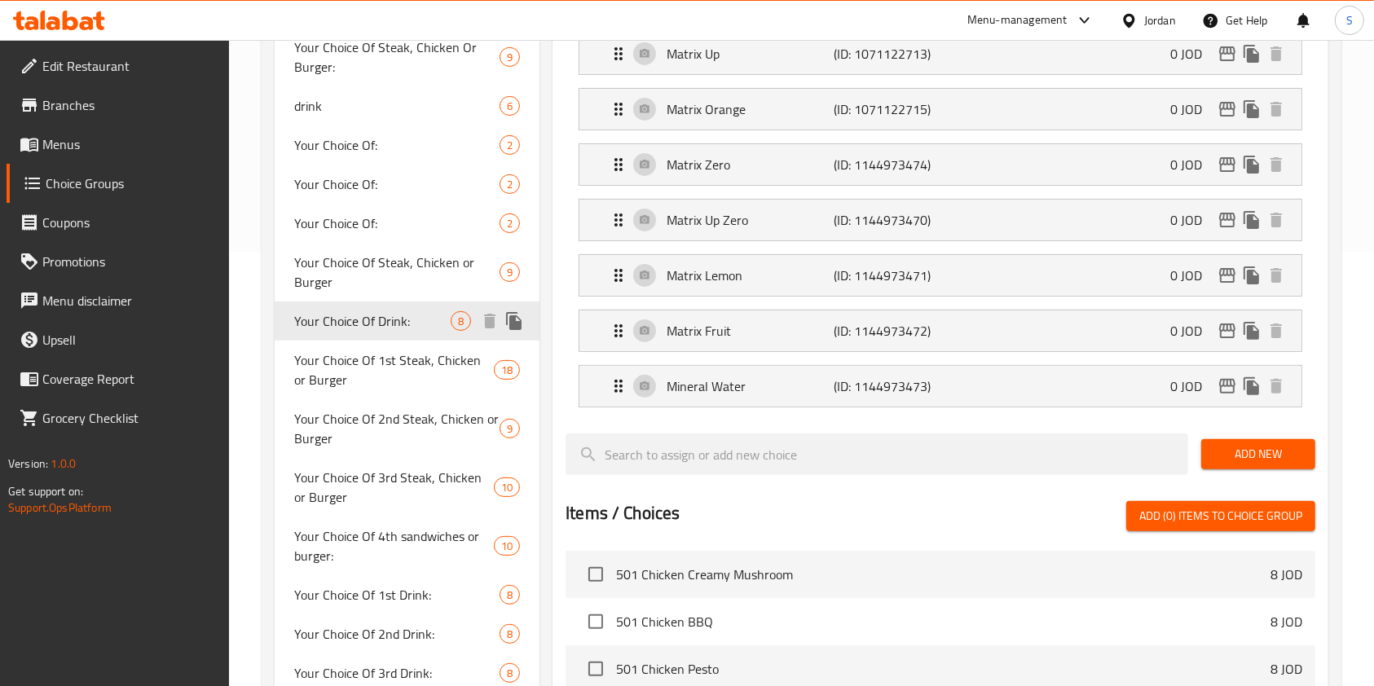
type input "Your Choice Of Drink:"
type input "إختيارك من المشروب:"
click at [372, 263] on span "Your Choice Of Steak, Chicken or Burger" at bounding box center [378, 273] width 169 height 39
type input "Your Choice Of Steak, Chicken or Burger"
type input "اختيارك من شريحة لحم، دجاج أو برجر"
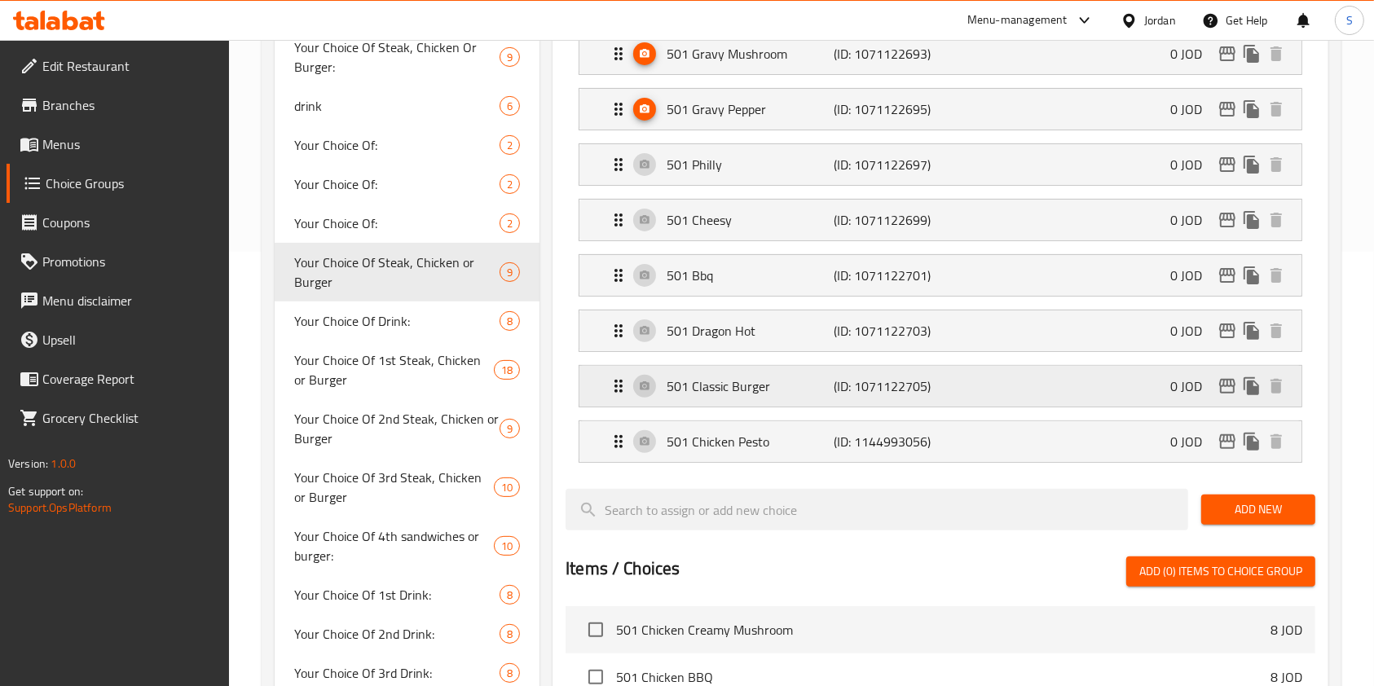
click at [828, 394] on p "501 Classic Burger" at bounding box center [750, 387] width 167 height 20
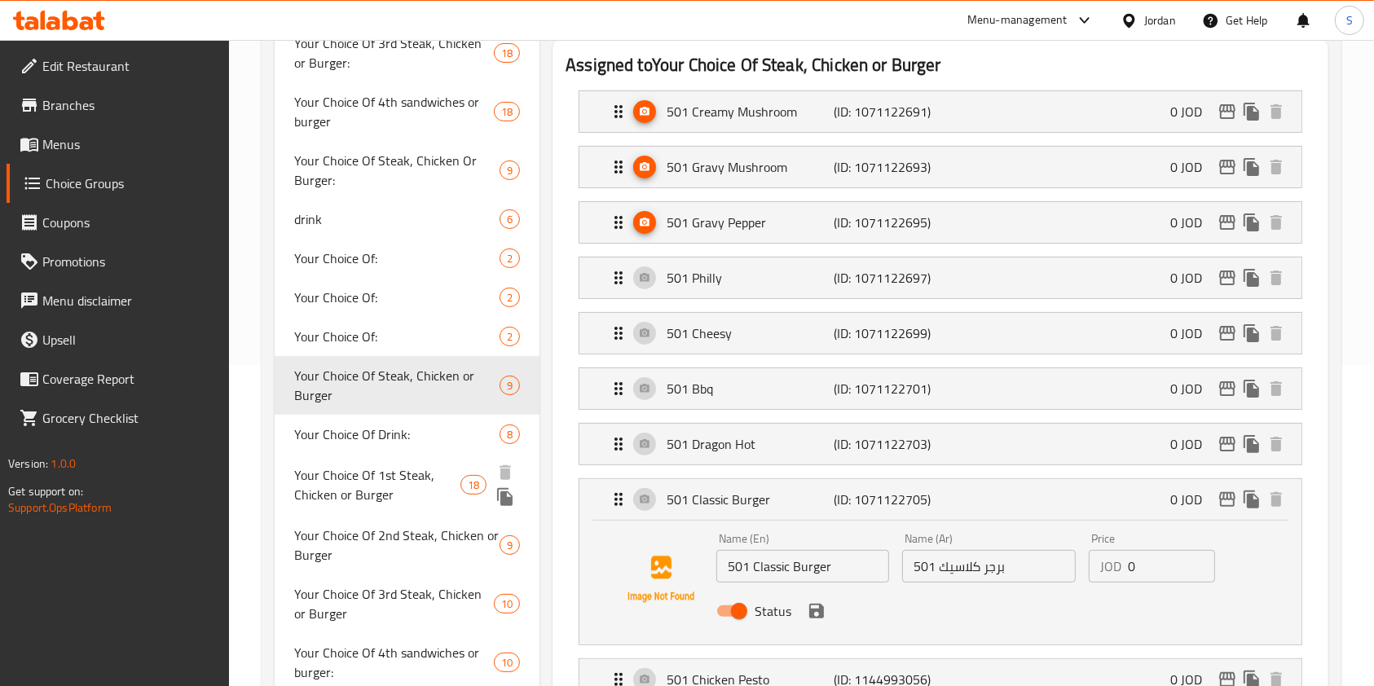
scroll to position [217, 0]
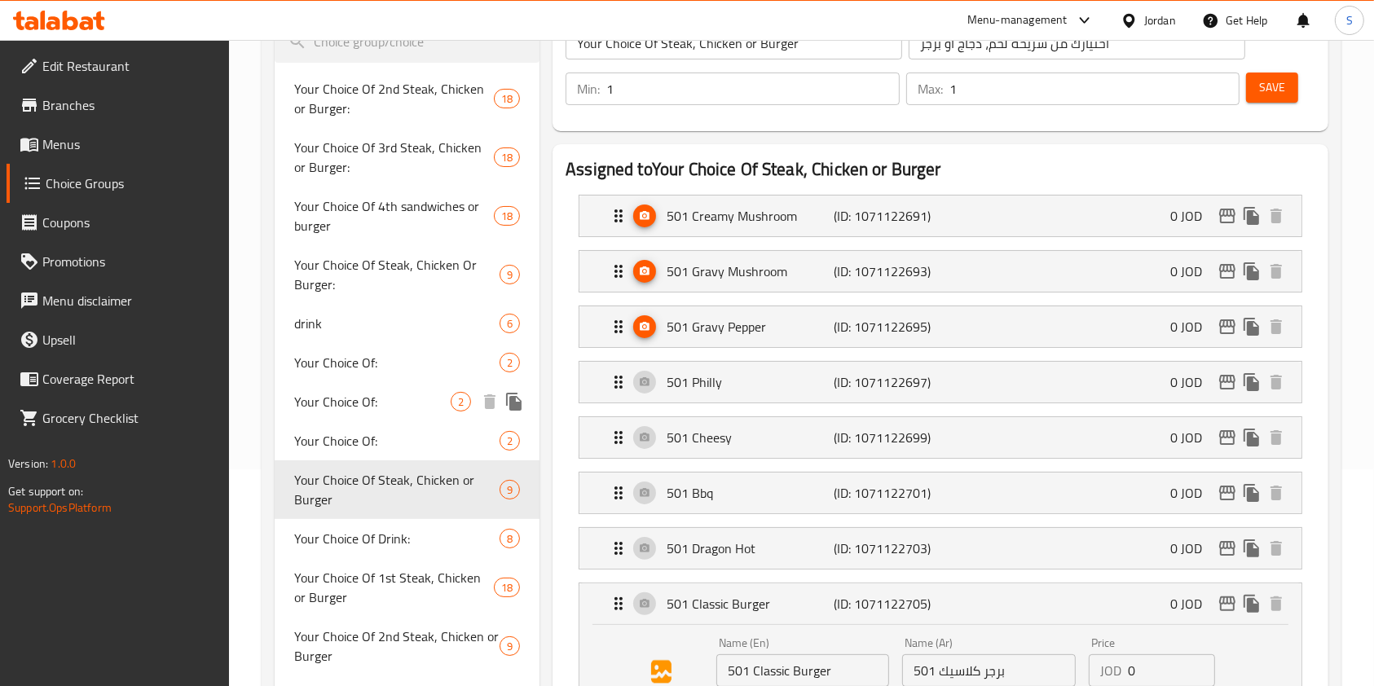
click at [327, 414] on div "Your Choice Of: 2" at bounding box center [407, 401] width 265 height 39
type input "Your Choice Of:"
type input "إختيارك من:"
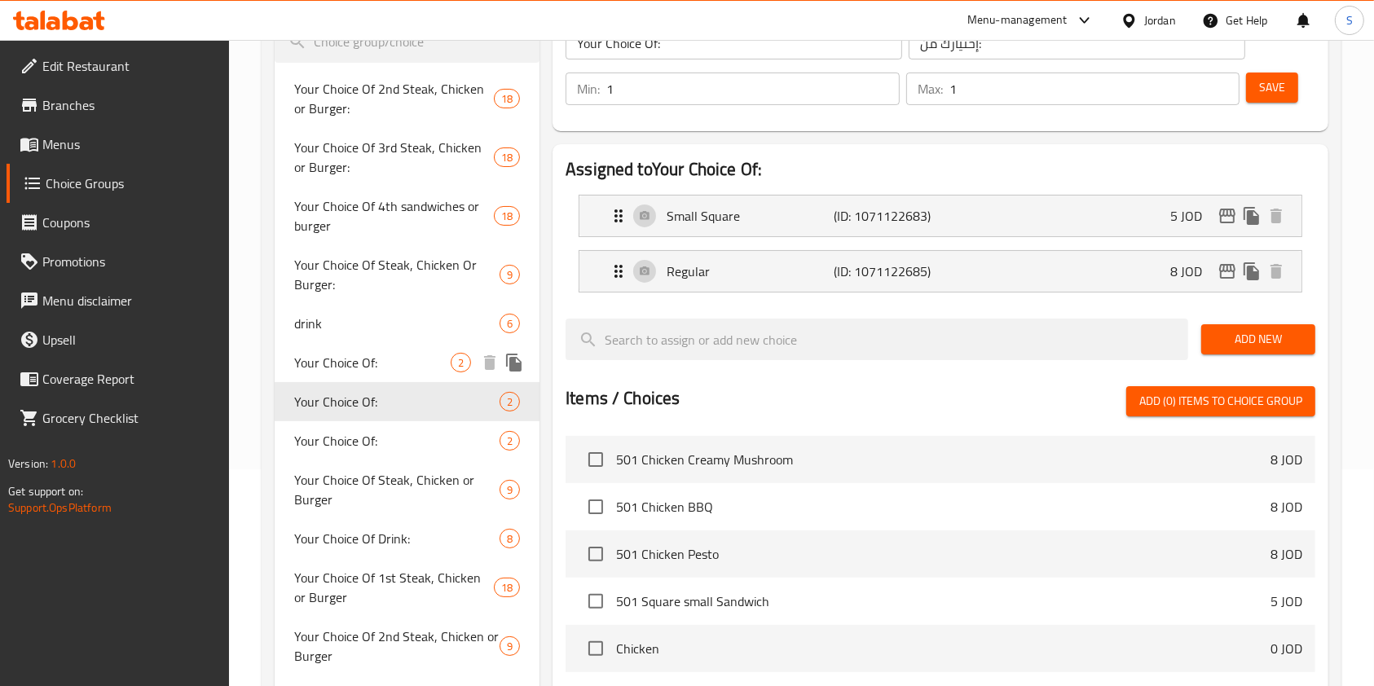
click at [336, 359] on span "Your Choice Of:" at bounding box center [372, 363] width 156 height 20
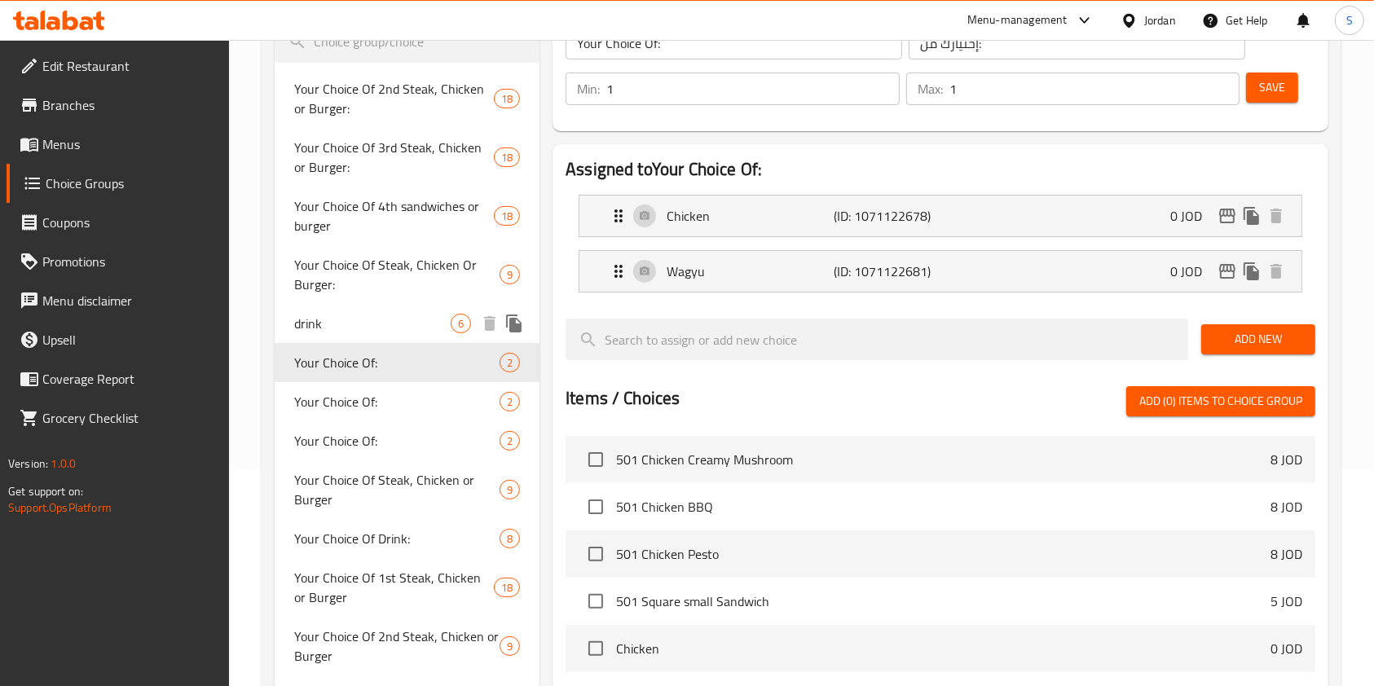
click at [347, 294] on span "Your Choice Of Steak, Chicken Or Burger:" at bounding box center [396, 274] width 205 height 39
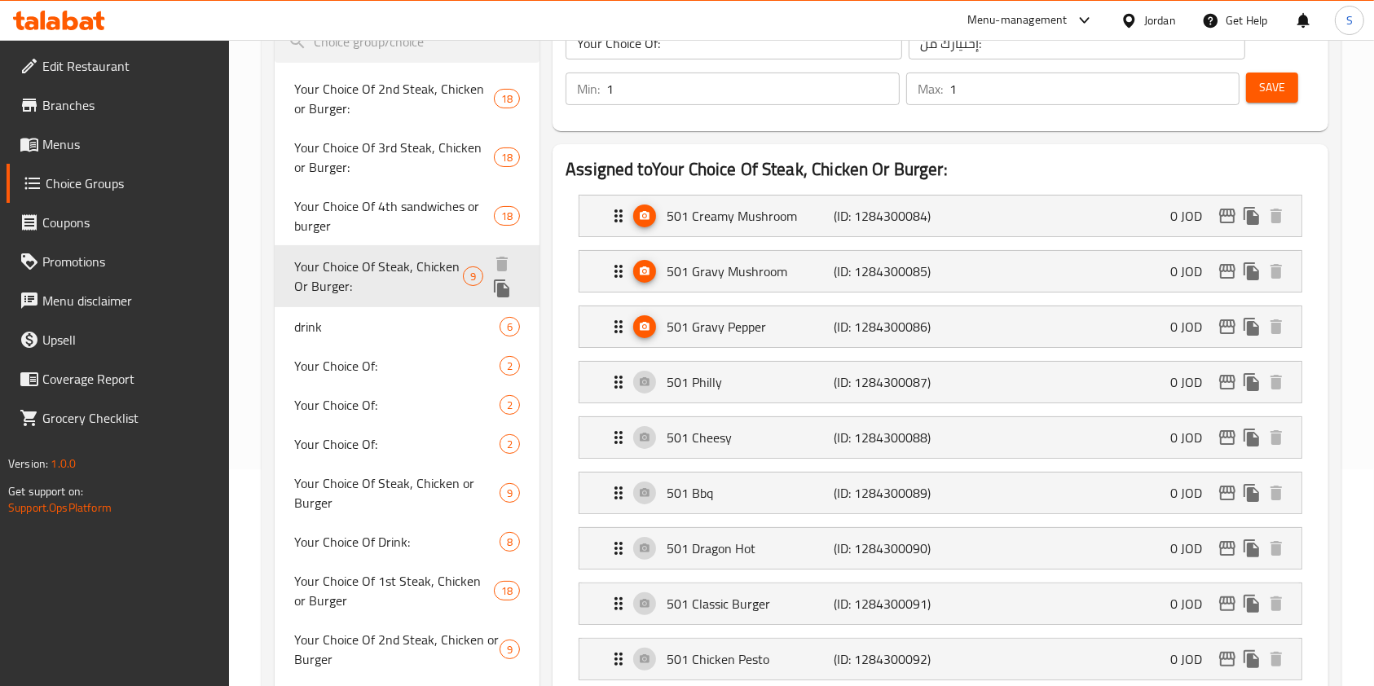
type input "Your Choice Of Steak, Chicken Or Burger:"
type input "اختيارك من شريحة لحم أو دجاج أو برجر:"
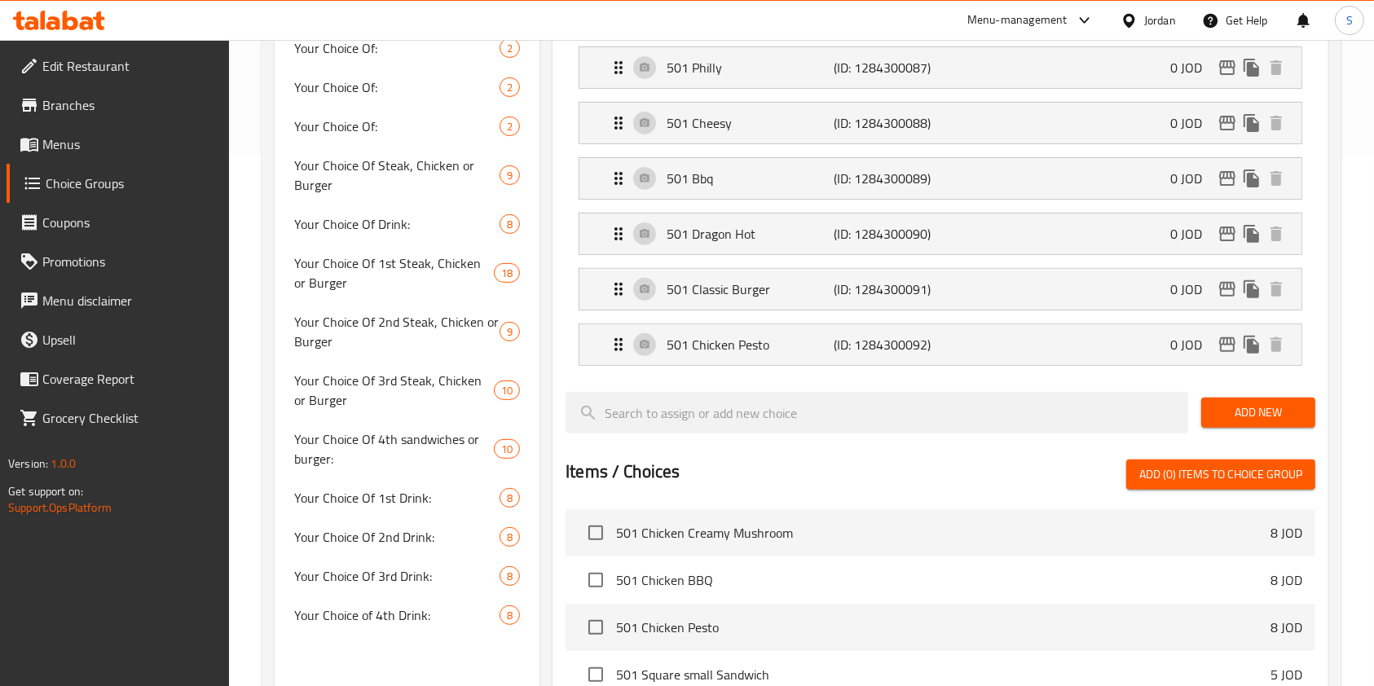
scroll to position [434, 0]
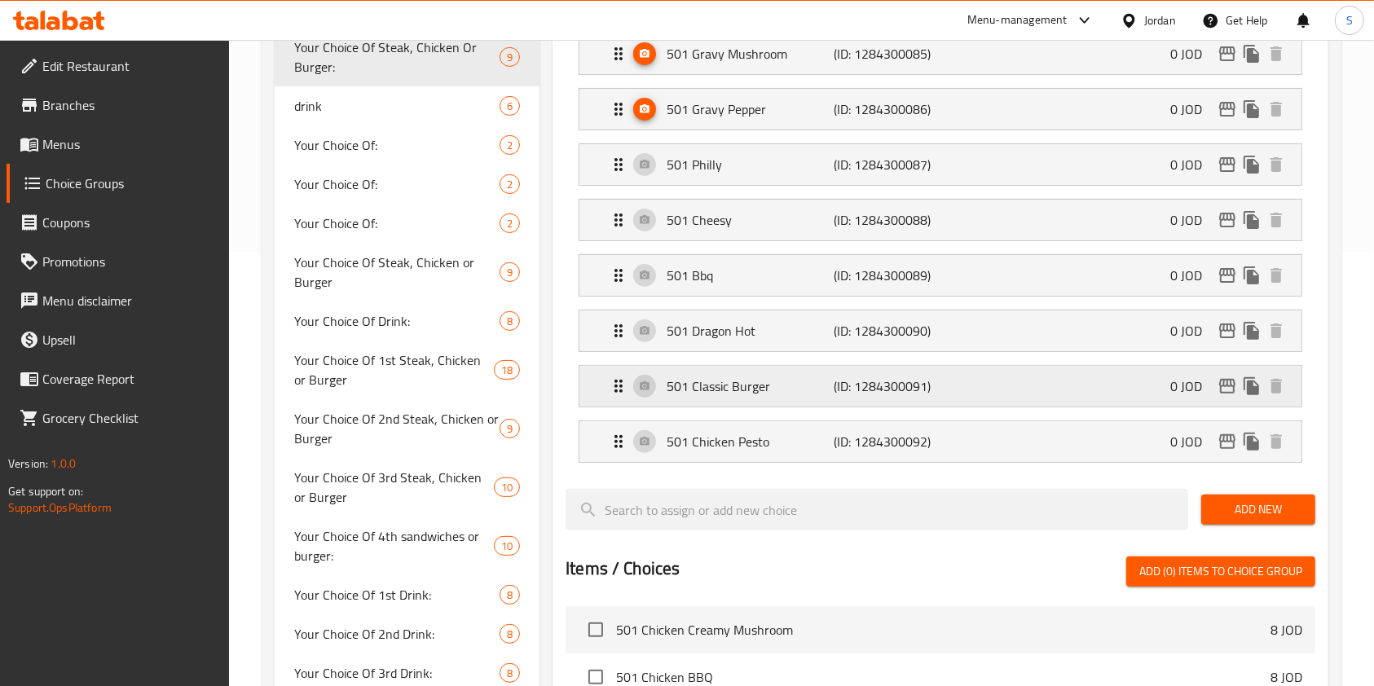
click at [711, 388] on p "501 Classic Burger" at bounding box center [750, 387] width 167 height 20
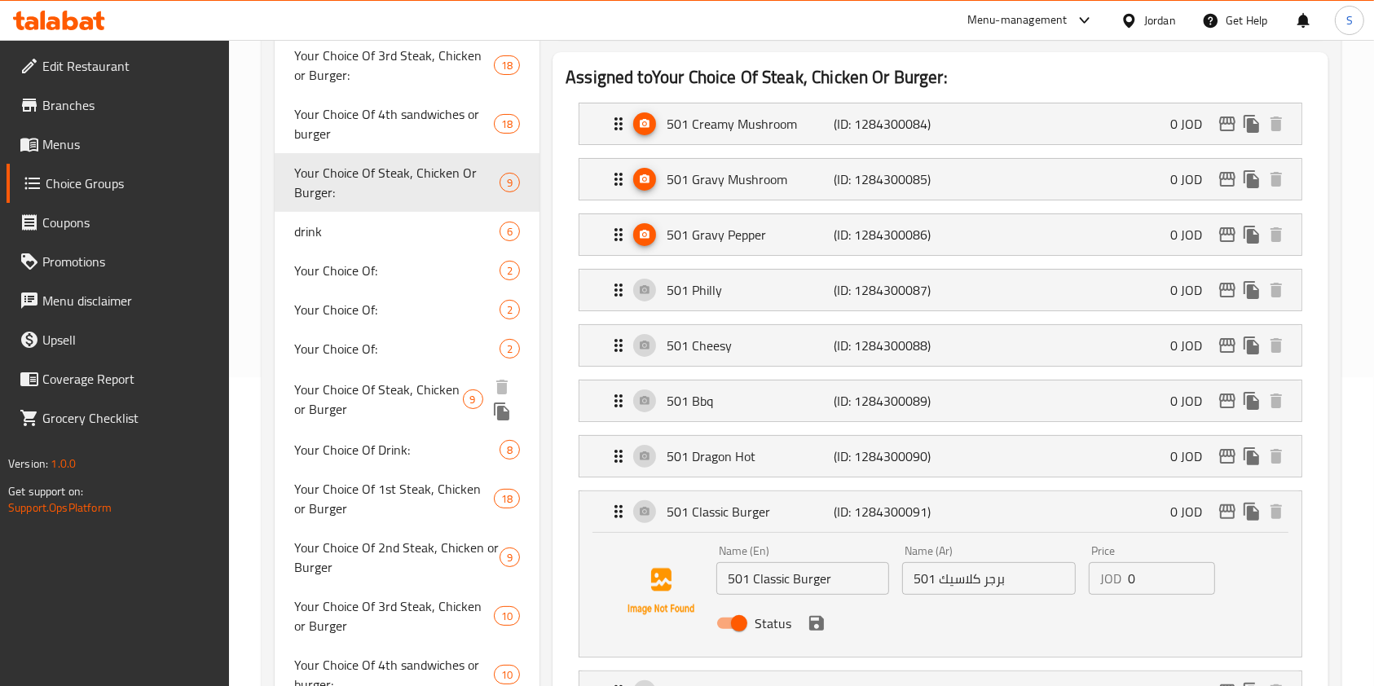
scroll to position [217, 0]
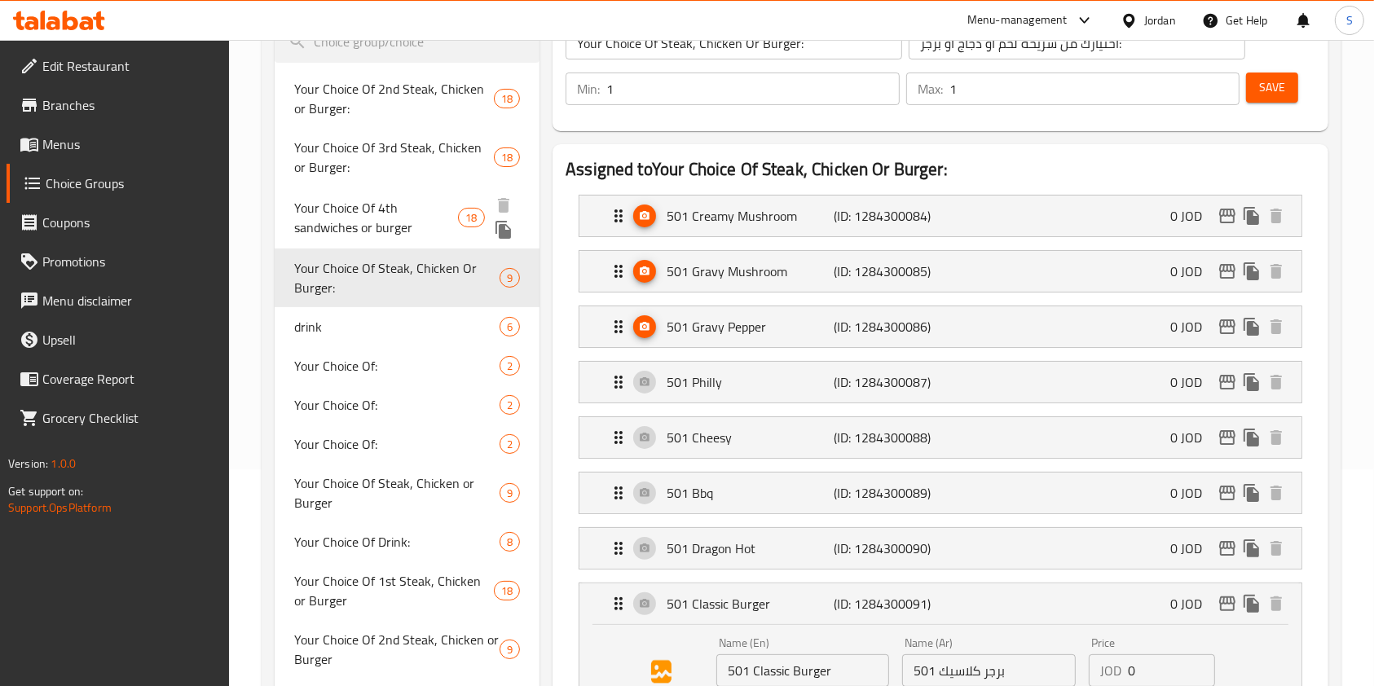
click at [368, 237] on span "Your Choice Of 4th sandwiches or burger" at bounding box center [376, 217] width 164 height 39
type input "Your Choice Of 4th sandwiches or burger"
type input "اختيارك من السندويشات أو البرجر الرابع:"
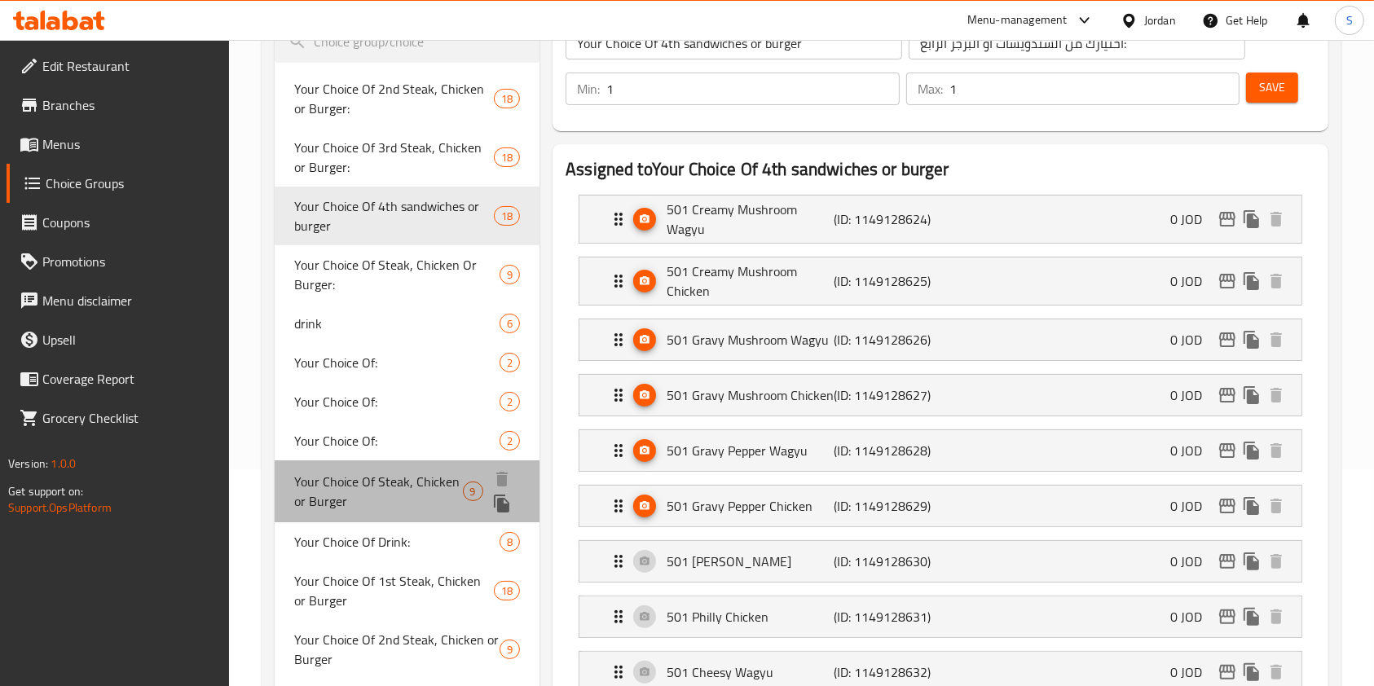
click at [377, 473] on span "Your Choice Of Steak, Chicken or Burger" at bounding box center [378, 491] width 169 height 39
type input "Your Choice Of Steak, Chicken or Burger"
type input "اختيارك من شريحة لحم، دجاج أو برجر"
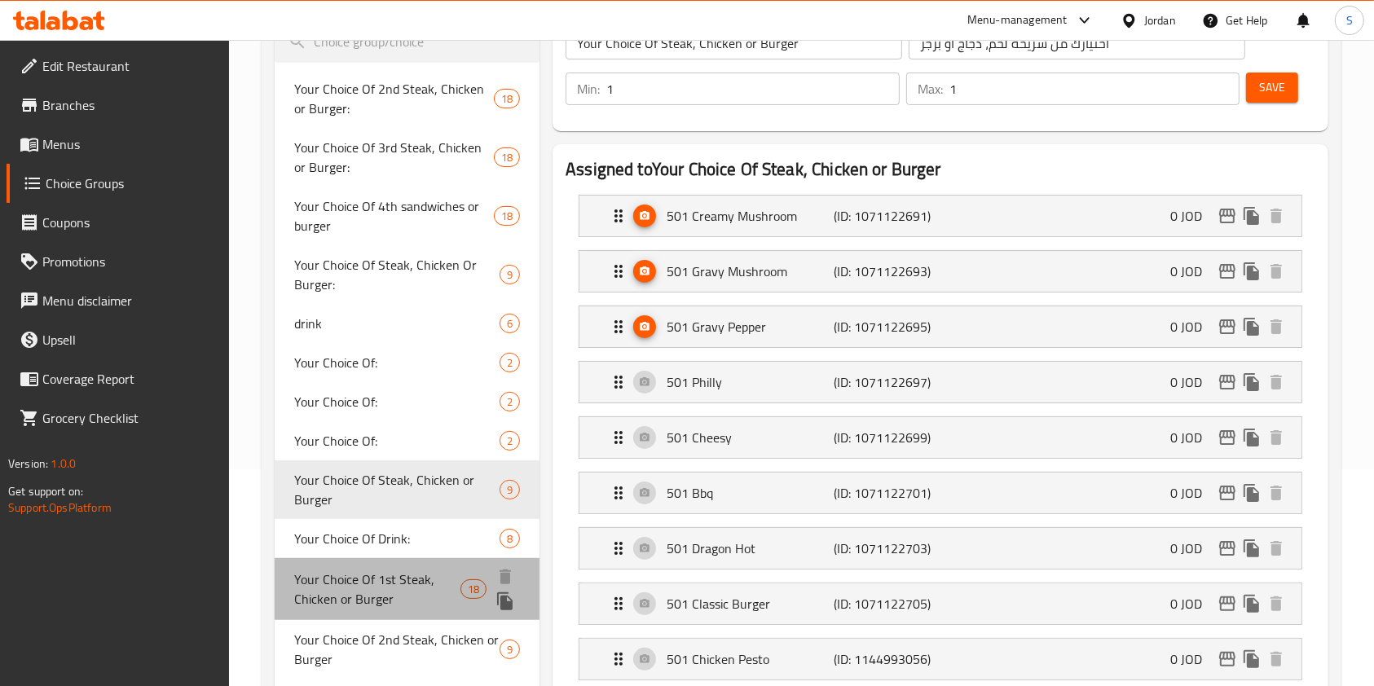
click at [373, 558] on div "Your Choice Of 1st Steak, Chicken or Burger 18" at bounding box center [407, 589] width 265 height 62
type input "Your Choice Of 1st Steak, Chicken or Burger"
type input "اختيارك من شريحة لحم أو دجاج أو برجر"
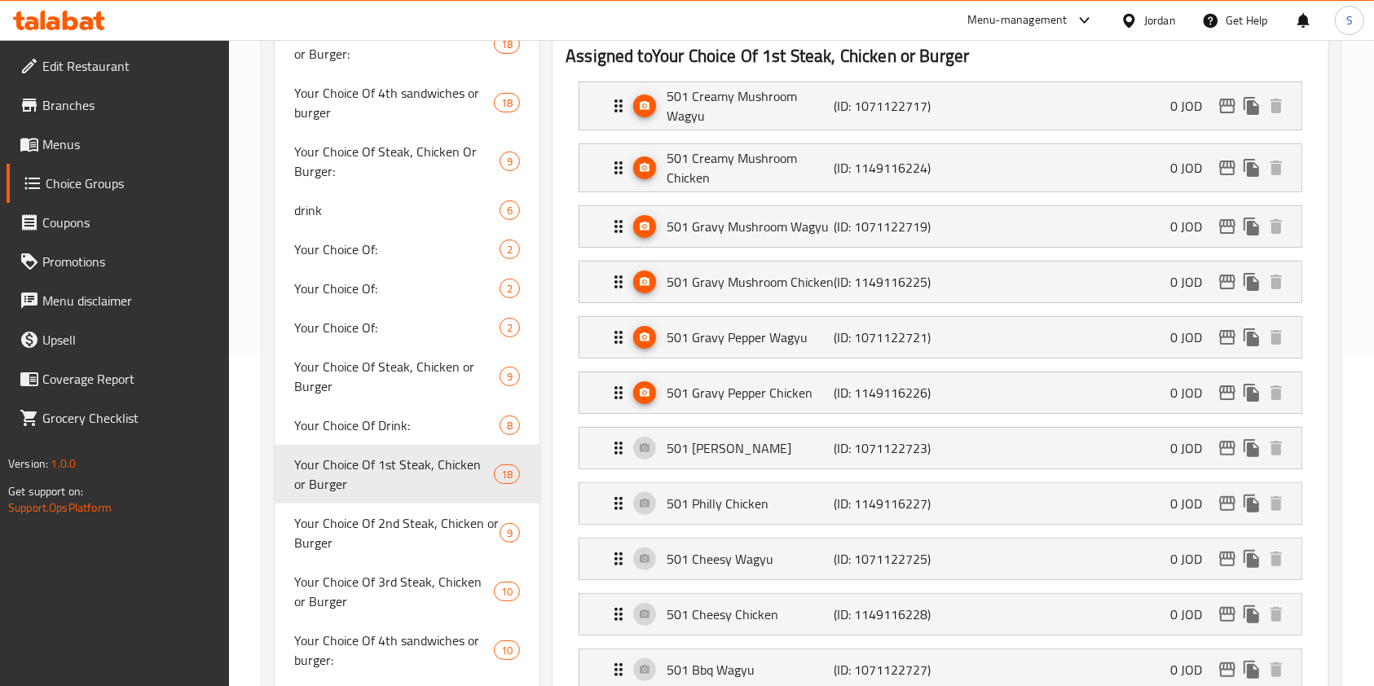
scroll to position [434, 0]
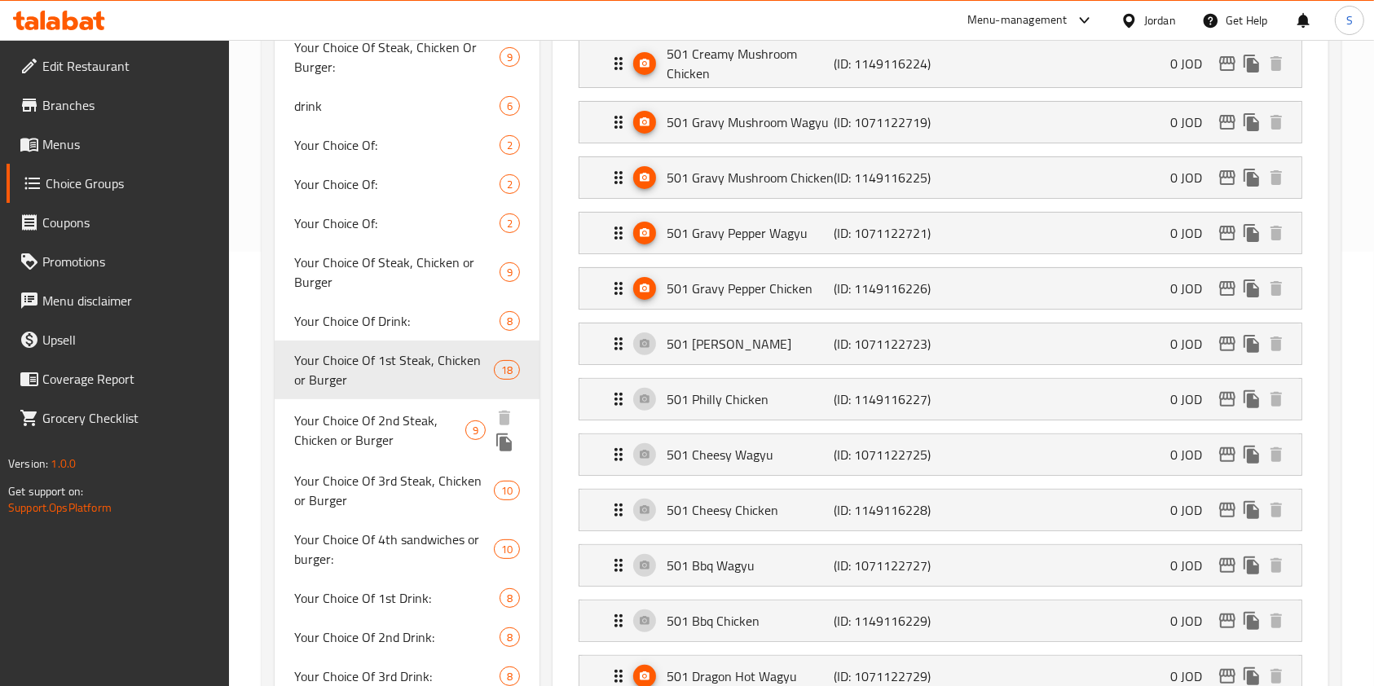
click at [394, 436] on span "Your Choice Of 2nd Steak, Chicken or Burger" at bounding box center [379, 430] width 171 height 39
type input "Your Choice Of 2nd Steak, Chicken or Burger"
type input "اختيارك من شريحة لحم ثانية، دجاج أو برجر"
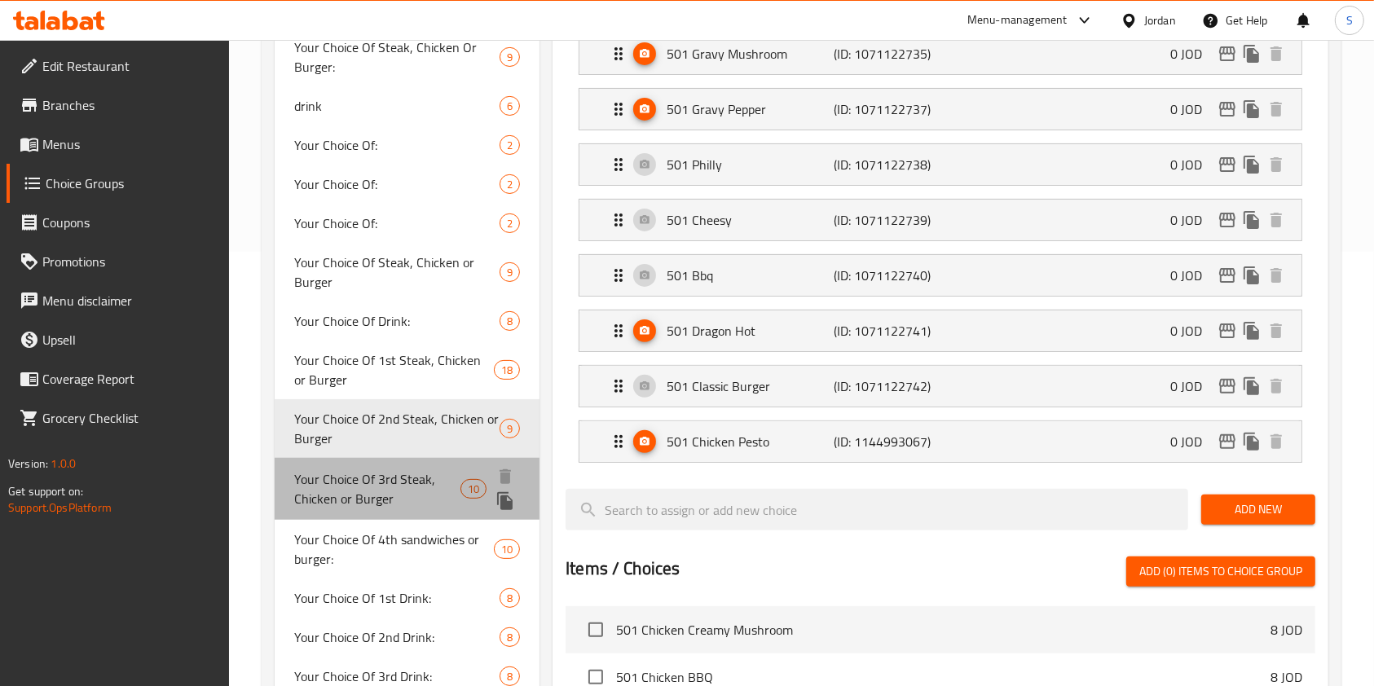
click at [393, 486] on span "Your Choice Of 3rd Steak, Chicken or Burger" at bounding box center [377, 488] width 166 height 39
type input "Your Choice Of 3rd Steak, Chicken or Burger"
type input "اختيارك من شريحة لحم ثالثة، دجاج أو برجر"
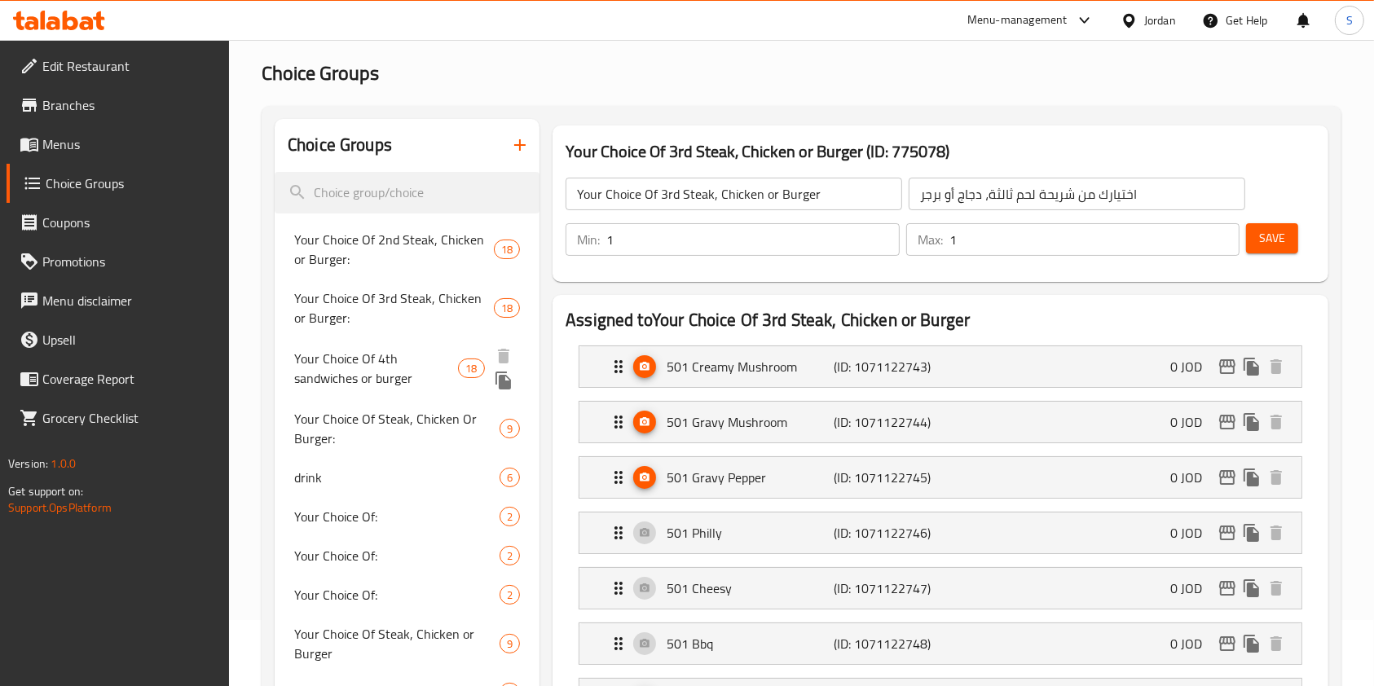
scroll to position [0, 0]
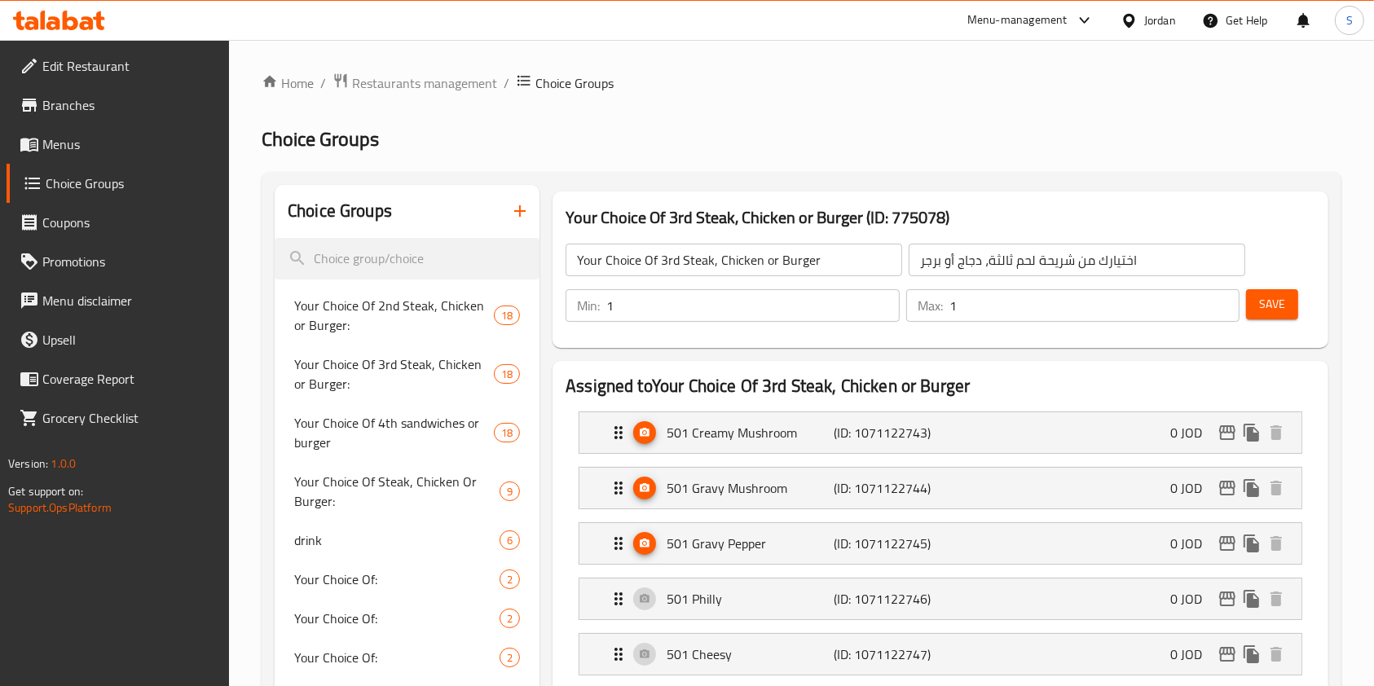
click at [79, 139] on span "Menus" at bounding box center [129, 144] width 174 height 20
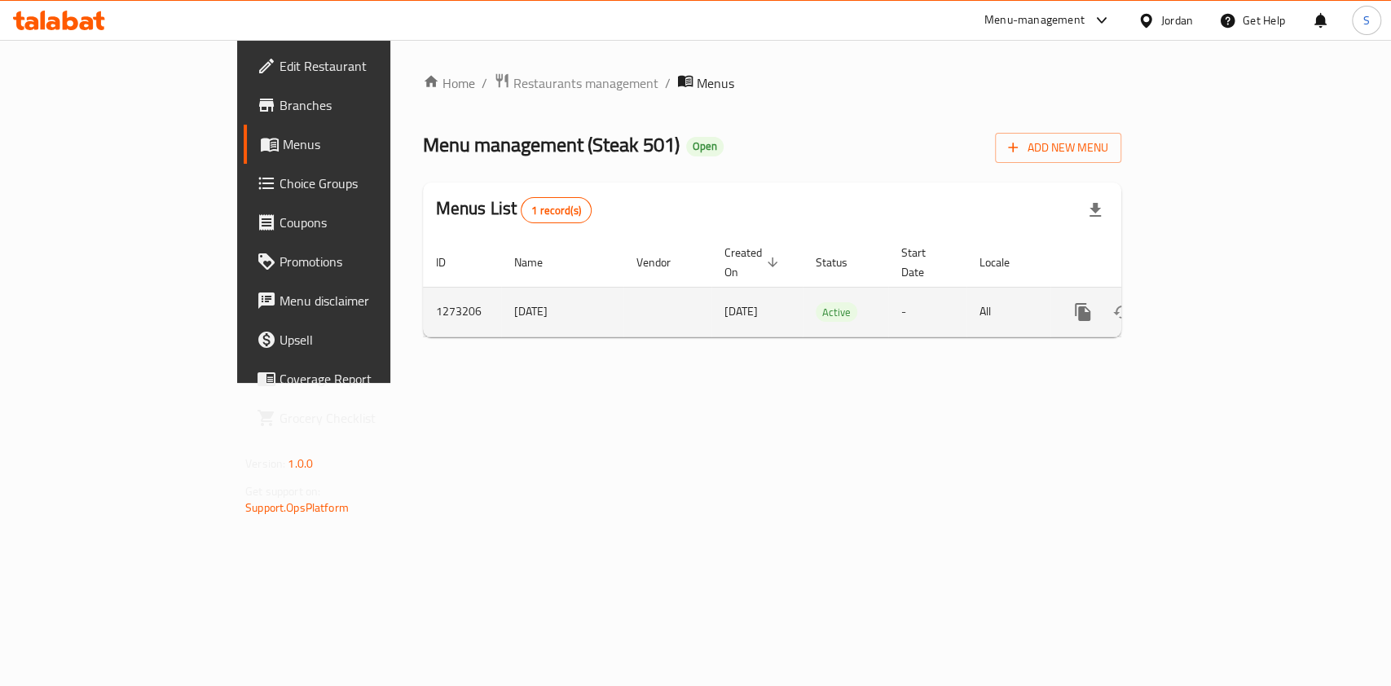
click at [1233, 287] on td "enhanced table" at bounding box center [1141, 312] width 183 height 50
click at [1220, 293] on link "enhanced table" at bounding box center [1200, 312] width 39 height 39
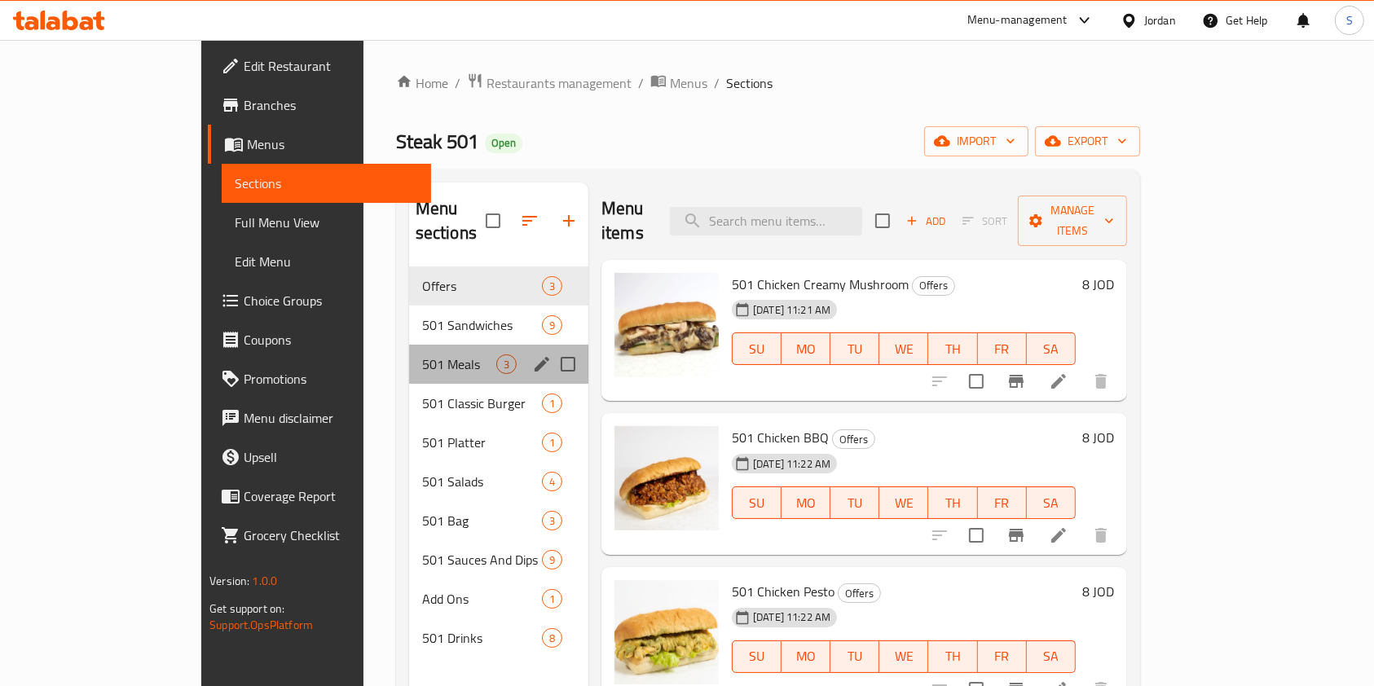
click at [409, 345] on div "501 Meals 3" at bounding box center [498, 364] width 179 height 39
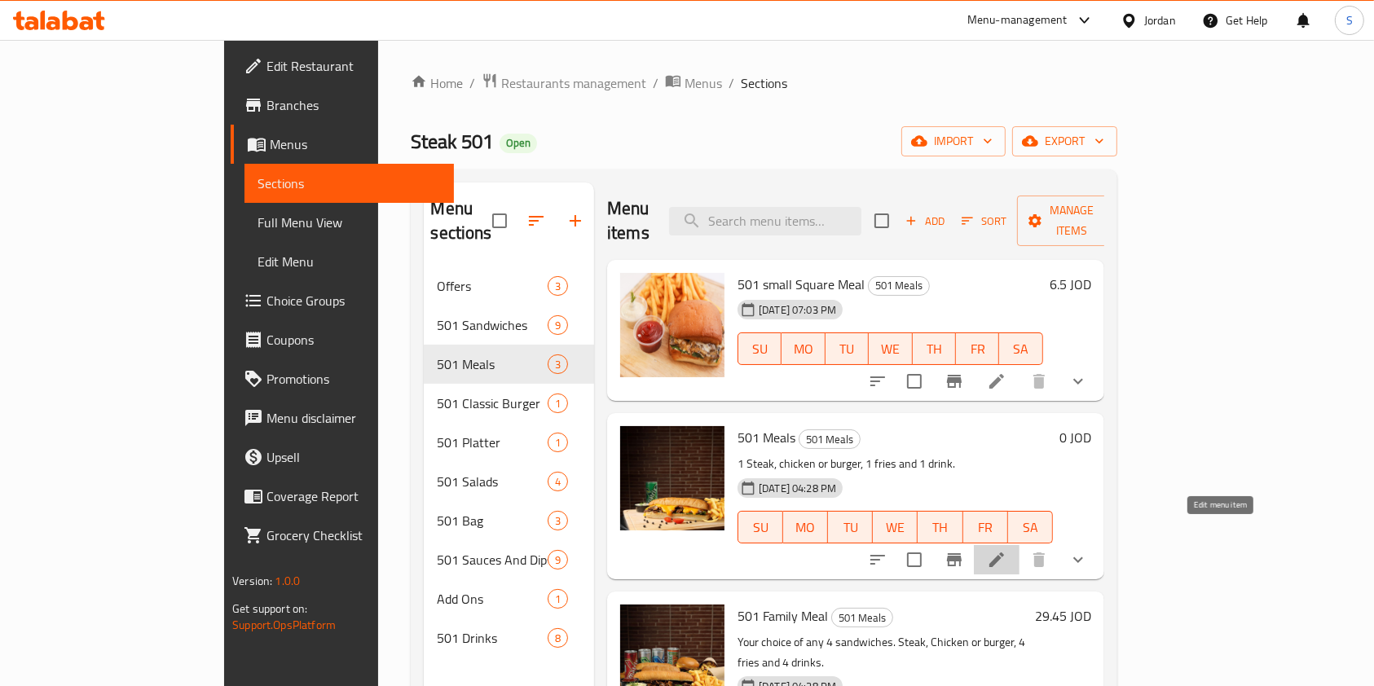
click at [1004, 553] on icon at bounding box center [996, 560] width 15 height 15
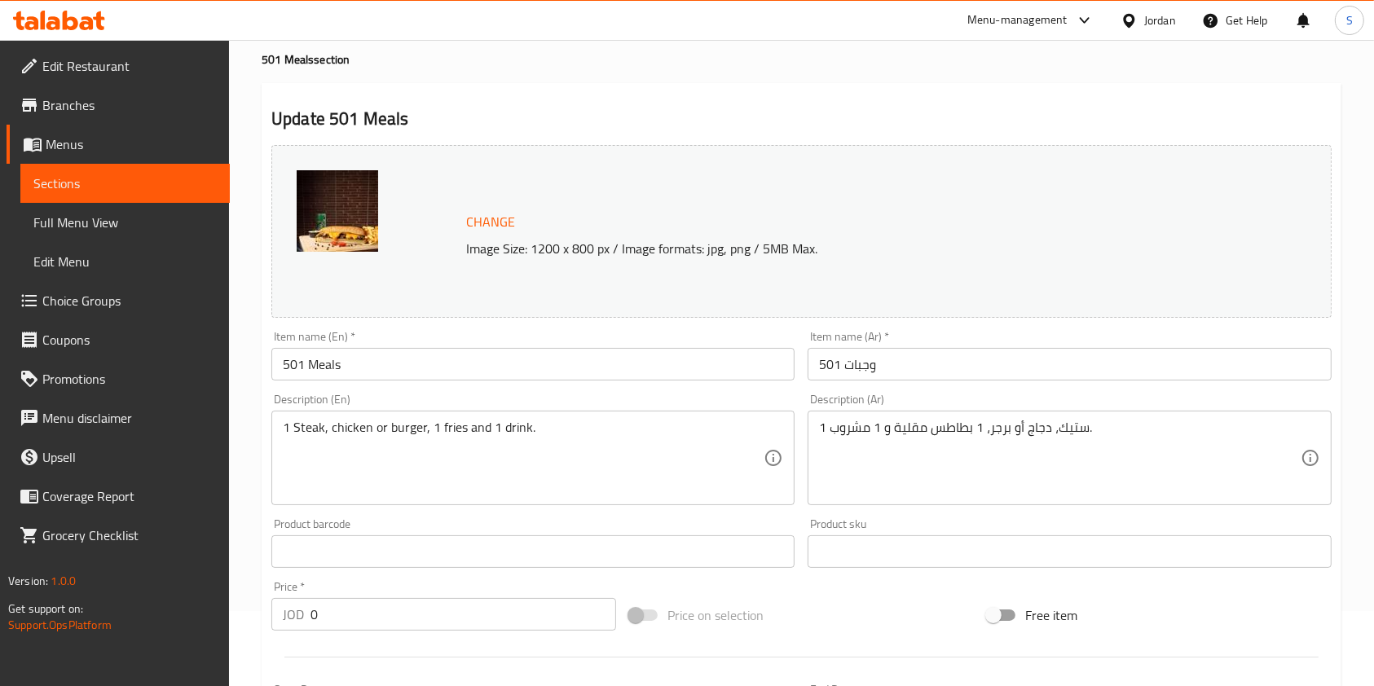
scroll to position [108, 0]
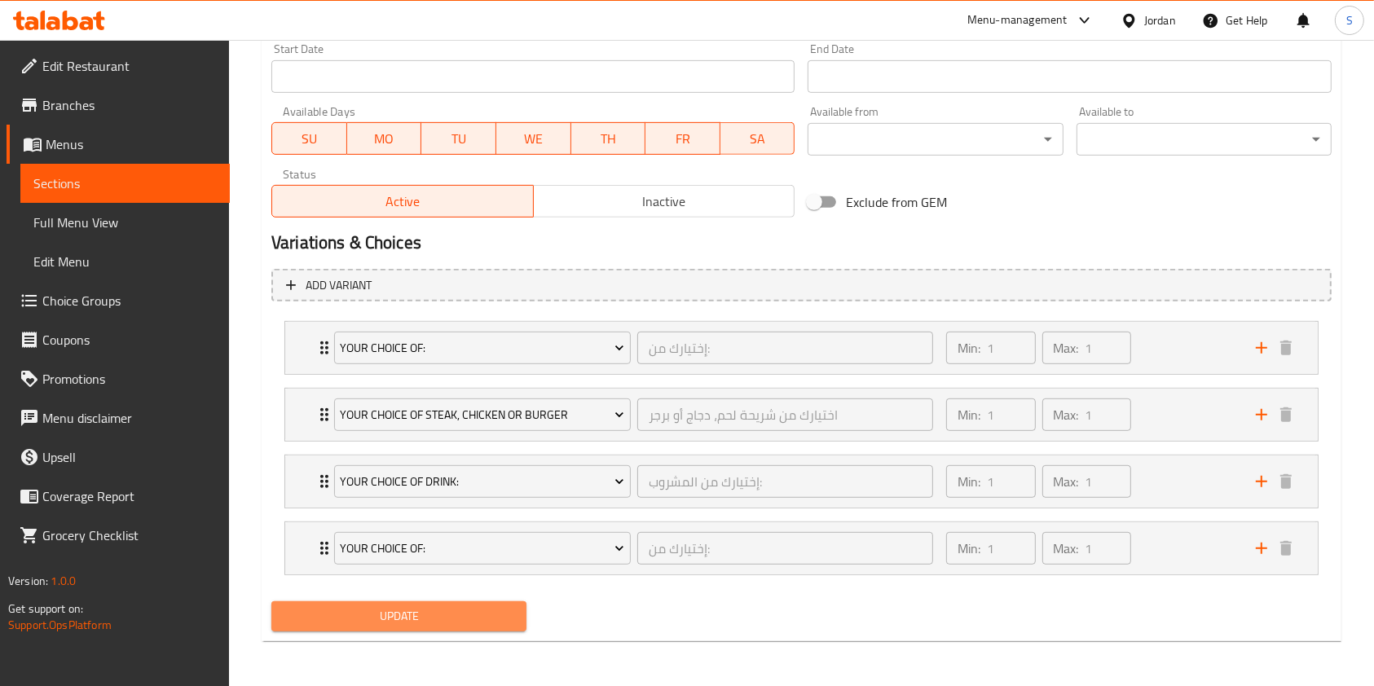
click at [461, 626] on button "Update" at bounding box center [398, 616] width 255 height 30
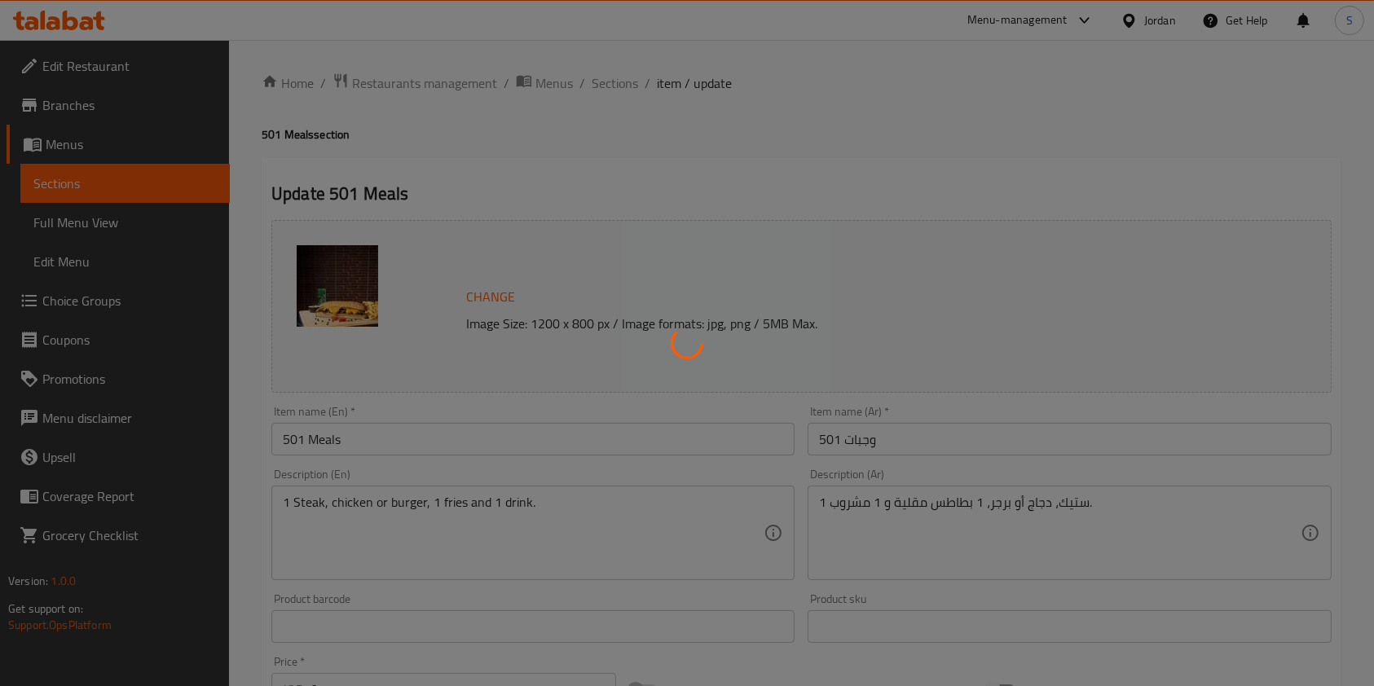
scroll to position [0, 0]
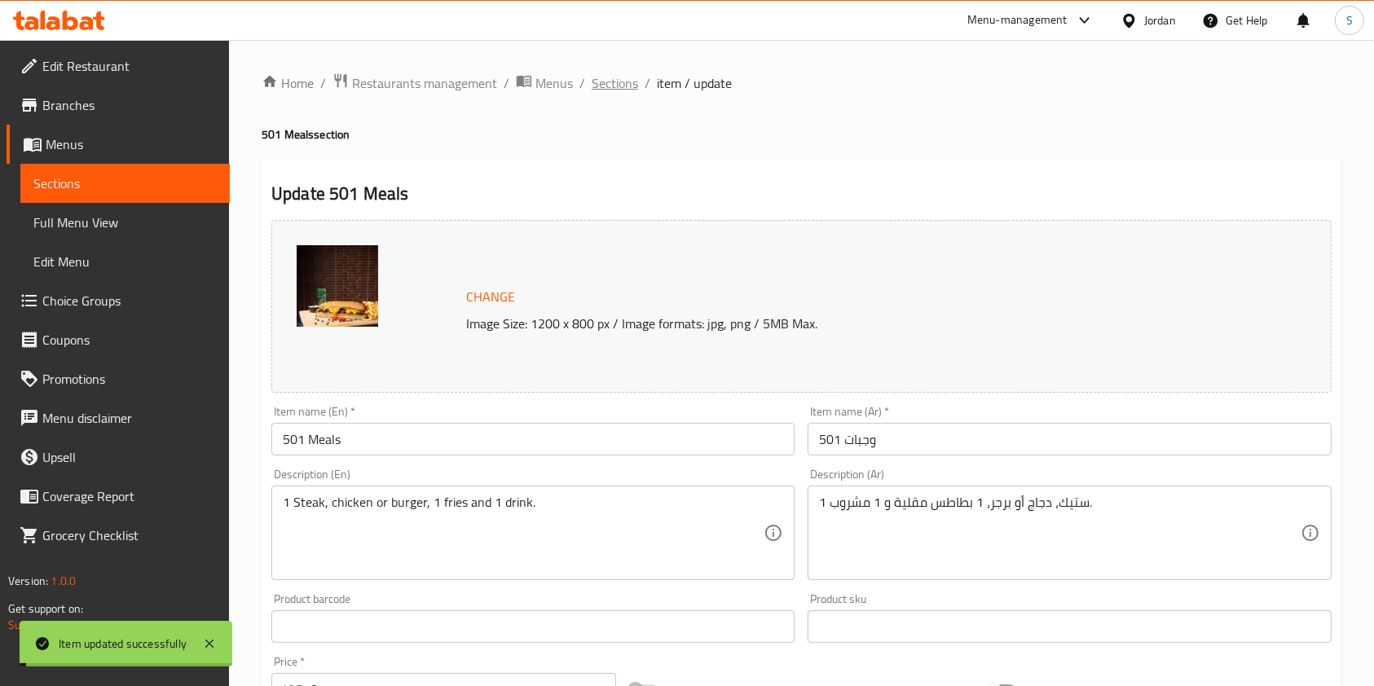
click at [610, 78] on span "Sections" at bounding box center [615, 83] width 46 height 20
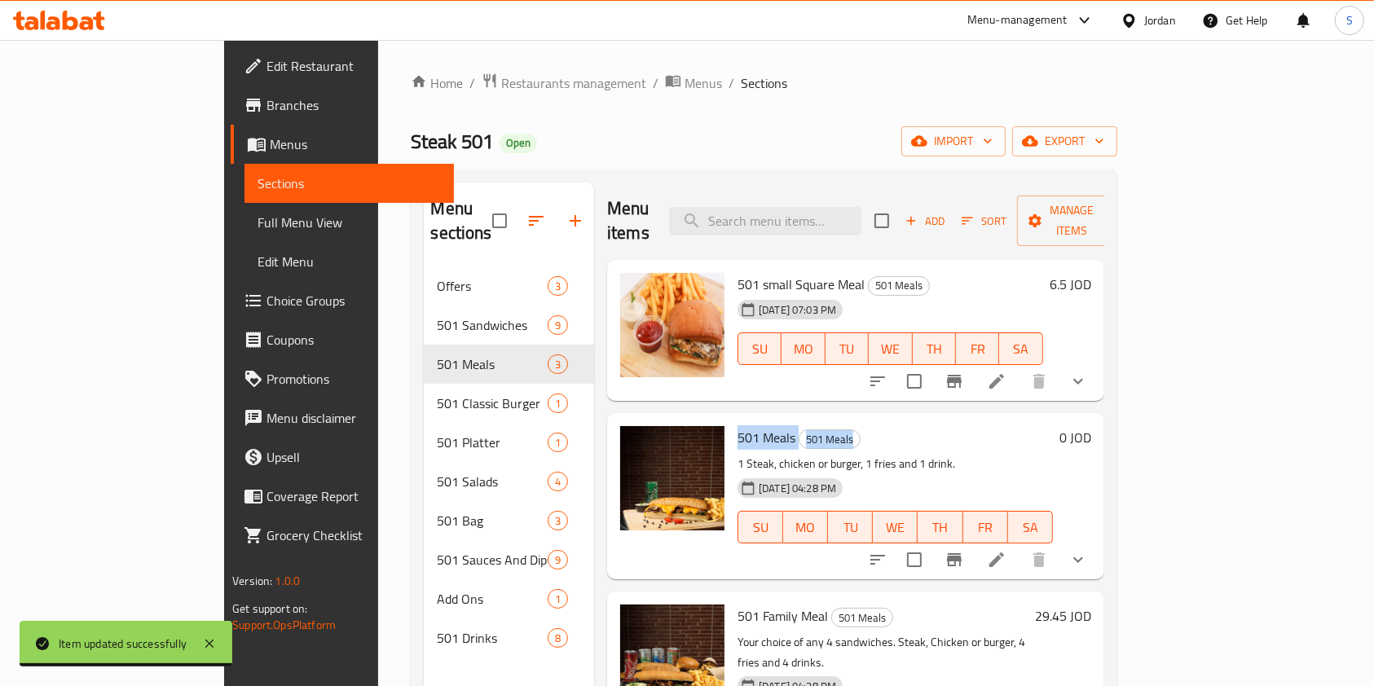
drag, startPoint x: 677, startPoint y: 404, endPoint x: 854, endPoint y: 415, distance: 177.2
click at [854, 420] on div "501 Meals 501 Meals 1 Steak, chicken or burger, 1 fries and 1 drink. [DATE] 04:…" at bounding box center [895, 496] width 328 height 152
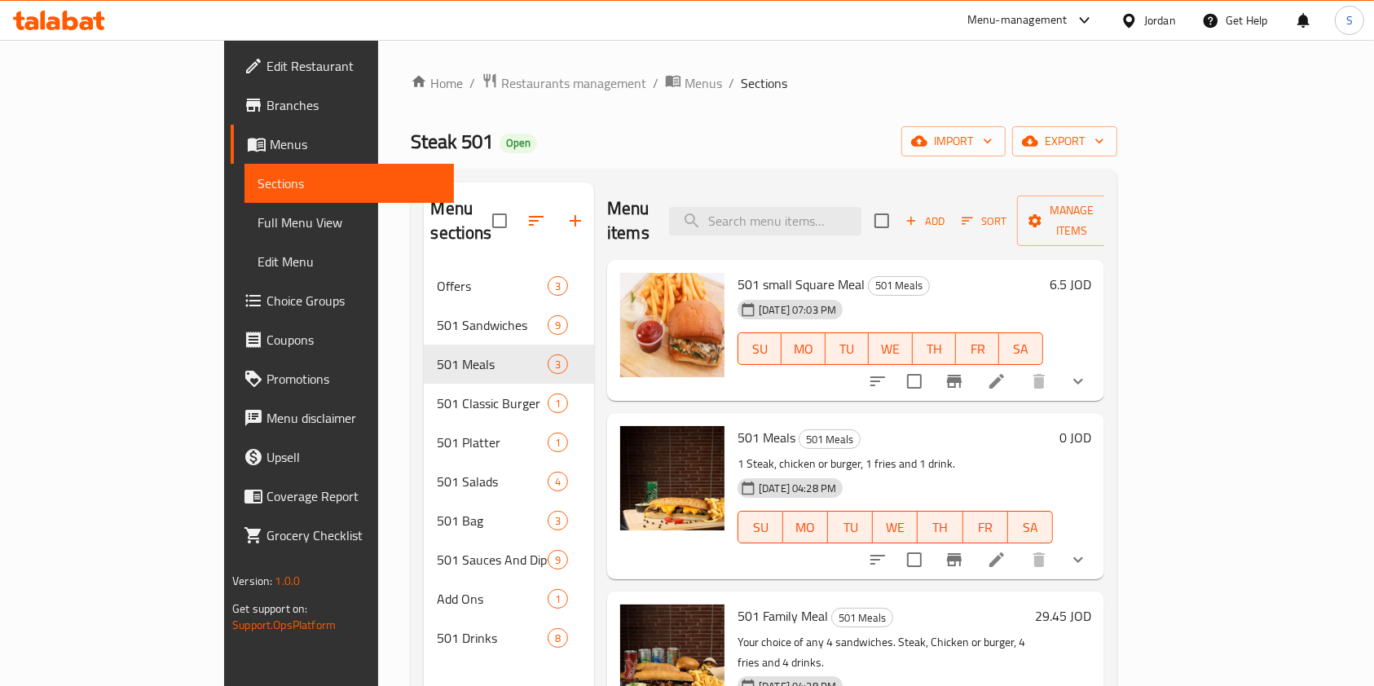
click at [854, 426] on h6 "501 Meals 501 Meals" at bounding box center [895, 437] width 315 height 23
drag, startPoint x: 835, startPoint y: 412, endPoint x: 683, endPoint y: 418, distance: 151.7
click at [738, 426] on h6 "501 Meals 501 Meals" at bounding box center [895, 437] width 315 height 23
click at [738, 425] on span "501 Meals" at bounding box center [767, 437] width 58 height 24
drag, startPoint x: 683, startPoint y: 418, endPoint x: 800, endPoint y: 411, distance: 117.6
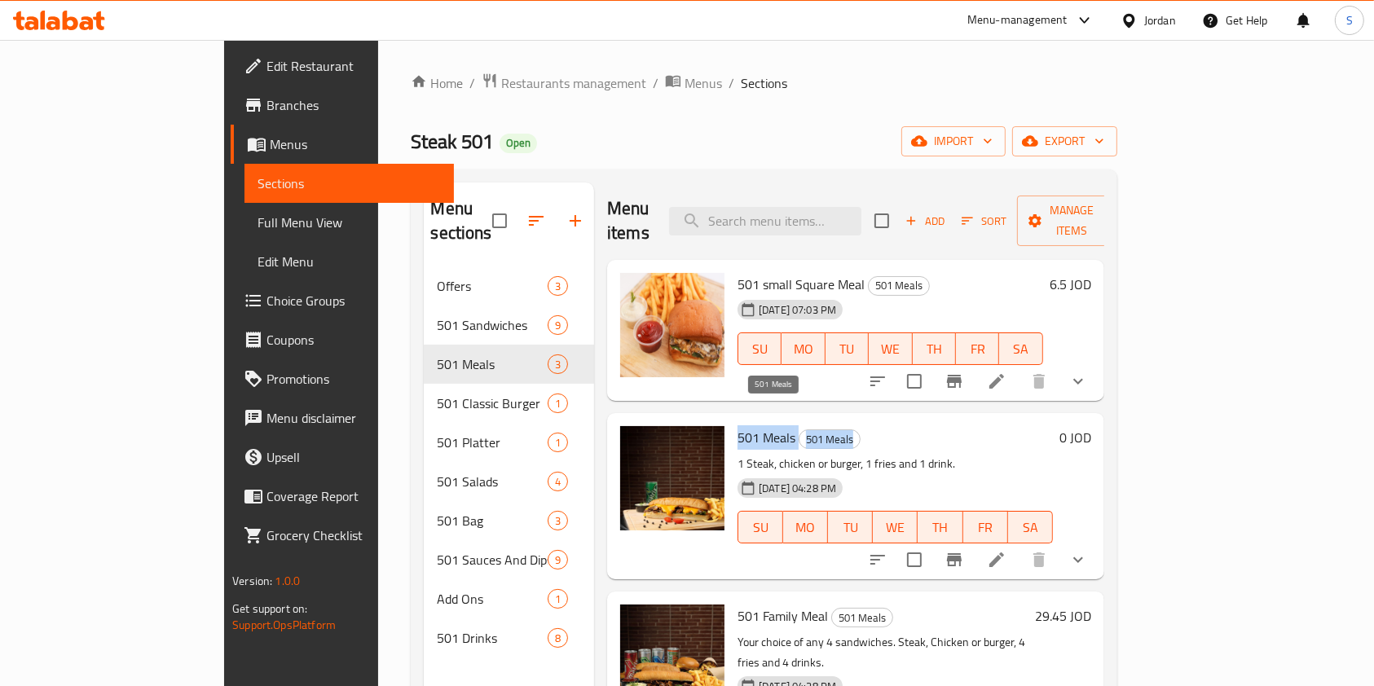
click at [800, 426] on h6 "501 Meals 501 Meals" at bounding box center [895, 437] width 315 height 23
click at [808, 426] on h6 "501 Meals 501 Meals" at bounding box center [895, 437] width 315 height 23
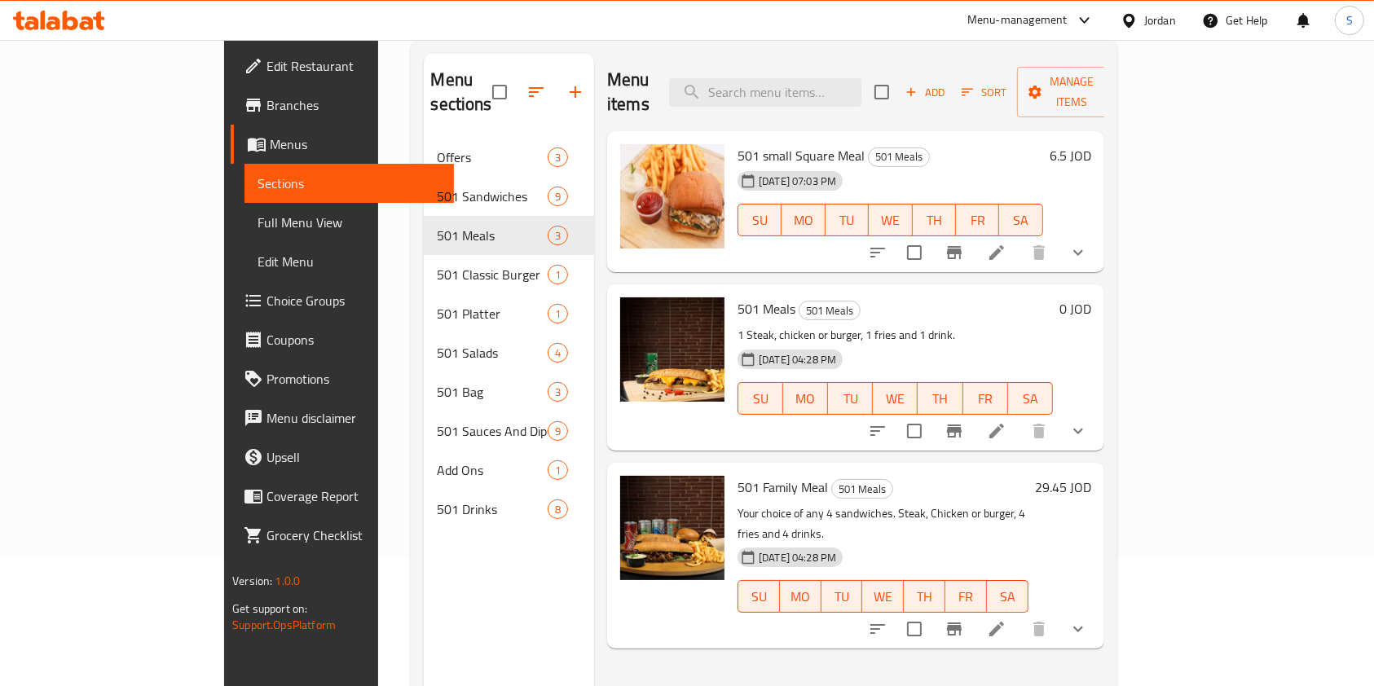
scroll to position [228, 0]
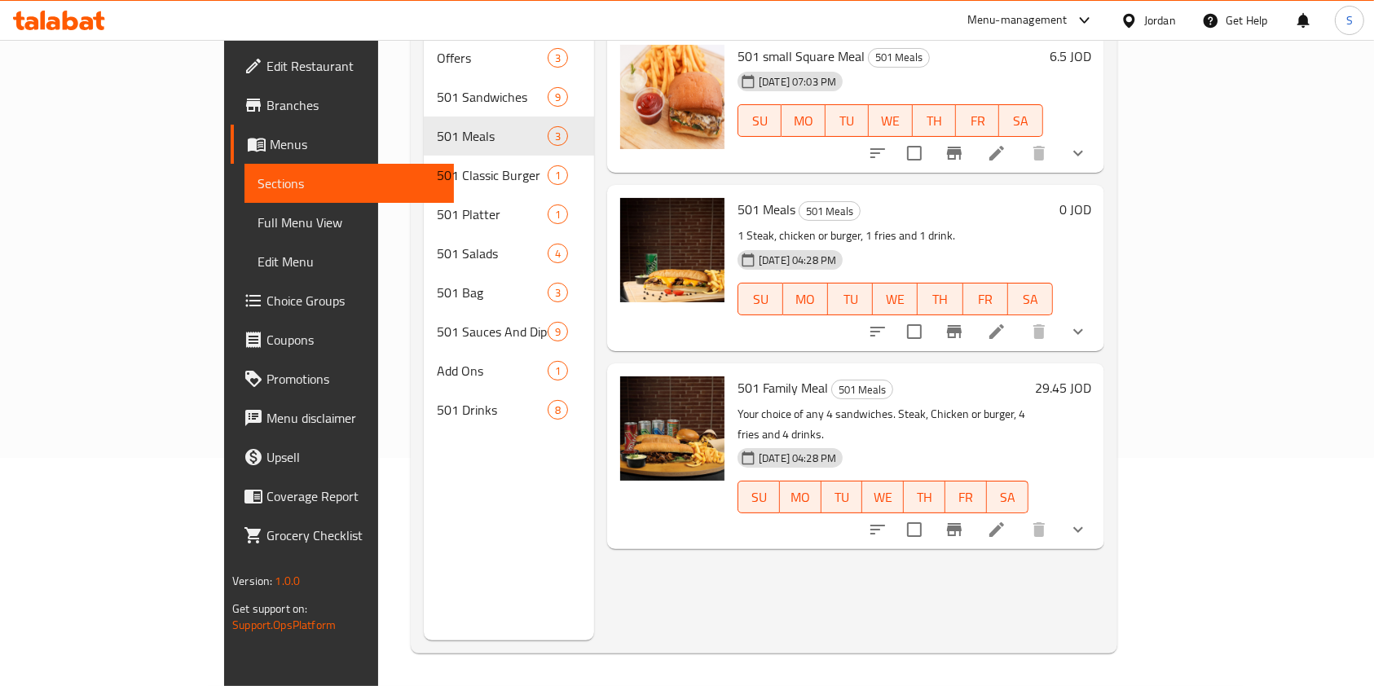
click at [266, 114] on span "Branches" at bounding box center [353, 105] width 174 height 20
